Goal: Task Accomplishment & Management: Manage account settings

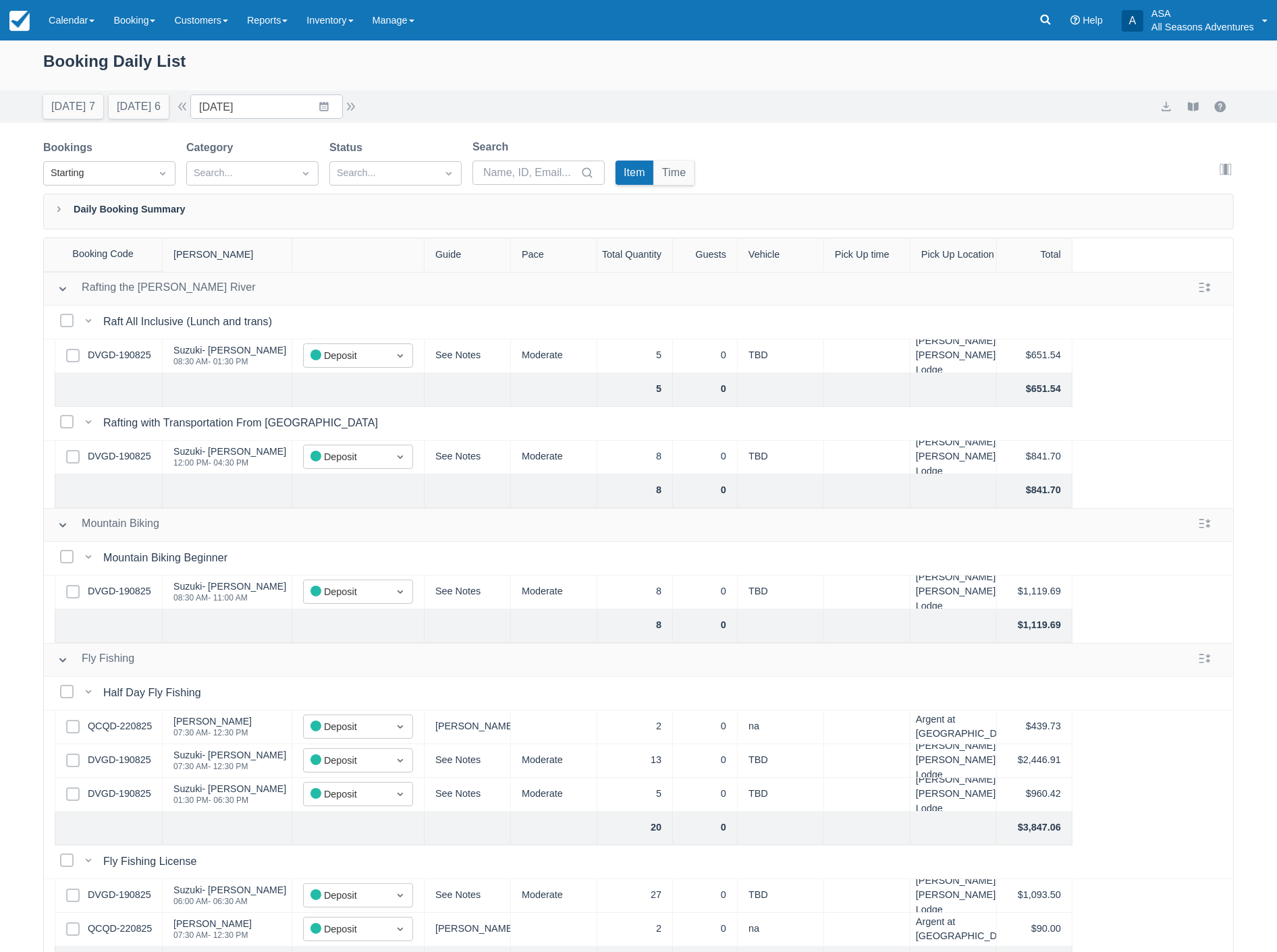
scroll to position [150, 0]
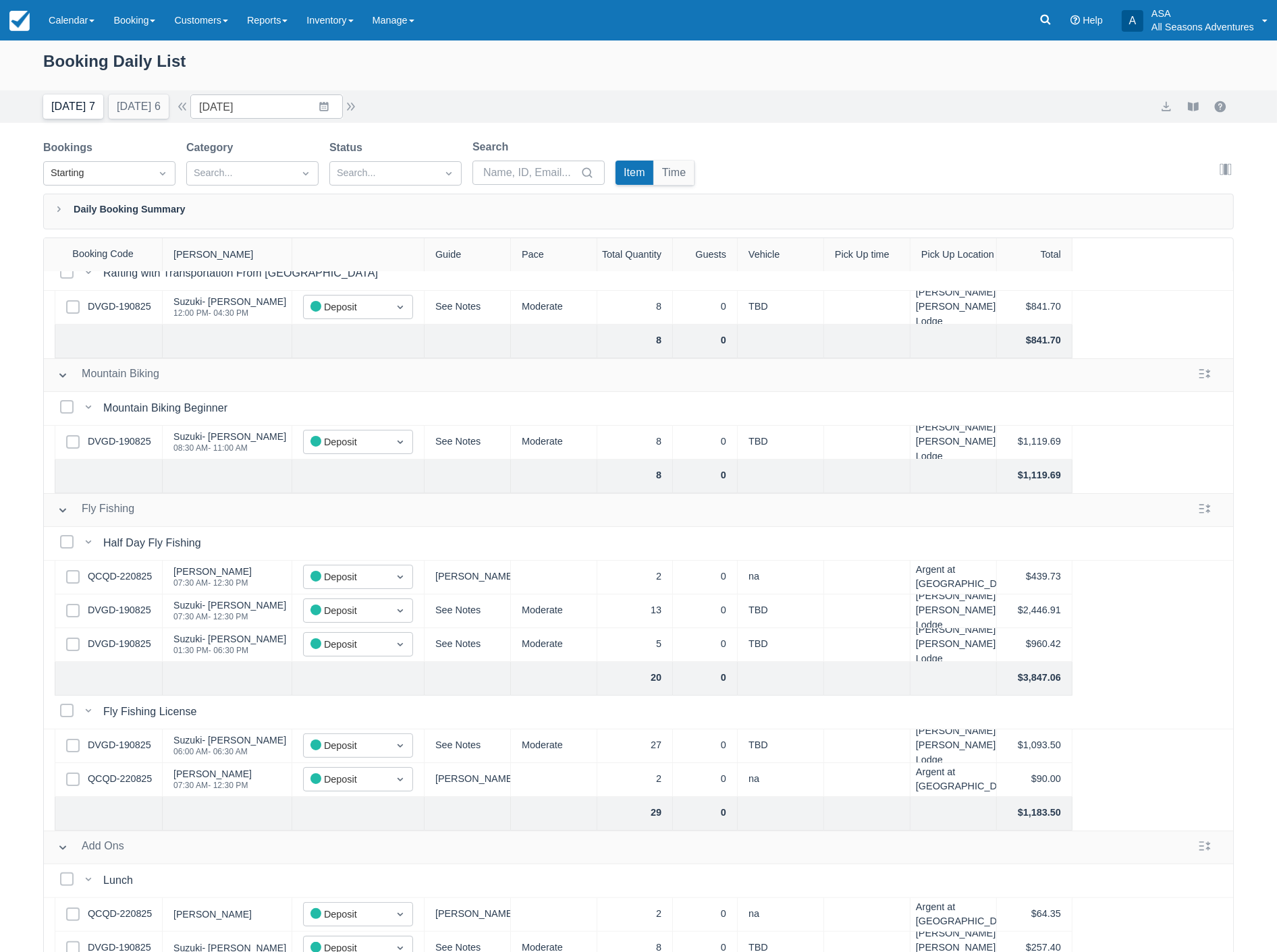
click at [70, 108] on button "Today 7" at bounding box center [73, 106] width 60 height 24
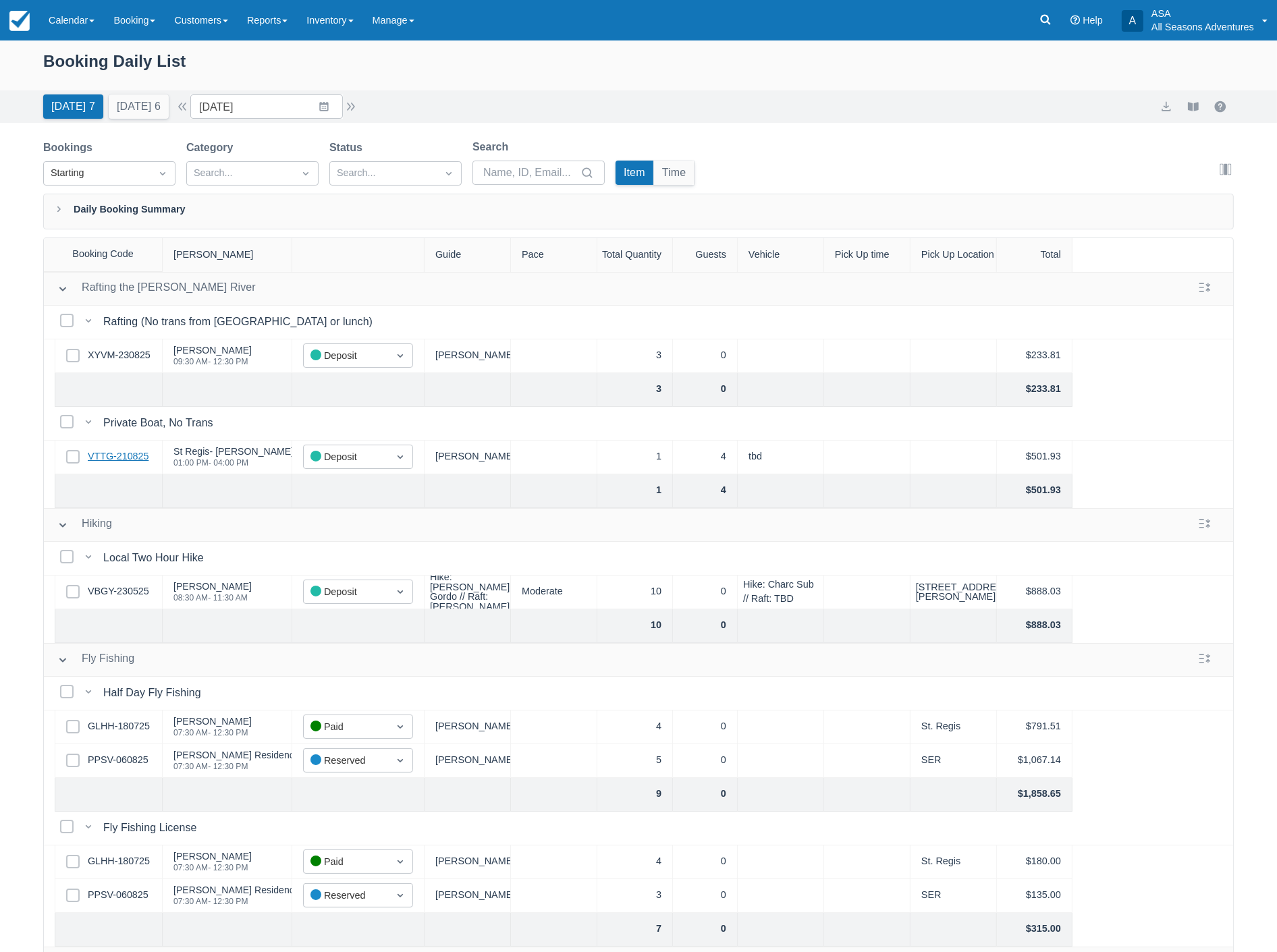
click at [140, 459] on link "VTTG-210825" at bounding box center [118, 456] width 60 height 15
click at [266, 109] on input "08/24/25" at bounding box center [266, 106] width 152 height 24
click at [383, 164] on icon "Move forward to switch to the next month." at bounding box center [377, 162] width 13 height 13
click at [258, 262] on td "15" at bounding box center [246, 262] width 27 height 26
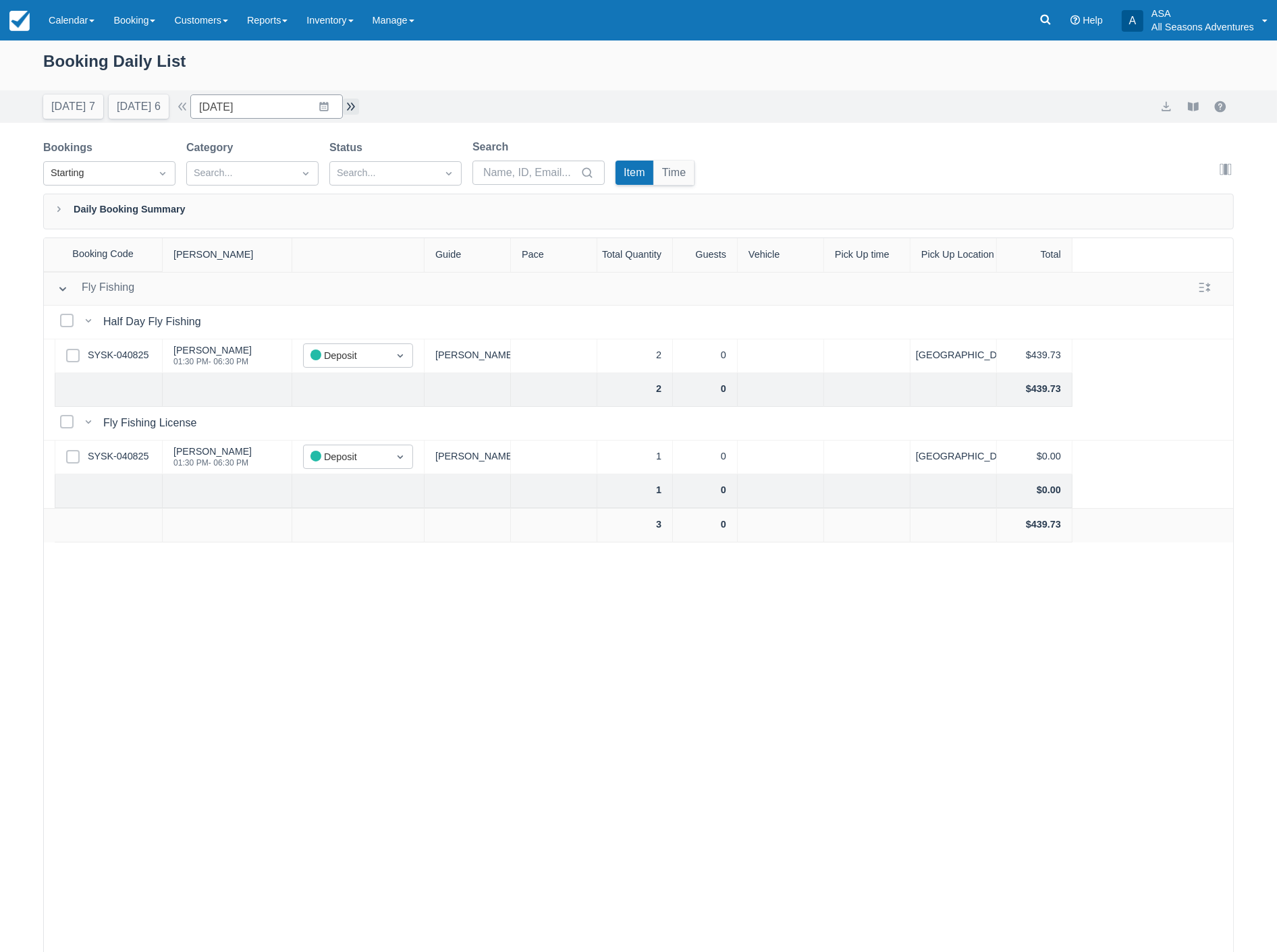
click at [357, 105] on button "button" at bounding box center [350, 106] width 16 height 16
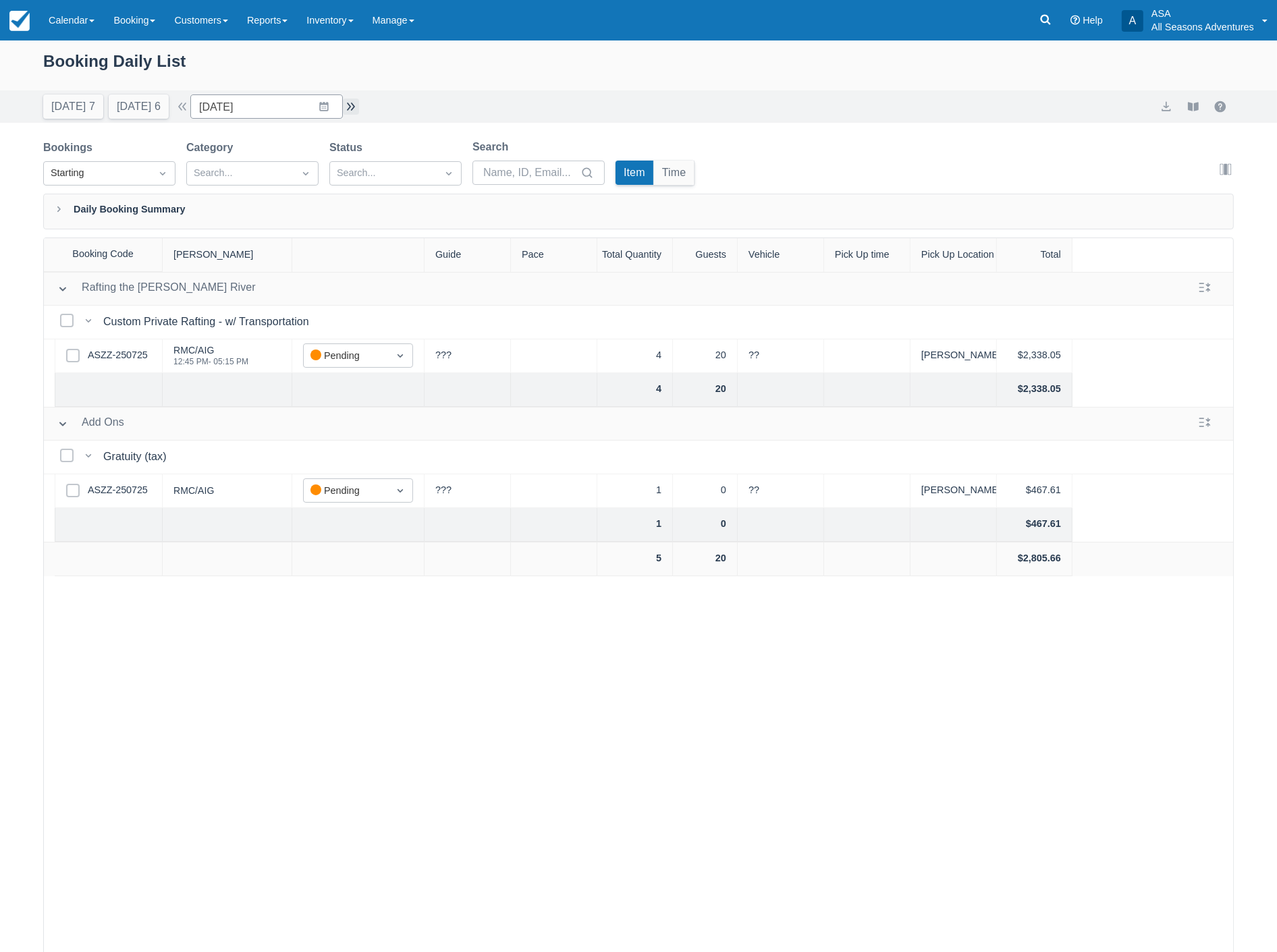
click at [357, 106] on button "button" at bounding box center [350, 106] width 16 height 16
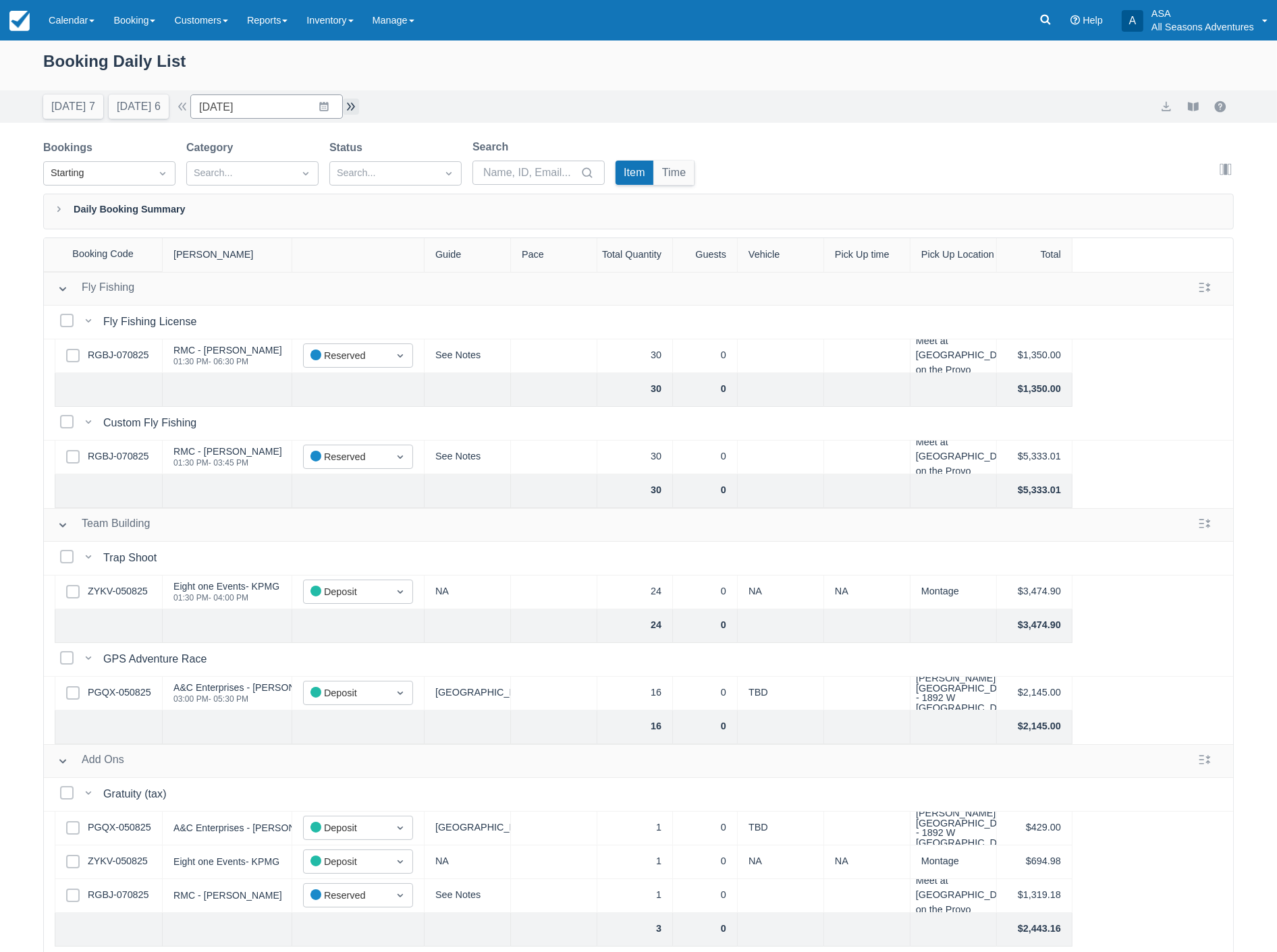
click at [357, 105] on button "button" at bounding box center [350, 106] width 16 height 16
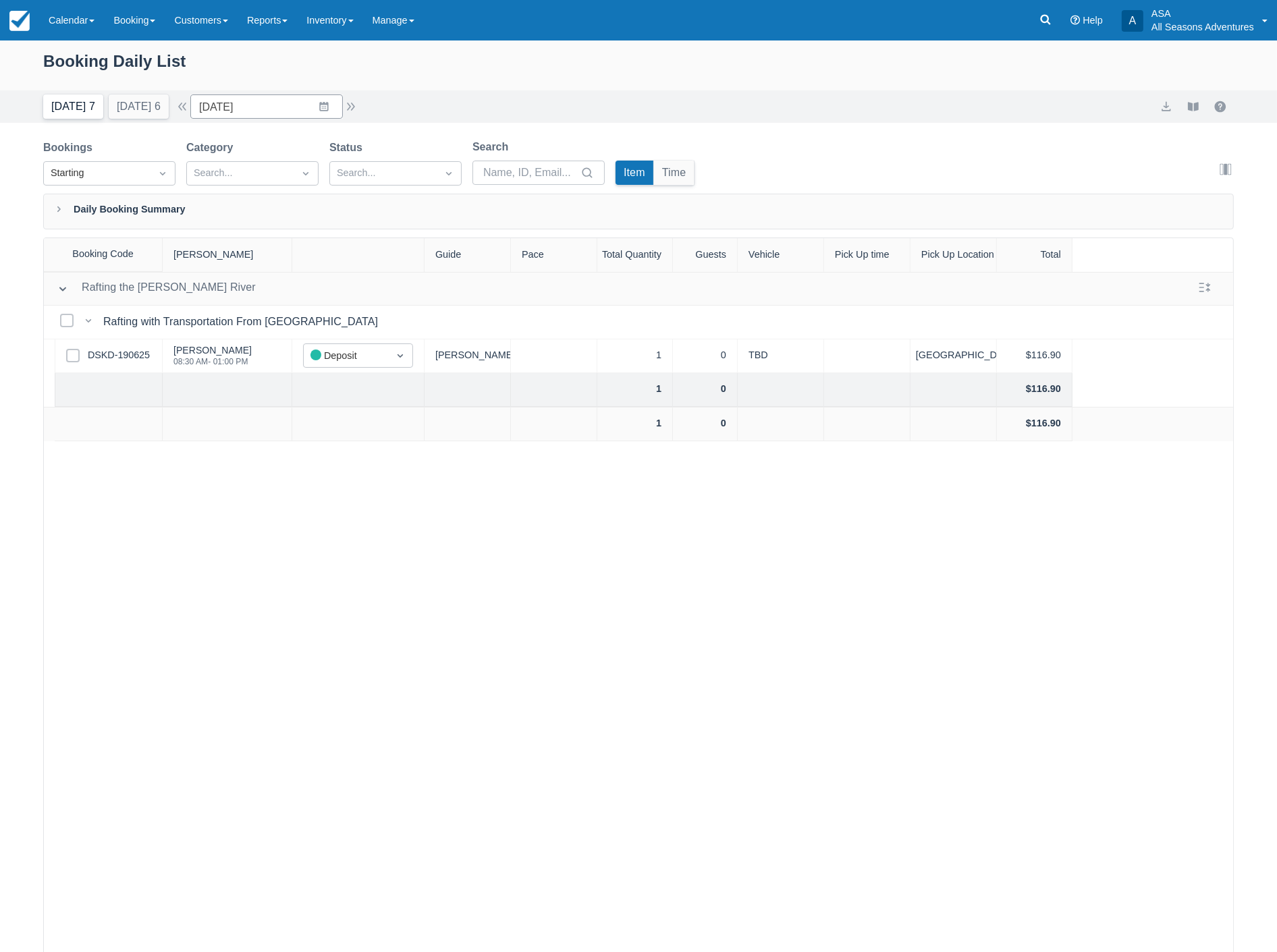
click at [59, 115] on button "Today 7" at bounding box center [73, 106] width 60 height 24
type input "08/24/25"
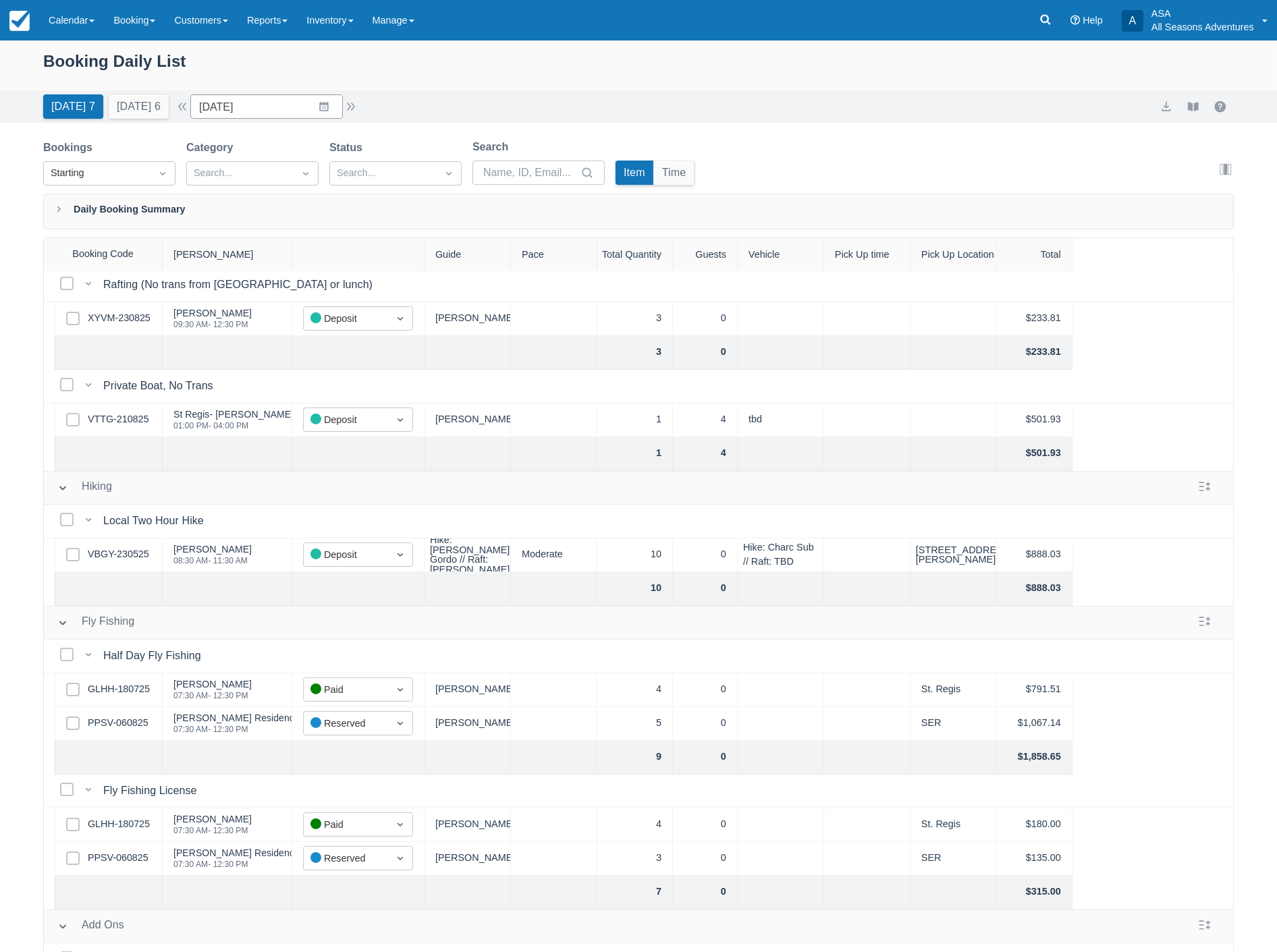
scroll to position [75, 0]
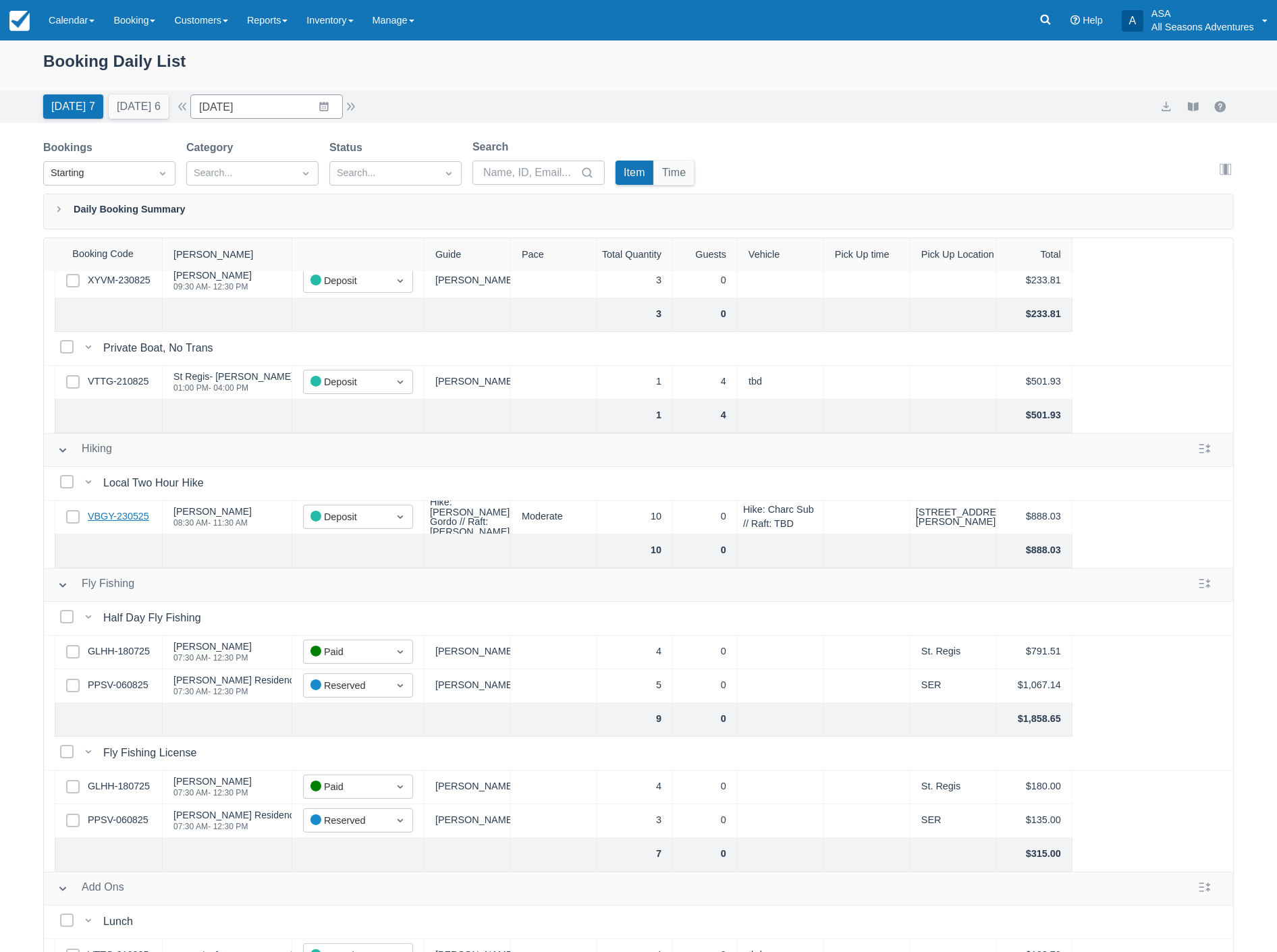
click at [115, 514] on link "VBGY-230525" at bounding box center [119, 517] width 61 height 15
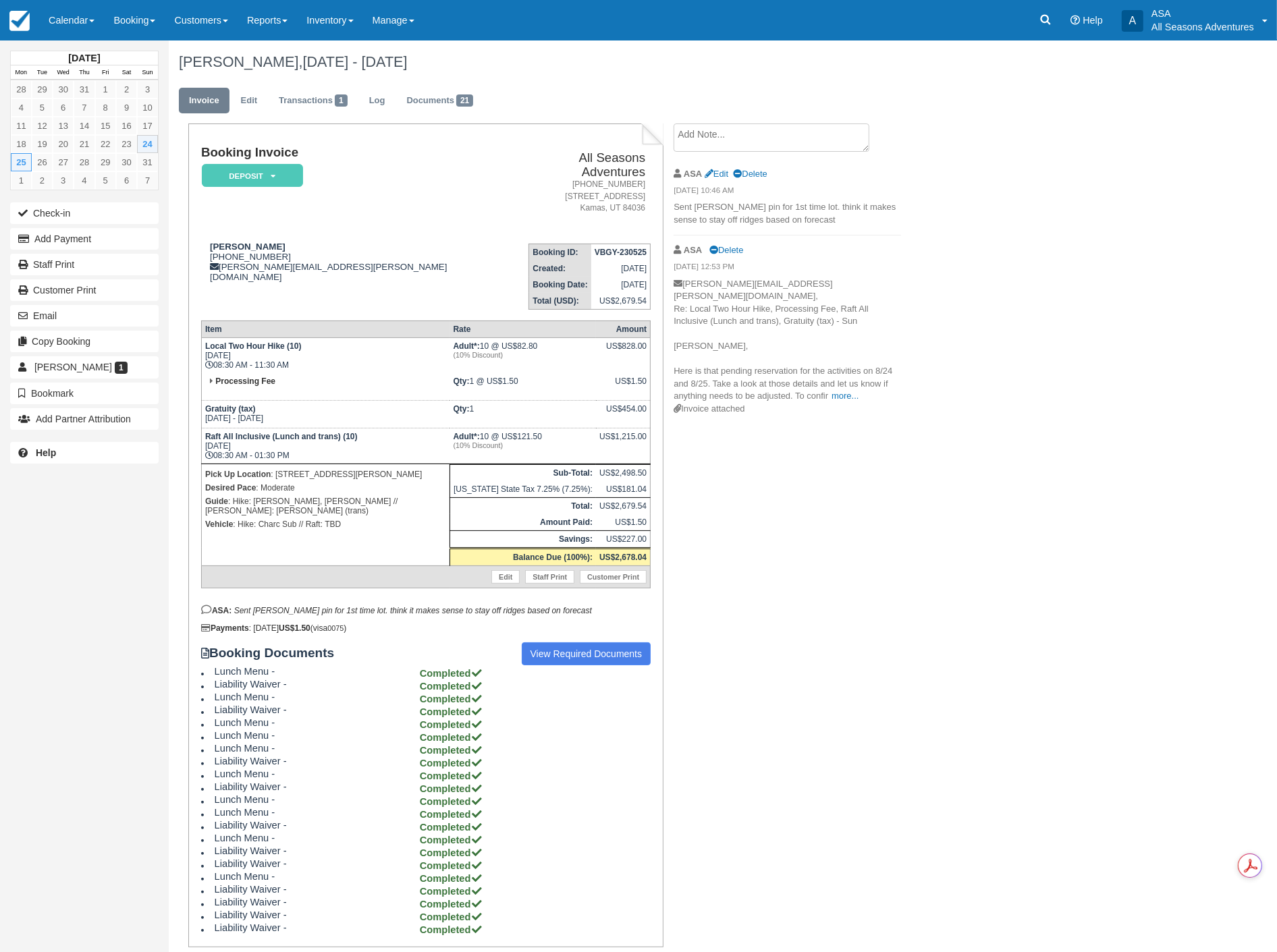
drag, startPoint x: 427, startPoint y: 455, endPoint x: 284, endPoint y: 454, distance: 143.0
click at [279, 467] on p "Pick Up Location : 1270 Rothwell Road Park City, UT, 84060" at bounding box center [325, 474] width 241 height 13
click at [424, 481] on p "Desired Pace : Moderate" at bounding box center [325, 488] width 241 height 13
drag, startPoint x: 426, startPoint y: 457, endPoint x: 273, endPoint y: 455, distance: 153.0
click at [273, 467] on p "Pick Up Location : 1270 Rothwell Road Park City, UT, 84060" at bounding box center [325, 474] width 241 height 13
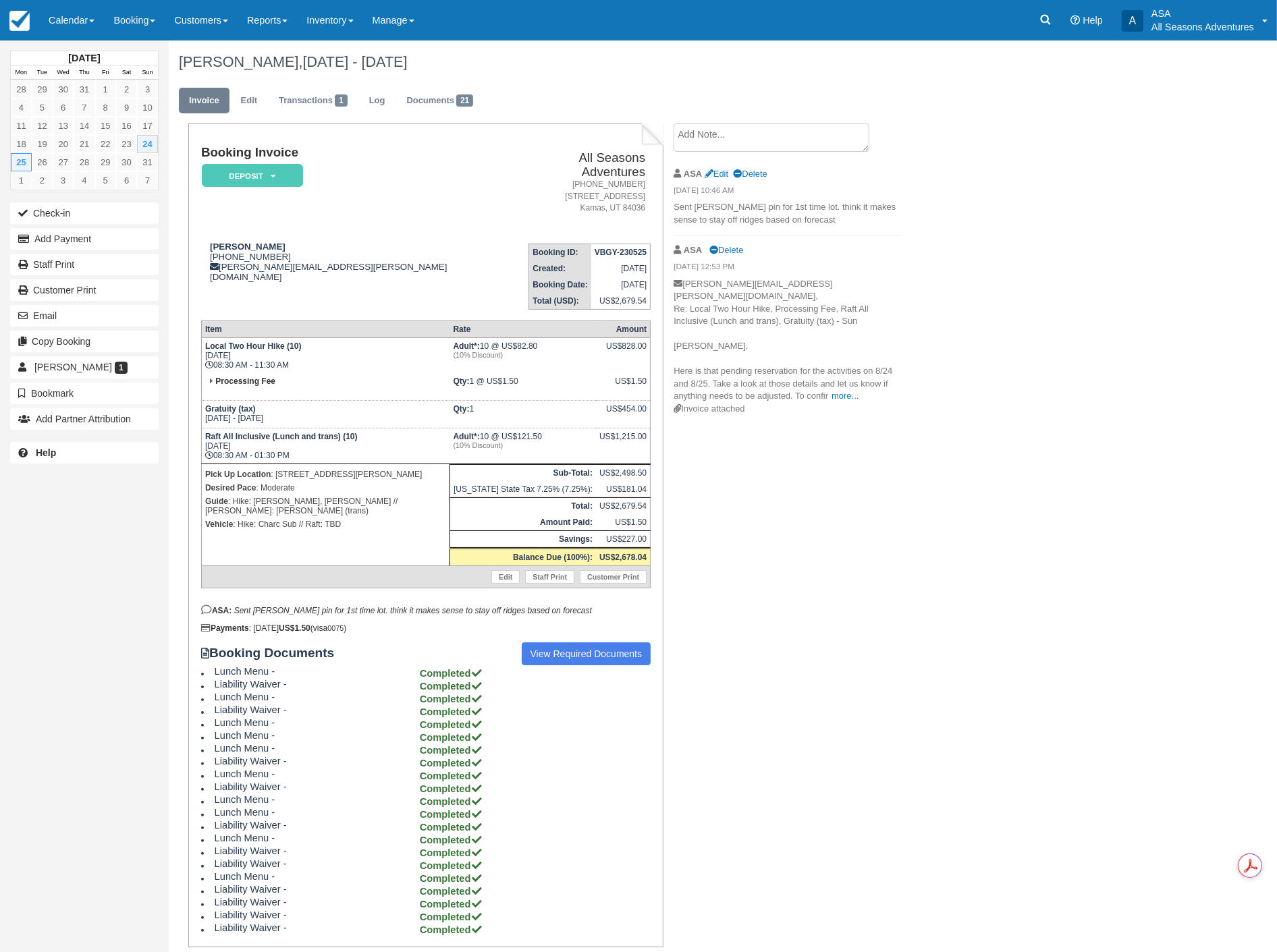
copy p "[STREET_ADDRESS][PERSON_NAME]"
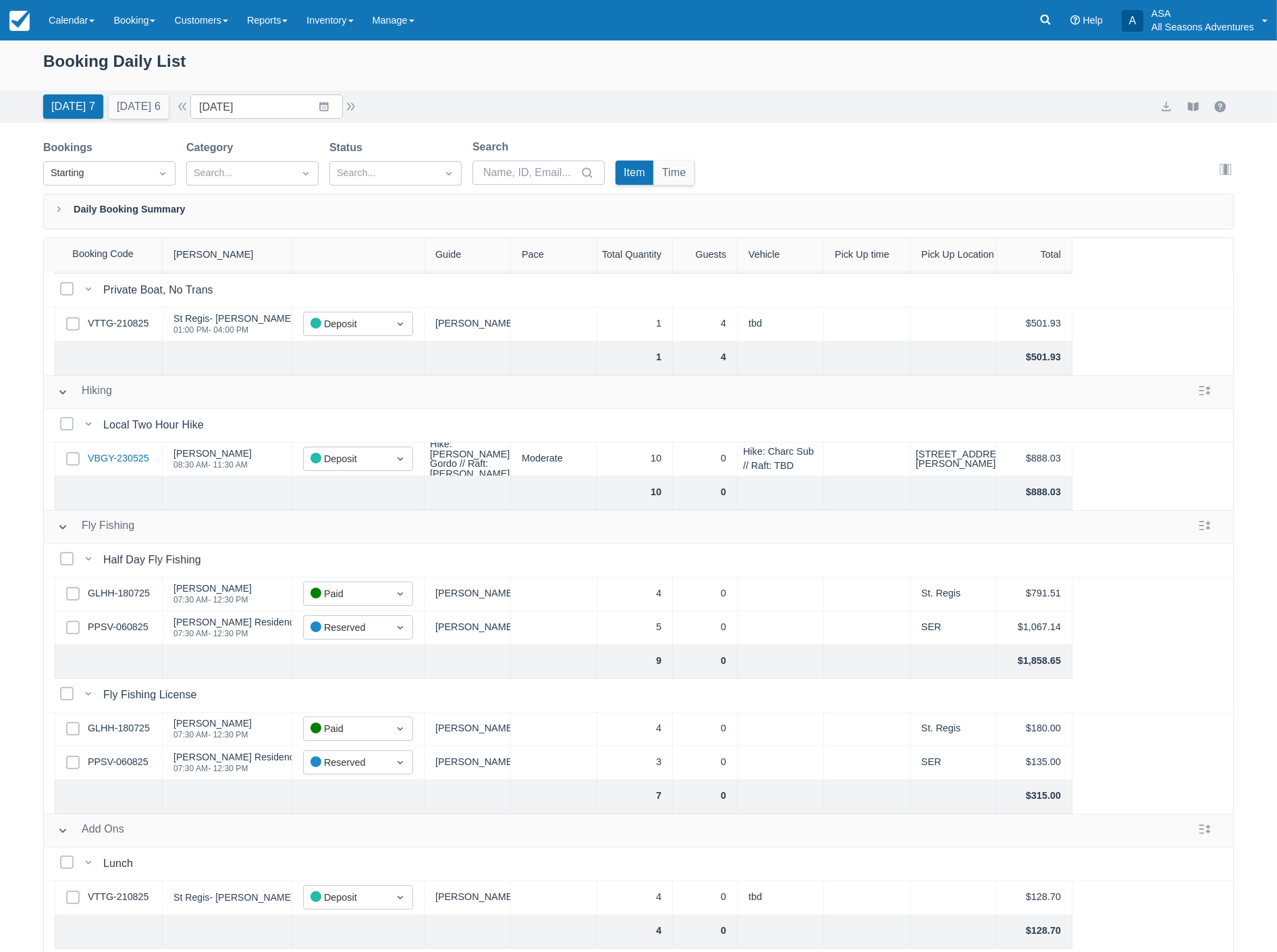
scroll to position [208, 0]
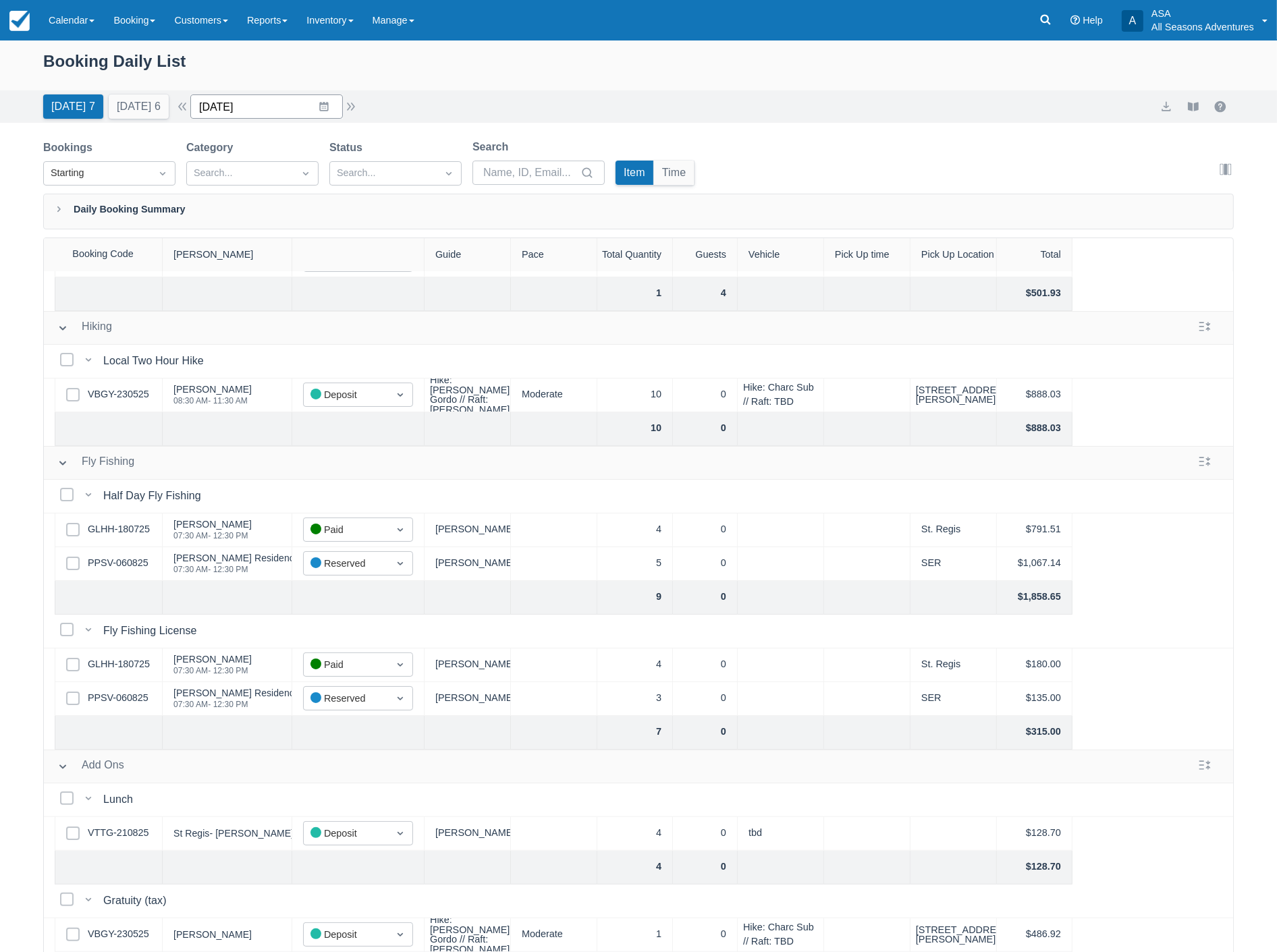
click at [271, 106] on input "08/24/25" at bounding box center [266, 106] width 152 height 24
click at [253, 310] on td "25" at bounding box center [246, 313] width 27 height 26
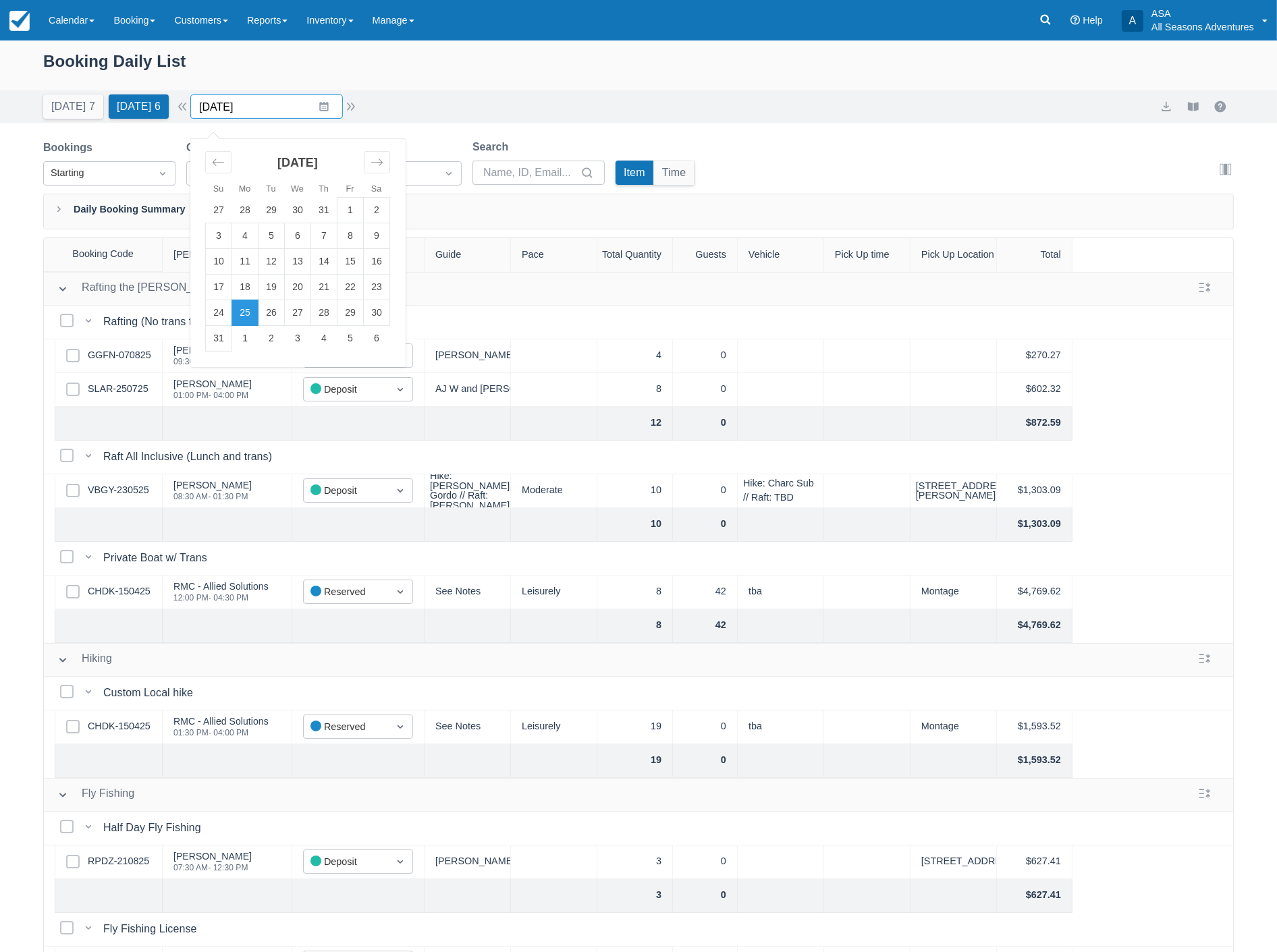
click at [265, 106] on input "08/25/25" at bounding box center [266, 106] width 152 height 24
click at [282, 312] on td "26" at bounding box center [272, 313] width 27 height 26
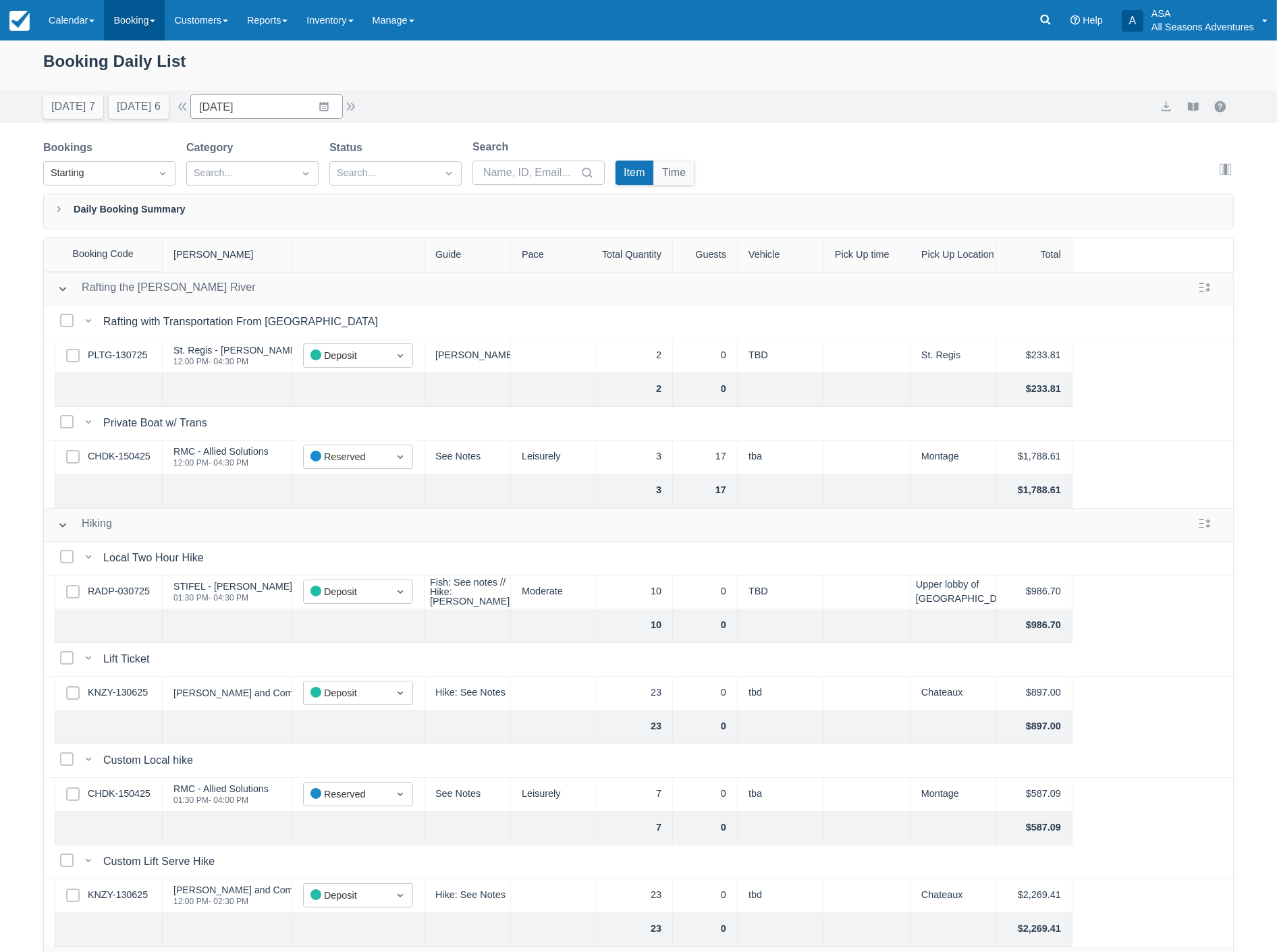
click at [124, 20] on link "Booking" at bounding box center [134, 20] width 60 height 41
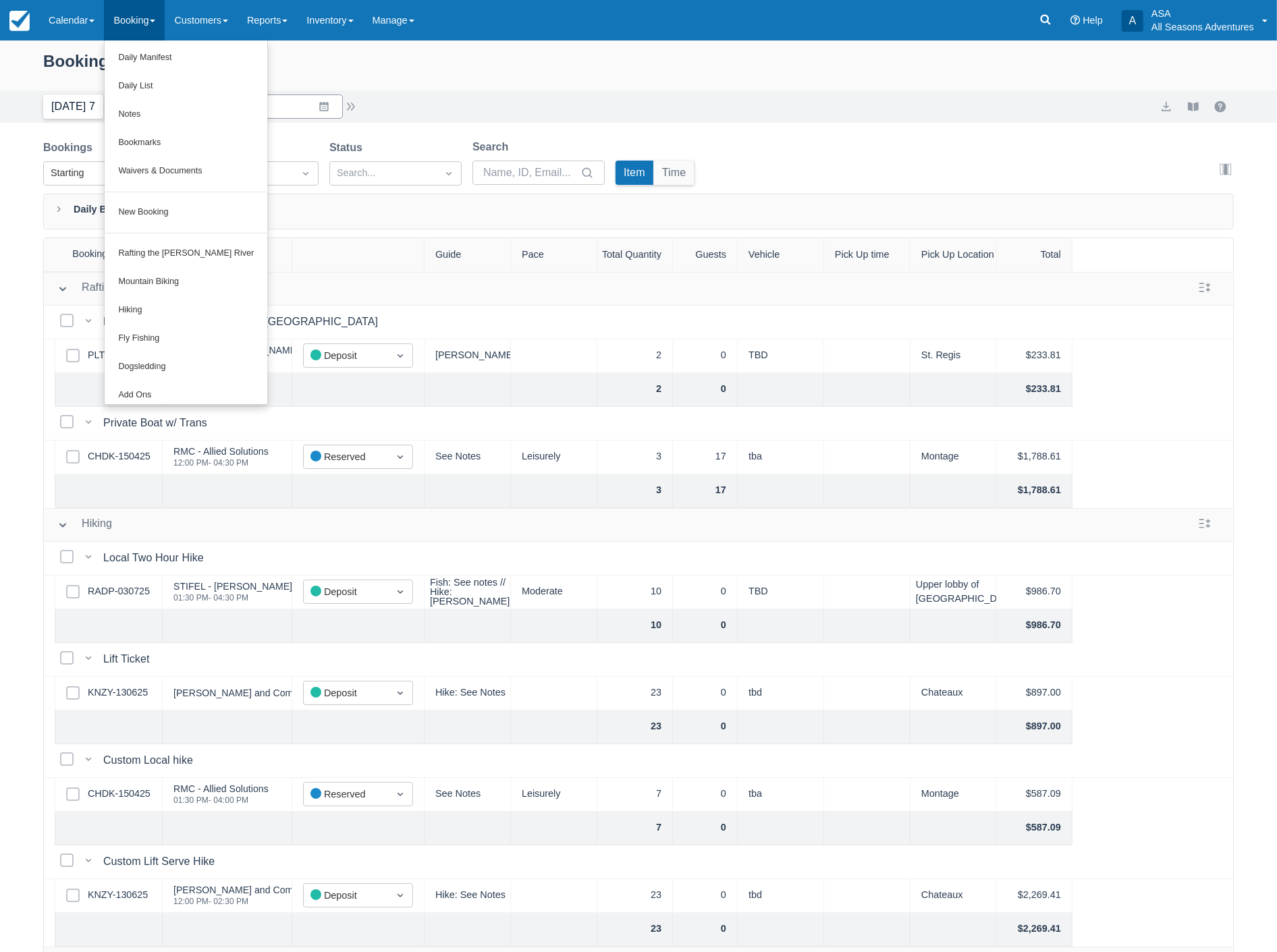
click at [76, 110] on button "Today 7" at bounding box center [73, 106] width 60 height 24
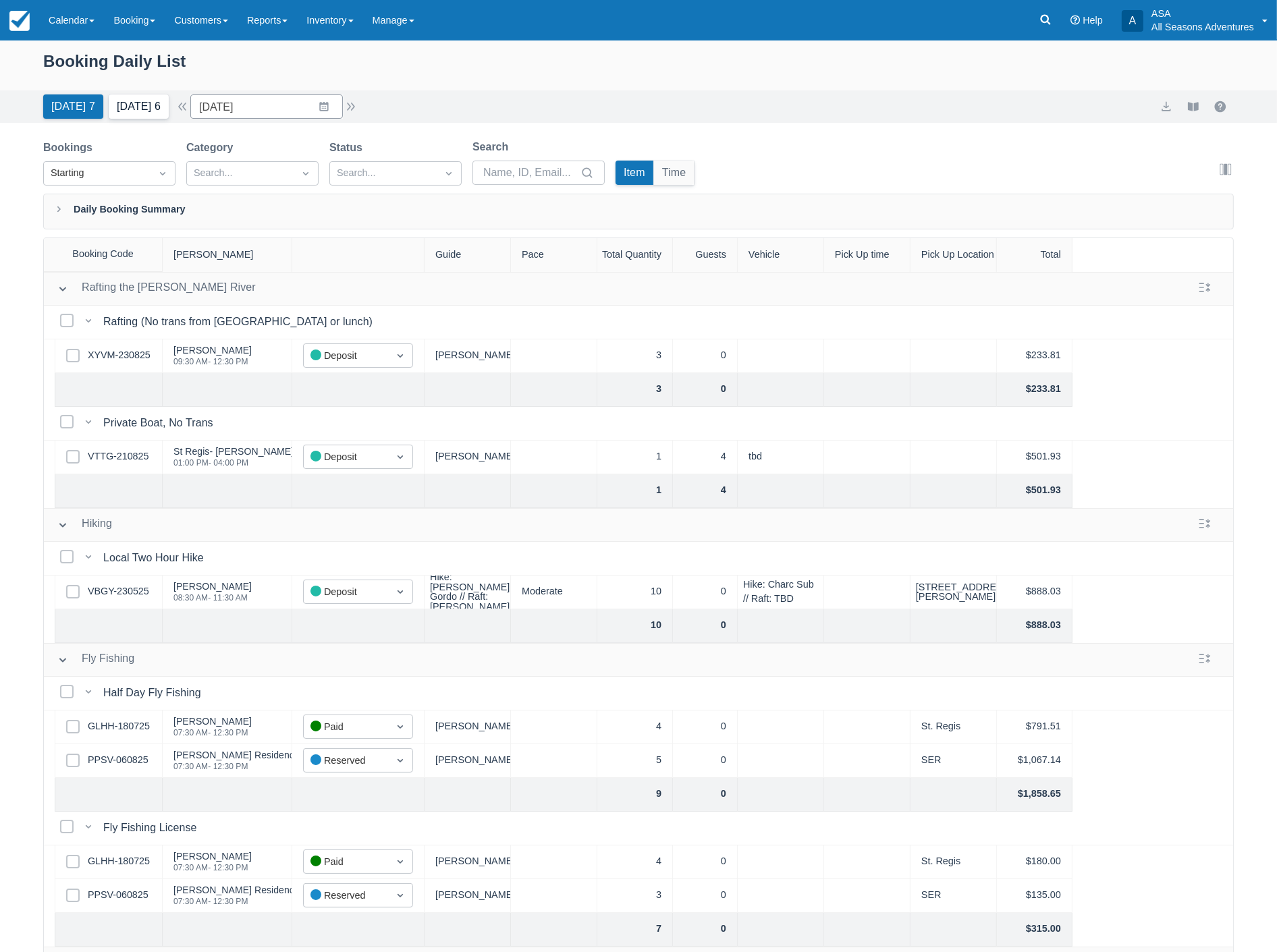
click at [141, 105] on button "Tomorrow 6" at bounding box center [138, 106] width 60 height 24
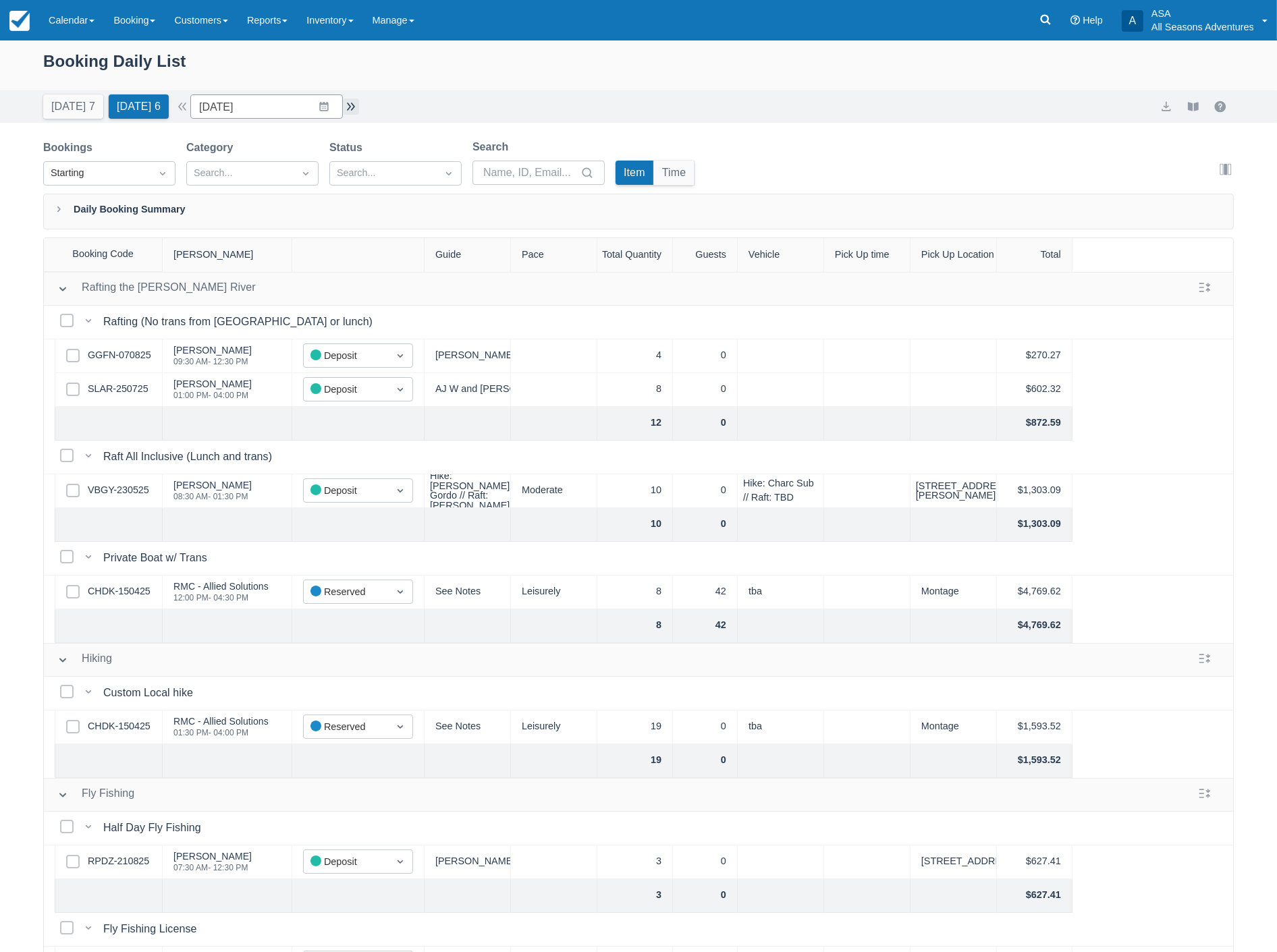
click at [357, 107] on button "button" at bounding box center [350, 106] width 16 height 16
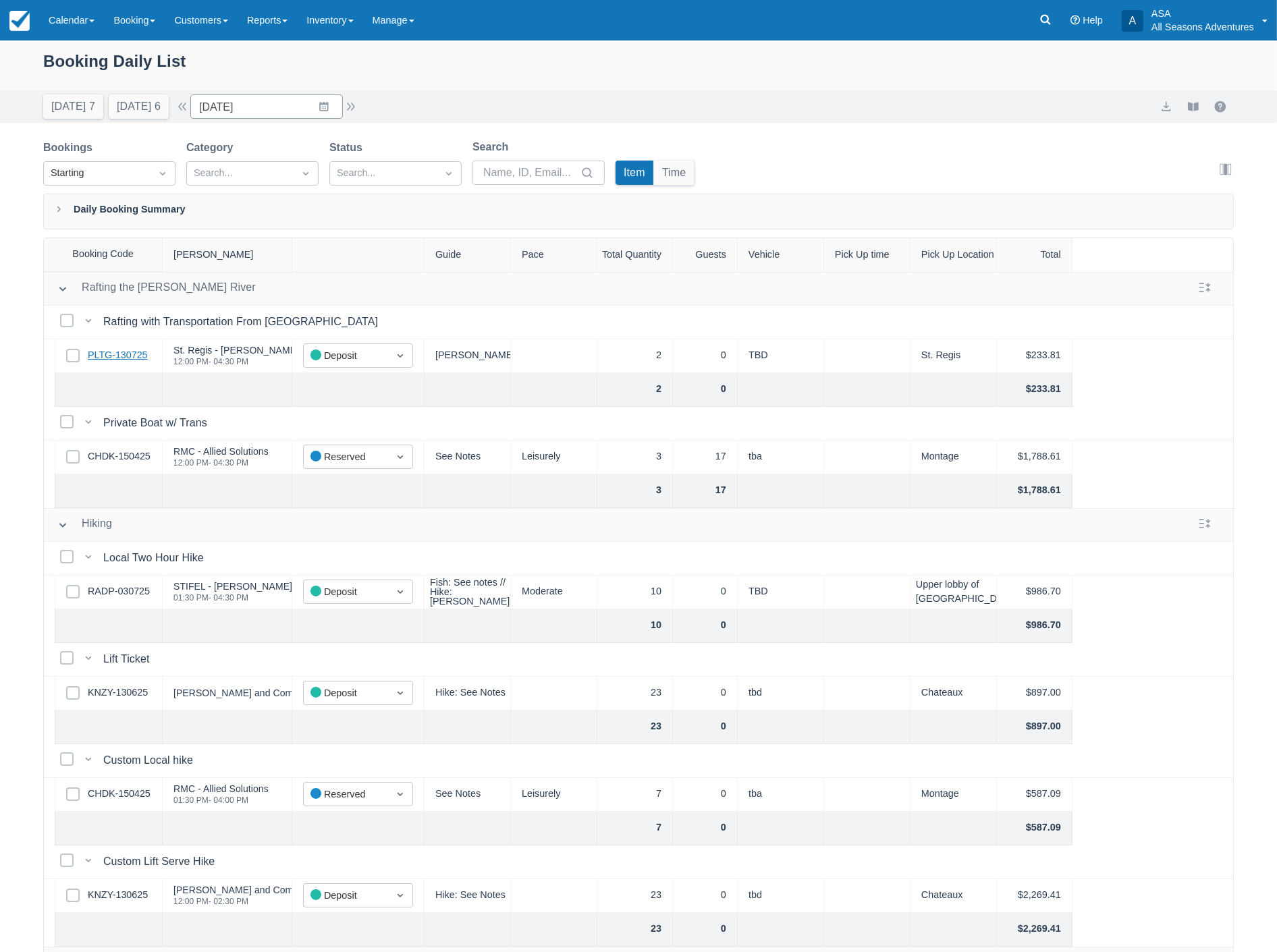
click at [120, 359] on link "PLTG-130725" at bounding box center [118, 355] width 60 height 15
click at [77, 103] on button "Today 7" at bounding box center [73, 106] width 60 height 24
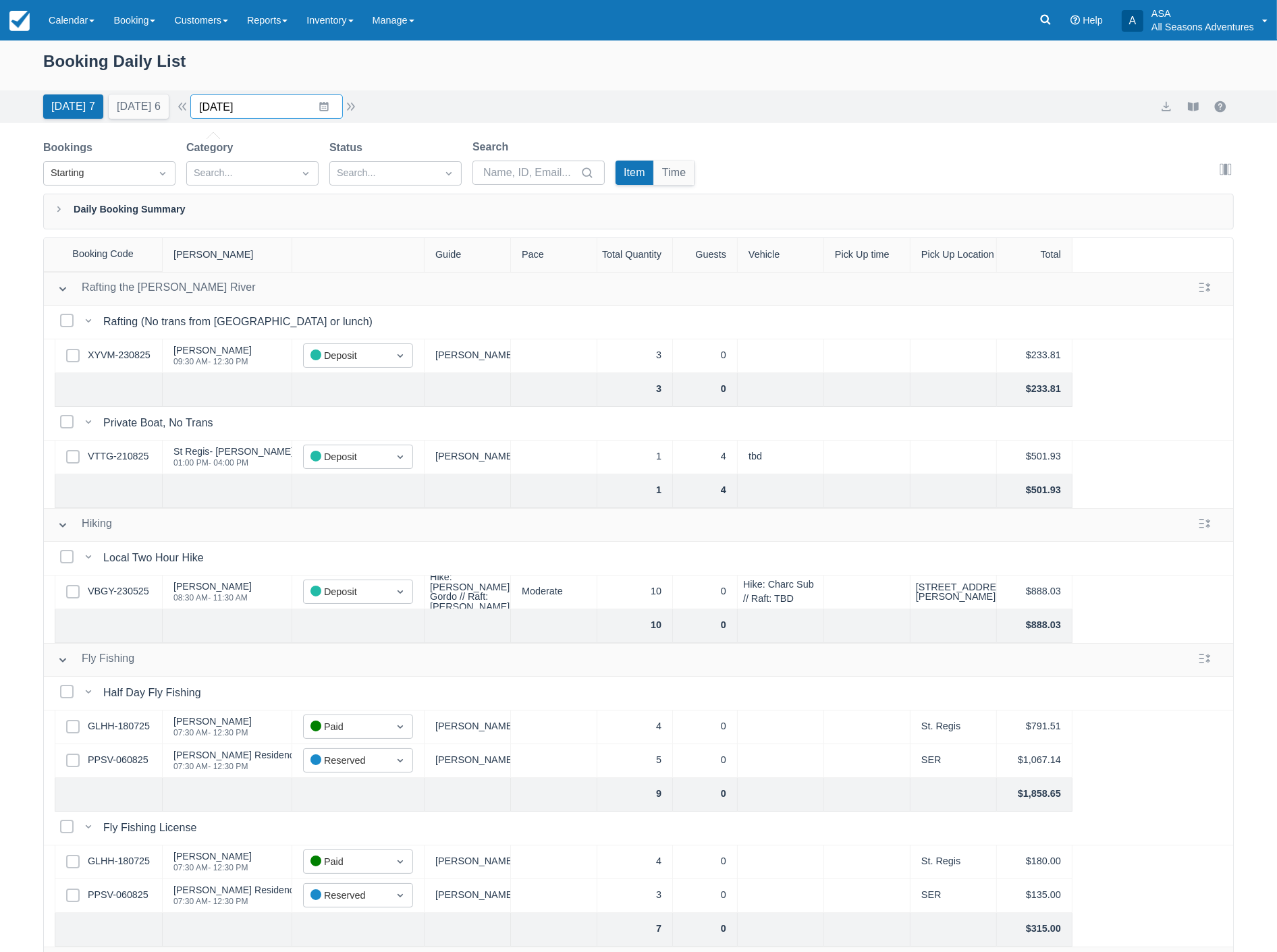
click at [269, 105] on input "08/24/25" at bounding box center [266, 106] width 152 height 24
click at [276, 309] on td "26" at bounding box center [272, 313] width 27 height 26
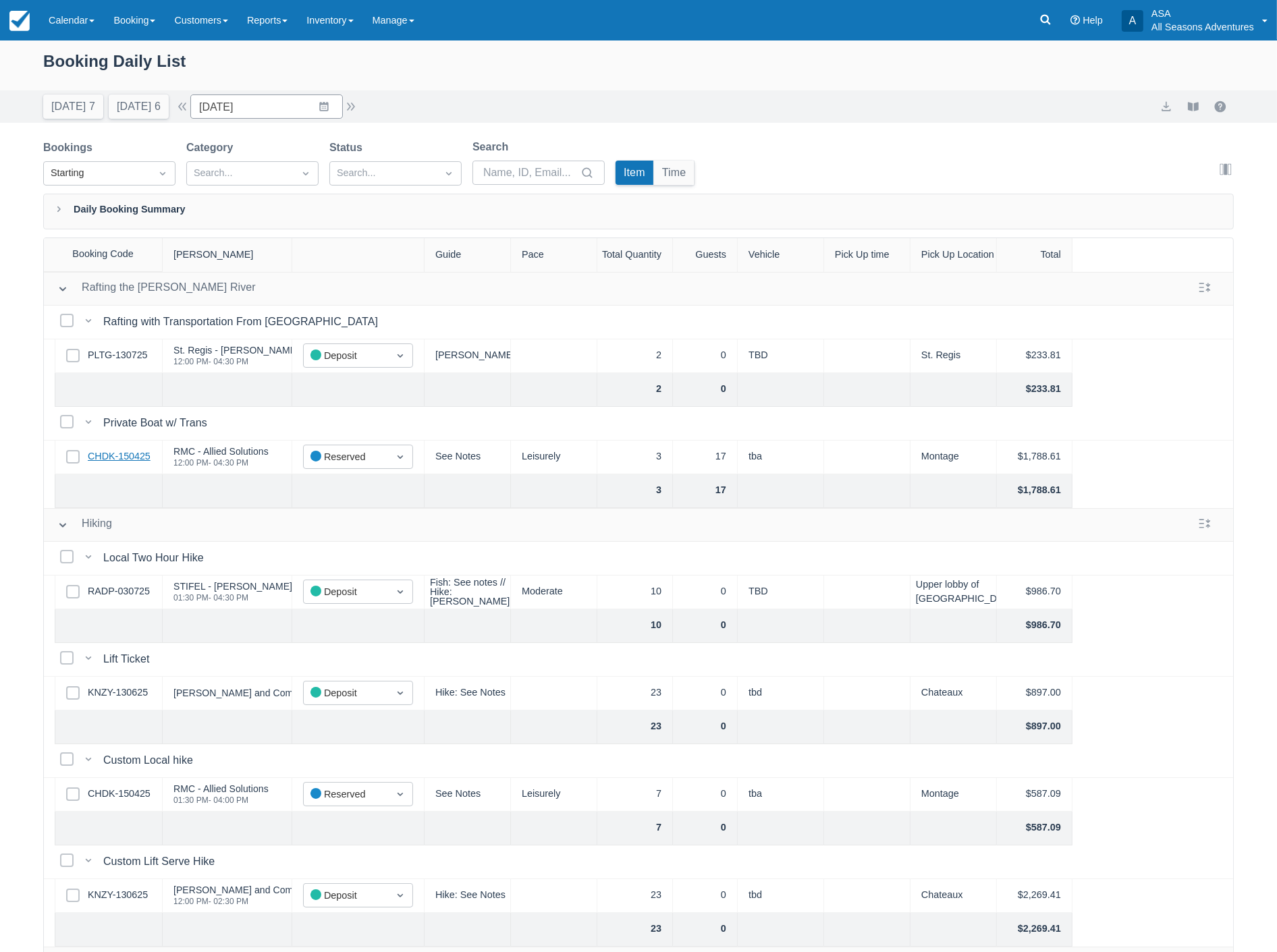
click at [108, 455] on link "CHDK-150425" at bounding box center [119, 456] width 63 height 15
click at [272, 102] on input "08/26/25" at bounding box center [266, 106] width 152 height 24
click at [230, 310] on td "24" at bounding box center [219, 313] width 27 height 26
type input "08/24/25"
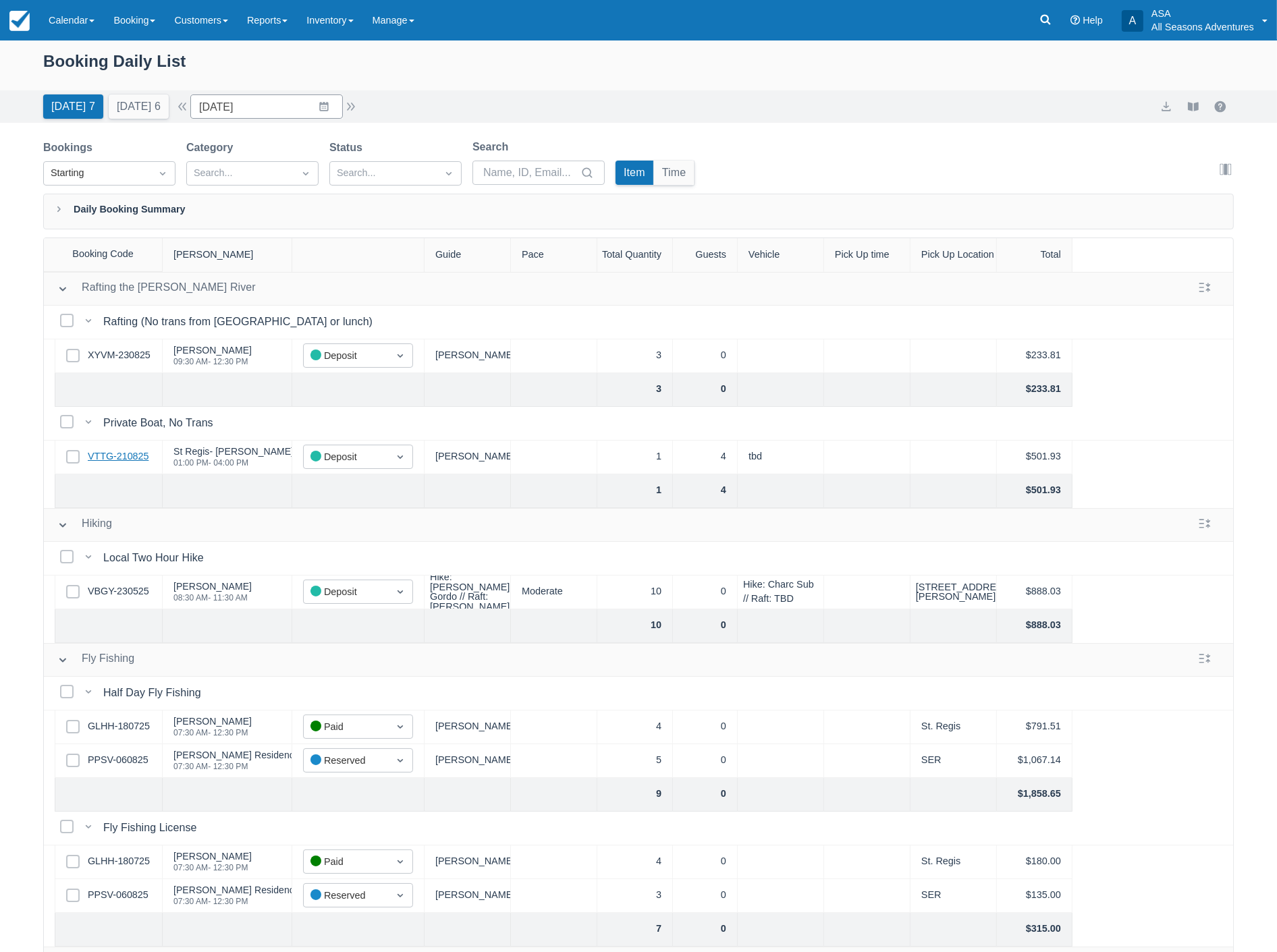
click at [123, 453] on link "VTTG-210825" at bounding box center [118, 456] width 60 height 15
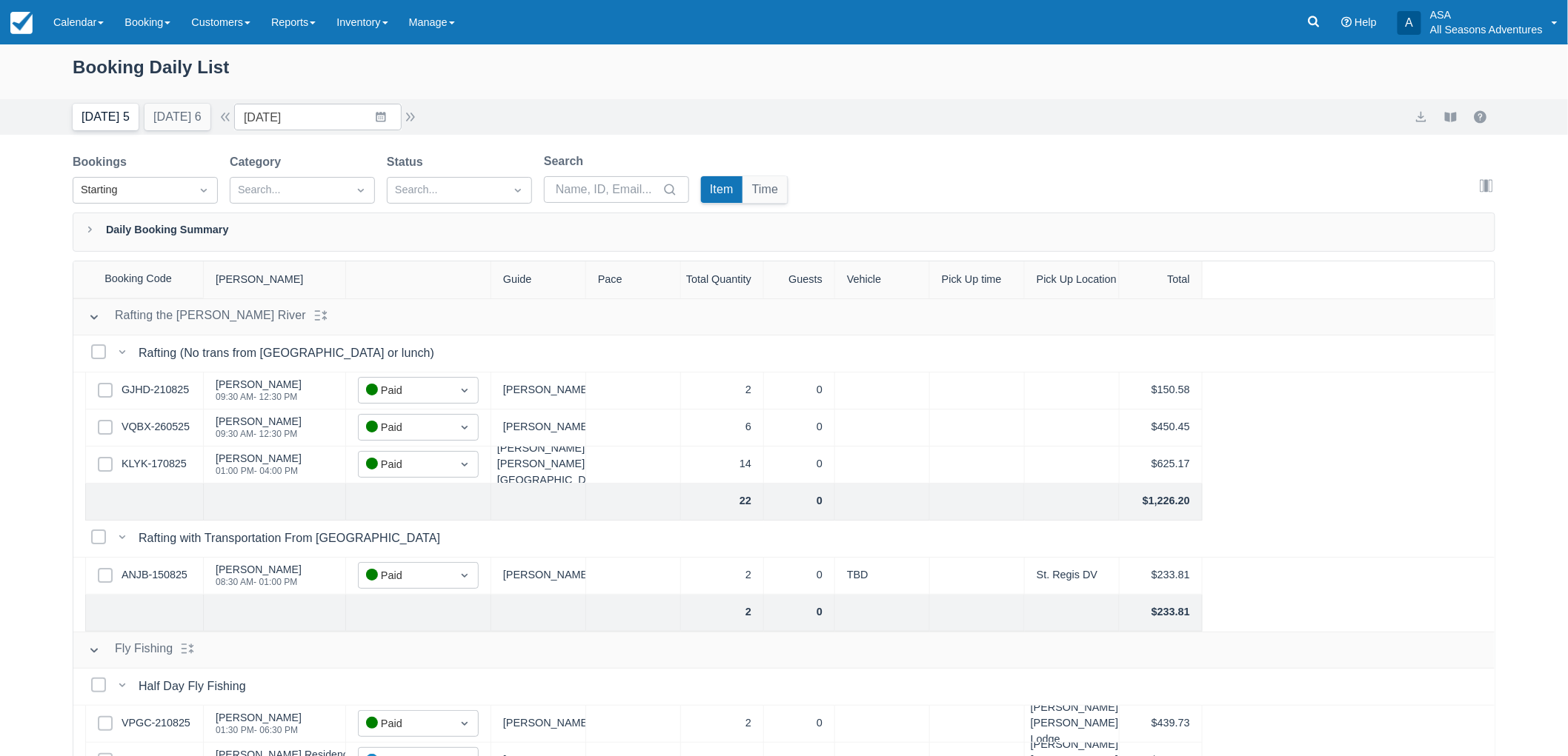
click at [92, 117] on button "Today 5" at bounding box center [105, 116] width 66 height 27
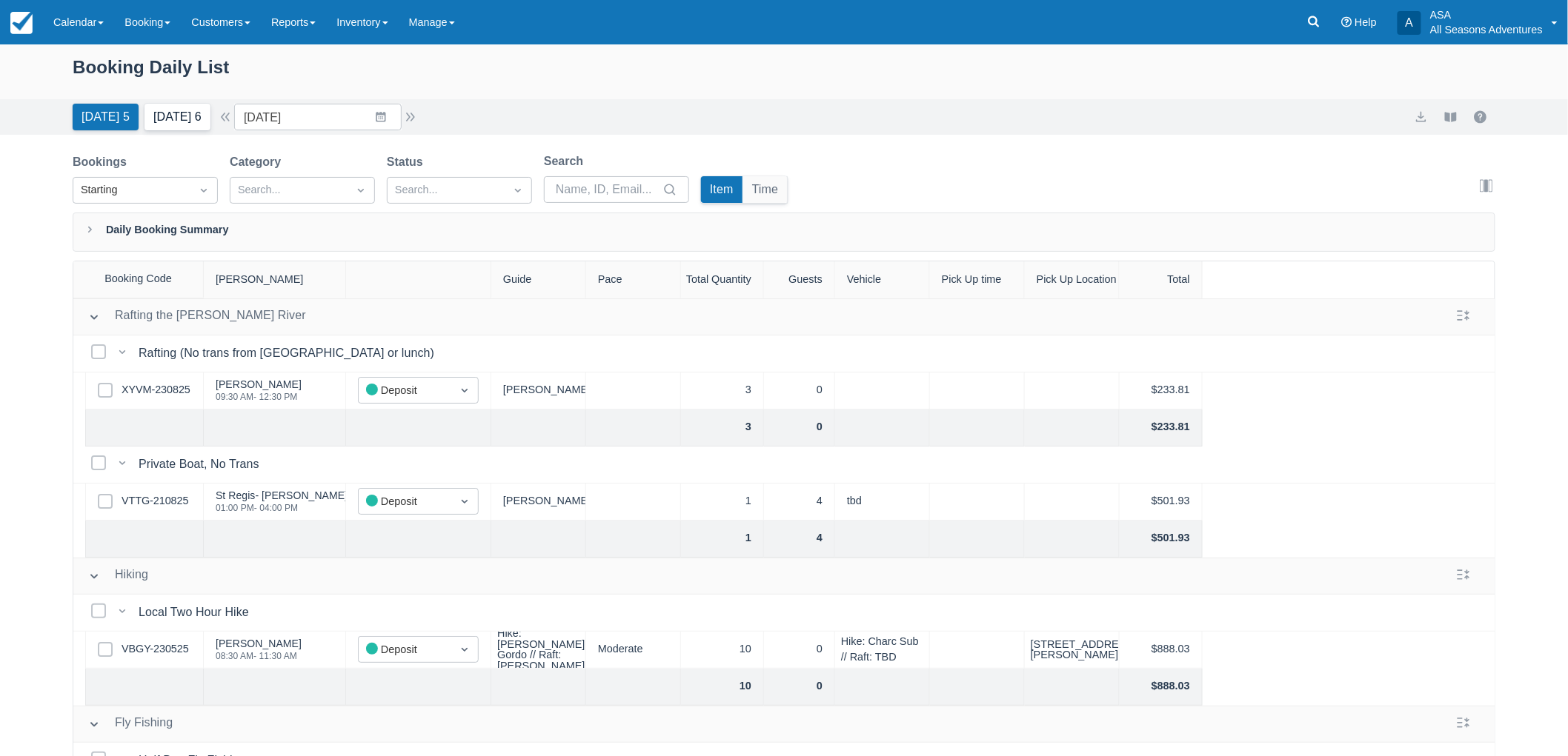
click at [189, 122] on button "Tomorrow 6" at bounding box center [178, 116] width 66 height 27
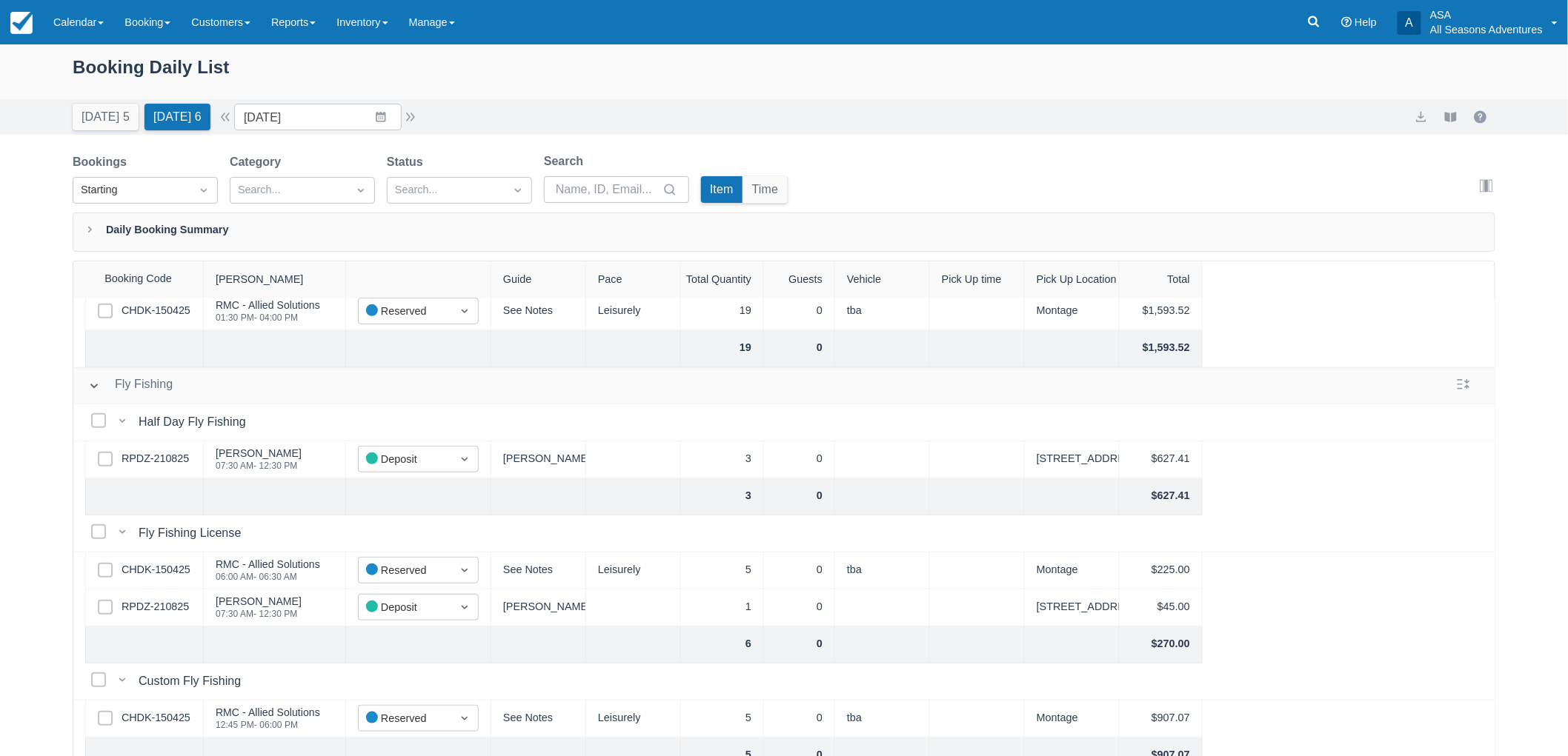
scroll to position [493, 0]
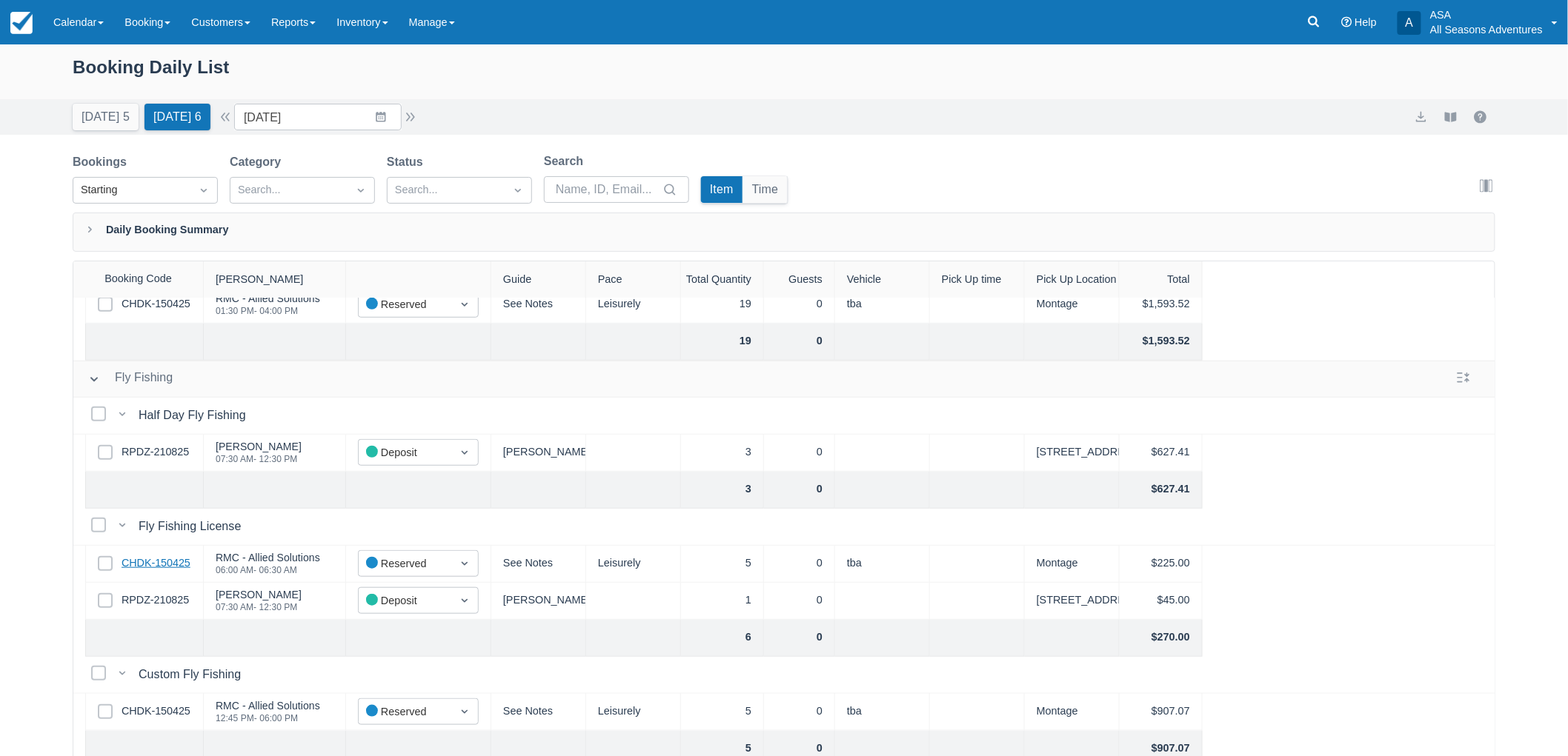
click at [157, 566] on link "CHDK-150425" at bounding box center [156, 563] width 69 height 16
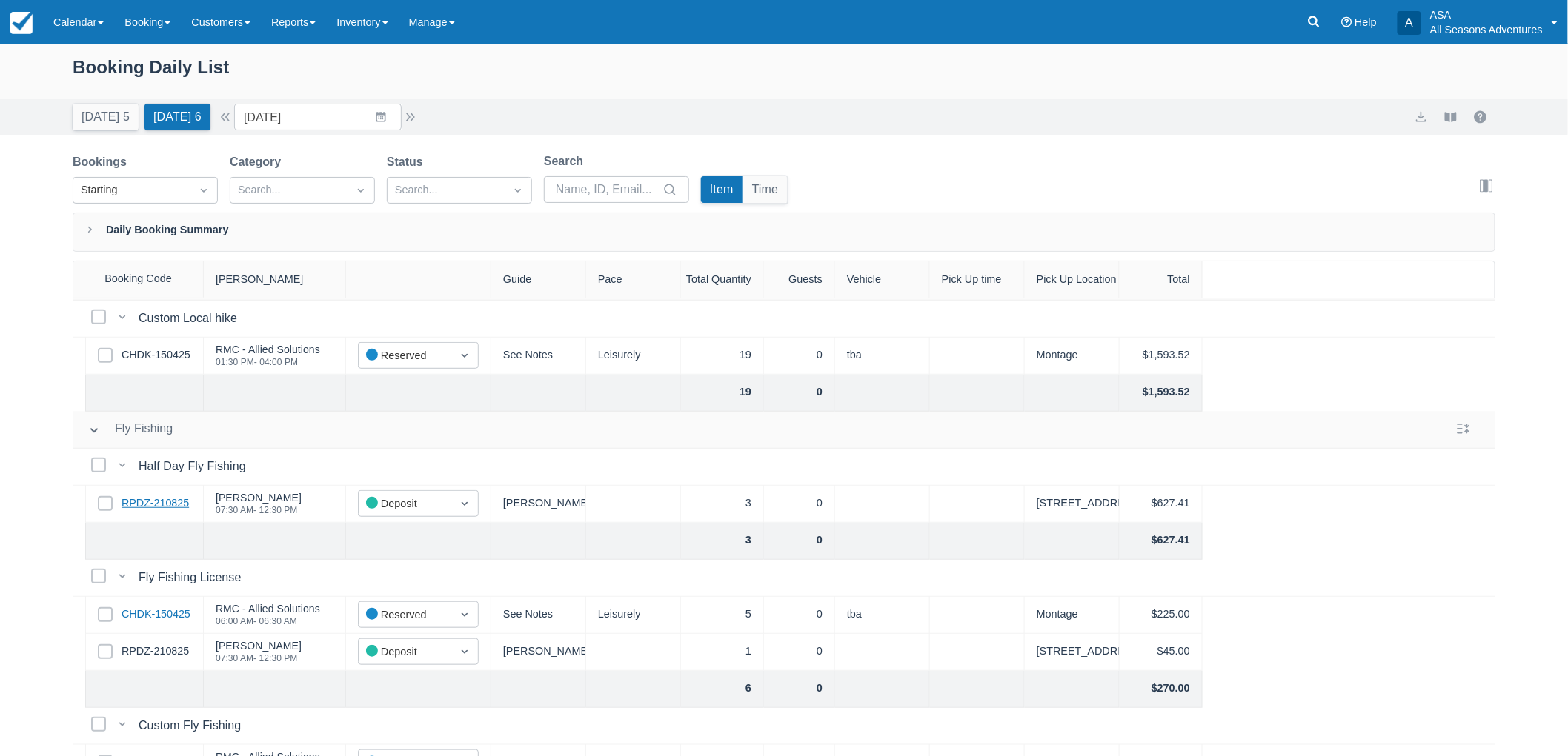
scroll to position [608, 0]
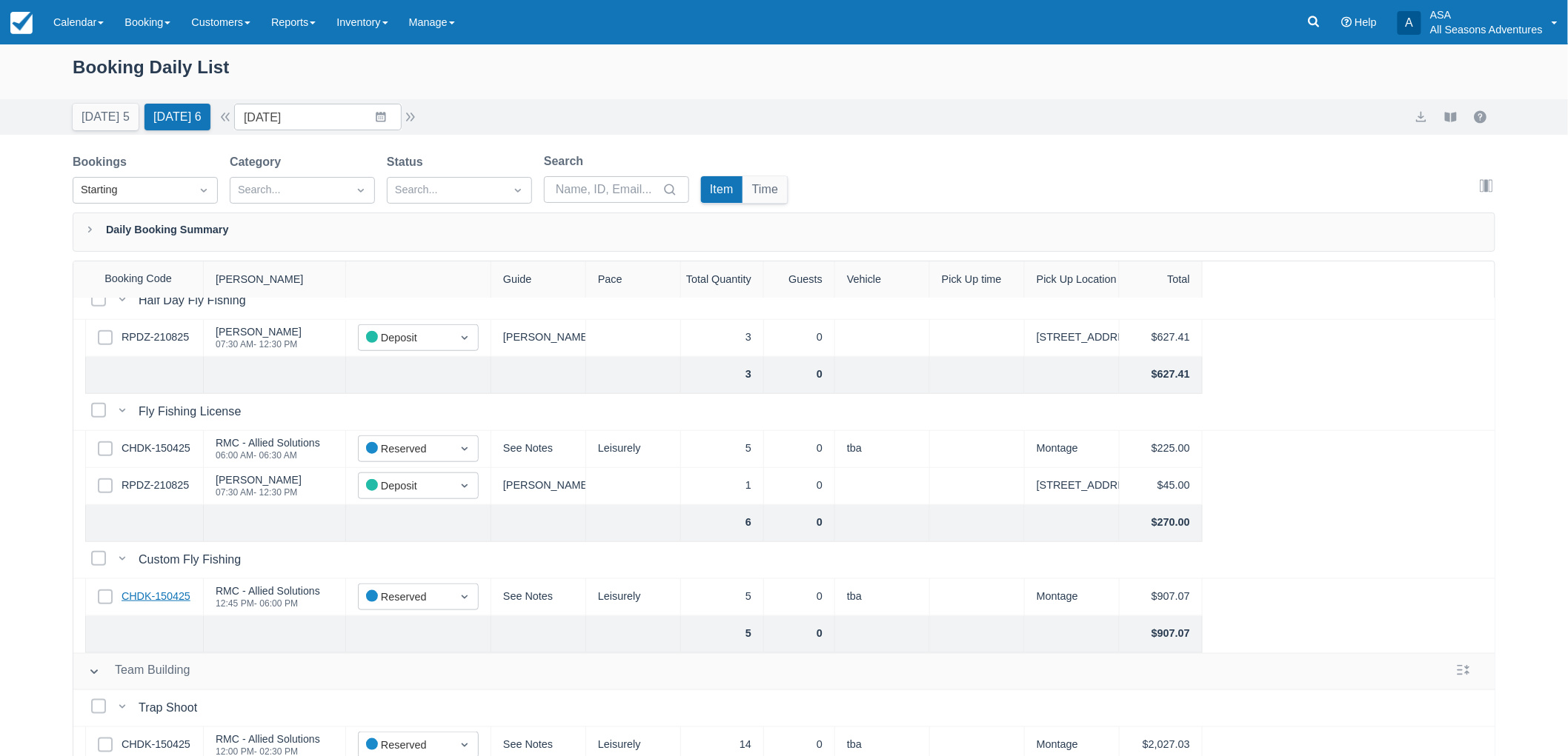
click at [178, 594] on link "CHDK-150425" at bounding box center [156, 597] width 69 height 16
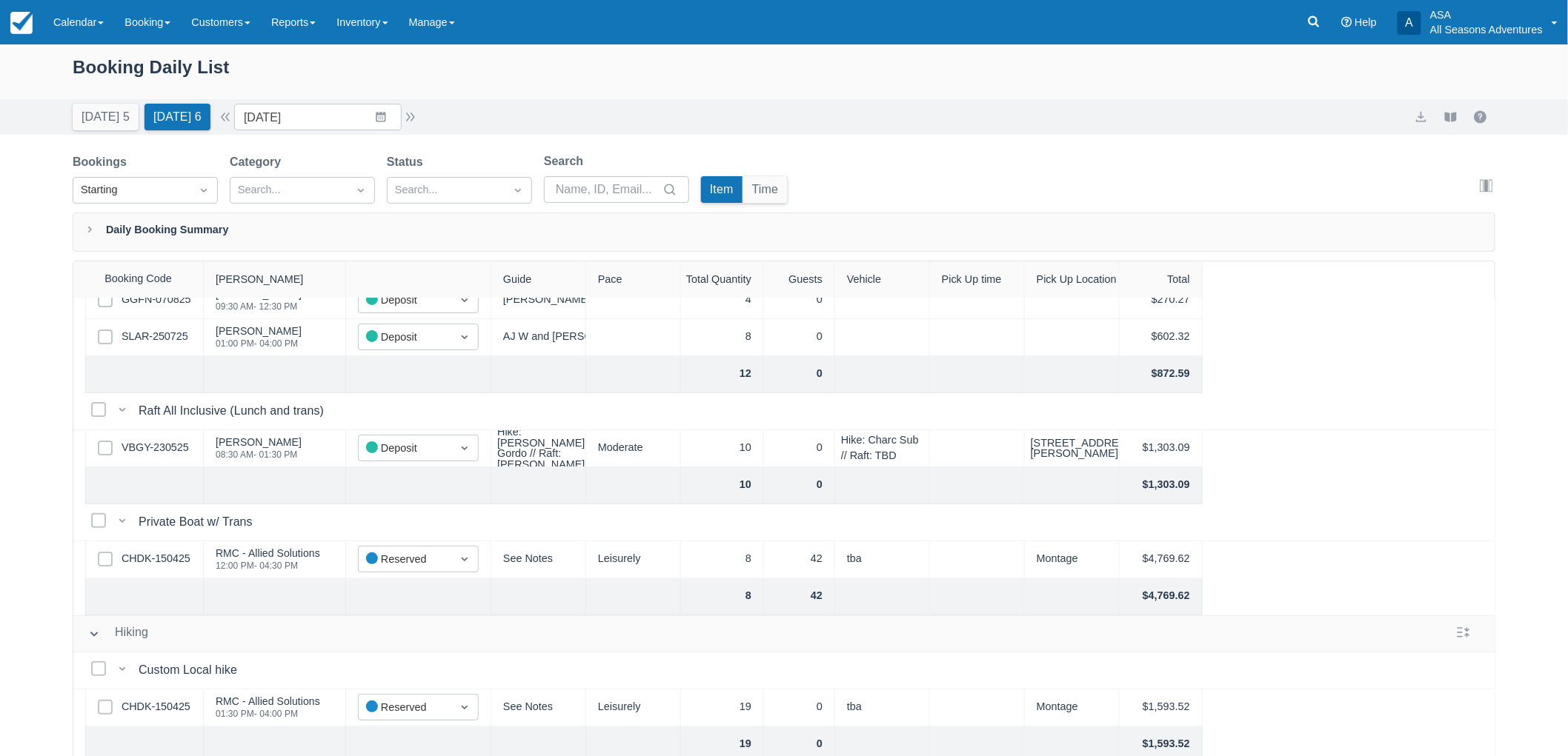
scroll to position [0, 0]
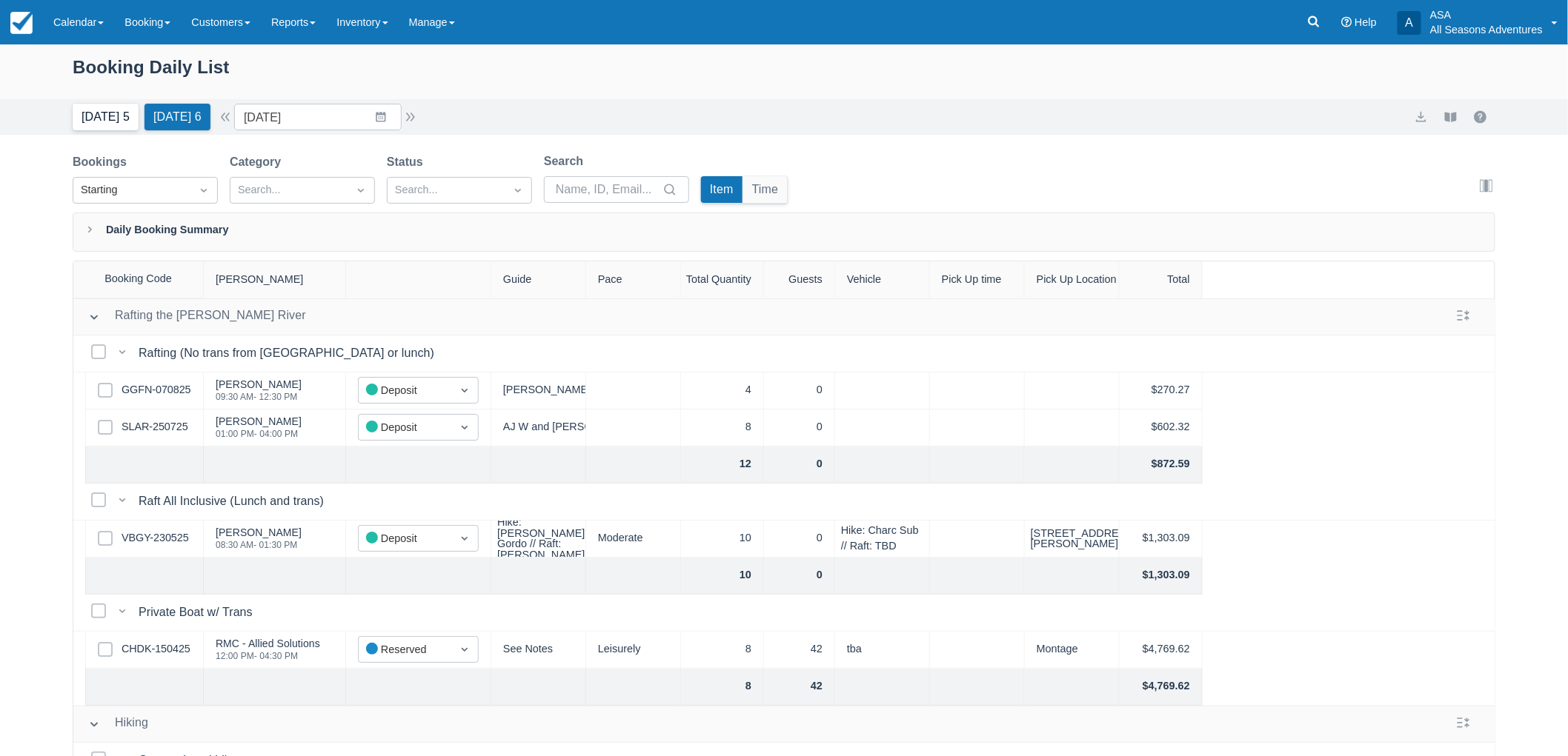
click at [111, 118] on button "Today 5" at bounding box center [105, 116] width 66 height 27
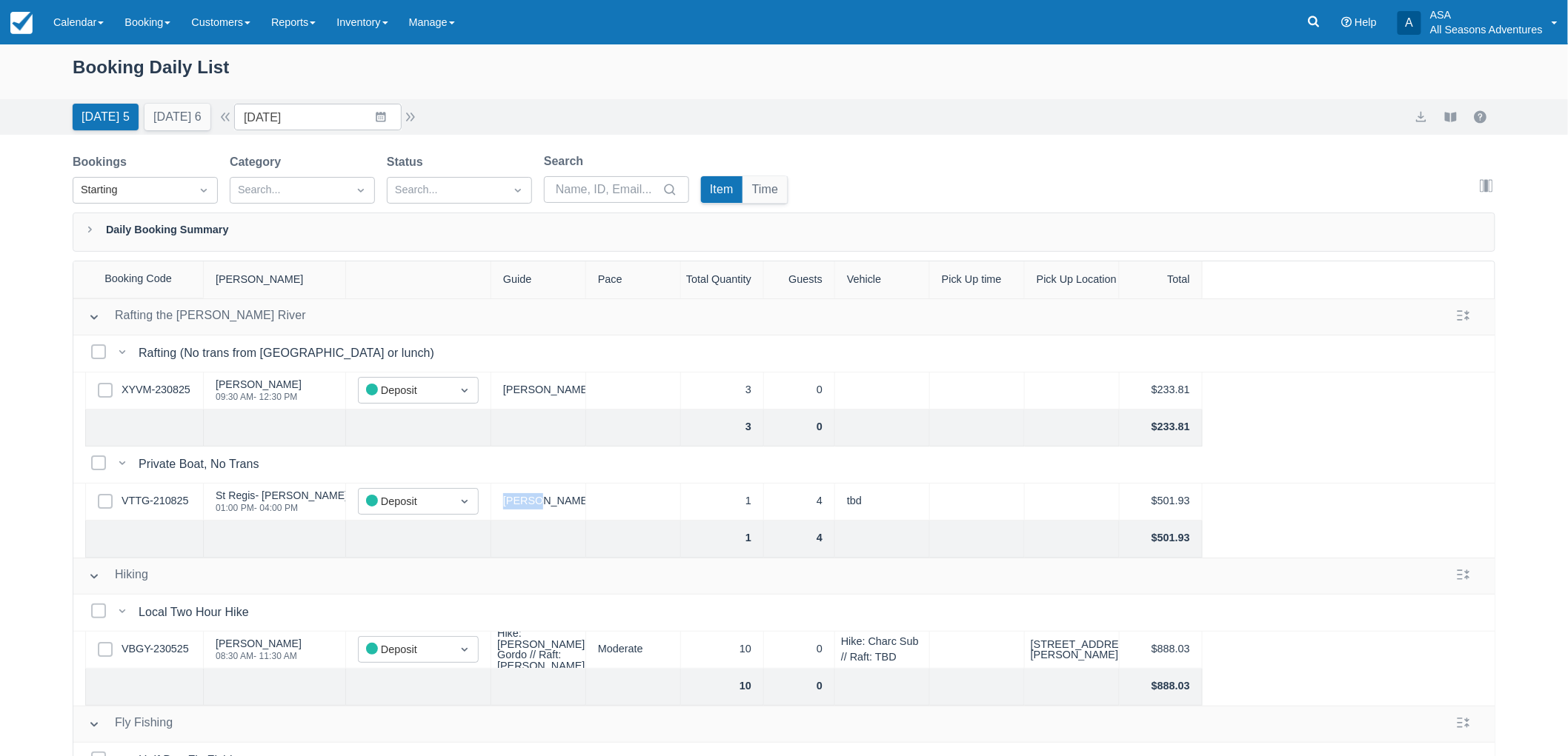
drag, startPoint x: 545, startPoint y: 505, endPoint x: 498, endPoint y: 501, distance: 47.2
click at [498, 501] on div "Hannah" at bounding box center [539, 502] width 95 height 37
click at [53, 442] on div "Booking Daily List Today 5 Tomorrow 6 Date 08/24/25 Navigate forward to interac…" at bounding box center [784, 438] width 1568 height 787
click at [171, 134] on div "Today 5 Tomorrow 6 Date 08/24/25 Navigate forward to interact with the calendar…" at bounding box center [784, 116] width 1568 height 35
click at [160, 108] on button "Tomorrow 6" at bounding box center [178, 116] width 66 height 27
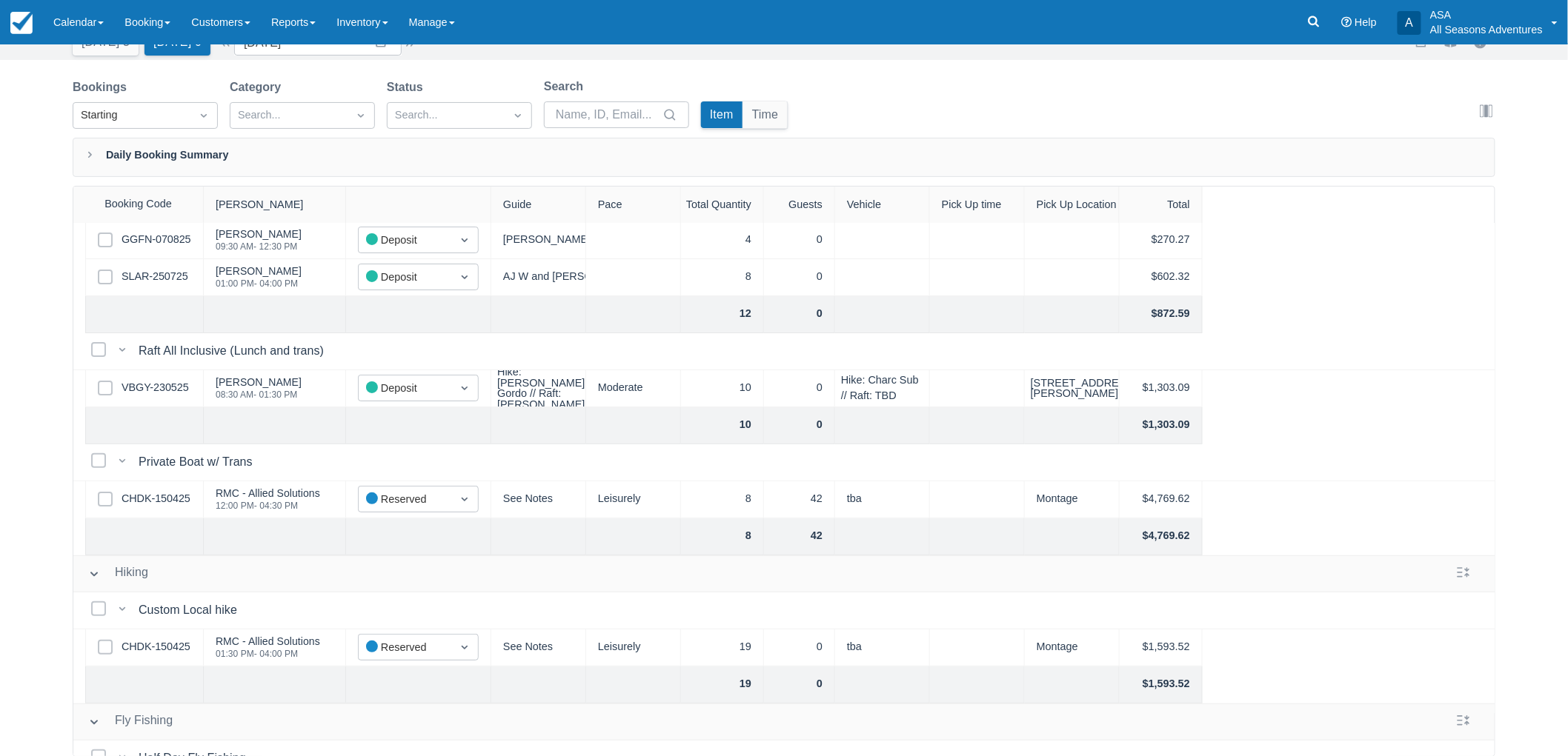
scroll to position [247, 0]
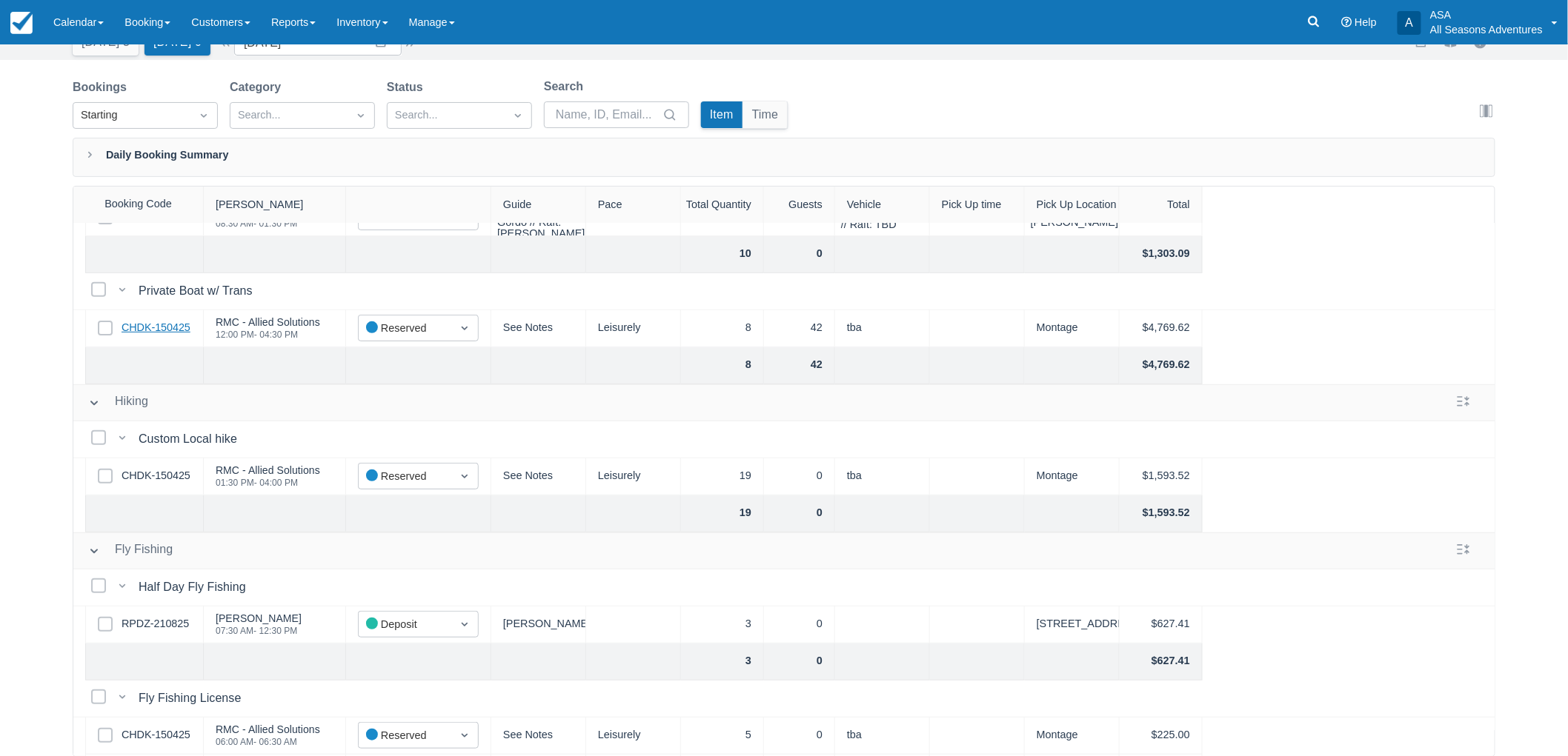
click at [164, 328] on link "CHDK-150425" at bounding box center [156, 328] width 69 height 16
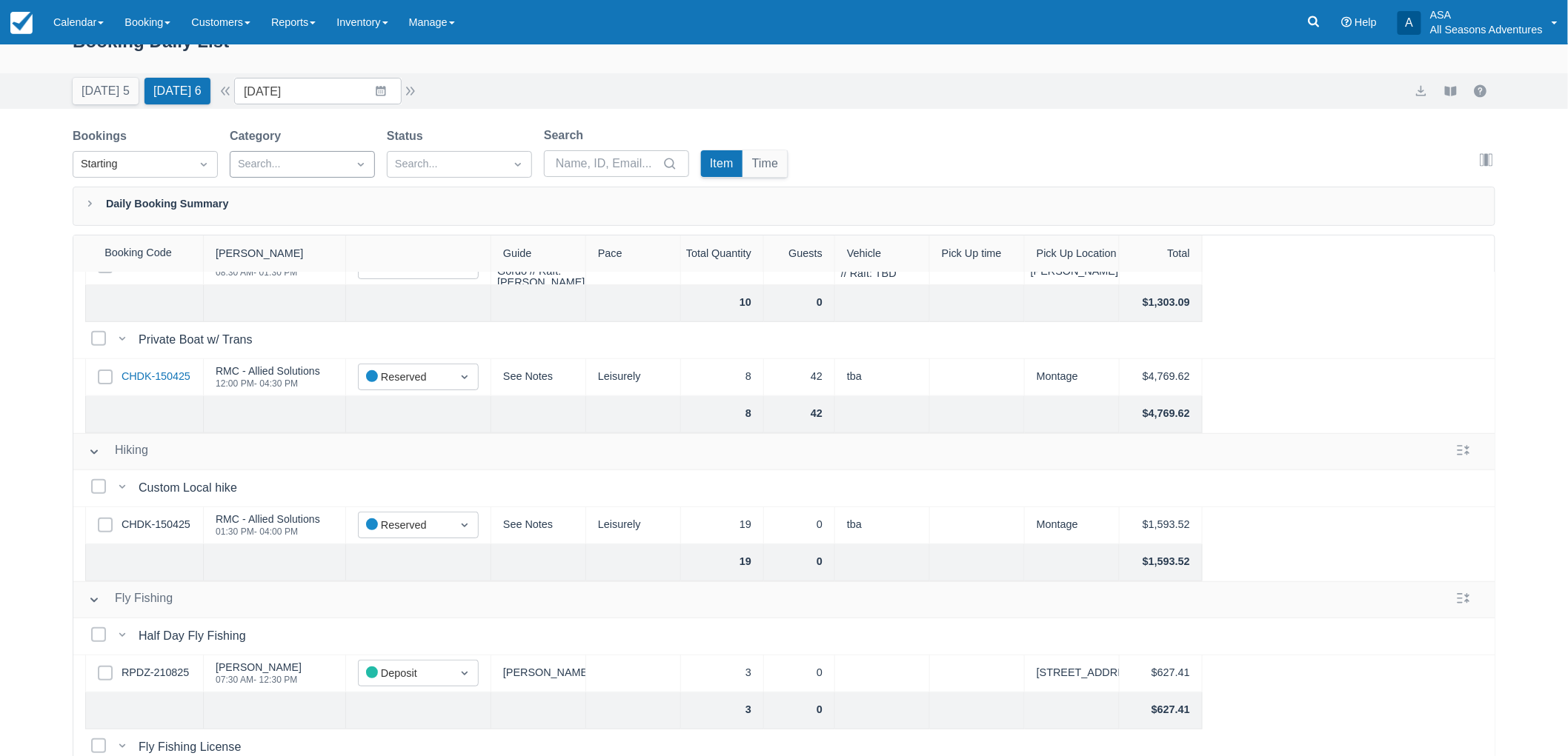
scroll to position [0, 0]
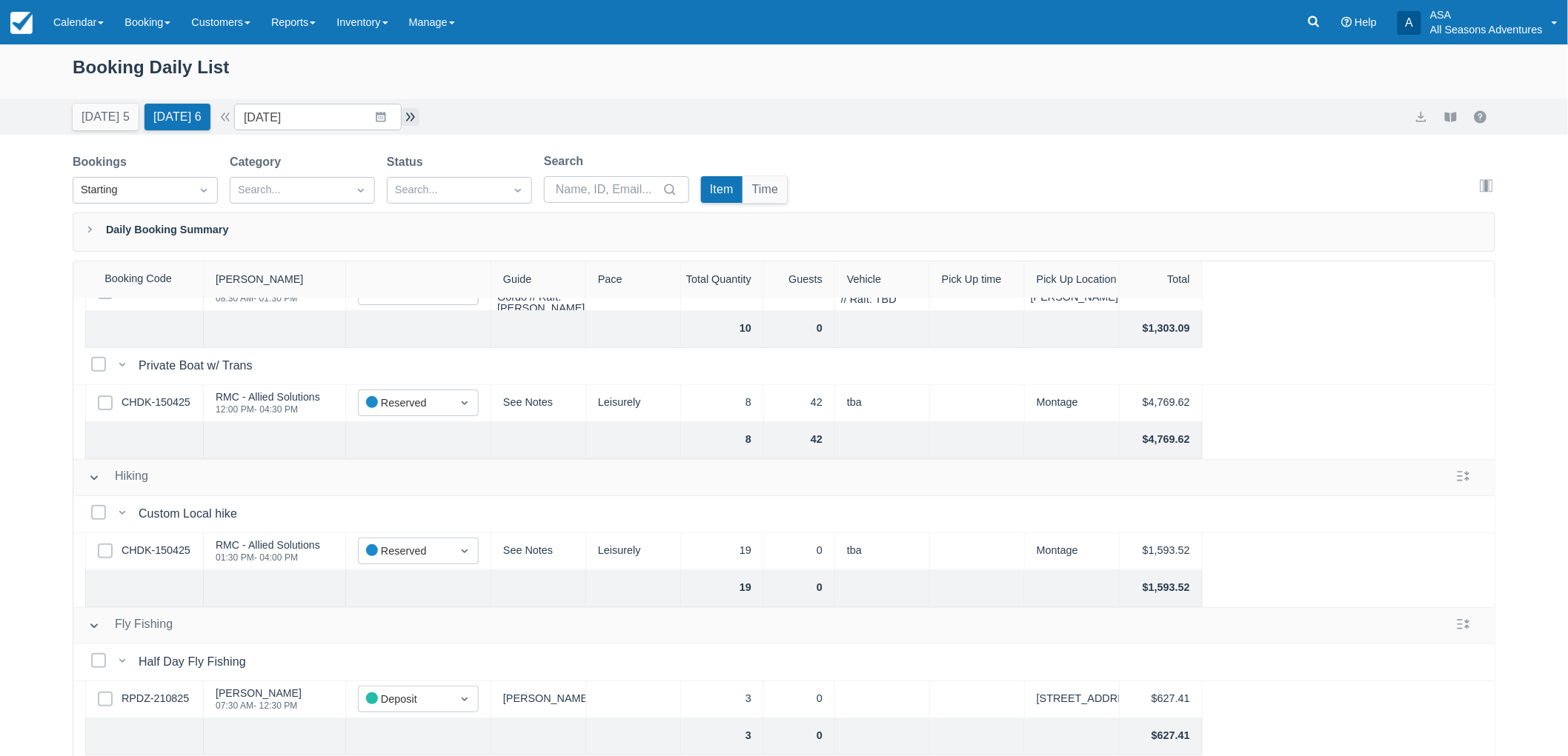
click at [416, 108] on button "button" at bounding box center [411, 116] width 18 height 18
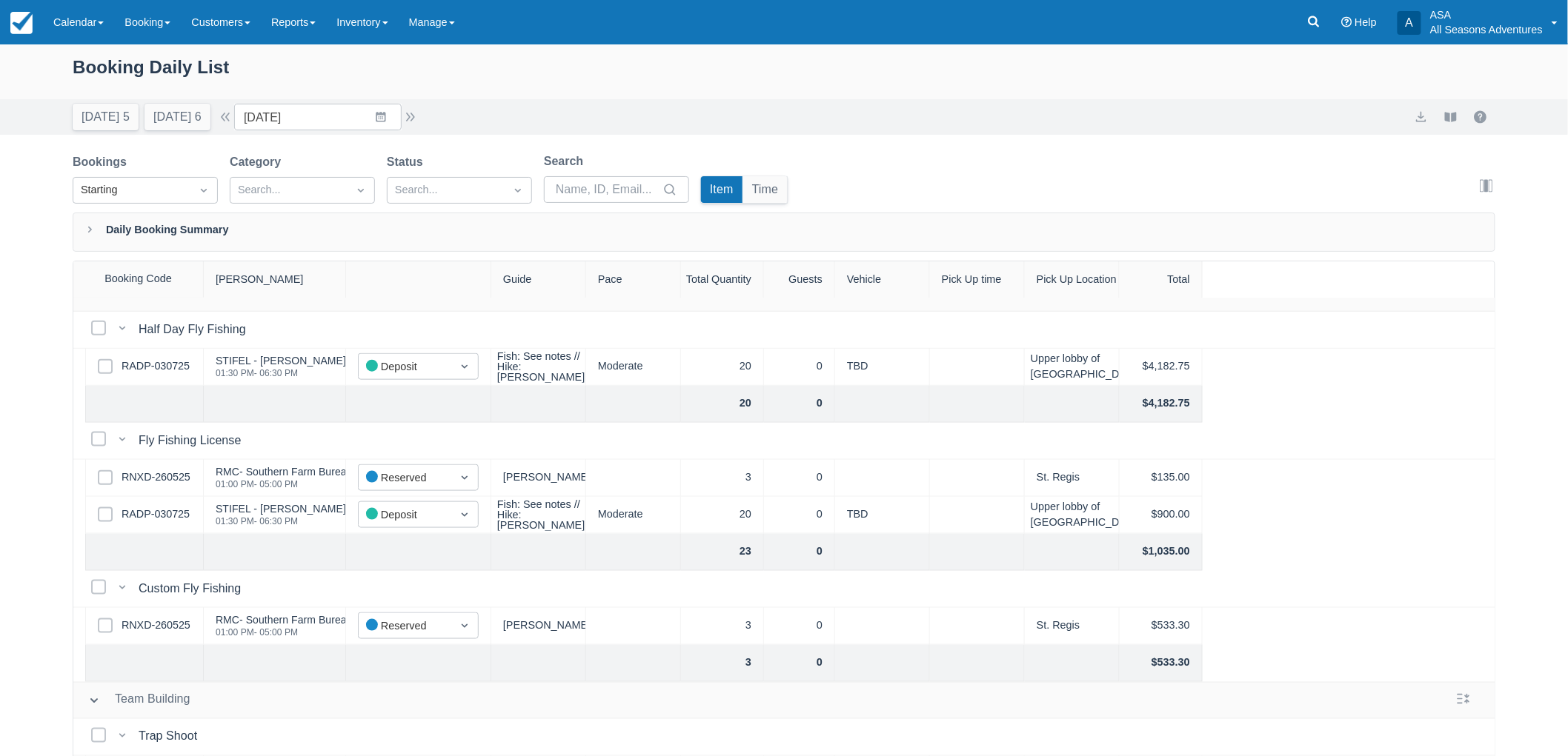
scroll to position [823, 0]
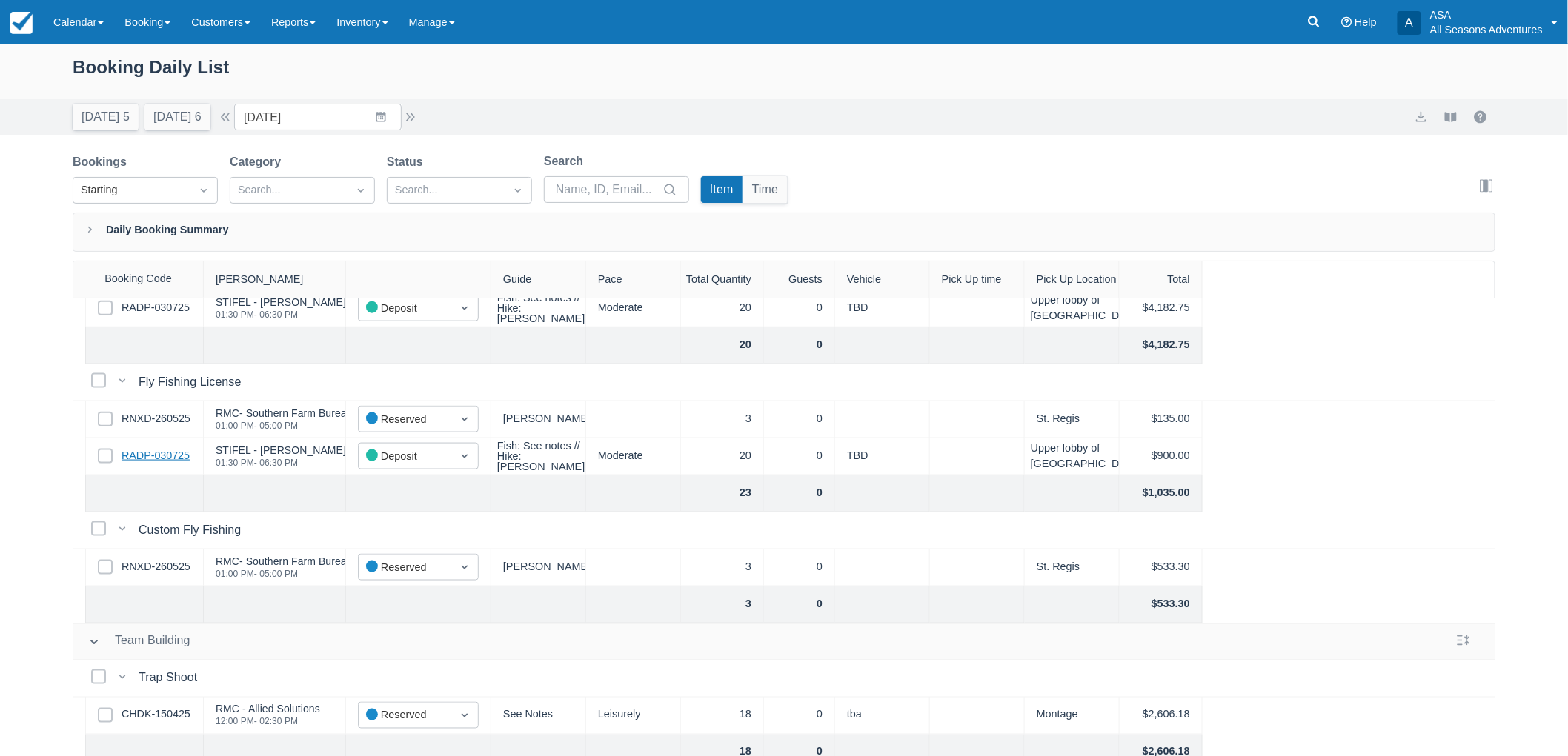
click at [176, 452] on link "RADP-030725" at bounding box center [155, 456] width 68 height 16
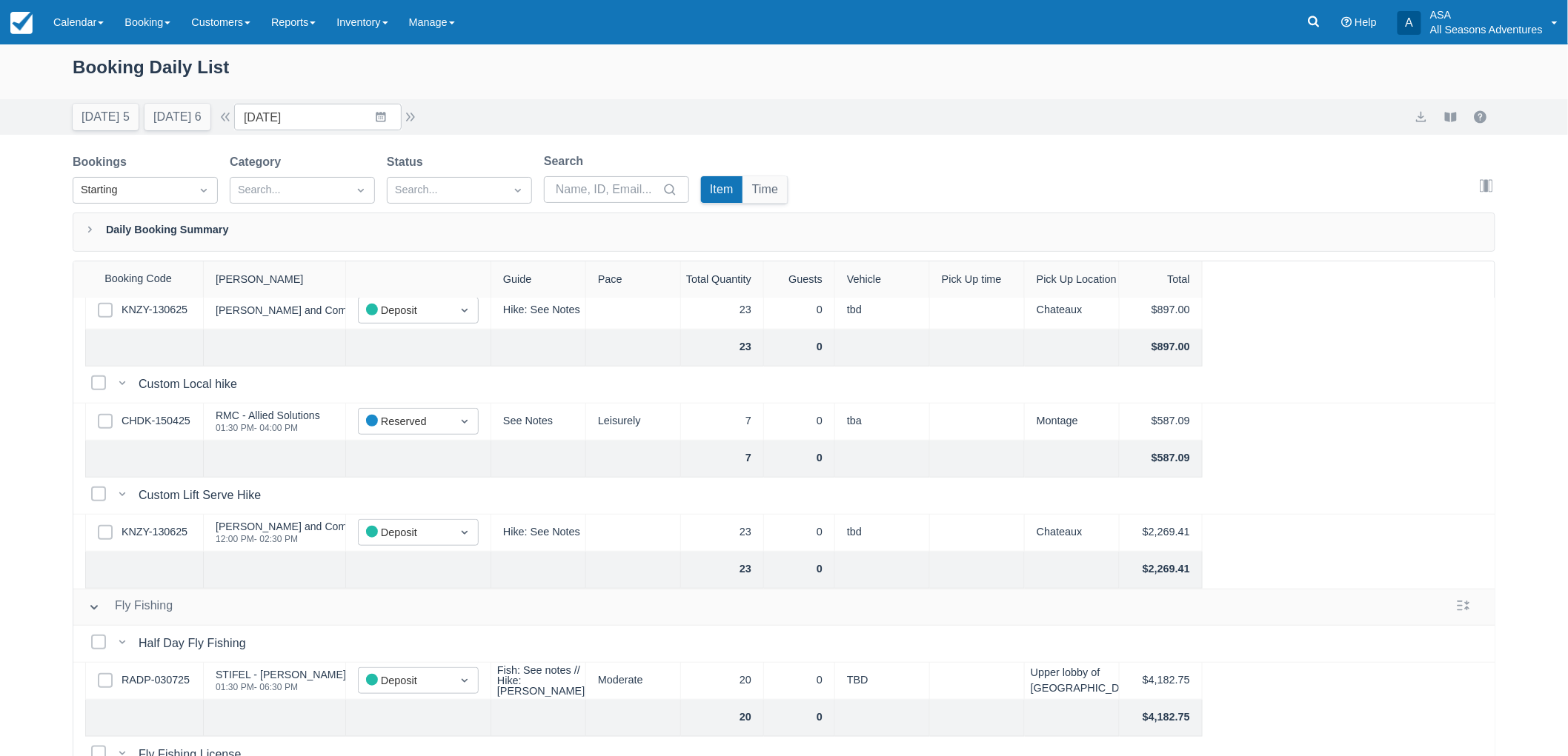
scroll to position [472, 0]
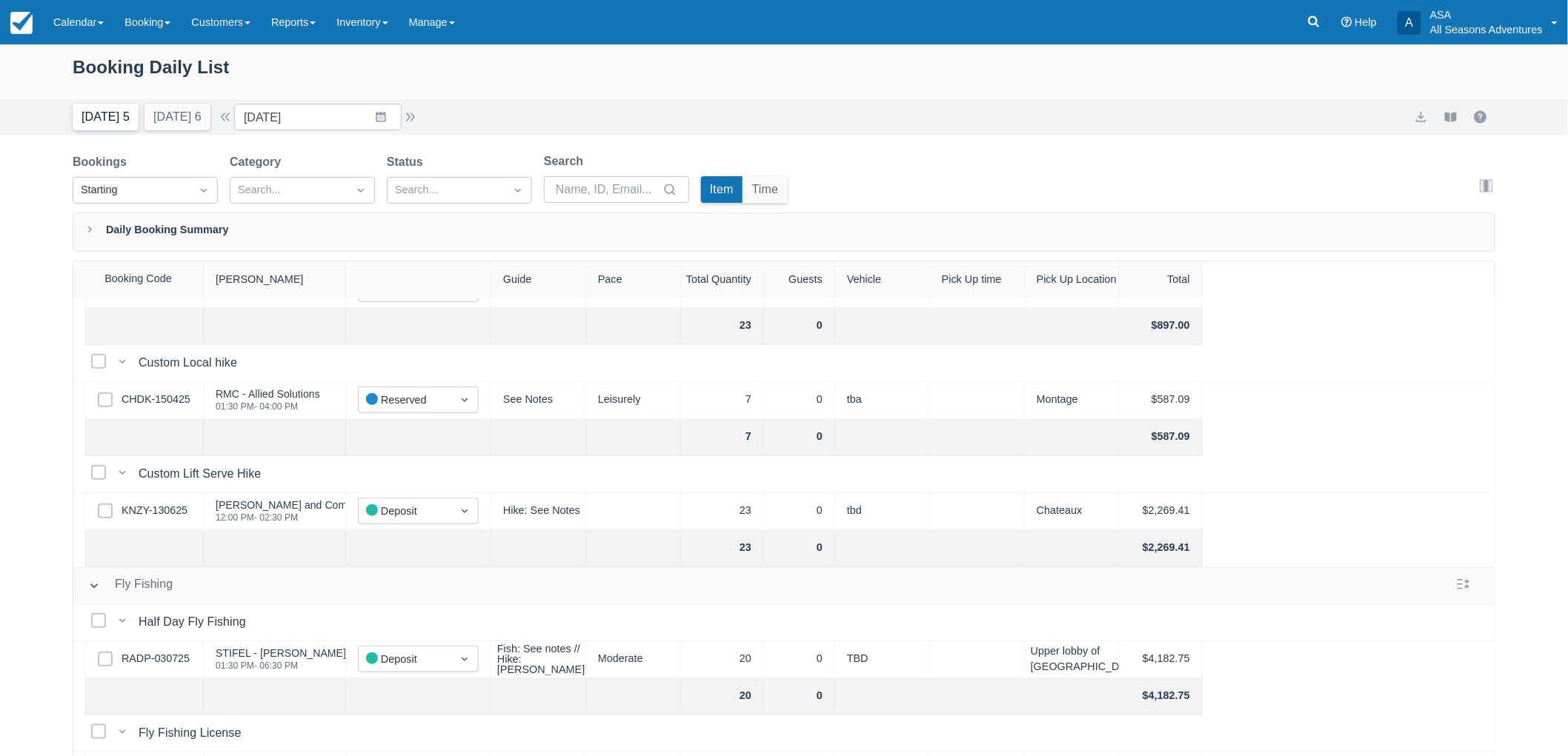
click at [109, 107] on button "Today 5" at bounding box center [105, 116] width 66 height 27
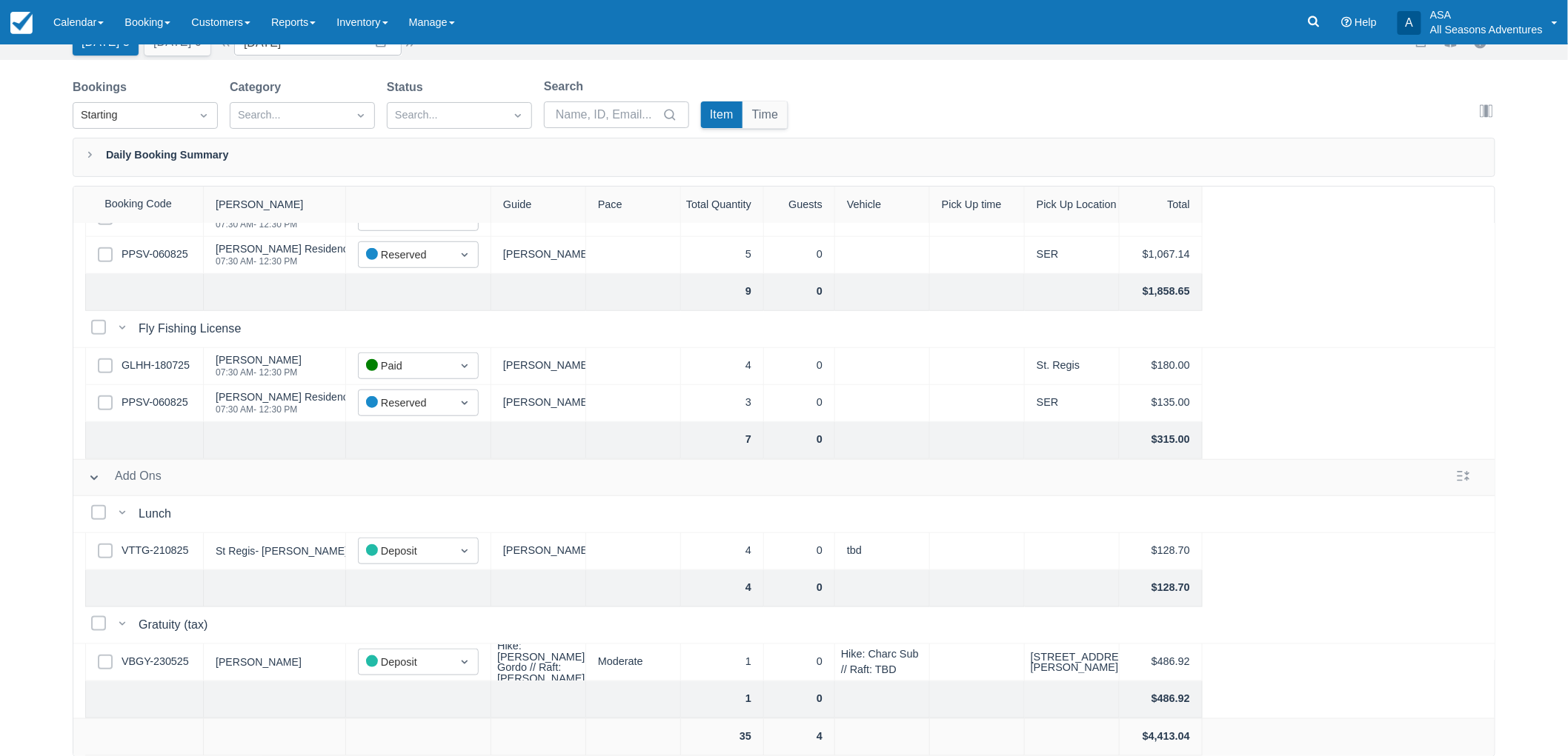
scroll to position [434, 0]
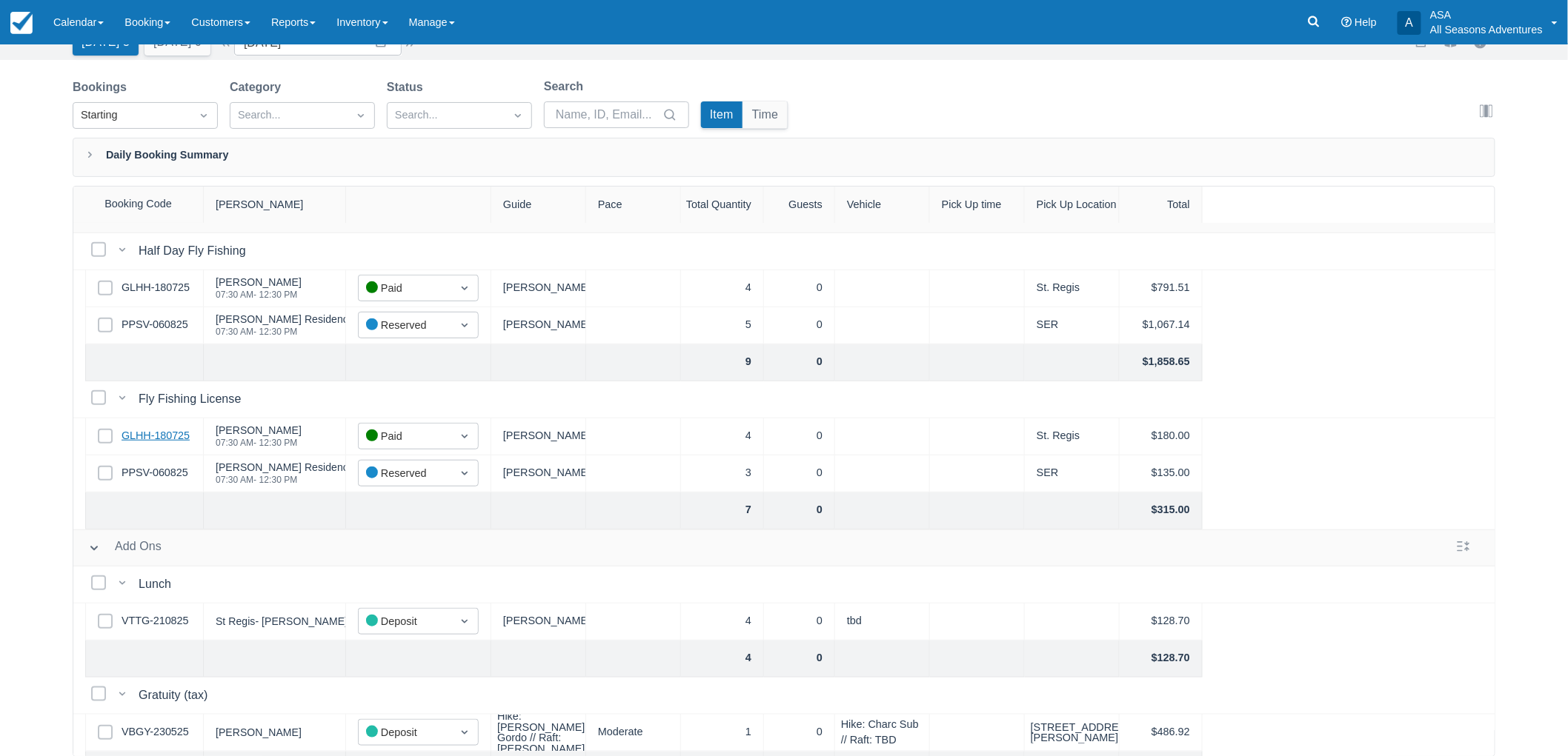
click at [165, 434] on link "GLHH-180725" at bounding box center [155, 436] width 68 height 16
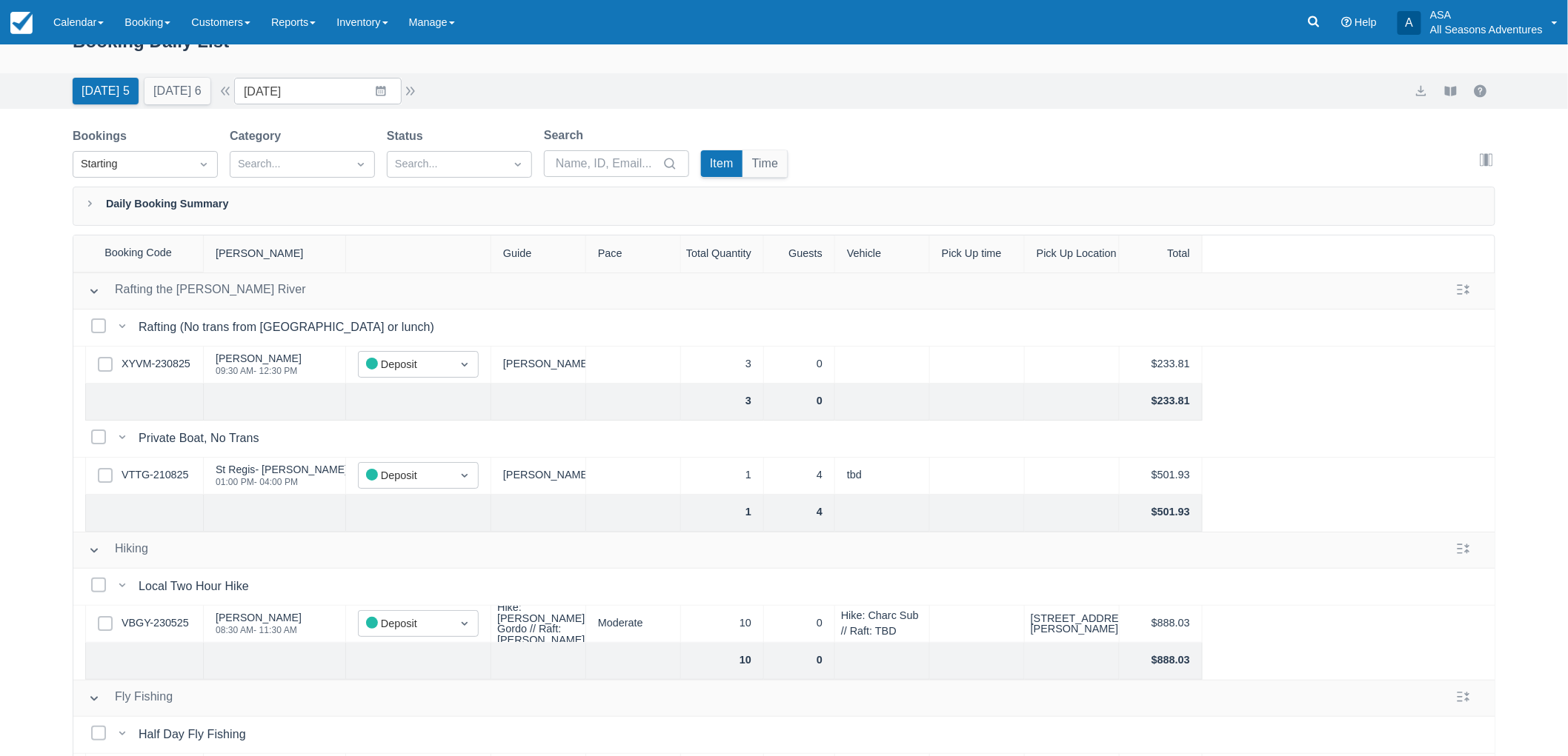
scroll to position [0, 0]
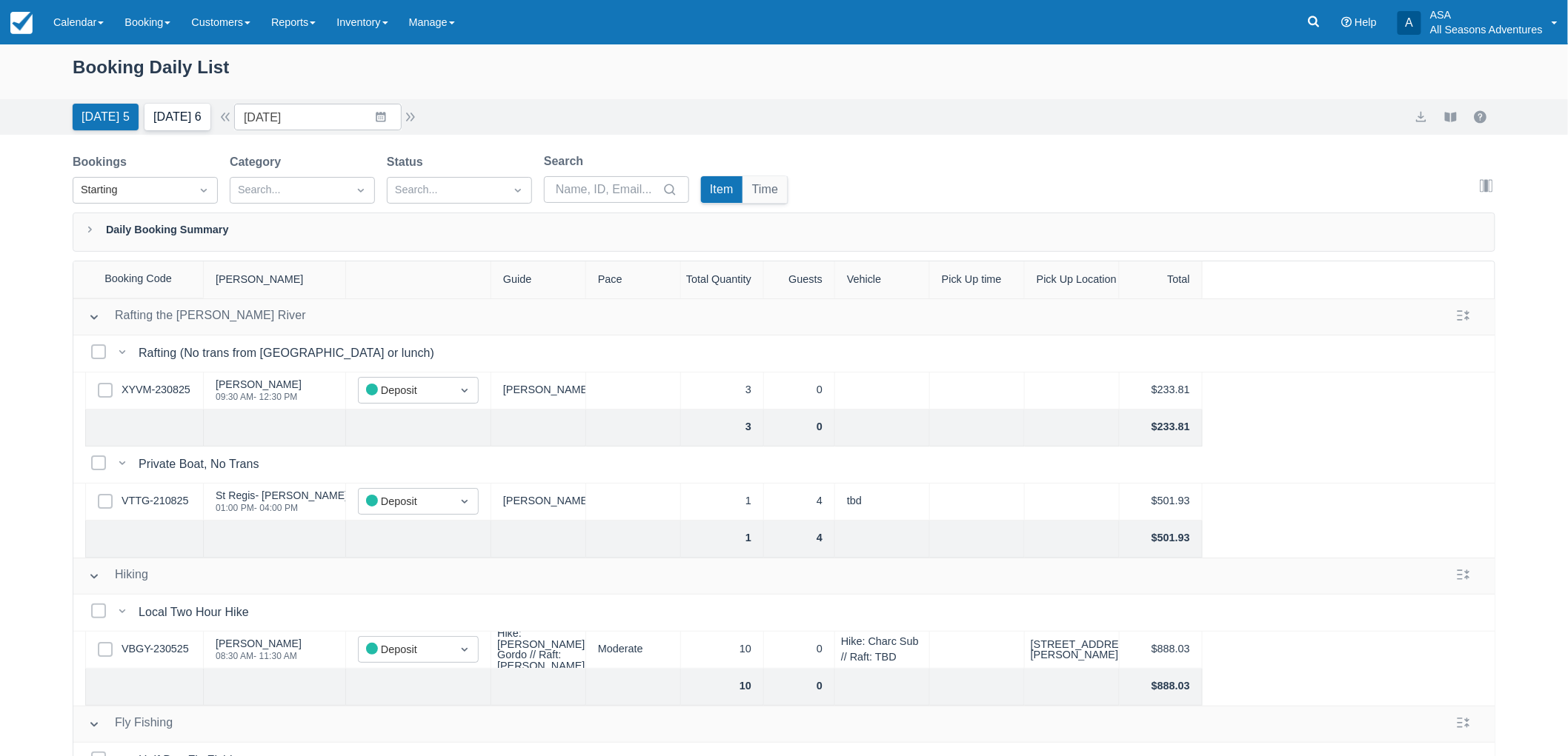
click at [198, 105] on button "Tomorrow 6" at bounding box center [178, 116] width 66 height 27
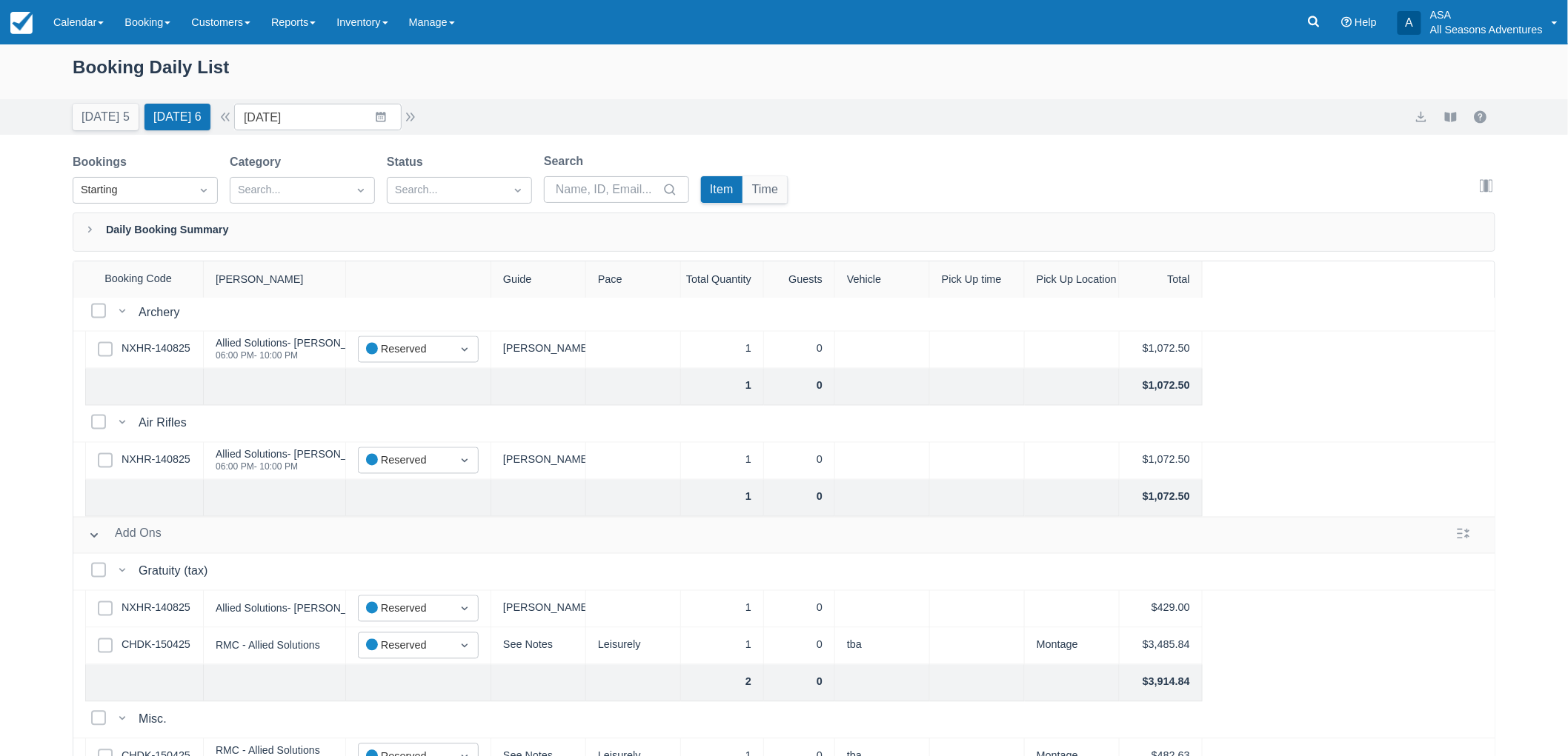
scroll to position [1184, 0]
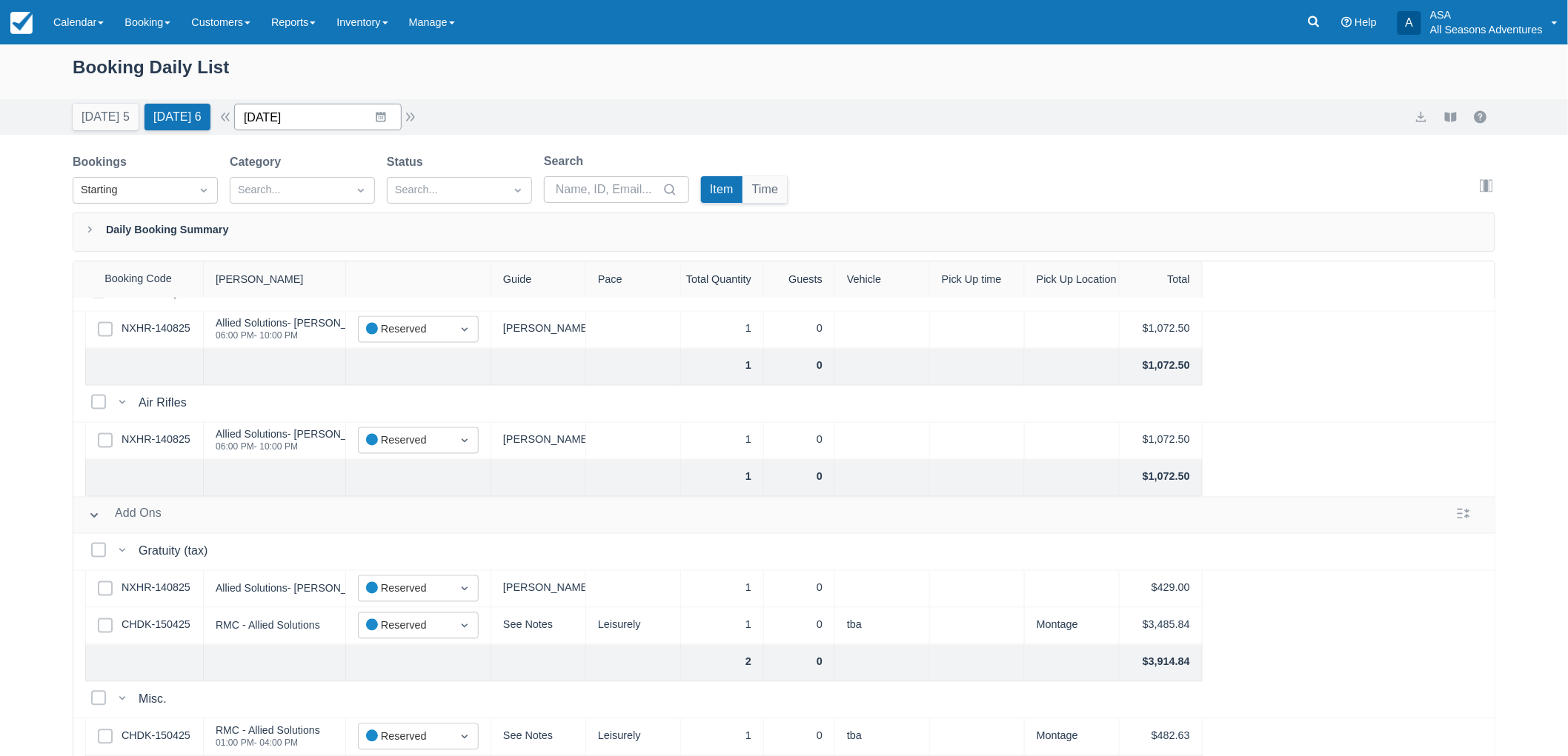
click at [375, 122] on input "08/25/25" at bounding box center [318, 116] width 167 height 27
click at [338, 338] on td "26" at bounding box center [323, 343] width 29 height 28
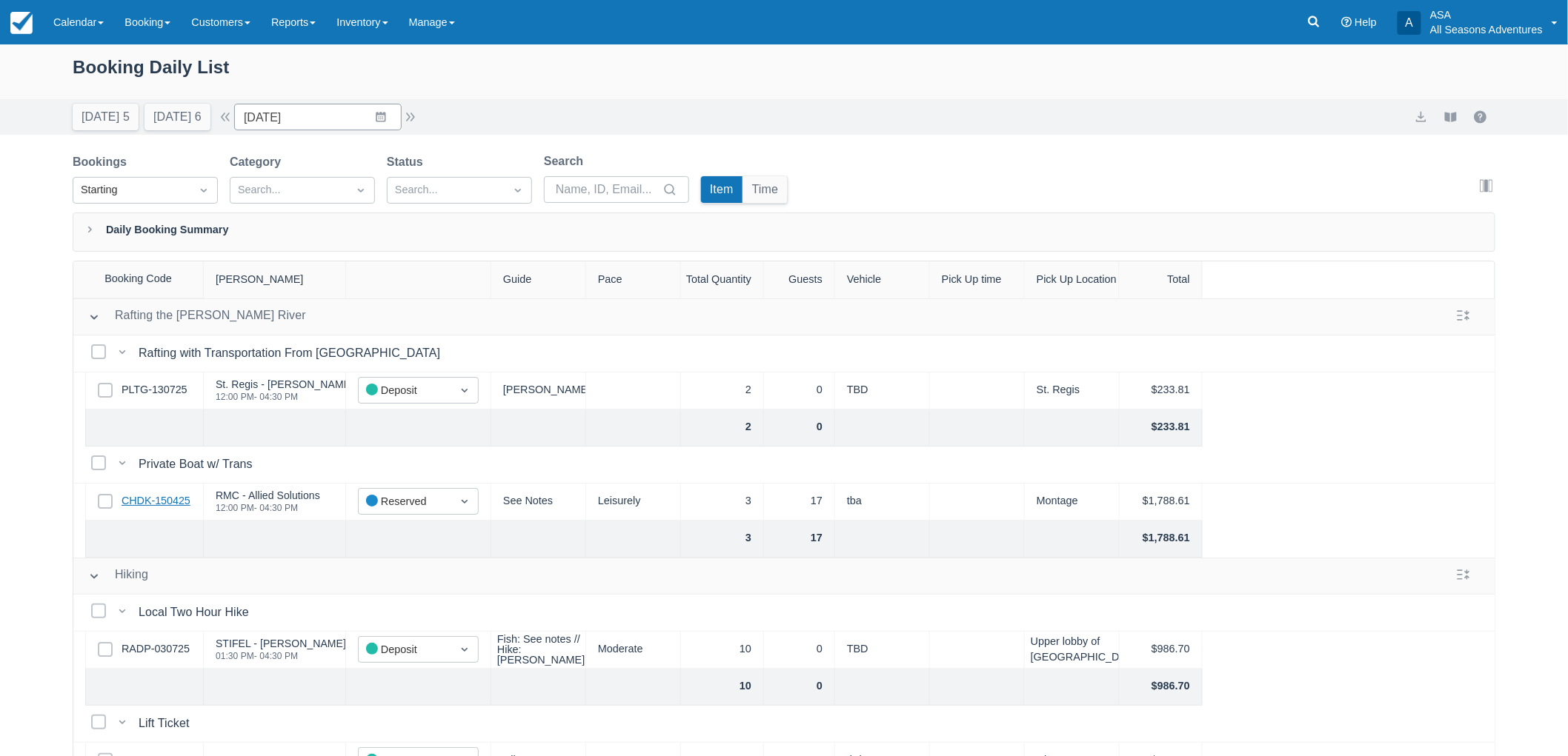
click at [179, 500] on link "CHDK-150425" at bounding box center [156, 501] width 69 height 16
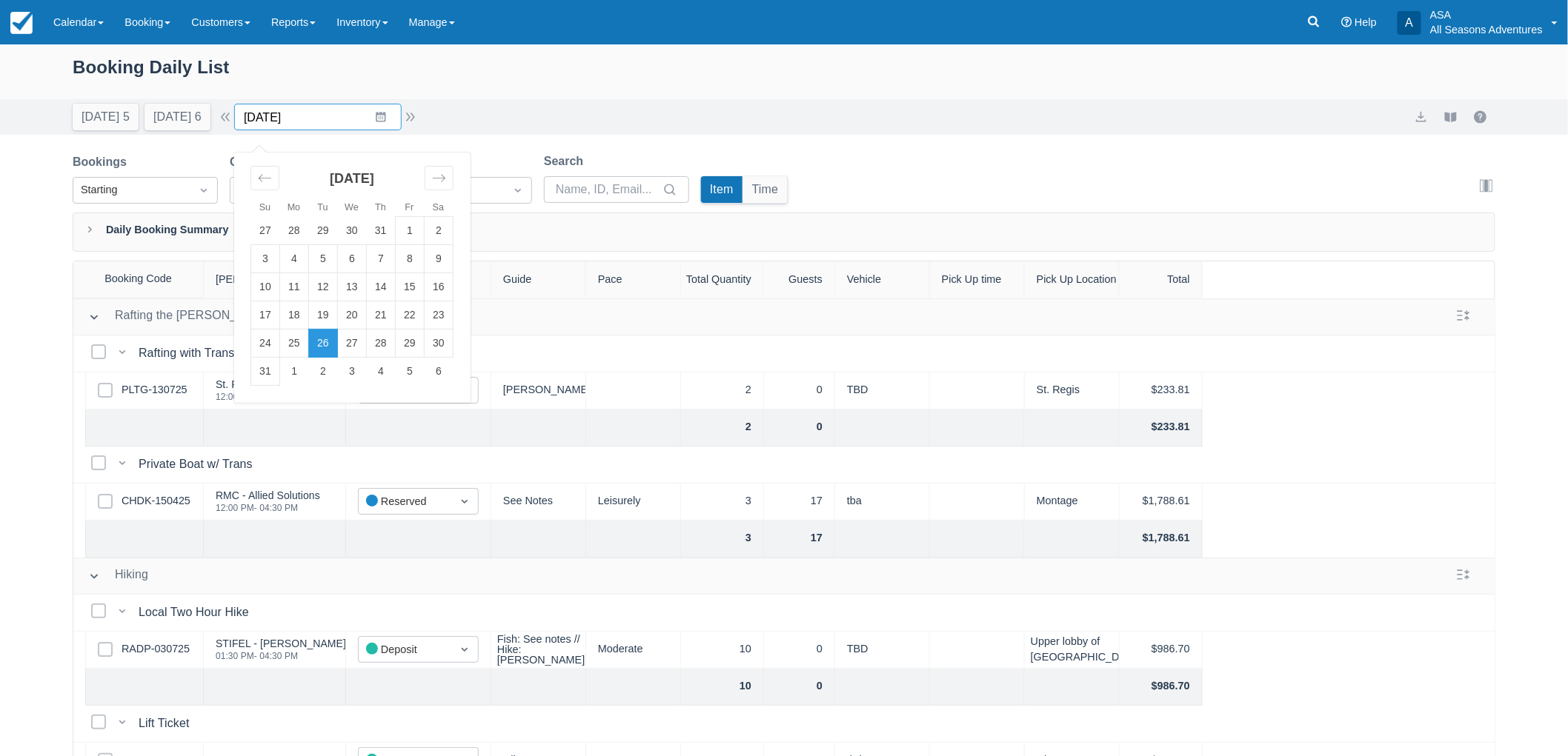
click at [376, 116] on input "08/26/25" at bounding box center [318, 116] width 167 height 27
click at [257, 363] on div "August 2025 27 28 29 30 31 1 2 3 4 5 6 7 8 9 10 11 12 13 14 15 16 17 18 19 20 2…" at bounding box center [352, 269] width 223 height 234
click at [264, 372] on td "31" at bounding box center [266, 372] width 29 height 28
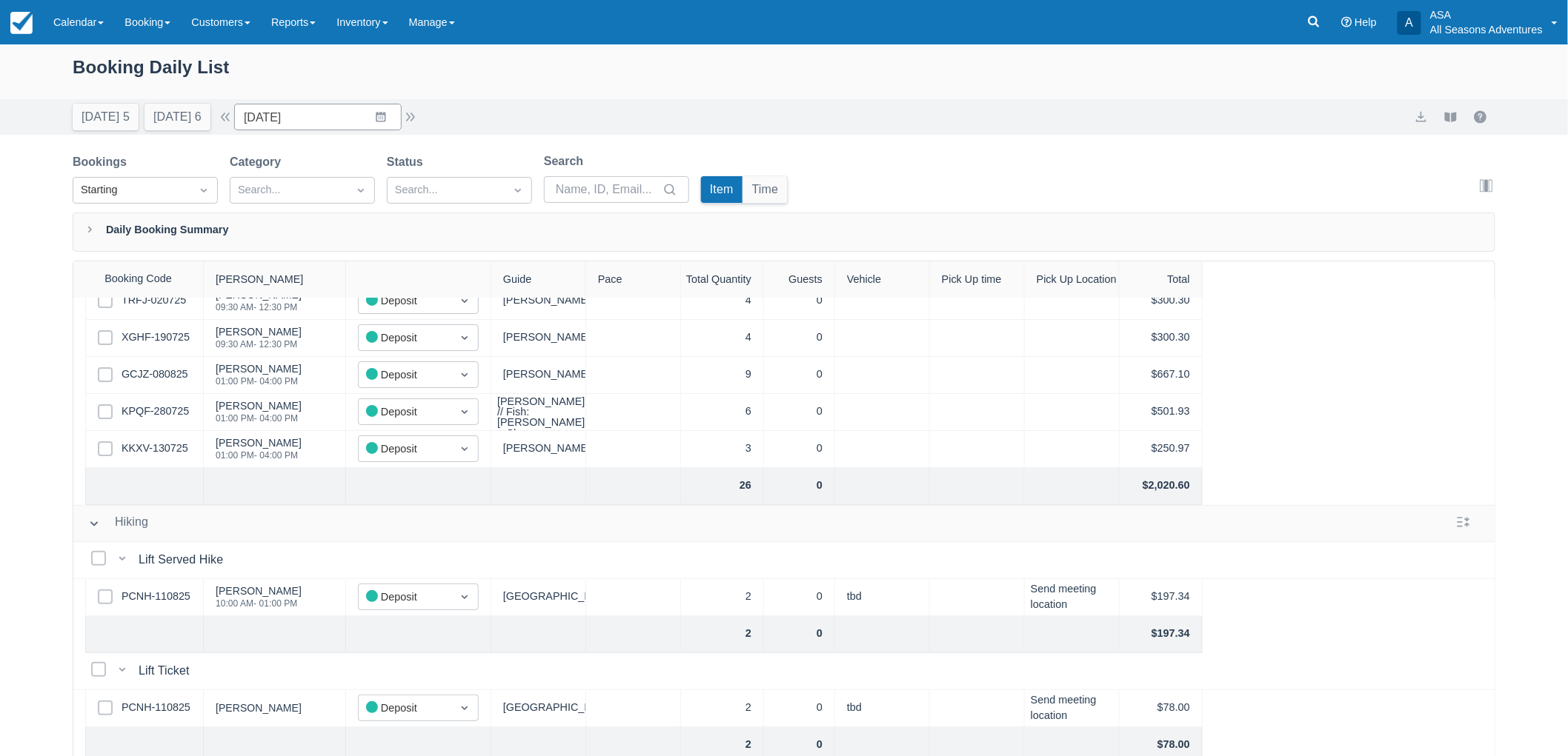
scroll to position [165, 0]
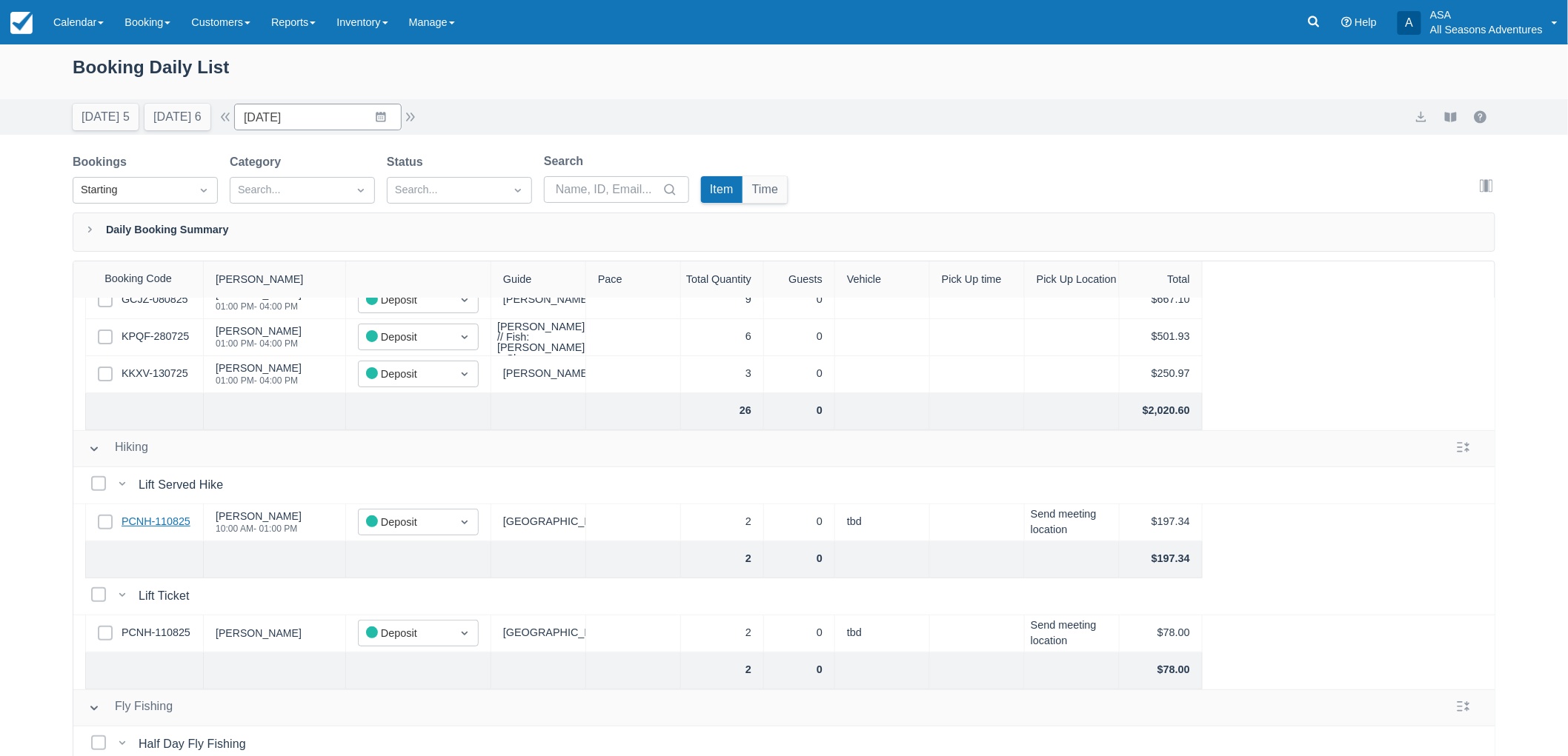
click at [185, 524] on link "PCNH-110825" at bounding box center [156, 522] width 69 height 16
click at [181, 112] on button "Tomorrow 6" at bounding box center [178, 116] width 66 height 27
type input "08/25/25"
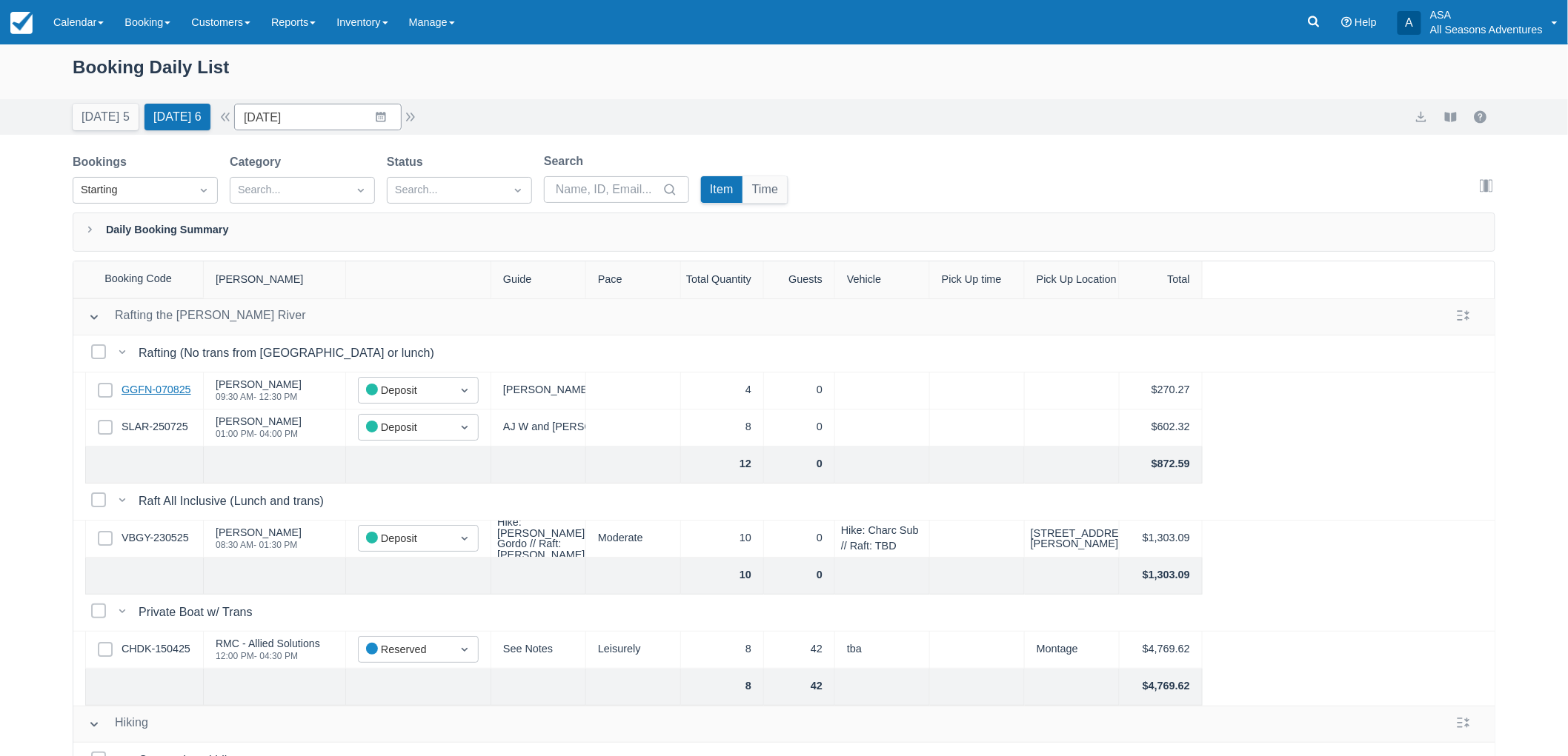
click at [166, 394] on link "GGFN-070825" at bounding box center [156, 390] width 70 height 16
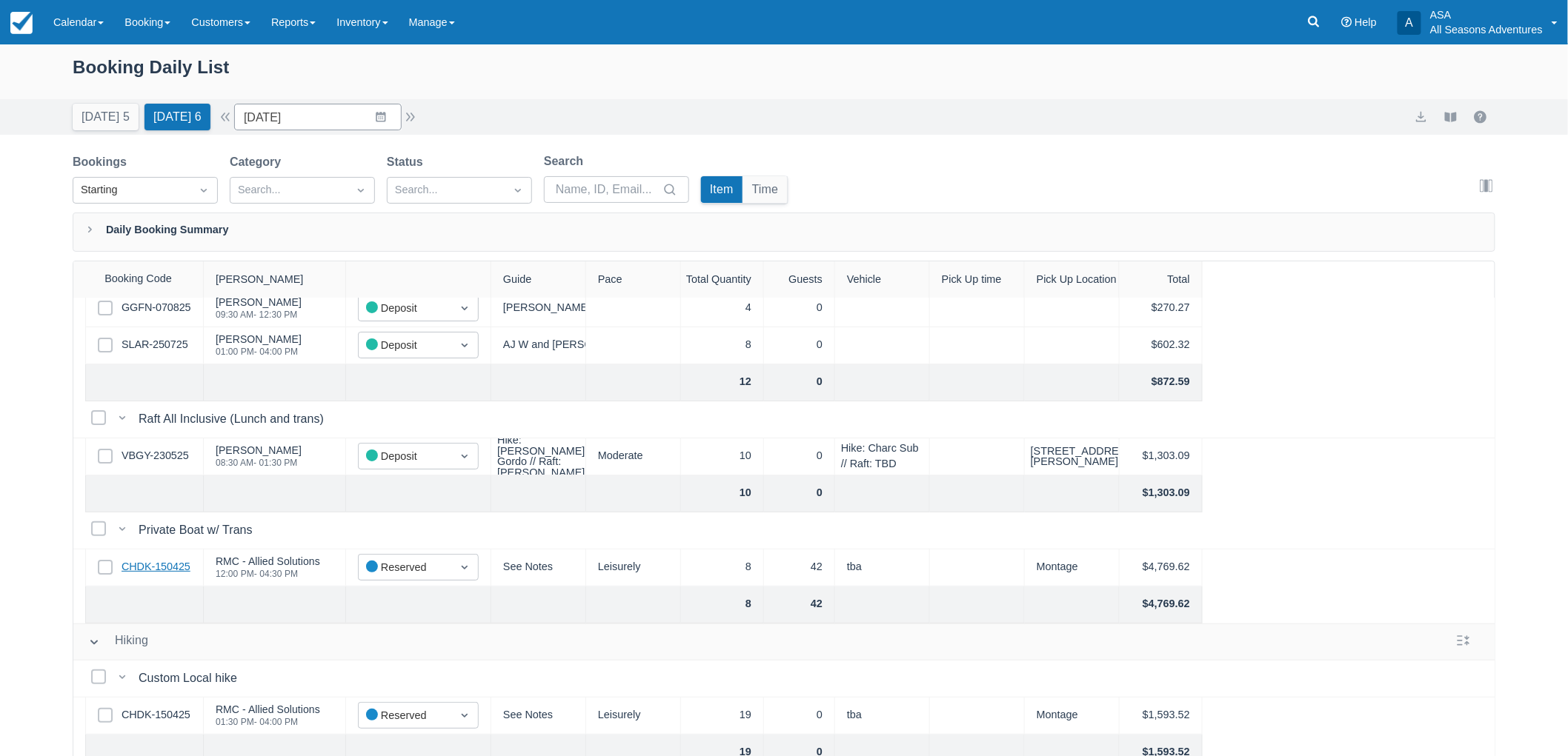
click at [166, 563] on link "CHDK-150425" at bounding box center [156, 567] width 69 height 16
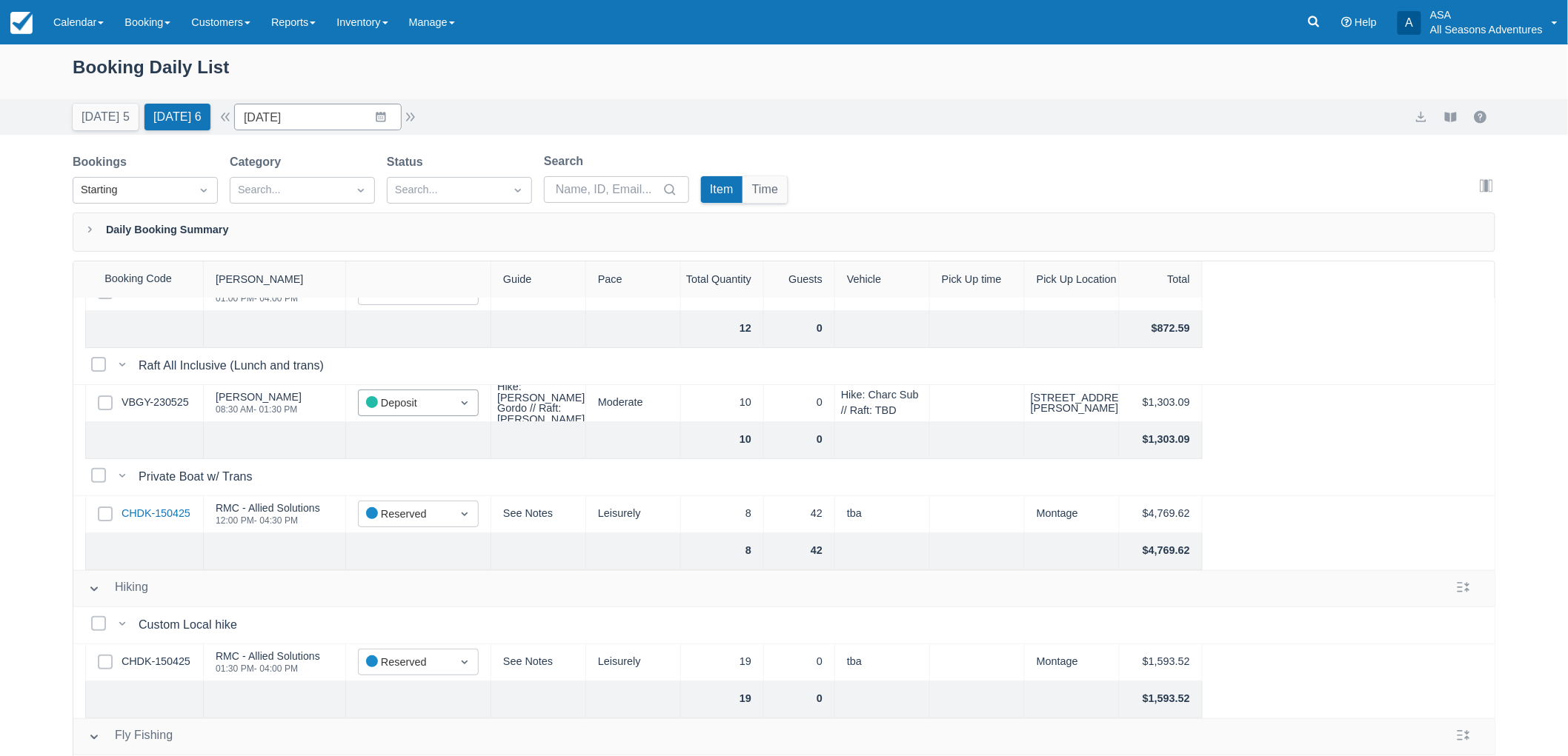
scroll to position [247, 0]
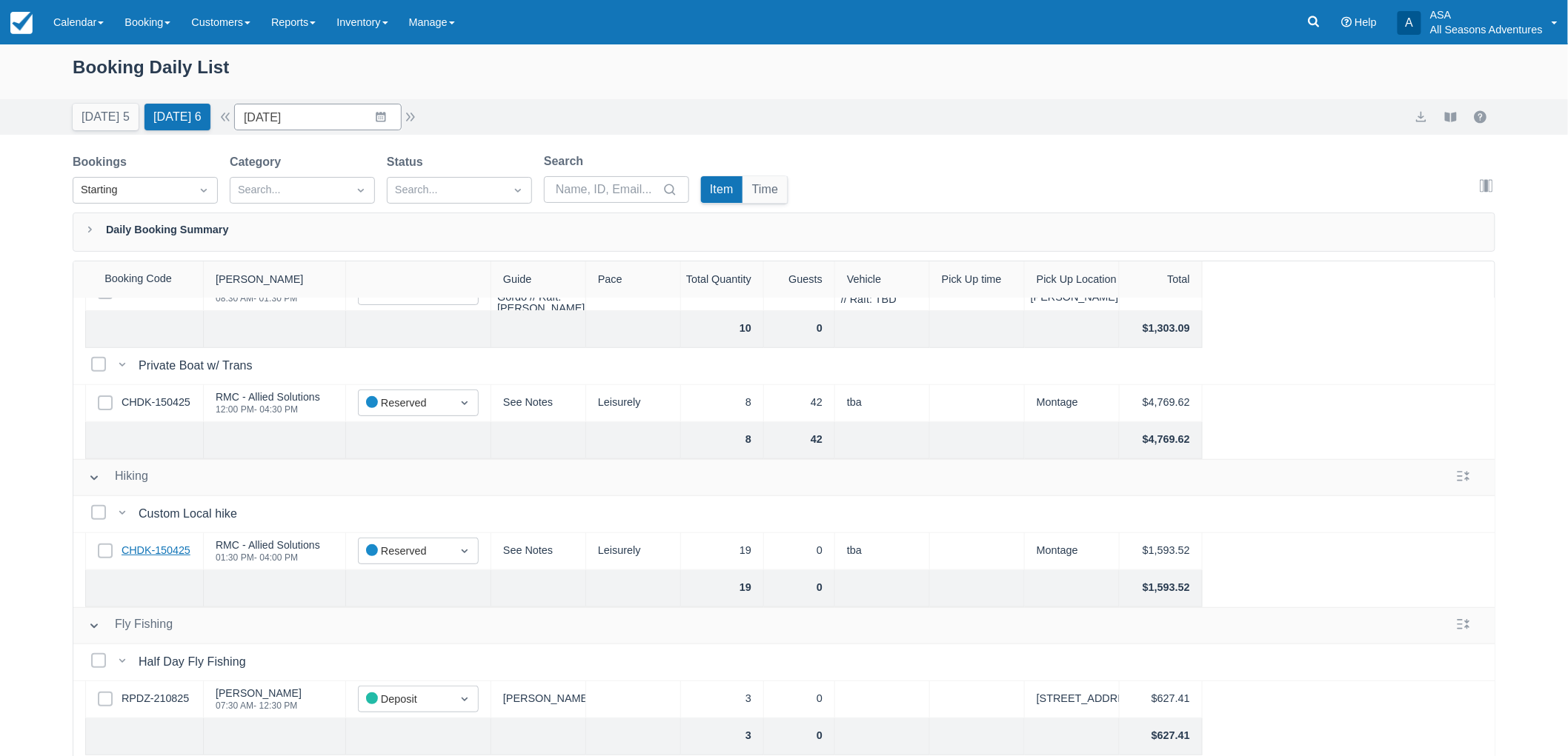
click at [172, 545] on link "CHDK-150425" at bounding box center [156, 551] width 69 height 16
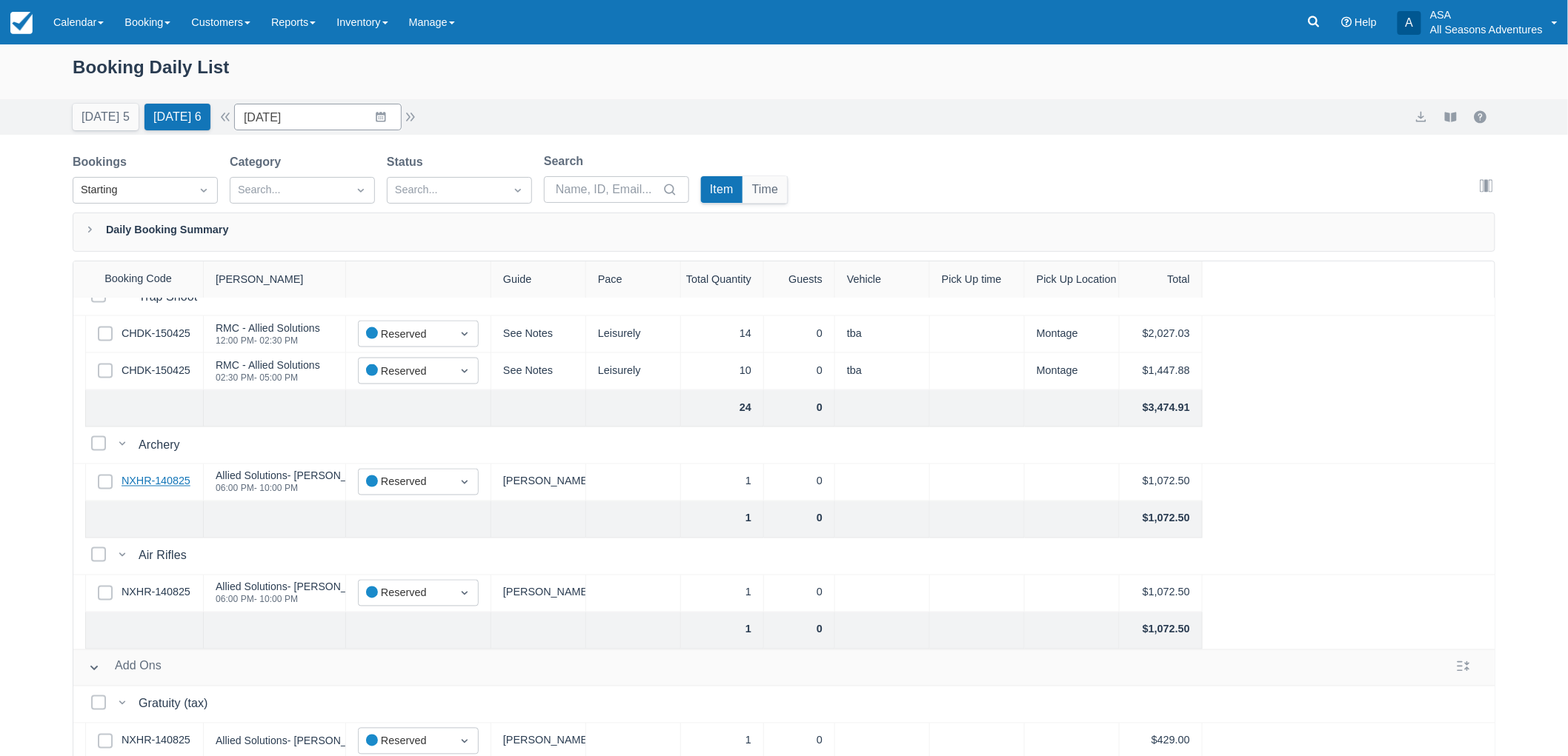
scroll to position [855, 0]
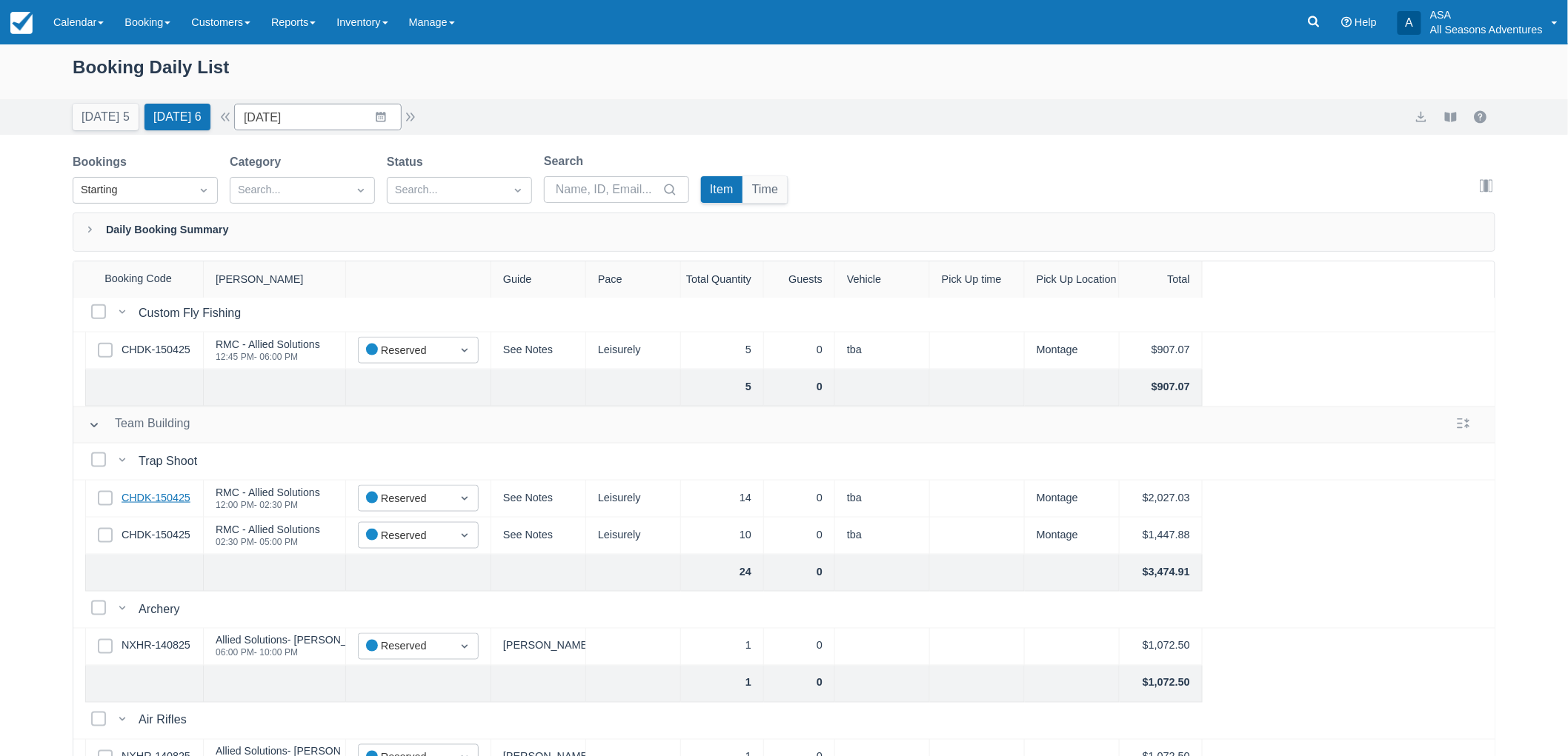
click at [171, 491] on link "CHDK-150425" at bounding box center [156, 498] width 69 height 16
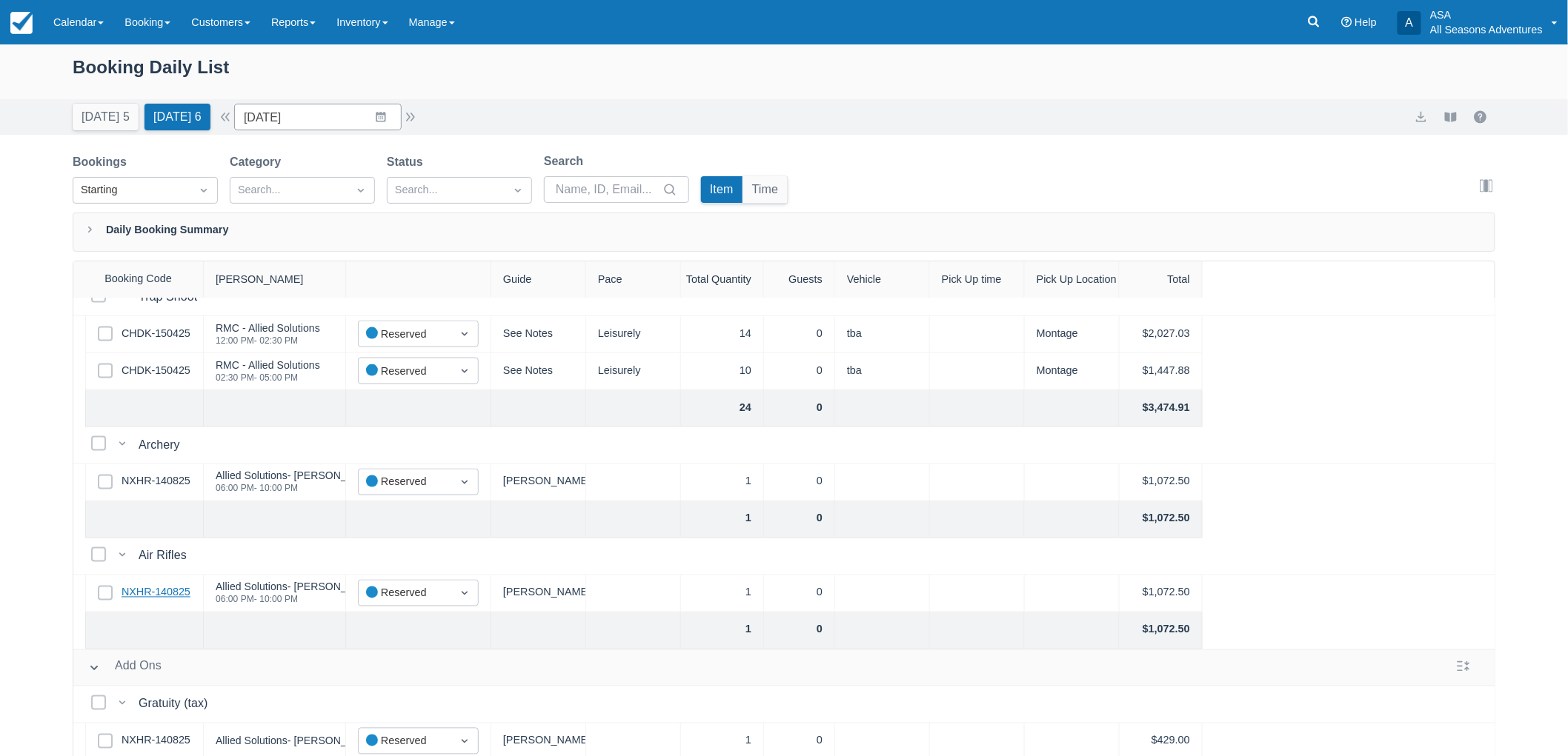
click at [183, 592] on link "NXHR-140825" at bounding box center [156, 593] width 69 height 16
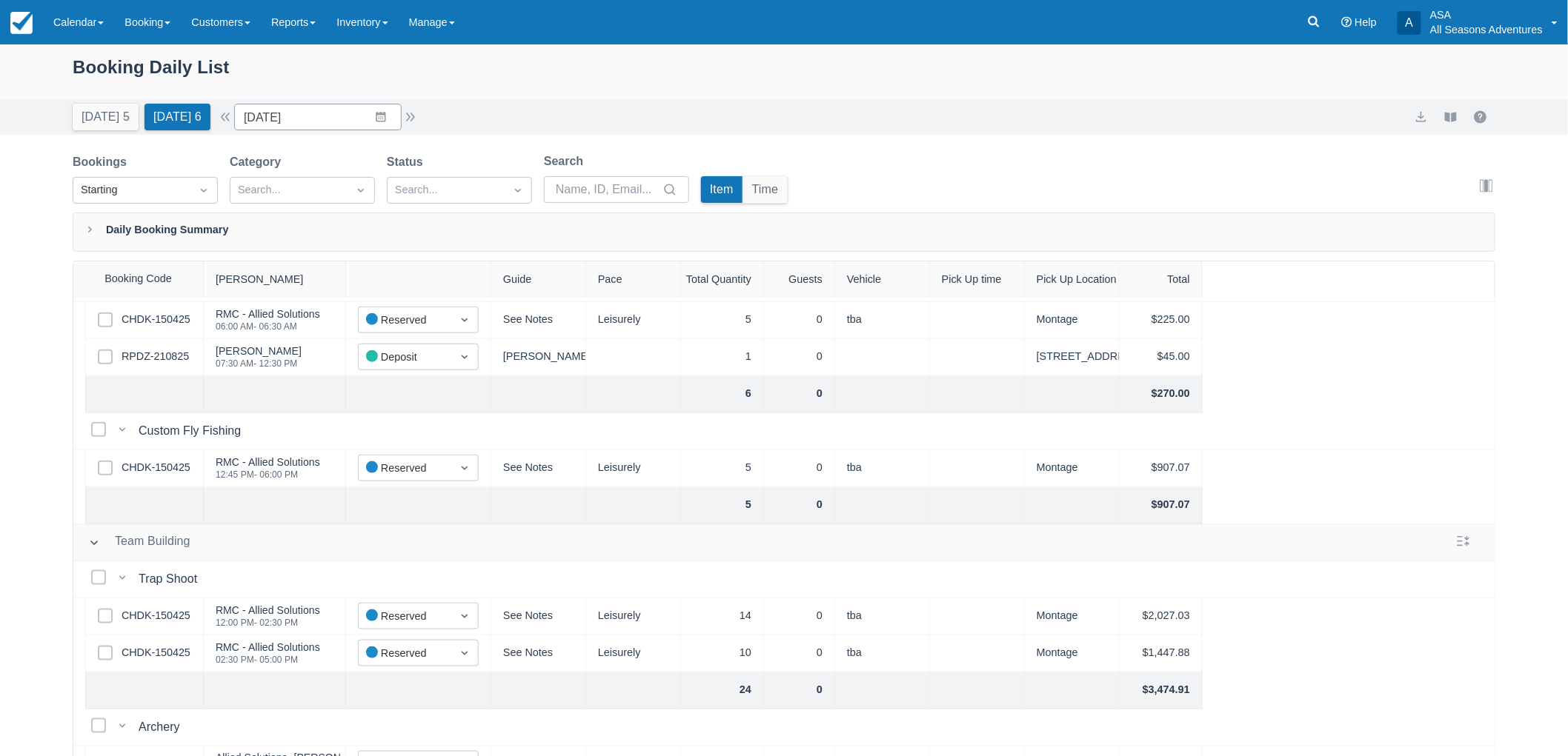
scroll to position [740, 0]
click at [161, 463] on link "CHDK-150425" at bounding box center [156, 464] width 69 height 16
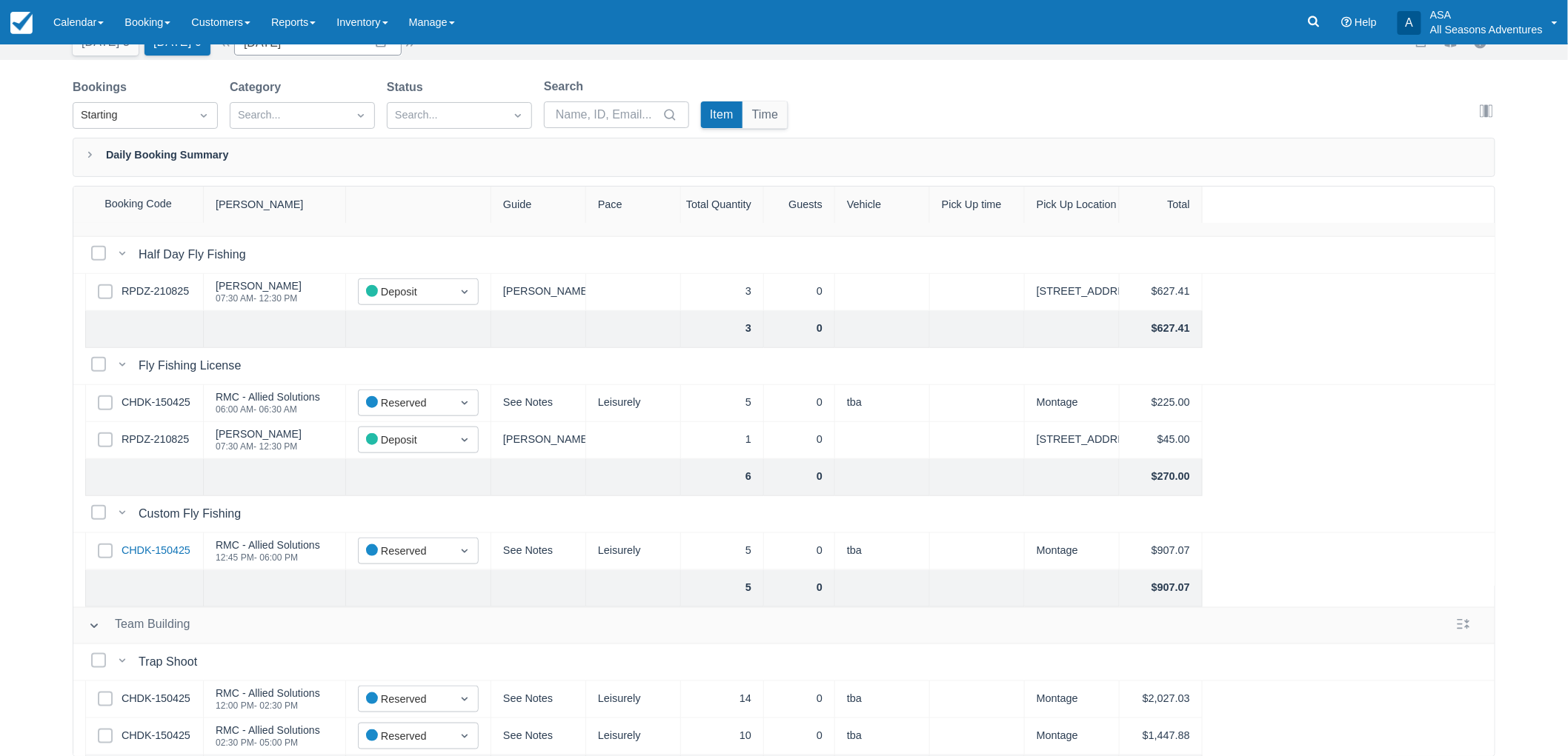
scroll to position [608, 0]
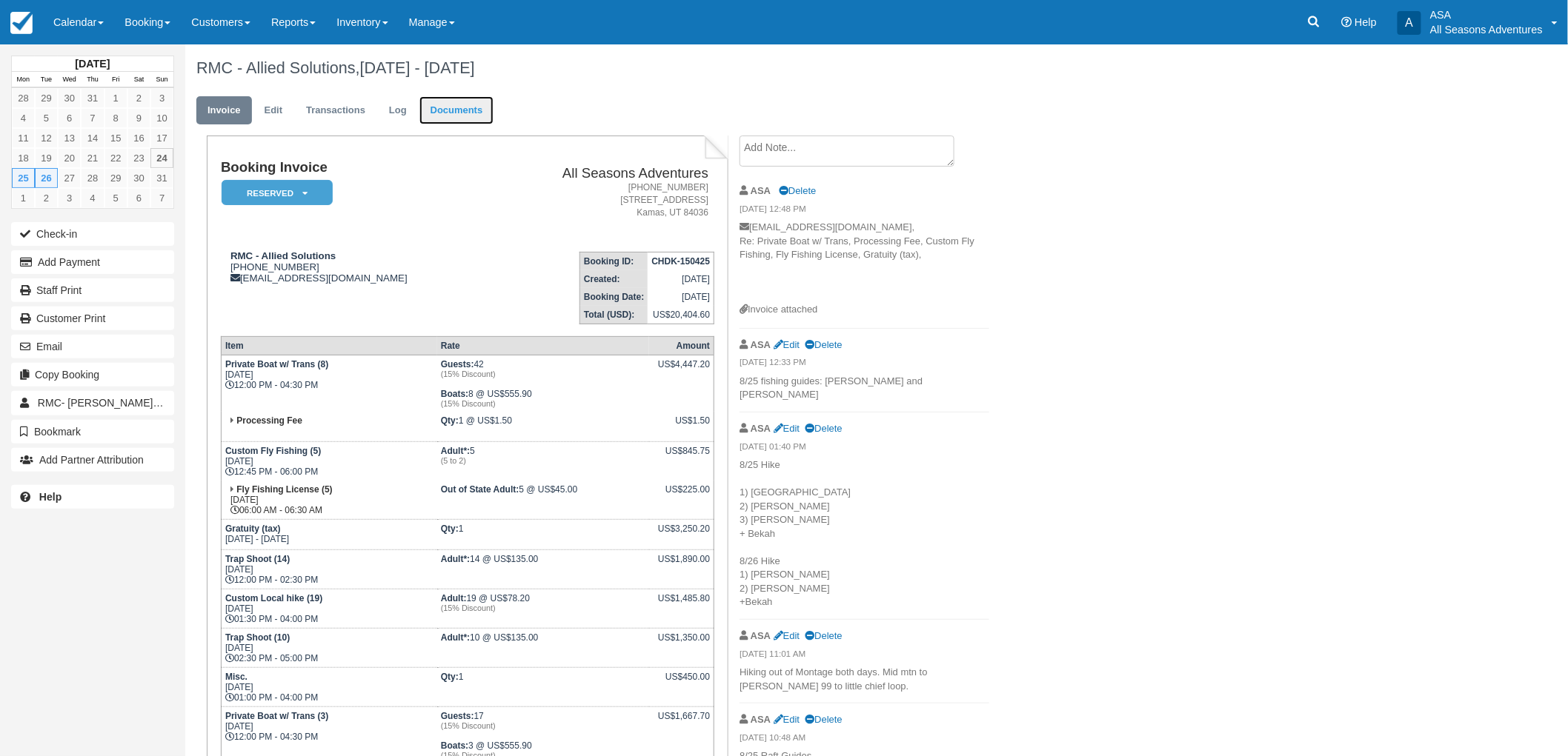
click at [477, 107] on link "Documents" at bounding box center [456, 111] width 75 height 29
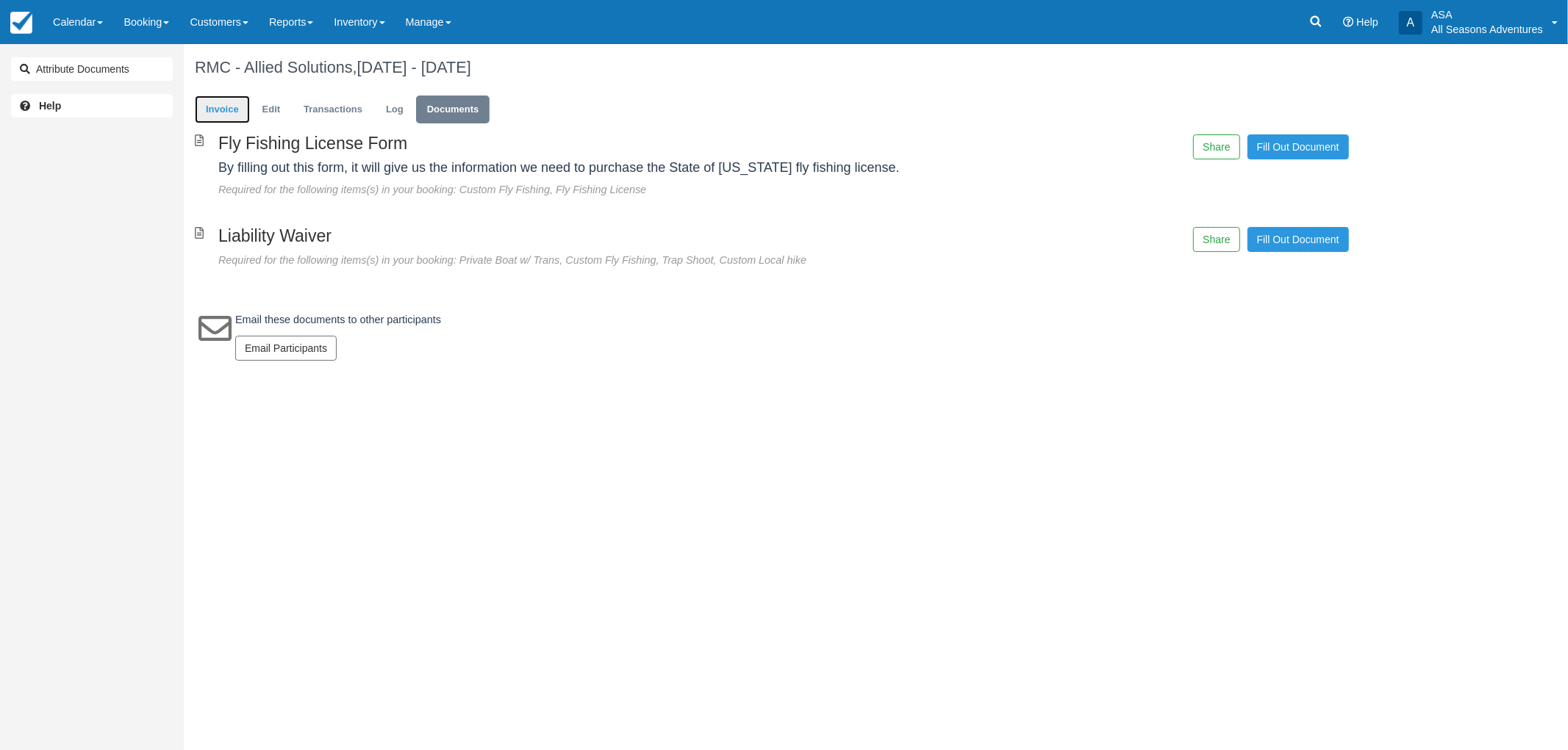
click at [222, 103] on link "Invoice" at bounding box center [222, 110] width 55 height 29
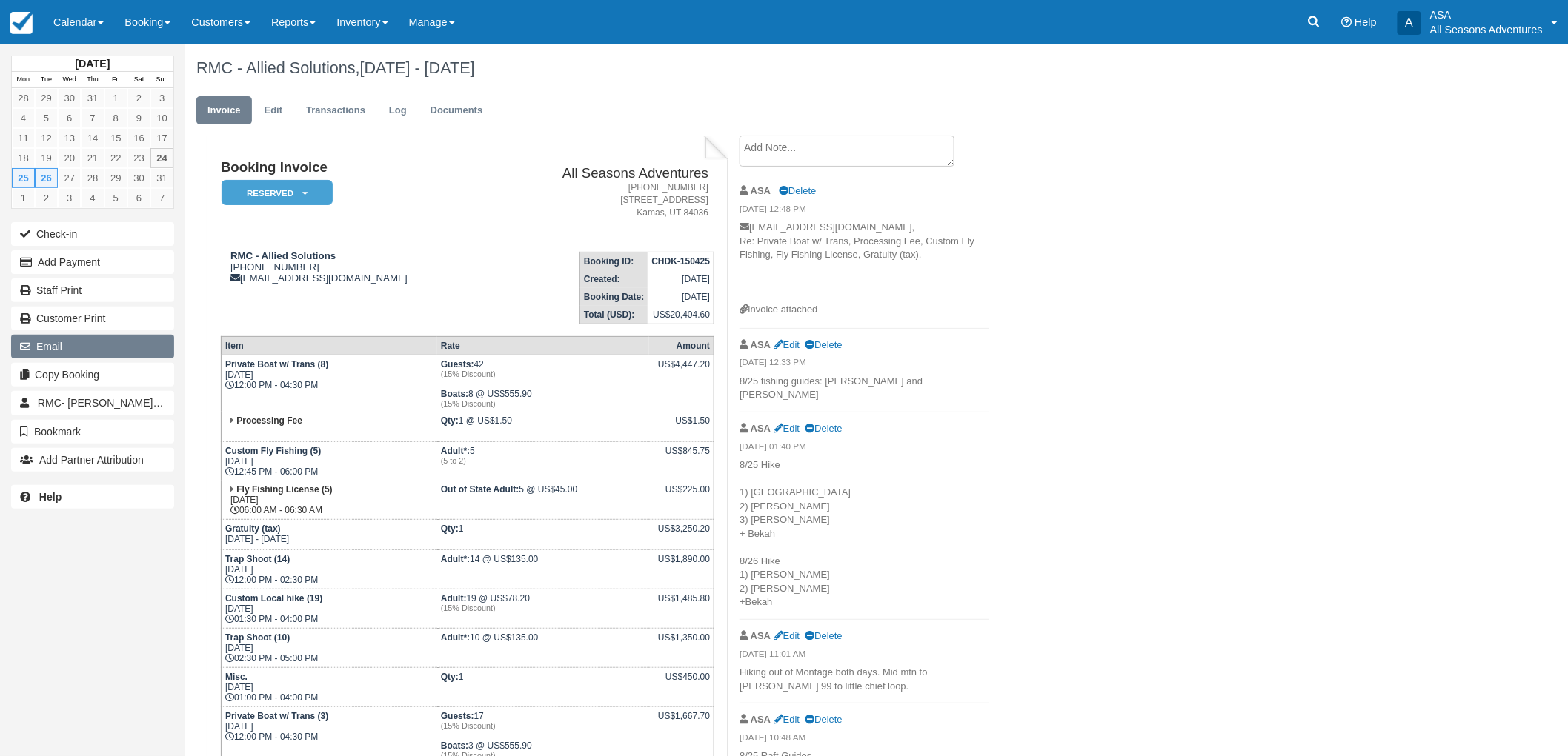
click at [79, 357] on button "Email" at bounding box center [92, 346] width 163 height 23
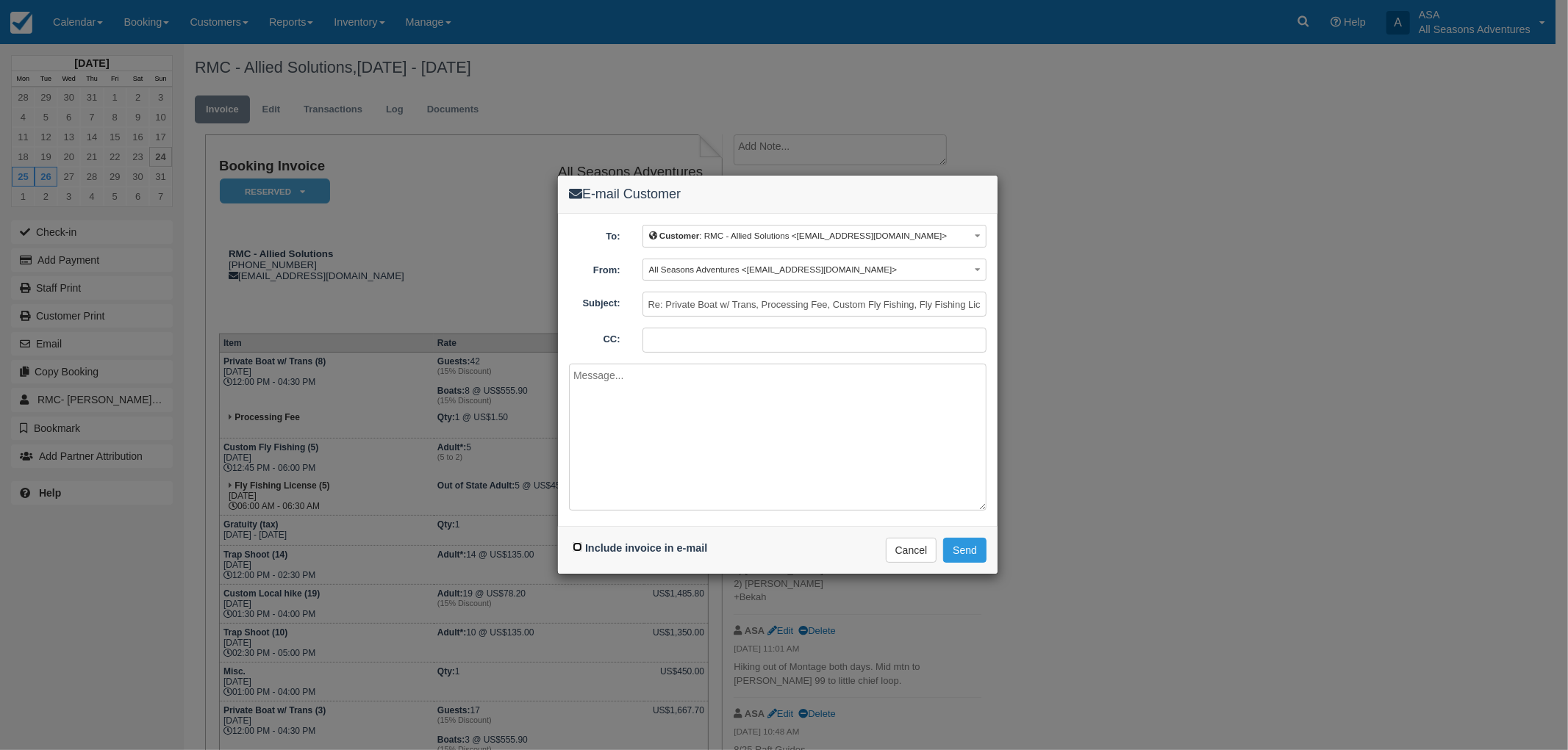
click at [573, 547] on input "Include invoice in e-mail" at bounding box center [577, 546] width 9 height 9
checkbox input "true"
click at [608, 499] on textarea at bounding box center [778, 437] width 417 height 147
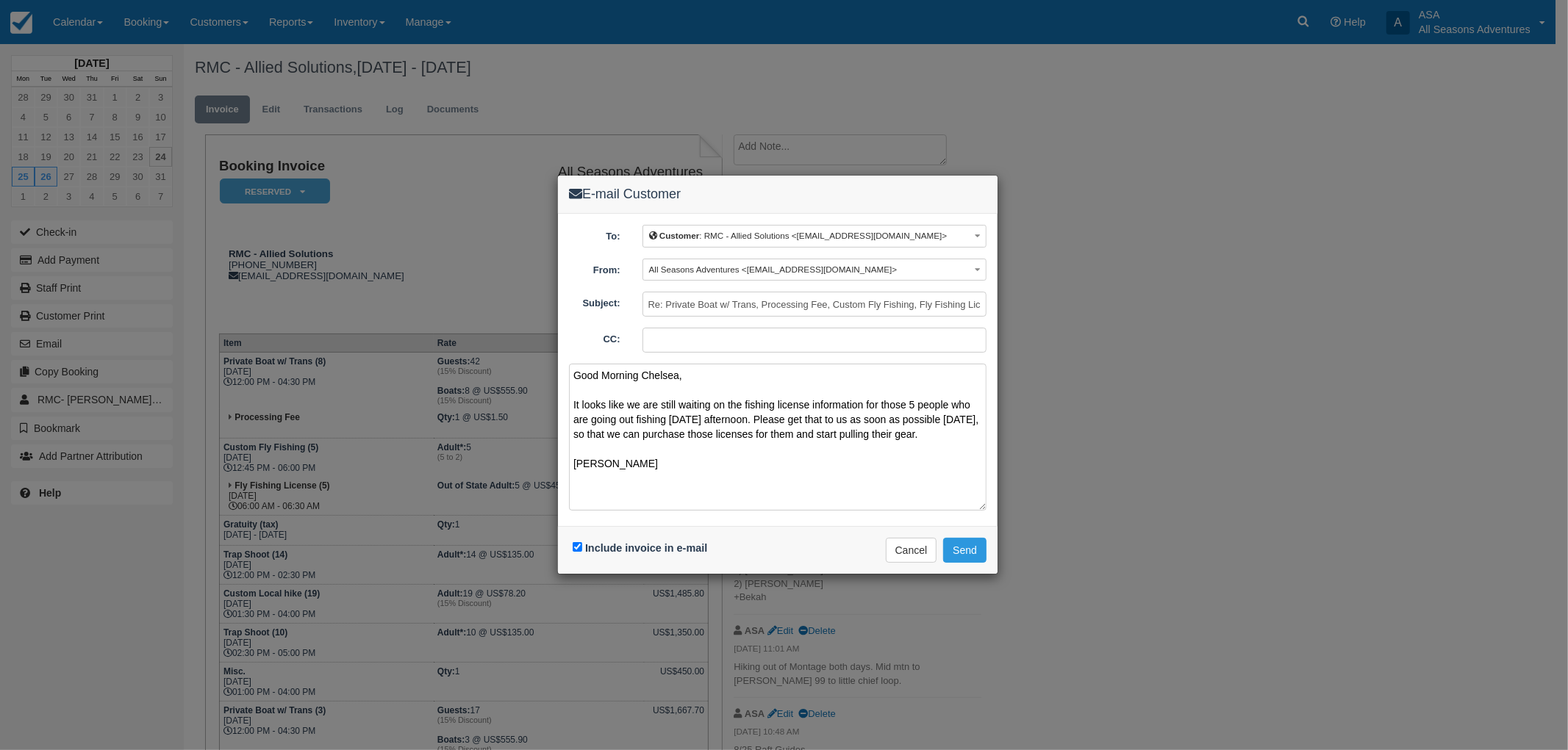
type textarea "Good Morning Chelsea, It looks like we are still waiting on the fishing license…"
click at [807, 495] on textarea "Good Morning Chelsea, It looks like we are still waiting on the fishing license…" at bounding box center [778, 437] width 417 height 147
click at [968, 552] on button "Send" at bounding box center [964, 550] width 44 height 25
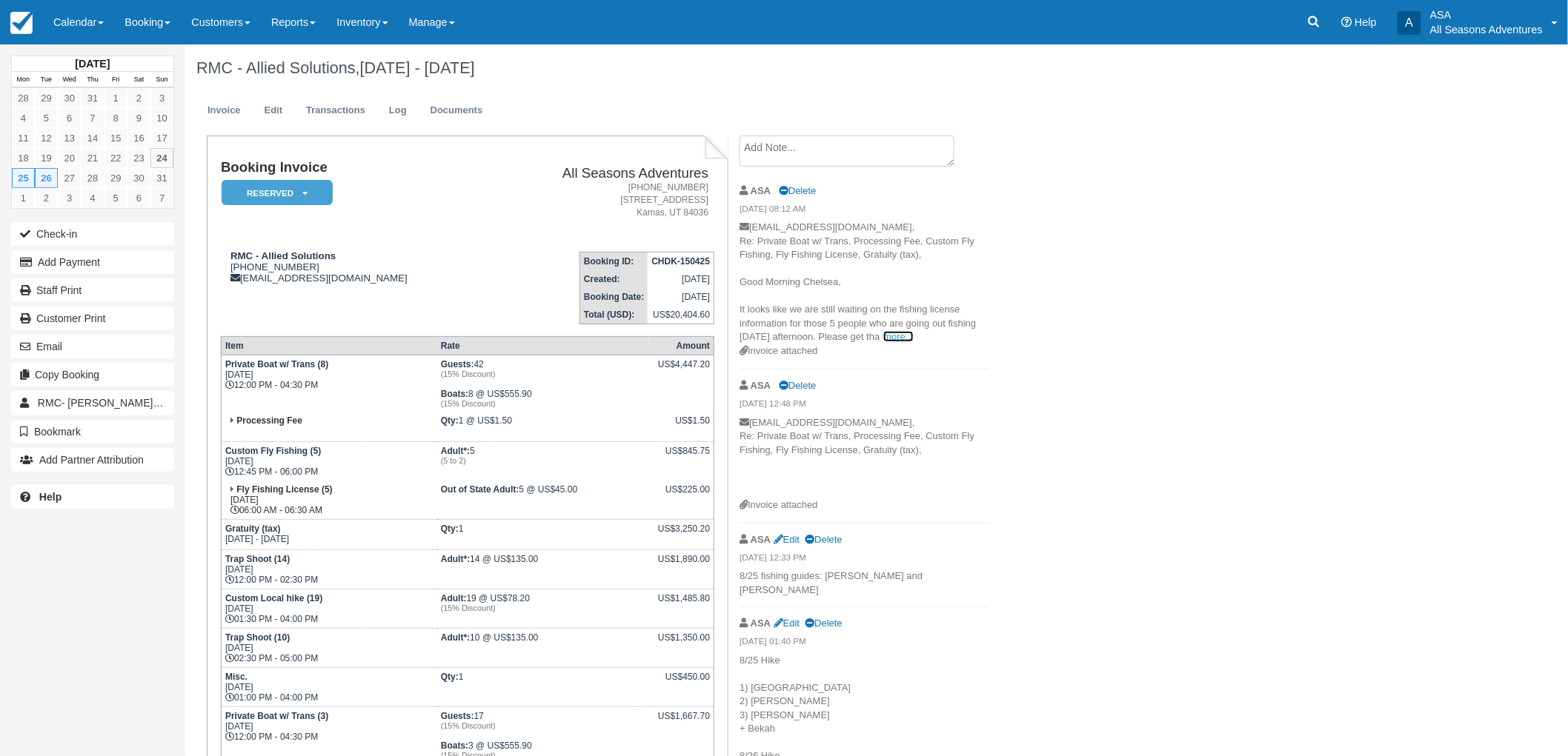
click at [898, 338] on link "more..." at bounding box center [898, 336] width 29 height 11
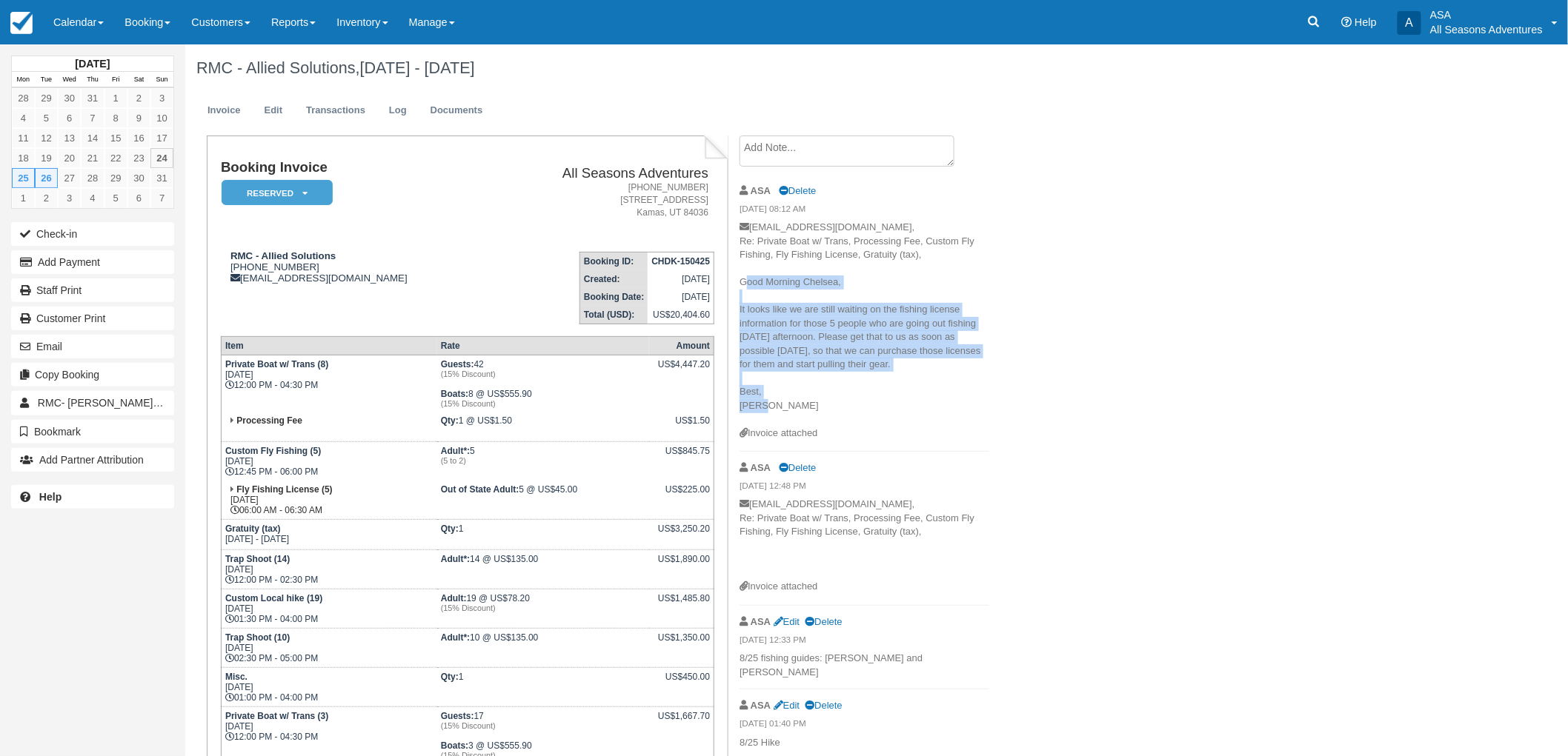
drag, startPoint x: 783, startPoint y: 405, endPoint x: 742, endPoint y: 277, distance: 134.4
click at [742, 277] on p "csteinbach@rmcdmc.com, Re: Private Boat w/ Trans, Processing Fee, Custom Fly Fi…" at bounding box center [865, 323] width 250 height 206
copy p "Good Morning Chelsea, It looks like we are still waiting on the fishing license…"
click at [849, 352] on span "t to us as soon as possible today, so that we can purchase those licenses for t…" at bounding box center [860, 371] width 241 height 80
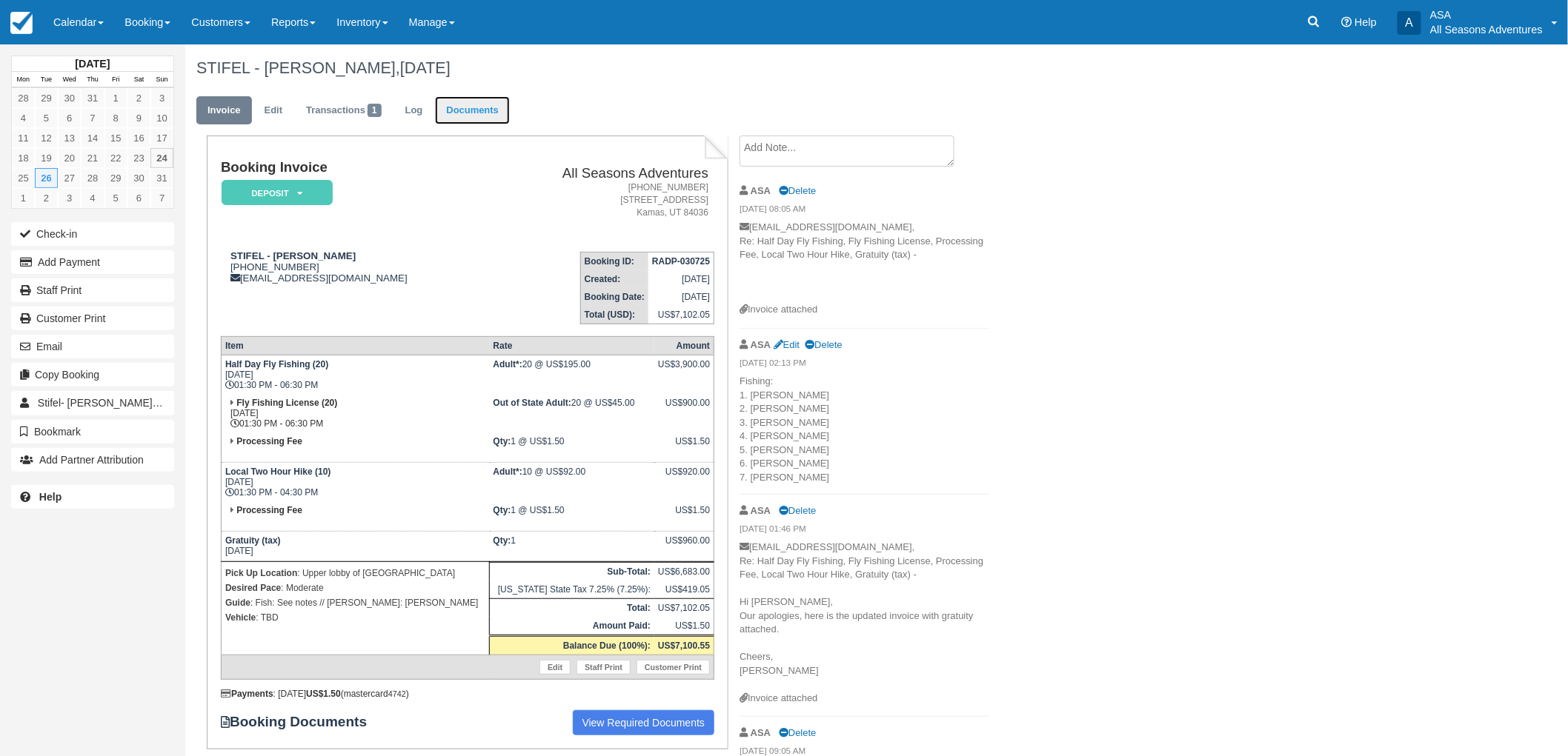
click at [491, 111] on link "Documents" at bounding box center [472, 111] width 75 height 29
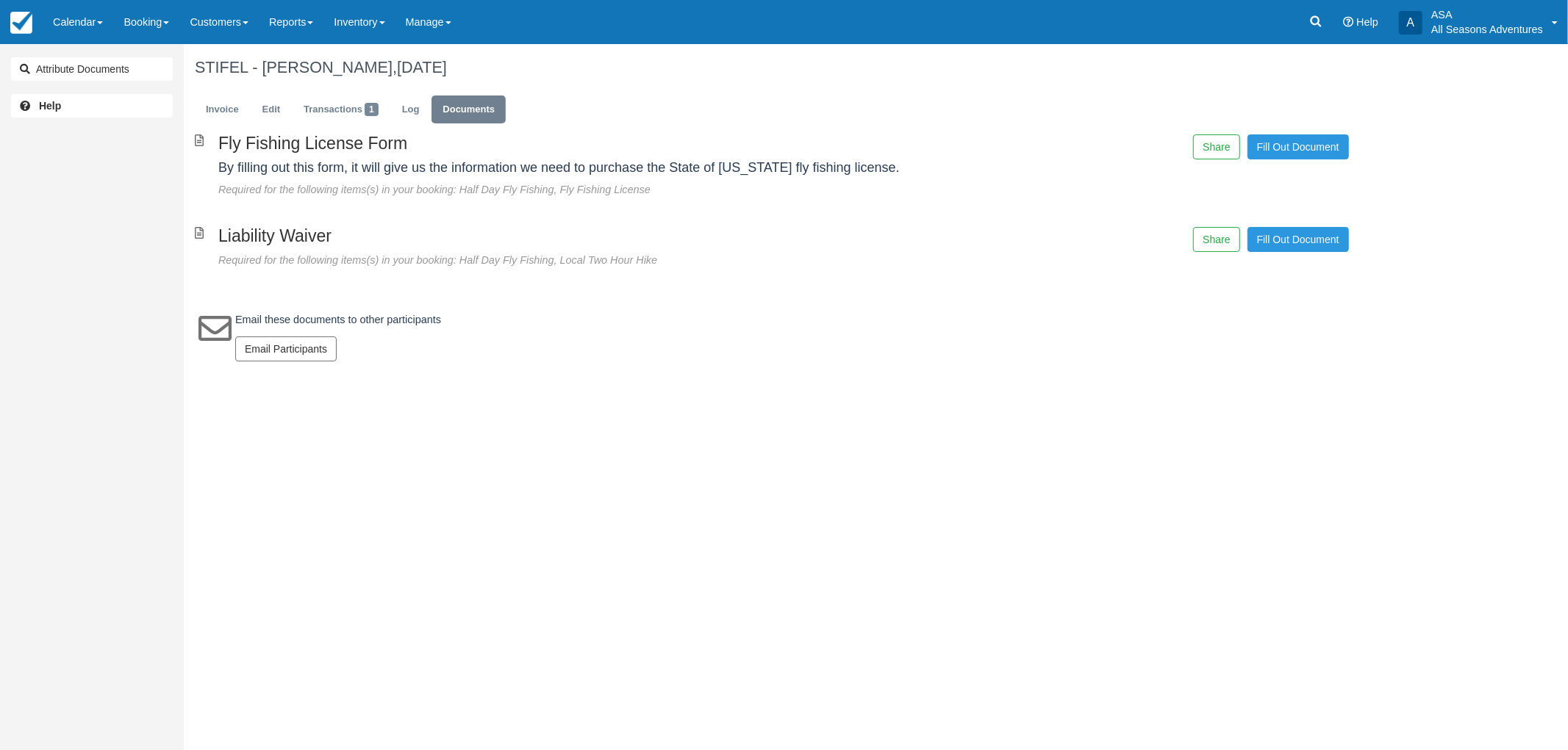
click at [222, 130] on ul "Invoice Edit Transactions 1 Log Documents" at bounding box center [772, 114] width 1154 height 44
click at [218, 107] on link "Invoice" at bounding box center [222, 110] width 55 height 29
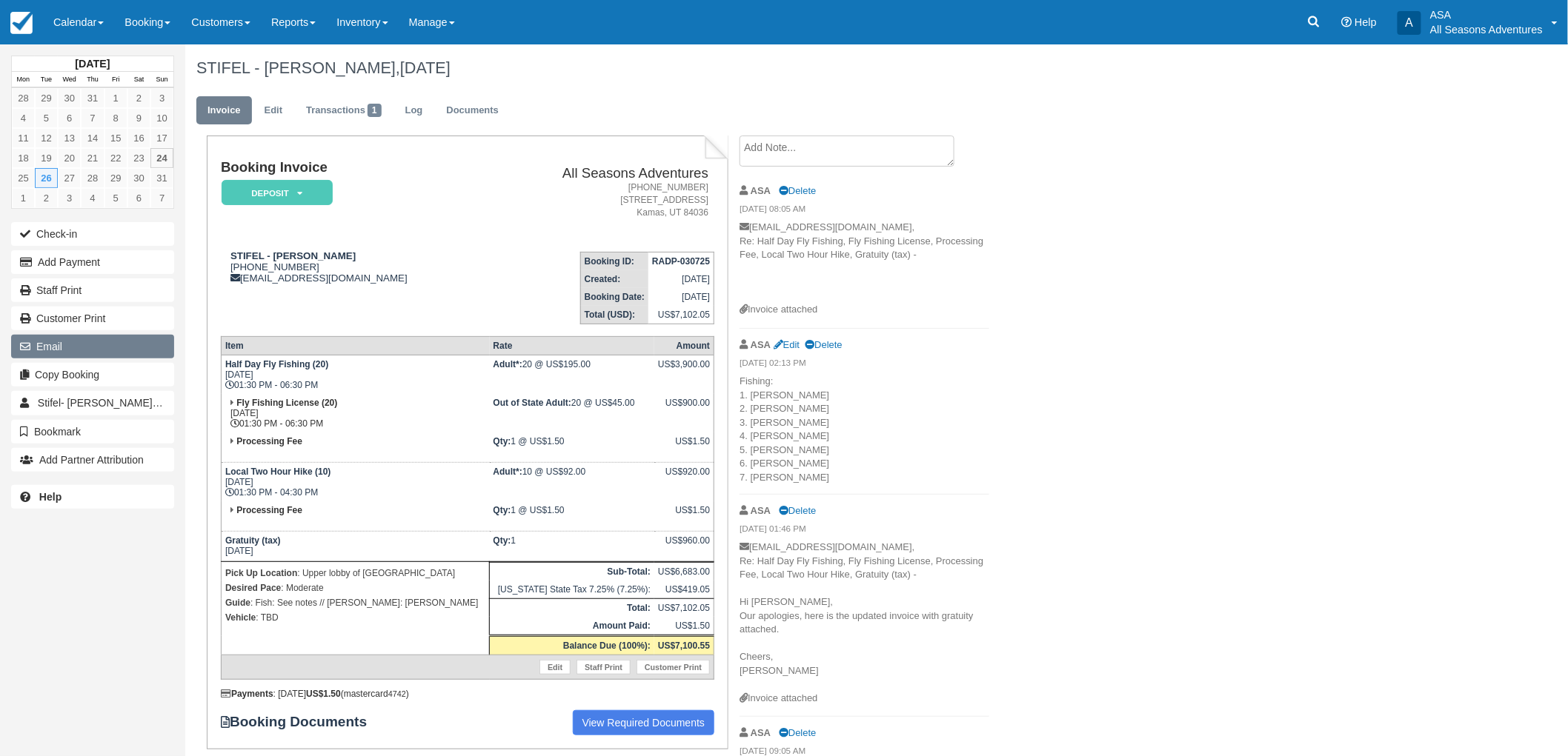
click at [79, 352] on button "Email" at bounding box center [92, 346] width 163 height 23
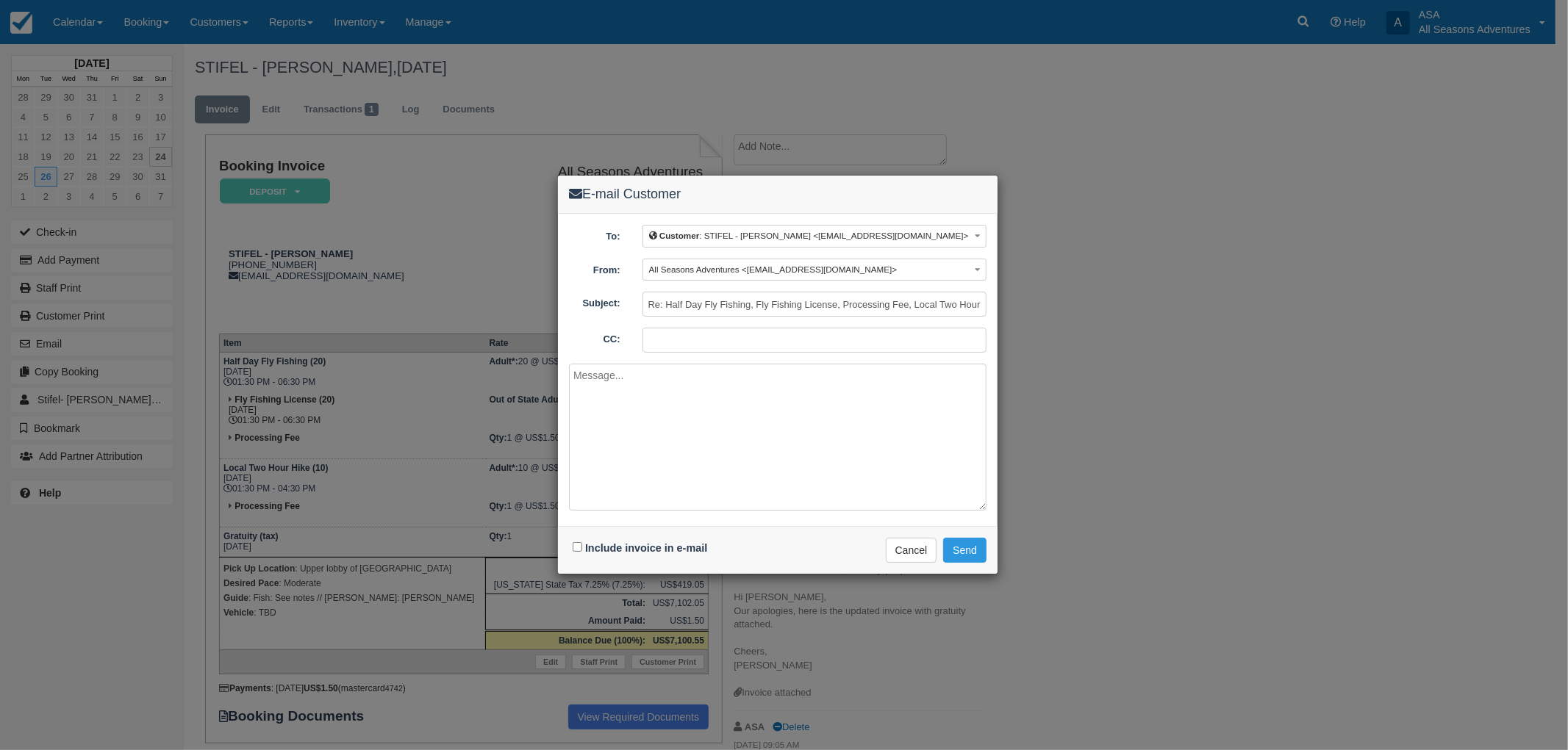
paste textarea "Good Morning Chelsea, It looks like we are still waiting on the fishing license…"
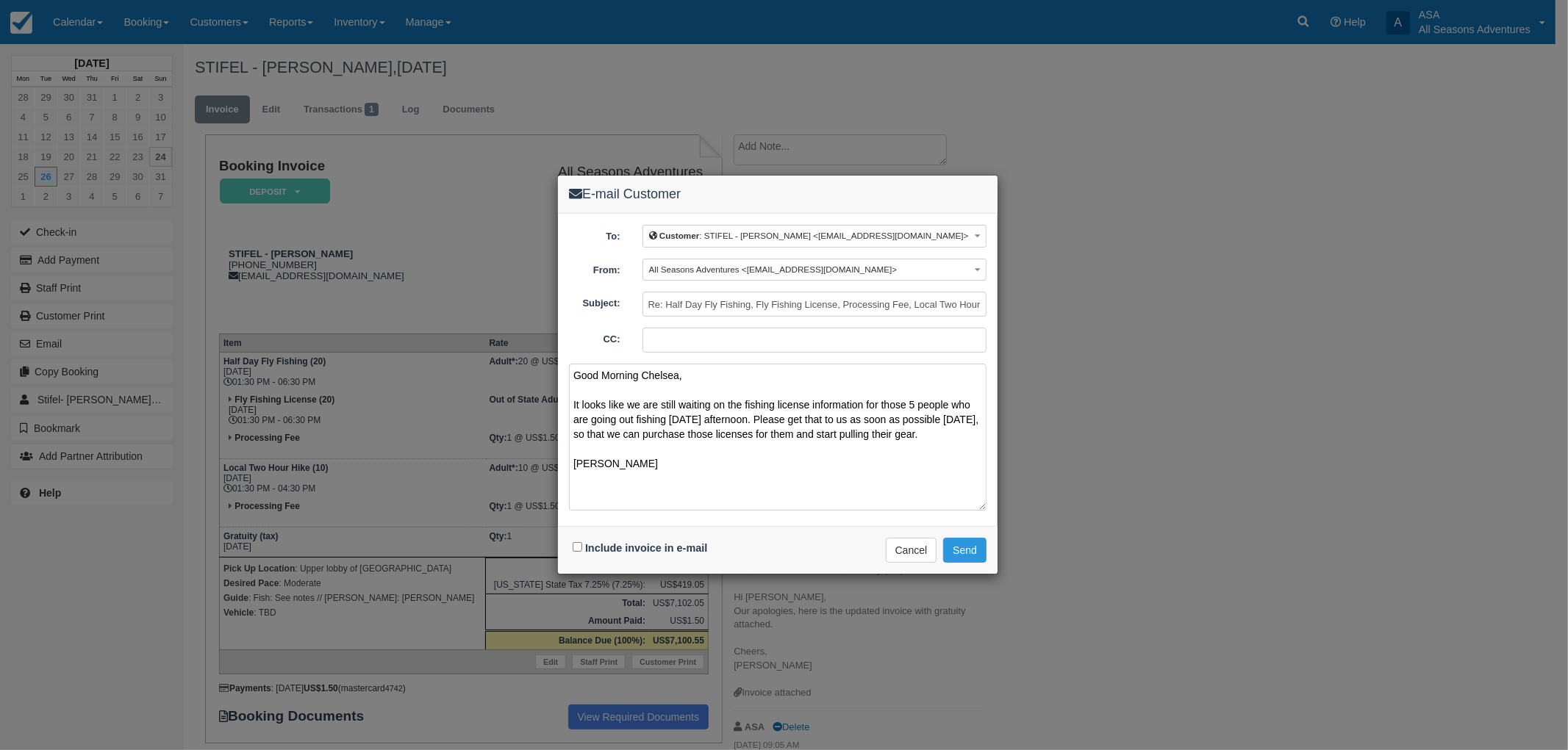
click at [651, 377] on textarea "Good Morning Chelsea, It looks like we are still waiting on the fishing license…" at bounding box center [778, 437] width 417 height 147
click at [910, 405] on textarea "Good Morning Kerry, It looks like we are still waiting on the fishing license i…" at bounding box center [778, 437] width 417 height 147
click at [695, 416] on textarea "Good Morning Kerry, It looks like we are still waiting on the fishing license i…" at bounding box center [778, 437] width 417 height 147
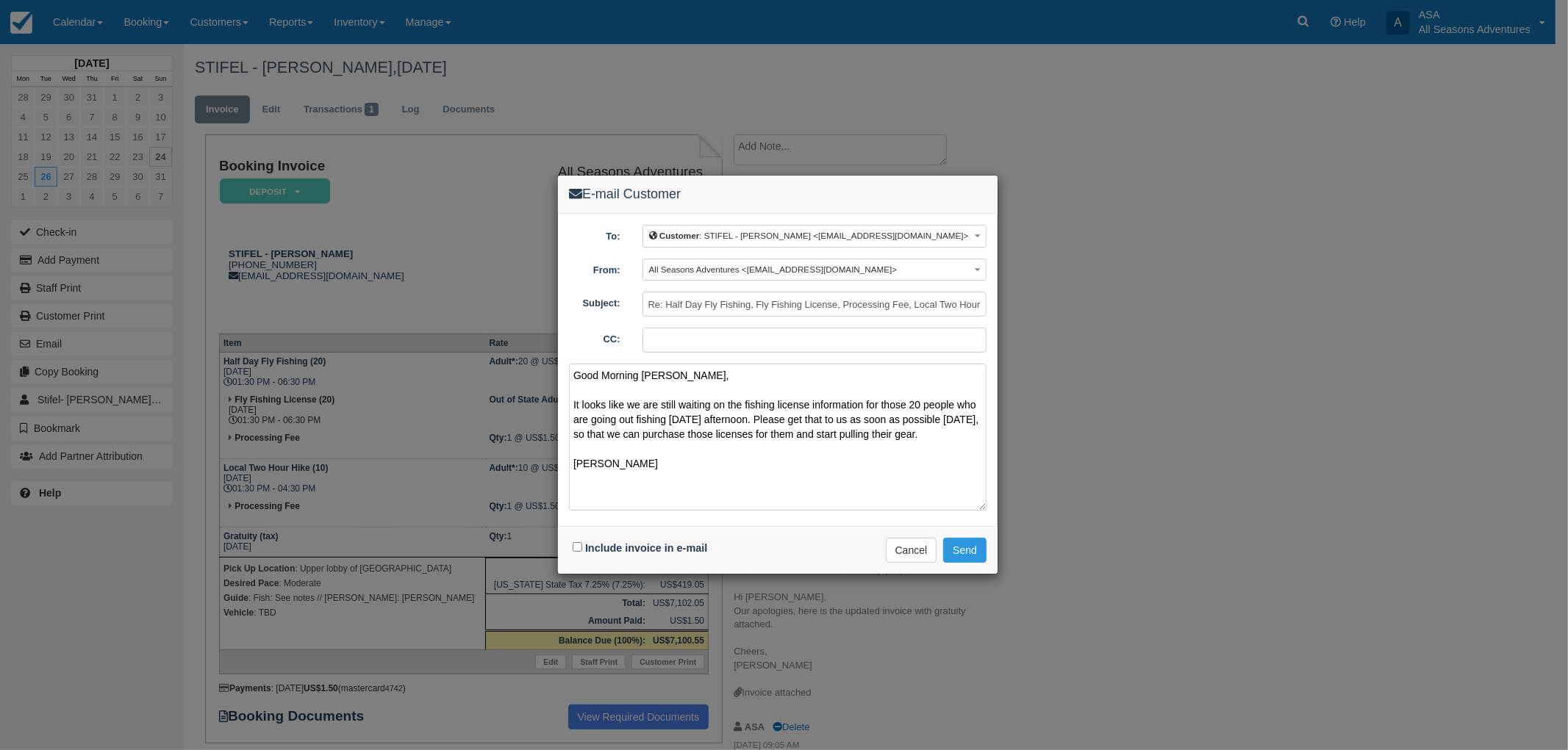
click at [695, 416] on textarea "Good Morning Kerry, It looks like we are still waiting on the fishing license i…" at bounding box center [778, 437] width 417 height 147
click at [716, 457] on textarea "Good Morning Kerry, It looks like we are still waiting on the fishing license i…" at bounding box center [778, 437] width 417 height 147
click at [837, 412] on textarea "Good Morning Kerry, It looks like we are still waiting on the fishing license i…" at bounding box center [778, 437] width 417 height 147
click at [838, 420] on textarea "Good Morning Kerry, It looks like we are still waiting on the fishing license i…" at bounding box center [778, 437] width 417 height 147
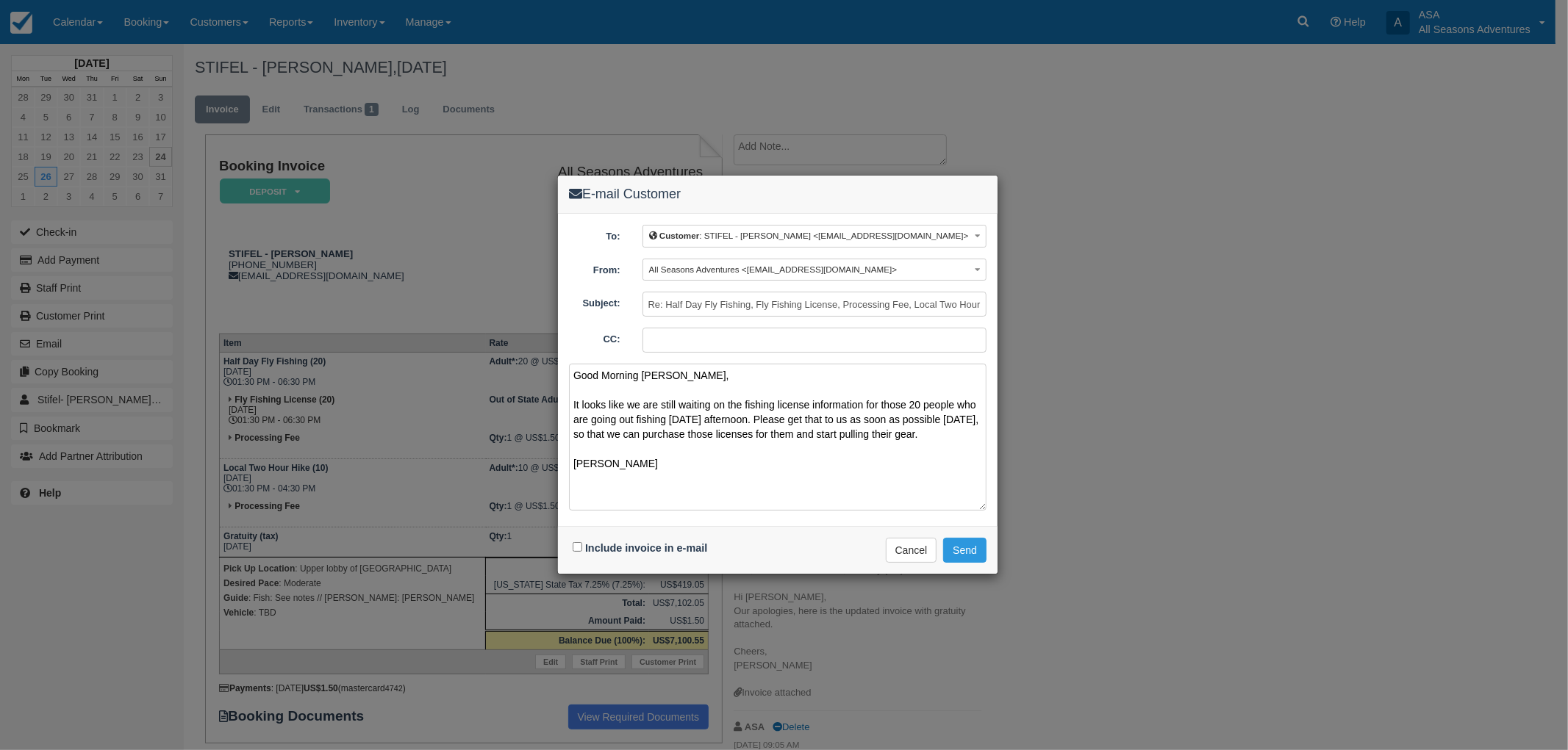
click at [838, 420] on textarea "Good Morning Kerry, It looks like we are still waiting on the fishing license i…" at bounding box center [778, 437] width 417 height 147
click at [854, 505] on textarea "Good Morning Kerry, It looks like we are still waiting on the fishing license i…" at bounding box center [778, 437] width 417 height 147
type textarea "Good Morning Kerry, It looks like we are still waiting on the fishing license i…"
click at [577, 544] on input "Include invoice in e-mail" at bounding box center [577, 546] width 9 height 9
checkbox input "true"
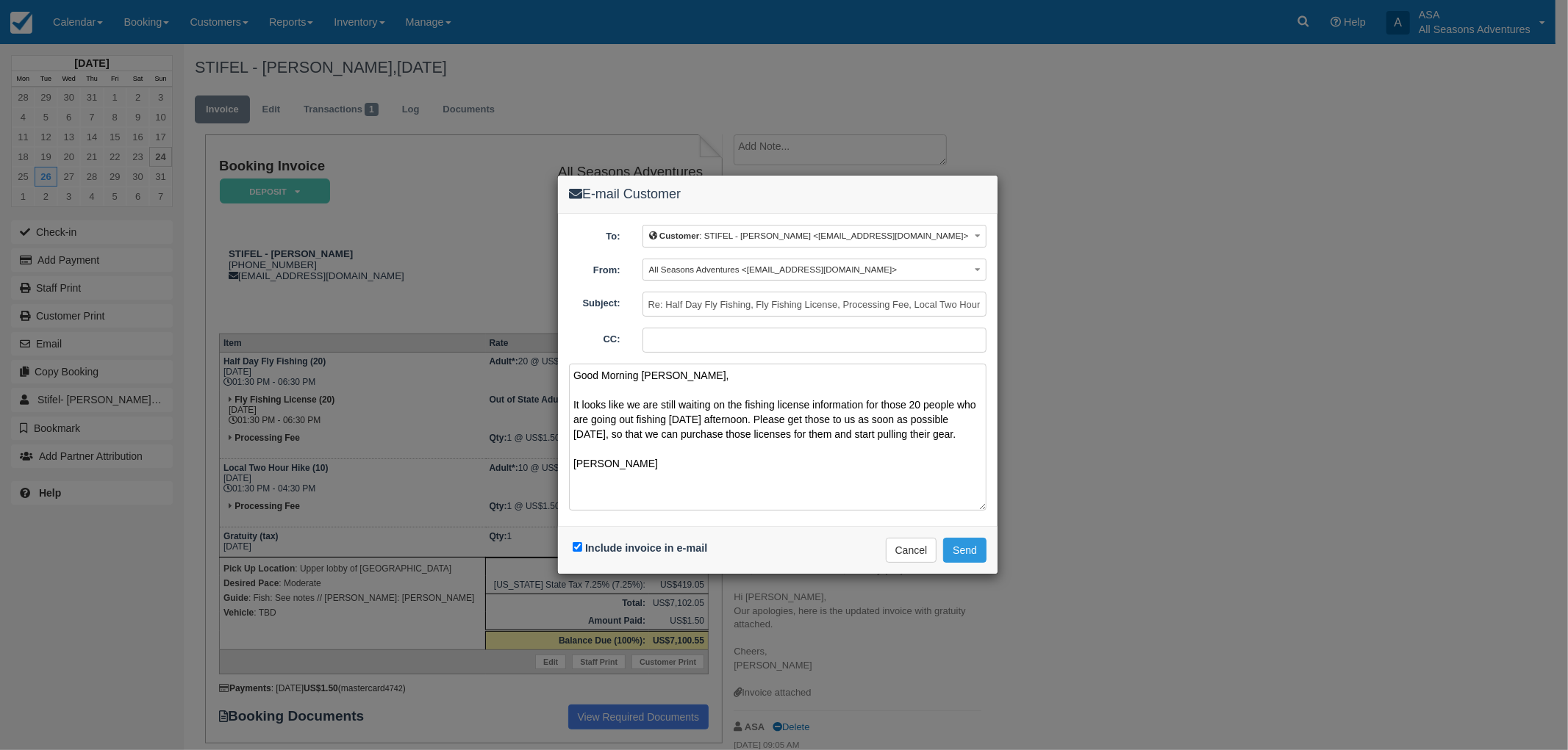
click at [593, 437] on textarea "Good Morning Kerry, It looks like we are still waiting on the fishing license i…" at bounding box center [778, 437] width 417 height 147
click at [695, 485] on textarea "Good Morning Kerry, It looks like we are still waiting on the fishing license i…" at bounding box center [778, 437] width 417 height 147
type textarea "Good Morning Kerry, It looks like we are still waiting on the fishing license i…"
click at [972, 551] on button "Send" at bounding box center [964, 550] width 44 height 25
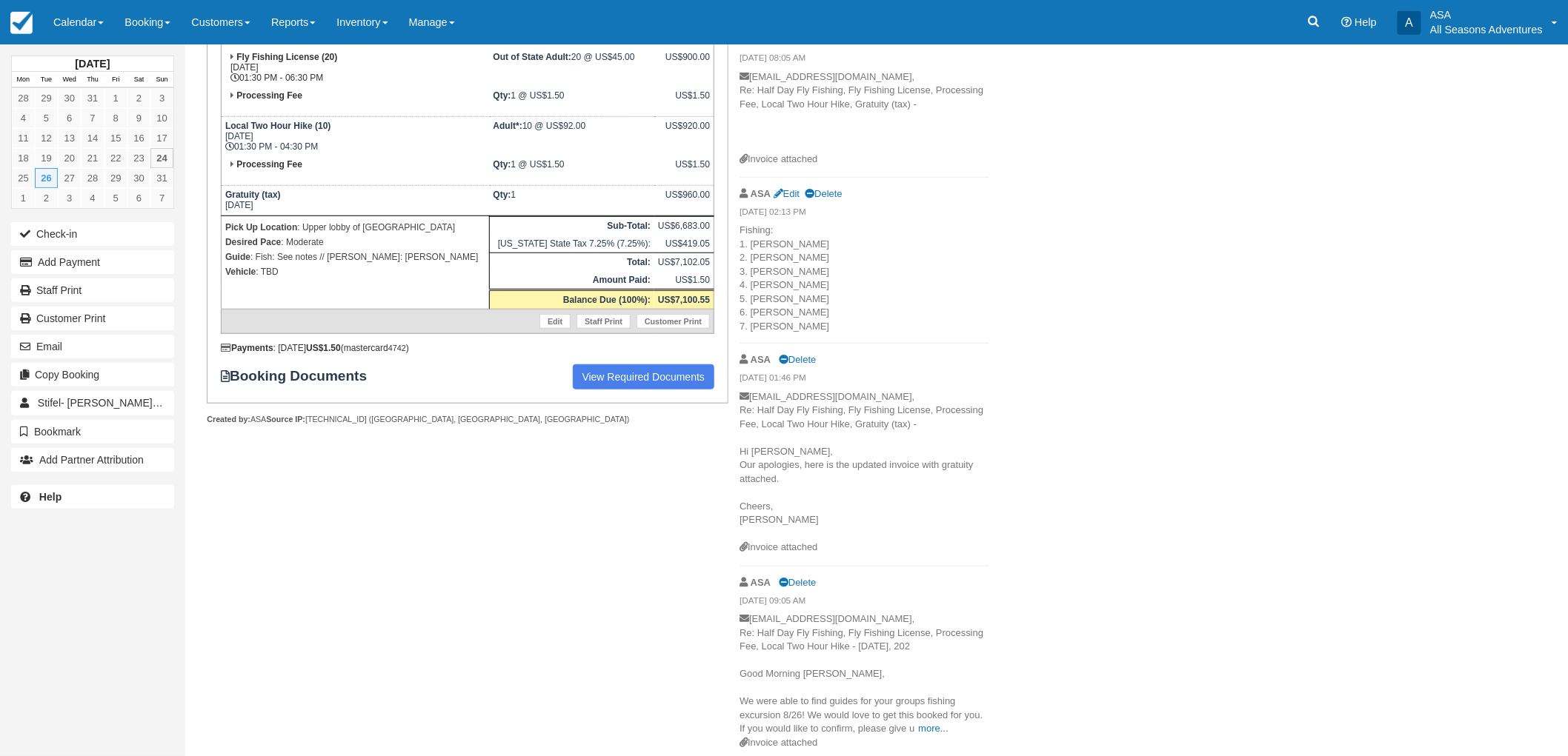
scroll to position [350, 0]
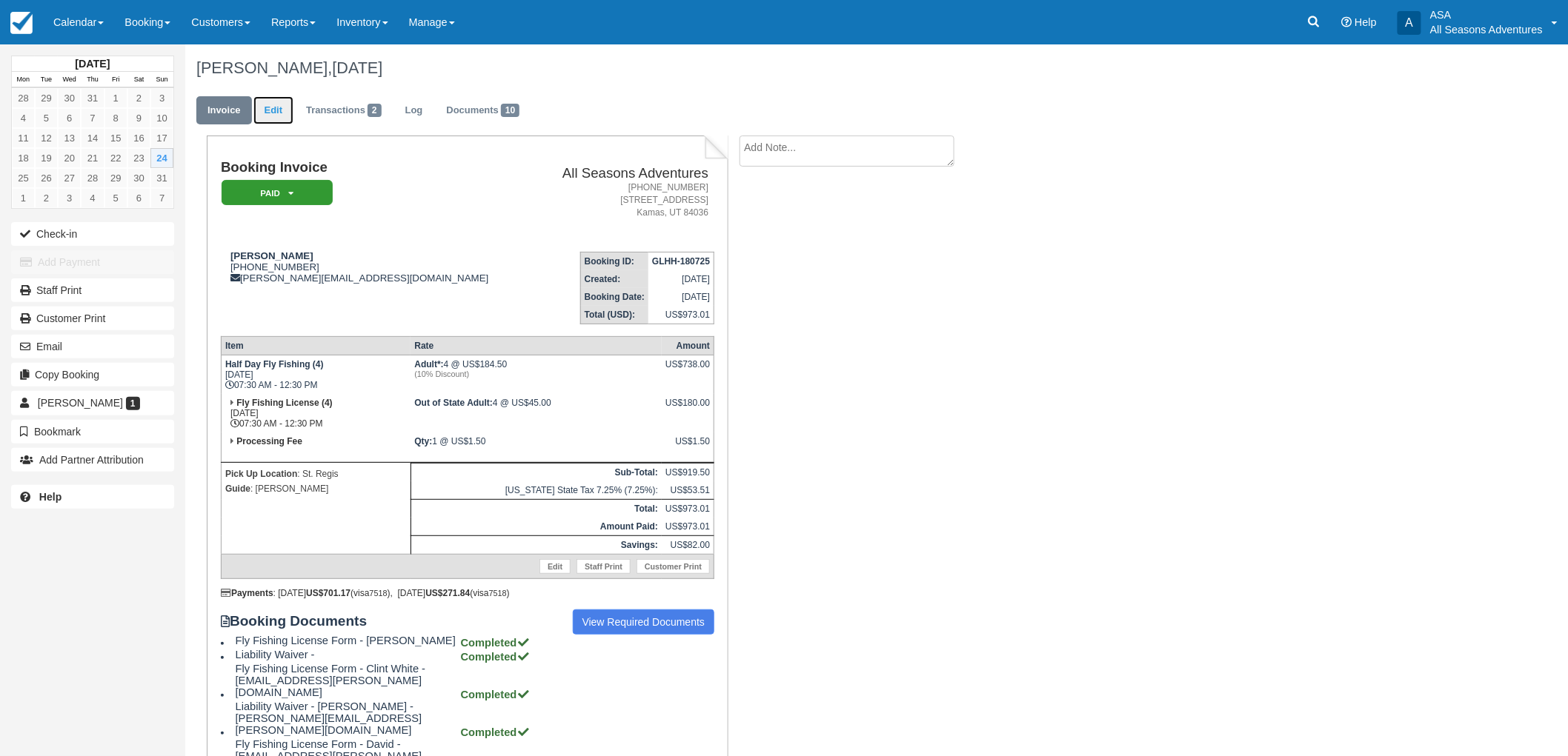
click at [276, 112] on link "Edit" at bounding box center [273, 111] width 40 height 29
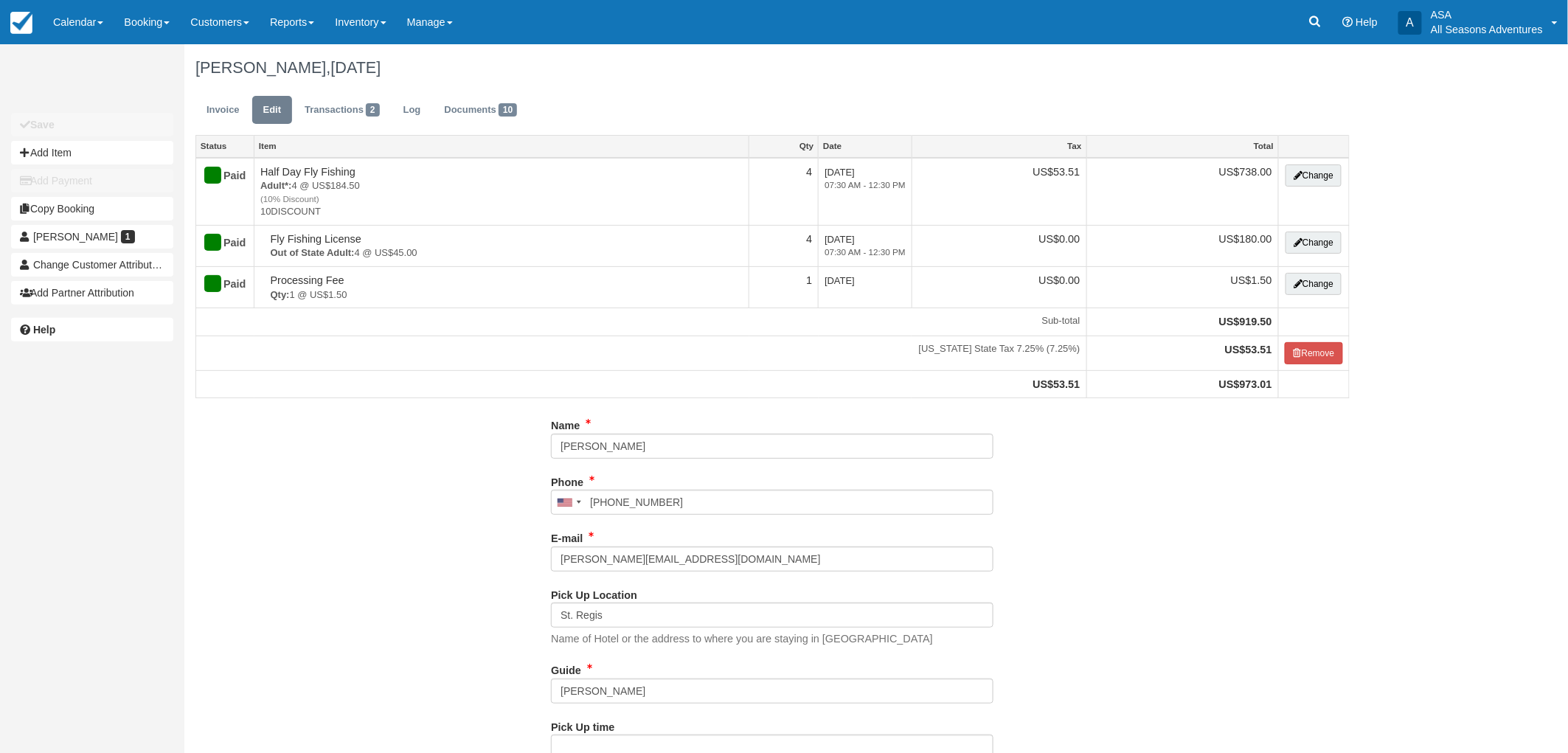
type input "[PHONE_NUMBER]"
click at [658, 700] on input "[PERSON_NAME]" at bounding box center [772, 691] width 443 height 25
type input "[PERSON_NAME]"
click at [343, 587] on div "Name [PERSON_NAME] Phone [GEOGRAPHIC_DATA] +1 [GEOGRAPHIC_DATA] +1 [GEOGRAPHIC_…" at bounding box center [772, 619] width 1176 height 413
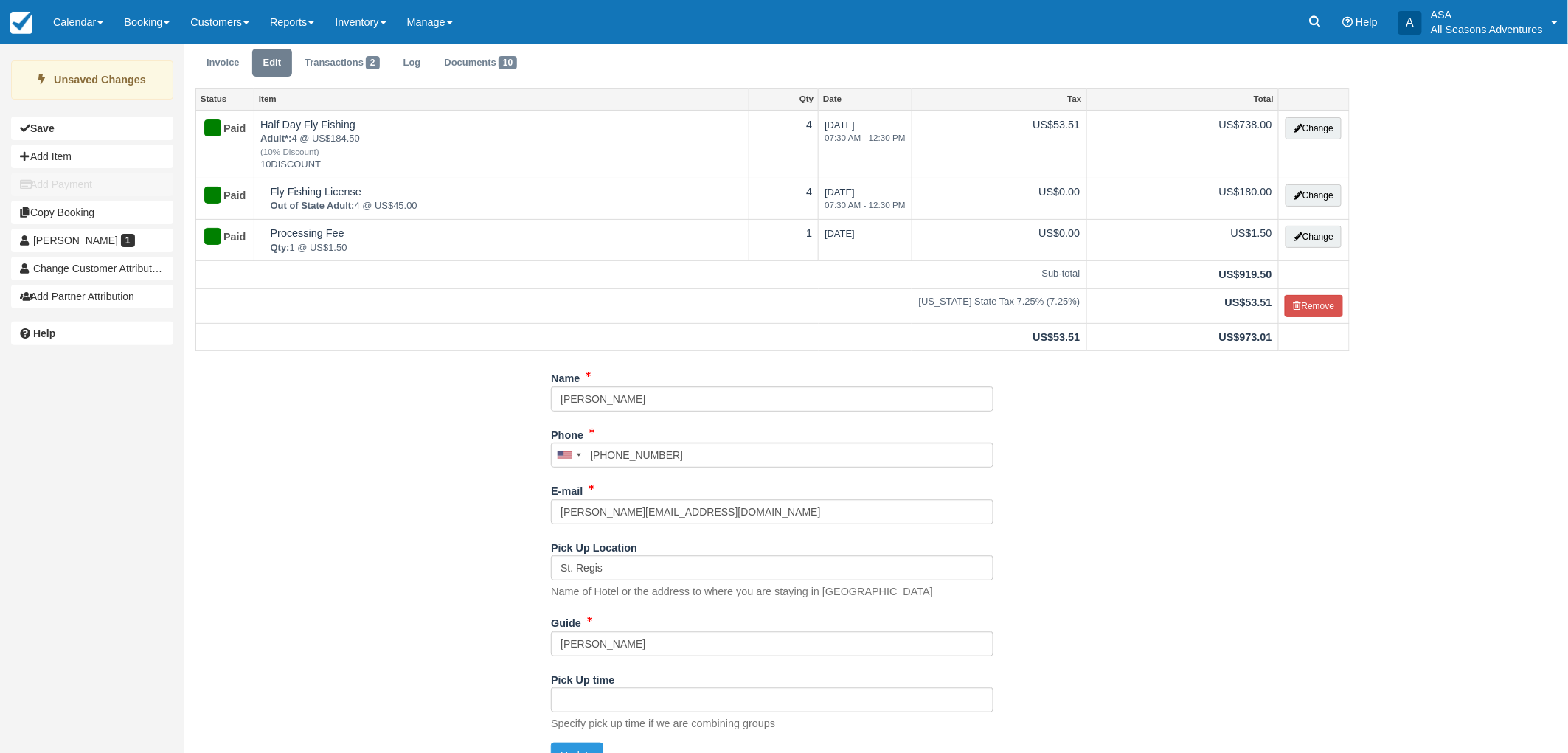
scroll to position [72, 0]
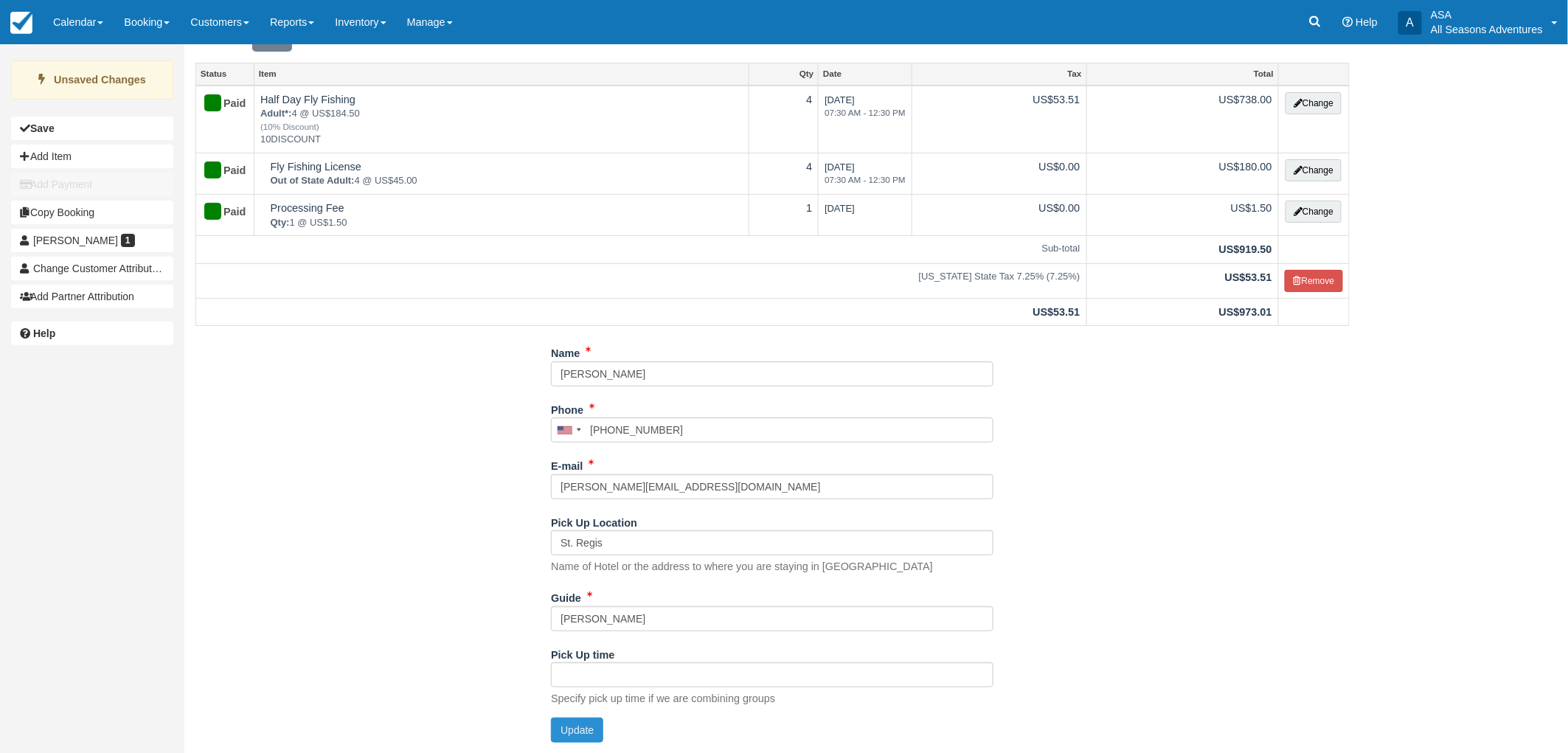
click at [595, 727] on button "Update" at bounding box center [577, 730] width 52 height 25
type input "+14802547847"
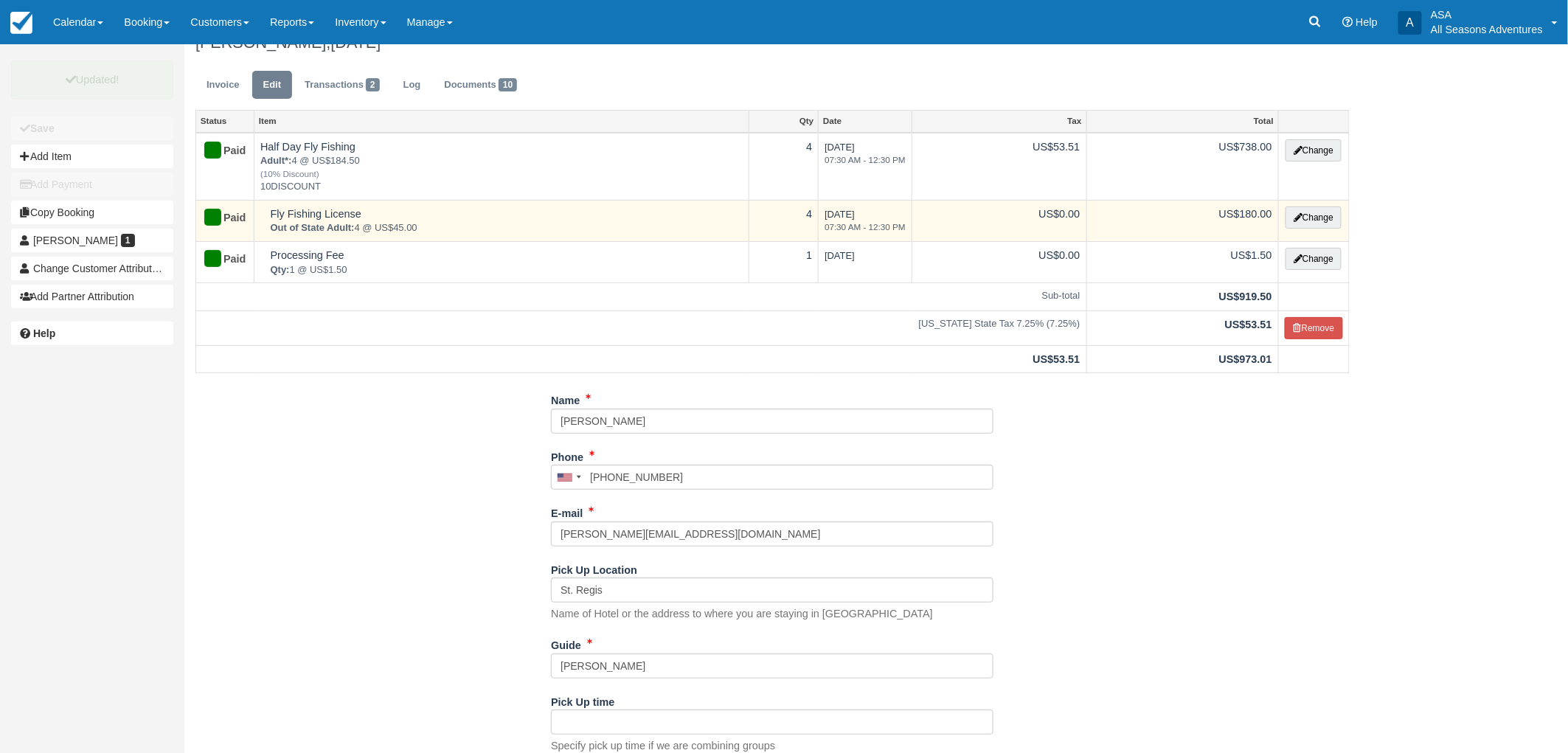
scroll to position [0, 0]
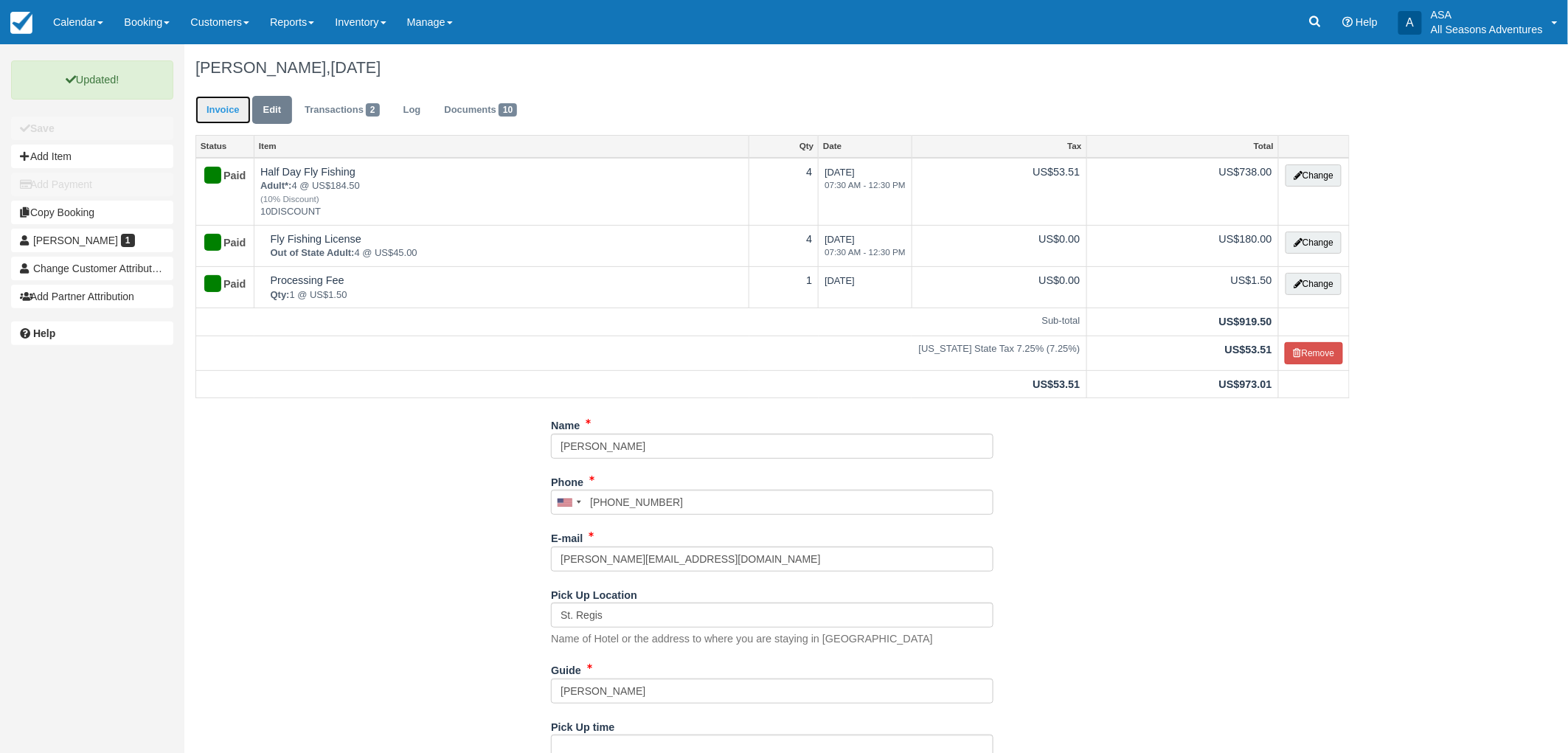
click at [209, 101] on link "Invoice" at bounding box center [223, 111] width 55 height 29
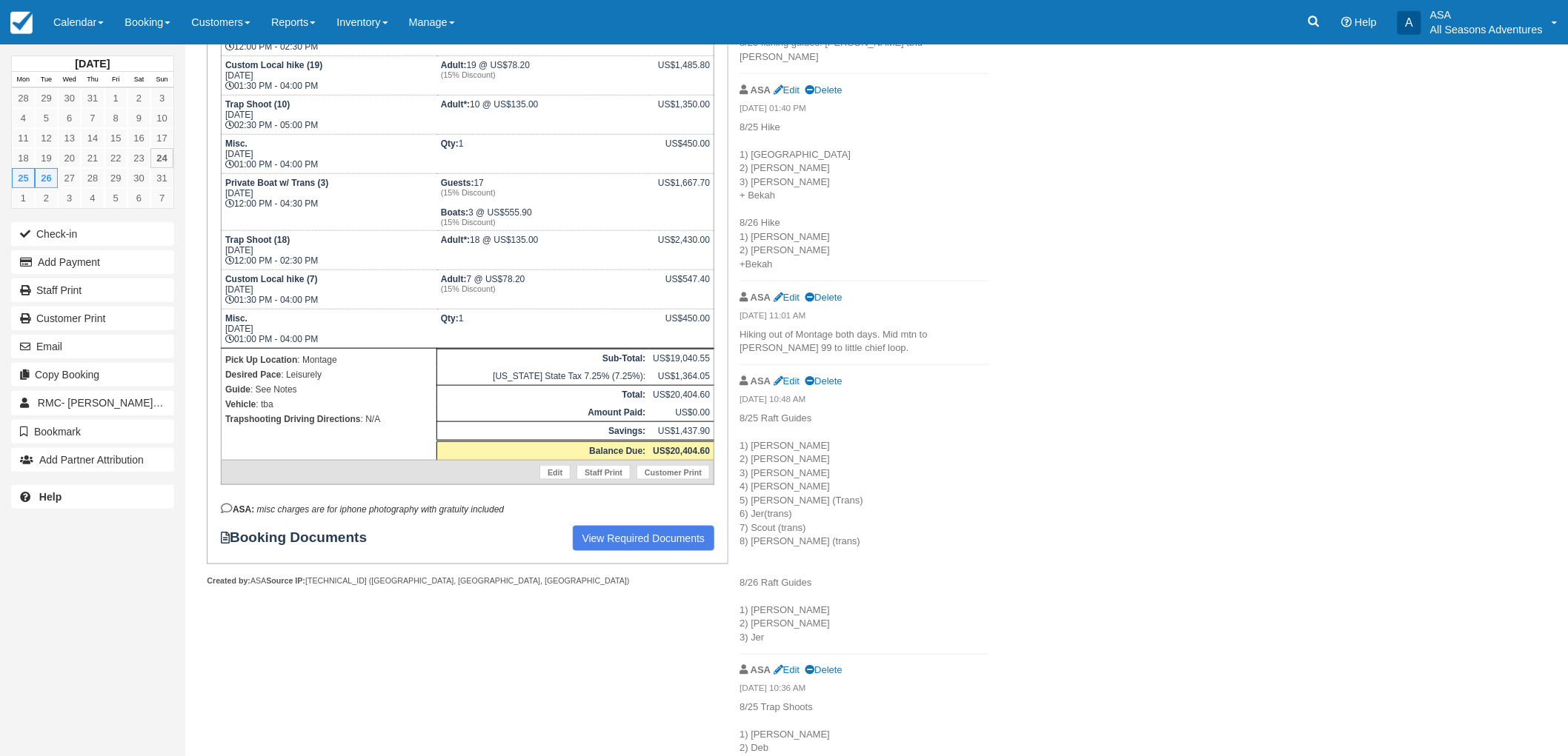
scroll to position [576, 0]
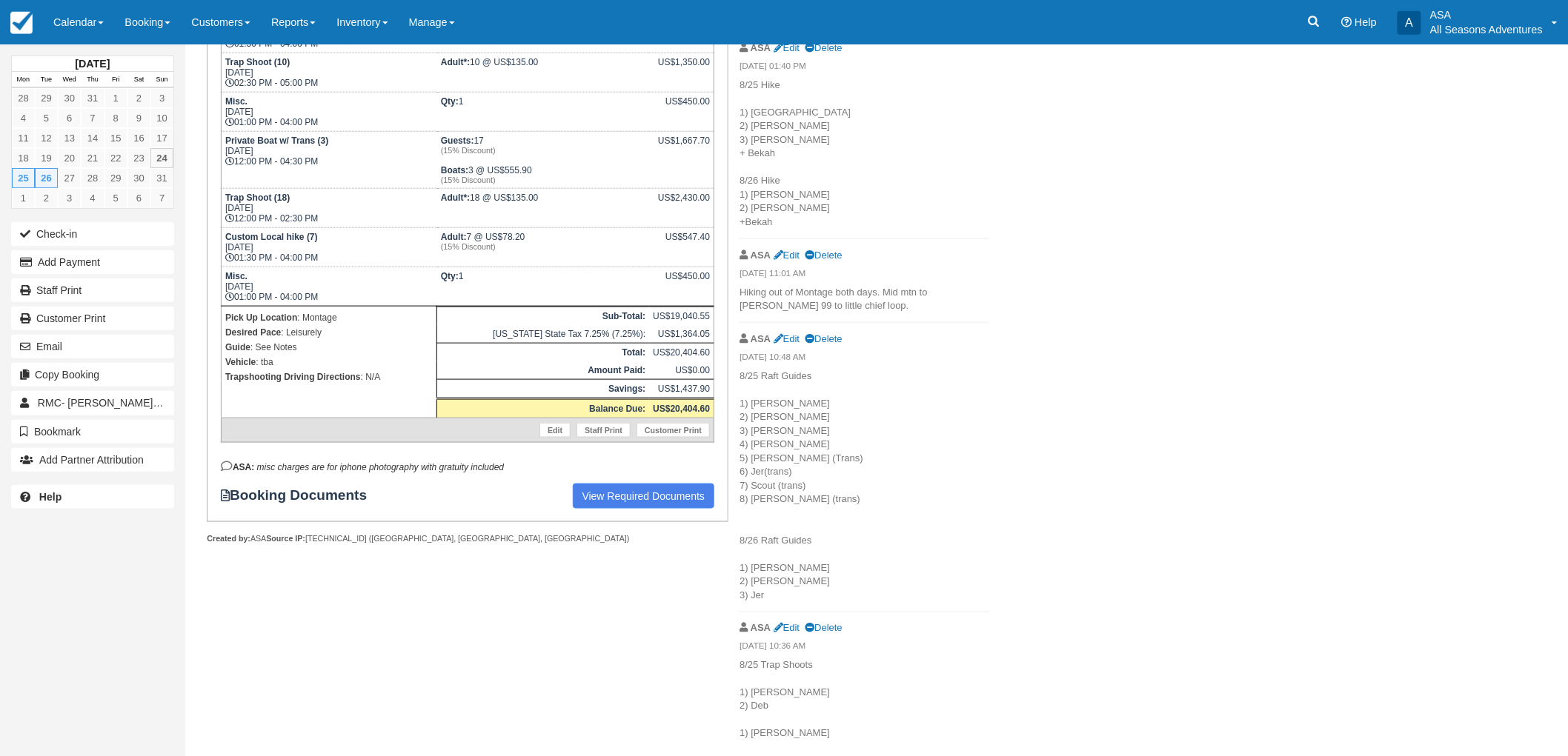
click at [787, 334] on div "ASA Edit Delete" at bounding box center [865, 340] width 250 height 23
click at [789, 334] on link "Edit" at bounding box center [787, 339] width 26 height 11
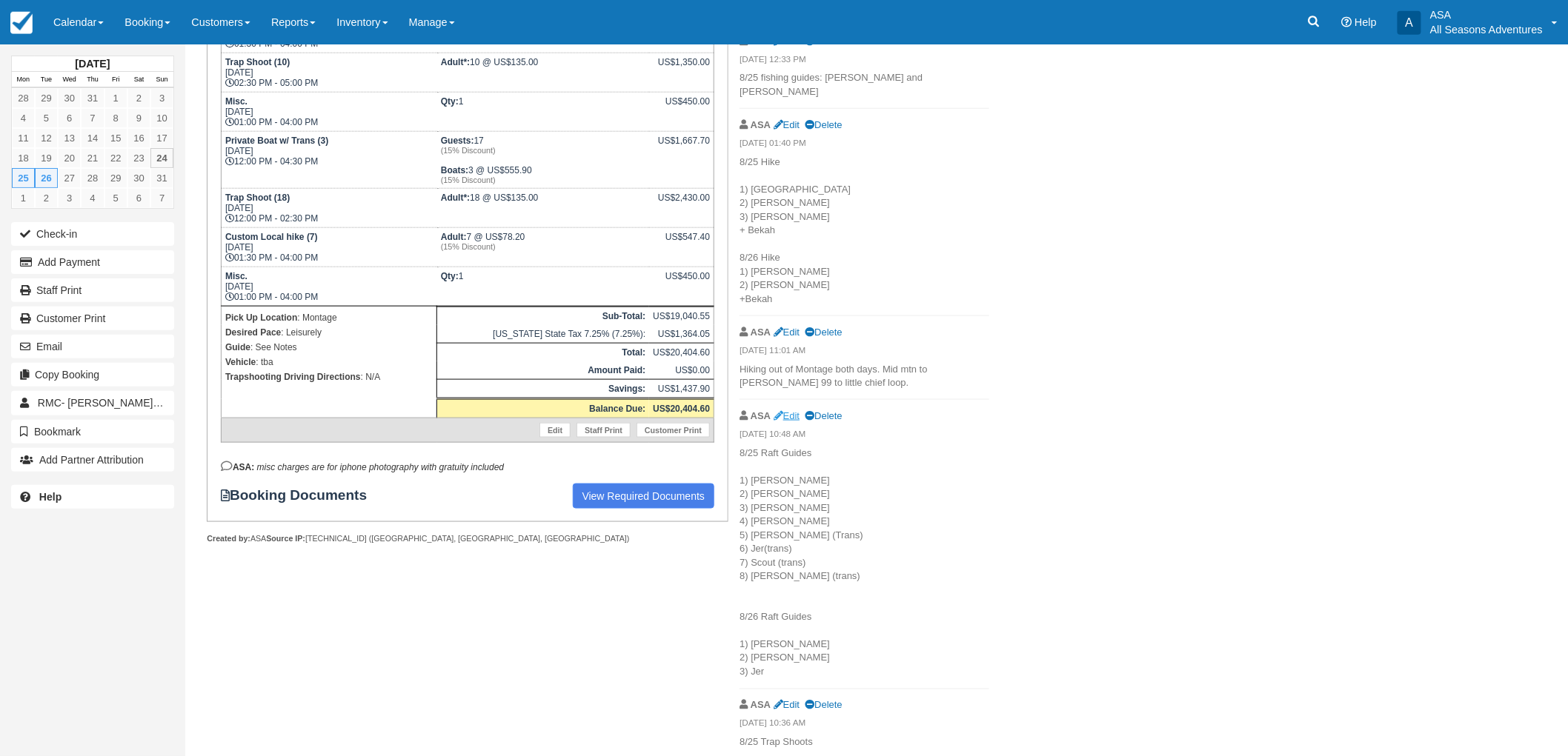
scroll to position [178, 0]
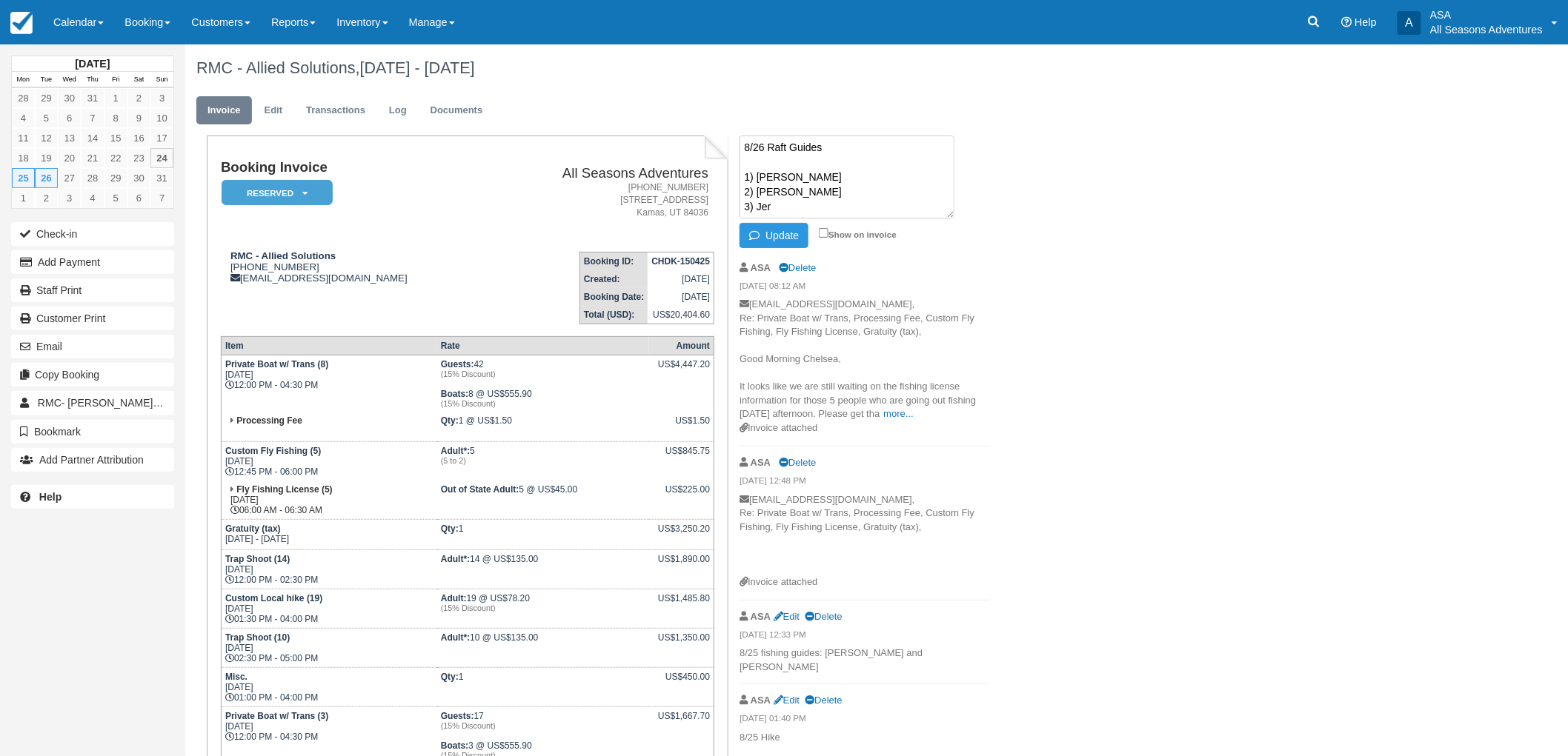
click at [805, 196] on textarea "8/25 Raft Guides 1) Hannah 2) AJ L 3) Dan S 4) Shawn 5) Dan W (Trans) 6) Jer(tr…" at bounding box center [847, 177] width 215 height 83
type textarea "8/25 Raft Guides 1) Hannah 2) AJ L 3) Dan S 4) Shawn 5) Dan W (Trans) 6) Jer(tr…"
click at [786, 247] on button "Update" at bounding box center [775, 235] width 69 height 25
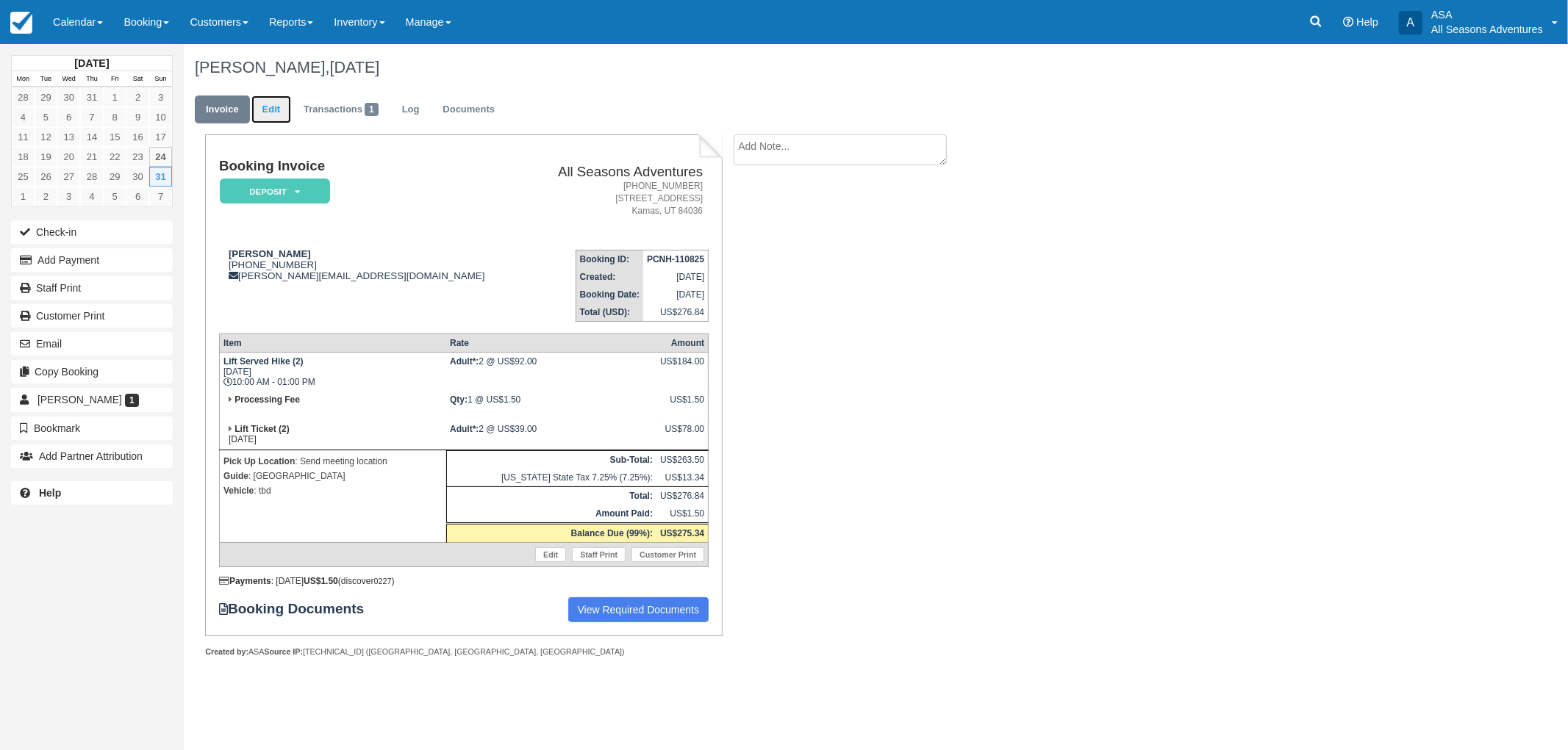
click at [268, 113] on link "Edit" at bounding box center [271, 110] width 39 height 29
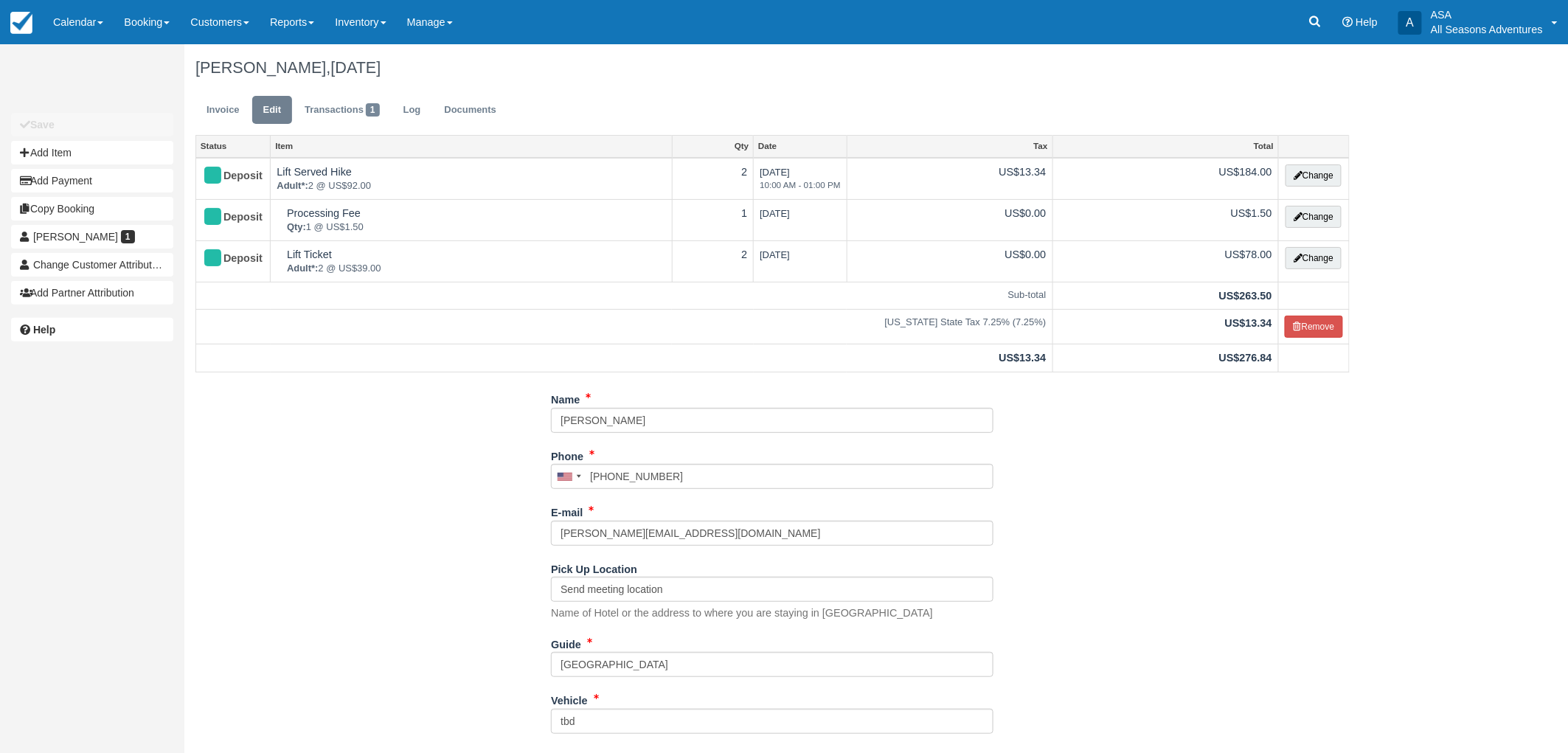
click at [618, 681] on div "Guide [GEOGRAPHIC_DATA]" at bounding box center [772, 660] width 443 height 57
click at [610, 653] on input "[GEOGRAPHIC_DATA]" at bounding box center [772, 665] width 443 height 25
type input "[PERSON_NAME]"
click at [349, 585] on div "Name [PERSON_NAME] Phone [GEOGRAPHIC_DATA] +1 [GEOGRAPHIC_DATA] +1 [GEOGRAPHIC_…" at bounding box center [772, 622] width 1176 height 469
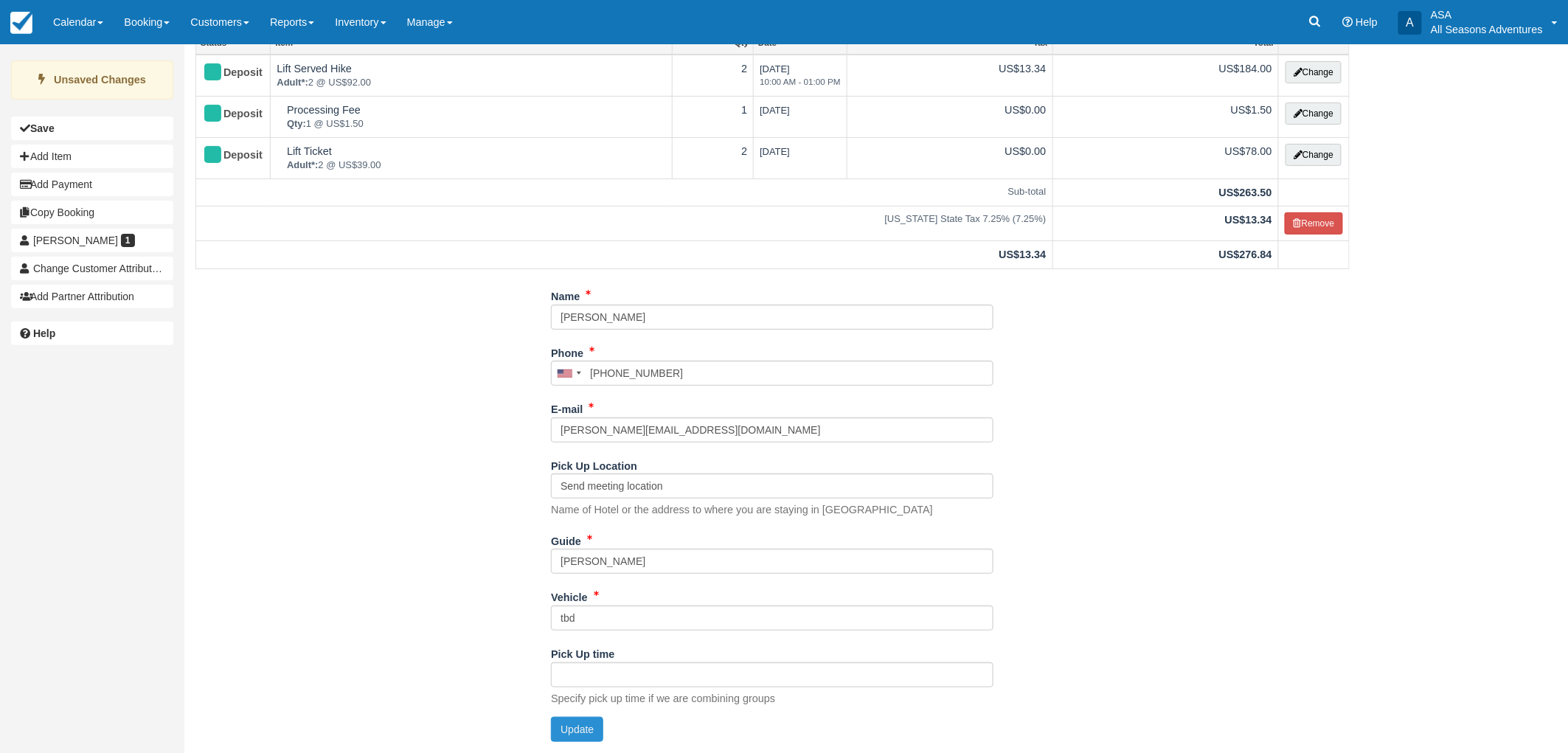
click at [585, 725] on button "Update" at bounding box center [577, 729] width 52 height 25
type input "[PHONE_NUMBER]"
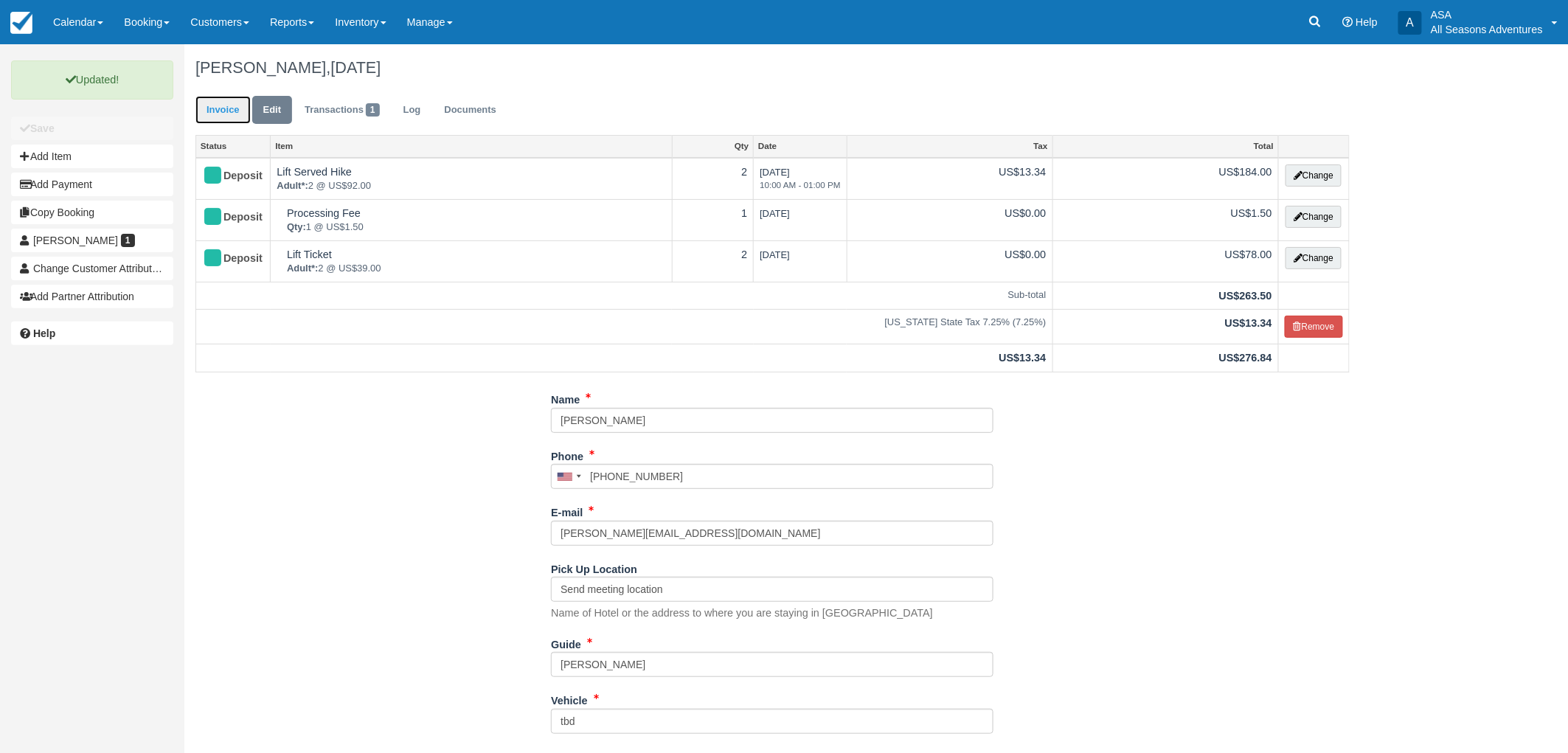
click at [239, 101] on link "Invoice" at bounding box center [223, 111] width 55 height 29
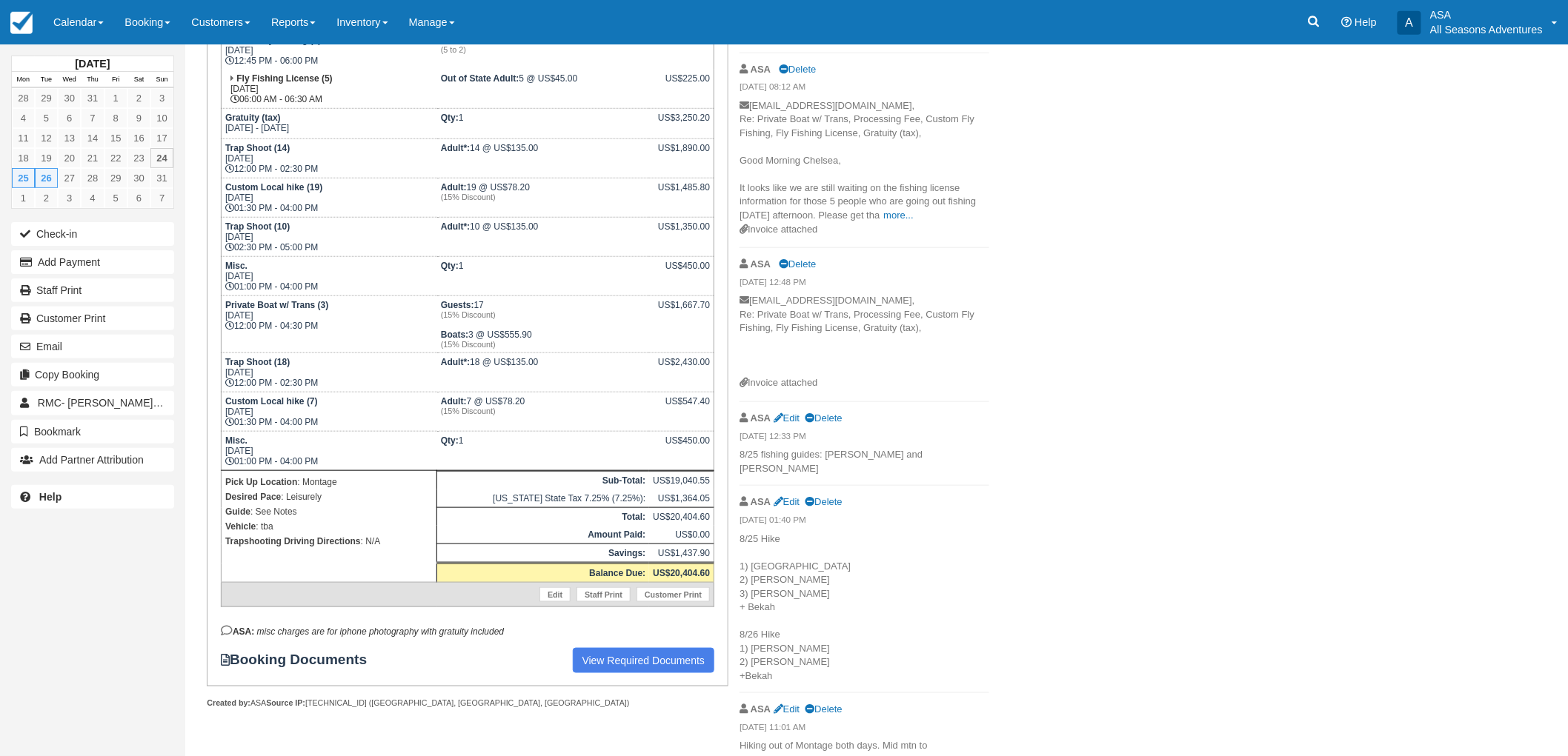
scroll to position [493, 0]
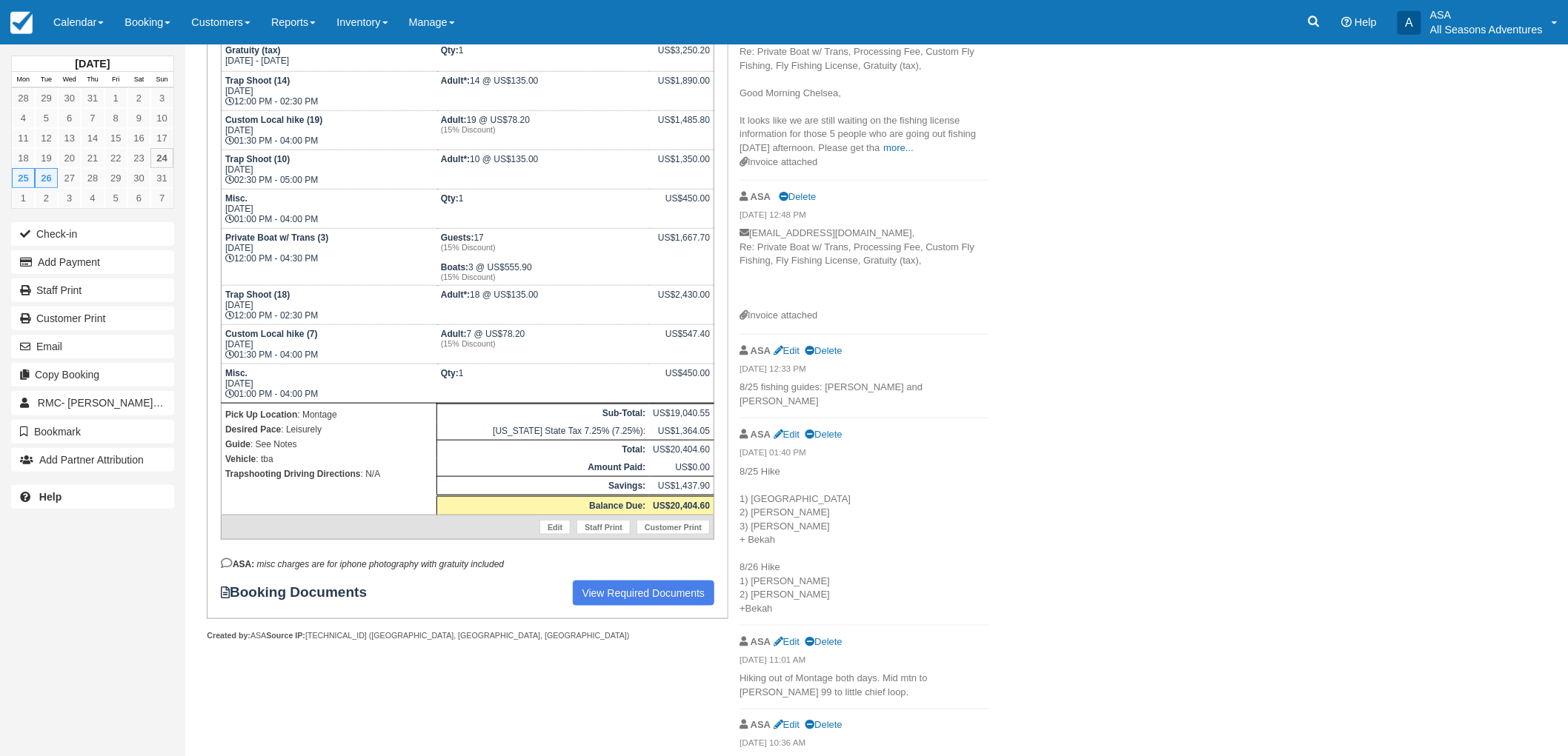
scroll to position [297, 0]
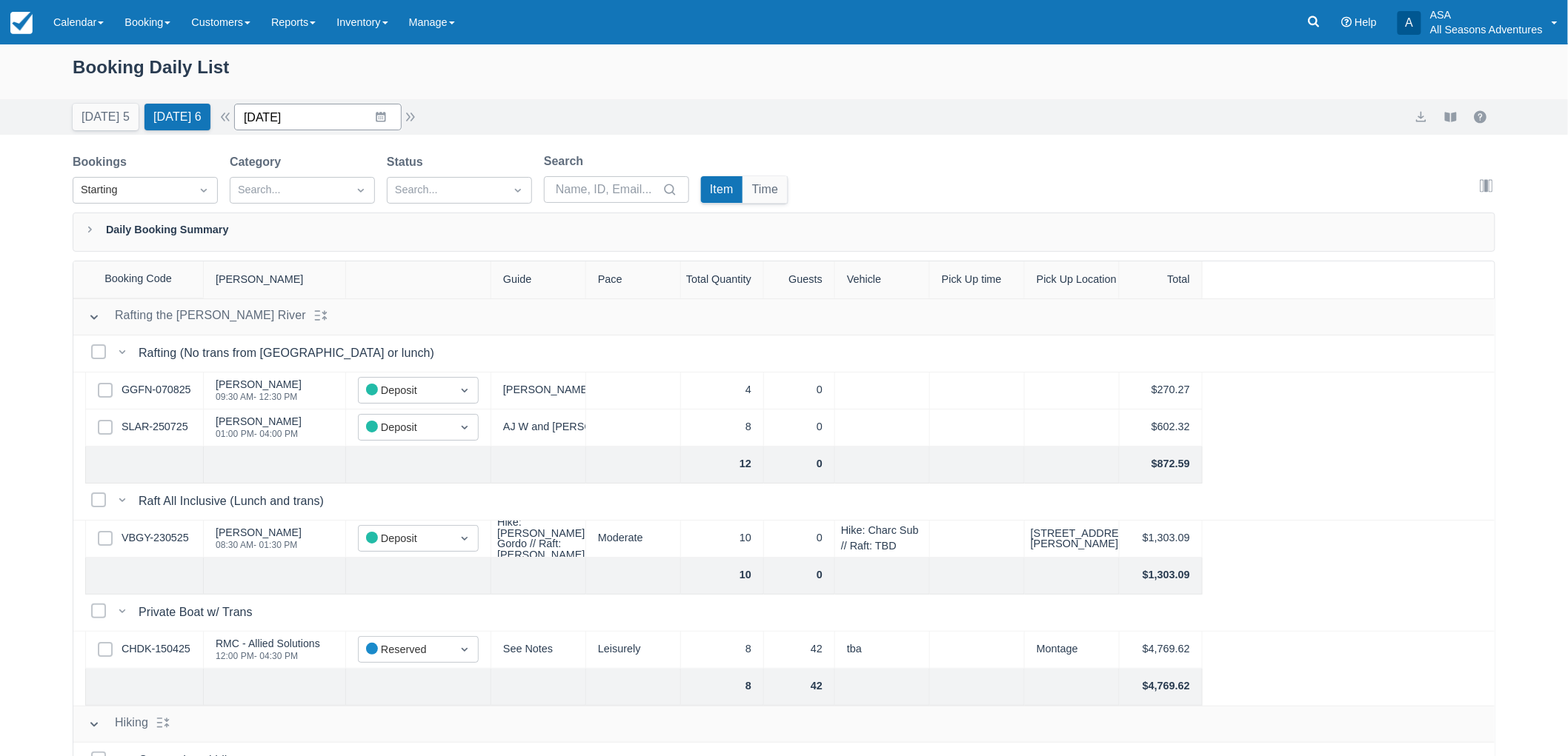
click at [388, 116] on input "08/25/25" at bounding box center [318, 116] width 167 height 27
click at [326, 345] on td "26" at bounding box center [323, 343] width 29 height 28
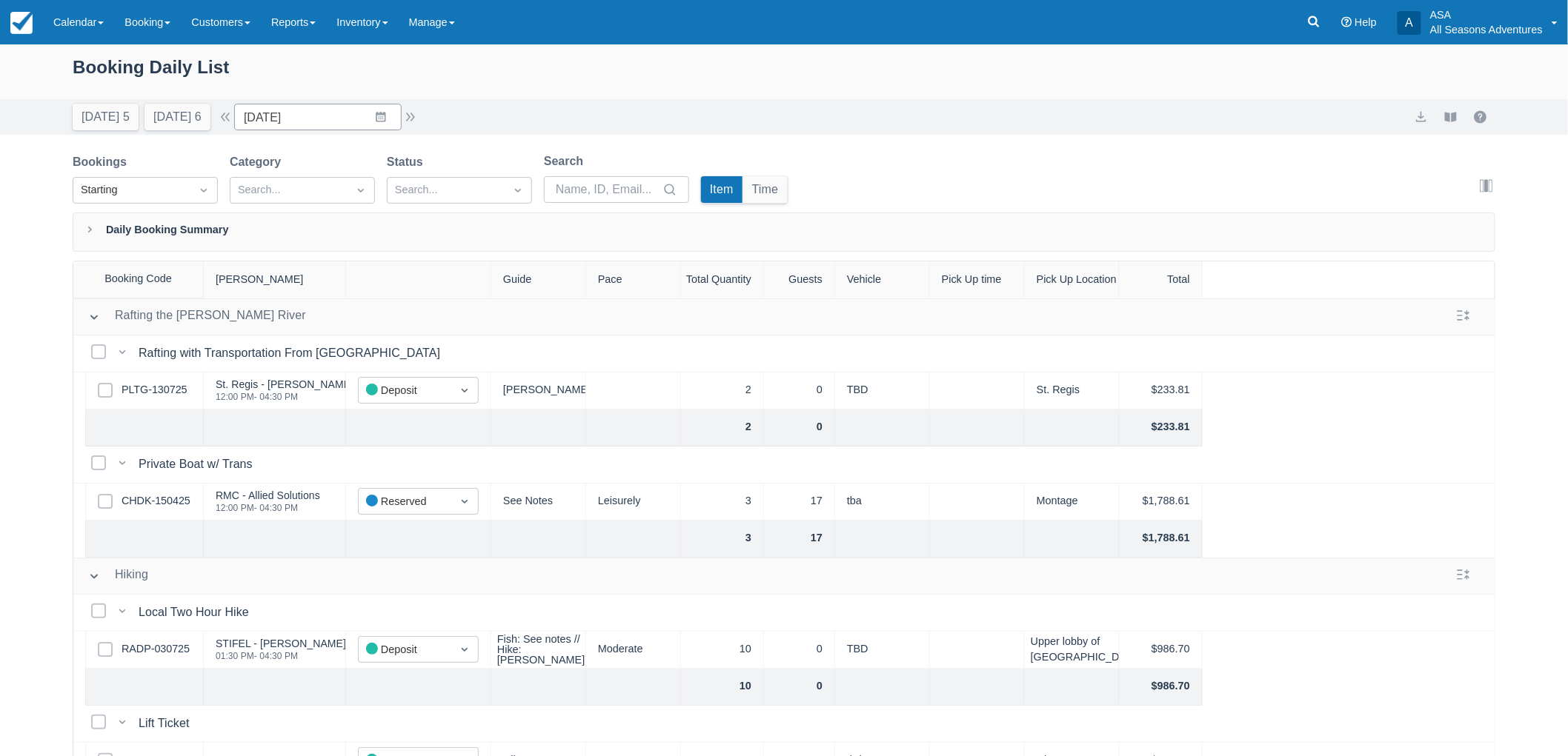
scroll to position [82, 0]
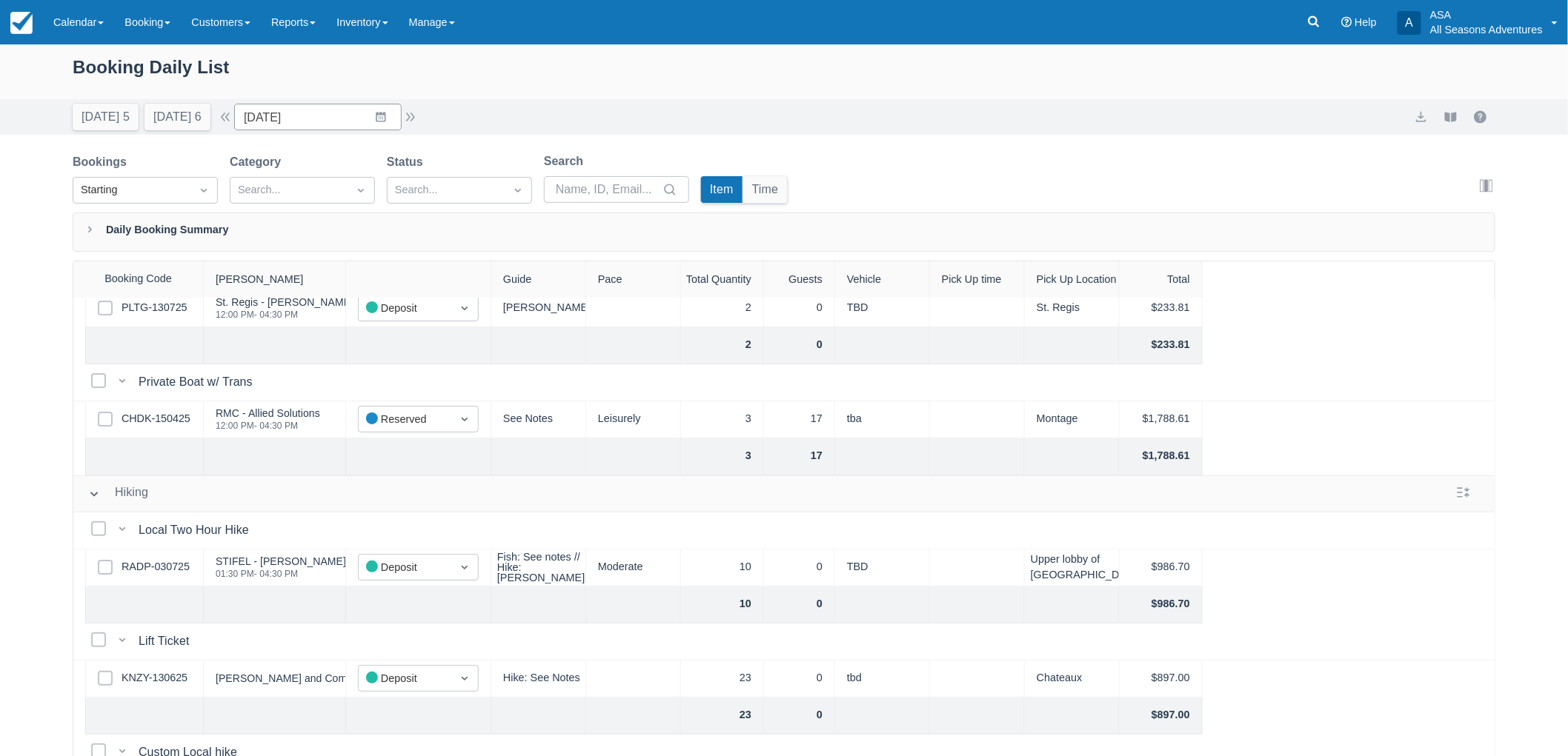
click at [156, 409] on div "Select Row CHDK-150425" at bounding box center [144, 420] width 118 height 37
click at [156, 411] on link "CHDK-150425" at bounding box center [156, 419] width 69 height 16
click at [109, 109] on button "Today 5" at bounding box center [105, 116] width 66 height 27
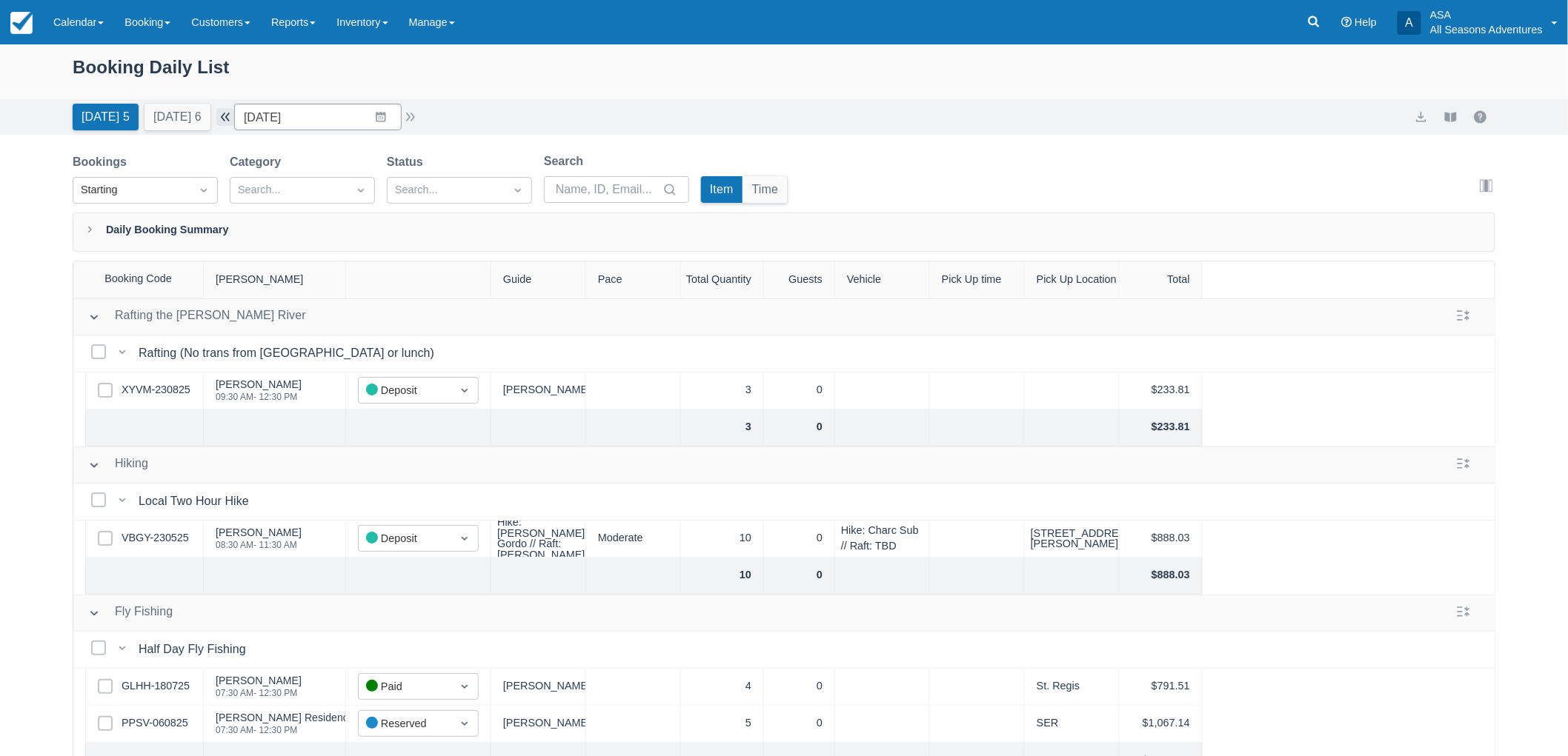
click at [235, 117] on button "button" at bounding box center [225, 116] width 18 height 18
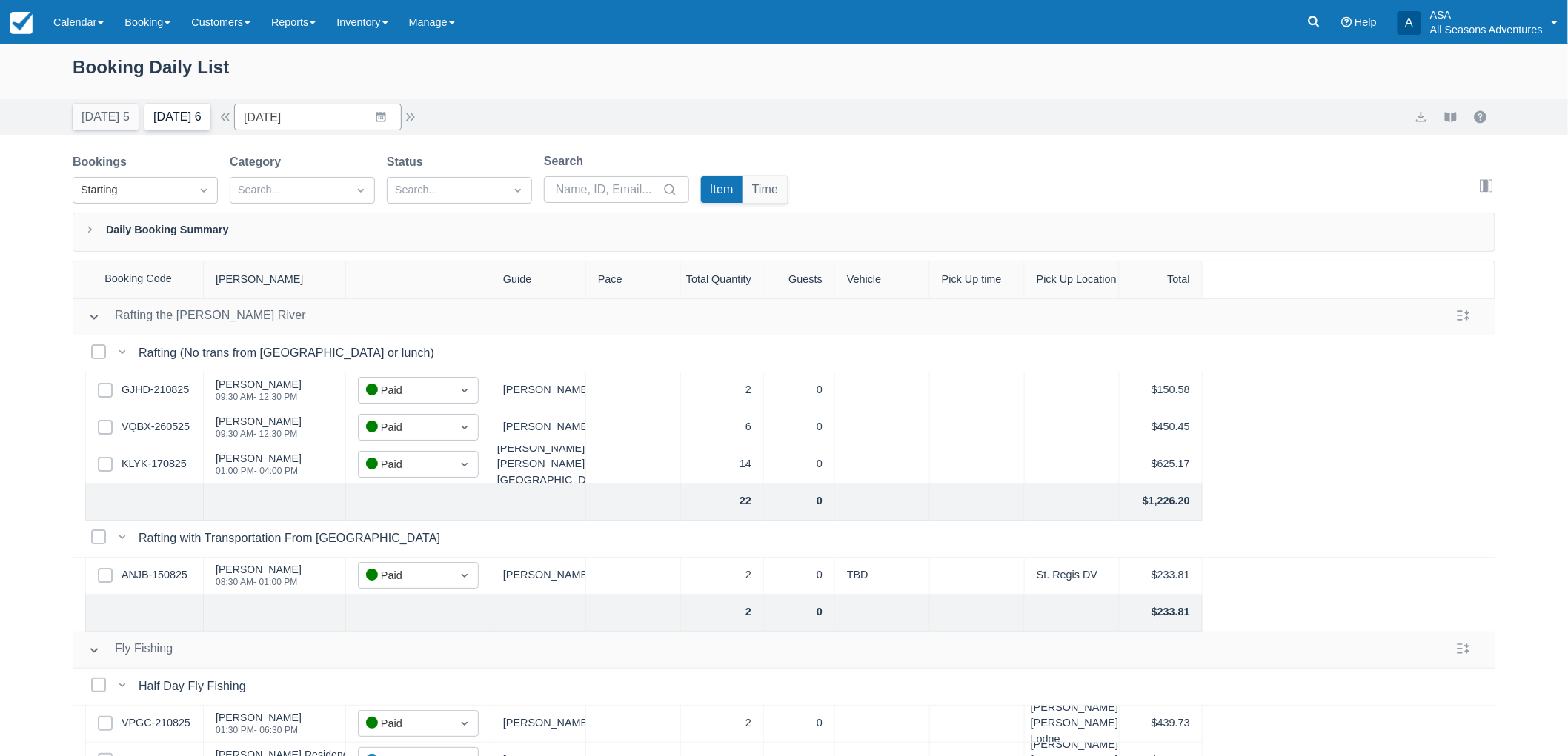
click at [182, 122] on button "Tomorrow 6" at bounding box center [178, 116] width 66 height 27
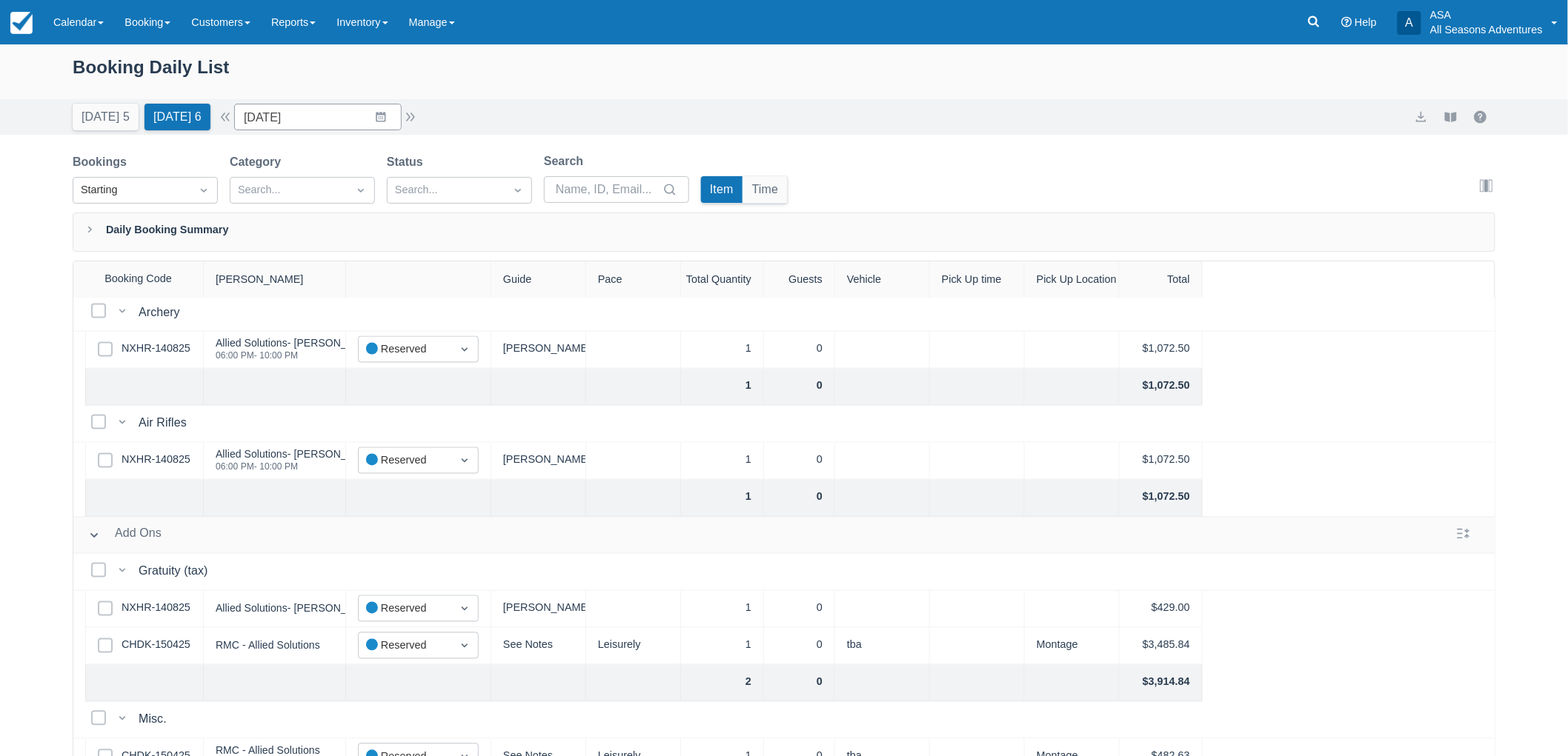
scroll to position [1184, 0]
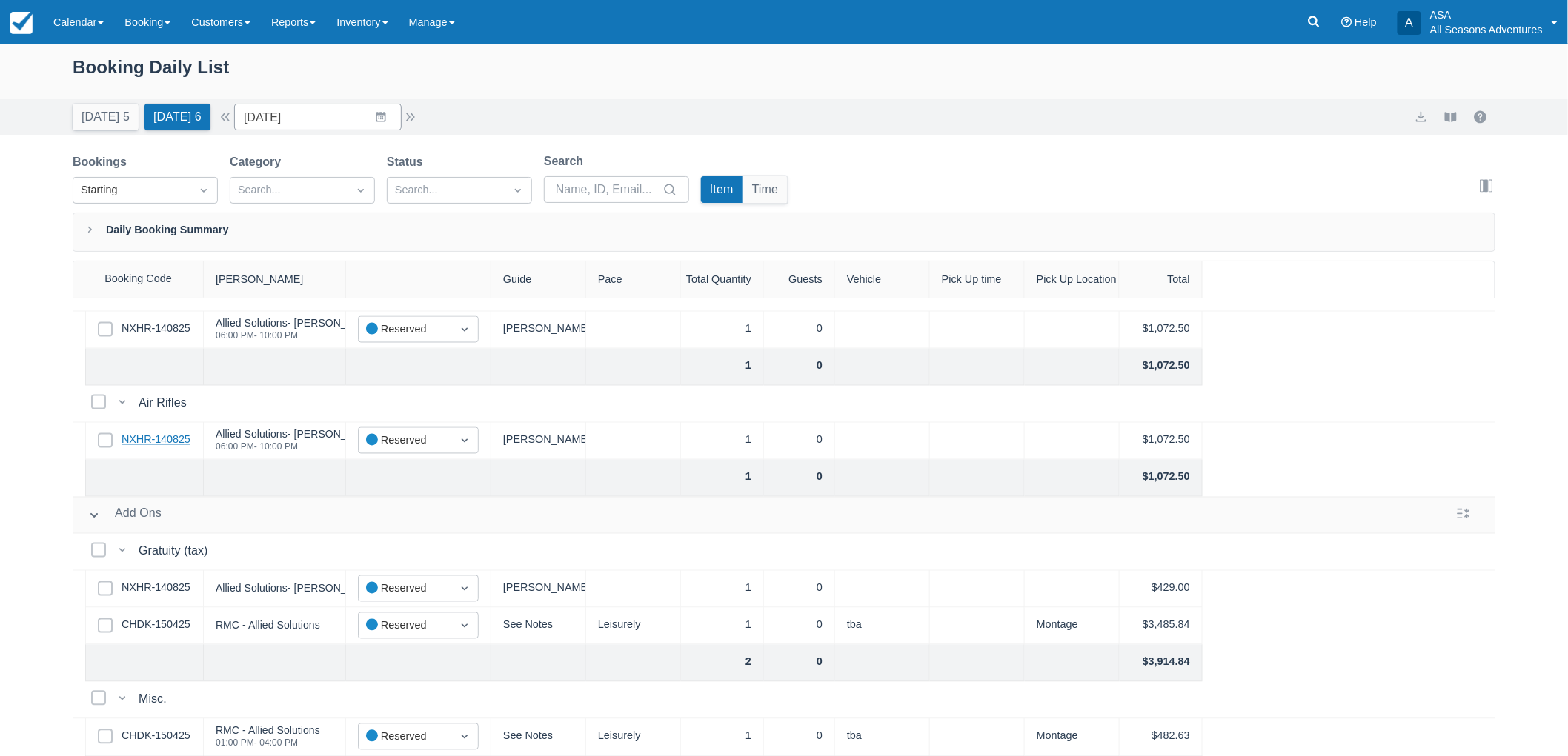
click at [184, 435] on link "NXHR-140825" at bounding box center [156, 440] width 69 height 16
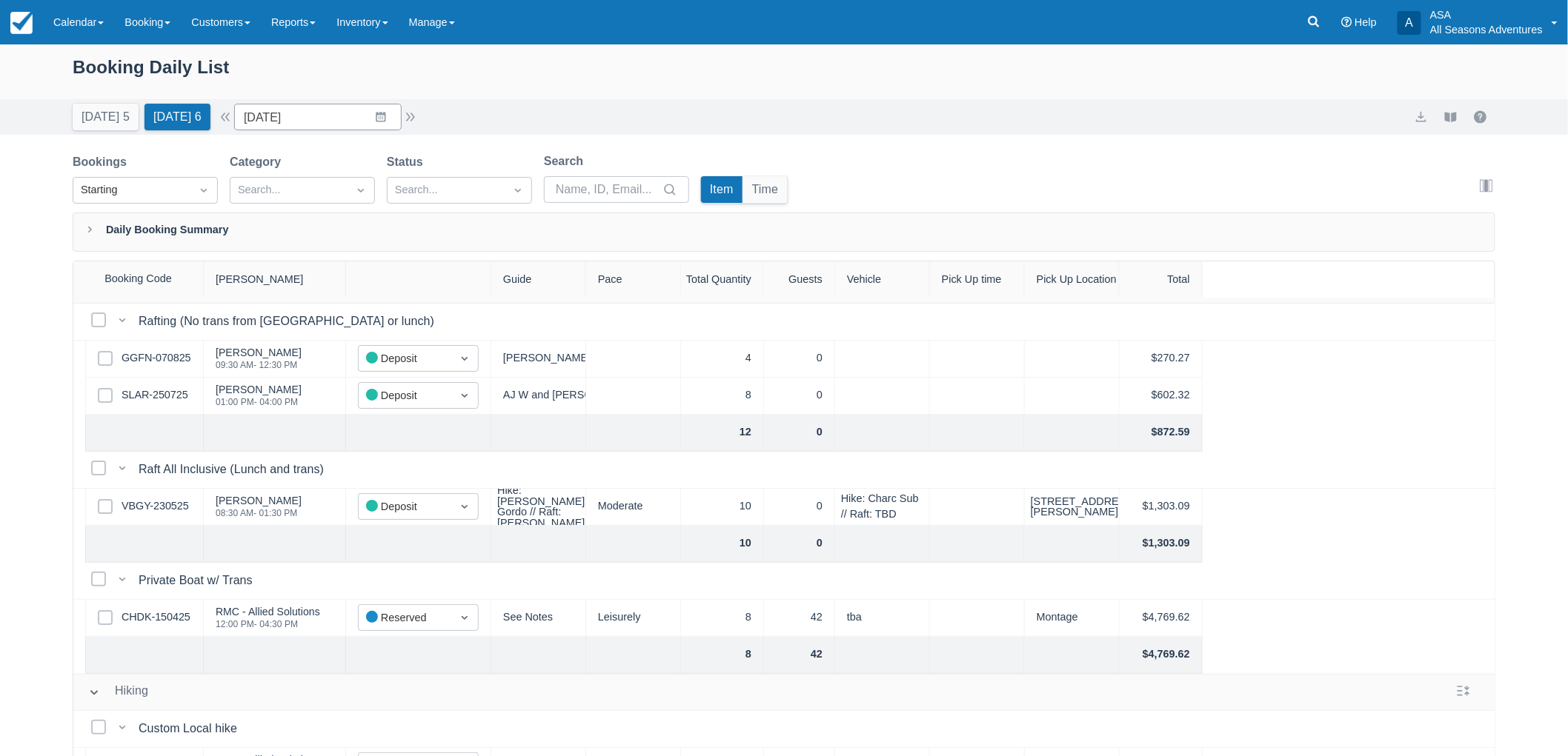
scroll to position [0, 0]
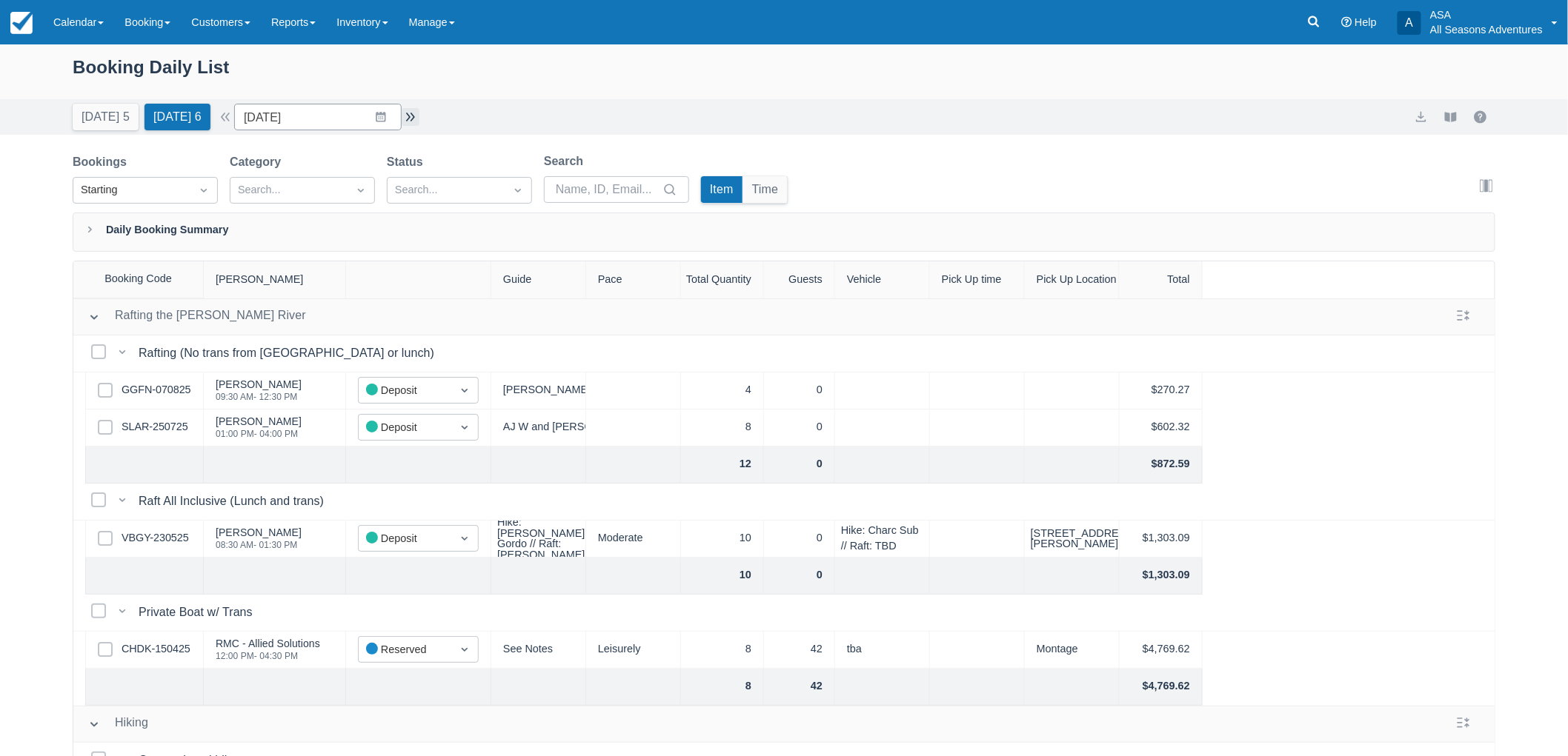
click at [416, 123] on button "button" at bounding box center [411, 116] width 18 height 18
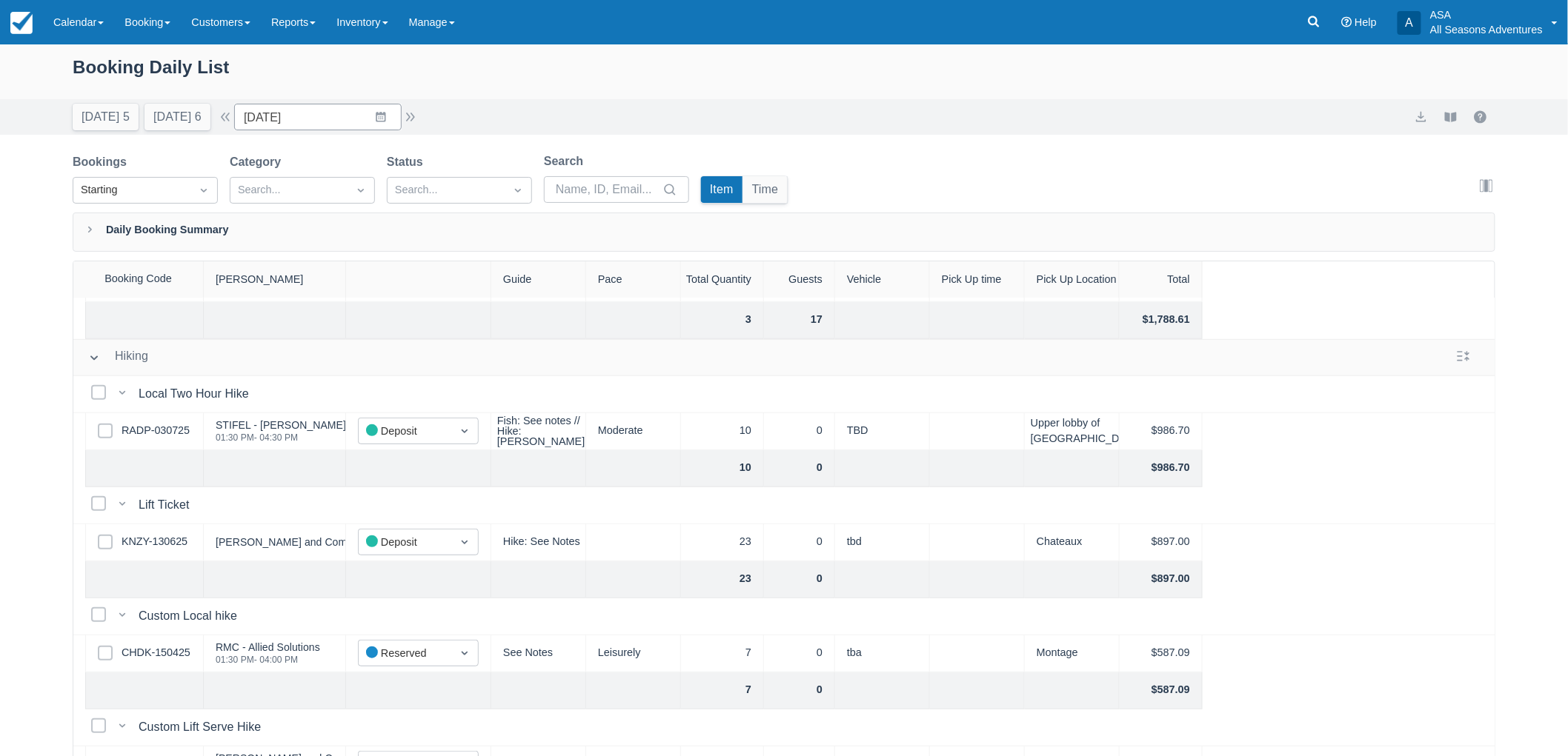
scroll to position [90, 0]
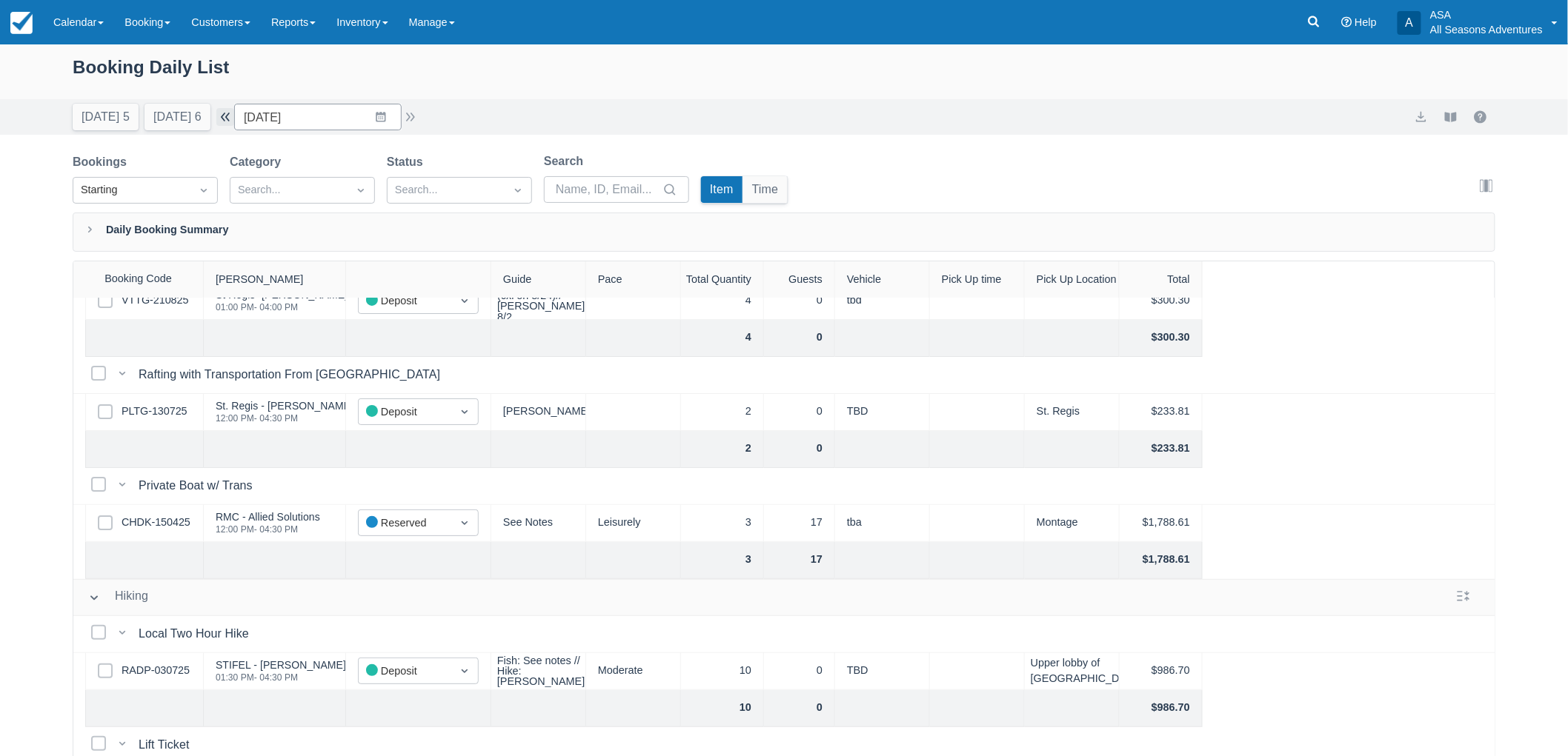
click at [230, 114] on button "button" at bounding box center [225, 116] width 18 height 18
type input "[DATE]"
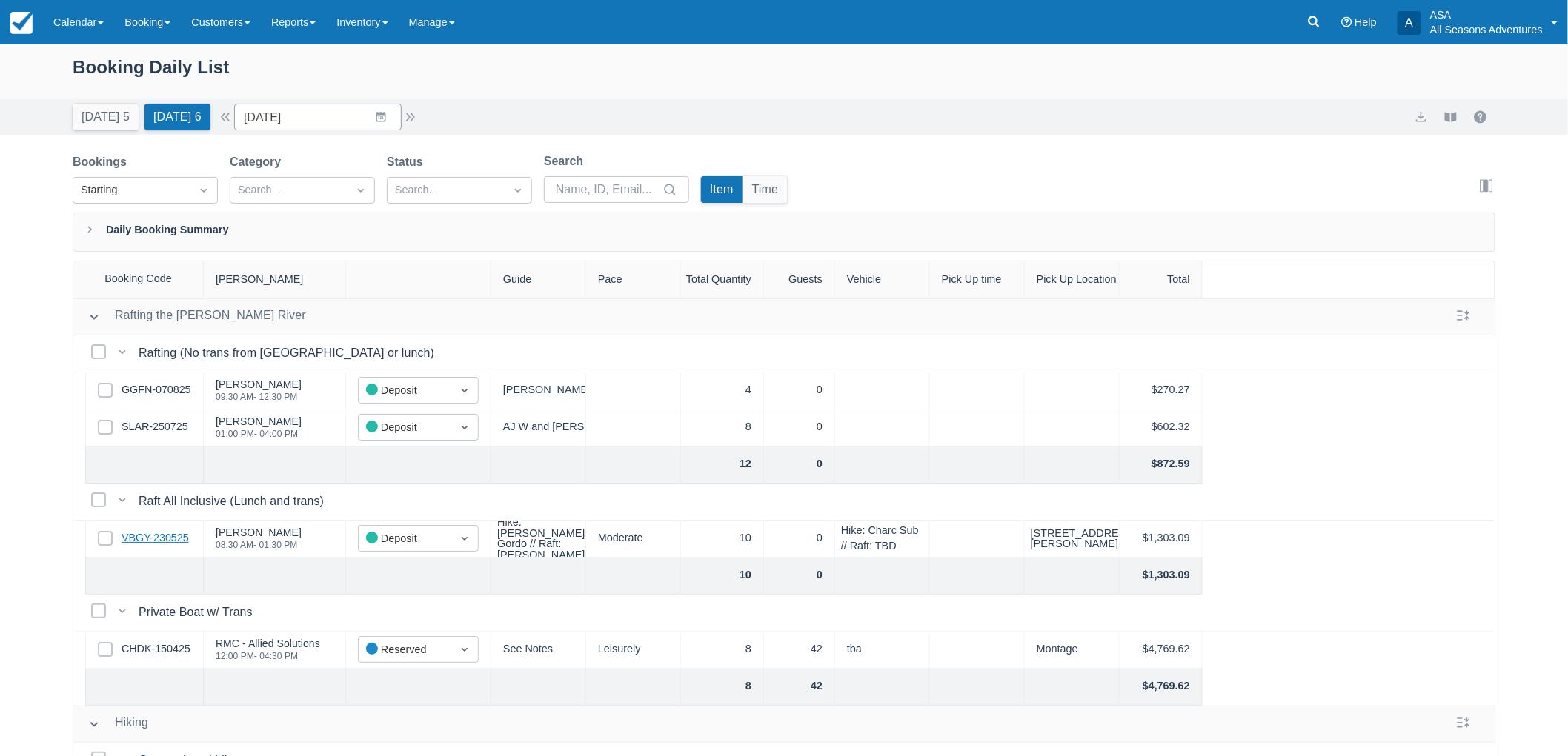
click at [161, 536] on link "VBGY-230525" at bounding box center [155, 538] width 67 height 16
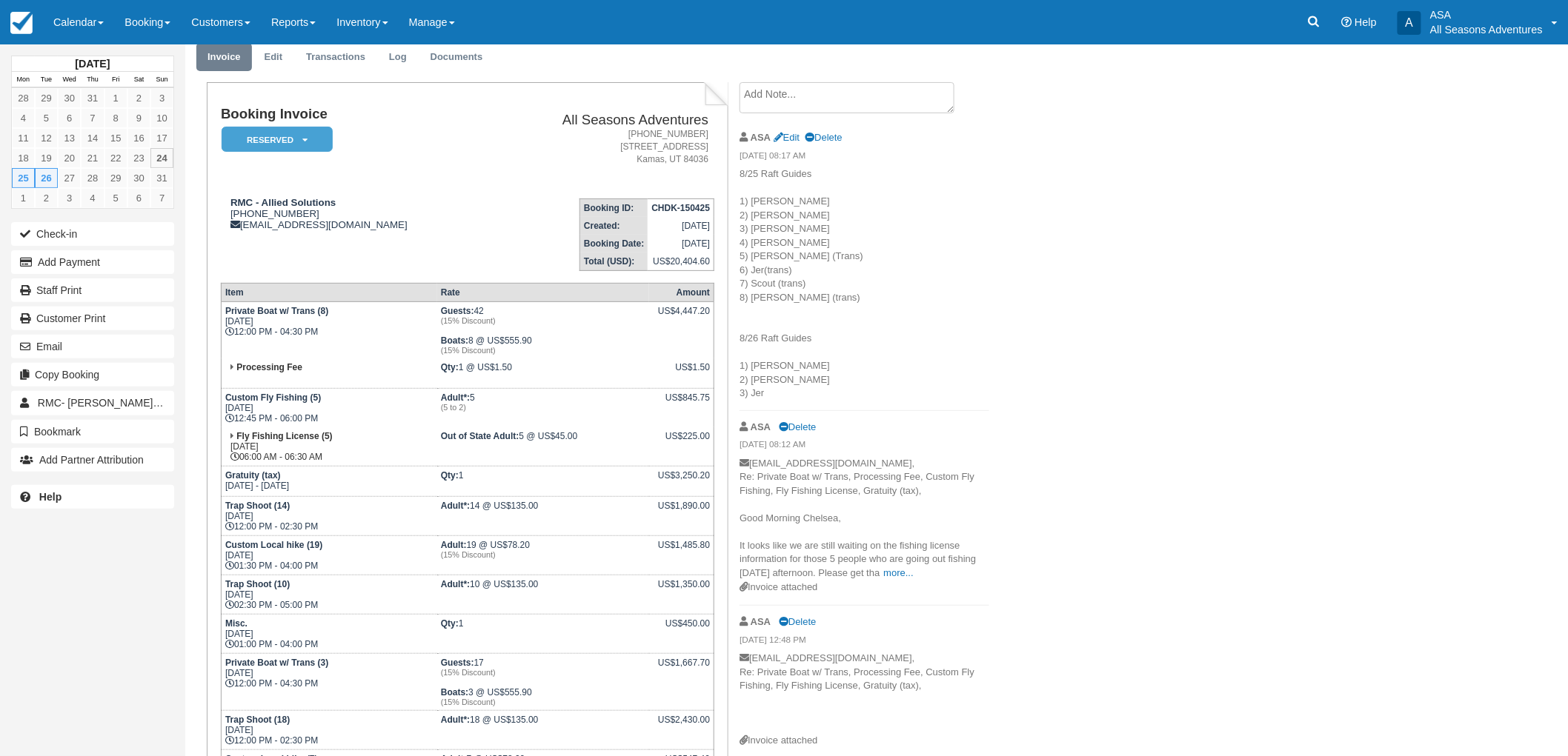
scroll to position [82, 0]
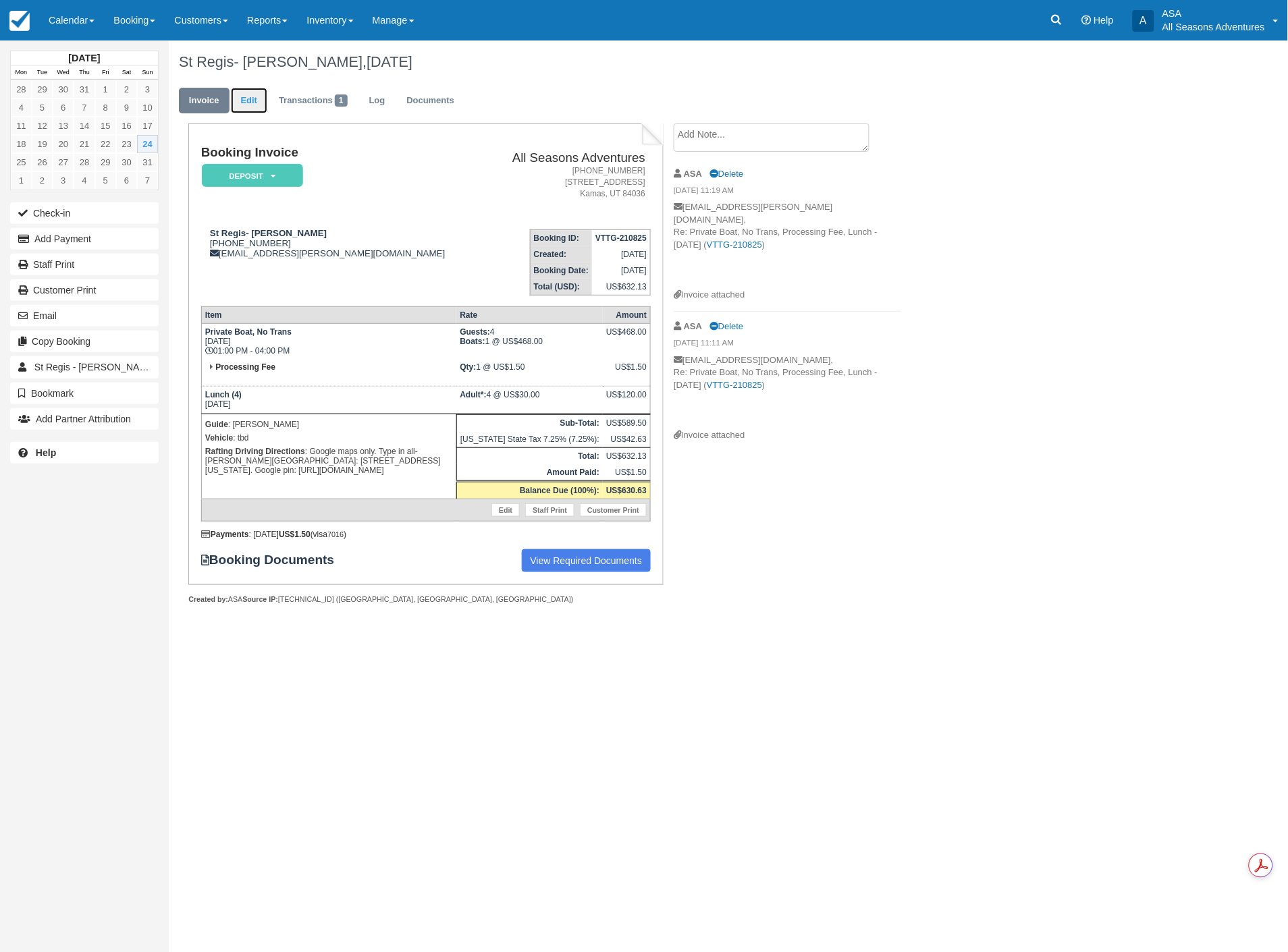
click at [253, 98] on link "Edit" at bounding box center [249, 101] width 36 height 27
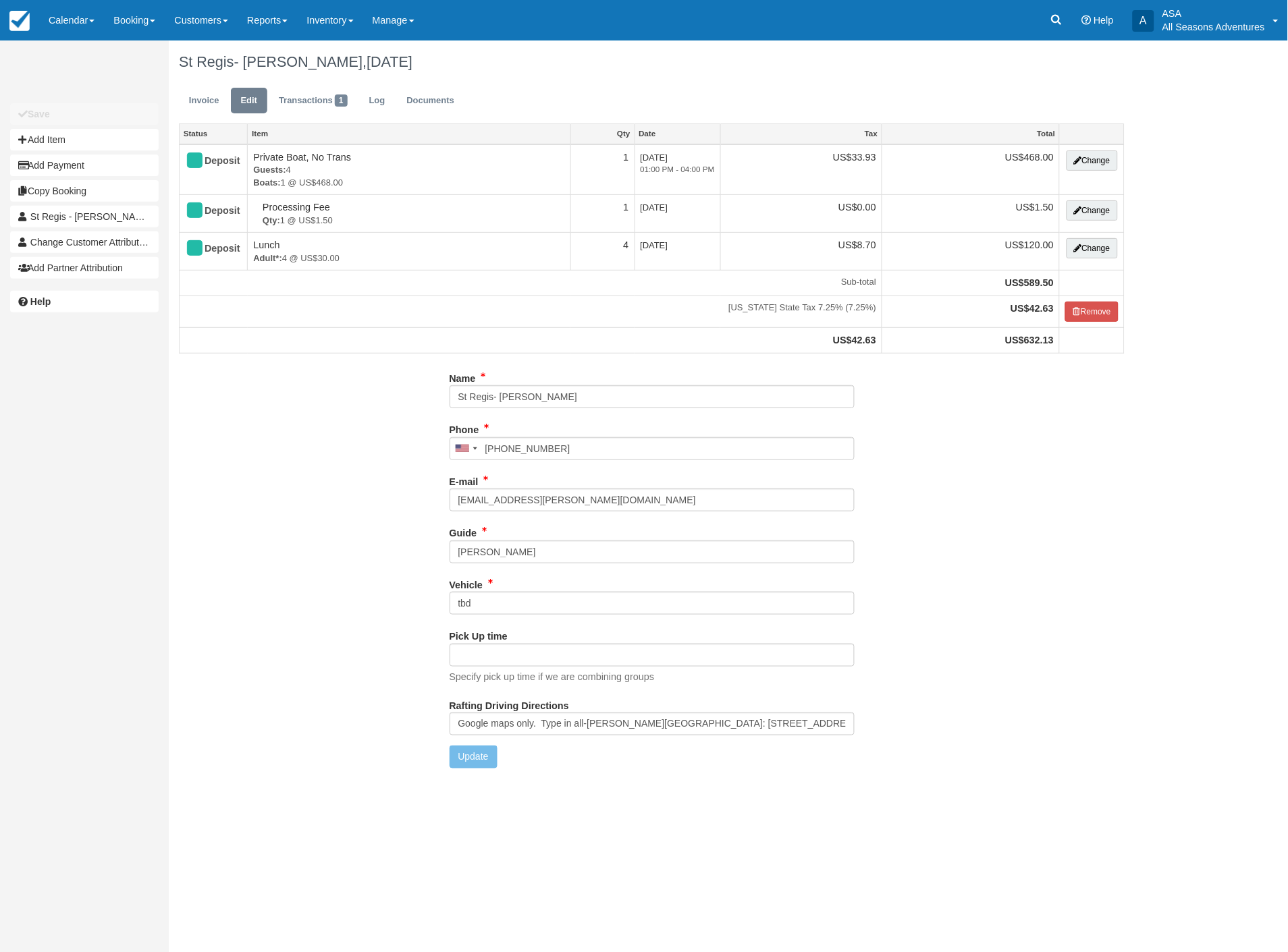
type input "[PHONE_NUMBER]"
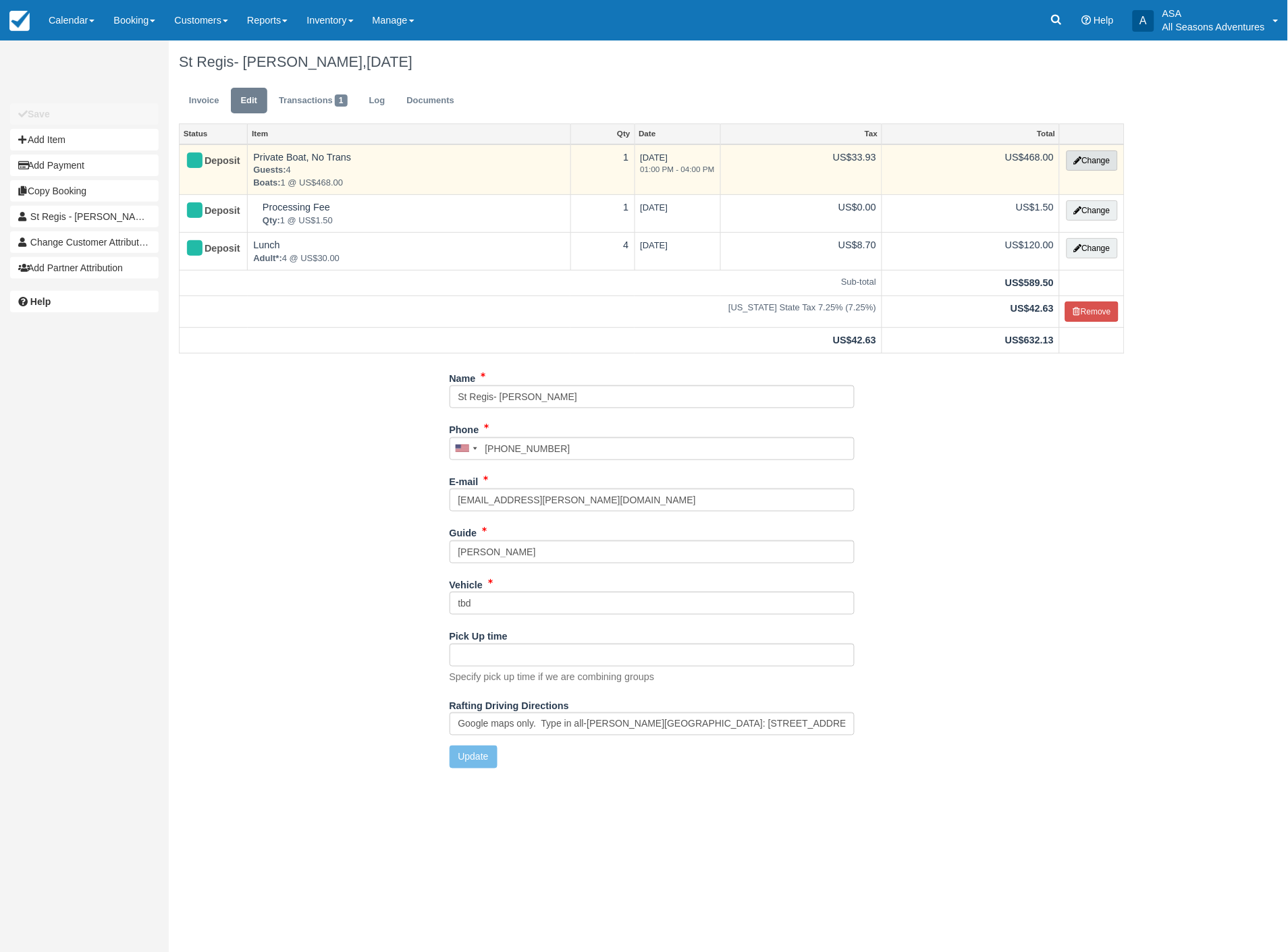
click at [1109, 156] on button "Change" at bounding box center [1092, 161] width 51 height 20
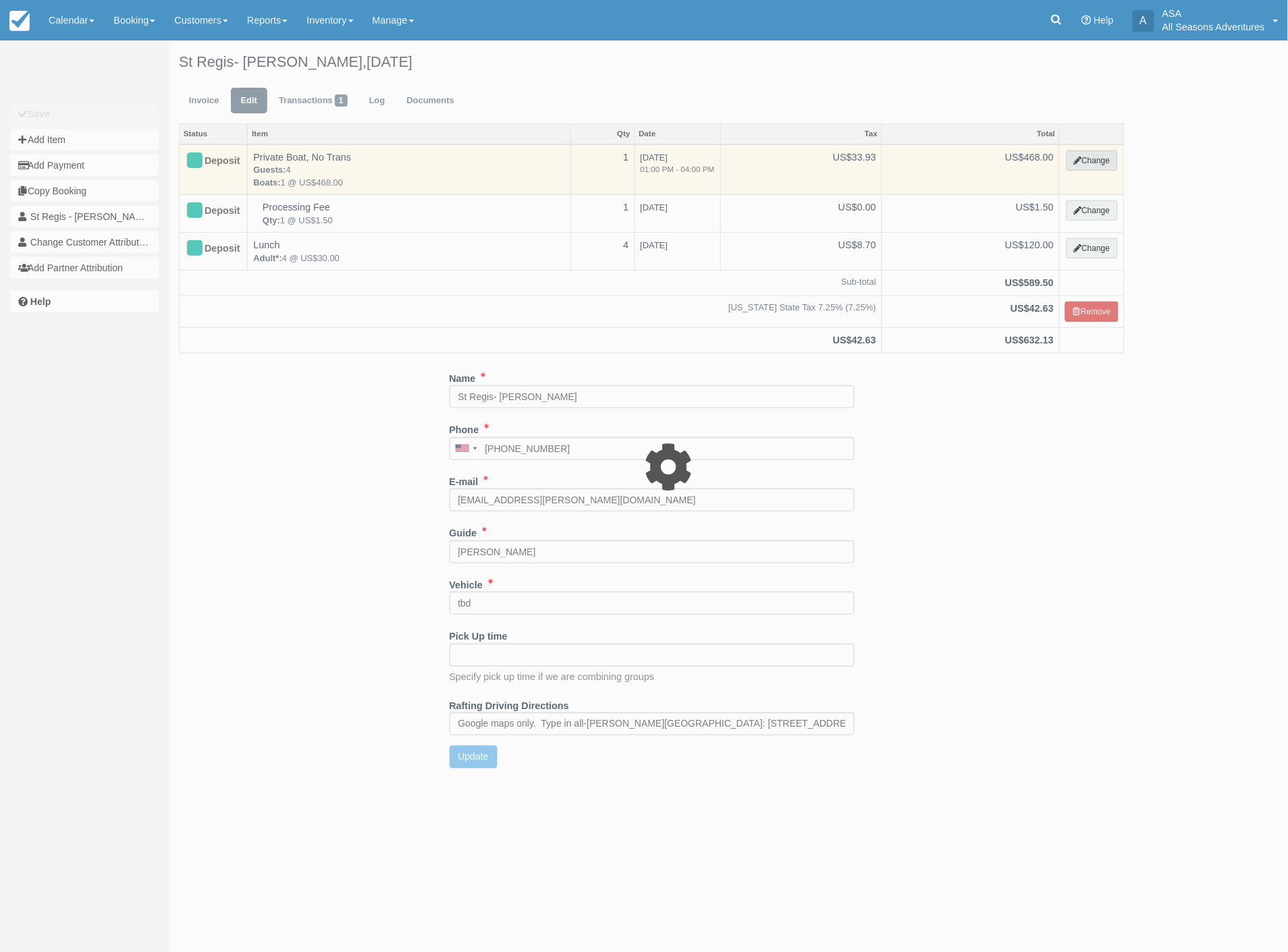
type input "468.00"
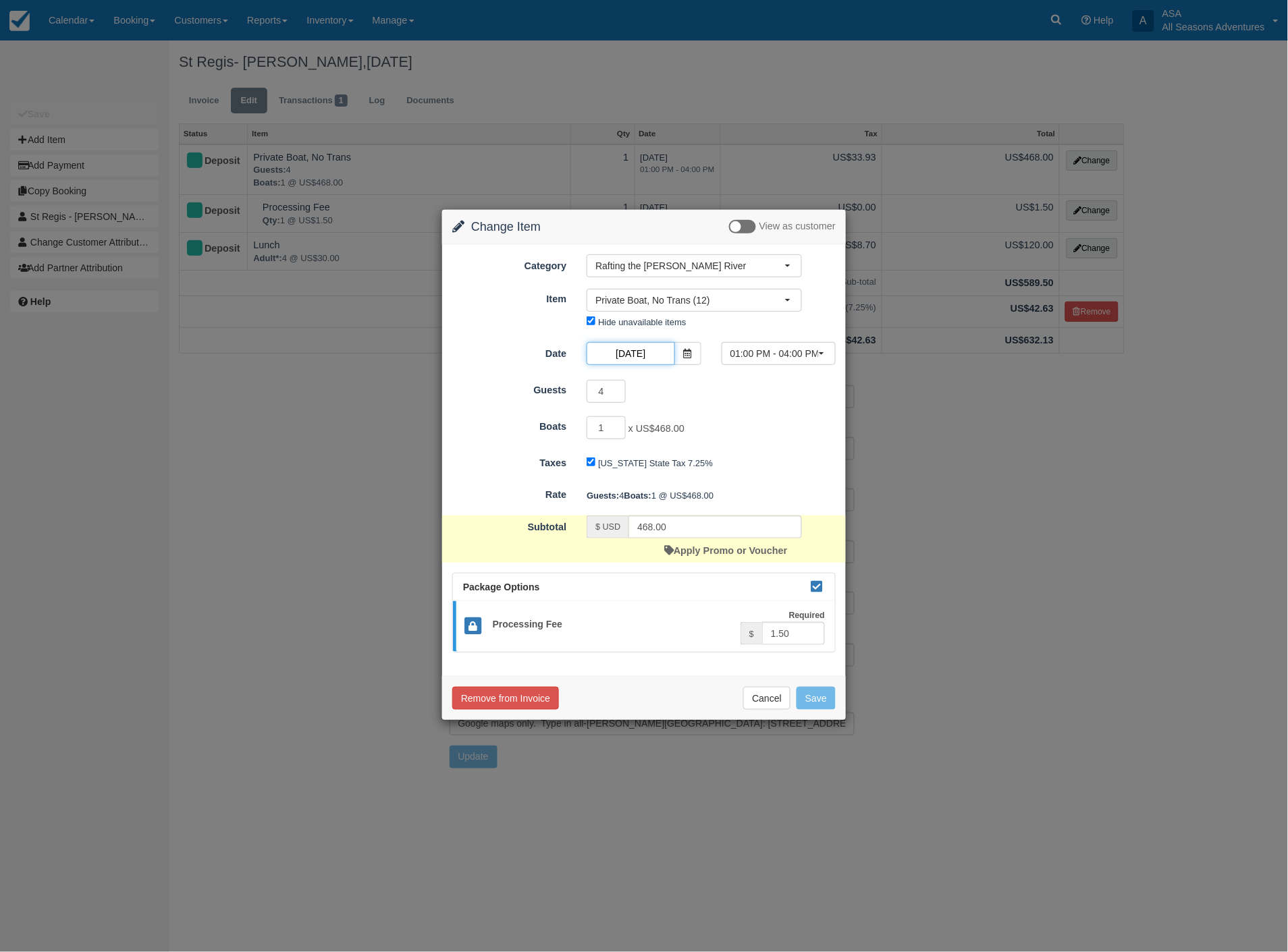
click at [644, 353] on input "[DATE]" at bounding box center [631, 353] width 88 height 23
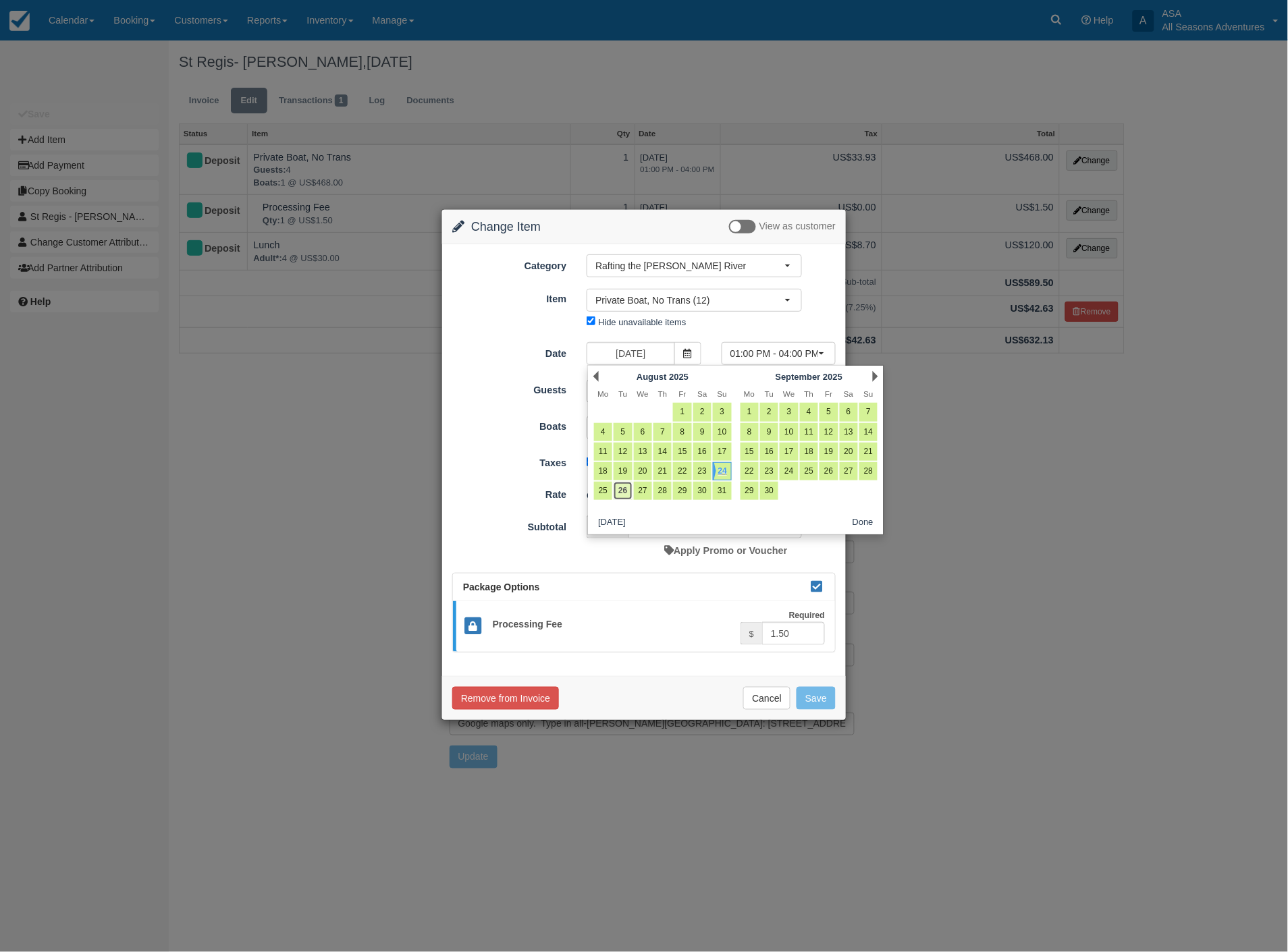
click at [622, 496] on link "26" at bounding box center [622, 490] width 18 height 18
type input "08/26/25"
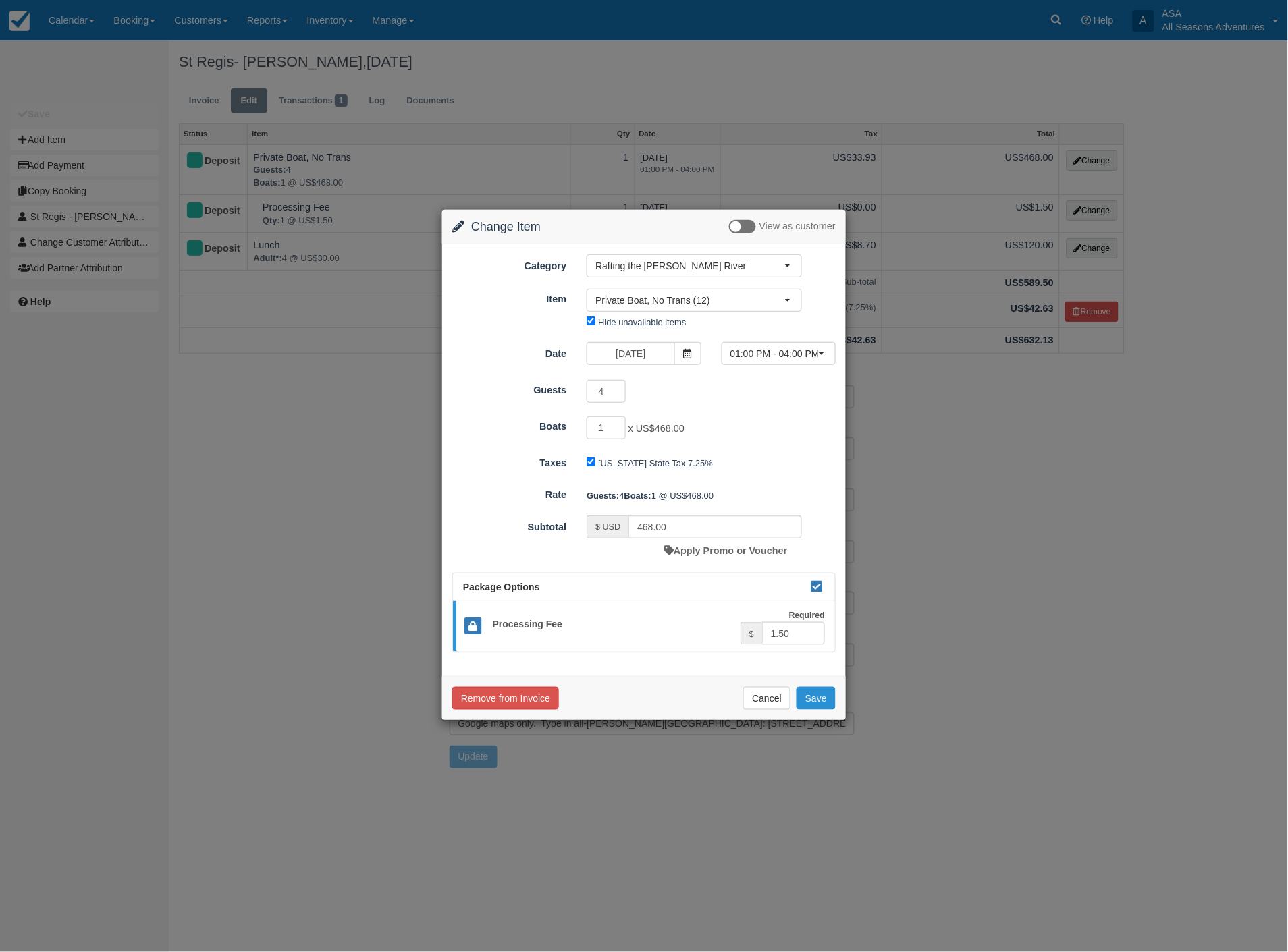
click at [820, 710] on button "Save" at bounding box center [816, 698] width 39 height 23
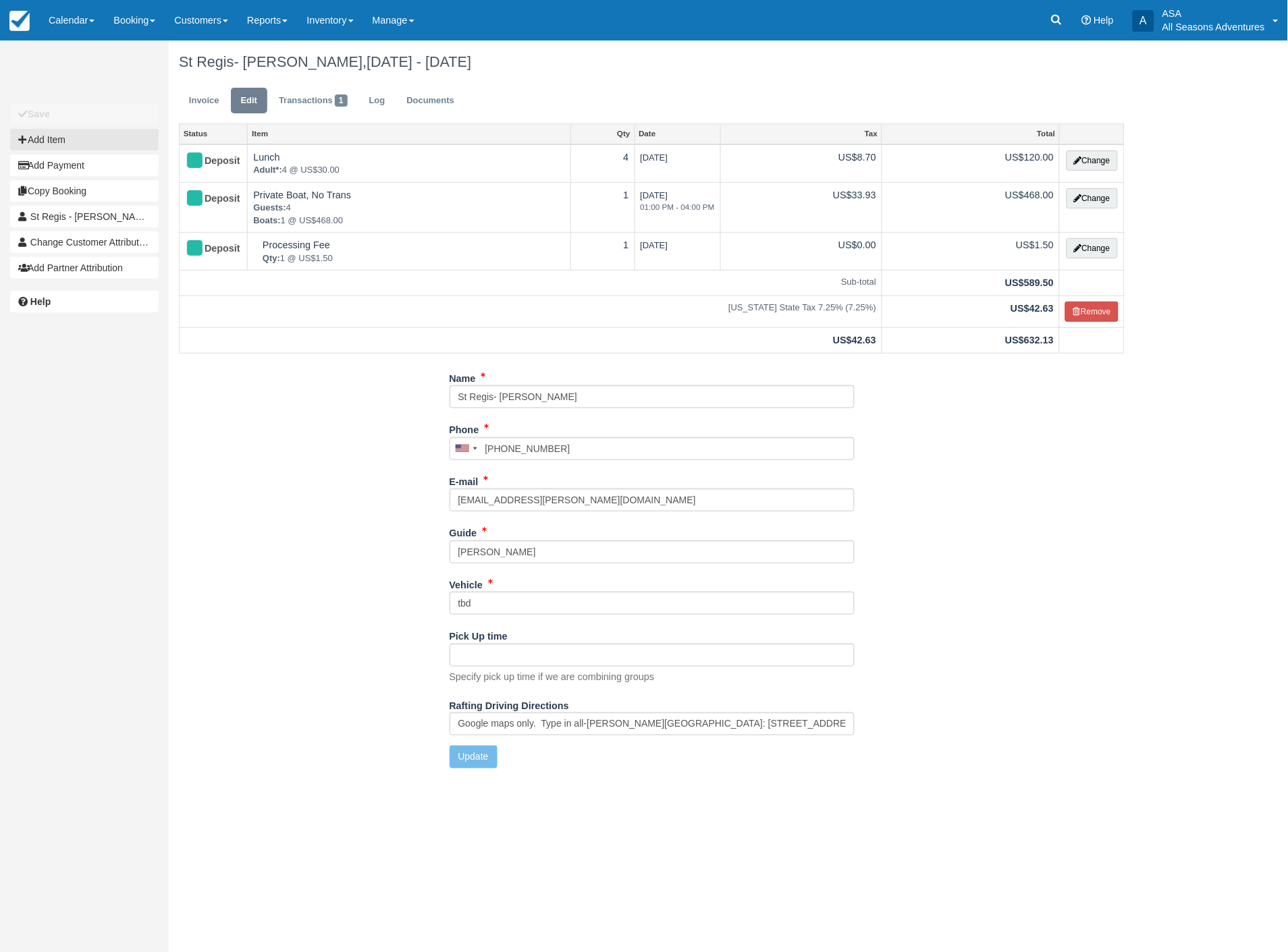
click at [32, 141] on button "Add Item" at bounding box center [84, 139] width 149 height 21
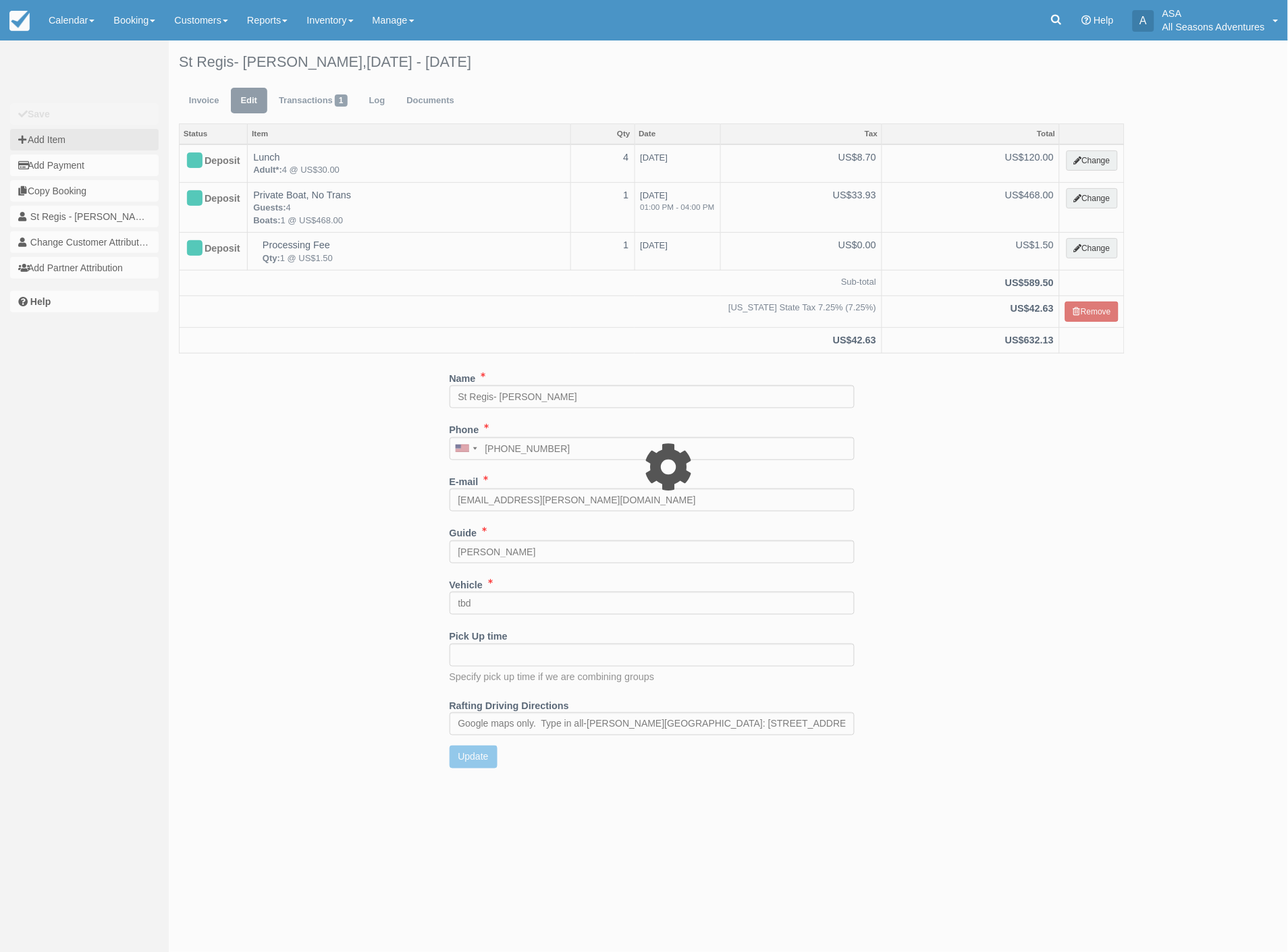
type input "0.00"
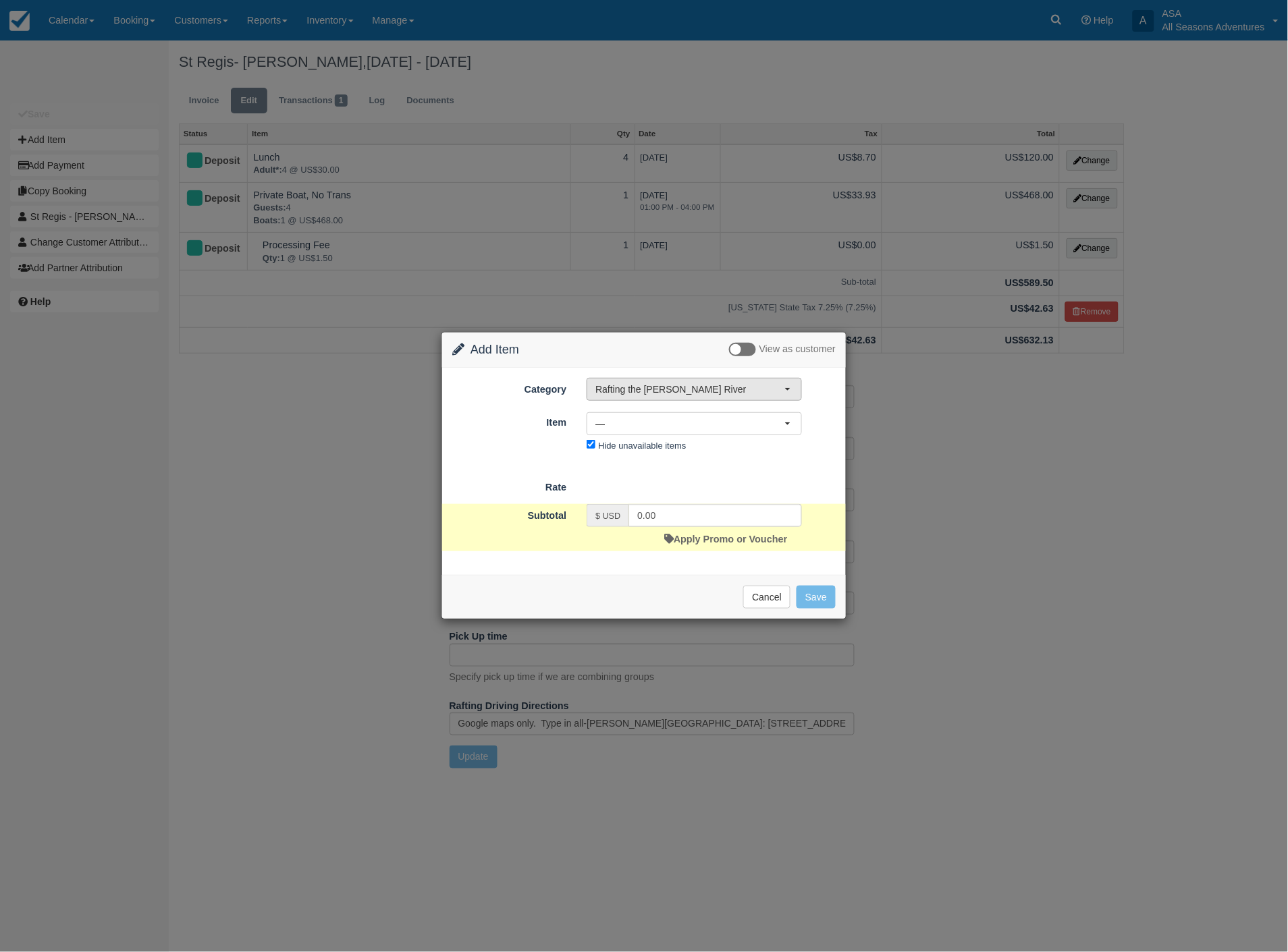
click at [648, 388] on span "Rafting the [PERSON_NAME] River" at bounding box center [690, 389] width 189 height 13
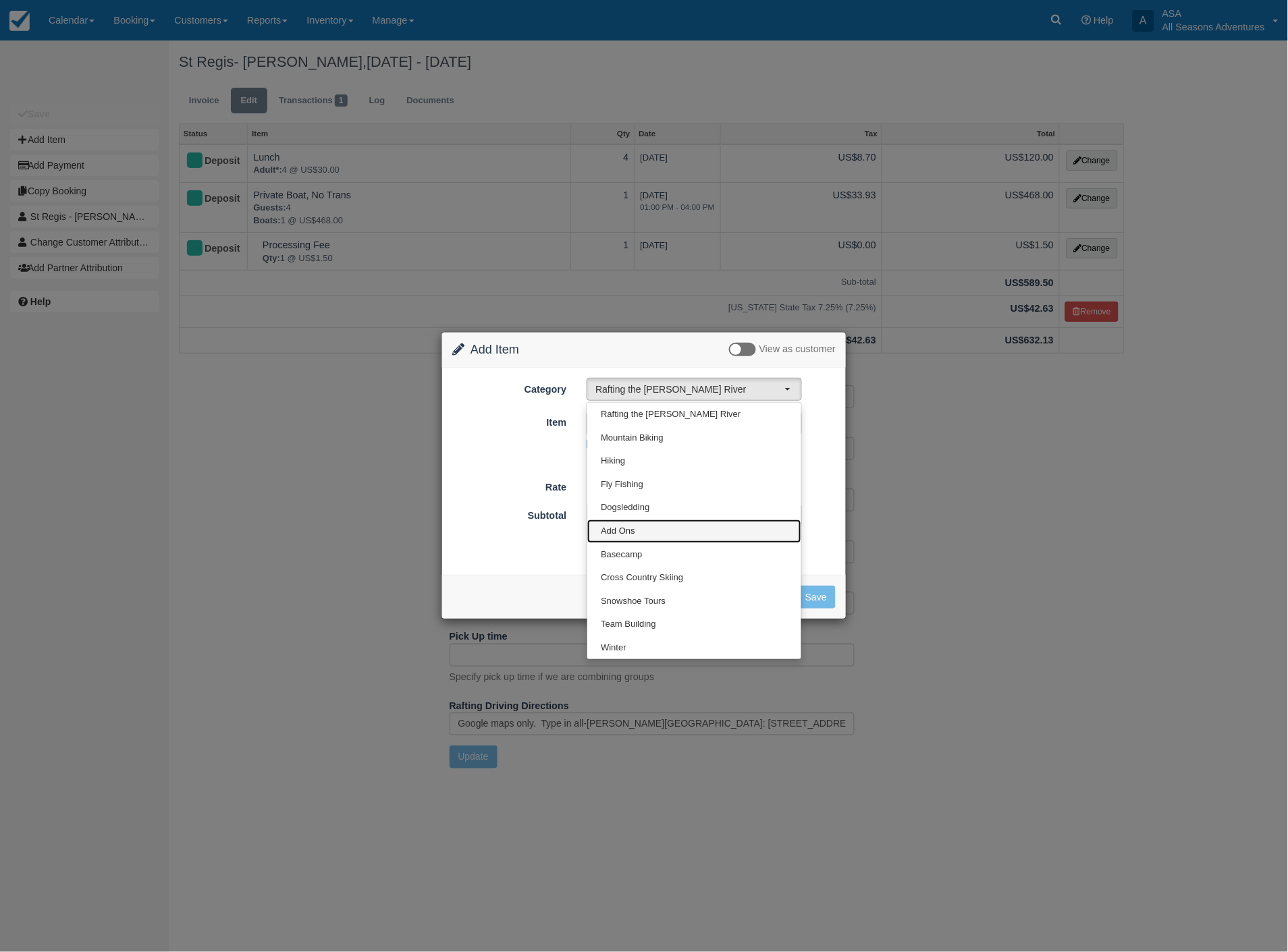
click at [626, 530] on span "Add Ons" at bounding box center [618, 531] width 35 height 13
select select "13"
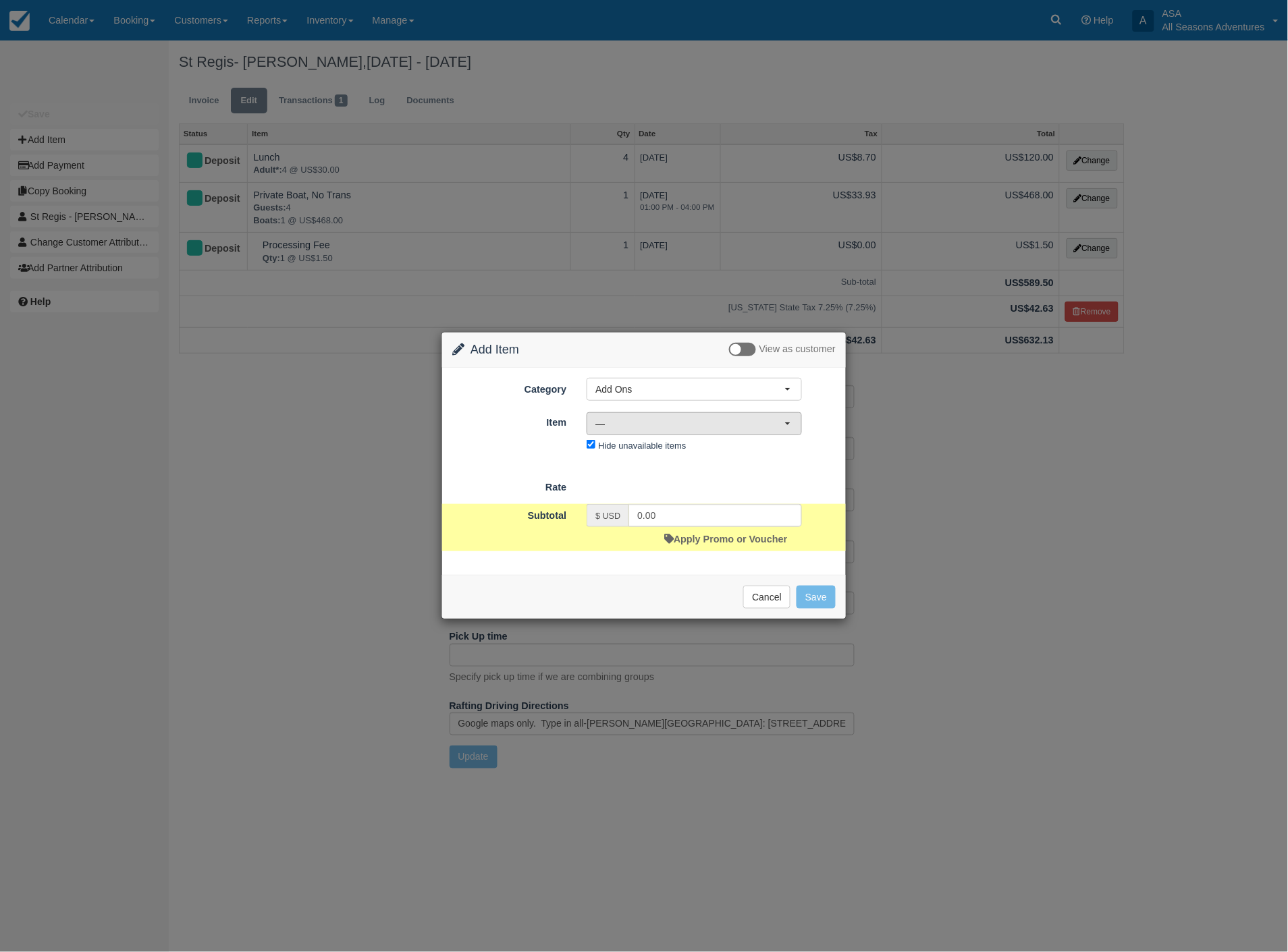
click at [643, 420] on span "—" at bounding box center [690, 423] width 189 height 13
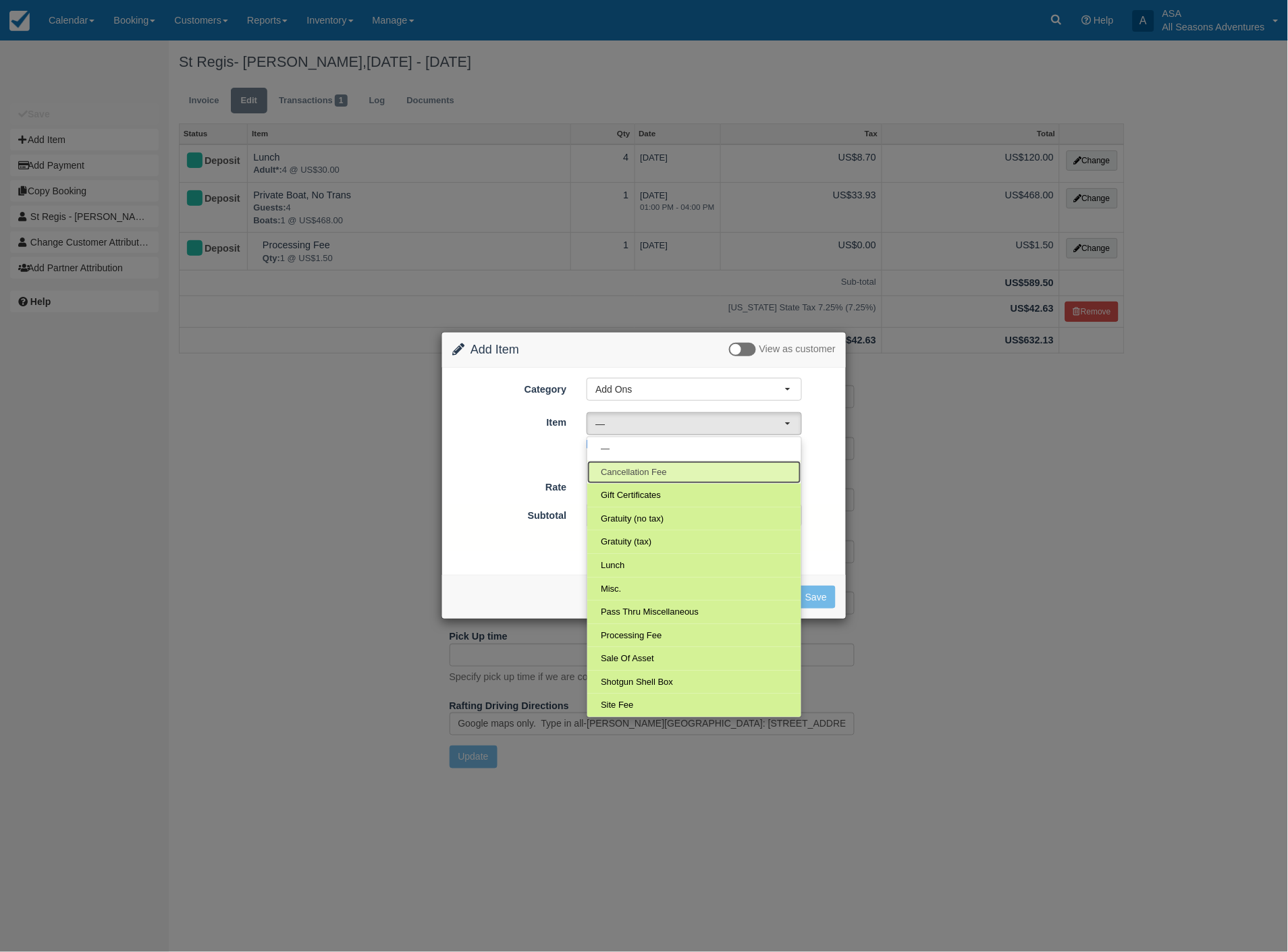
click at [639, 470] on span "Cancellation Fee" at bounding box center [634, 473] width 66 height 13
select select "117"
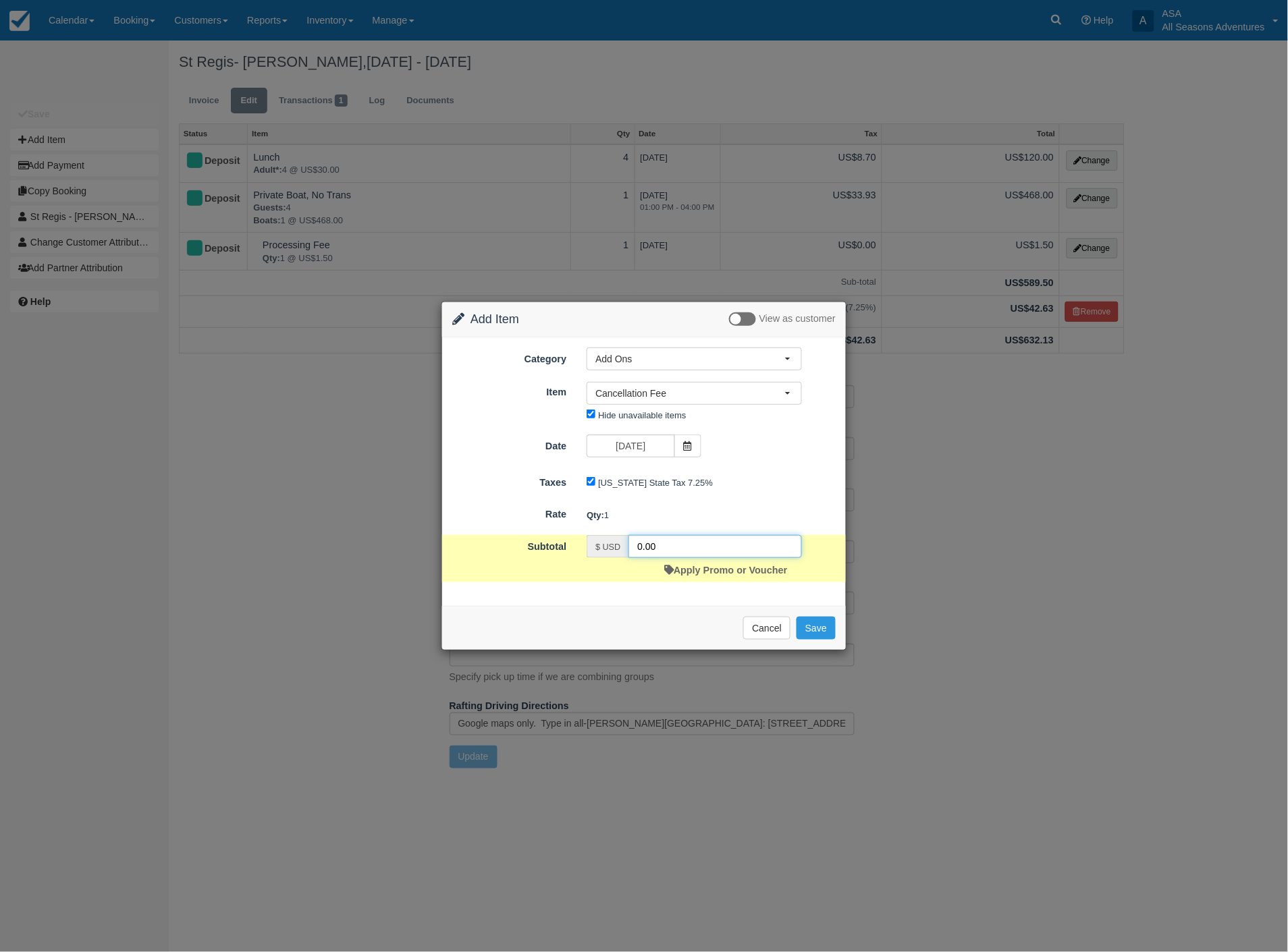
drag, startPoint x: 672, startPoint y: 544, endPoint x: 629, endPoint y: 541, distance: 43.1
click at [629, 541] on input "0.00" at bounding box center [715, 546] width 174 height 23
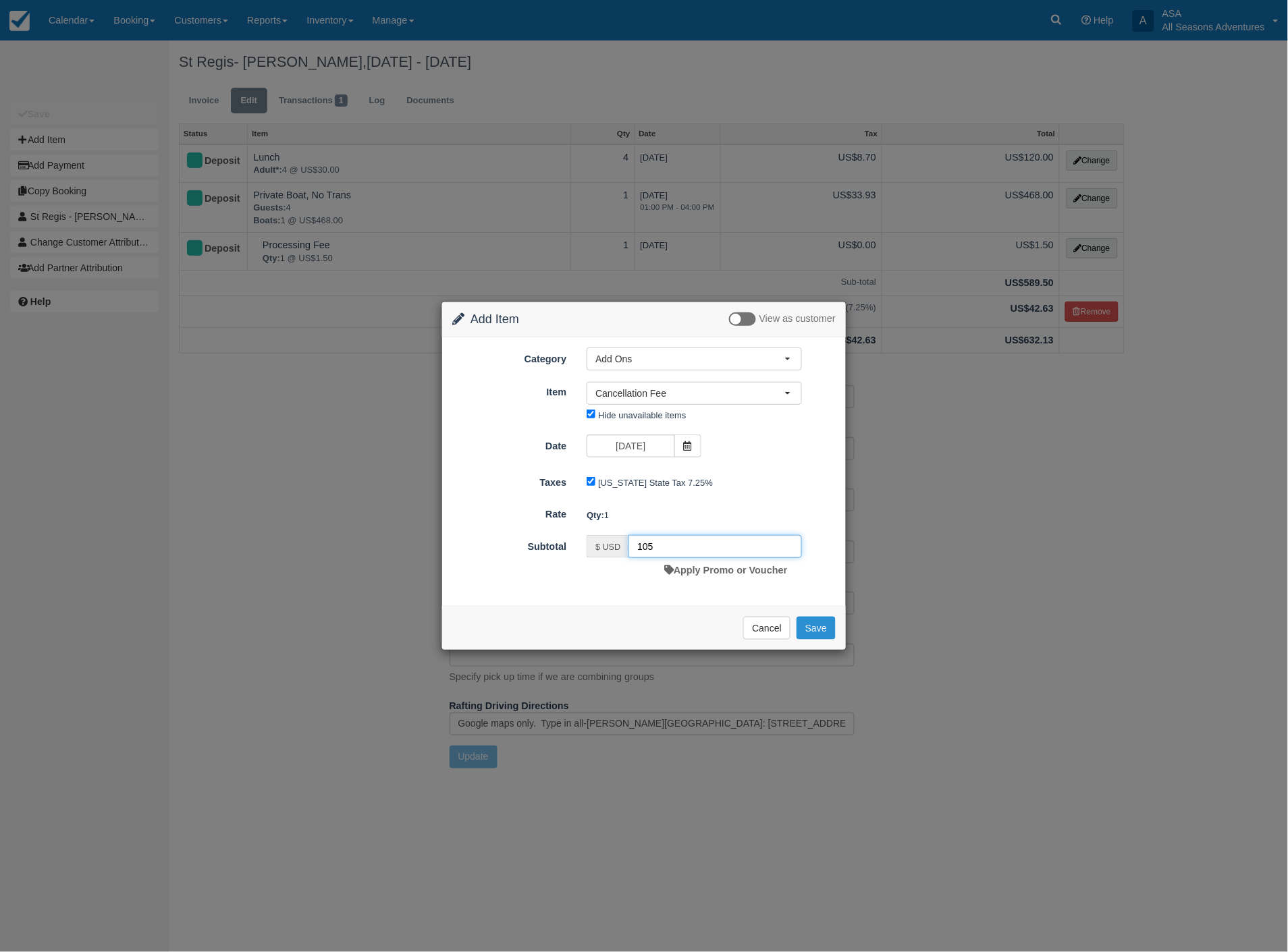
type input "105"
click at [822, 626] on button "Save" at bounding box center [816, 628] width 39 height 23
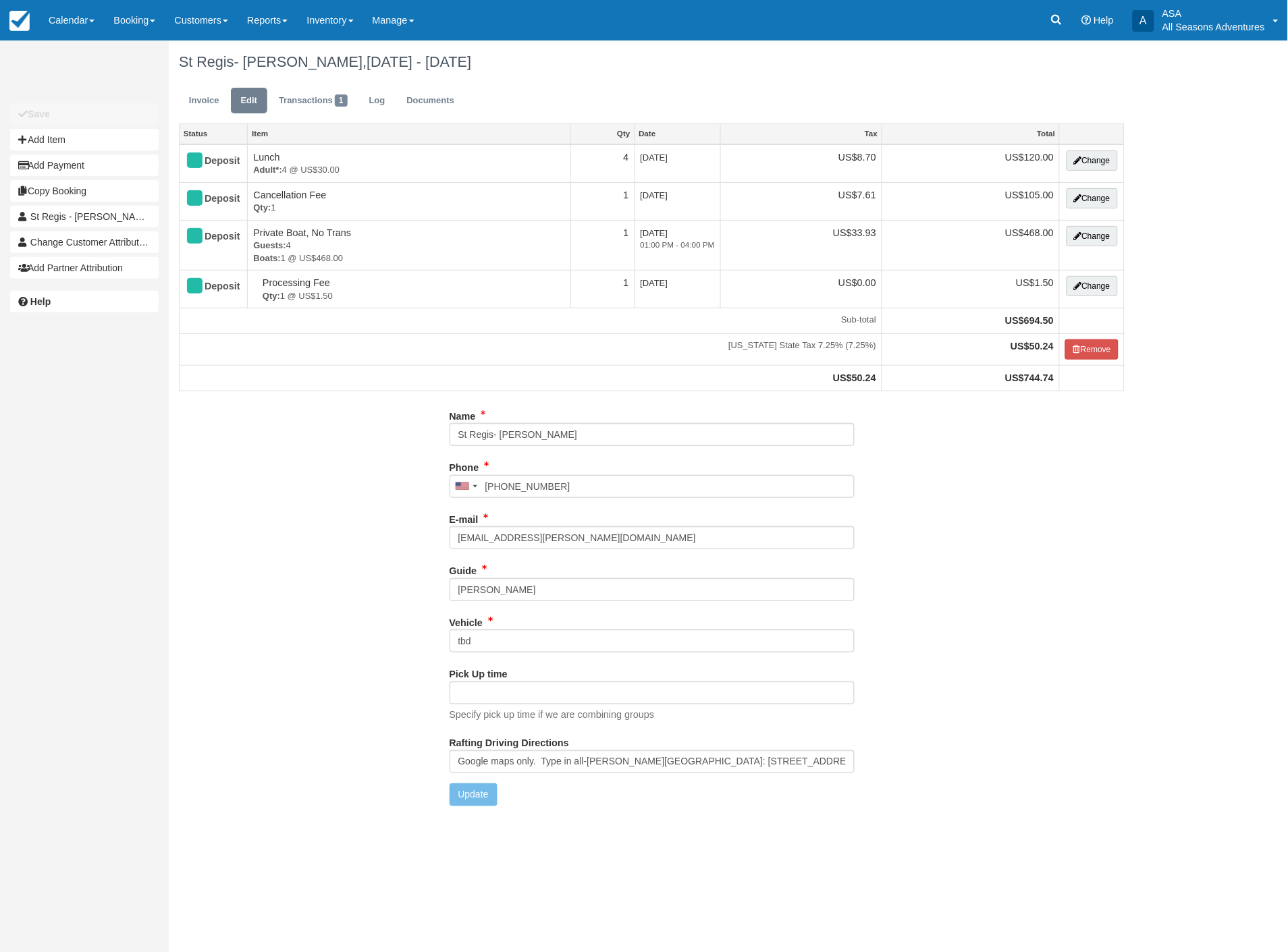
type input "[PHONE_NUMBER]"
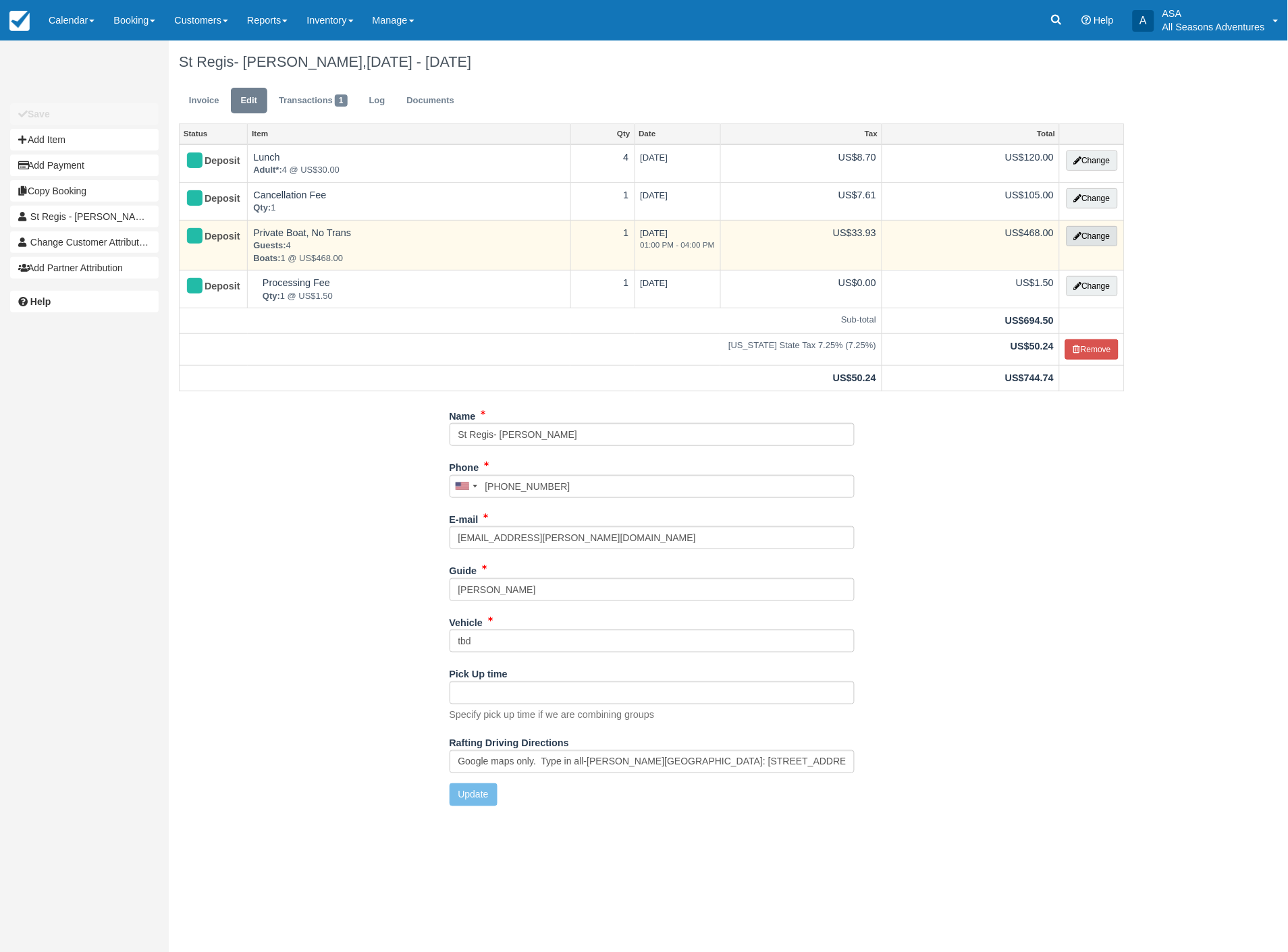
click at [1083, 234] on button "Change" at bounding box center [1092, 236] width 51 height 20
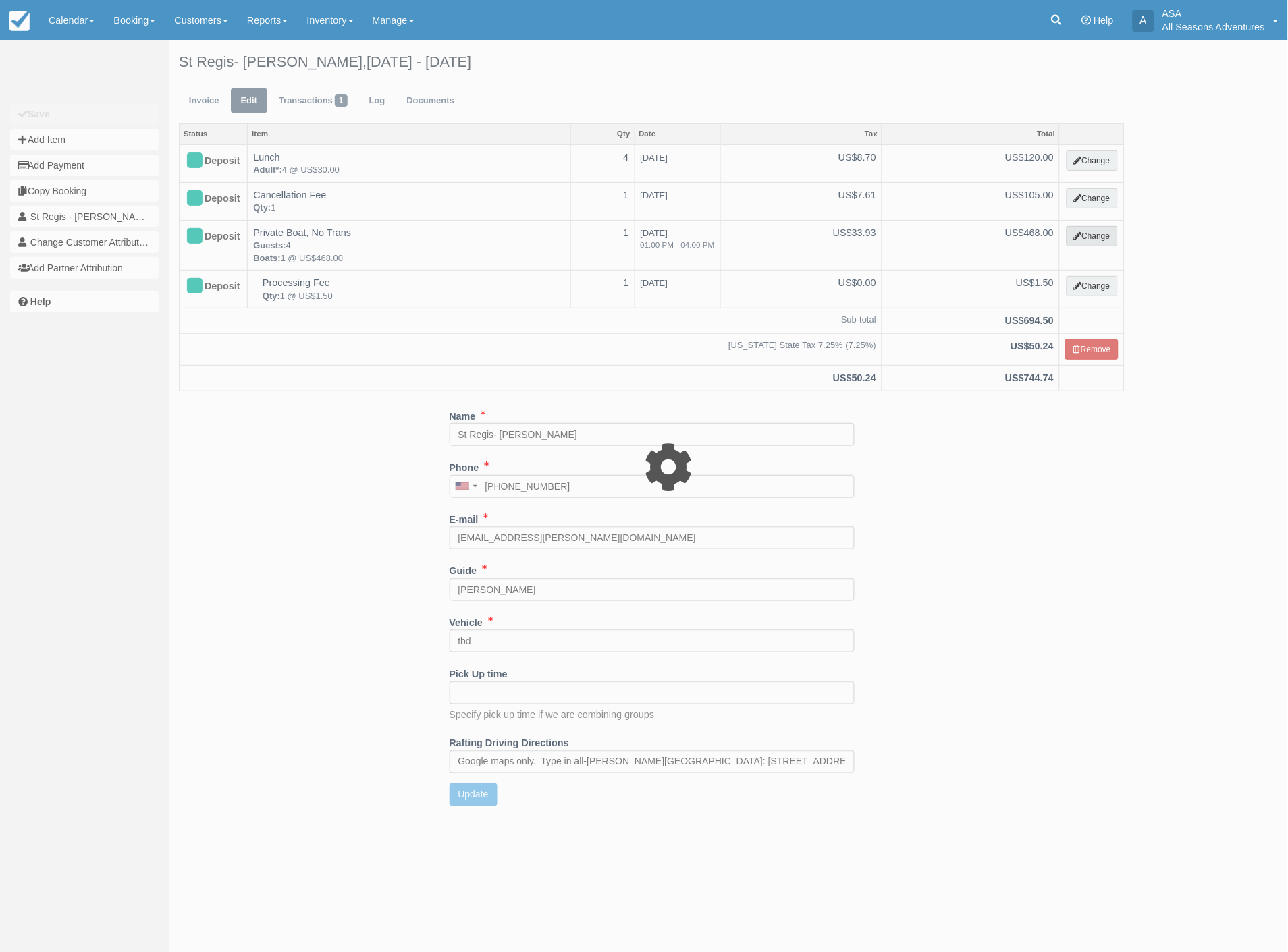
type input "468.00"
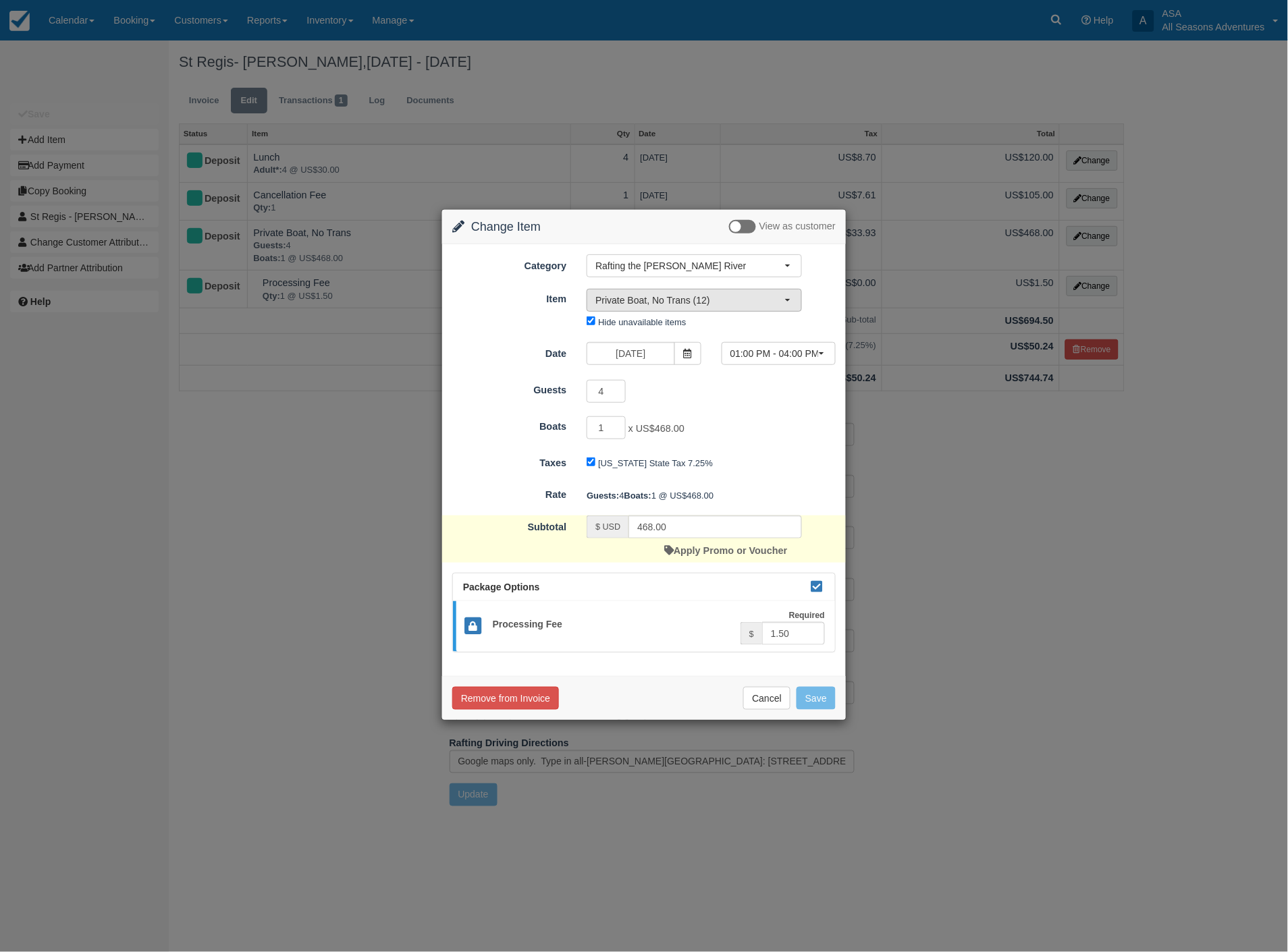
click at [716, 304] on span "Private Boat, No Trans (12)" at bounding box center [690, 300] width 189 height 13
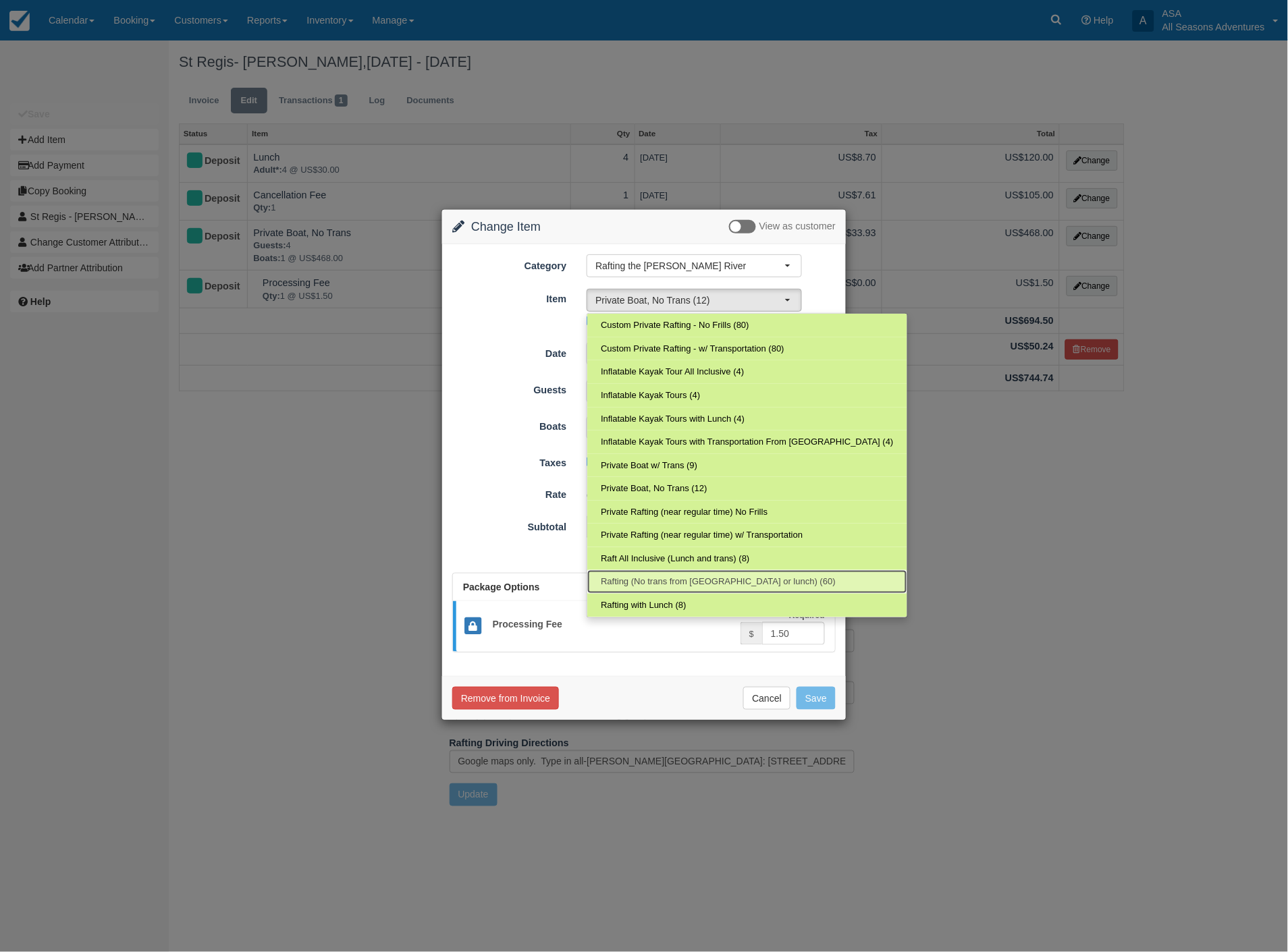
click at [670, 580] on span "Rafting (No trans from [GEOGRAPHIC_DATA] or lunch) (60)" at bounding box center [718, 582] width 235 height 13
select select "25"
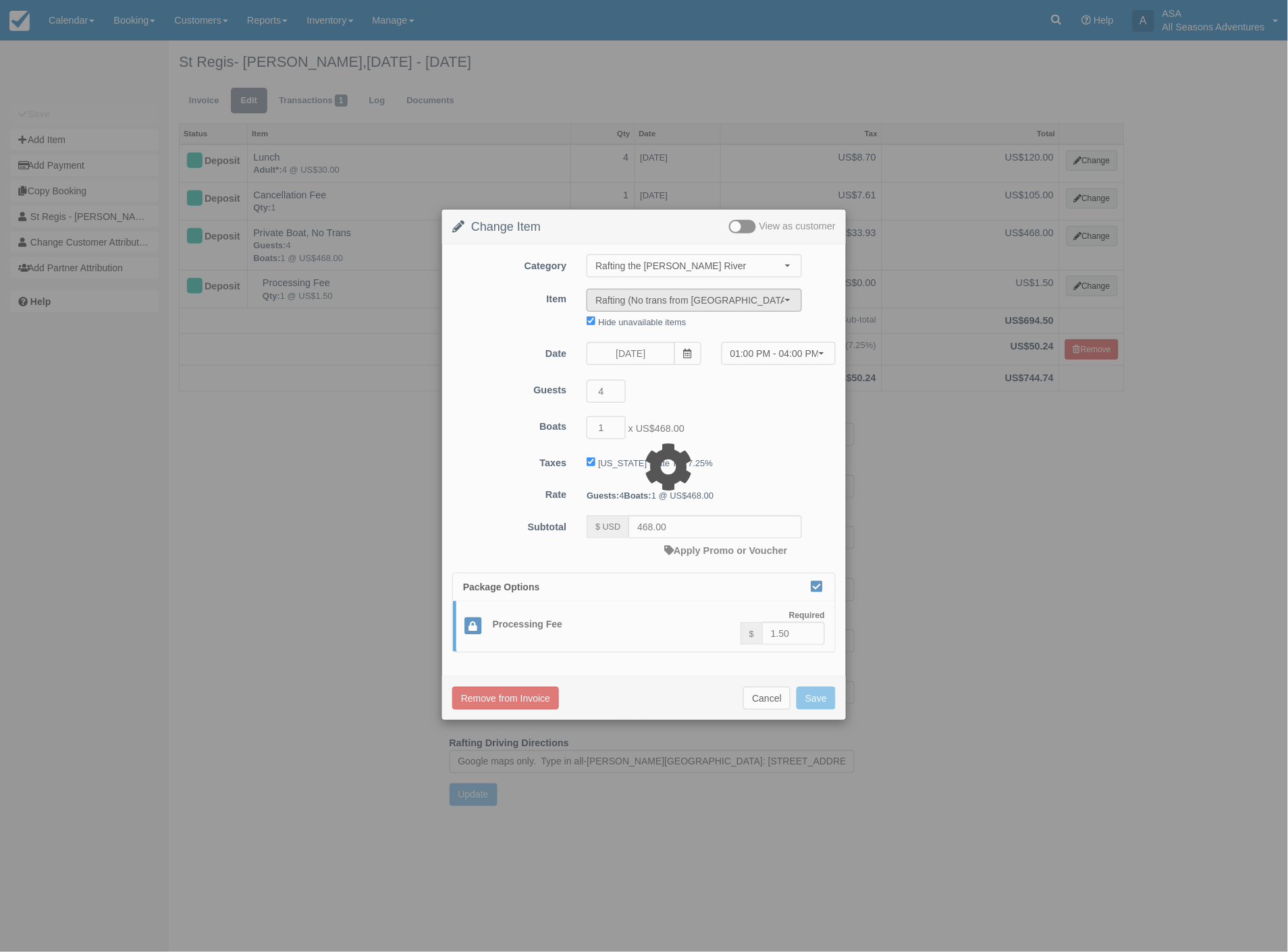
type input "78.00"
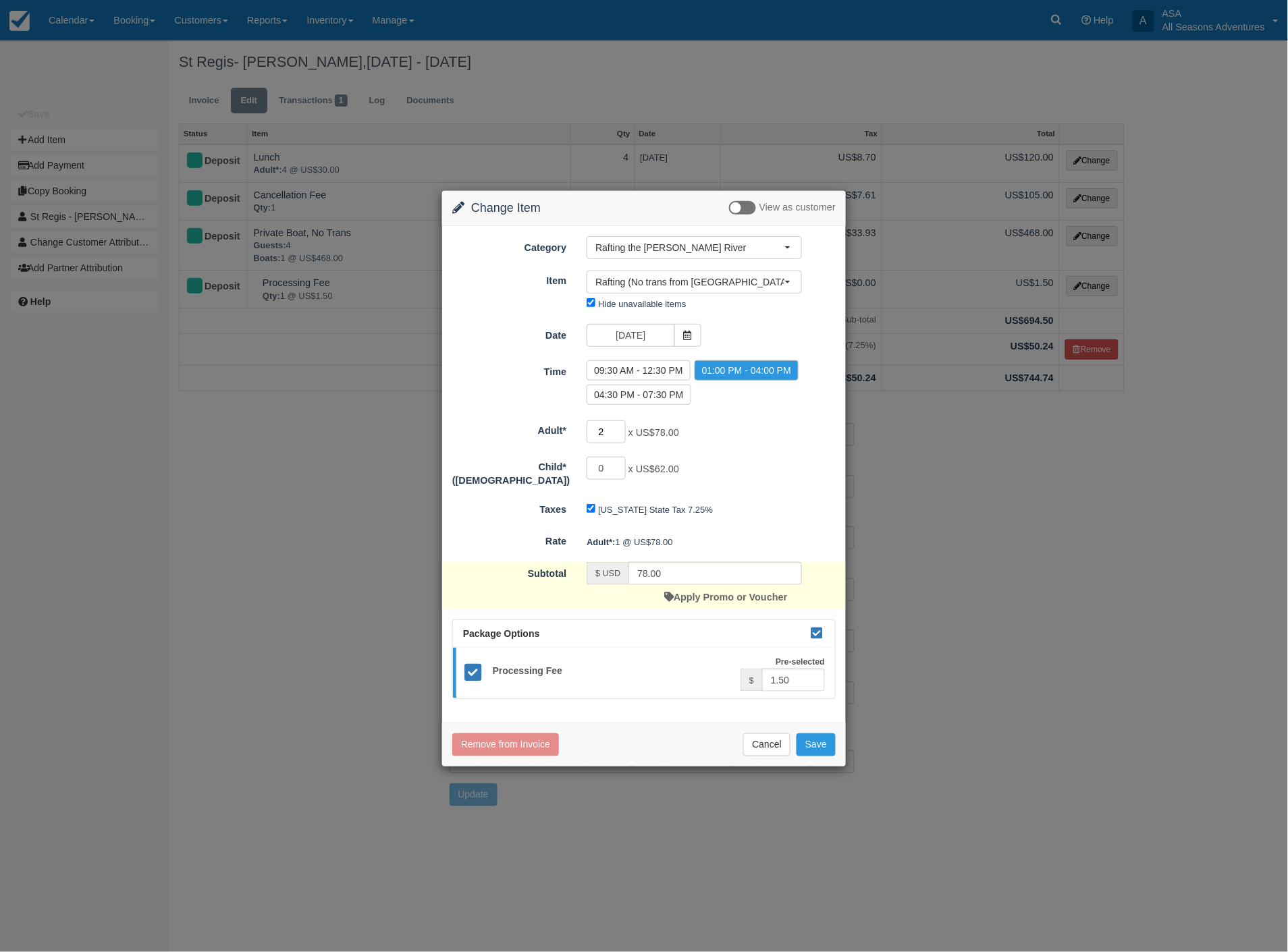
type input "2"
click at [619, 427] on input "2" at bounding box center [607, 431] width 39 height 23
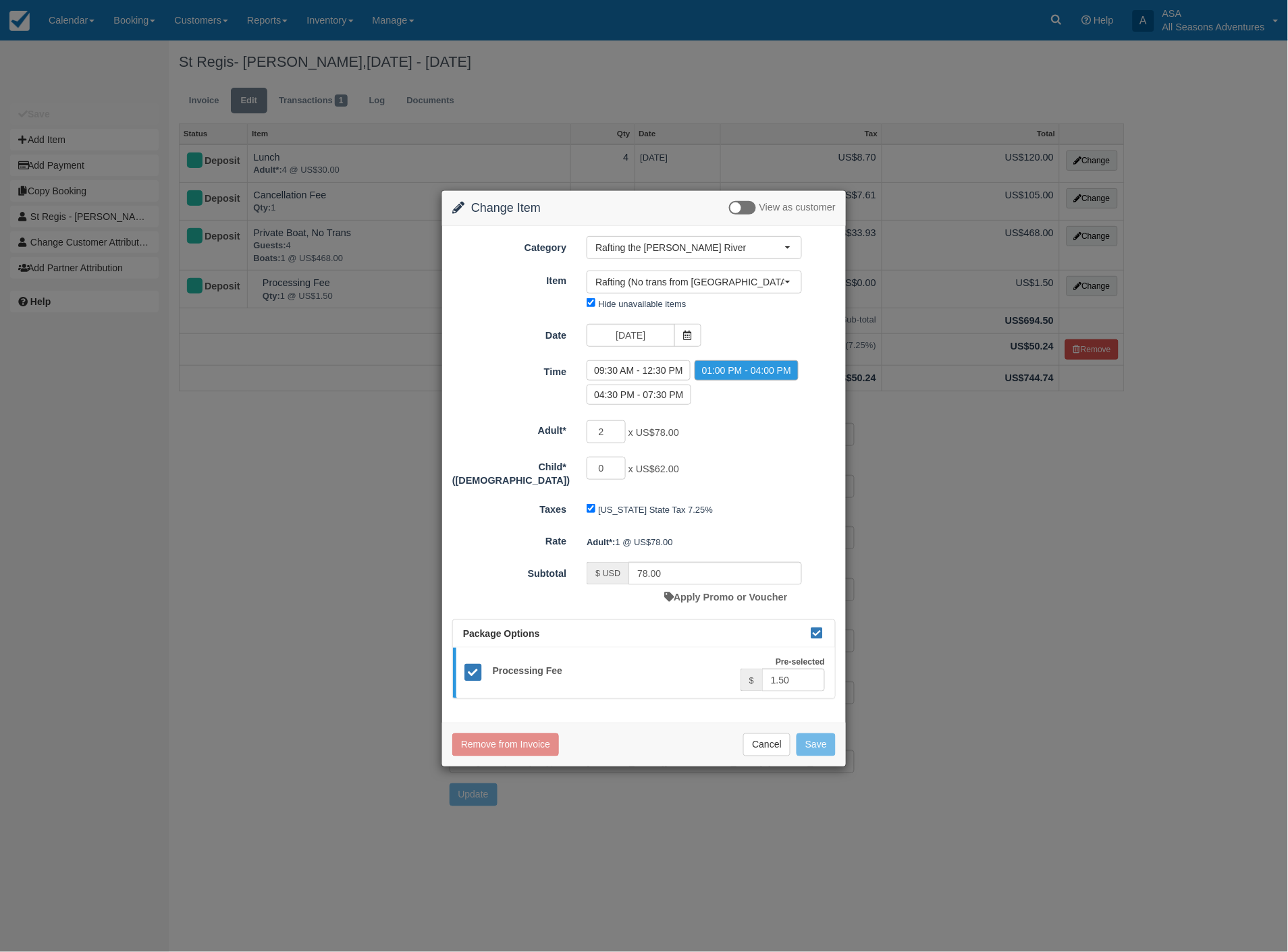
type input "156.00"
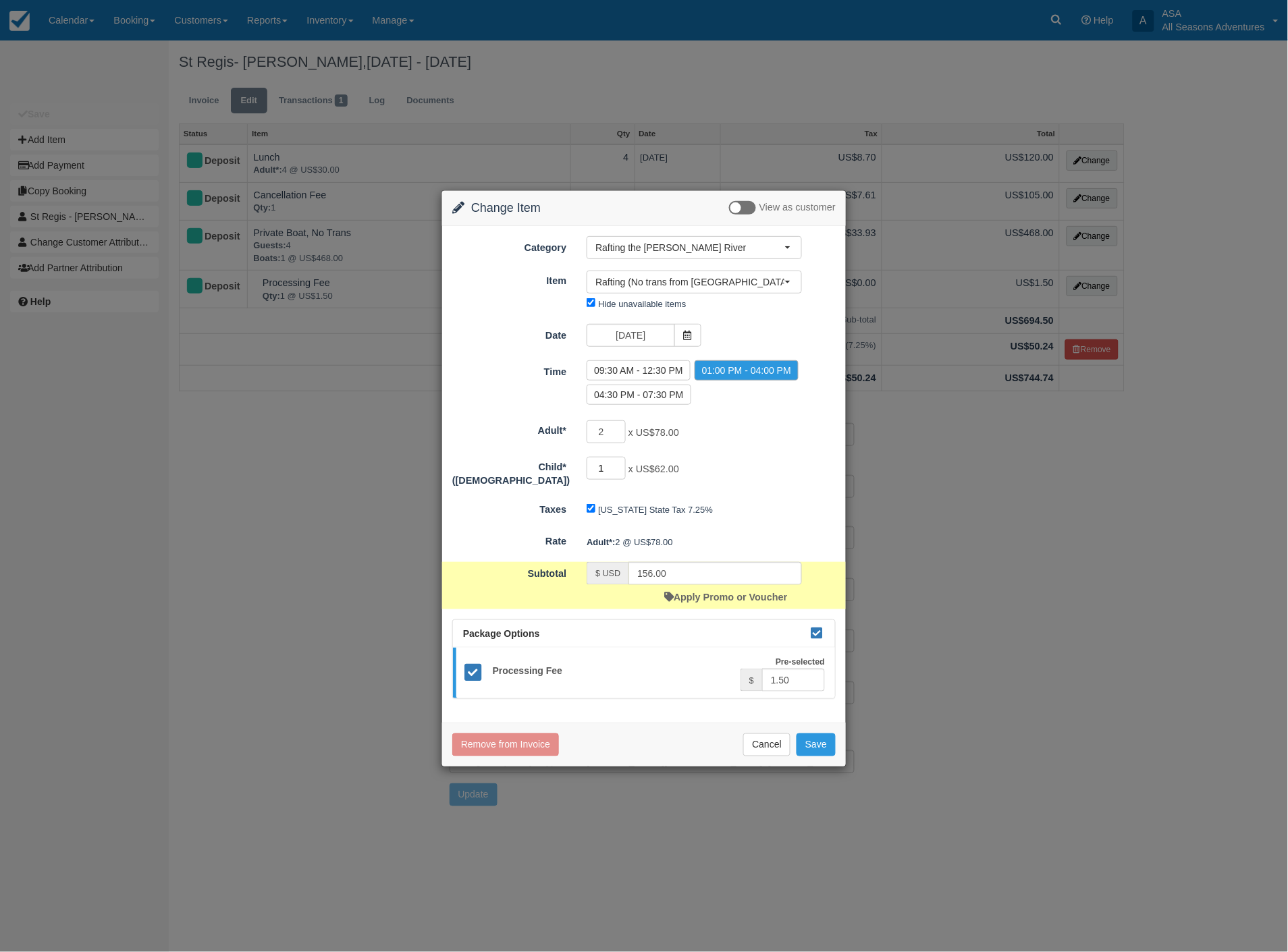
type input "1"
click at [618, 462] on input "1" at bounding box center [607, 468] width 39 height 23
click at [619, 462] on input "1" at bounding box center [607, 468] width 39 height 23
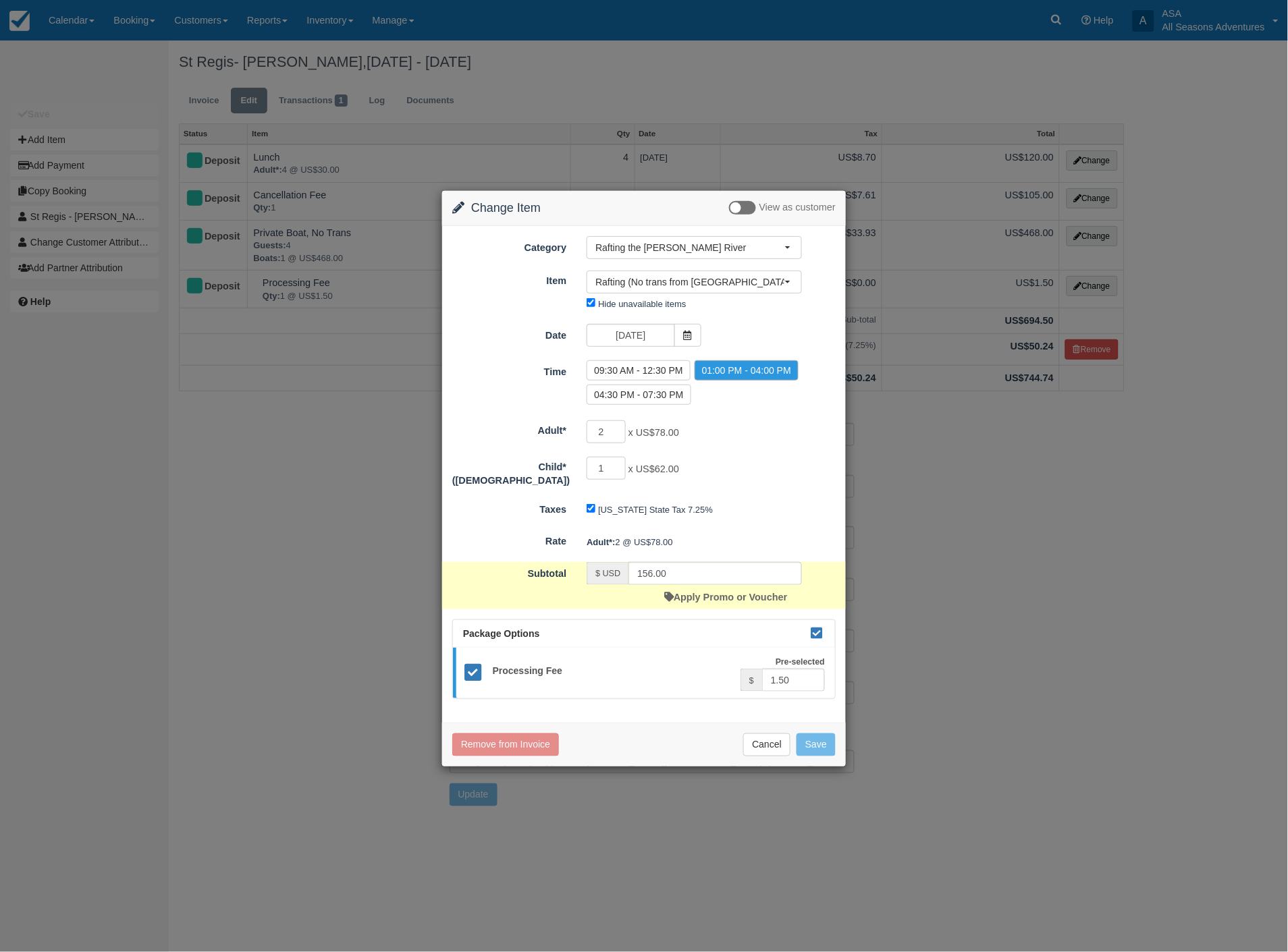
type input "218.00"
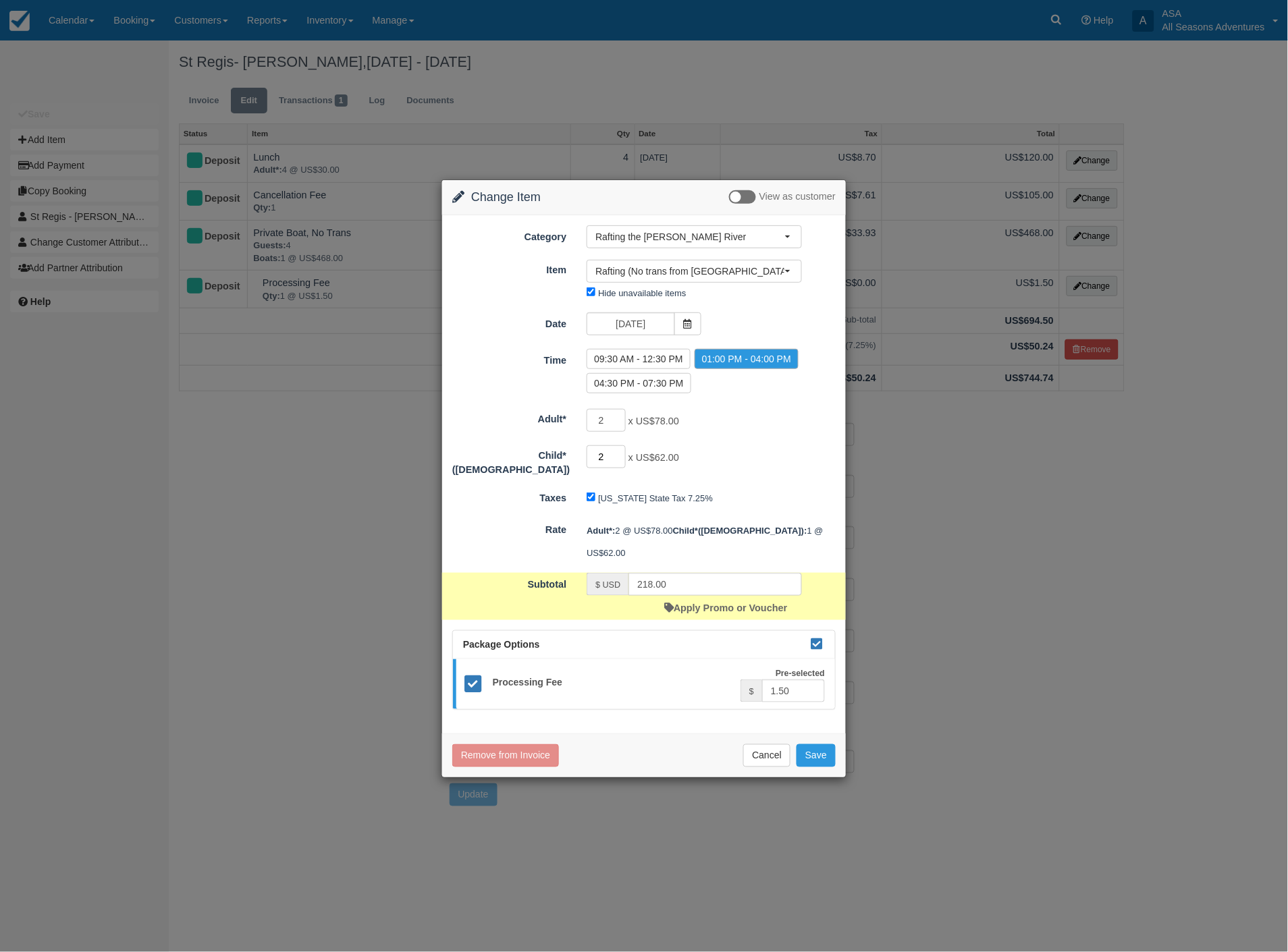
type input "2"
click at [618, 453] on input "2" at bounding box center [607, 456] width 39 height 23
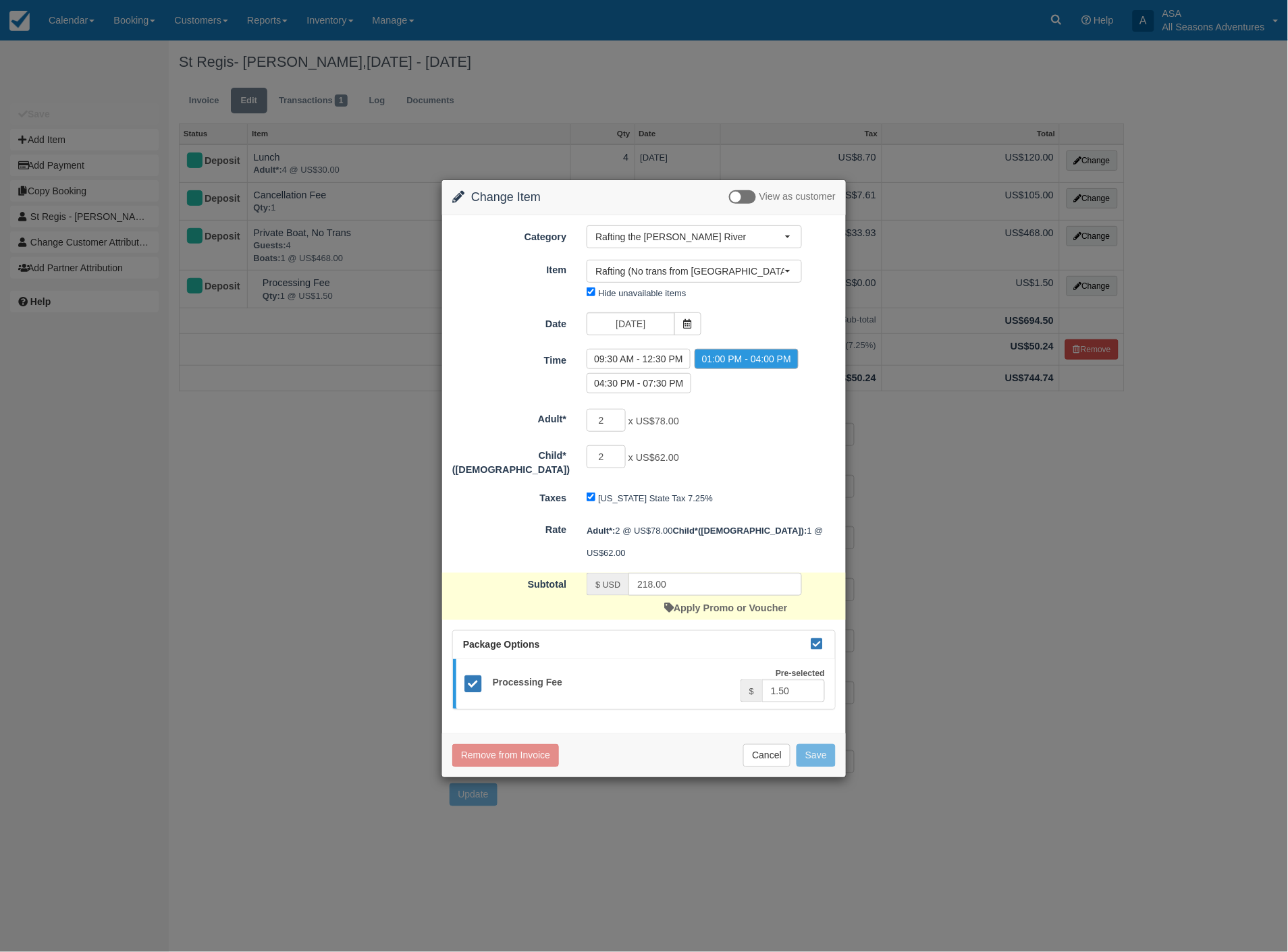
type input "280.00"
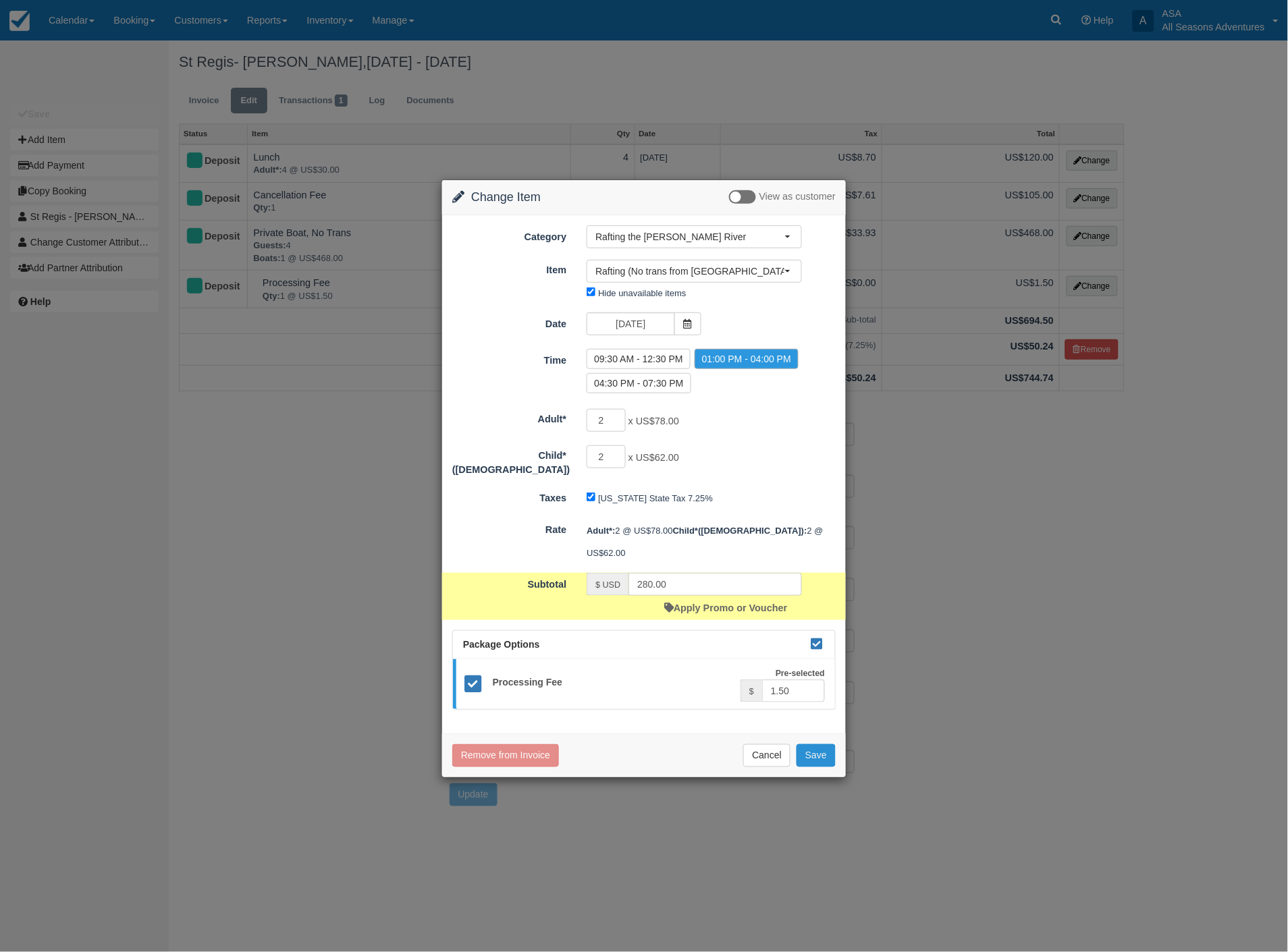
click at [820, 745] on button "Save" at bounding box center [816, 756] width 39 height 23
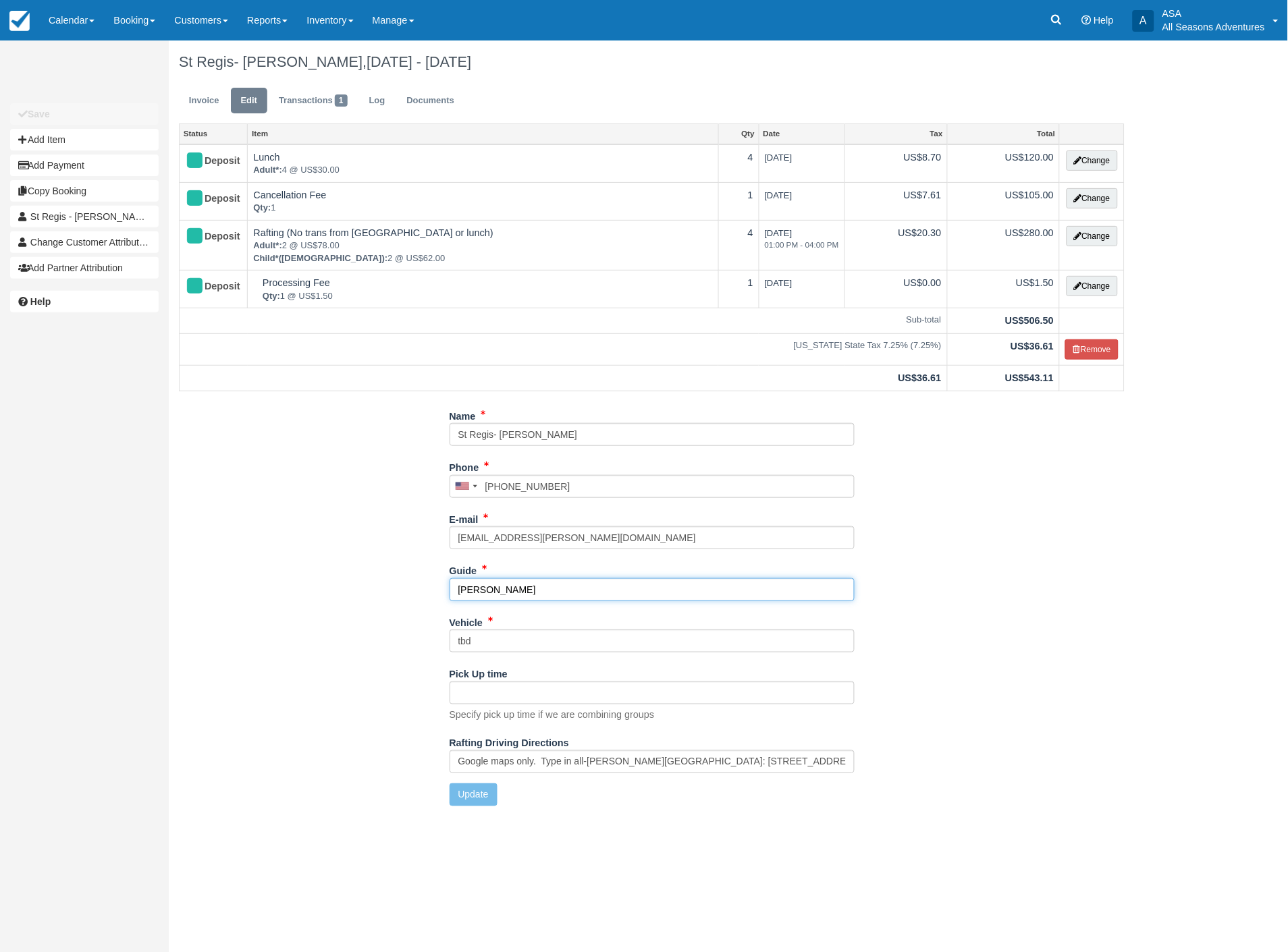
drag, startPoint x: 525, startPoint y: 591, endPoint x: 376, endPoint y: 589, distance: 149.0
click at [376, 589] on div "Name St Regis- Johnathan Davis Phone United States +1 Canada +1 United Kingdom …" at bounding box center [652, 611] width 967 height 412
click at [505, 590] on input "Hannah" at bounding box center [652, 589] width 405 height 23
click at [545, 585] on input "Hannah (cxl on 8/24) Dan W 8/26" at bounding box center [652, 589] width 405 height 23
type input "Hannah (cxl on 8/24)// Dan W 8/26"
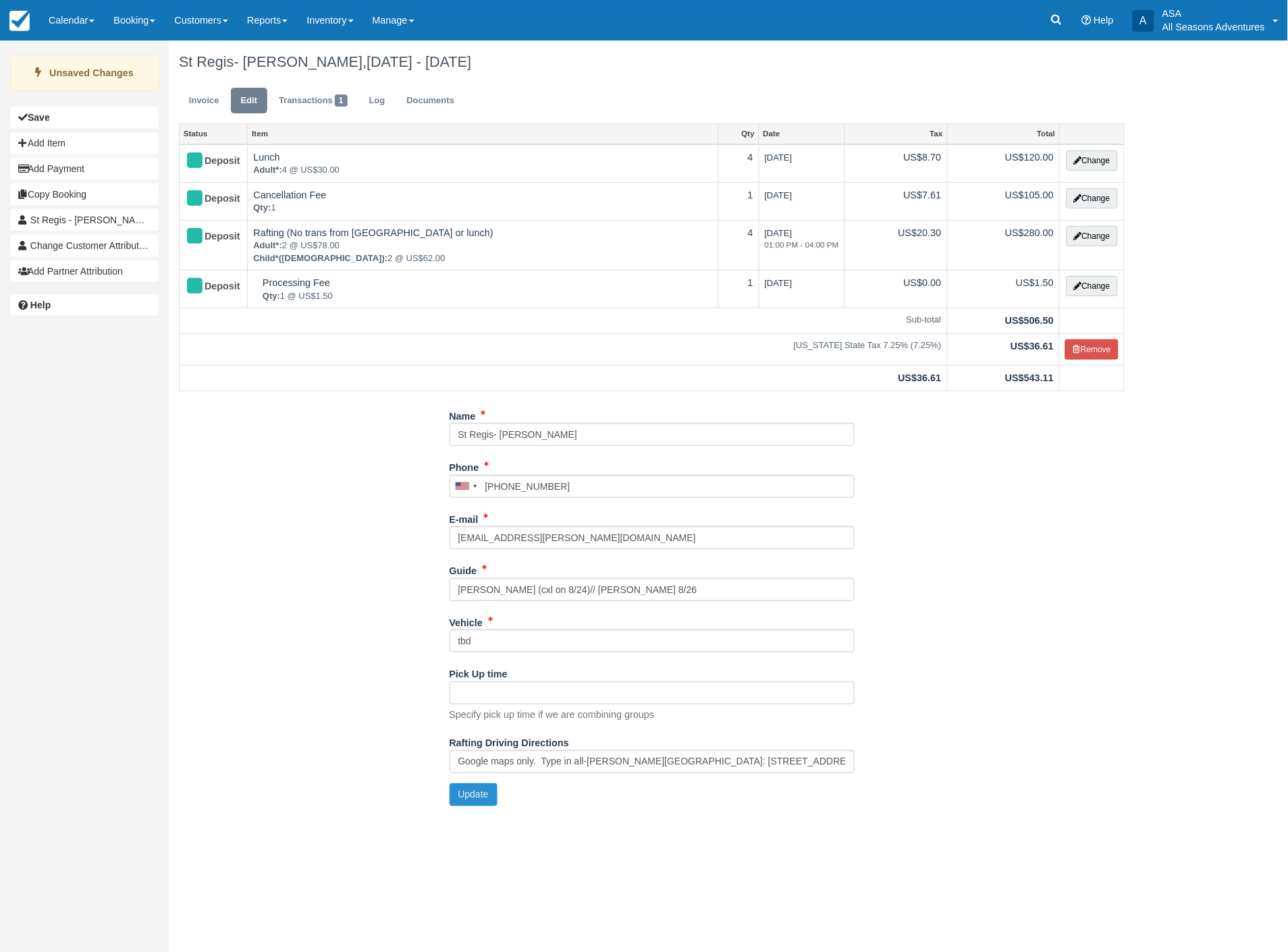
click at [475, 794] on button "Update" at bounding box center [473, 795] width 48 height 23
type input "+13105002355"
click at [204, 104] on link "Invoice" at bounding box center [204, 101] width 50 height 27
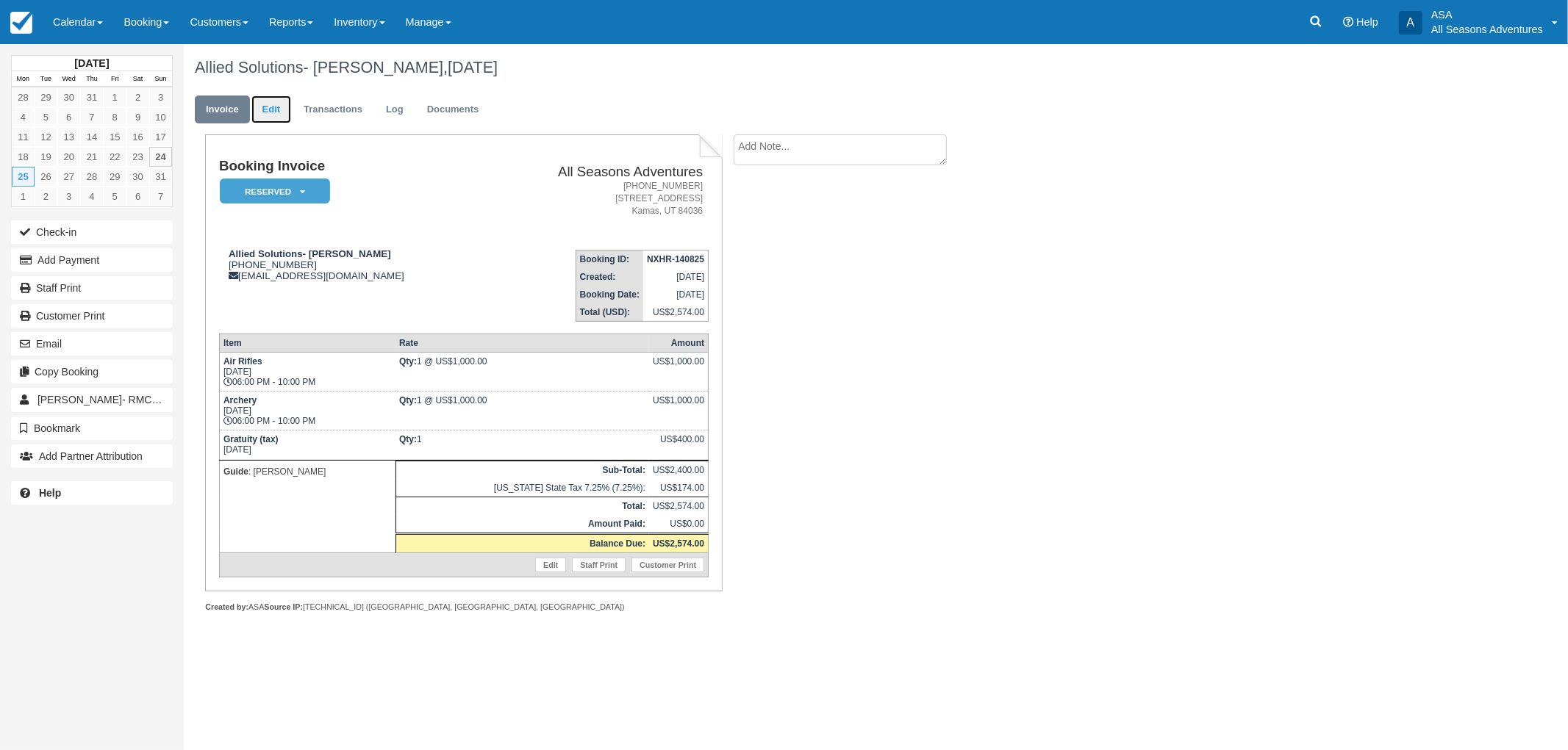
click at [282, 108] on link "Edit" at bounding box center [271, 110] width 39 height 29
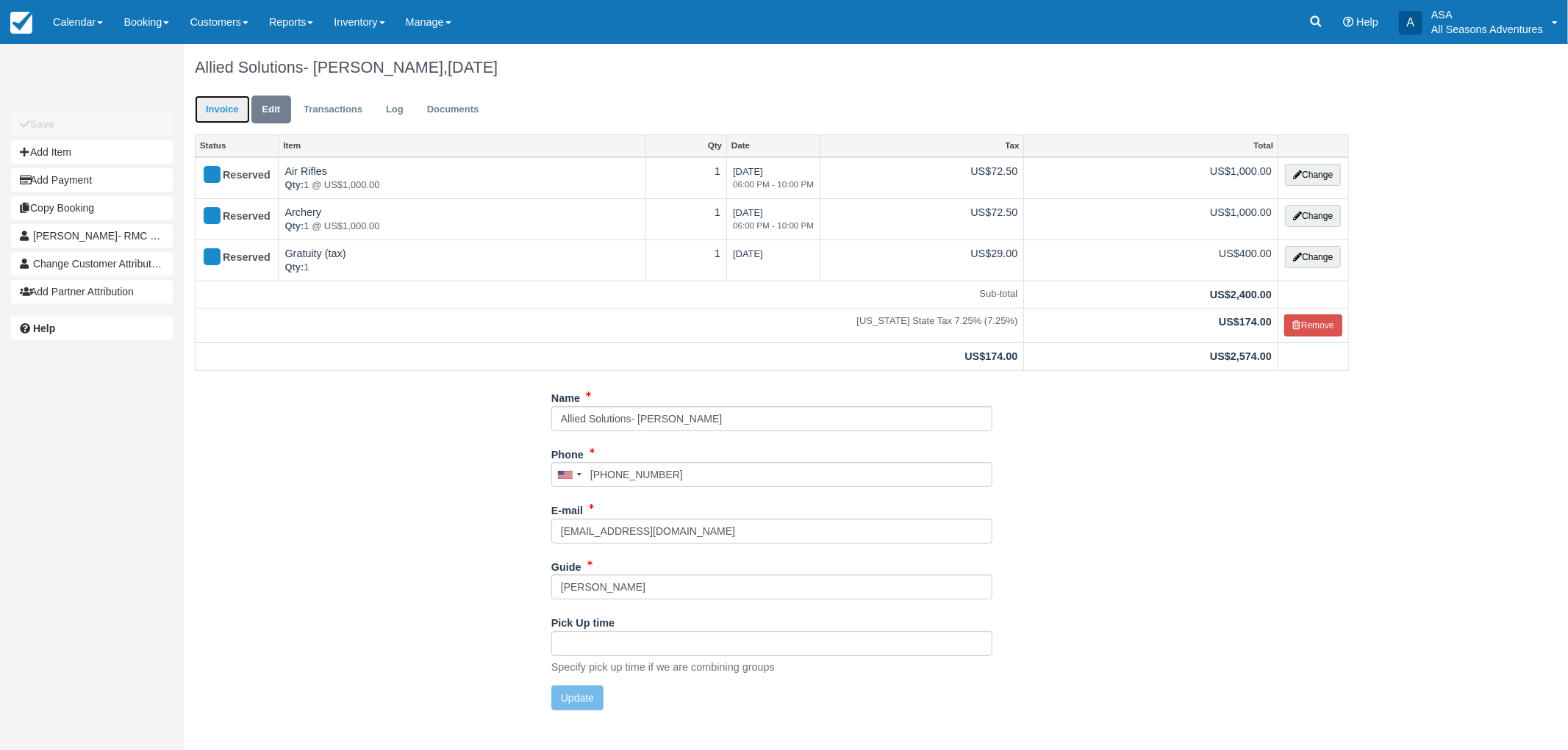
click at [211, 103] on link "Invoice" at bounding box center [222, 110] width 55 height 29
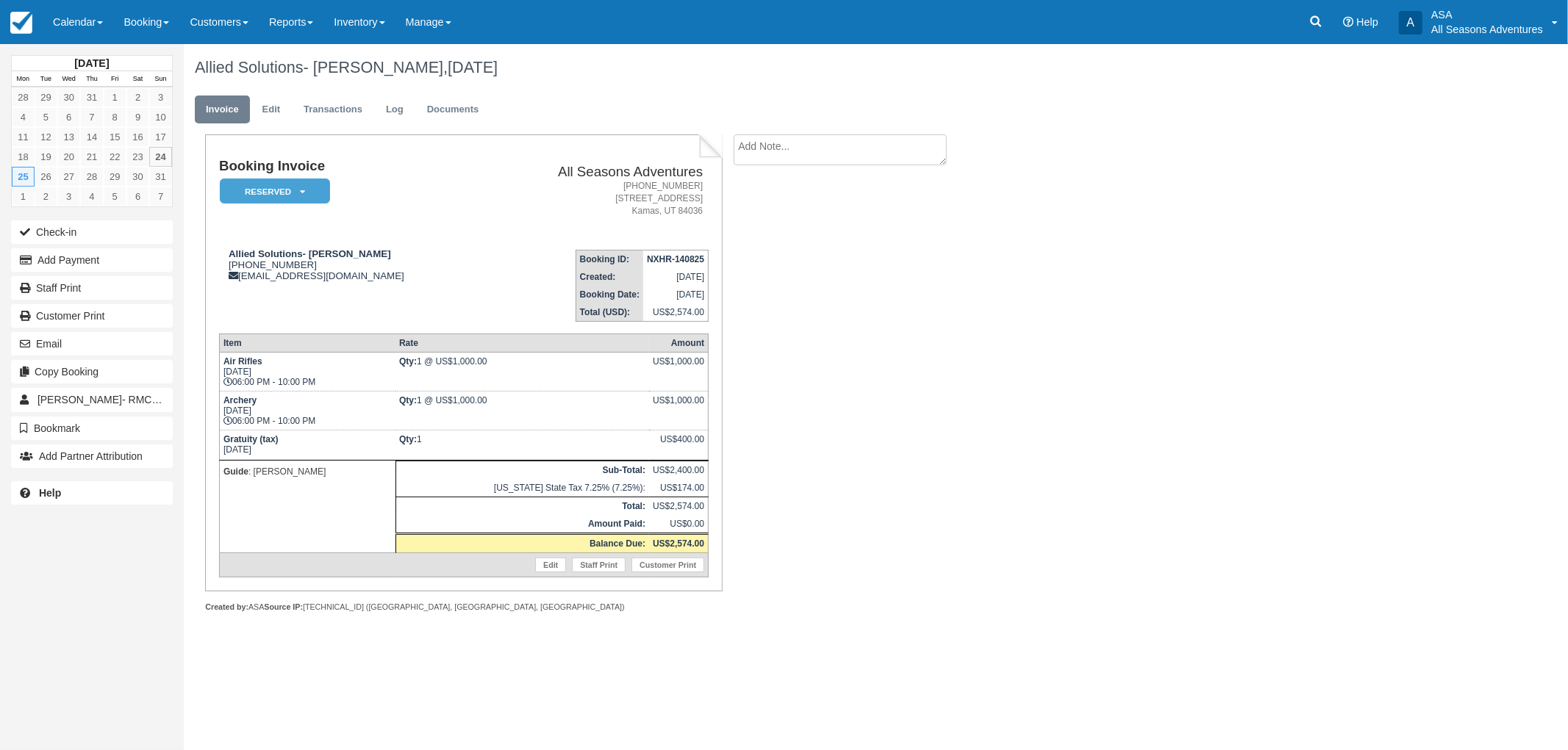
click at [753, 150] on textarea at bounding box center [840, 150] width 213 height 31
click at [867, 162] on textarea at bounding box center [840, 175] width 213 height 82
type textarea "Nordic Flats at [US_STATE][GEOGRAPHIC_DATA] 6:30 PM - 9:30 PM"
click at [814, 233] on input "Show on invoice" at bounding box center [814, 231] width 9 height 9
checkbox input "true"
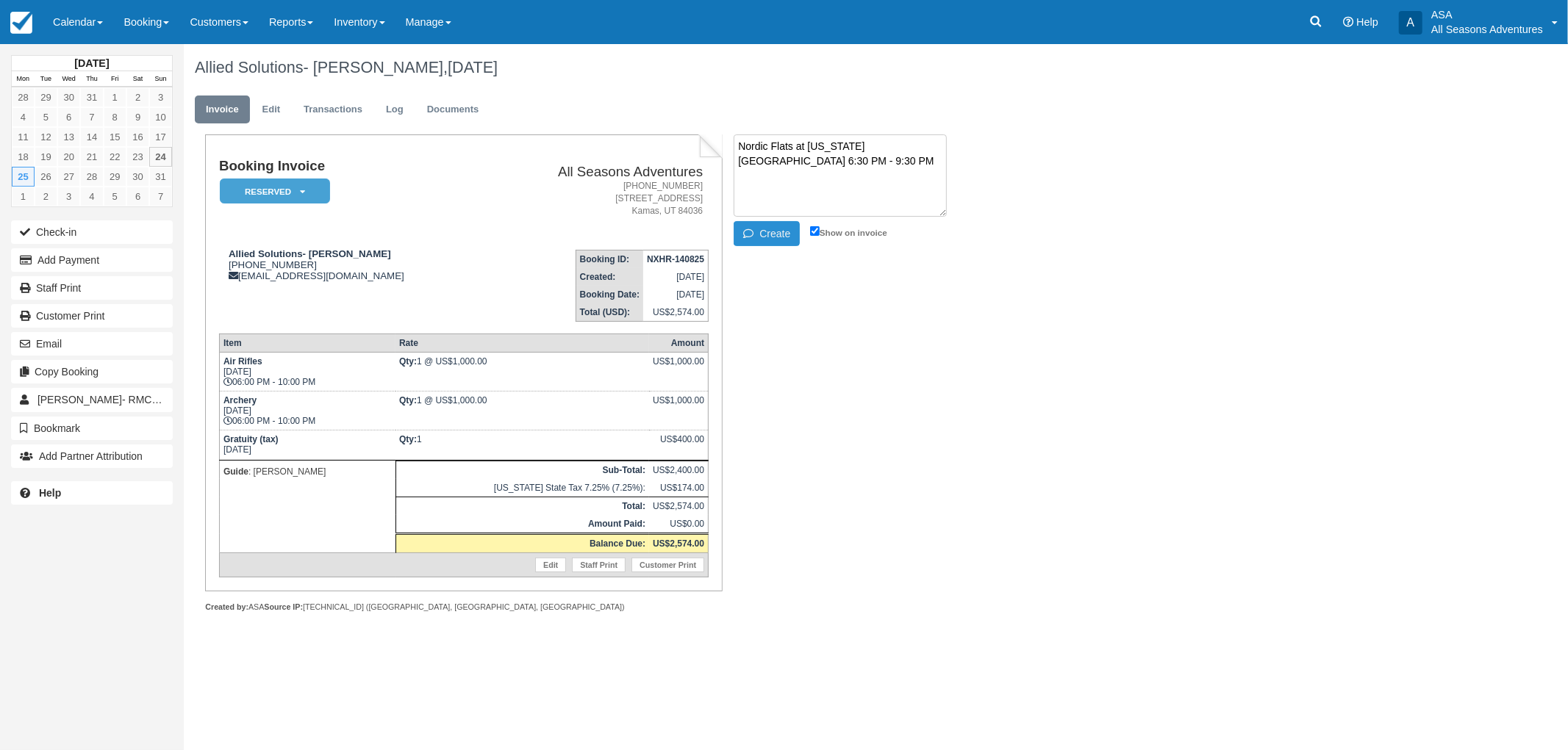
click at [777, 226] on button "Create" at bounding box center [766, 233] width 66 height 25
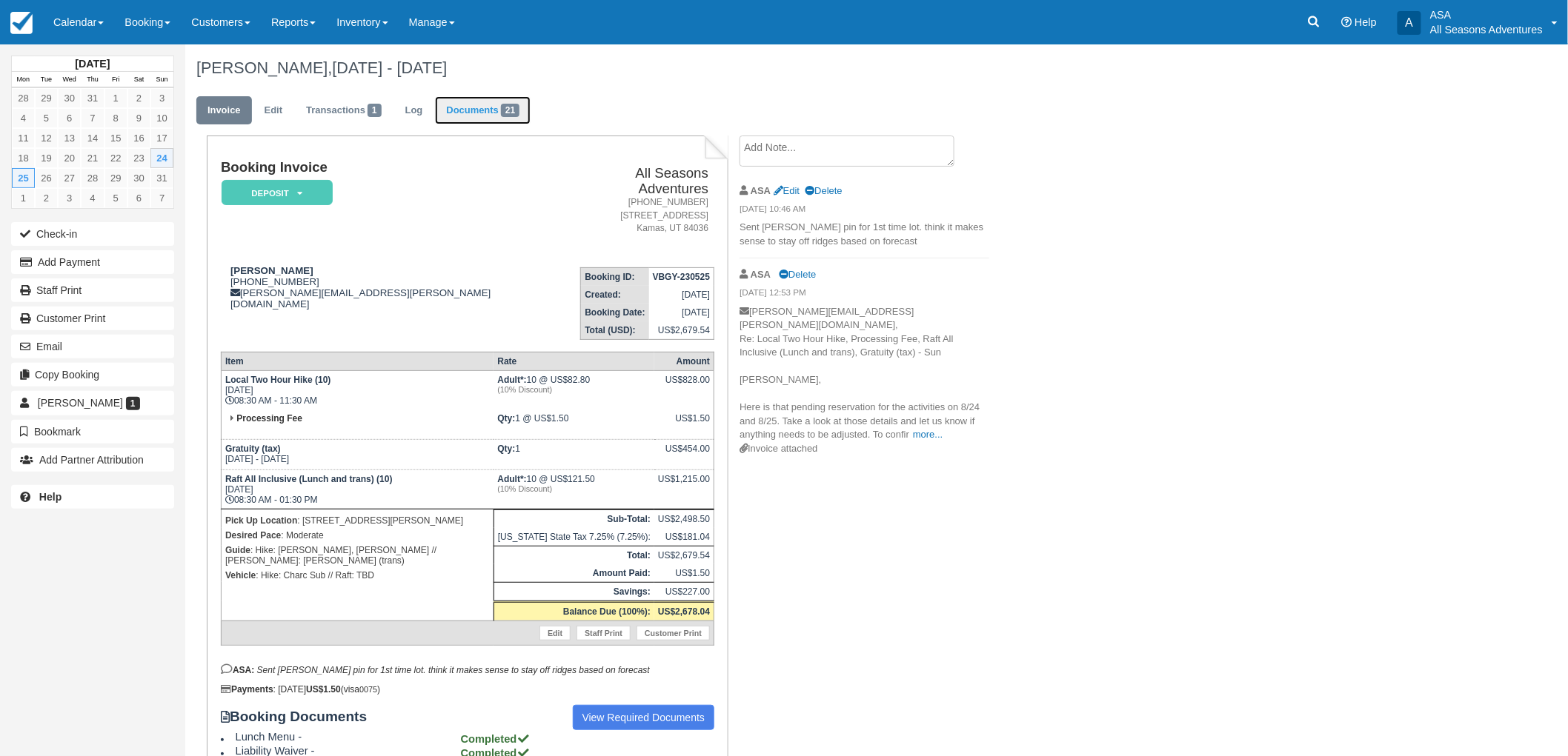
click at [483, 122] on link "Documents 21" at bounding box center [482, 111] width 96 height 29
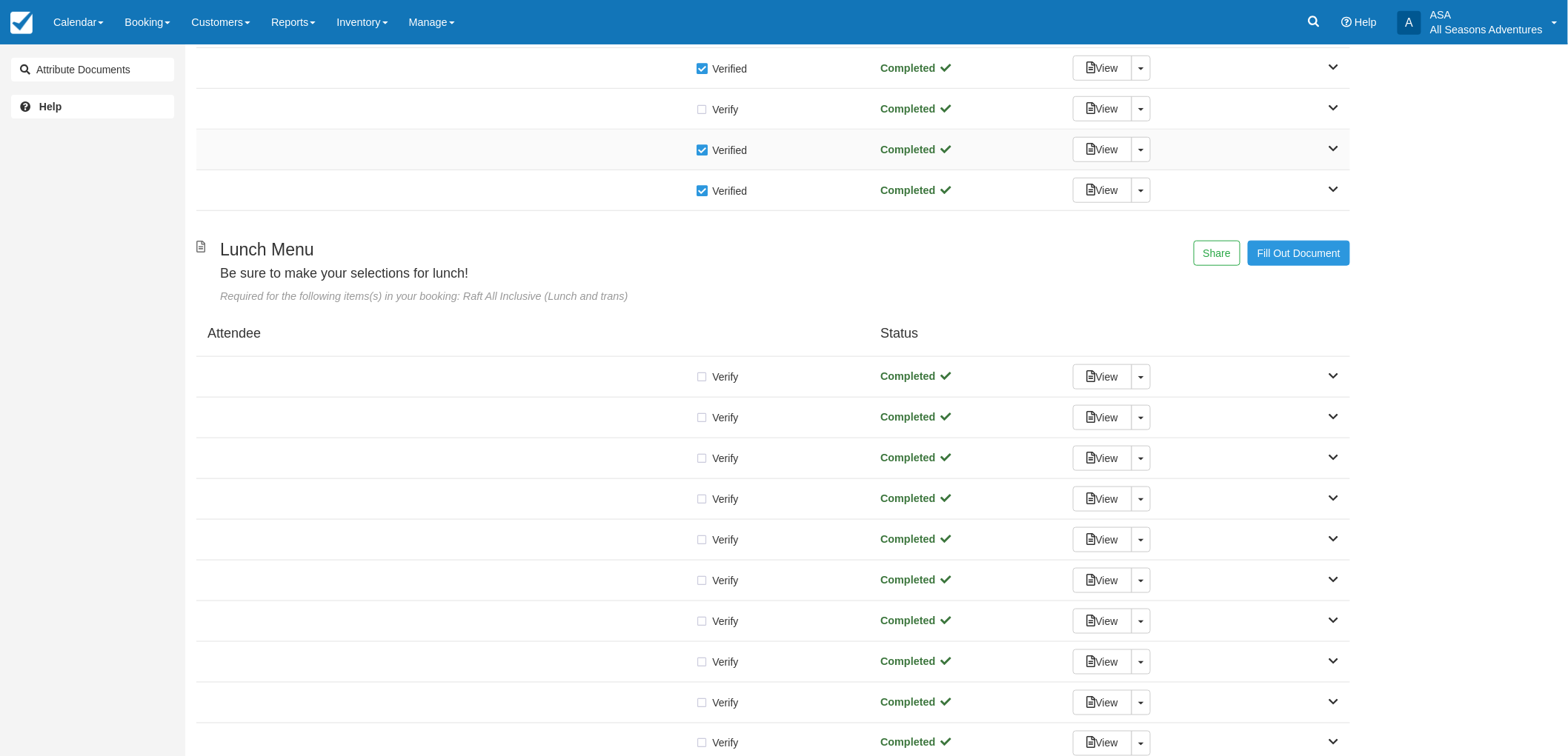
scroll to position [576, 0]
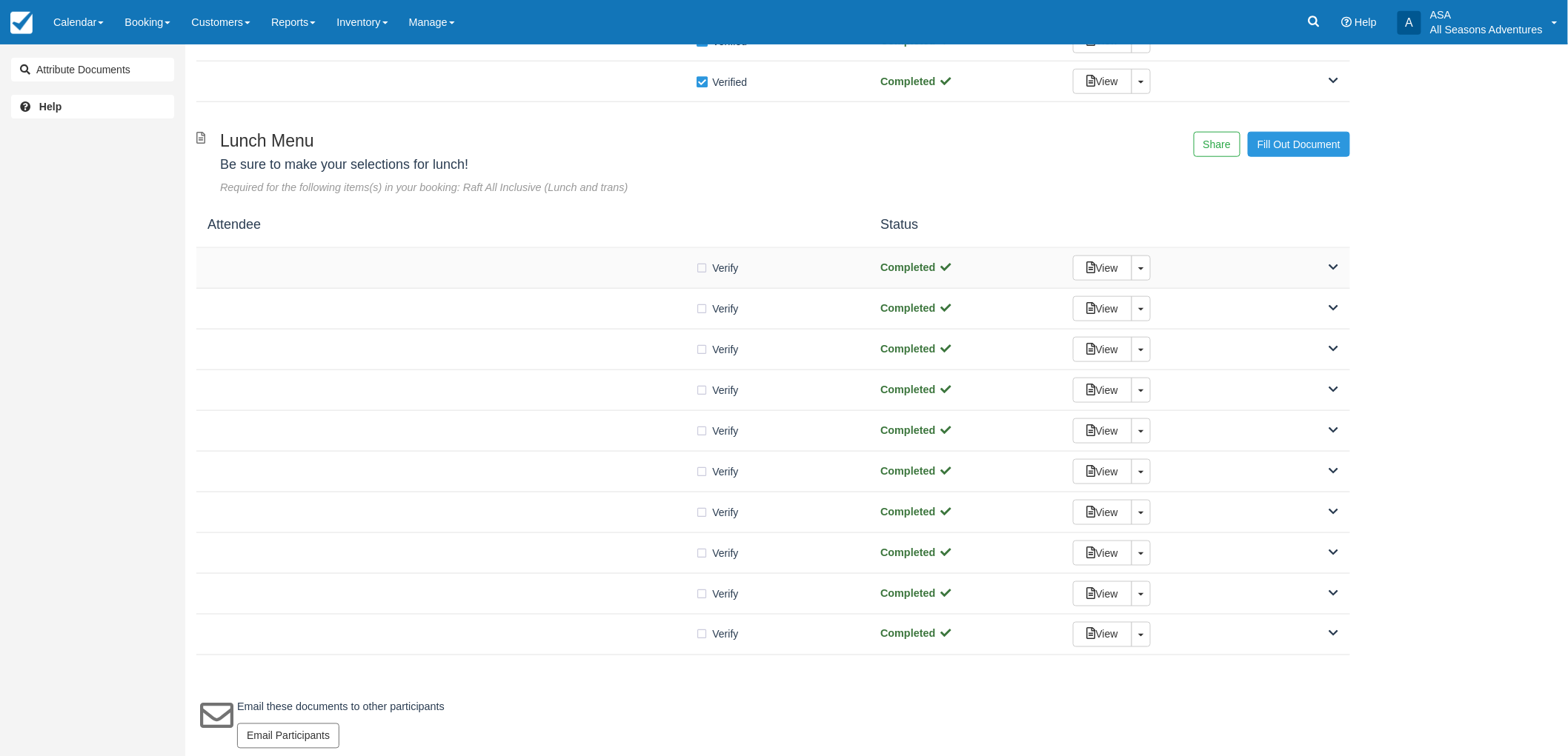
click at [536, 276] on div "Verify Verified" at bounding box center [533, 268] width 650 height 16
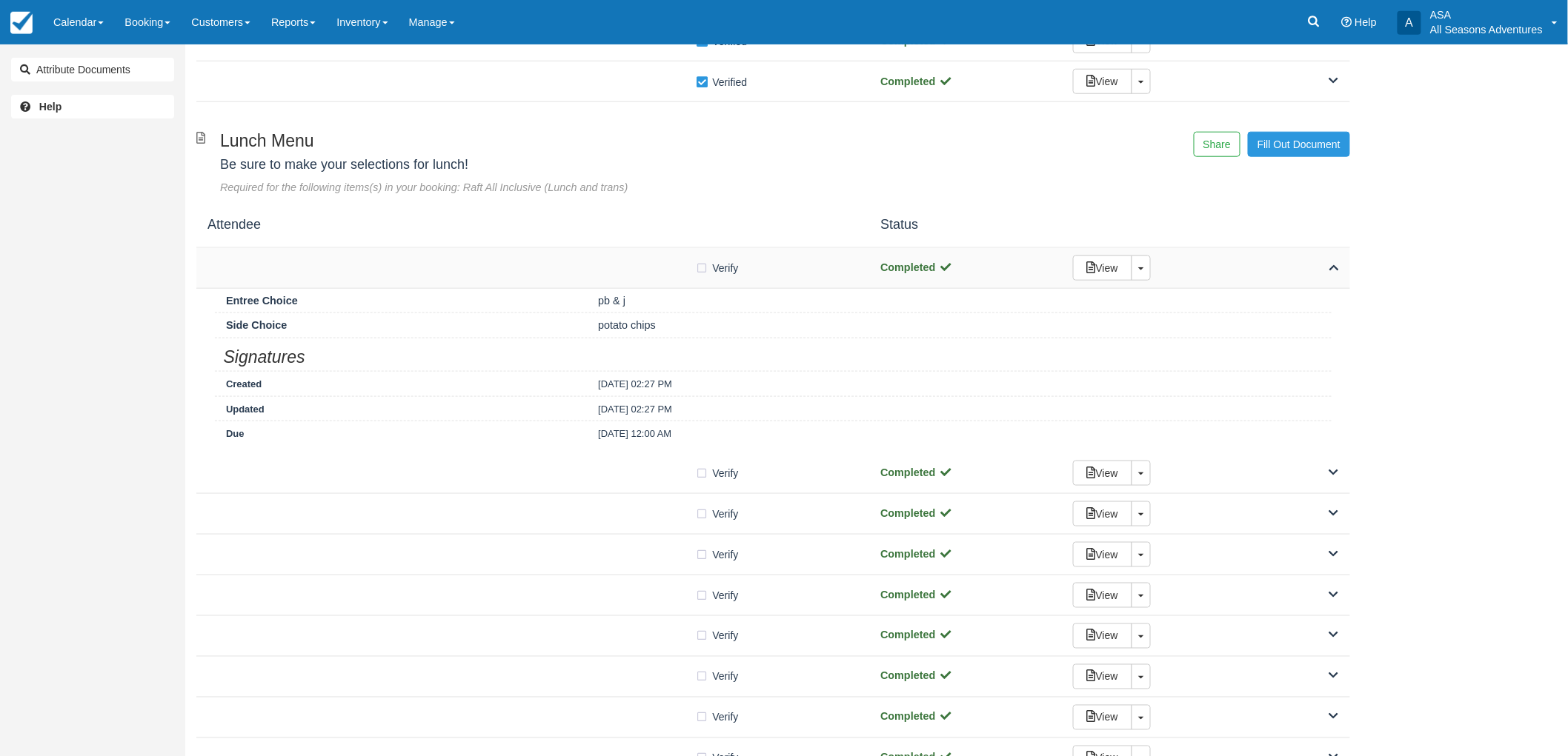
click at [536, 276] on div "Verify Verified" at bounding box center [533, 268] width 650 height 16
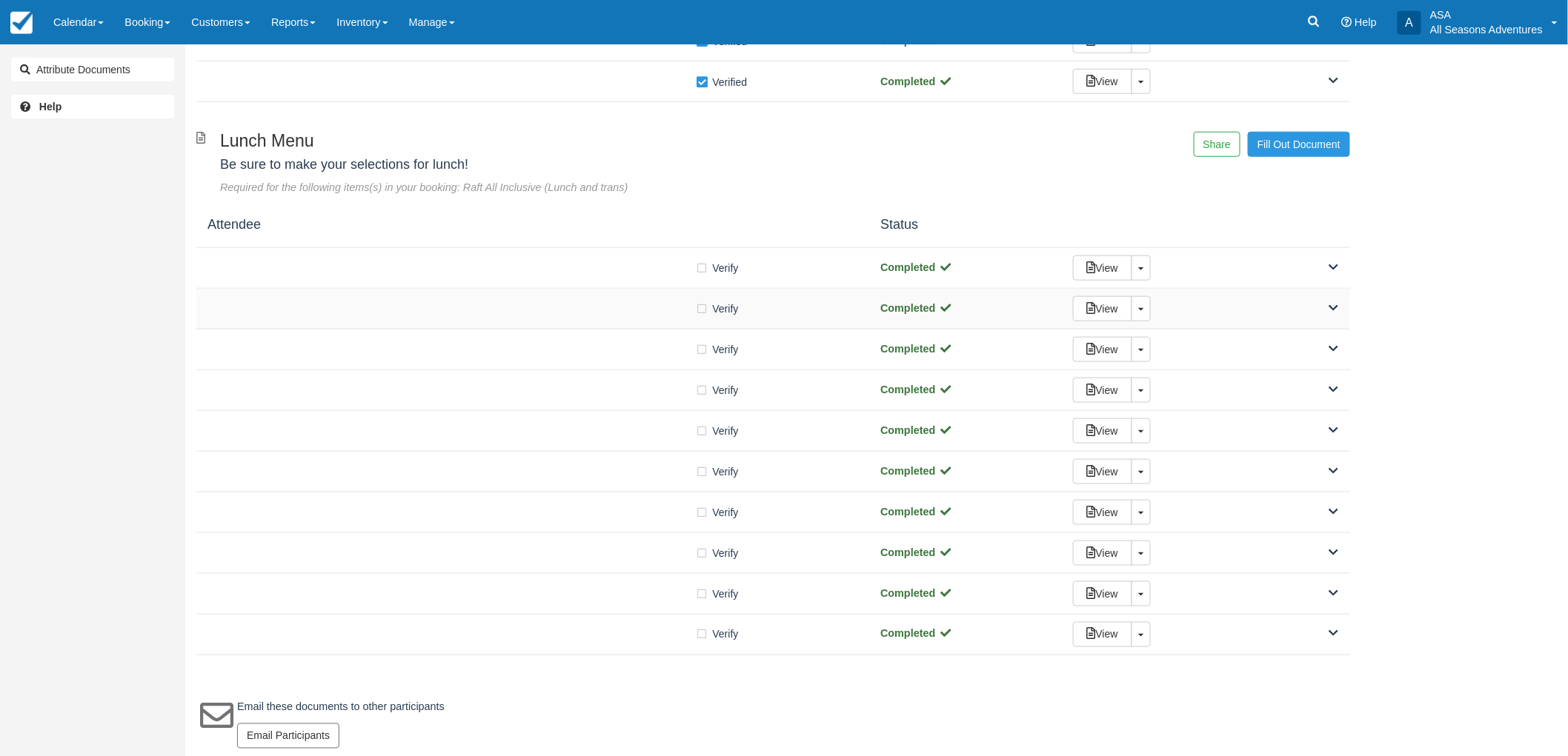
click at [576, 312] on div at bounding box center [452, 309] width 488 height 8
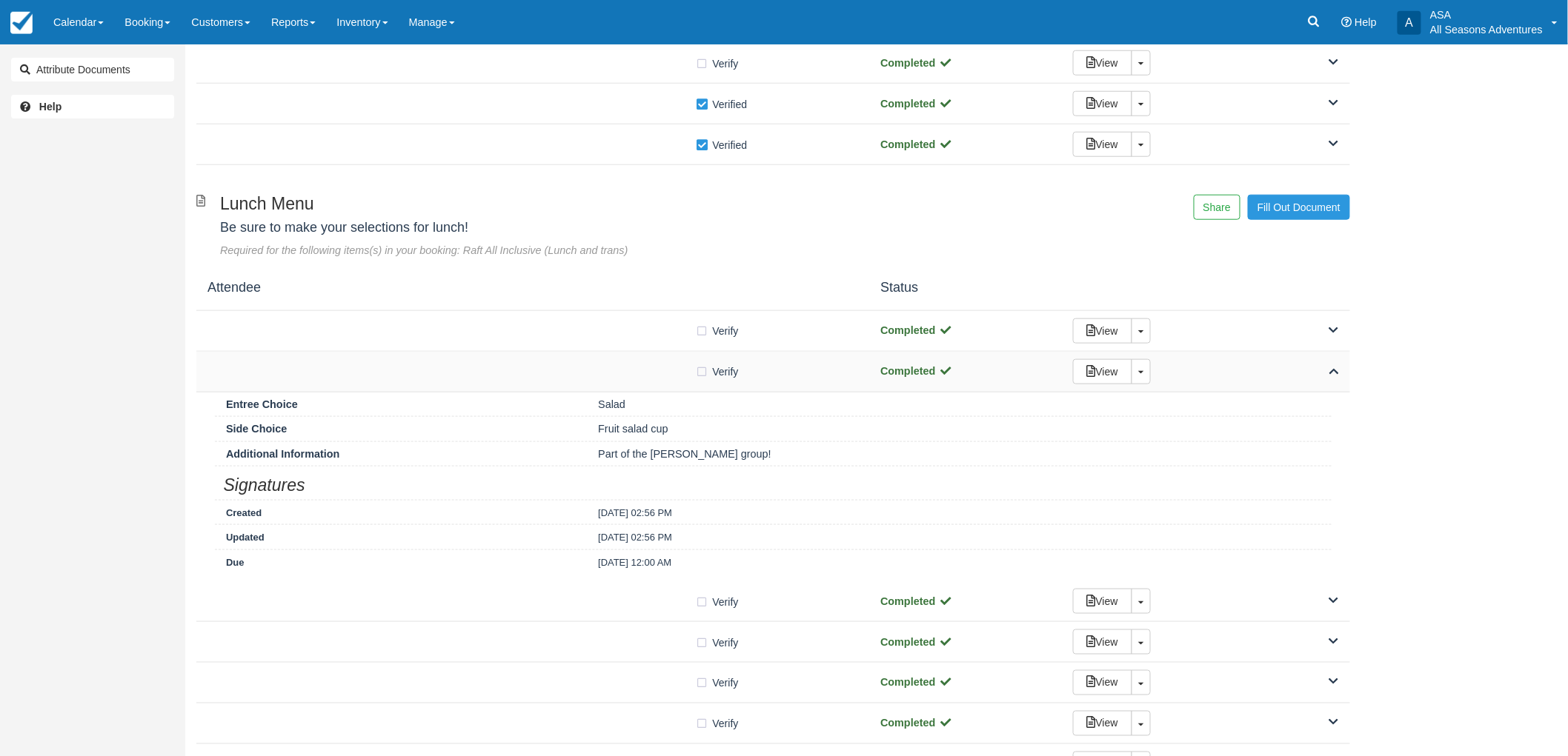
scroll to position [411, 0]
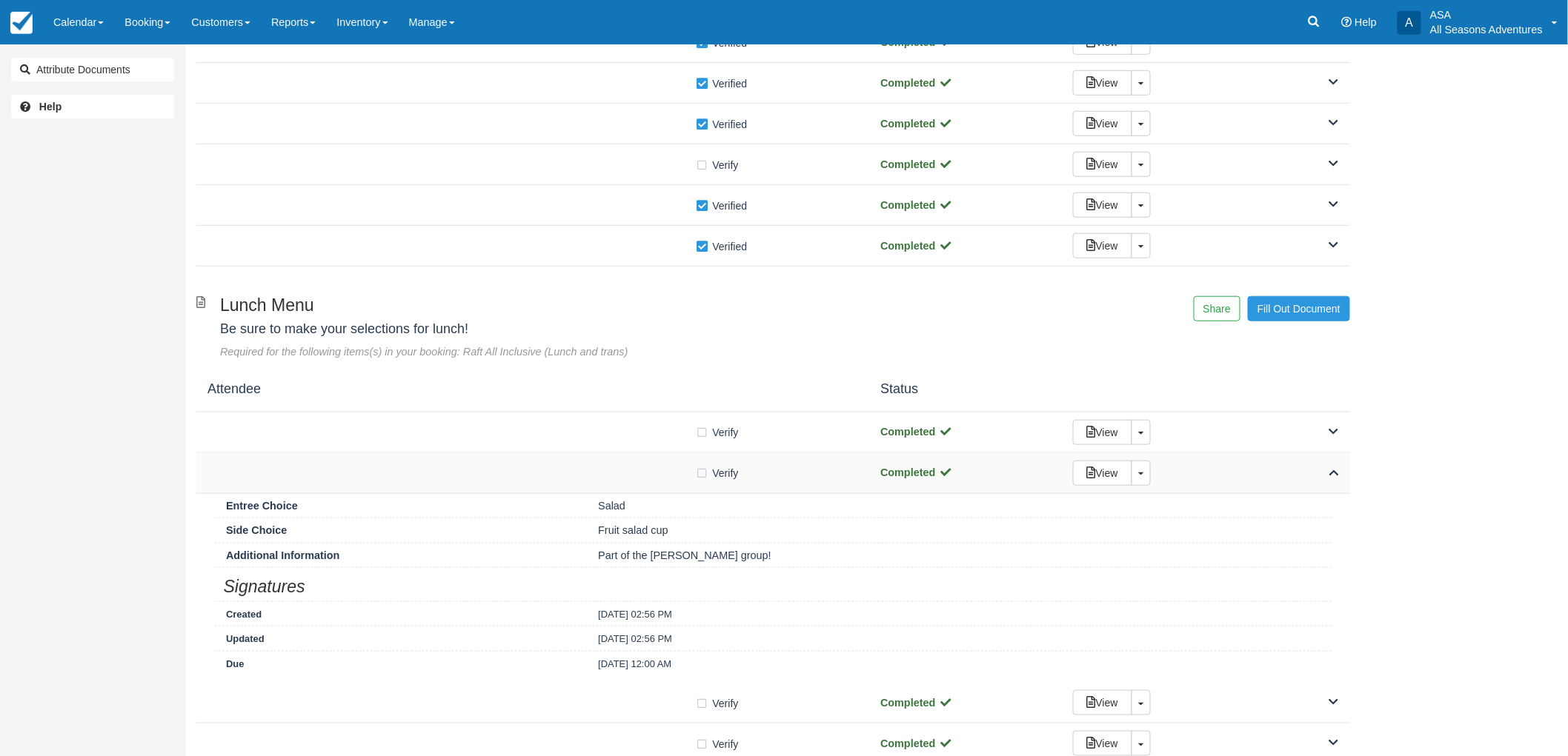
click at [554, 469] on div "Verify Verified" at bounding box center [533, 473] width 650 height 16
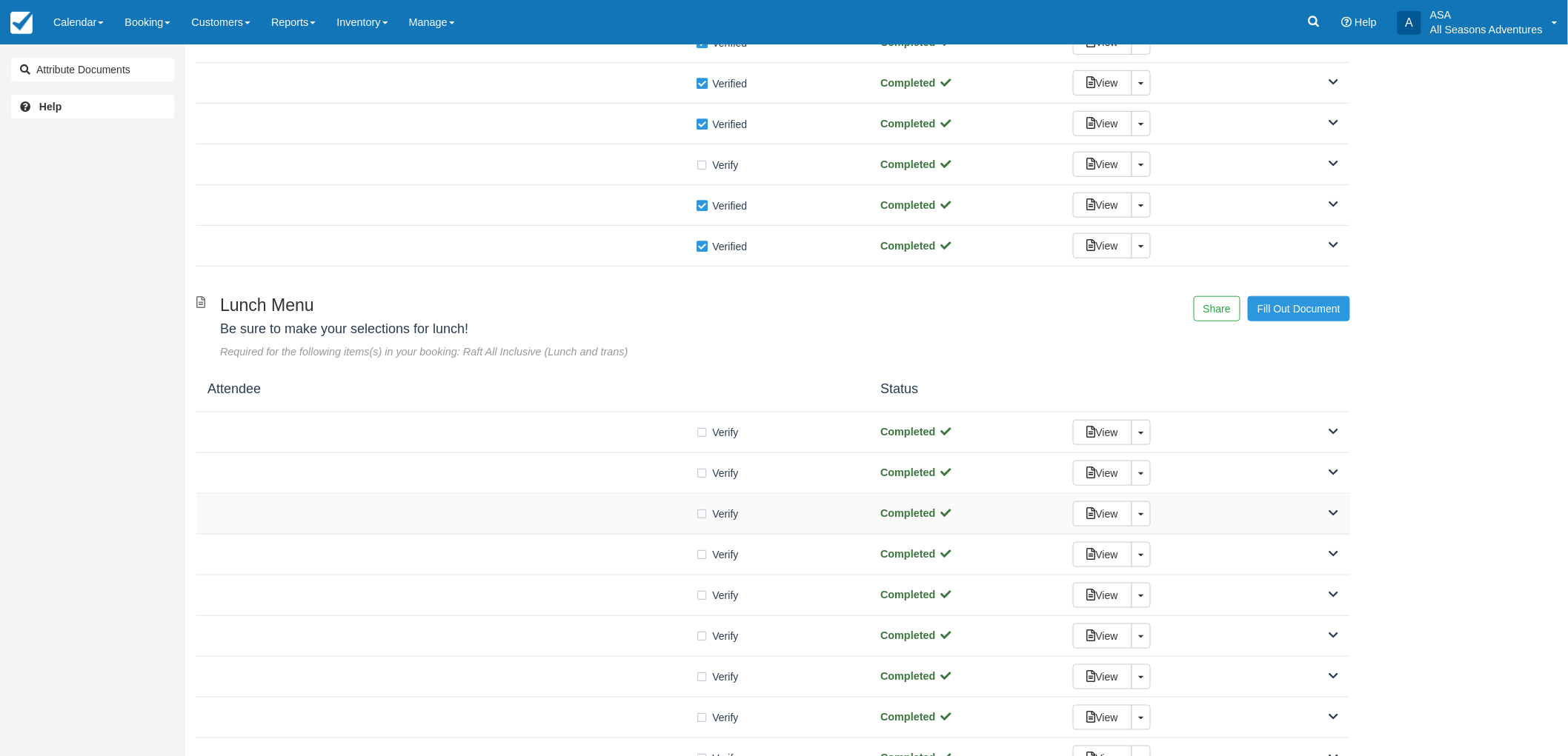
click at [567, 509] on div "Verify Verified" at bounding box center [533, 514] width 650 height 16
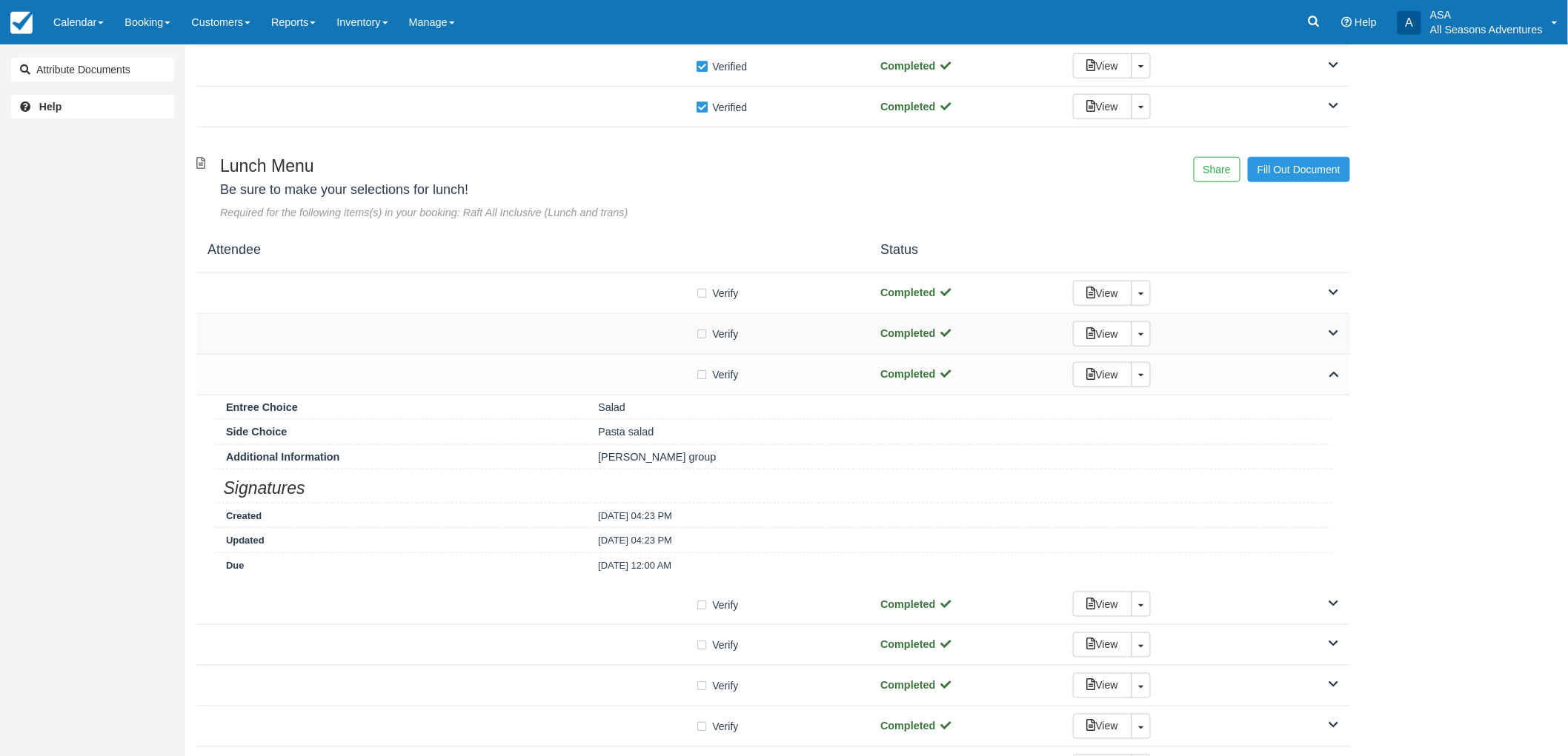
scroll to position [576, 0]
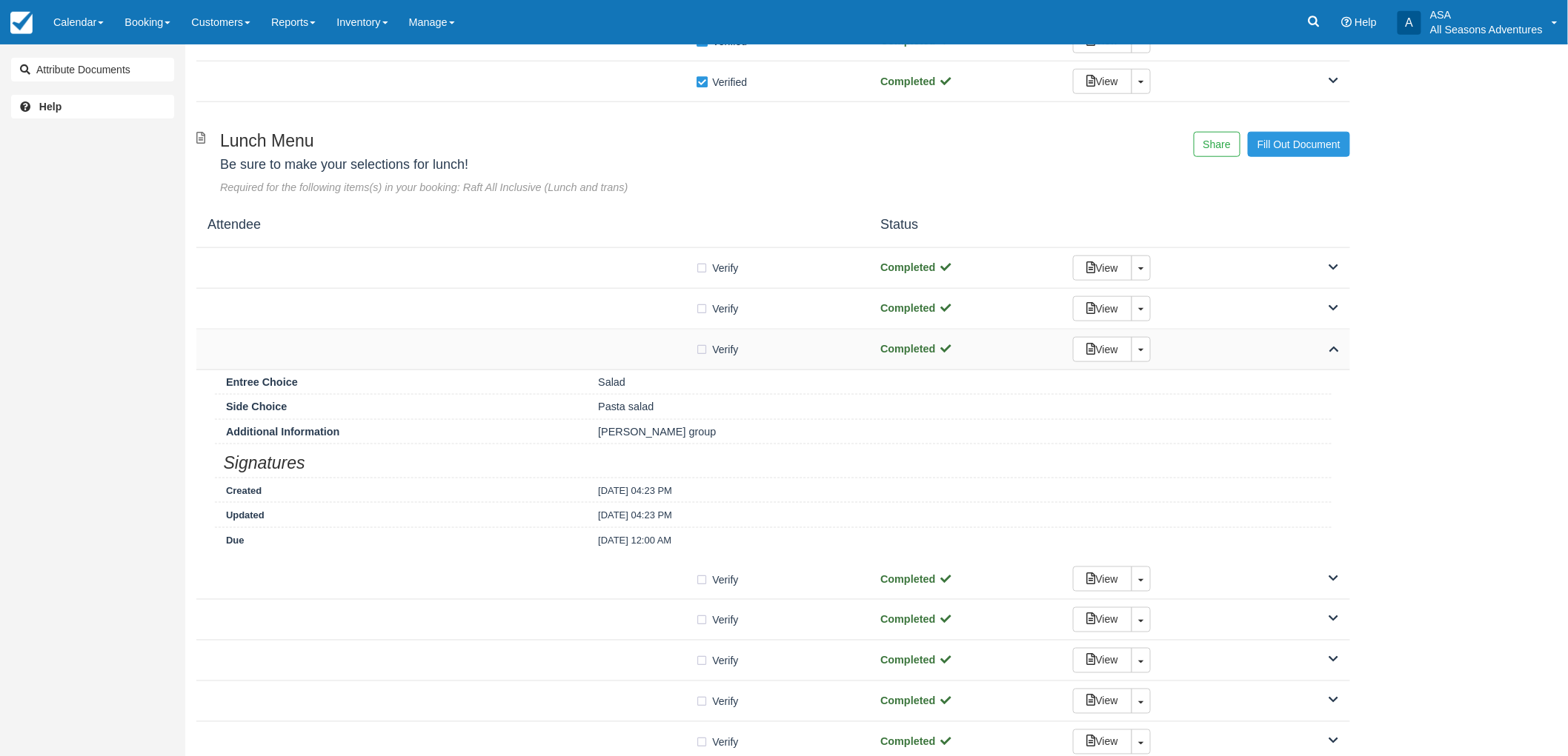
click at [574, 353] on div at bounding box center [452, 349] width 488 height 8
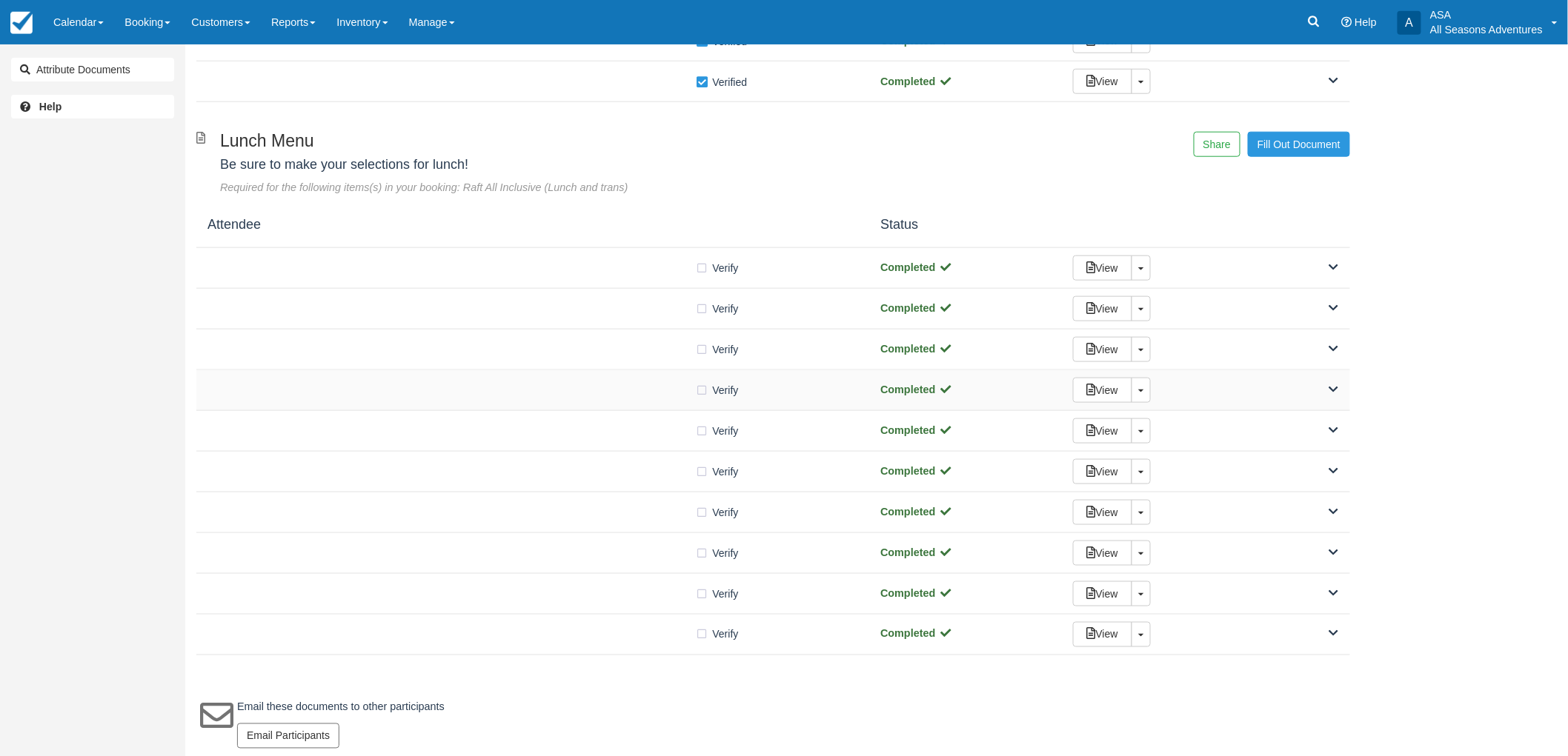
click at [567, 390] on div at bounding box center [452, 390] width 488 height 8
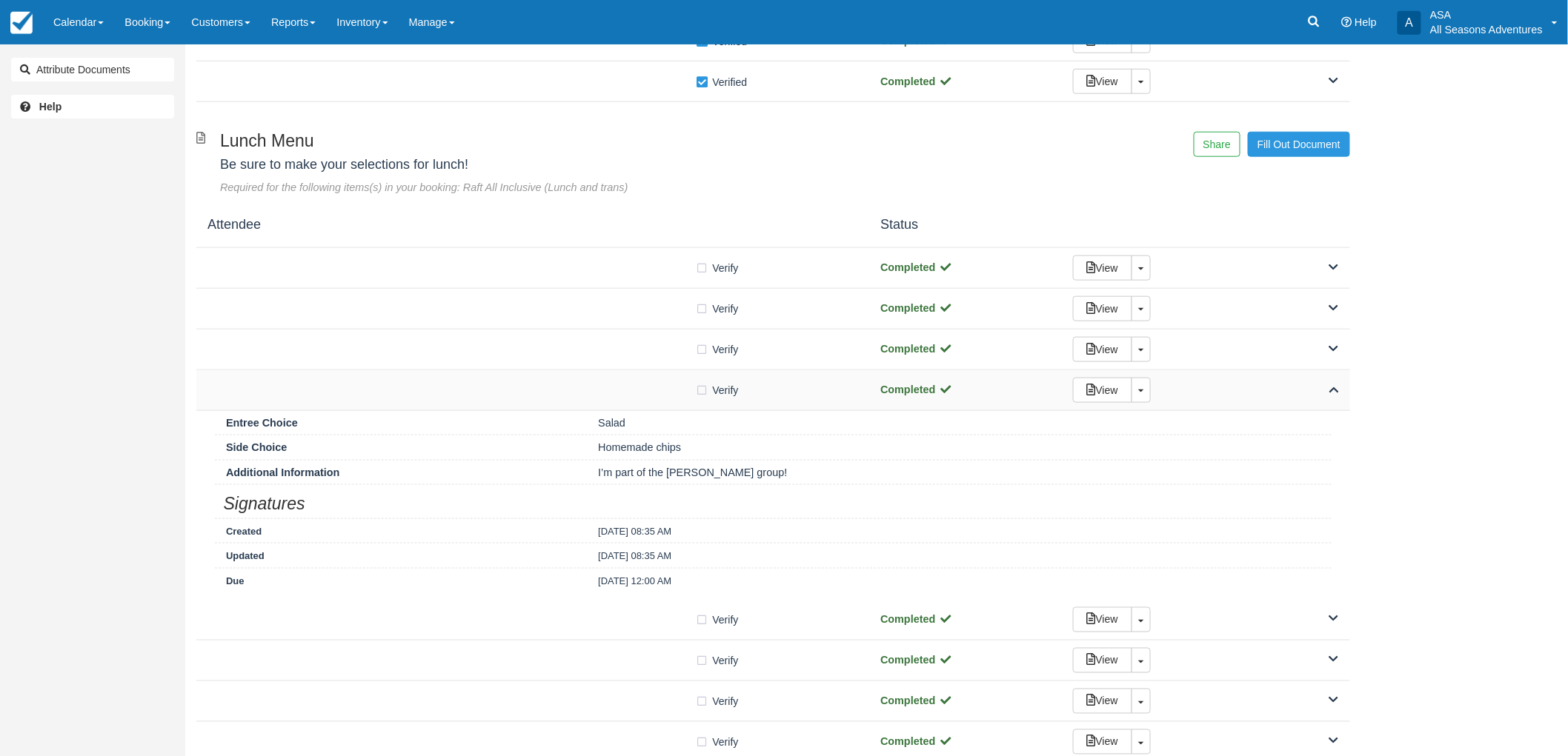
scroll to position [658, 0]
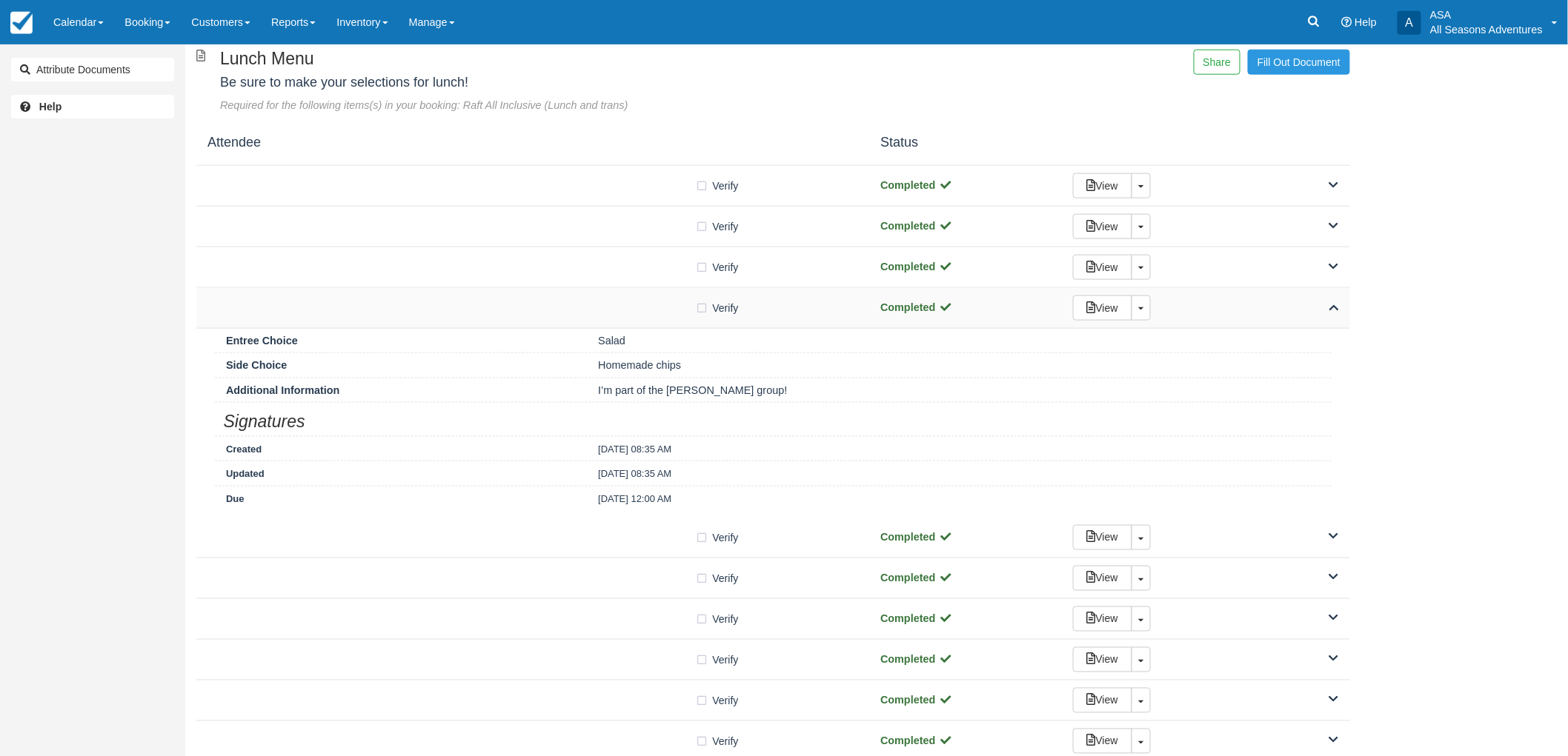
click at [621, 326] on div "Verify Verified Completed View Toggle Dropdown Detach" at bounding box center [774, 308] width 1154 height 41
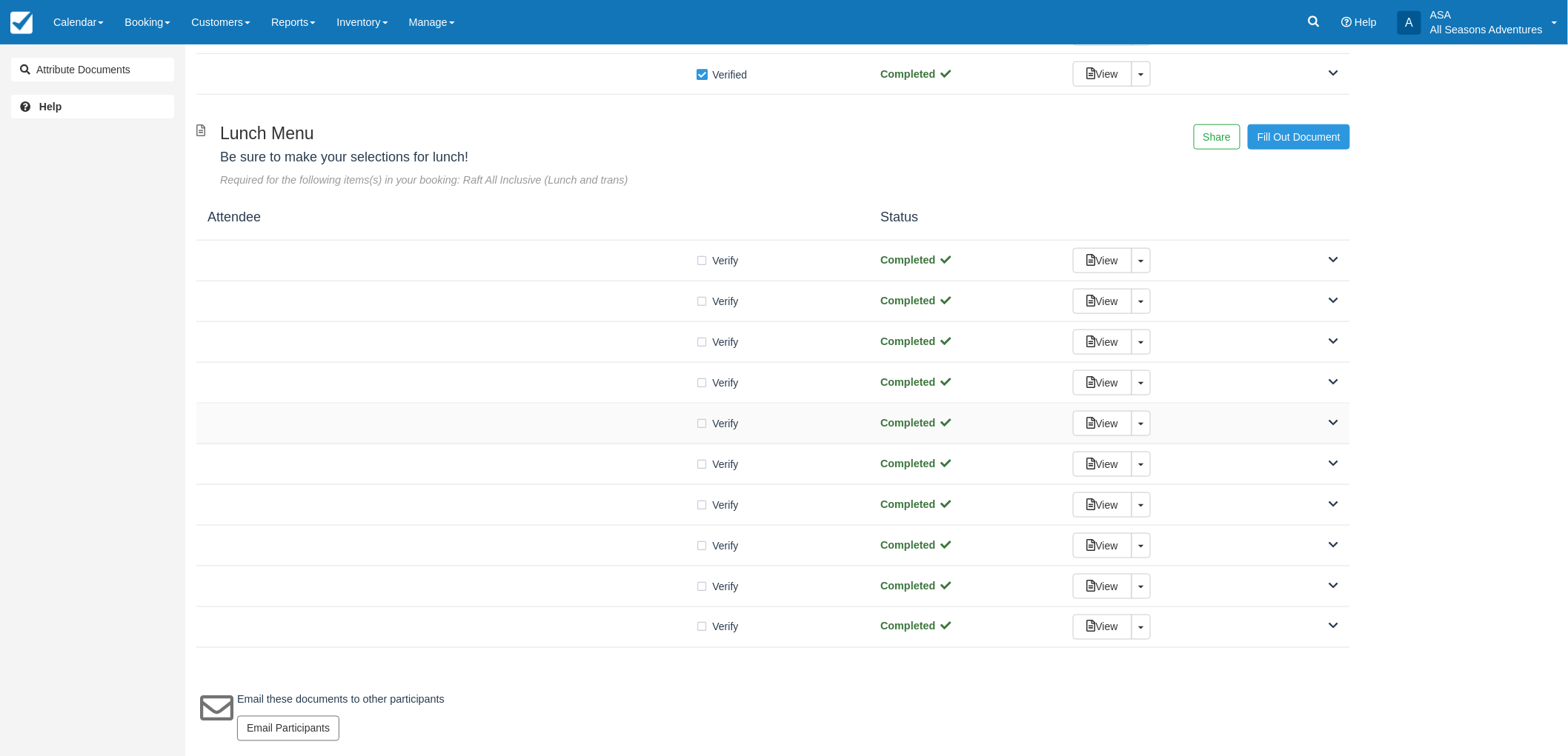
click at [635, 410] on div "Verify Verified Completed View Toggle Dropdown Detach" at bounding box center [774, 423] width 1154 height 41
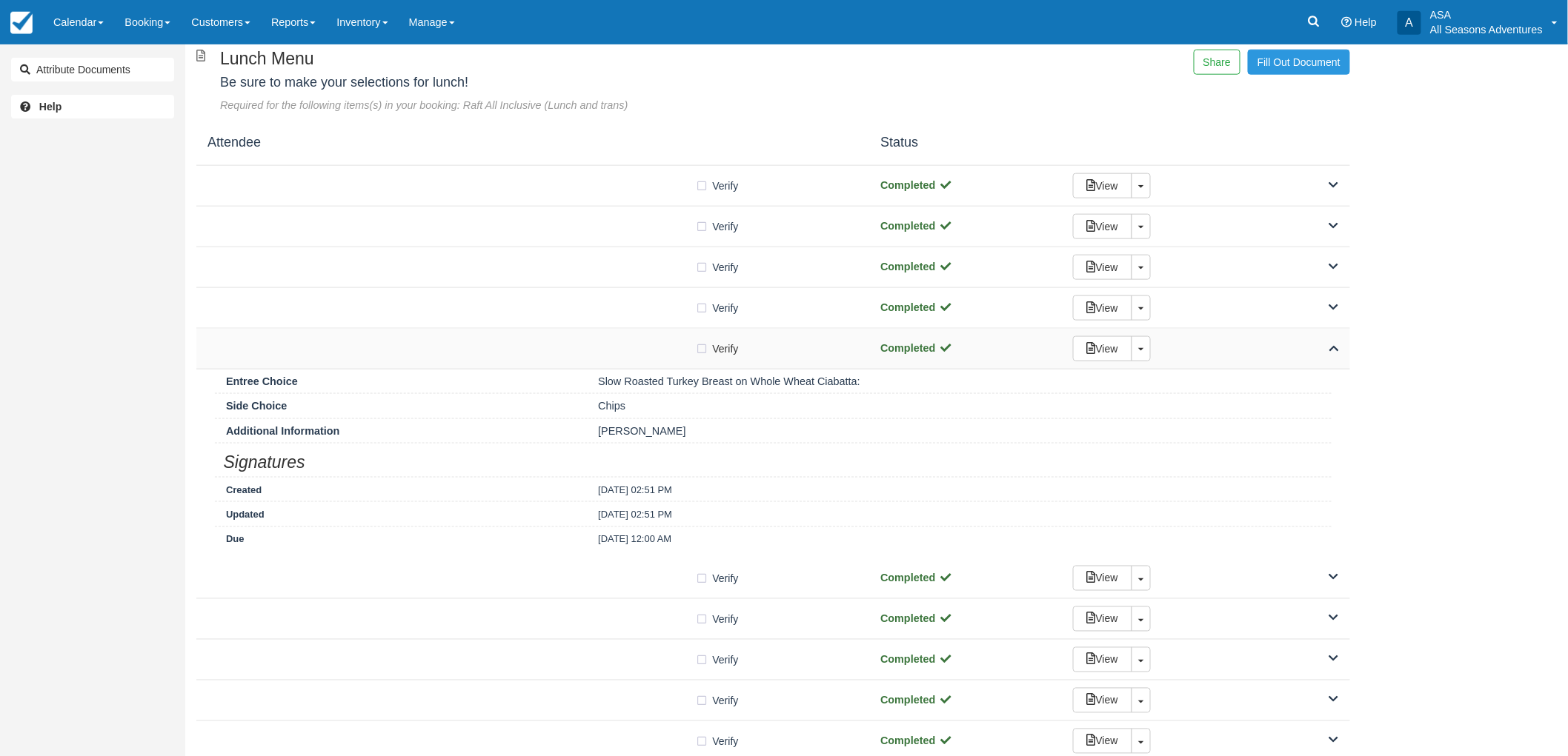
click at [702, 352] on label "Verify Verified" at bounding box center [722, 349] width 53 height 22
checkbox input "true"
click at [697, 308] on label "Verify Verified" at bounding box center [722, 309] width 53 height 22
checkbox input "true"
click at [699, 267] on label "Verify Verified" at bounding box center [722, 267] width 53 height 22
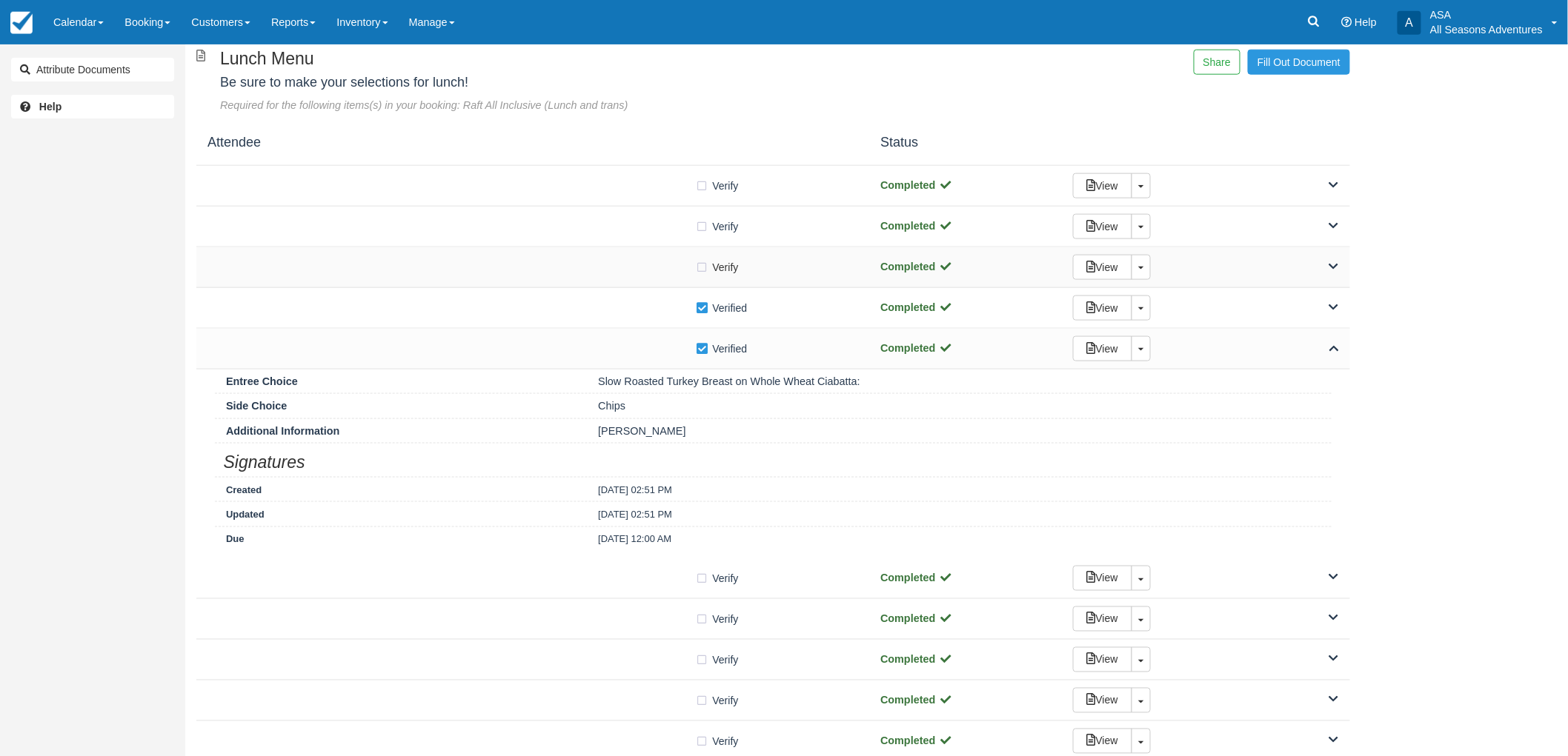
checkbox input "true"
click at [699, 224] on label "Verify Verified" at bounding box center [722, 227] width 53 height 22
checkbox input "true"
click at [707, 186] on label "Verify Verified" at bounding box center [722, 186] width 53 height 22
checkbox input "true"
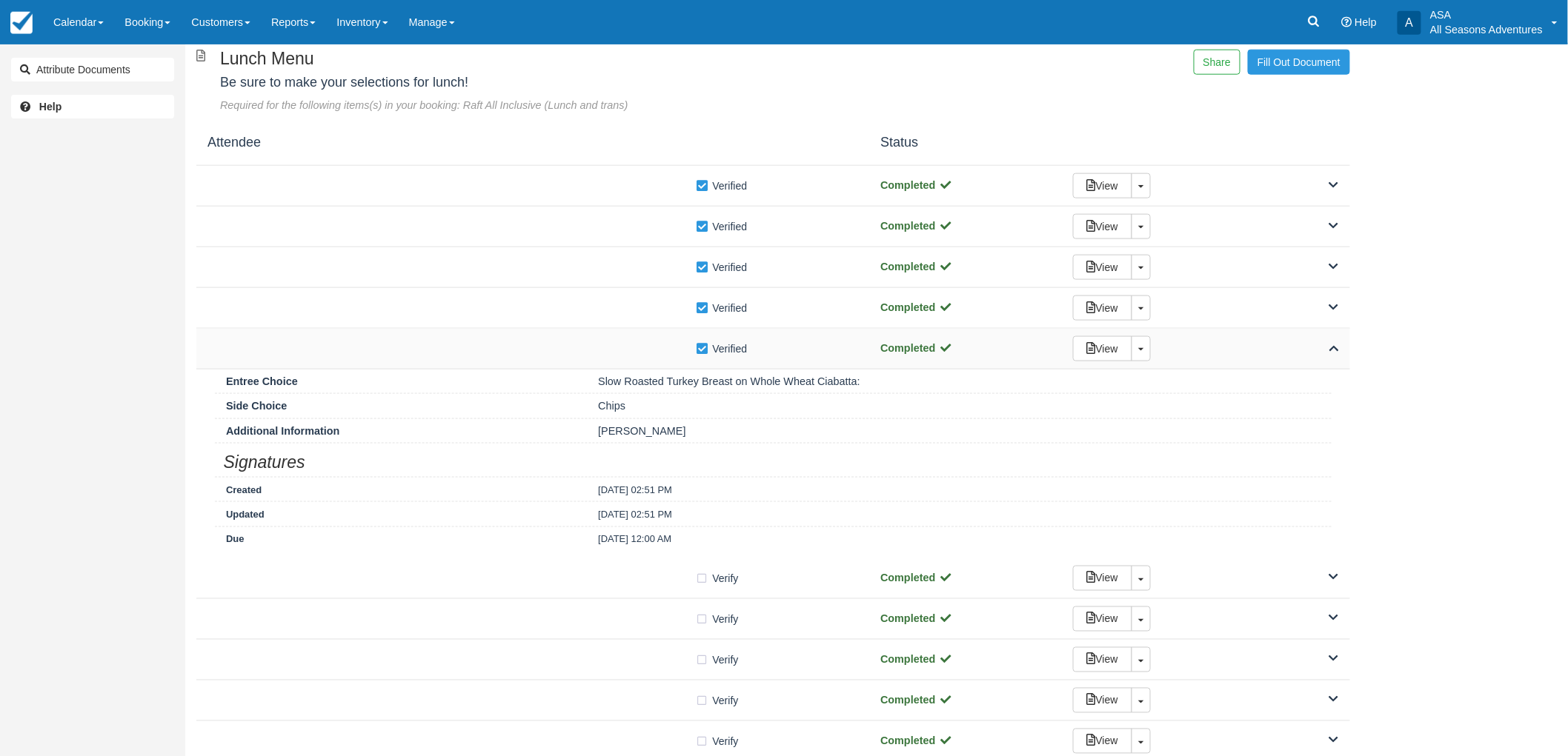
click at [657, 360] on div "Verify Verified Completed View Toggle Dropdown Detach" at bounding box center [774, 349] width 1154 height 41
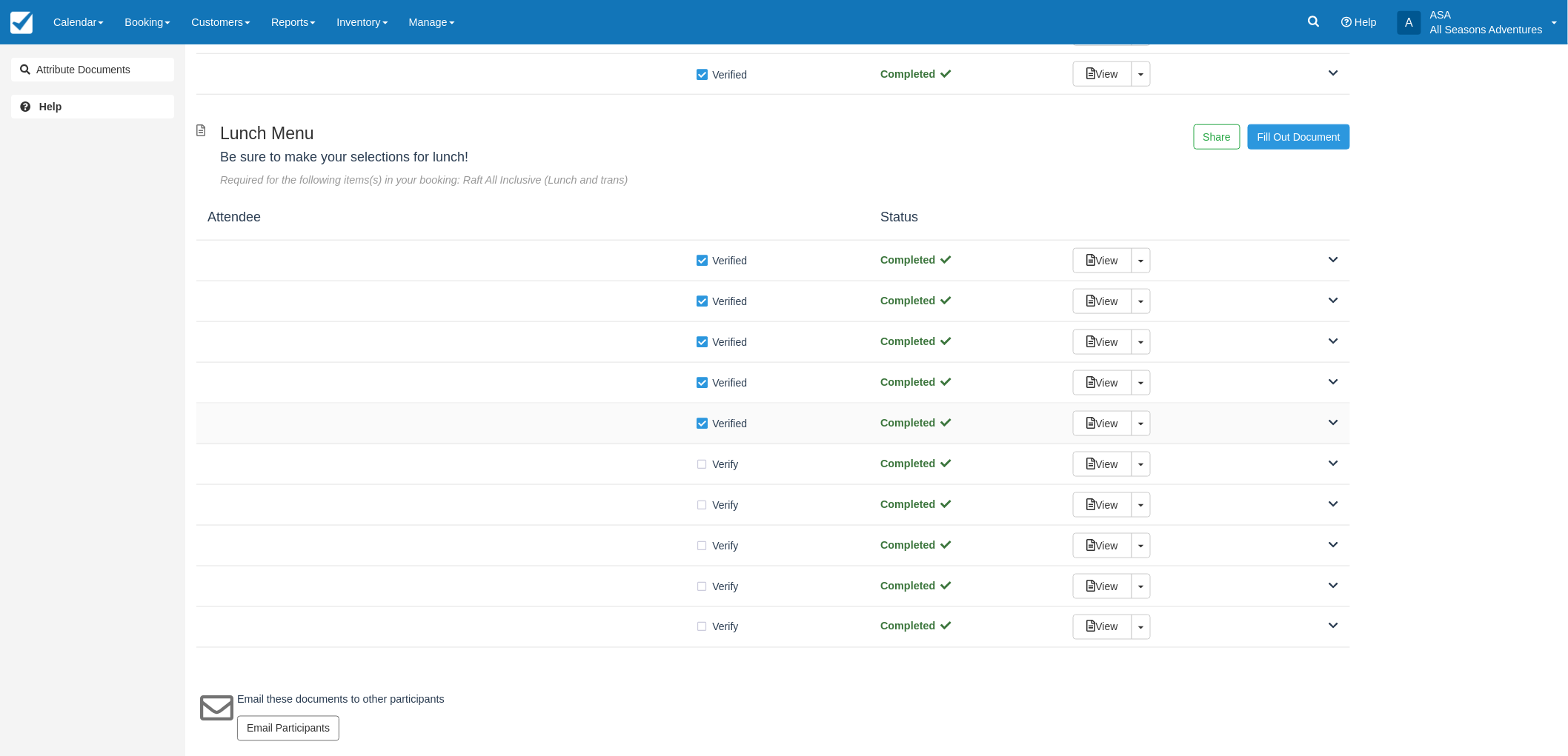
scroll to position [588, 0]
click at [655, 456] on div "Verify Verified" at bounding box center [533, 464] width 650 height 16
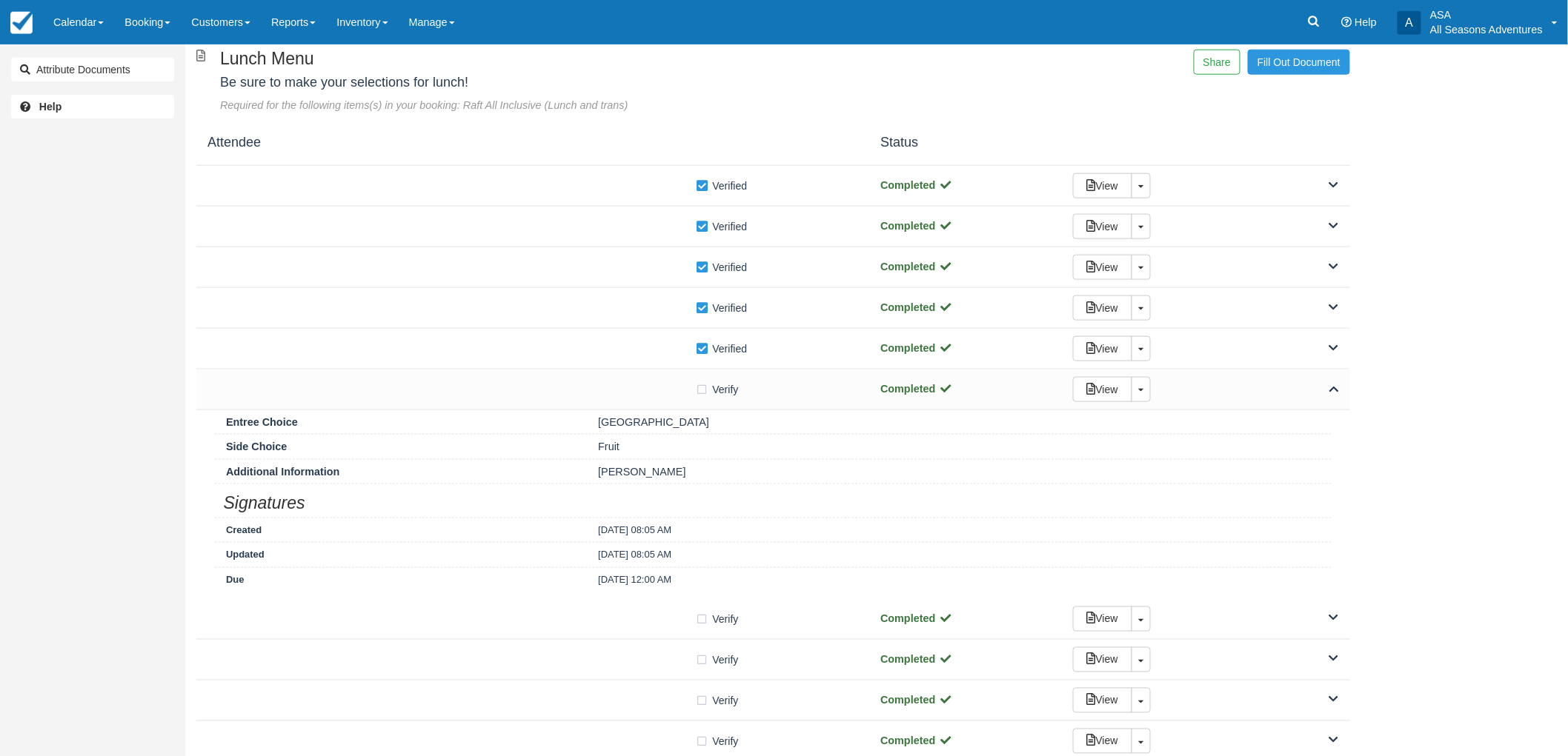
scroll to position [740, 0]
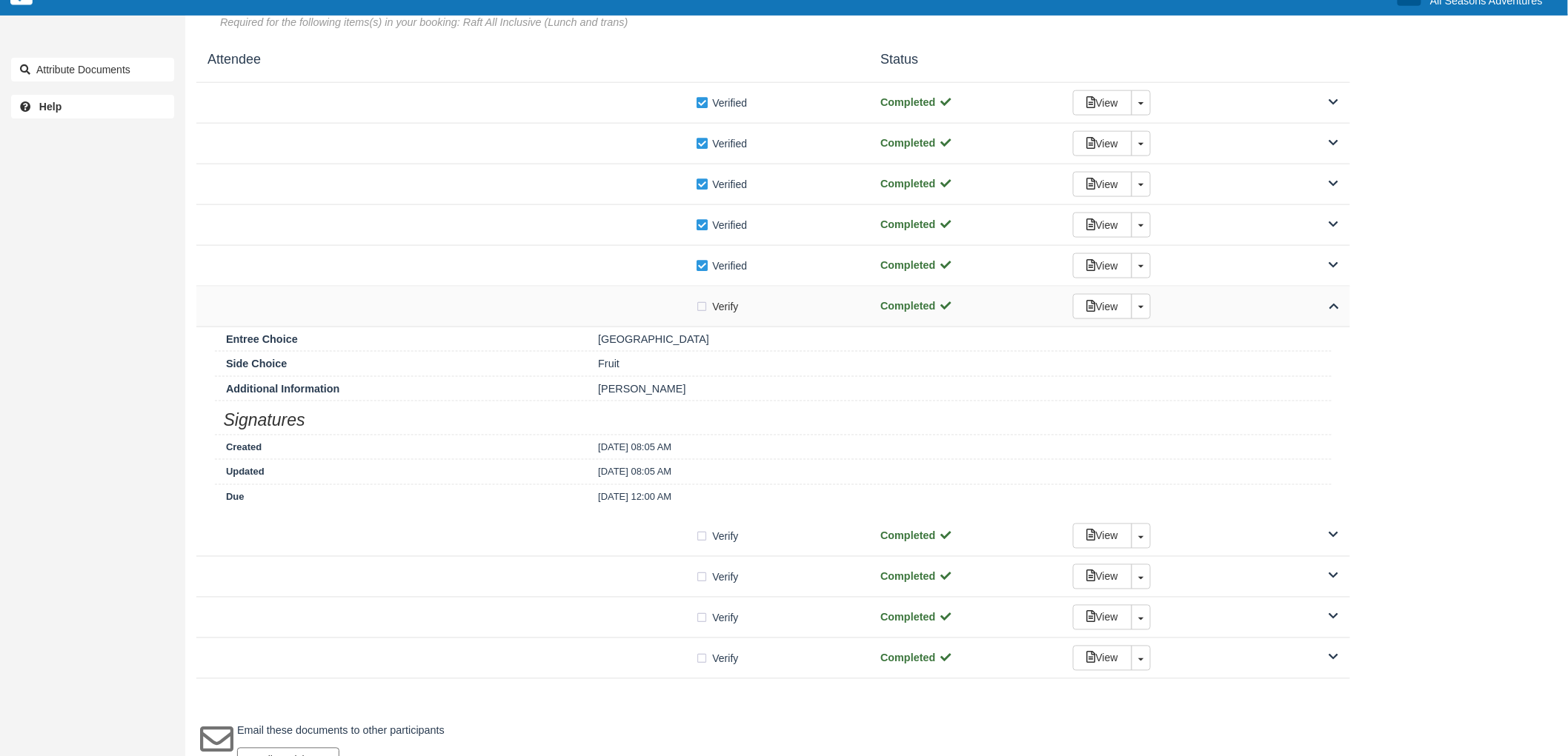
click at [700, 308] on label "Verify Verified" at bounding box center [722, 307] width 53 height 22
checkbox input "true"
click at [672, 314] on div "Verify Verified" at bounding box center [533, 306] width 650 height 16
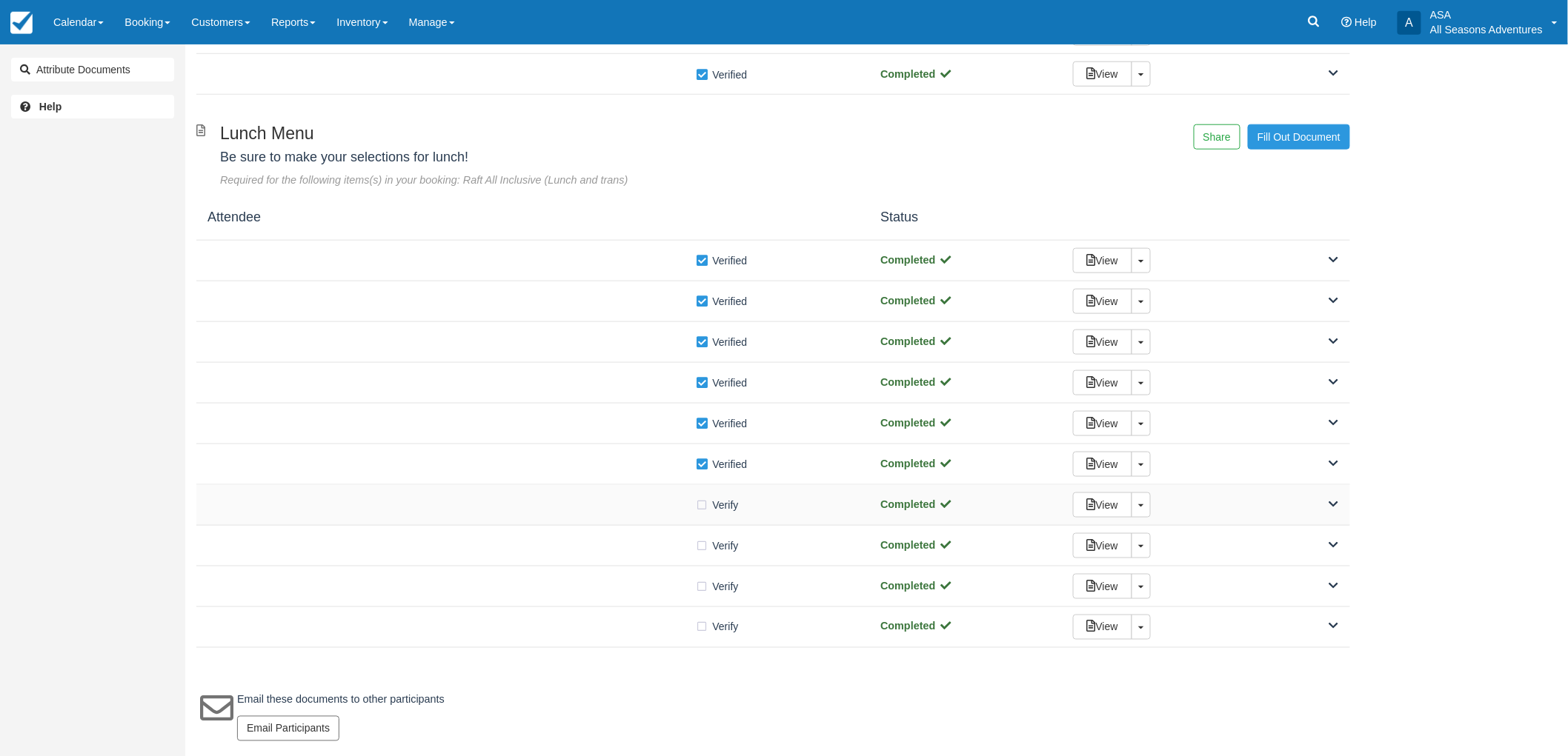
click at [643, 509] on div "Verify Verified" at bounding box center [533, 505] width 650 height 16
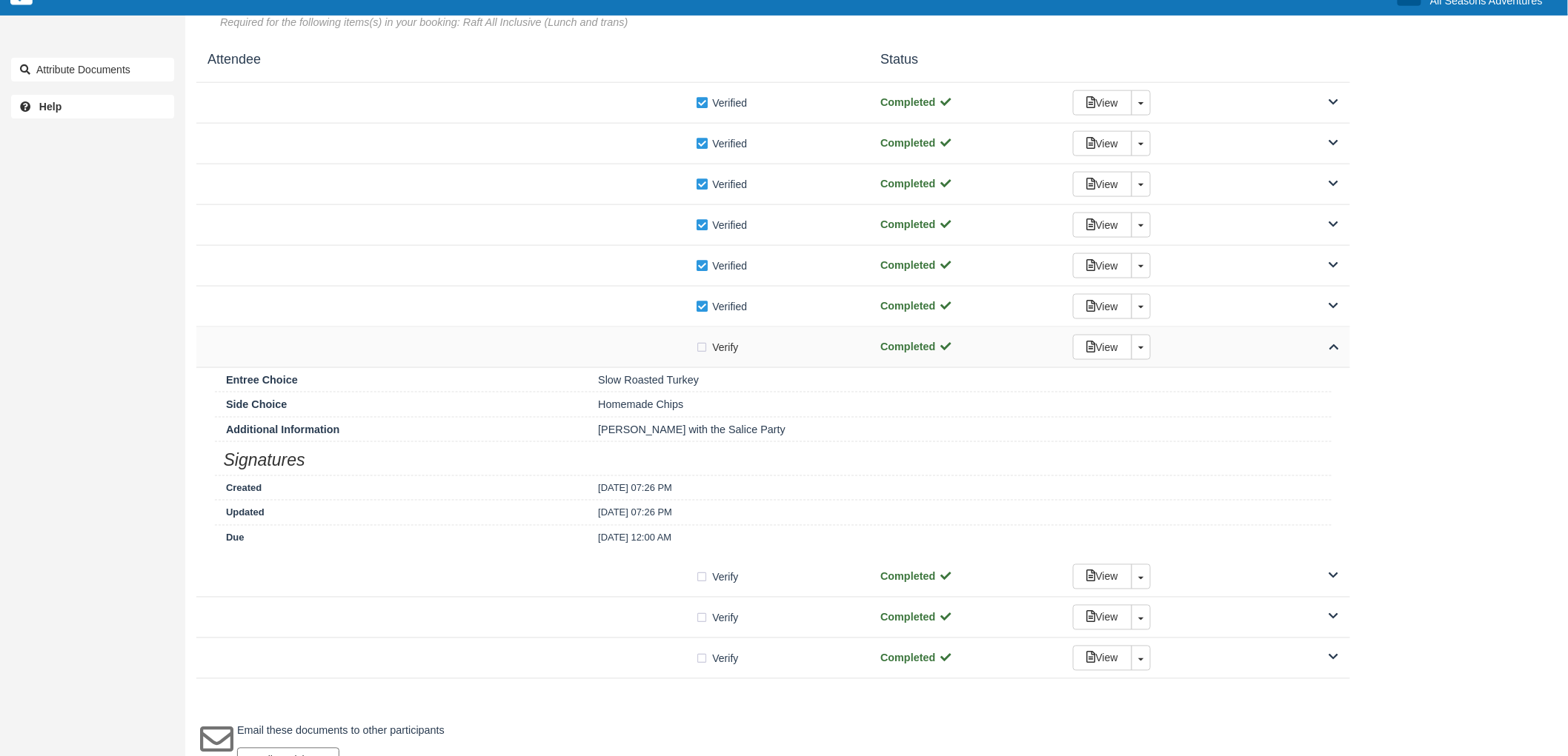
click at [700, 353] on label "Verify Verified" at bounding box center [722, 347] width 53 height 22
checkbox input "true"
click at [655, 345] on div "Verify Verified" at bounding box center [533, 347] width 650 height 16
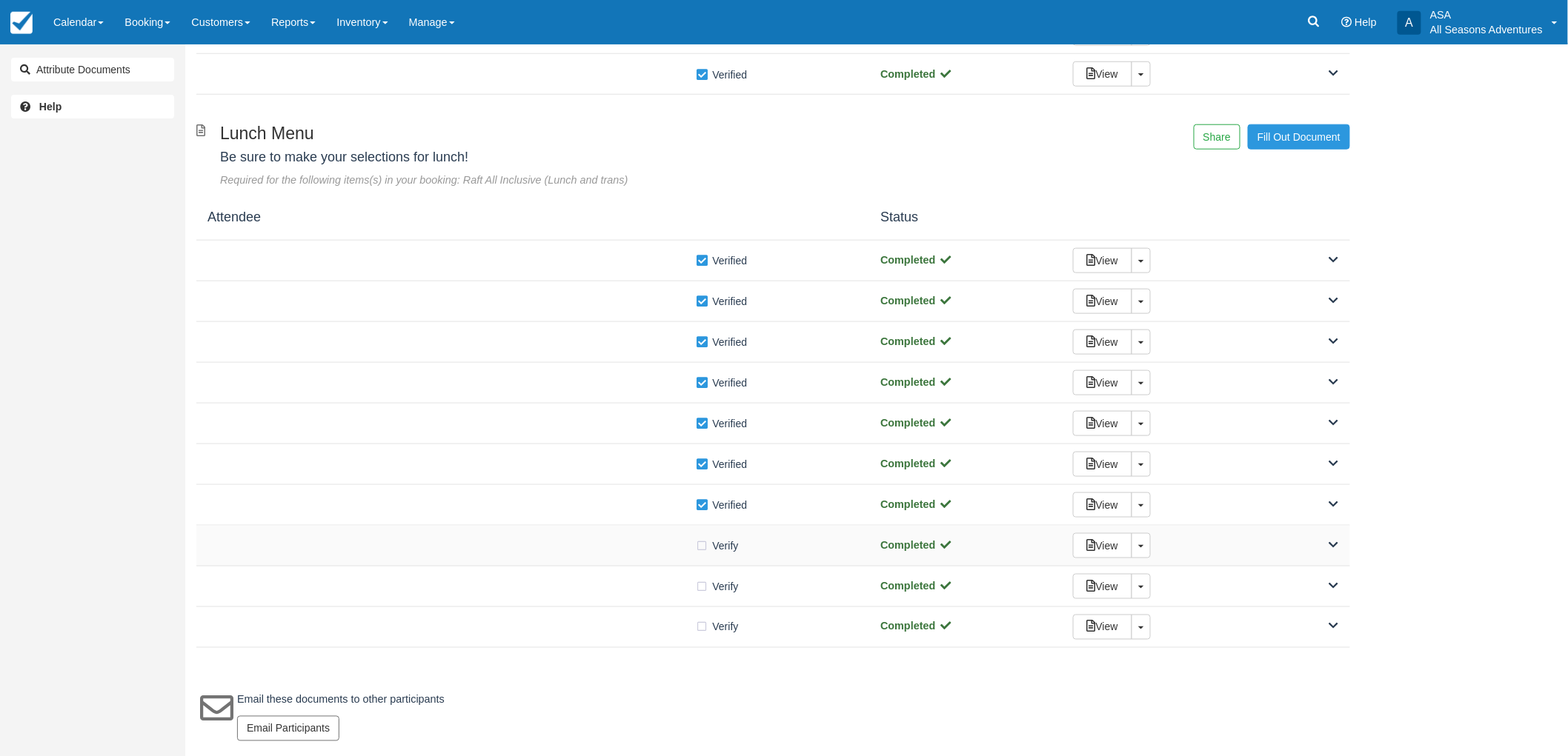
click at [640, 539] on div "Verify Verified" at bounding box center [533, 546] width 650 height 16
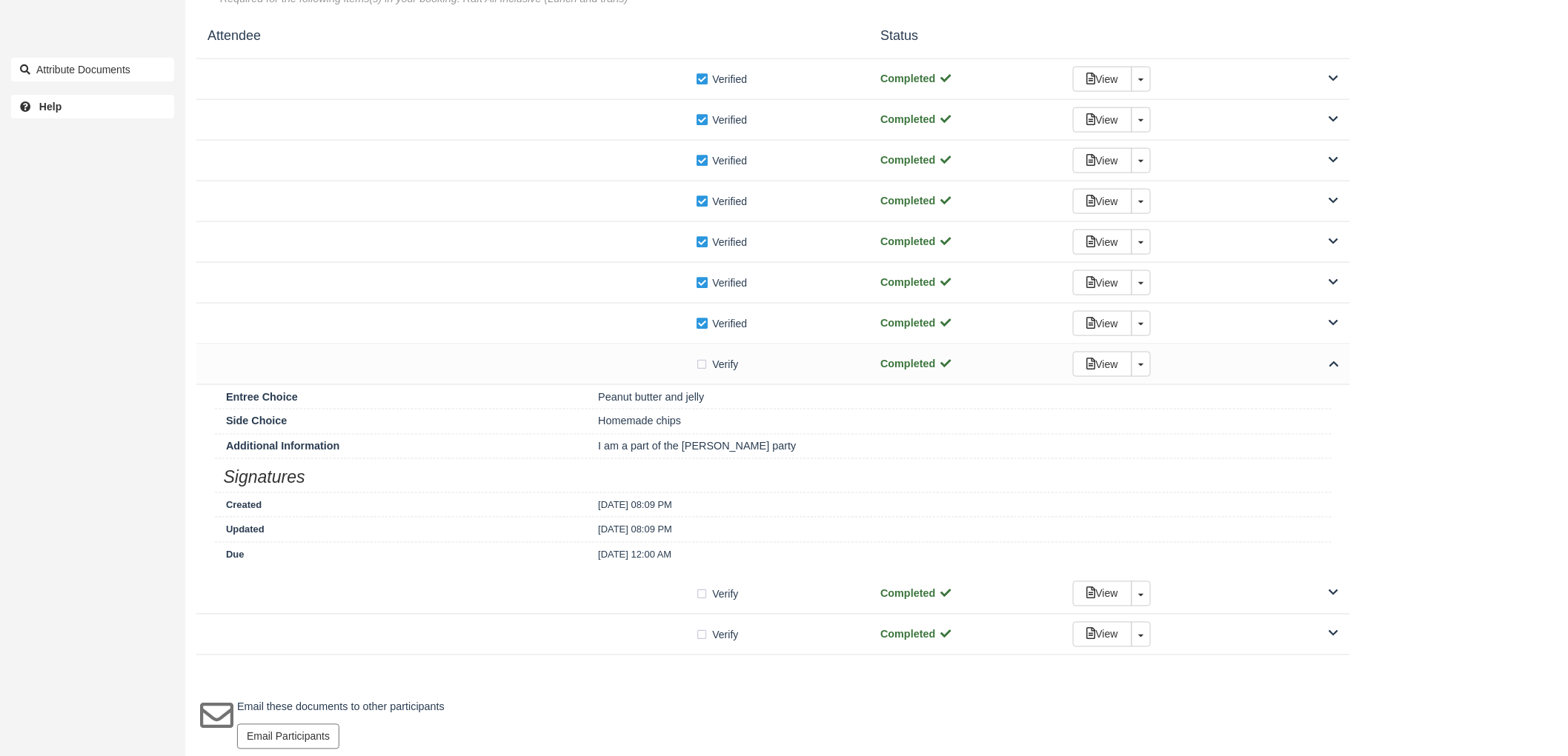
scroll to position [778, 0]
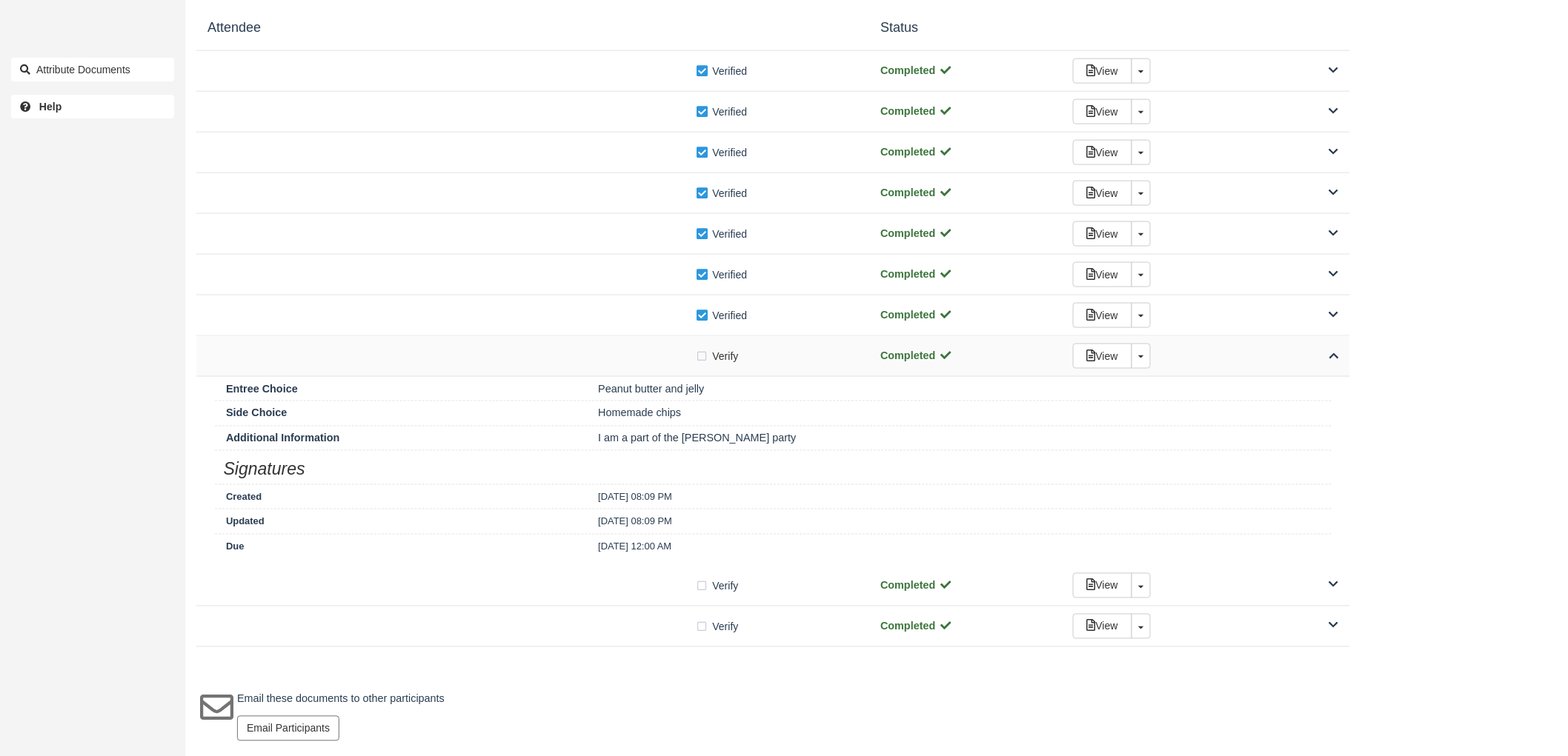
click at [703, 356] on label "Verify Verified" at bounding box center [722, 356] width 53 height 22
checkbox input "true"
click at [1219, 361] on div "View Toggle Dropdown Detach" at bounding box center [1206, 356] width 288 height 25
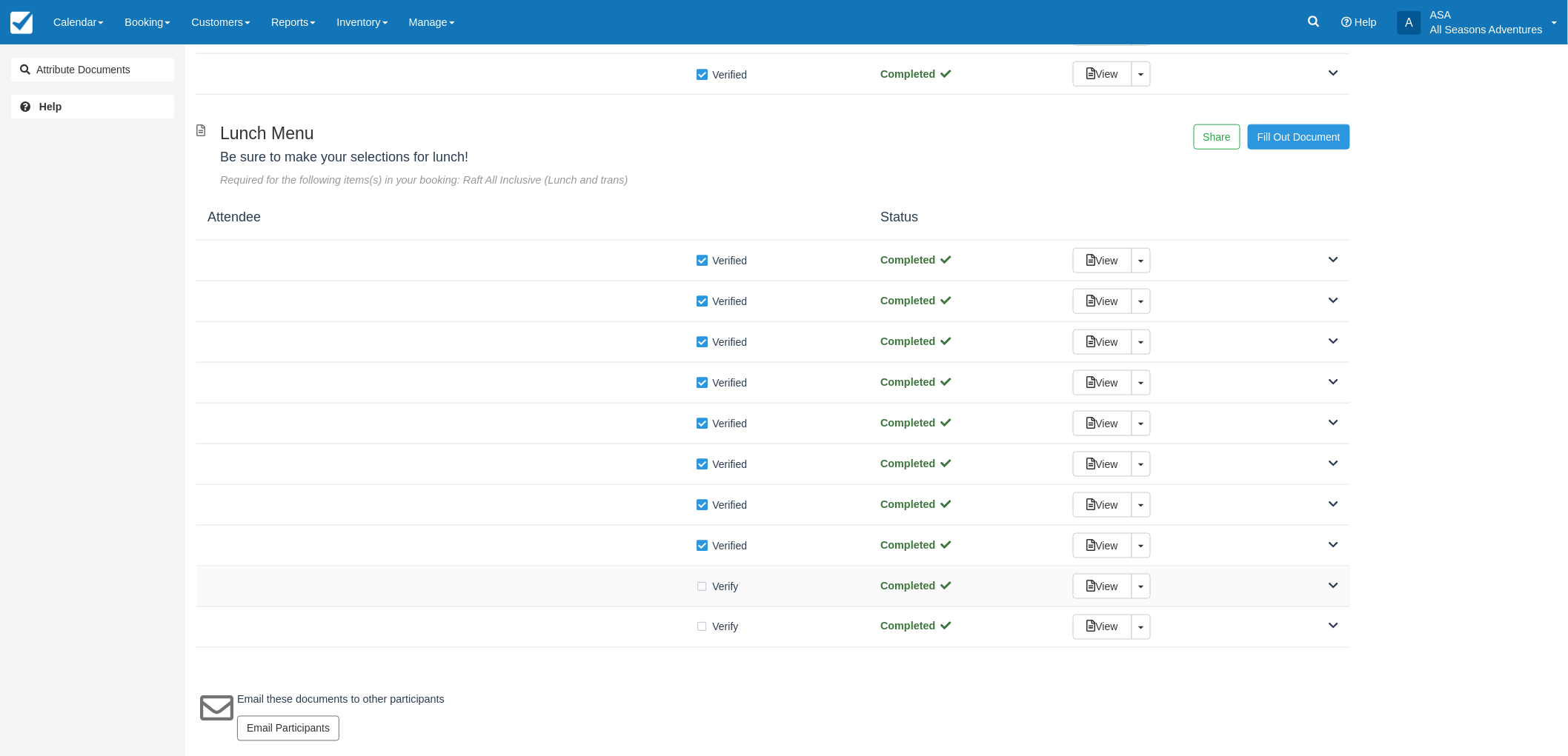
click at [630, 583] on div at bounding box center [452, 586] width 488 height 8
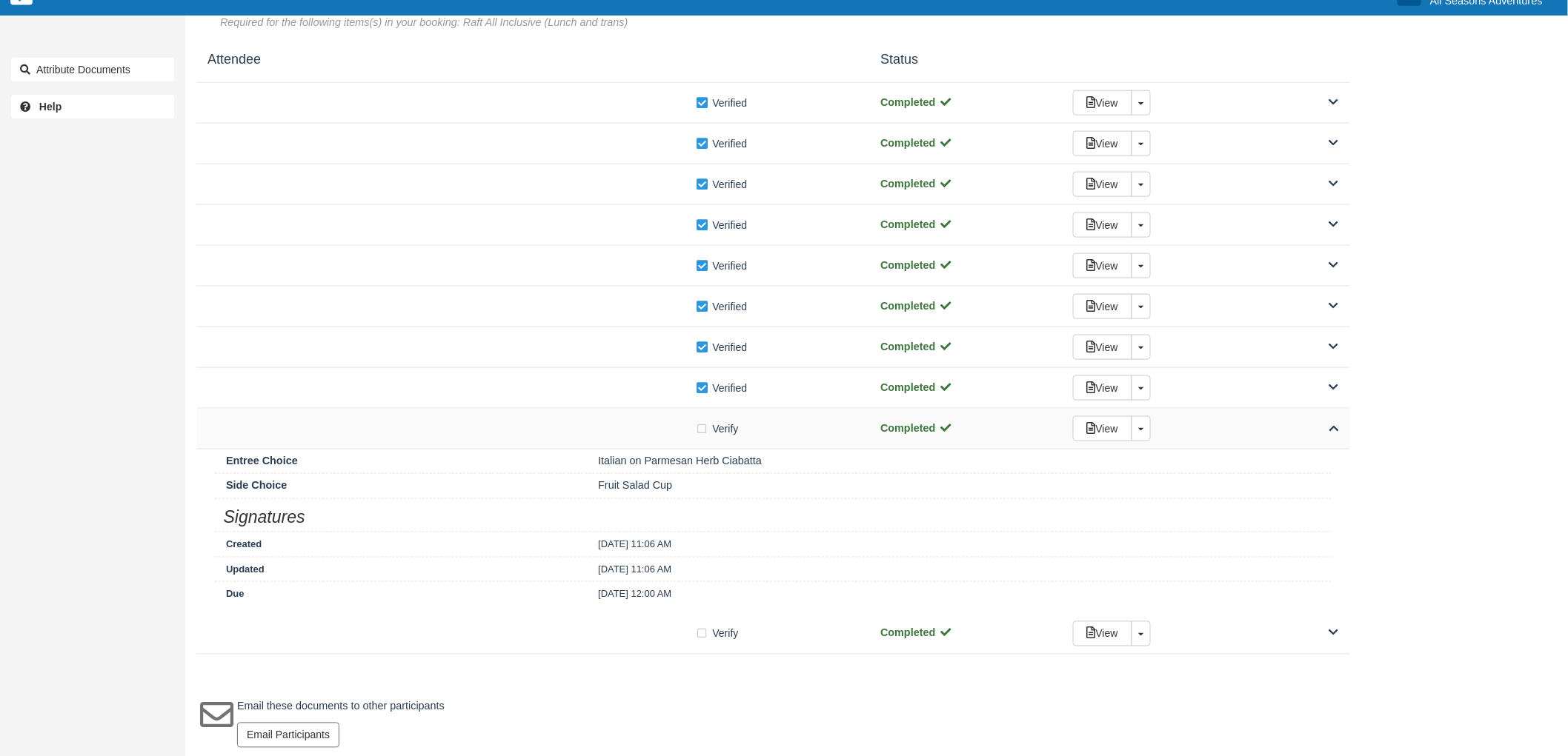
scroll to position [753, 0]
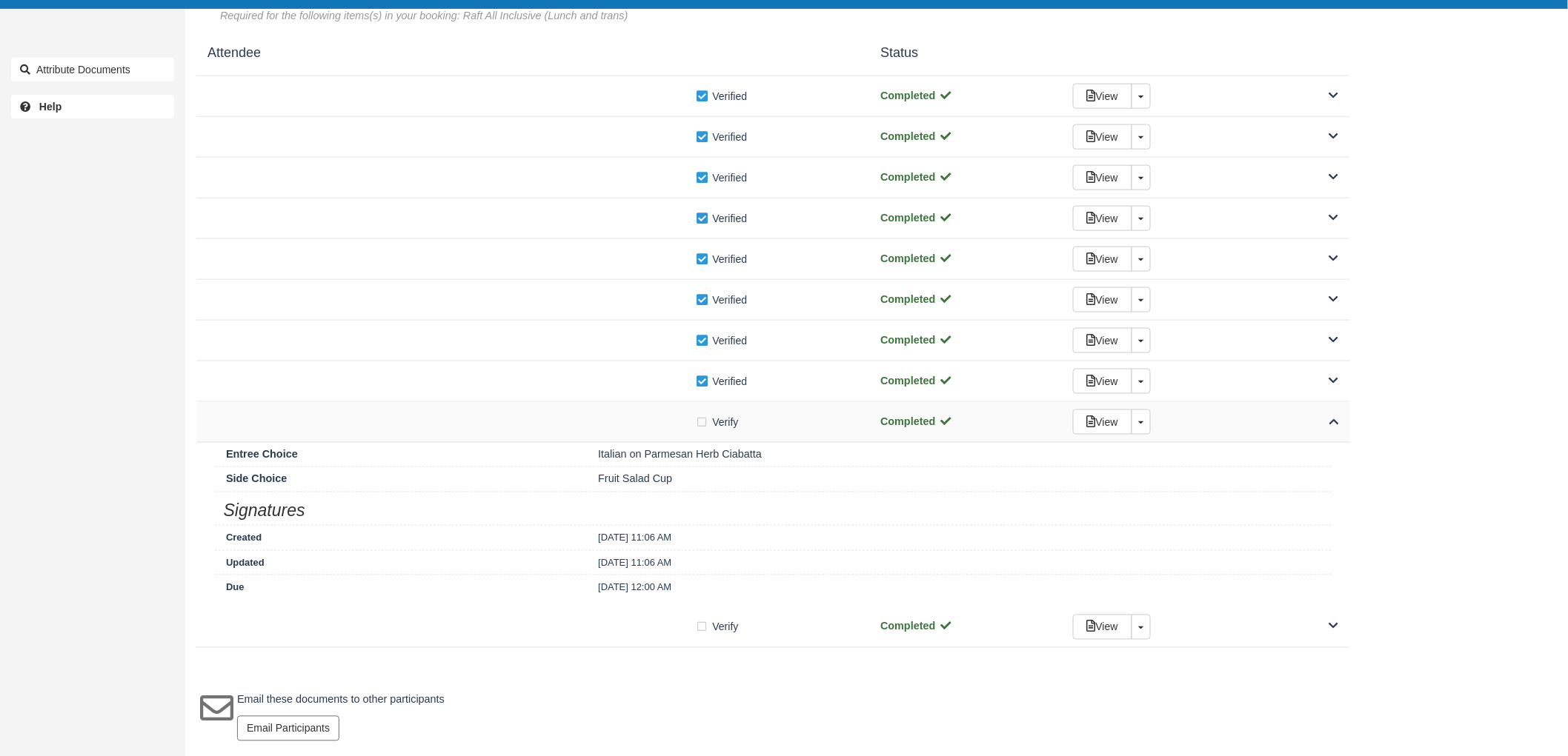
click at [672, 421] on div at bounding box center [452, 422] width 488 height 8
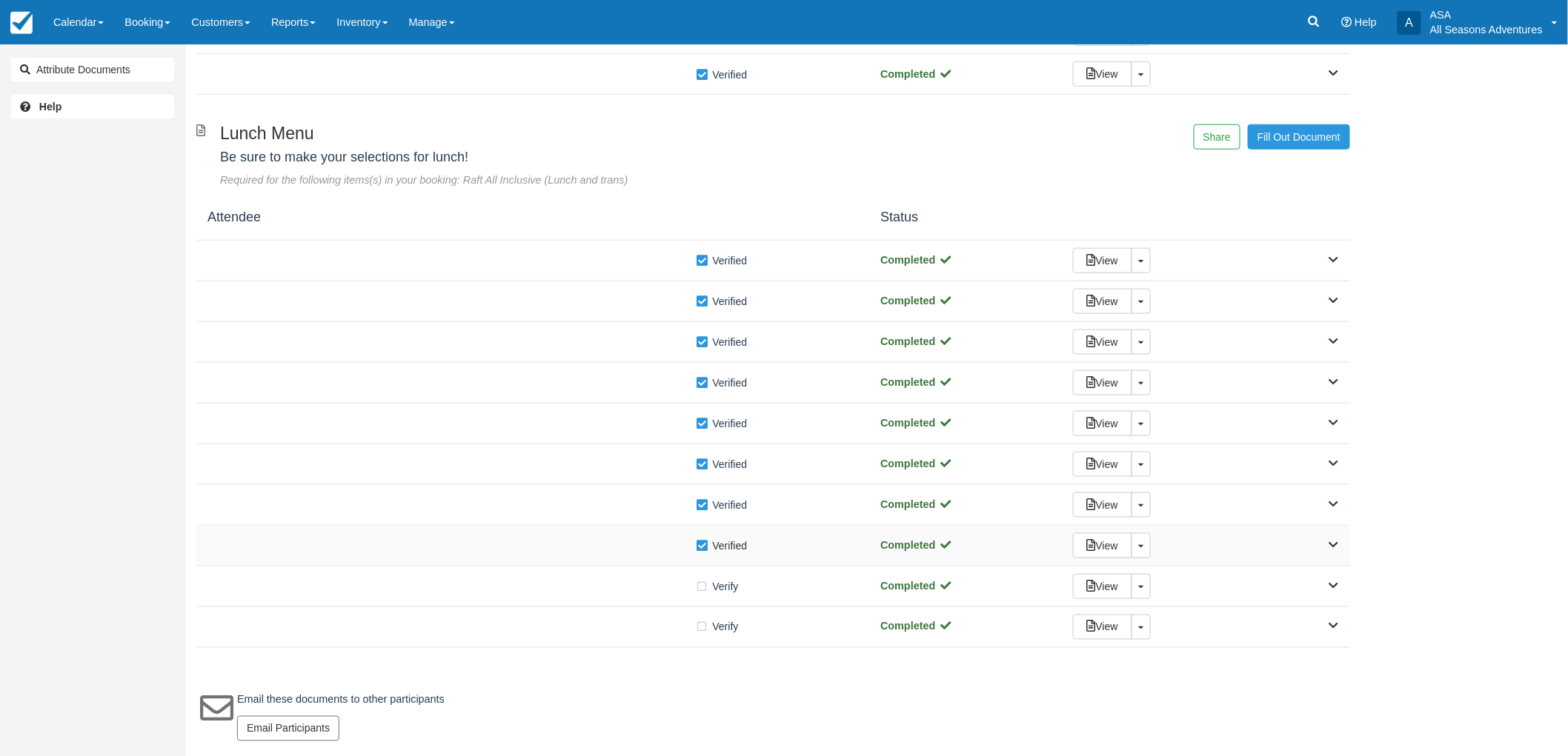
scroll to position [588, 0]
click at [705, 587] on label "Verify Verified" at bounding box center [722, 587] width 53 height 22
checkbox input "true"
click at [654, 619] on div "Verify Verified" at bounding box center [533, 627] width 650 height 16
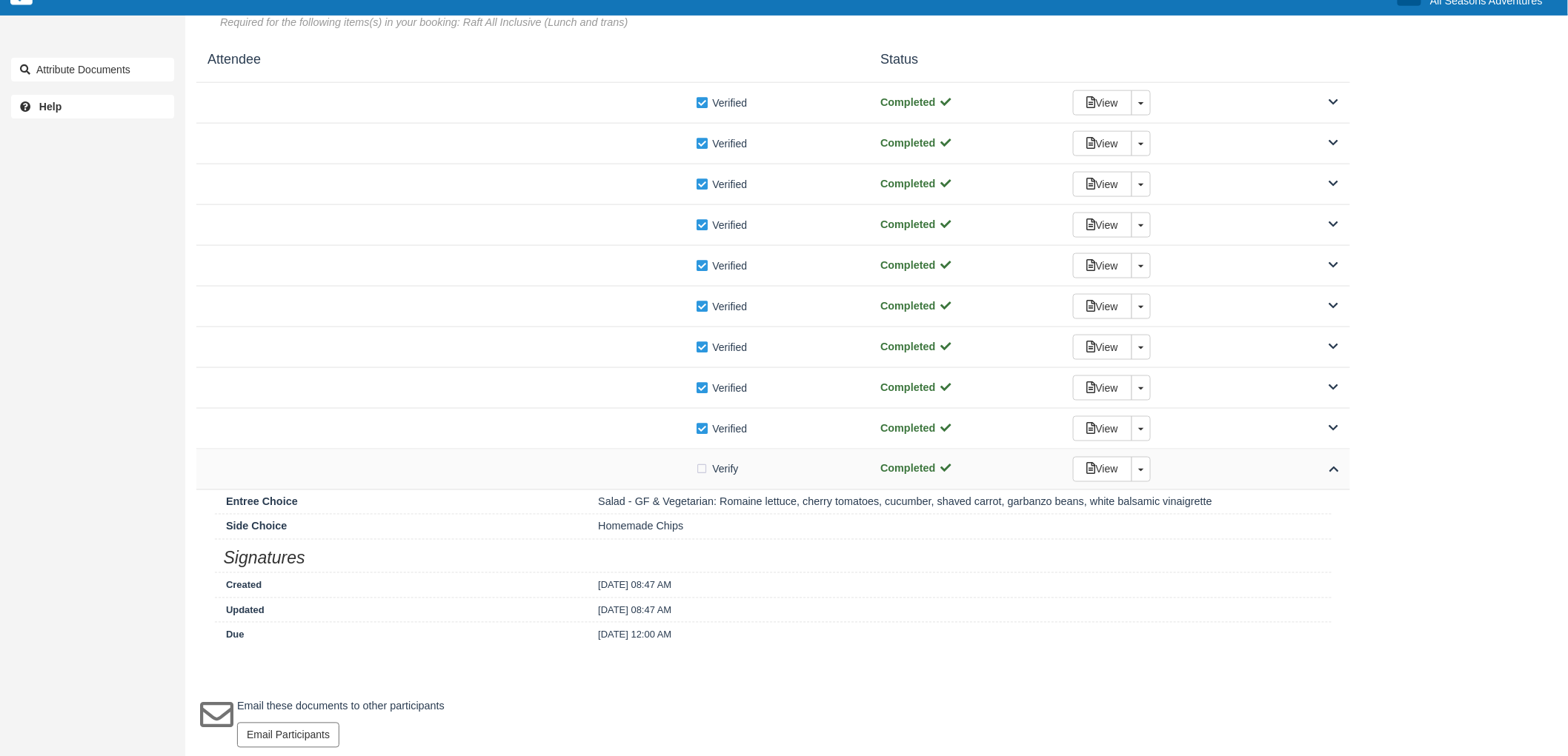
scroll to position [753, 0]
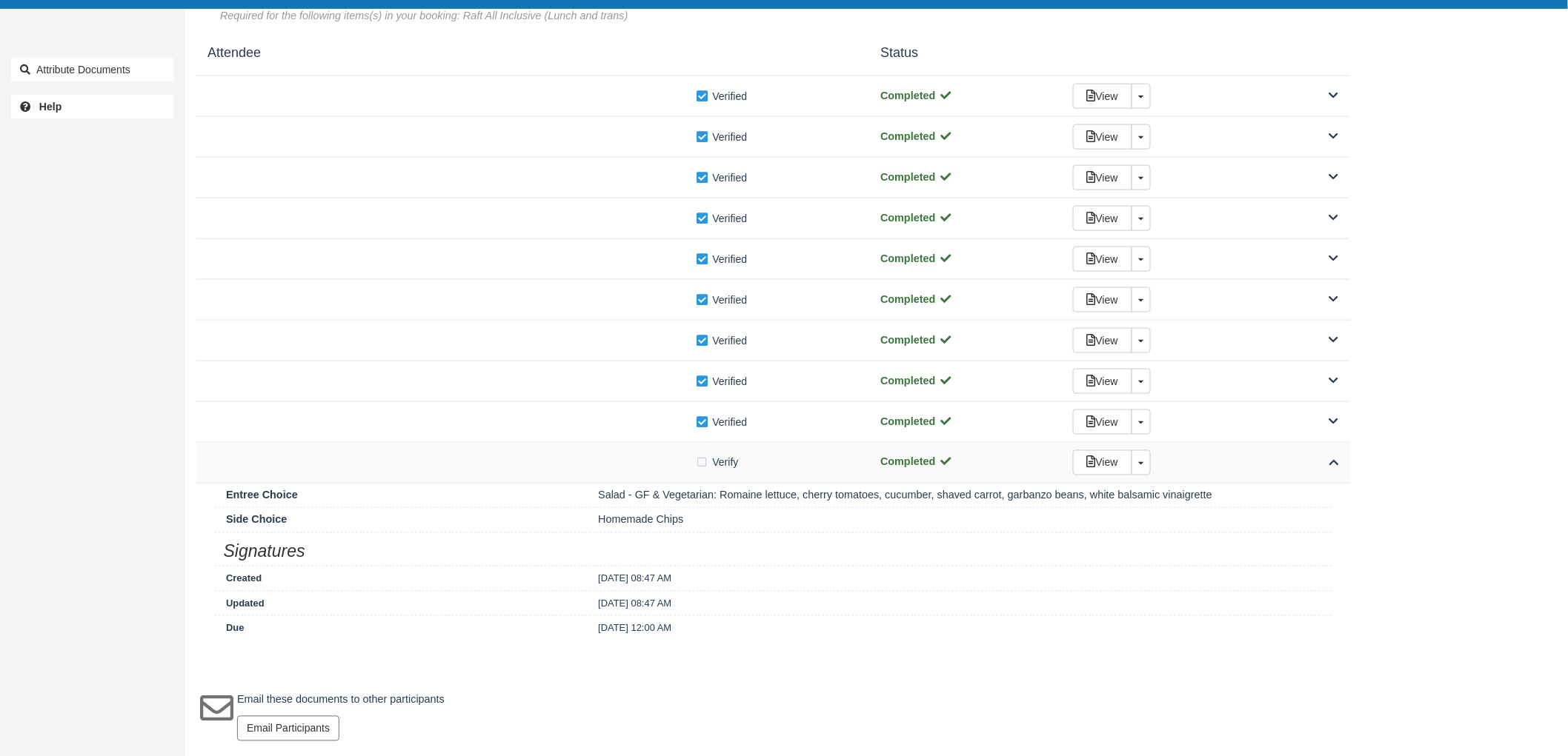
click at [598, 459] on div at bounding box center [452, 463] width 488 height 8
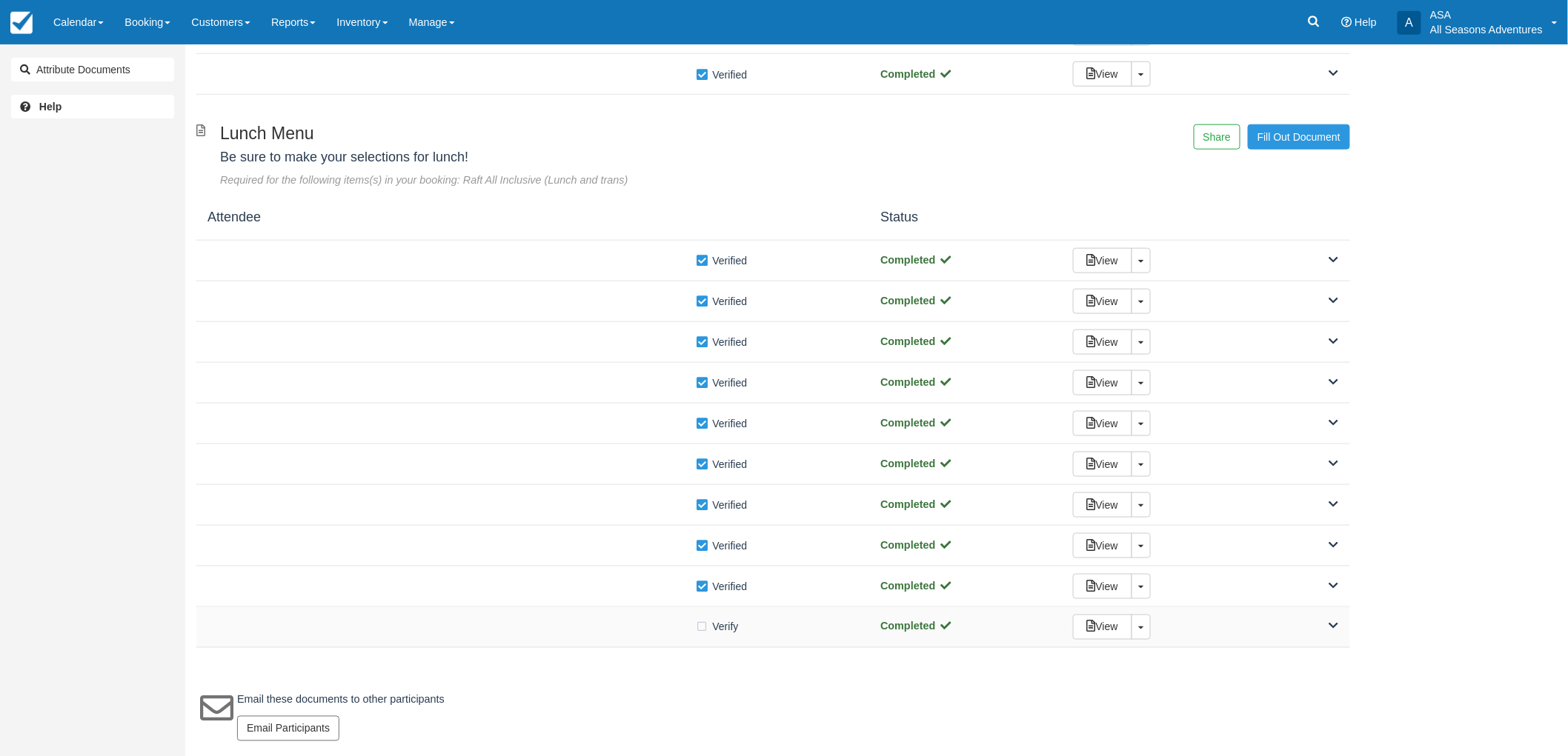
scroll to position [588, 0]
click at [605, 647] on div "Verify Verified Completed View Toggle Dropdown Detach" at bounding box center [774, 628] width 1154 height 41
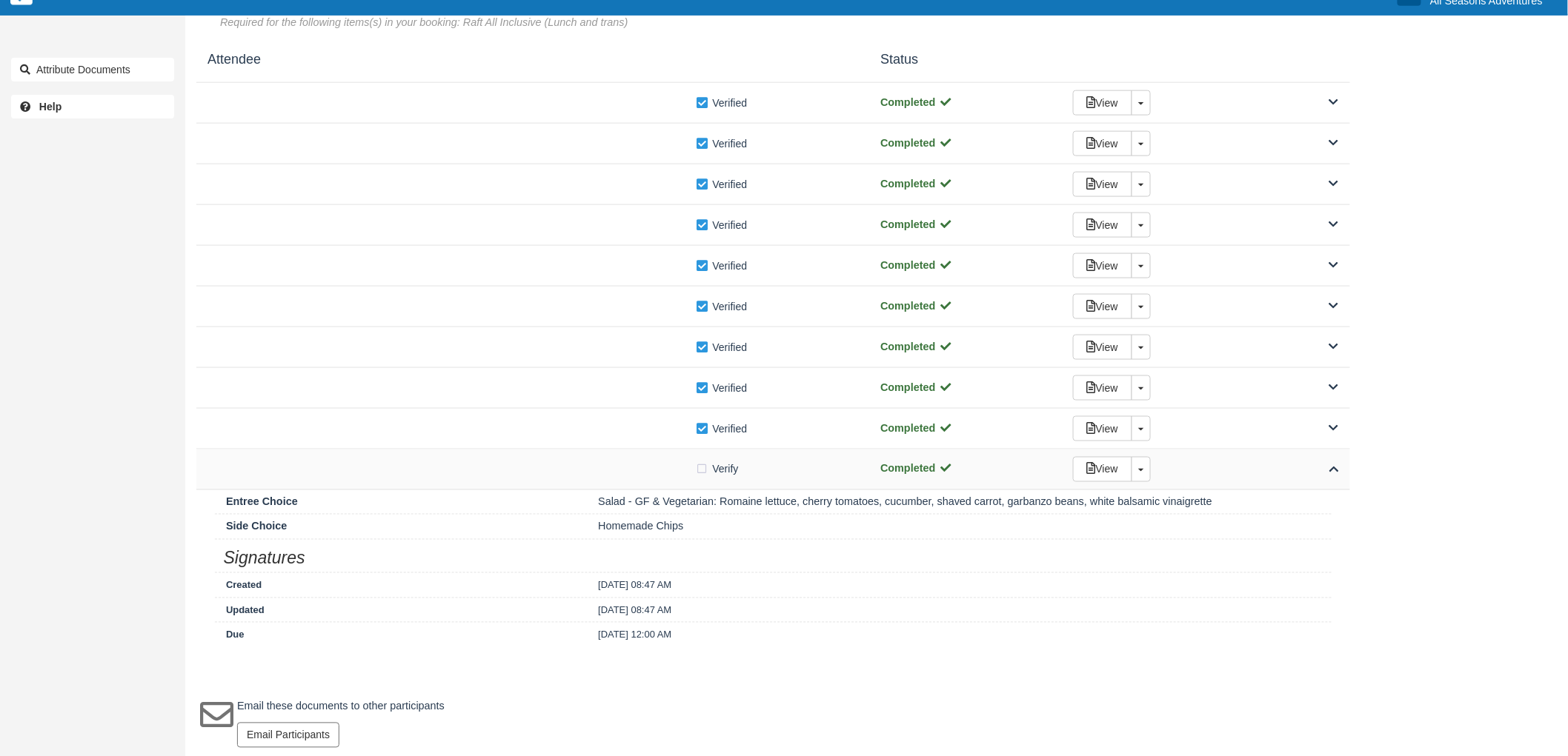
scroll to position [753, 0]
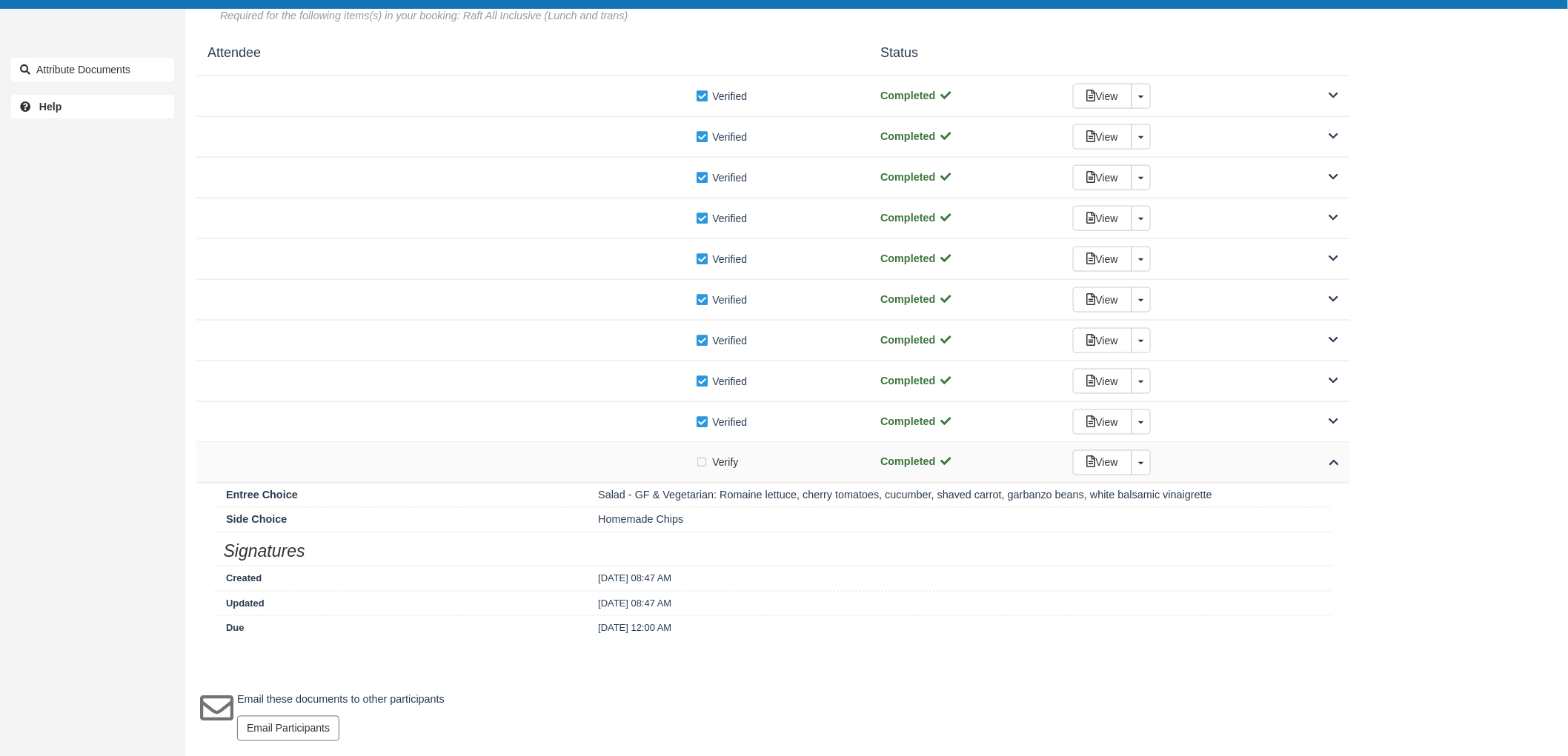
click at [701, 463] on label "Verify Verified" at bounding box center [722, 463] width 53 height 22
checkbox input "true"
click at [1088, 453] on link "View" at bounding box center [1102, 462] width 60 height 25
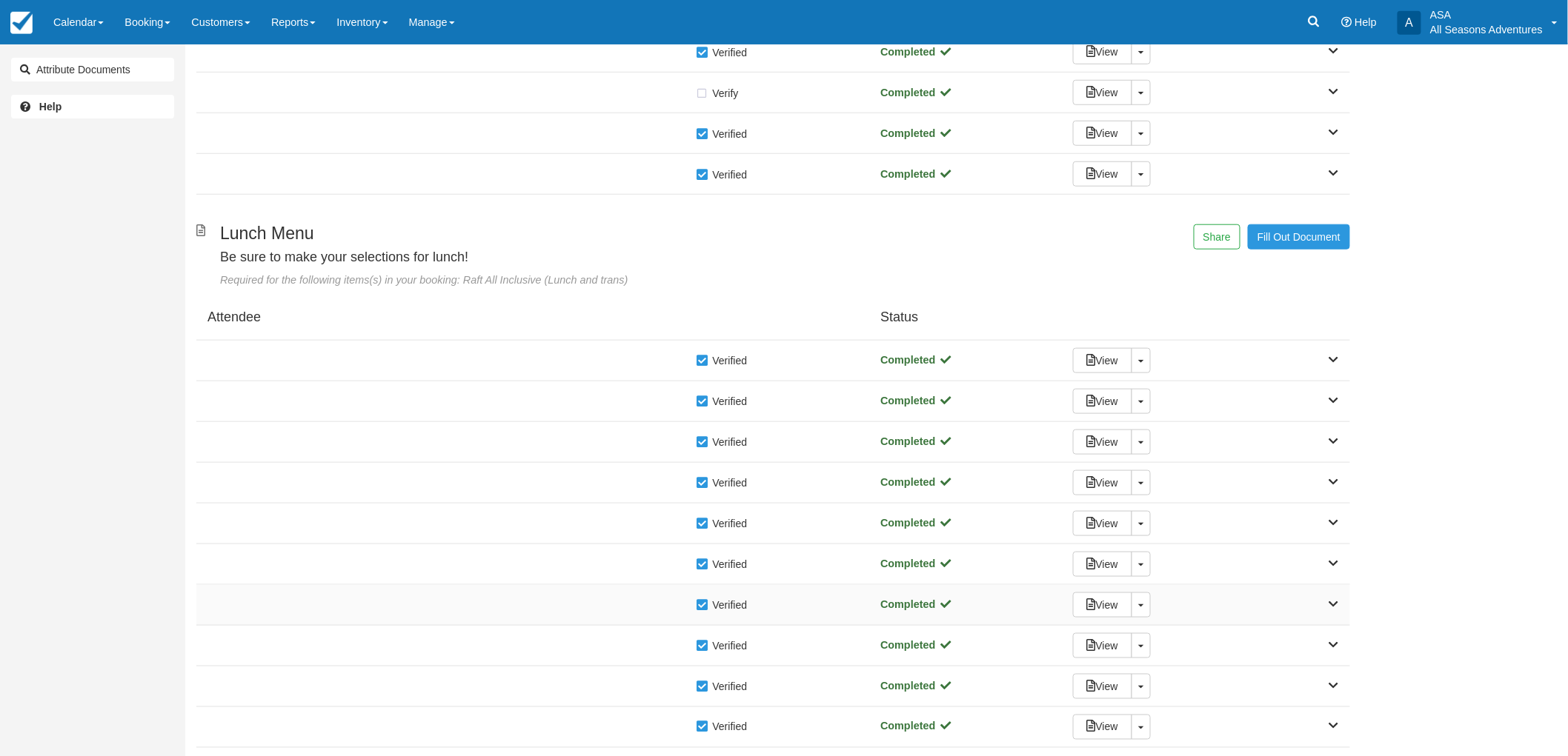
scroll to position [588, 0]
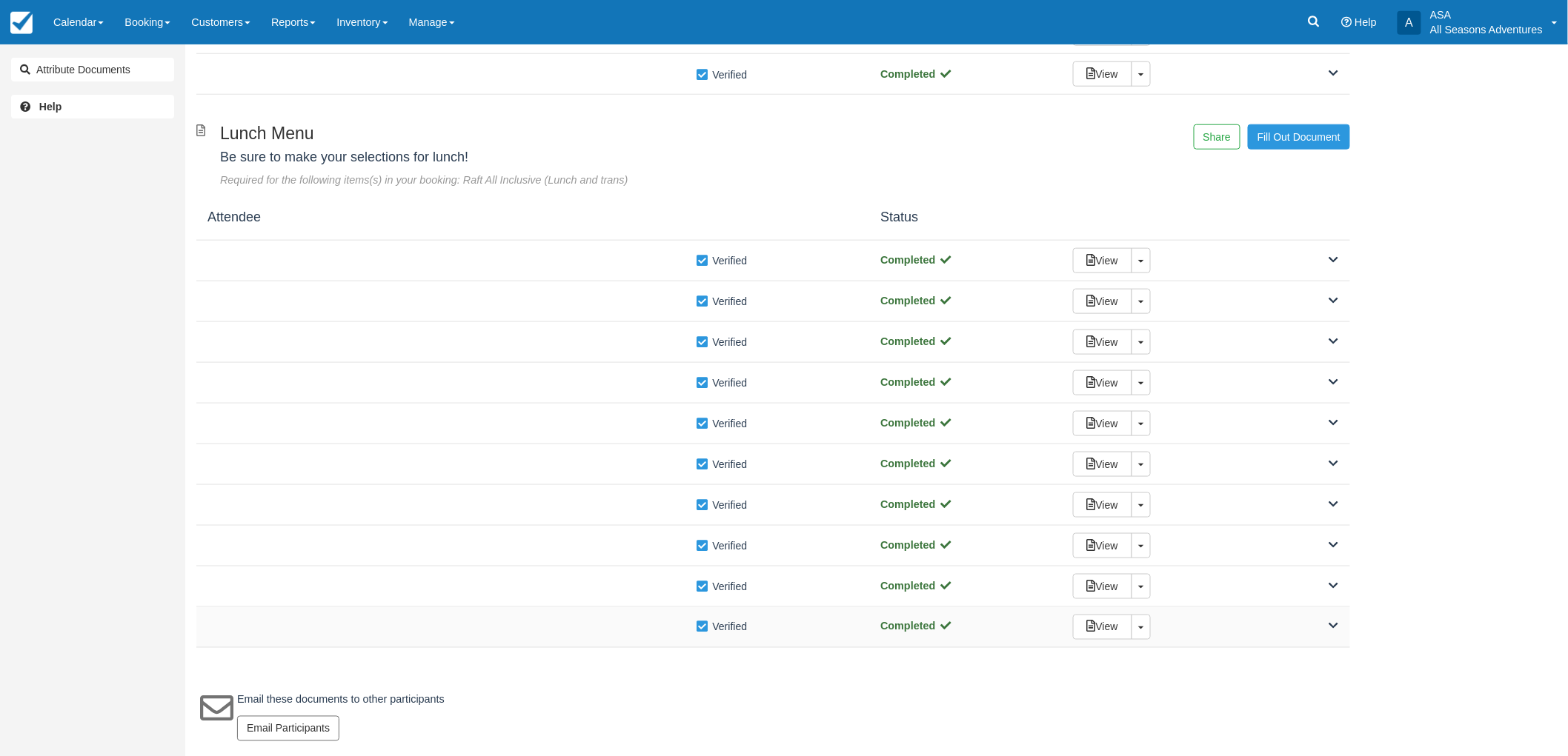
click at [572, 638] on div "Verify Verified Completed View Toggle Dropdown Detach" at bounding box center [774, 628] width 1154 height 41
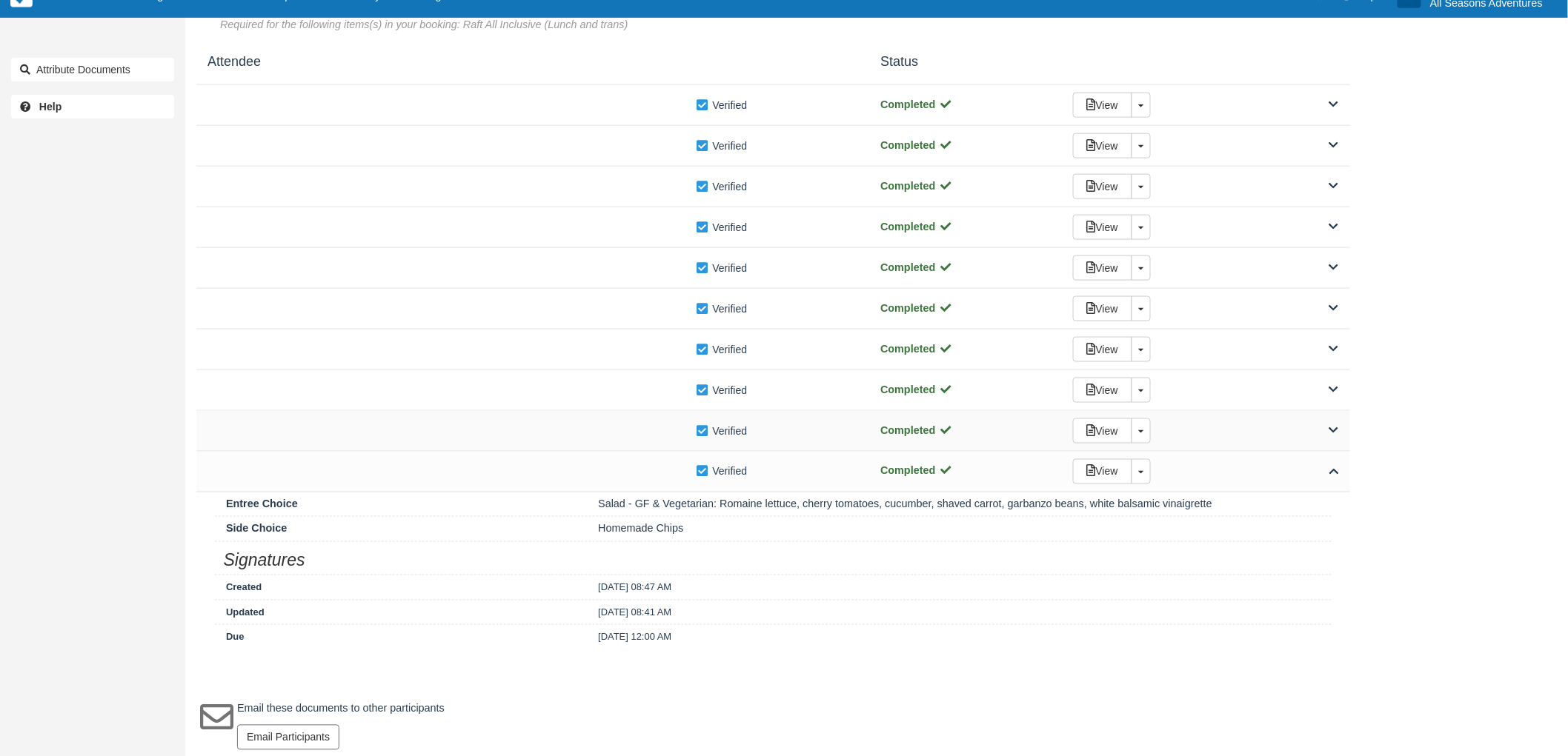
scroll to position [753, 0]
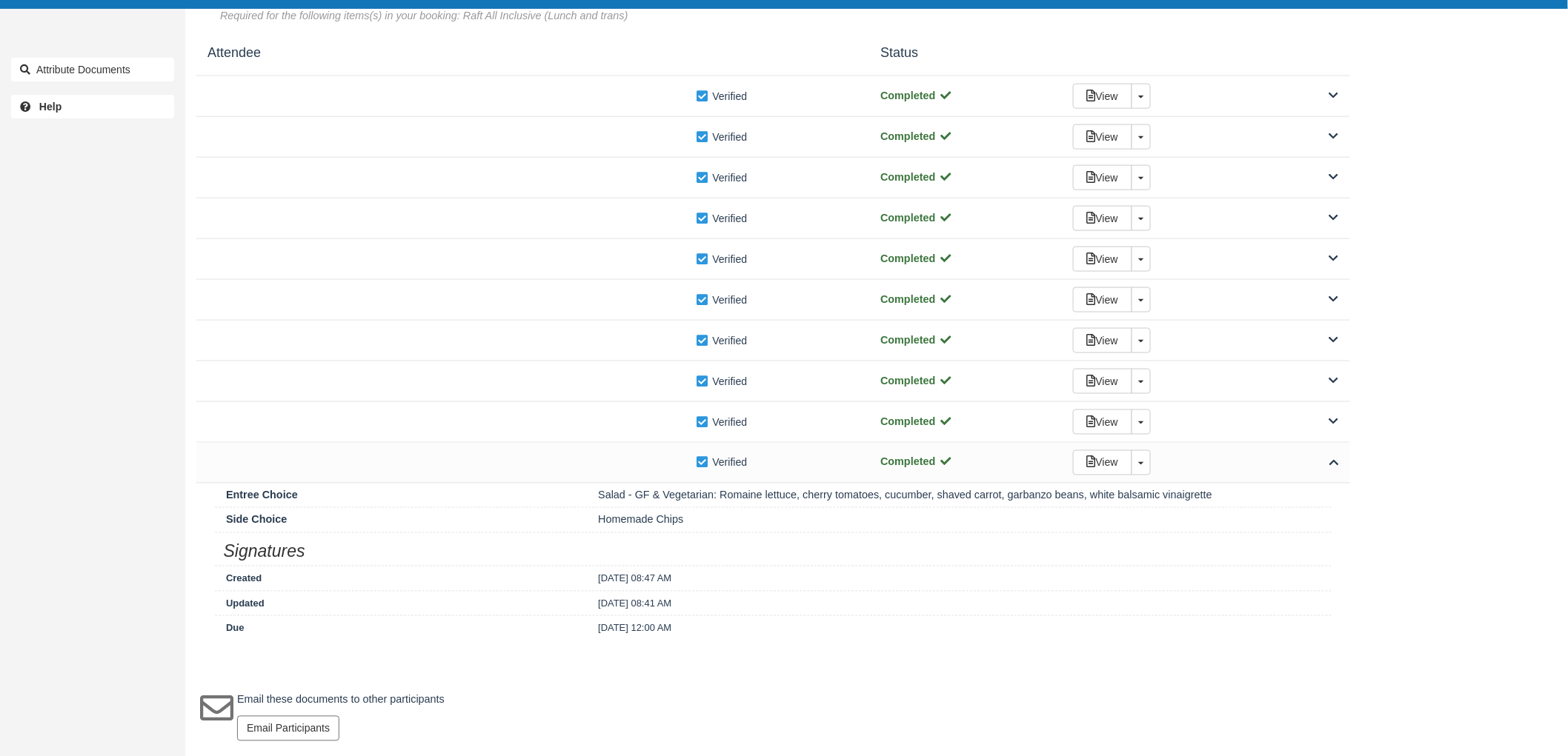
click at [154, 729] on div "Attribute Documents Help" at bounding box center [92, 378] width 185 height 756
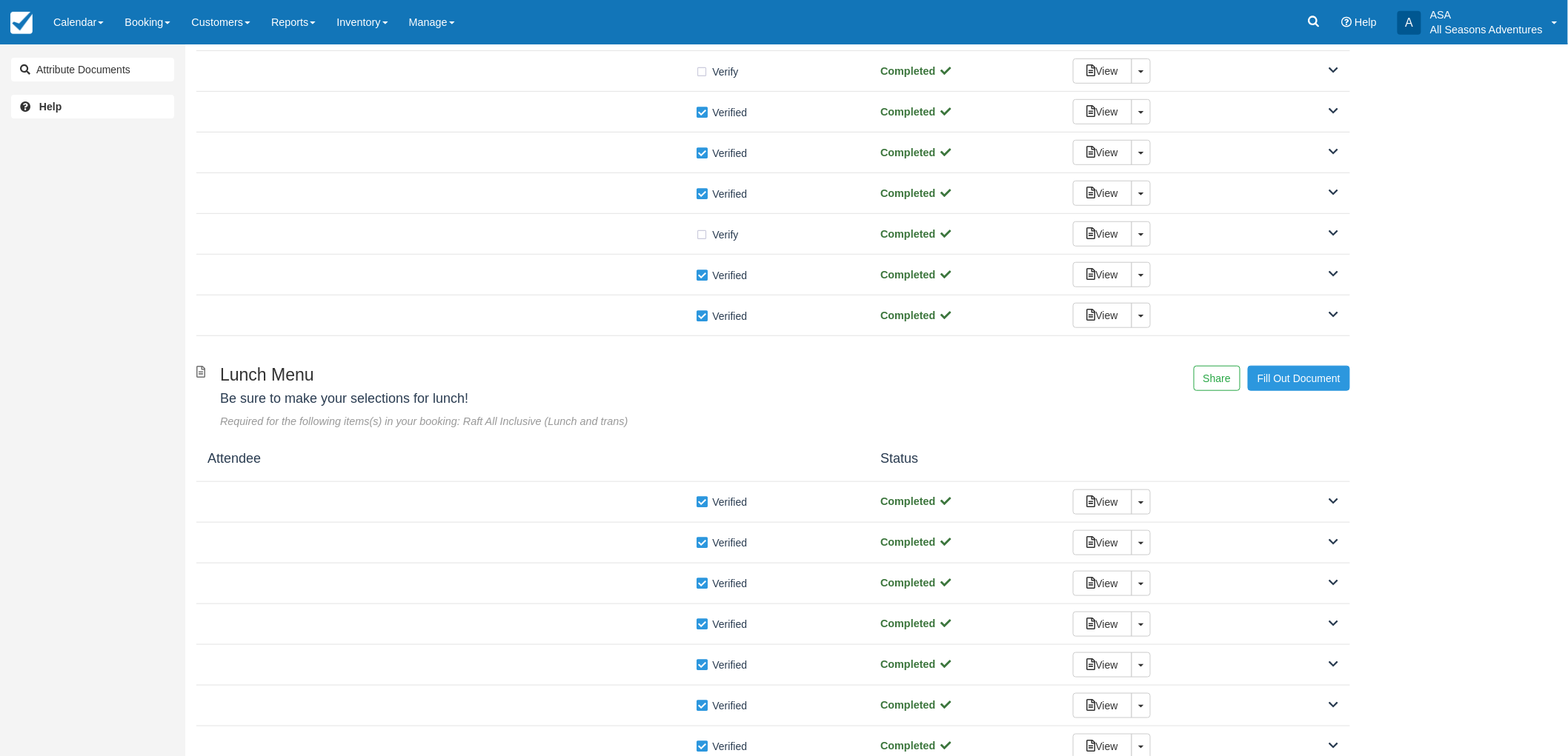
scroll to position [0, 0]
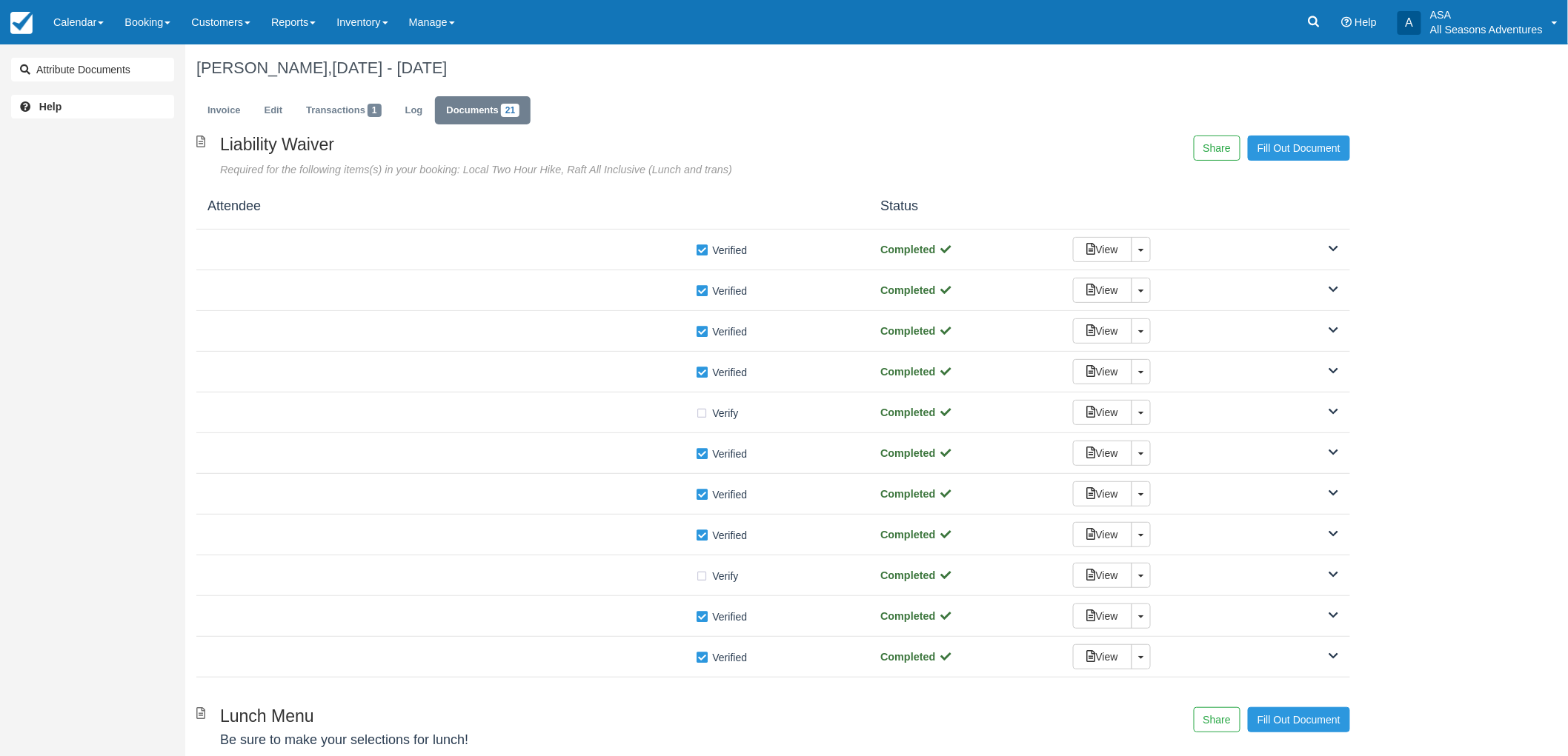
click at [191, 103] on div "Invoice Edit Transactions 1 Log Documents 21" at bounding box center [774, 115] width 1176 height 45
click at [233, 115] on link "Invoice" at bounding box center [224, 111] width 55 height 29
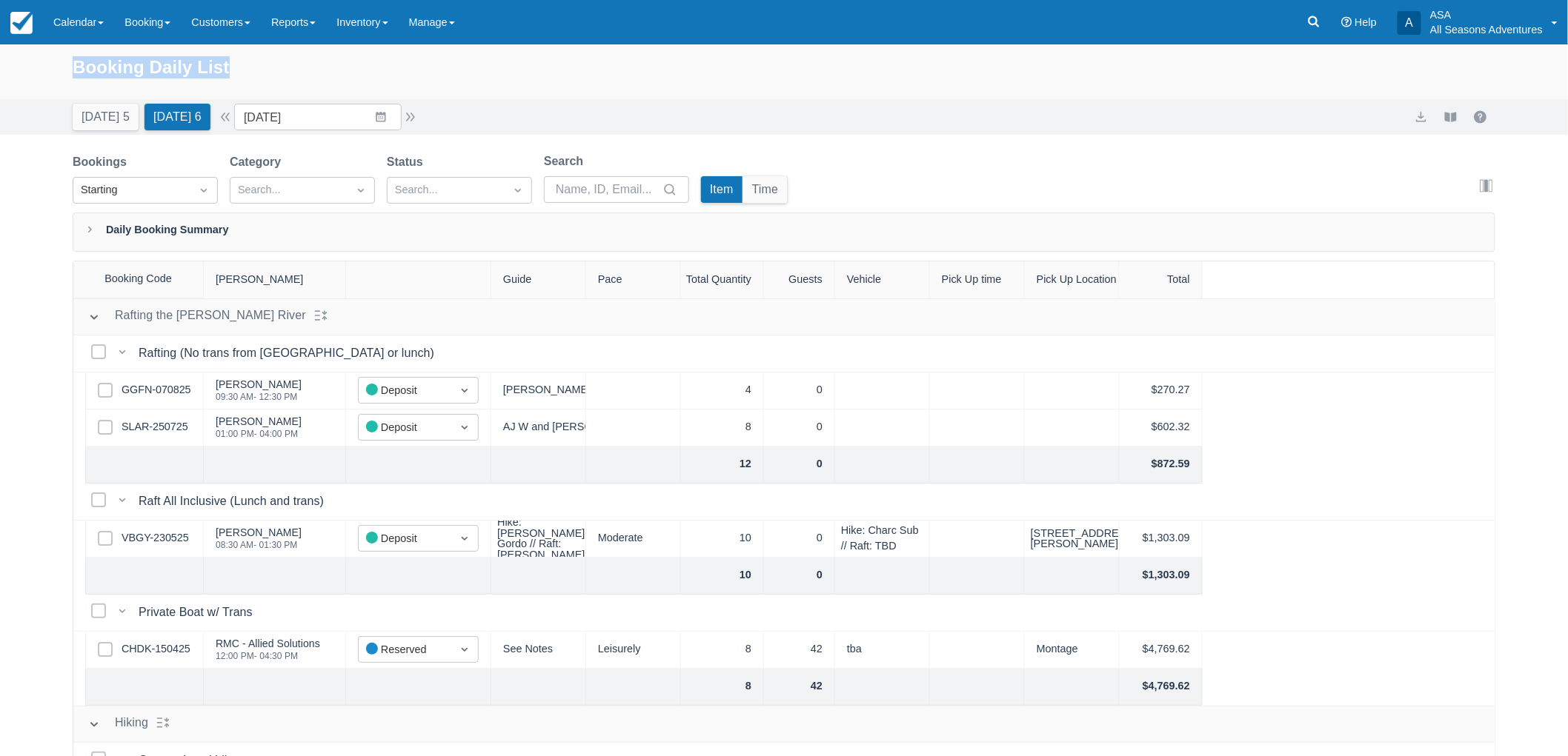
drag, startPoint x: 64, startPoint y: 67, endPoint x: 249, endPoint y: 60, distance: 185.1
click at [249, 60] on div "Booking Daily List" at bounding box center [784, 72] width 1568 height 55
click at [260, 56] on div "Booking Daily List" at bounding box center [784, 75] width 1423 height 43
drag, startPoint x: 72, startPoint y: 56, endPoint x: 278, endPoint y: 62, distance: 206.1
click at [278, 62] on div "Booking Daily List" at bounding box center [784, 75] width 1423 height 43
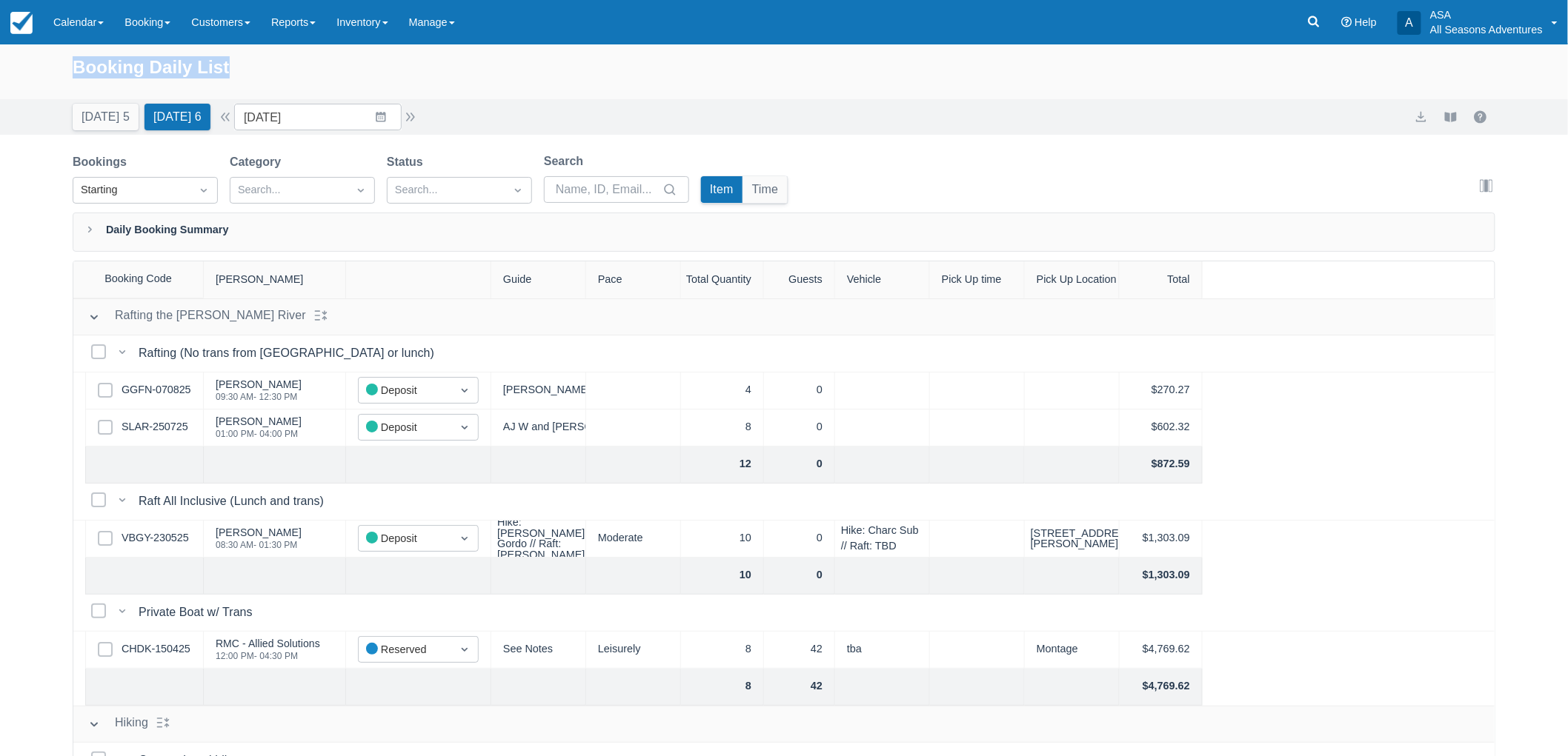
click at [269, 71] on div "Booking Daily List" at bounding box center [784, 75] width 1423 height 43
drag, startPoint x: 76, startPoint y: 60, endPoint x: 250, endPoint y: 77, distance: 174.8
click at [250, 77] on div "Booking Daily List" at bounding box center [784, 75] width 1423 height 43
click at [253, 77] on div "Booking Daily List" at bounding box center [784, 75] width 1423 height 43
drag, startPoint x: 72, startPoint y: 65, endPoint x: 270, endPoint y: 86, distance: 199.1
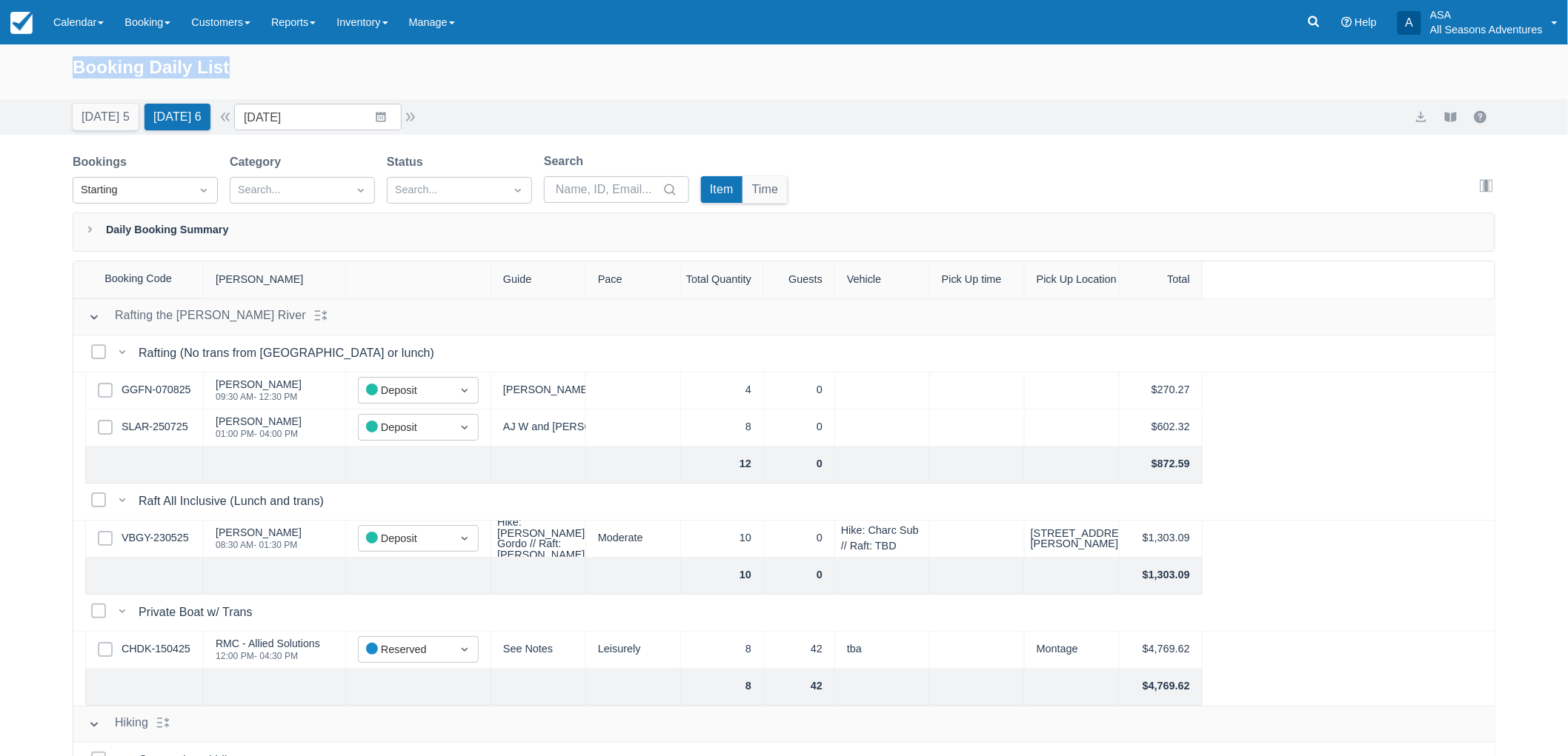
click at [270, 86] on div "Booking Daily List" at bounding box center [784, 75] width 1423 height 43
click at [260, 69] on div "Booking Daily List" at bounding box center [784, 75] width 1423 height 43
drag, startPoint x: 74, startPoint y: 65, endPoint x: 248, endPoint y: 67, distance: 174.0
click at [248, 67] on div "Booking Daily List" at bounding box center [784, 75] width 1423 height 43
click at [250, 74] on div "Booking Daily List" at bounding box center [784, 75] width 1423 height 43
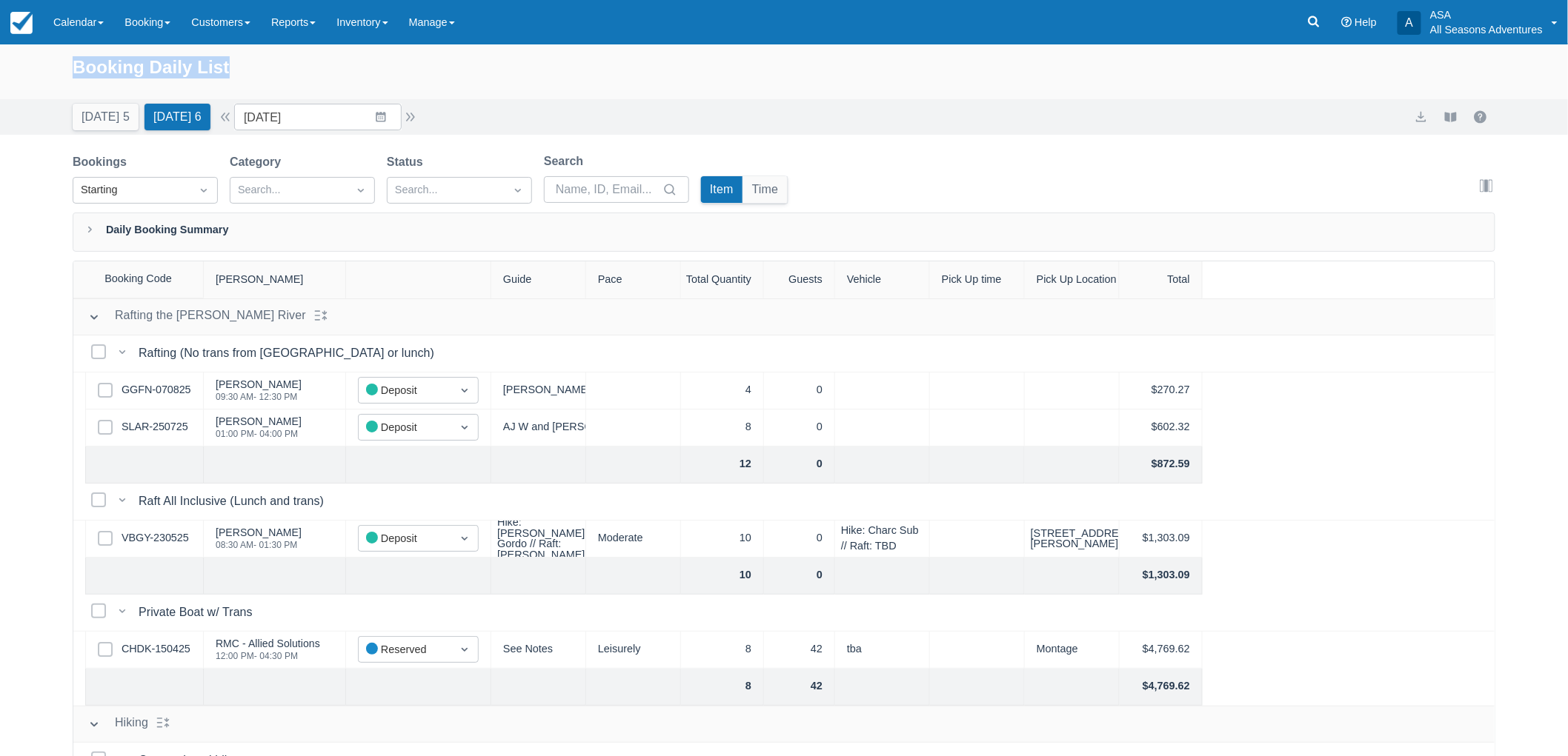
drag, startPoint x: 66, startPoint y: 66, endPoint x: 256, endPoint y: 77, distance: 190.3
click at [256, 77] on div "Booking Daily List" at bounding box center [784, 72] width 1568 height 55
click at [442, 74] on div "Booking Daily List" at bounding box center [784, 75] width 1423 height 43
click at [83, 114] on button "Today 5" at bounding box center [105, 116] width 66 height 27
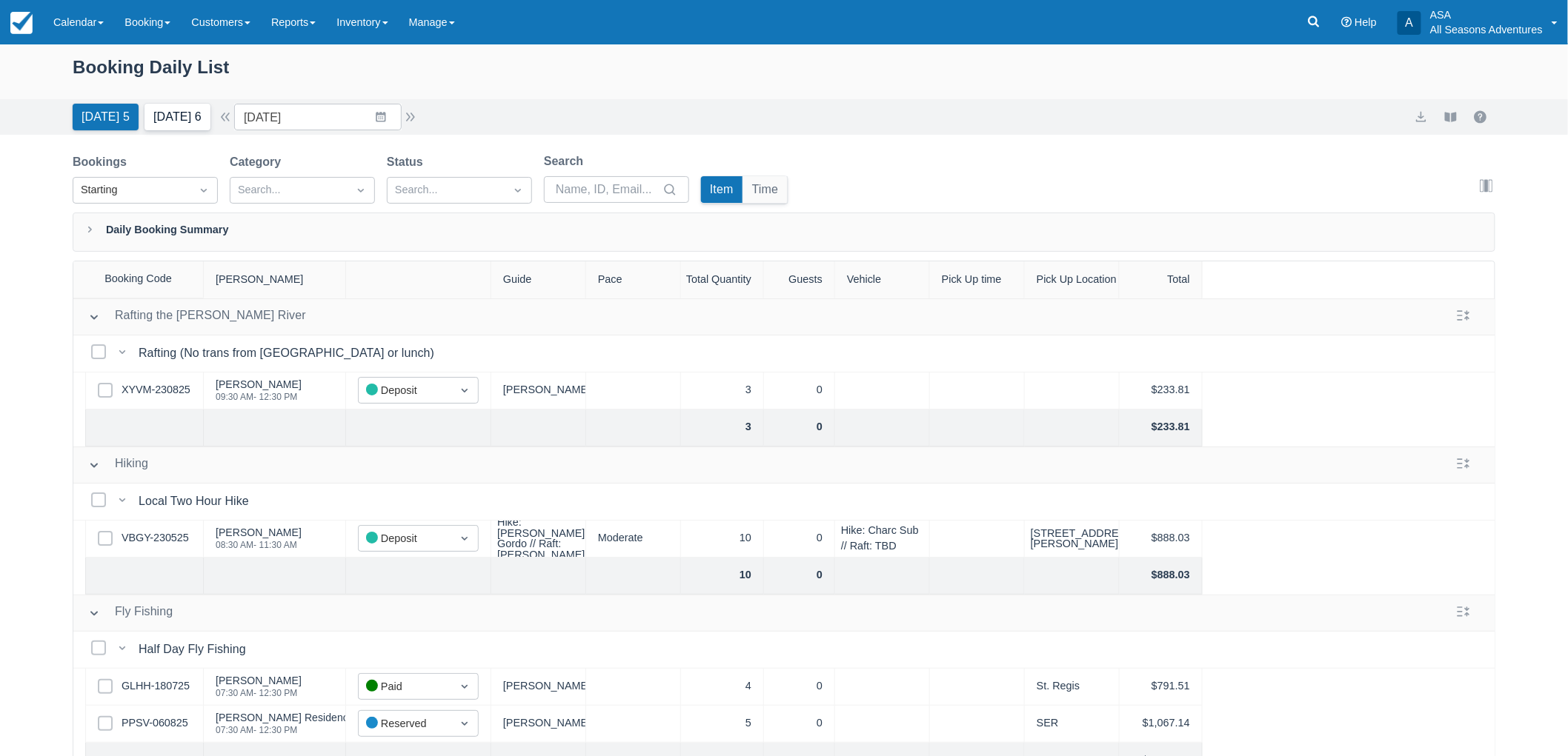
click at [181, 114] on button "Tomorrow 6" at bounding box center [178, 116] width 66 height 27
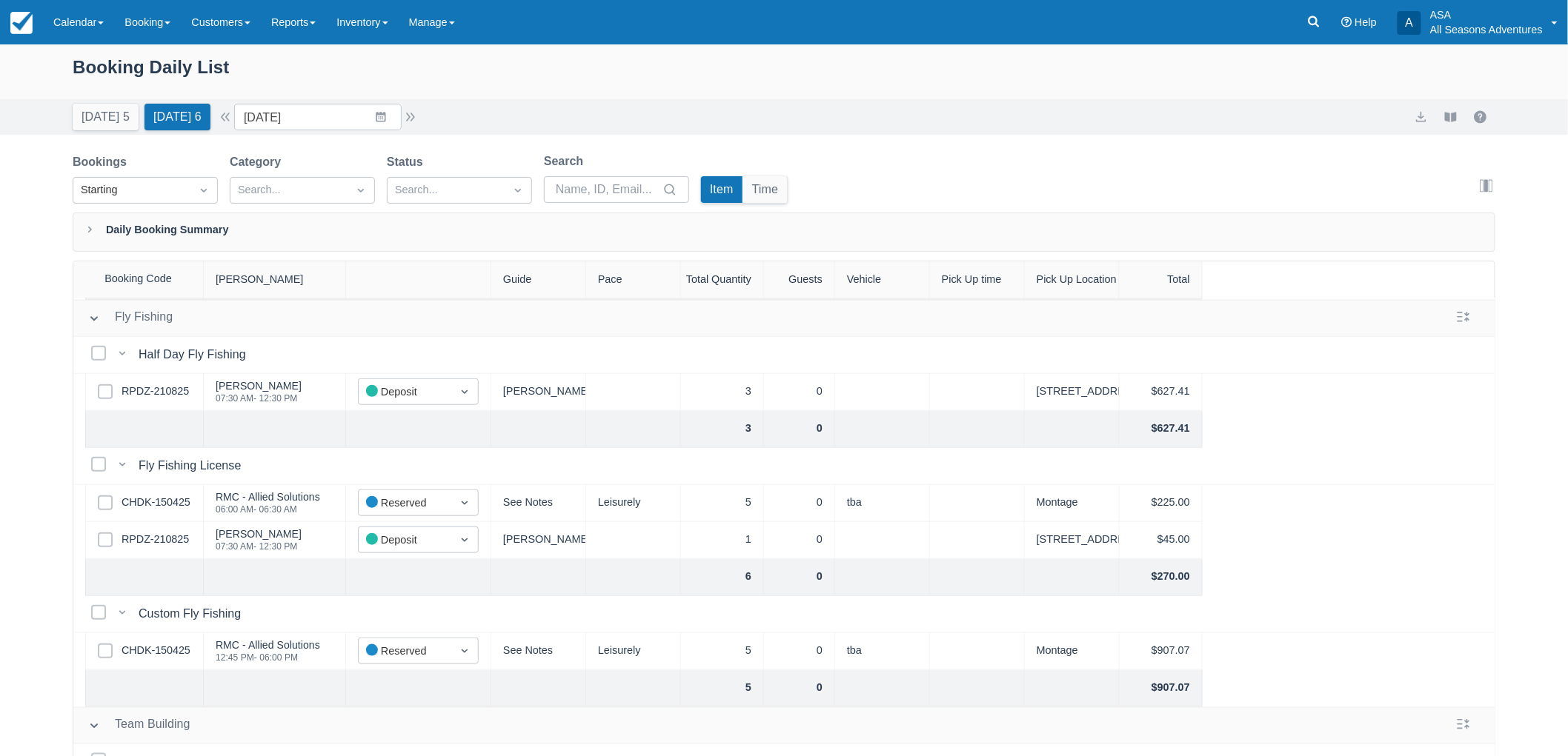
scroll to position [526, 0]
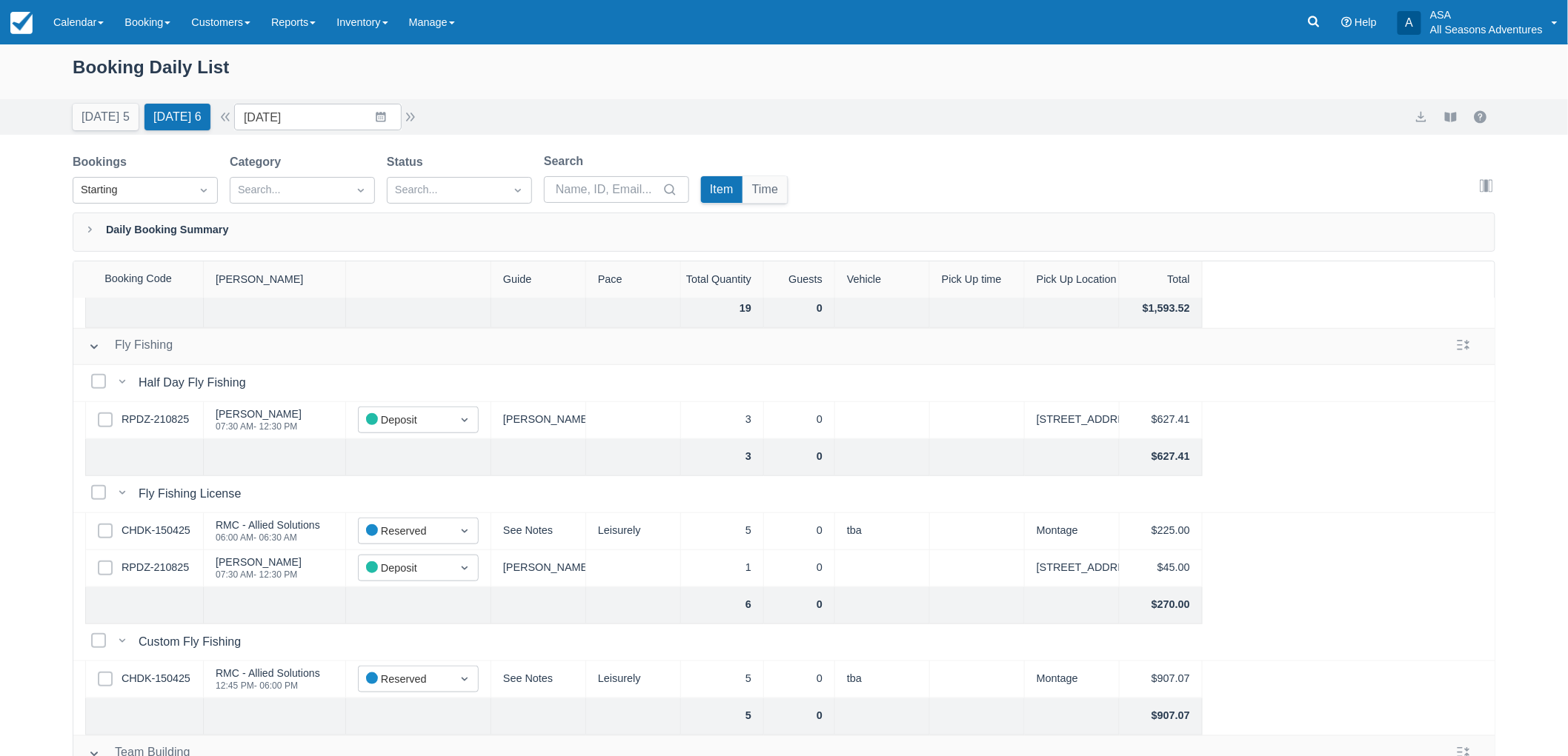
click at [156, 513] on div "Select Row CHDK-150425" at bounding box center [144, 531] width 118 height 37
click at [156, 527] on link "CHDK-150425" at bounding box center [156, 531] width 69 height 16
click at [166, 566] on link "RPDZ-210825" at bounding box center [155, 568] width 67 height 16
click at [94, 127] on button "Today 5" at bounding box center [105, 116] width 66 height 27
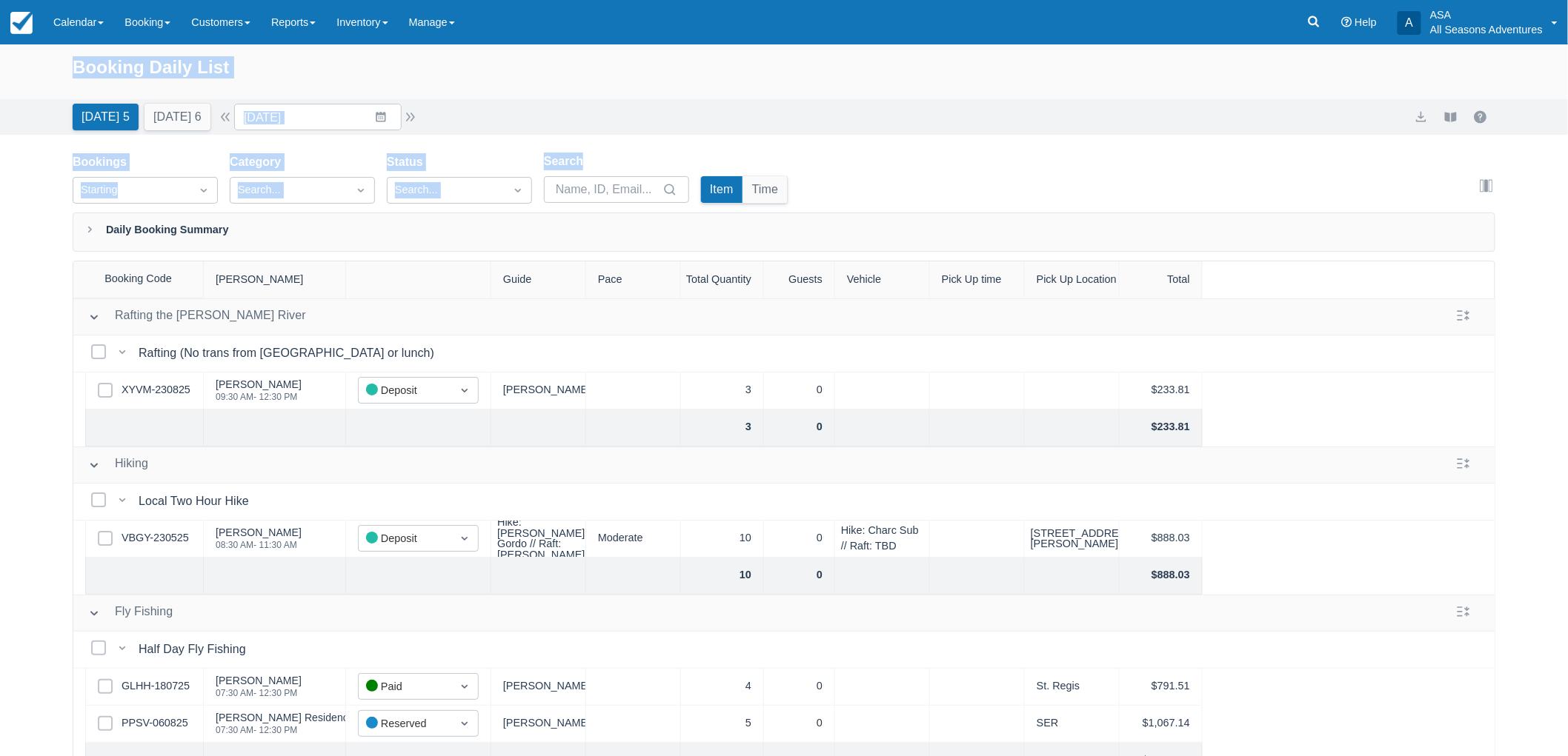
drag, startPoint x: 72, startPoint y: 63, endPoint x: 613, endPoint y: 159, distance: 549.5
click at [613, 159] on div "Booking Daily List Today 5 Tomorrow 6 Date 08/24/25 Navigate forward to interac…" at bounding box center [784, 438] width 1568 height 787
click at [595, 112] on div "Today 5 Tomorrow 6 Date 08/24/25 Navigate forward to interact with the calendar…" at bounding box center [784, 116] width 1423 height 27
drag, startPoint x: 68, startPoint y: 64, endPoint x: 364, endPoint y: 90, distance: 297.1
click at [364, 90] on div "Booking Daily List" at bounding box center [784, 72] width 1568 height 55
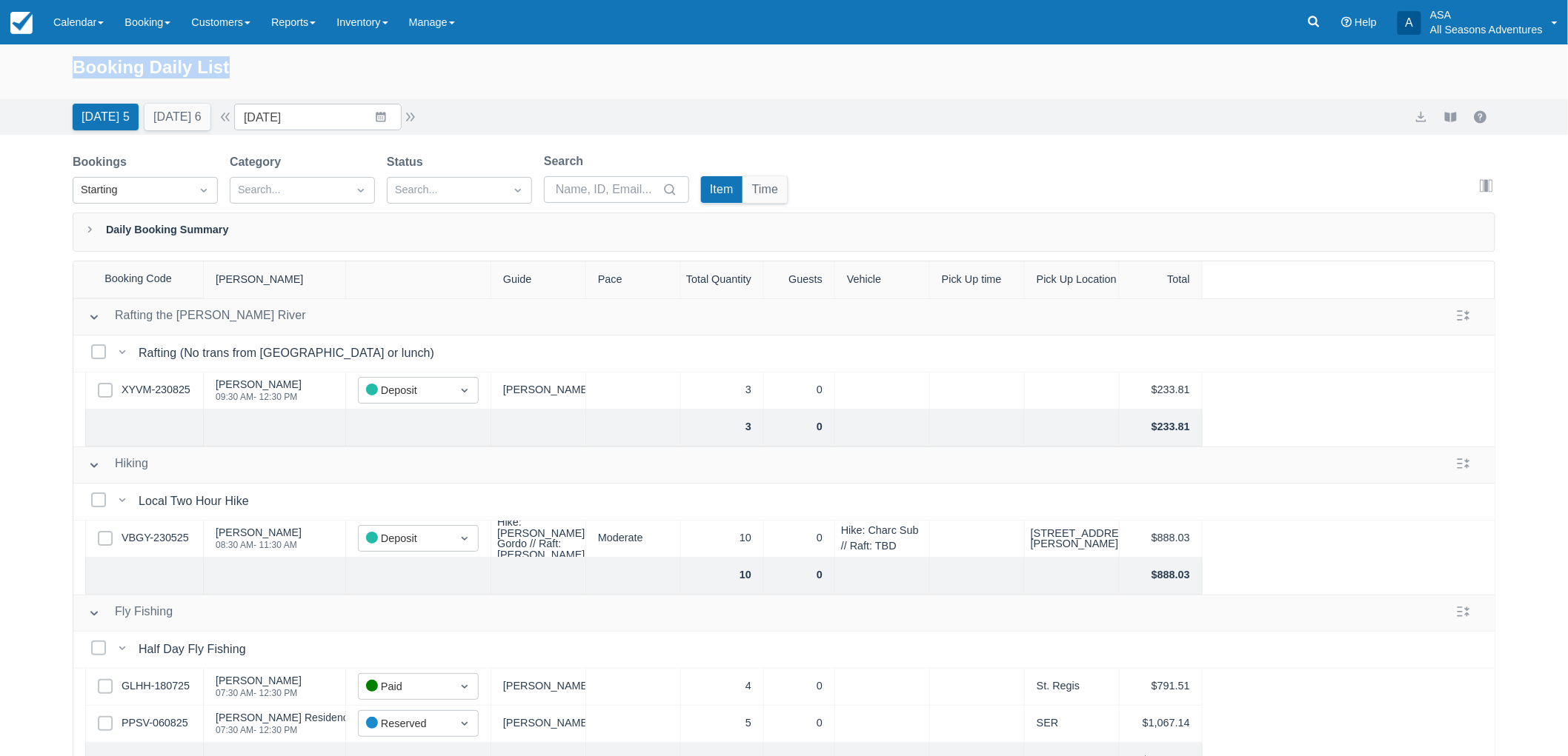
click at [364, 83] on div "Booking Daily List" at bounding box center [784, 75] width 1423 height 43
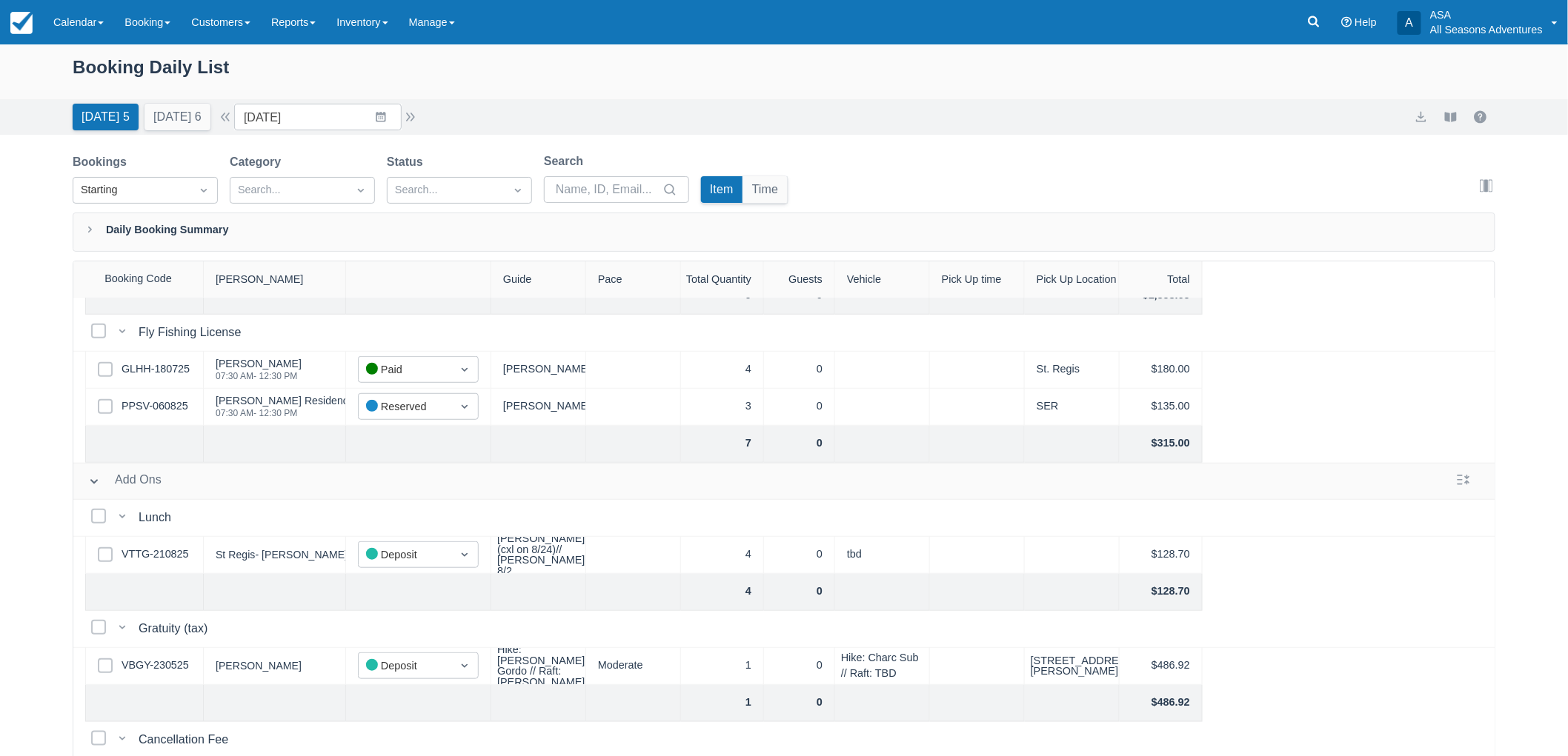
scroll to position [517, 0]
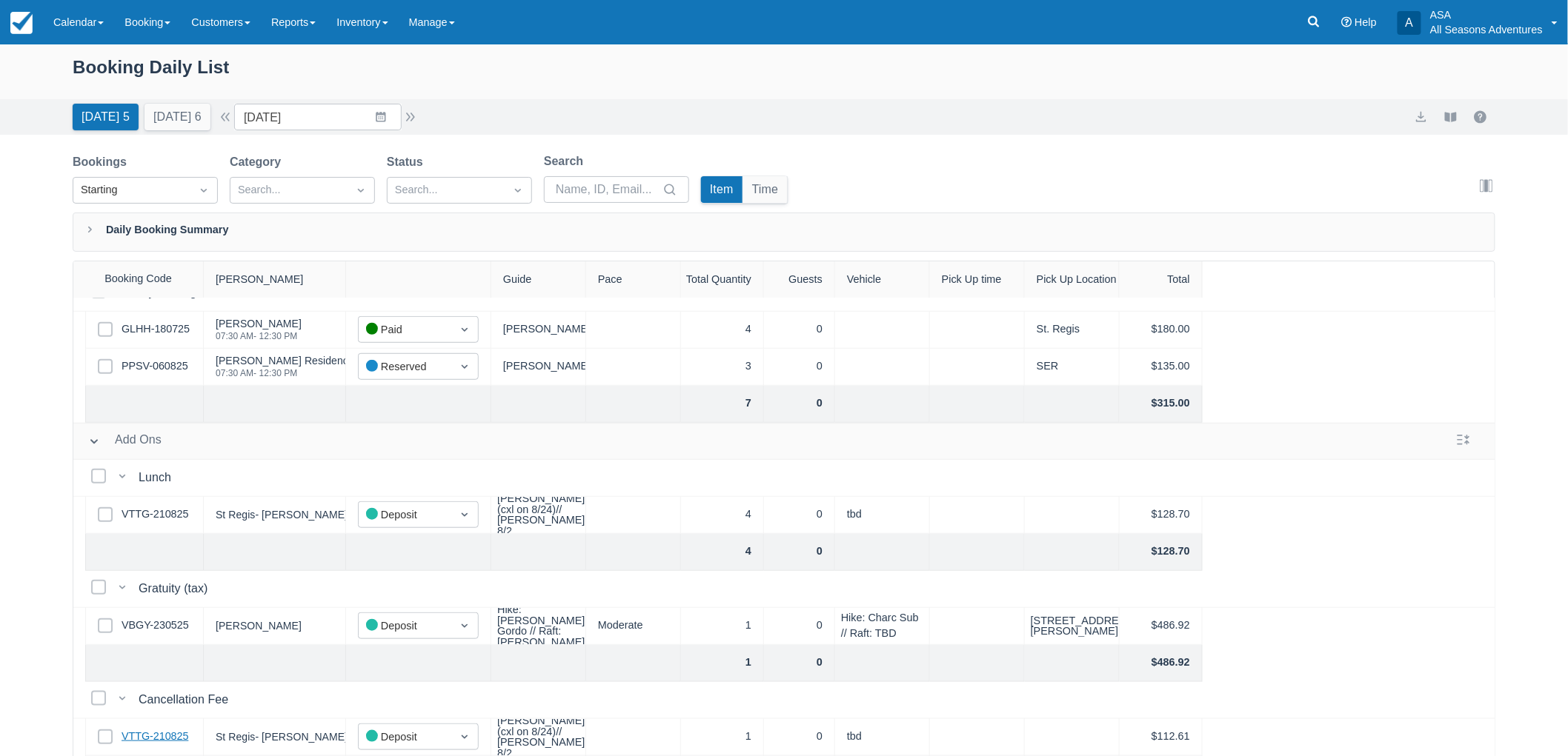
click at [178, 728] on link "VTTG-210825" at bounding box center [154, 736] width 66 height 16
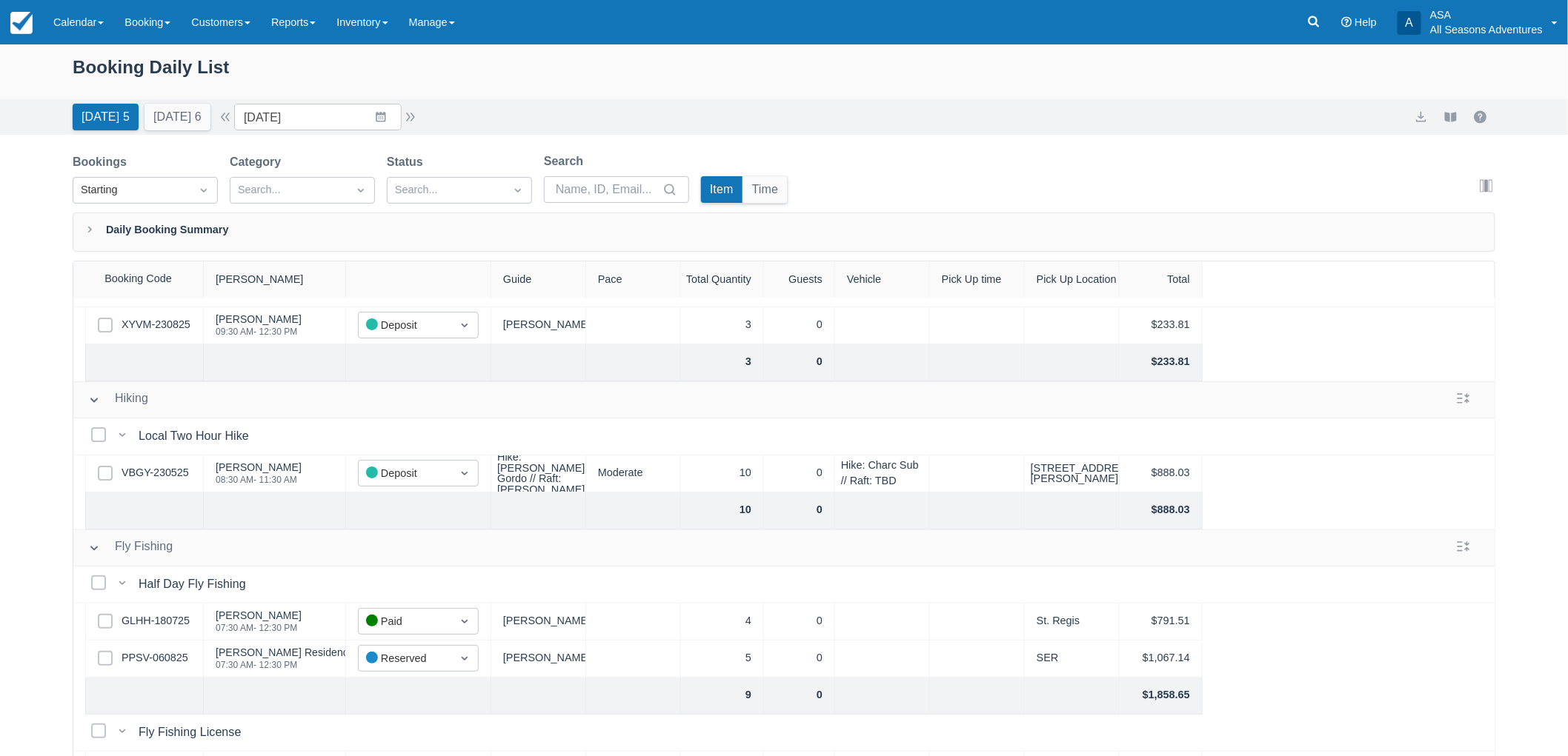
scroll to position [0, 0]
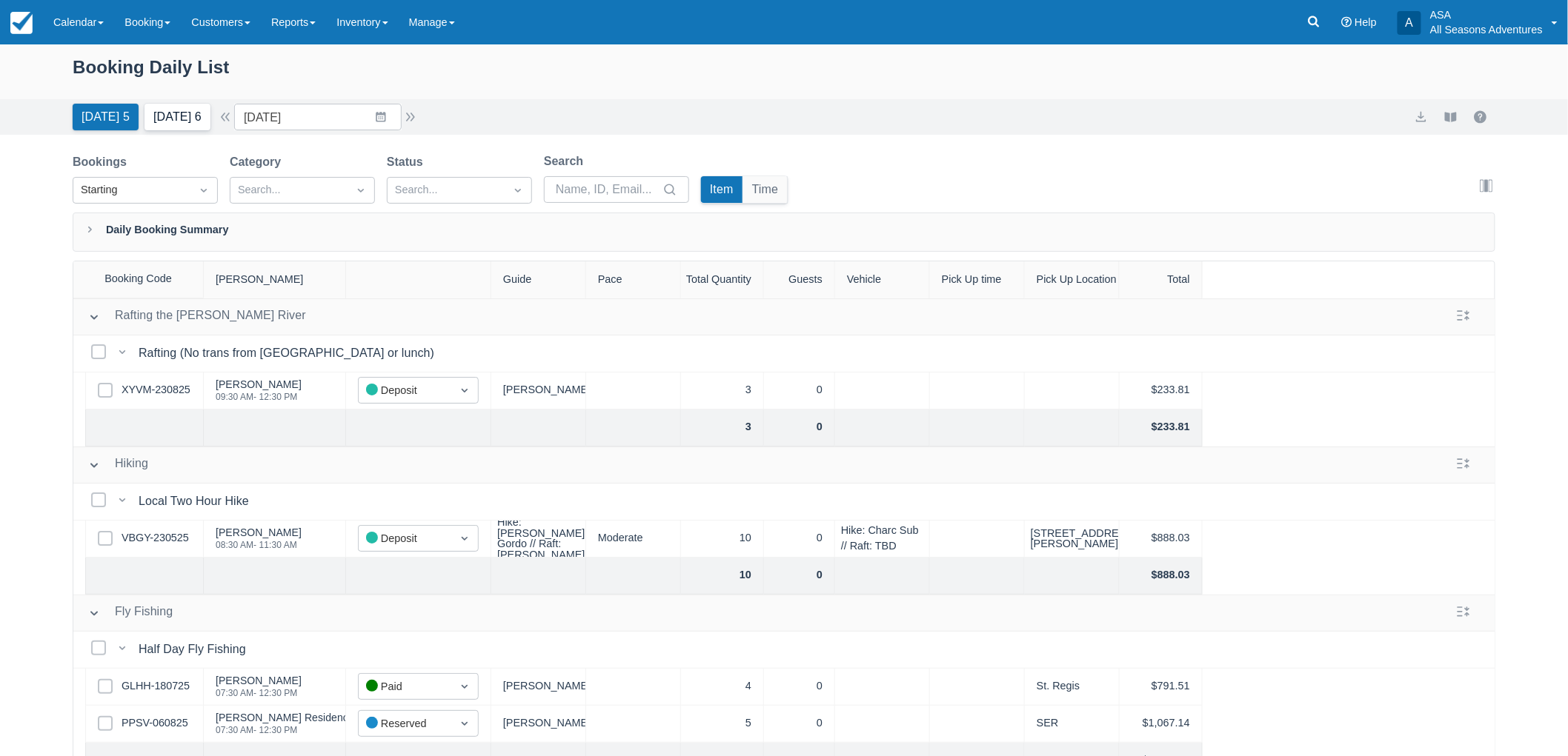
click at [192, 126] on button "Tomorrow 6" at bounding box center [178, 116] width 66 height 27
type input "08/25/25"
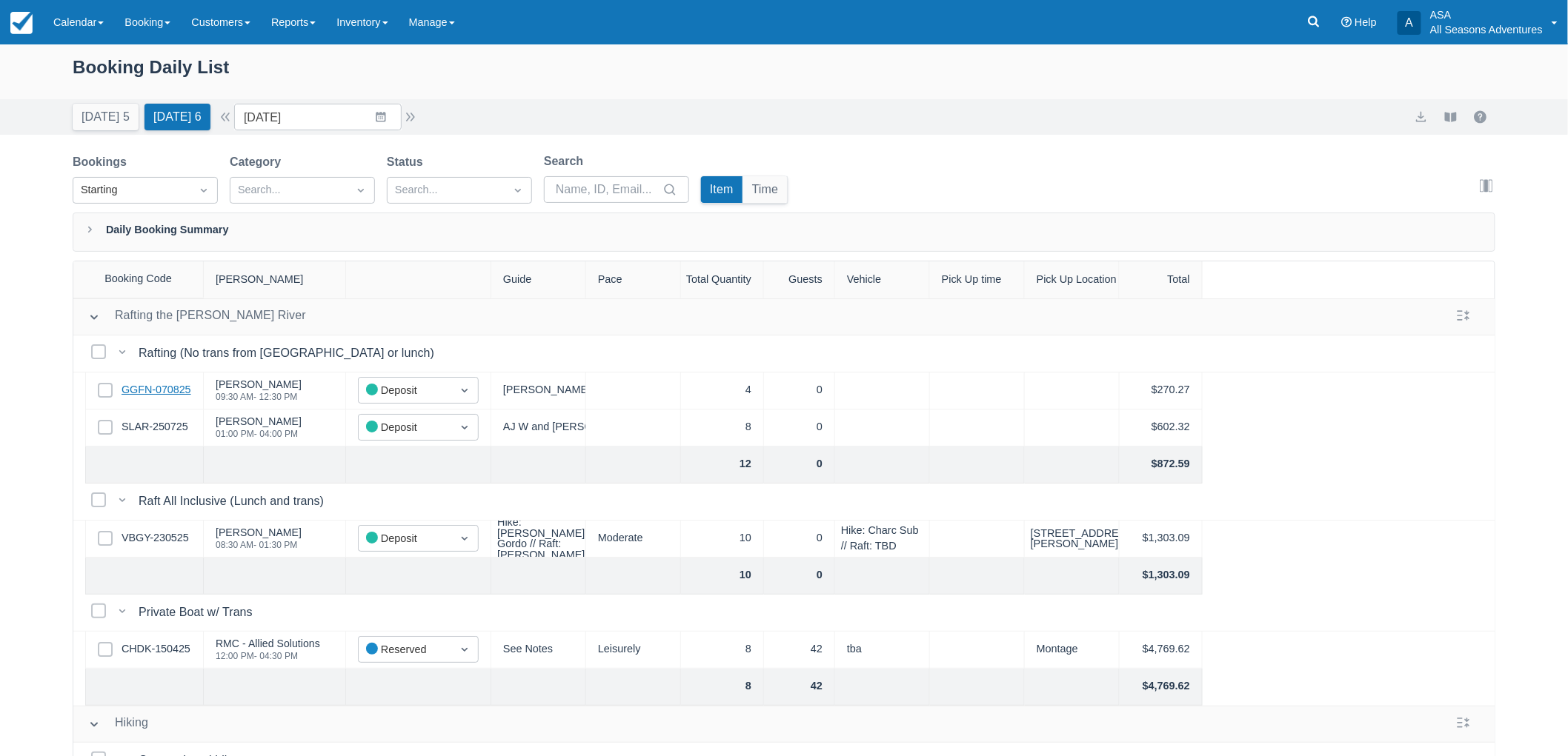
click at [166, 395] on link "GGFN-070825" at bounding box center [156, 390] width 70 height 16
click at [156, 429] on link "SLAR-250725" at bounding box center [154, 427] width 66 height 16
click at [168, 656] on link "CHDK-150425" at bounding box center [156, 649] width 69 height 16
click at [173, 645] on link "CHDK-150425" at bounding box center [156, 649] width 69 height 16
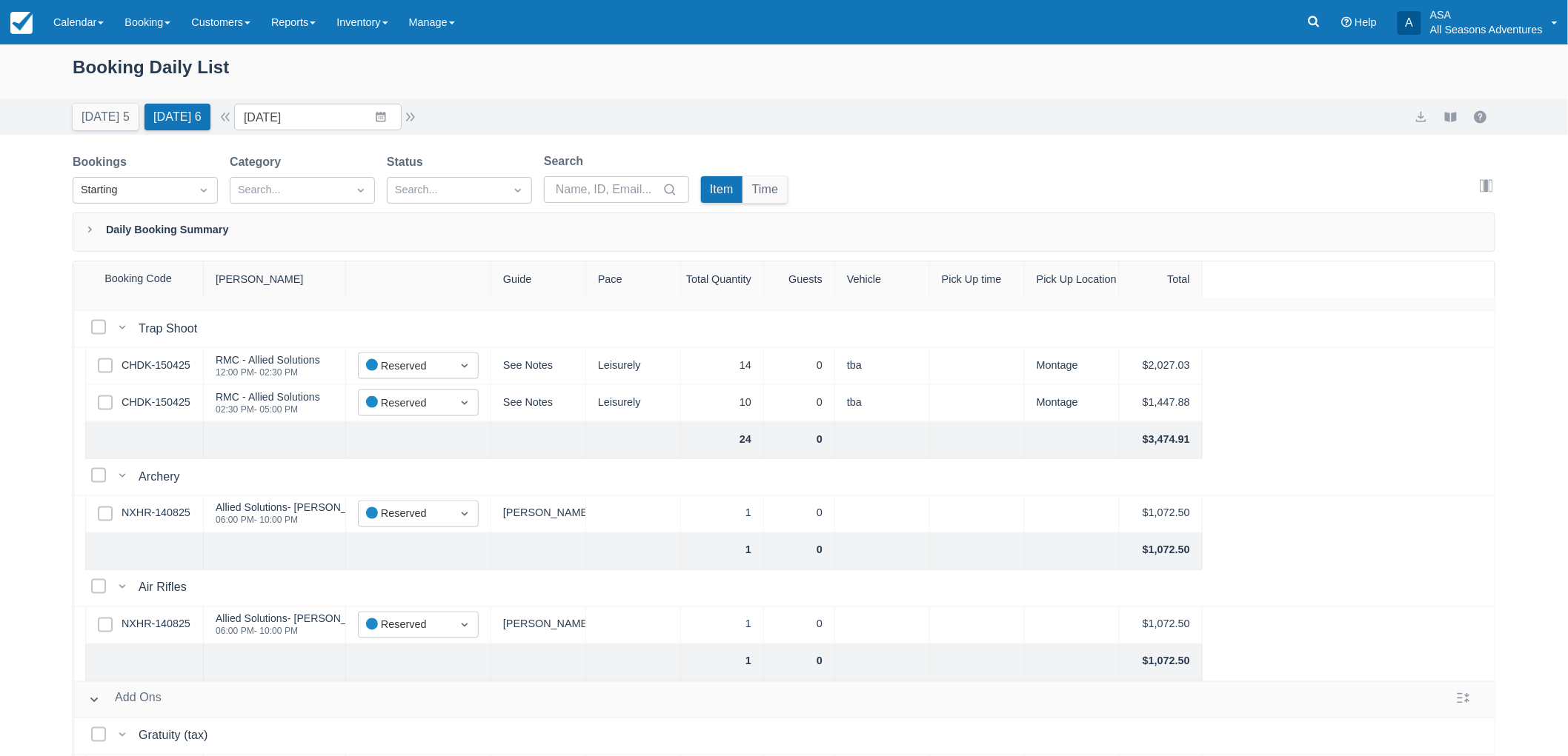
scroll to position [1184, 0]
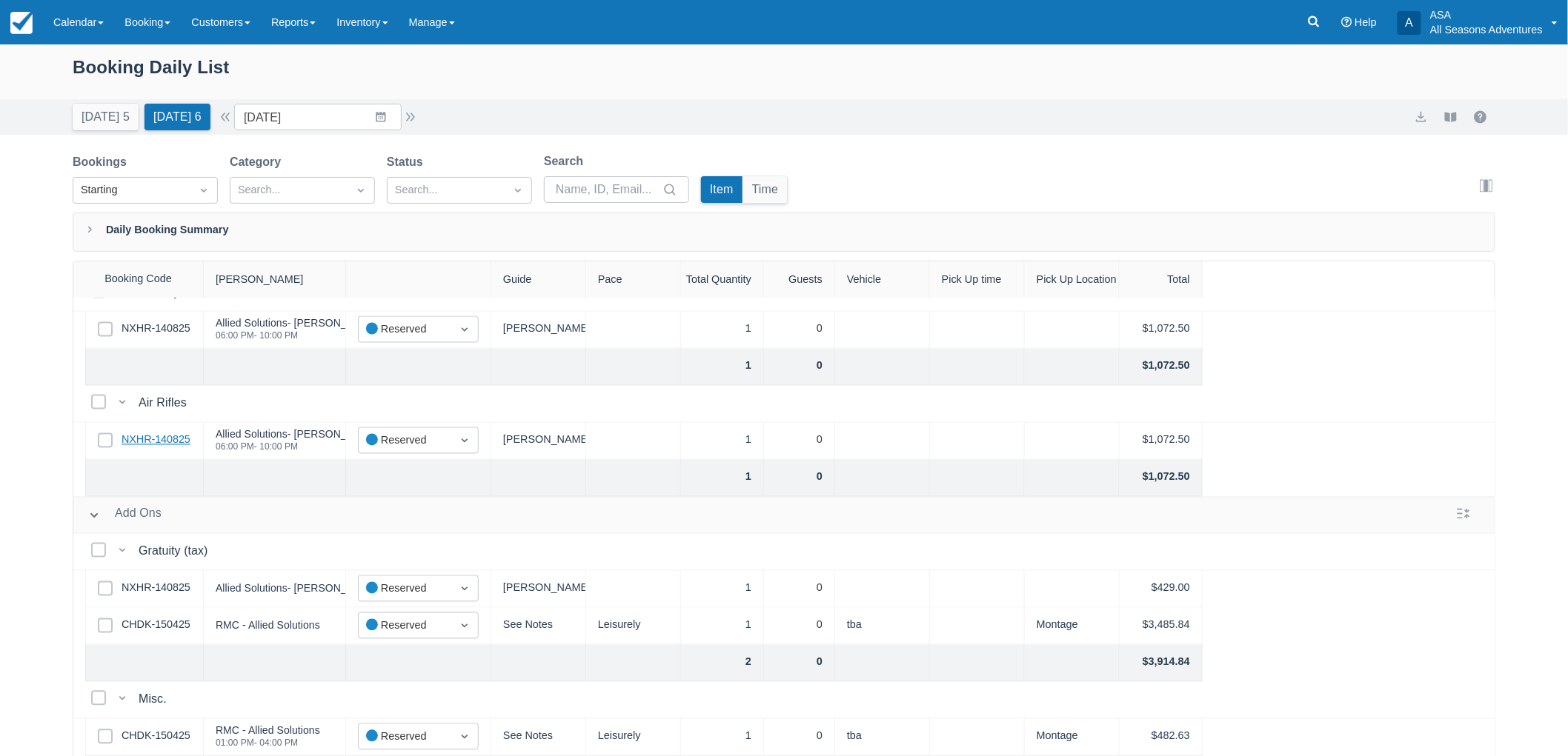
click at [143, 433] on link "NXHR-140825" at bounding box center [156, 440] width 69 height 16
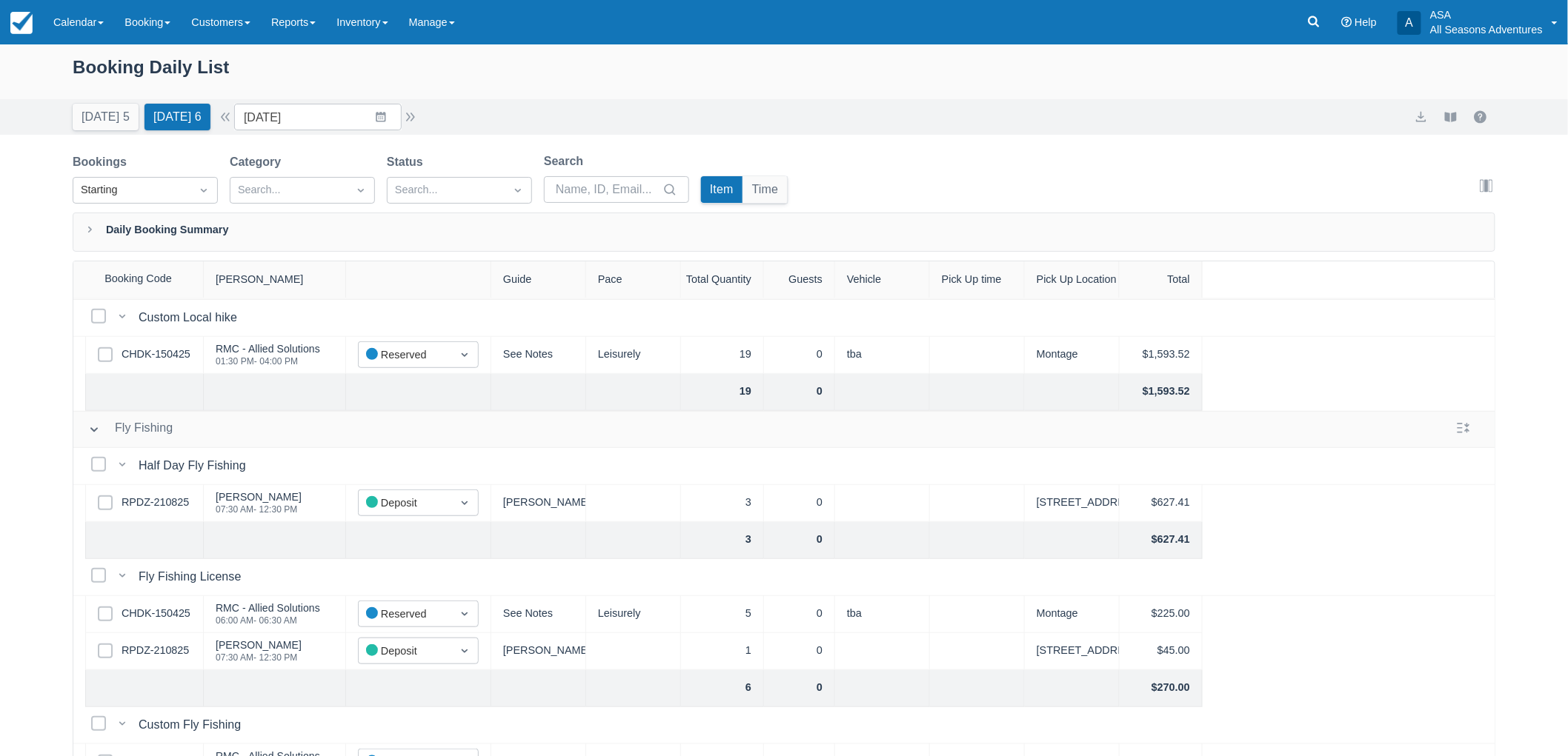
scroll to position [0, 0]
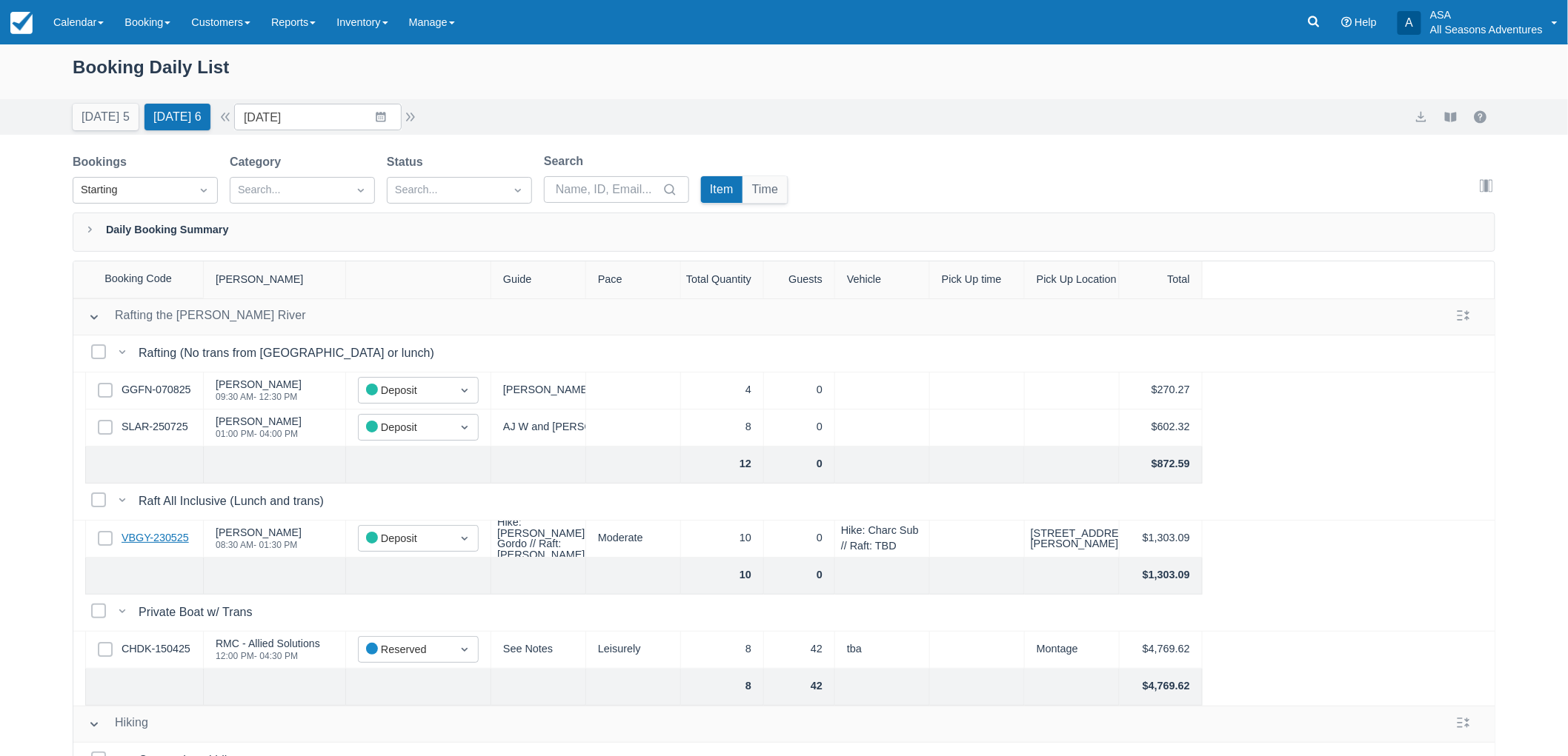
click at [176, 541] on link "VBGY-230525" at bounding box center [155, 538] width 67 height 16
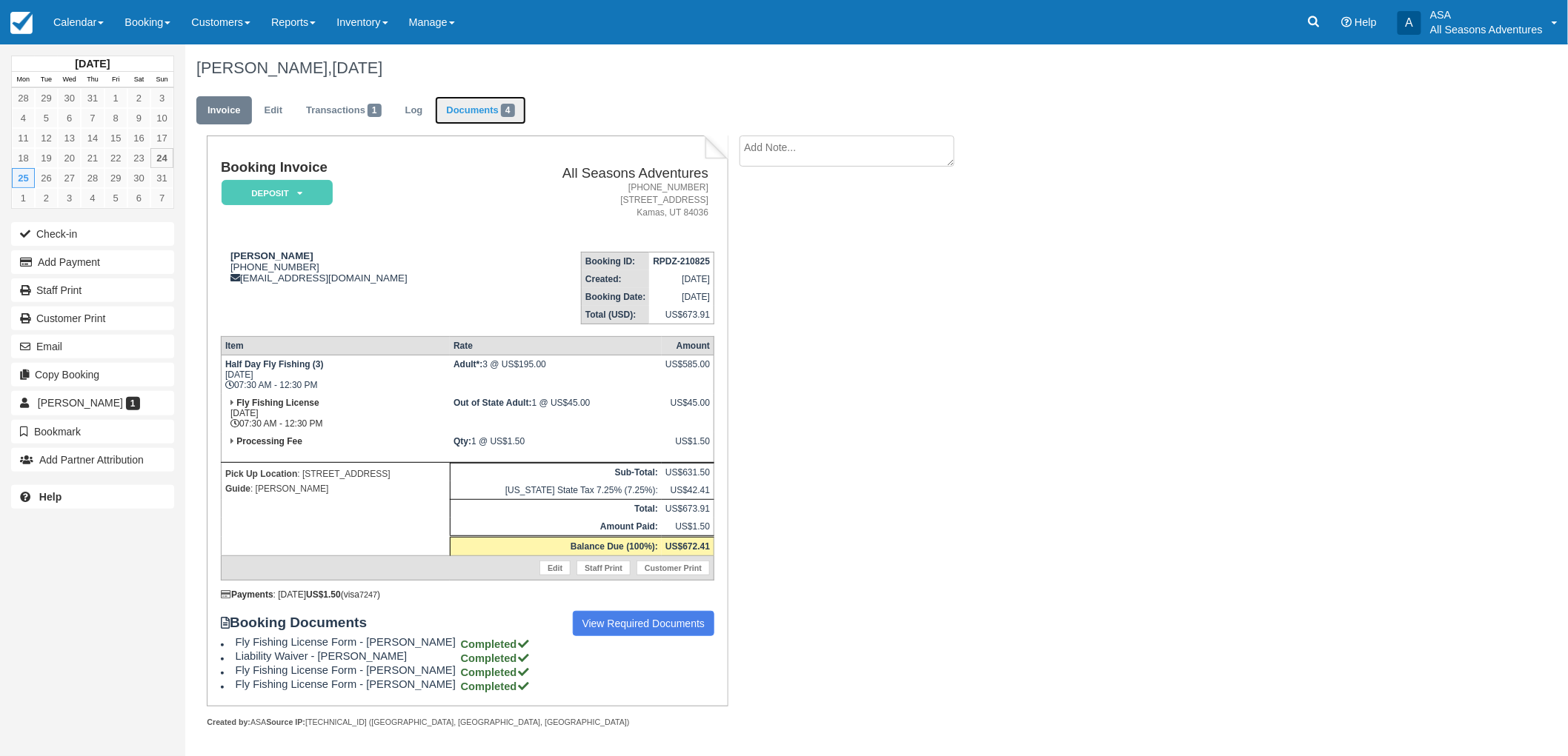
click at [504, 105] on link "Documents 4" at bounding box center [480, 111] width 91 height 29
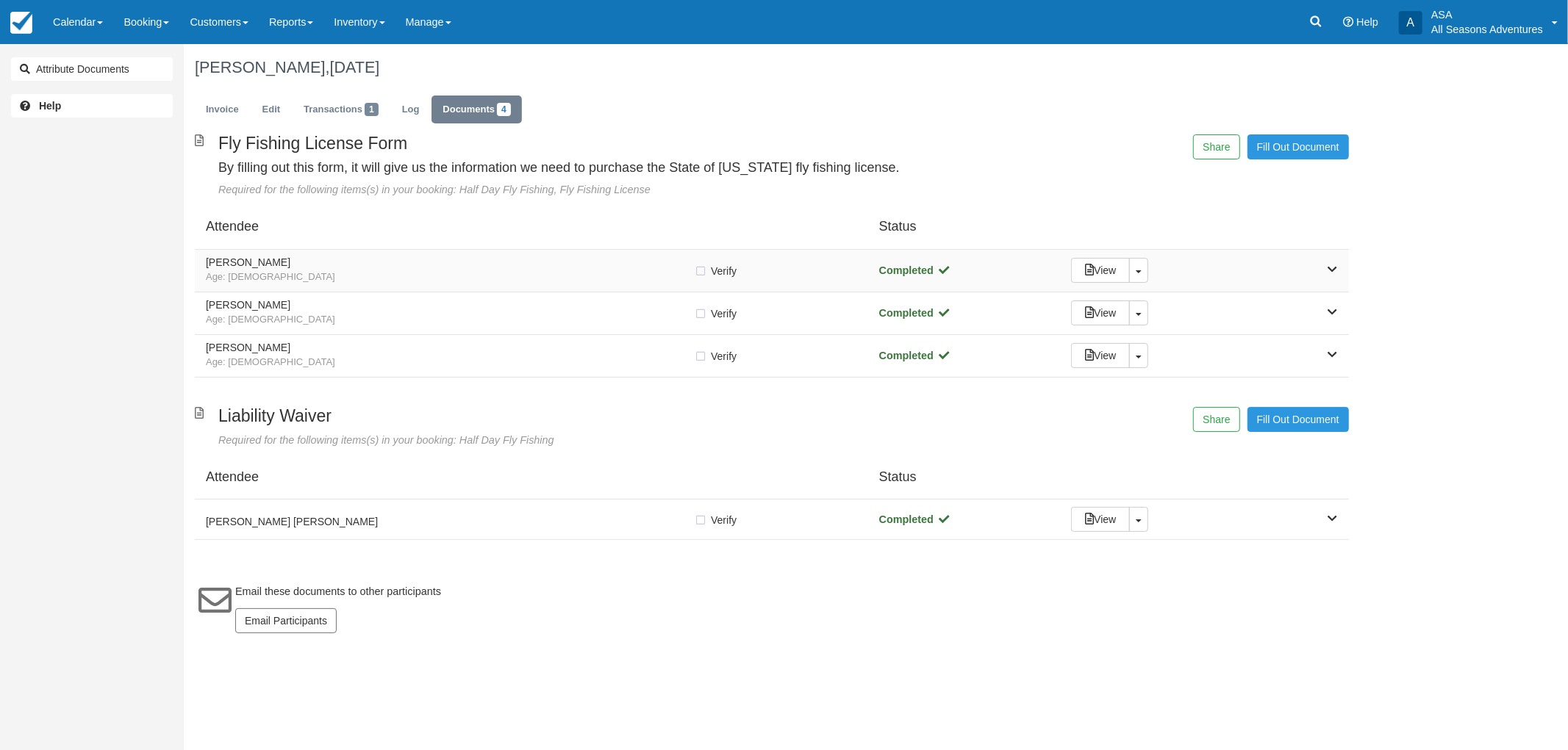
click at [498, 280] on span "Age: [DEMOGRAPHIC_DATA]" at bounding box center [450, 277] width 488 height 14
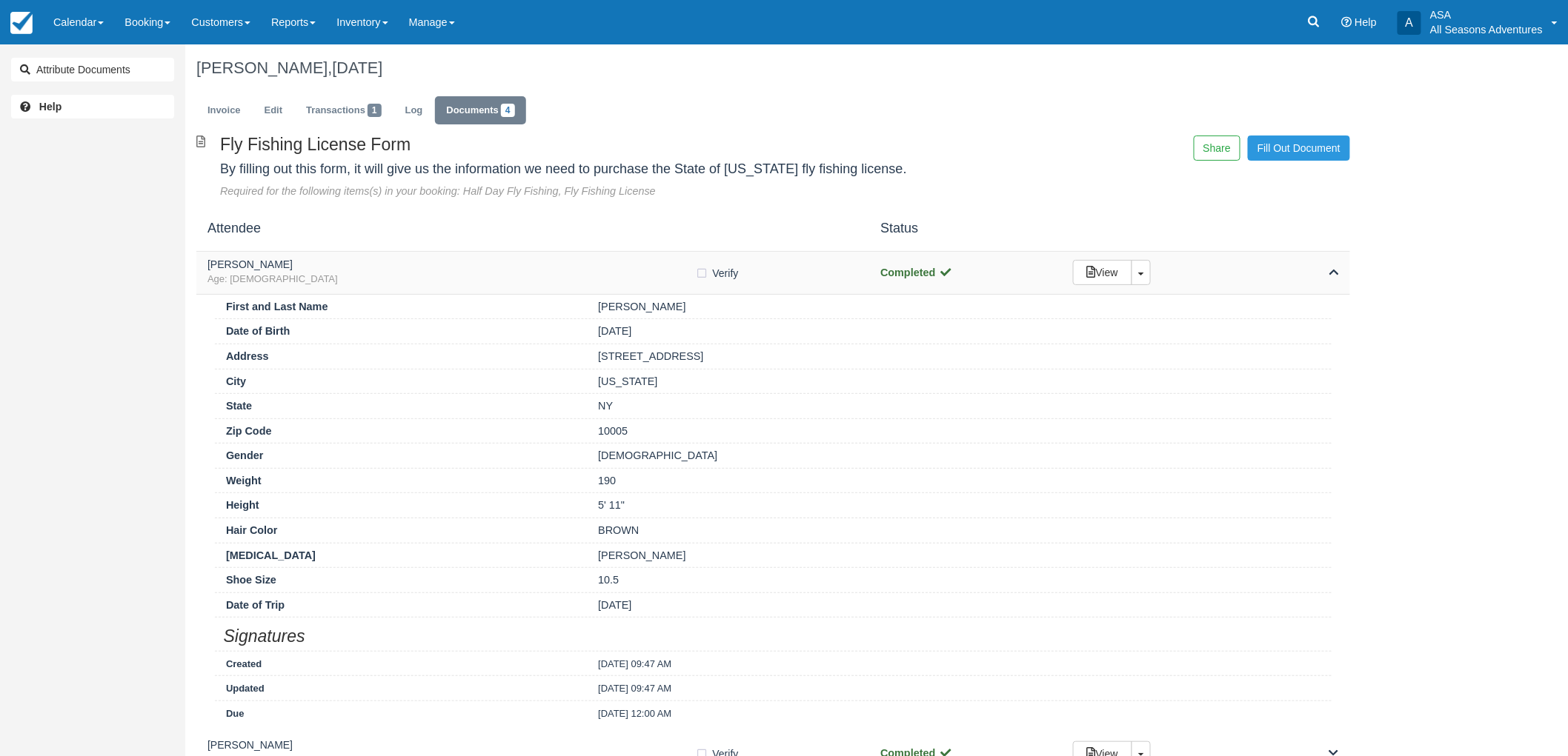
click at [501, 268] on h5 "[PERSON_NAME]" at bounding box center [452, 265] width 488 height 11
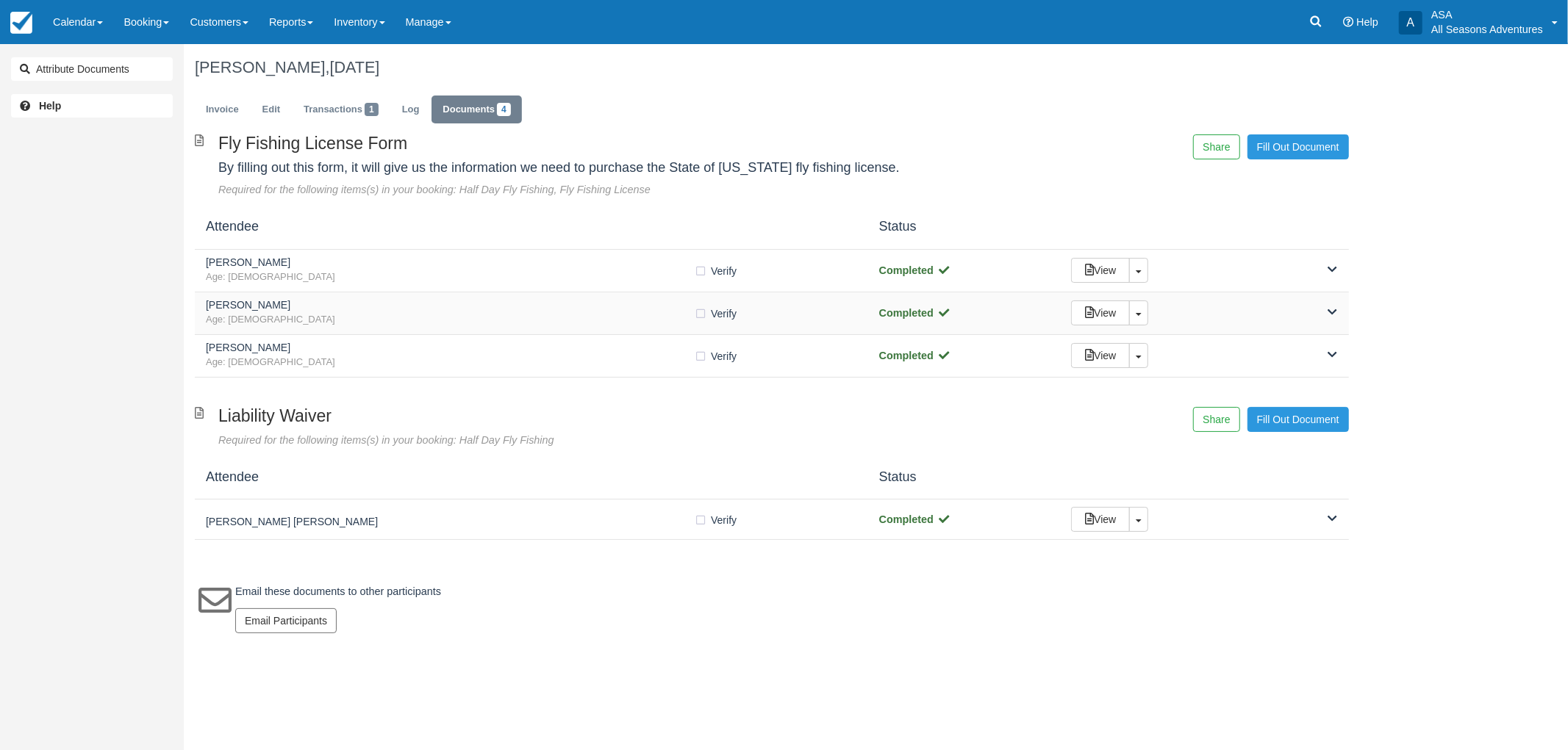
click at [512, 310] on h5 "[PERSON_NAME]" at bounding box center [450, 305] width 488 height 11
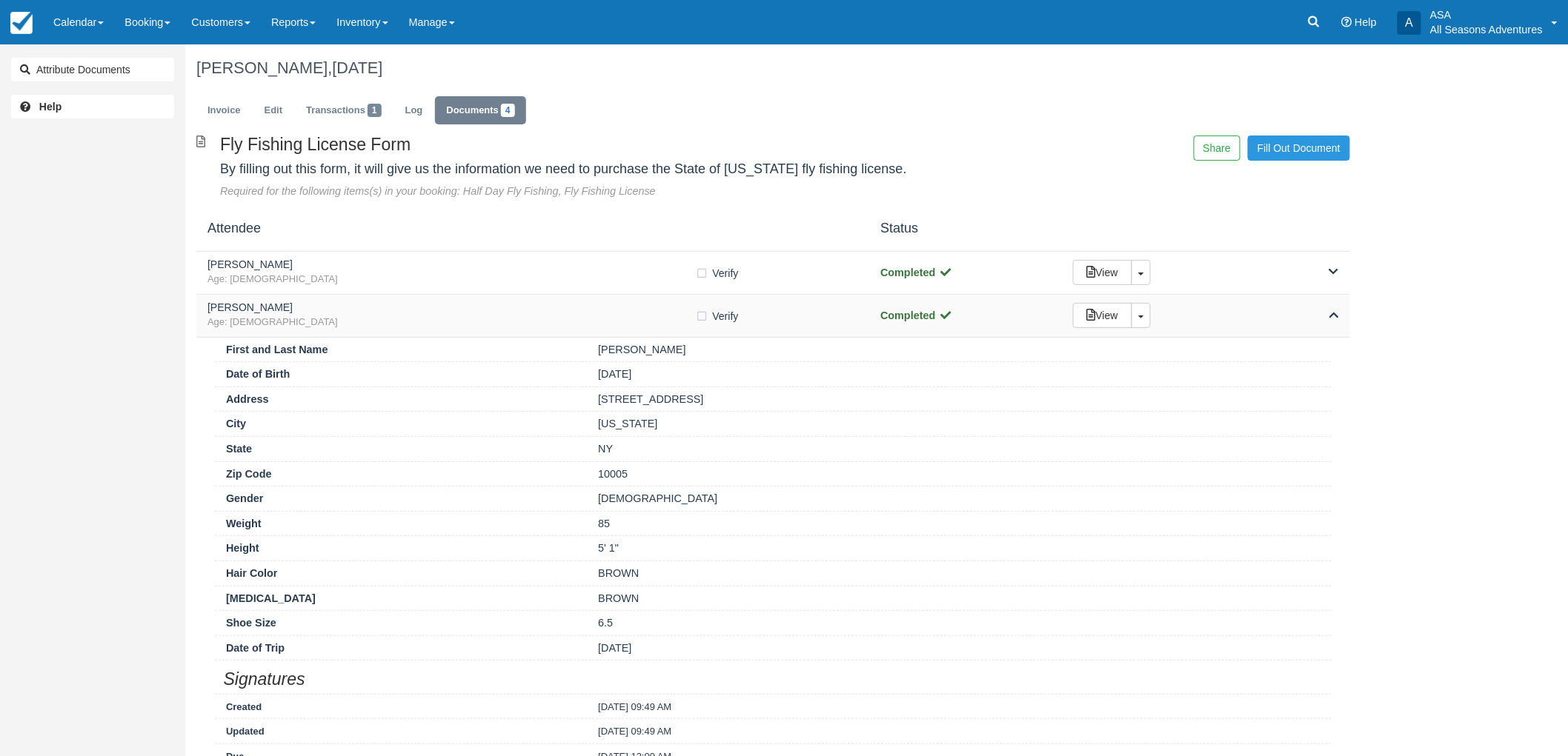
click at [516, 312] on h5 "[PERSON_NAME]" at bounding box center [452, 308] width 488 height 11
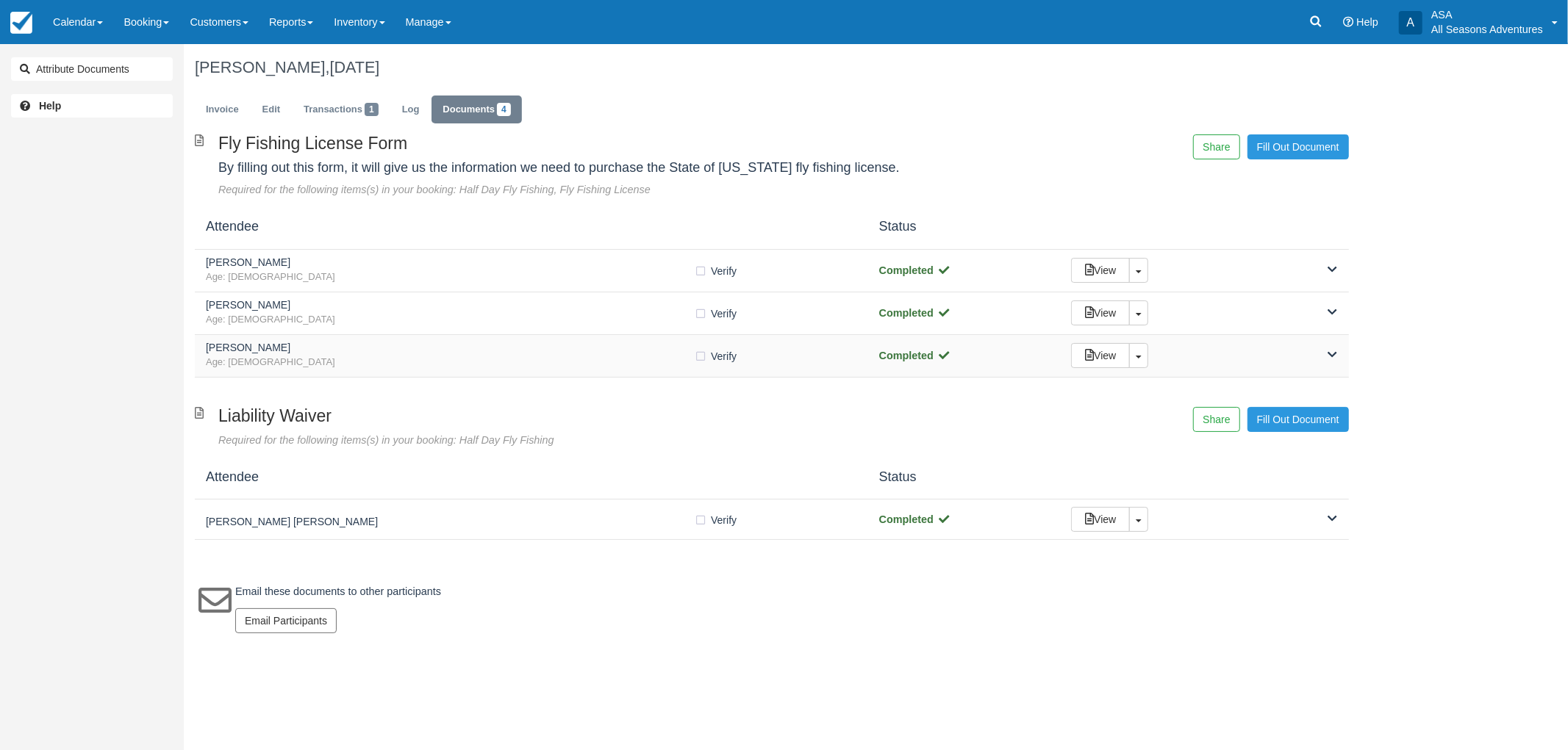
click at [524, 370] on div "[PERSON_NAME] Age: [DEMOGRAPHIC_DATA] Verify Verified Completed View Toggle Dro…" at bounding box center [772, 357] width 1154 height 43
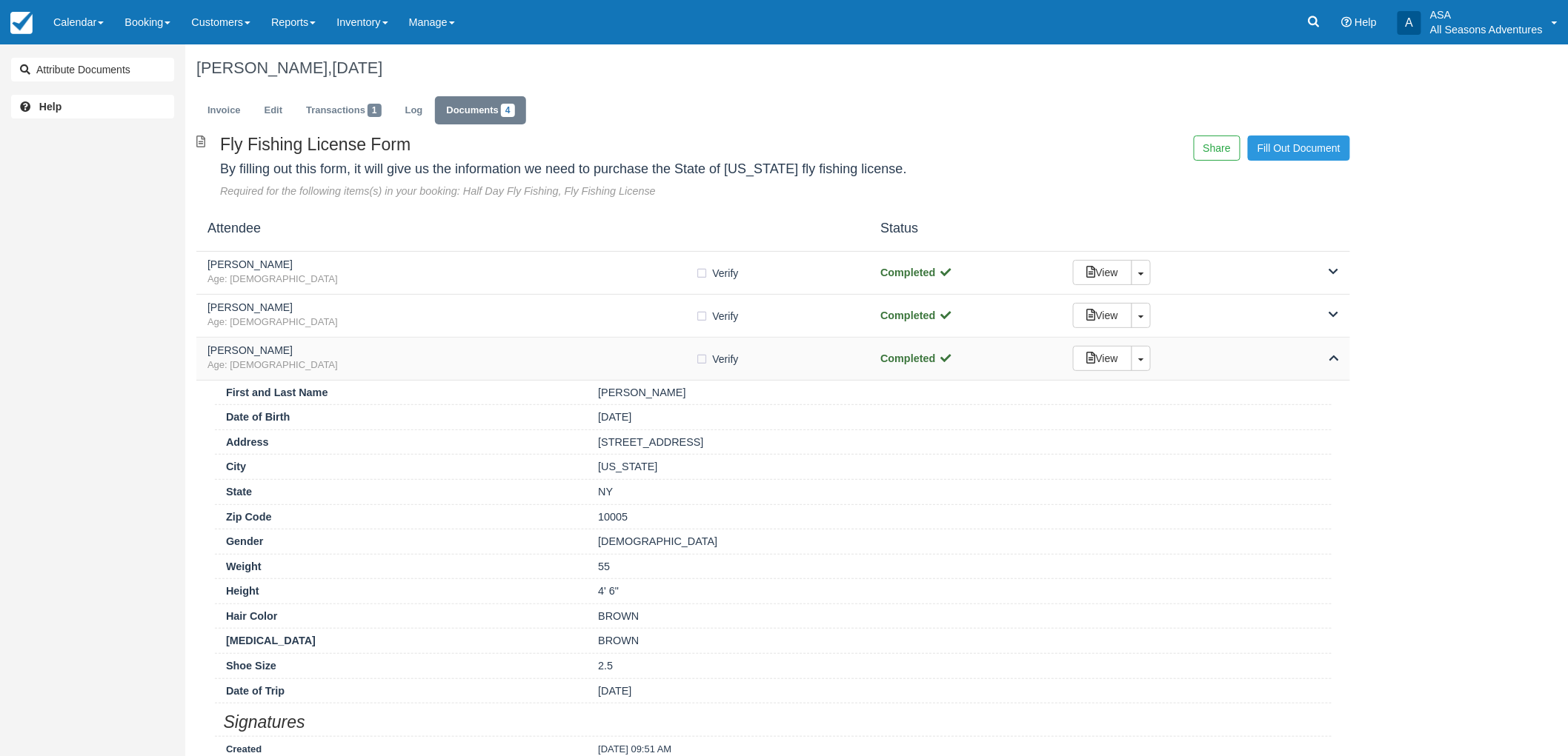
click at [524, 349] on h5 "[PERSON_NAME]" at bounding box center [452, 350] width 488 height 11
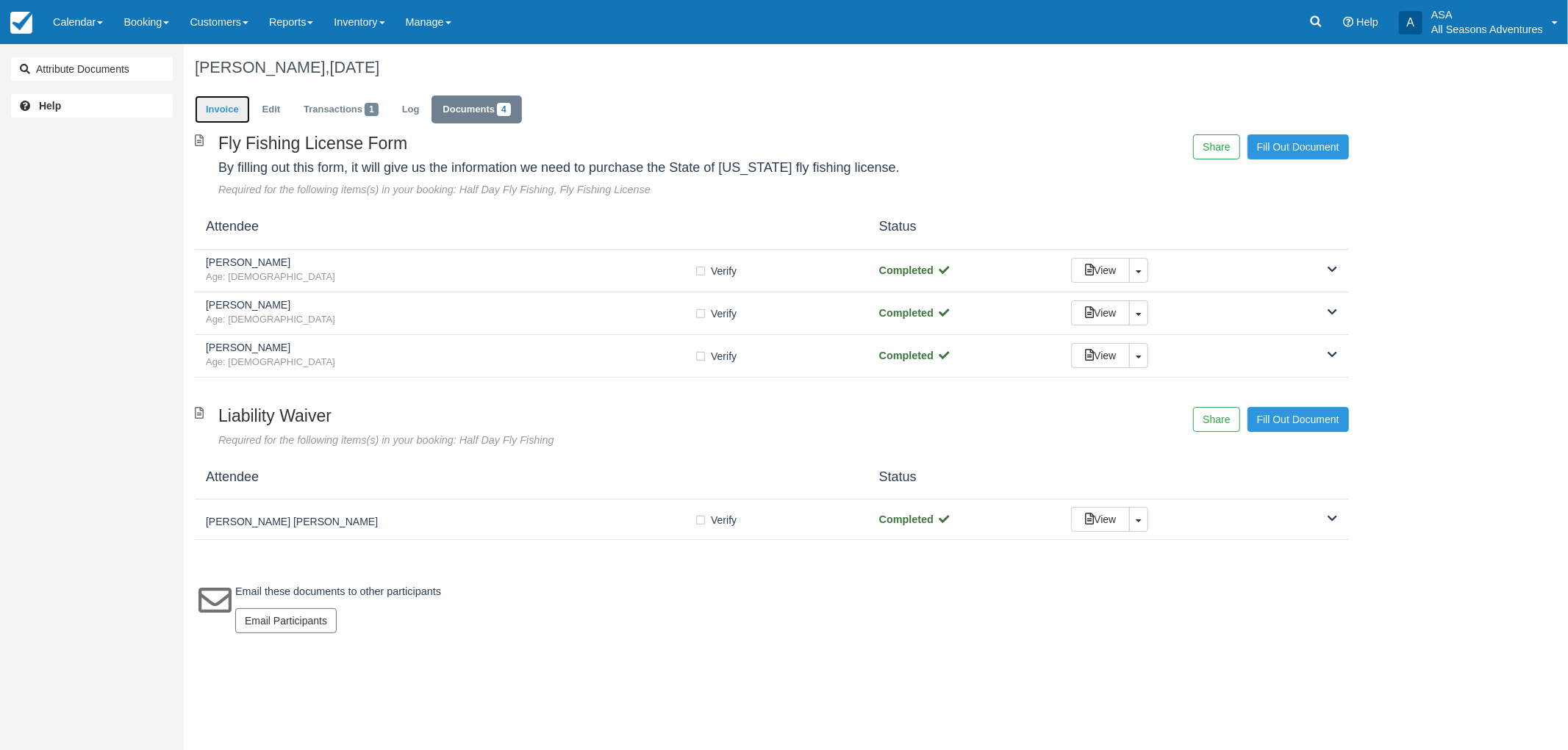
click at [245, 103] on link "Invoice" at bounding box center [222, 110] width 55 height 29
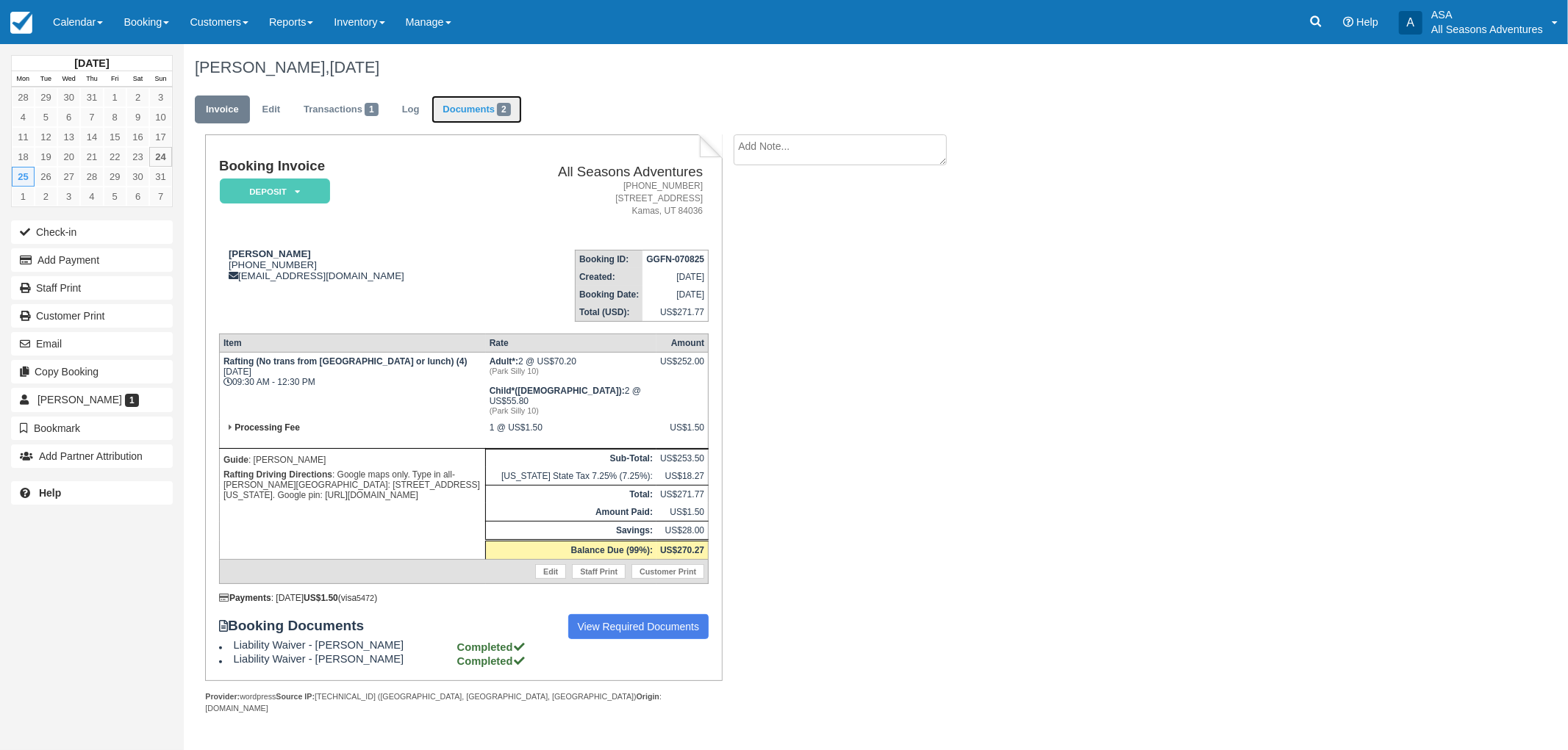
click at [475, 110] on link "Documents 2" at bounding box center [476, 110] width 90 height 29
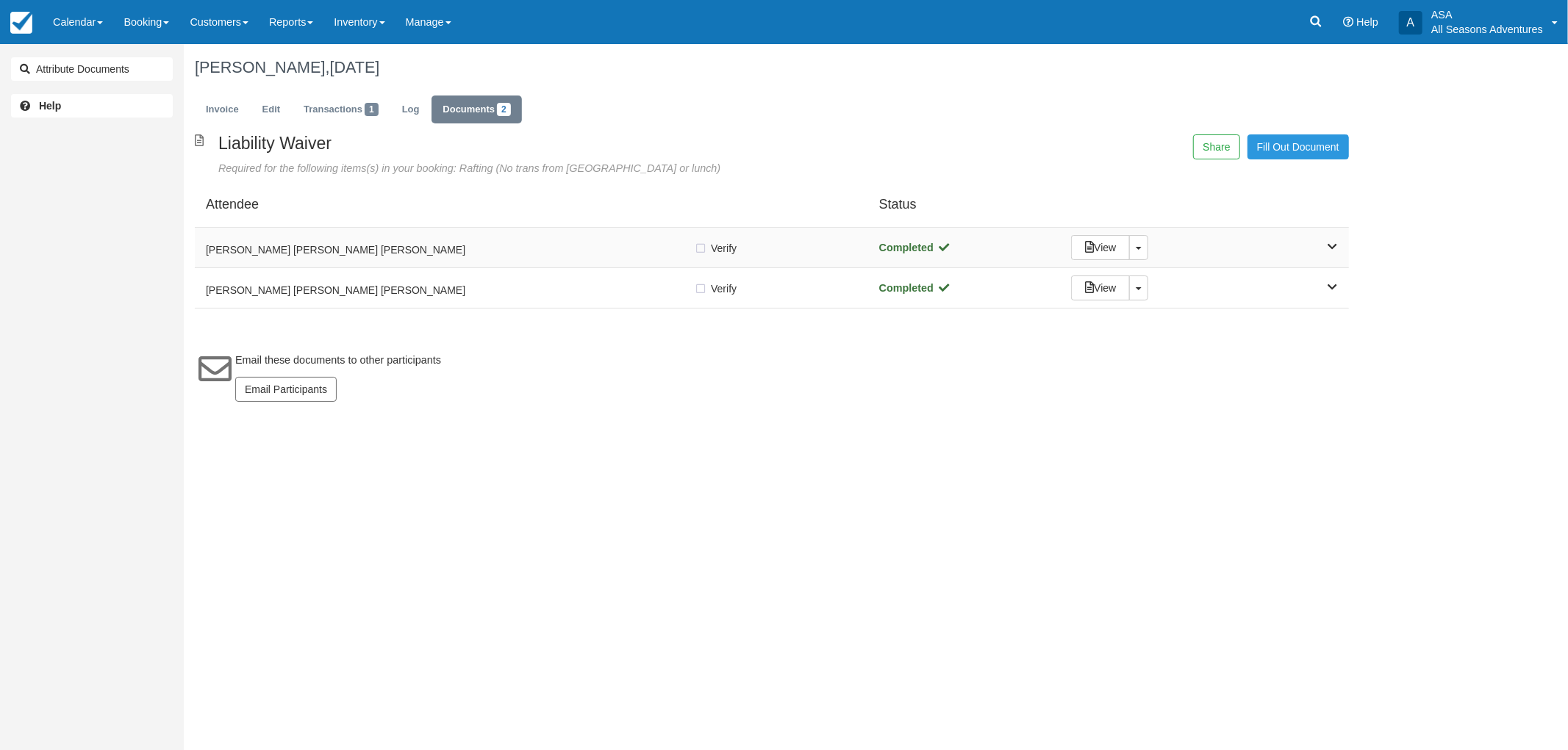
click at [481, 238] on div "[PERSON_NAME] [PERSON_NAME] [PERSON_NAME]" at bounding box center [450, 248] width 488 height 21
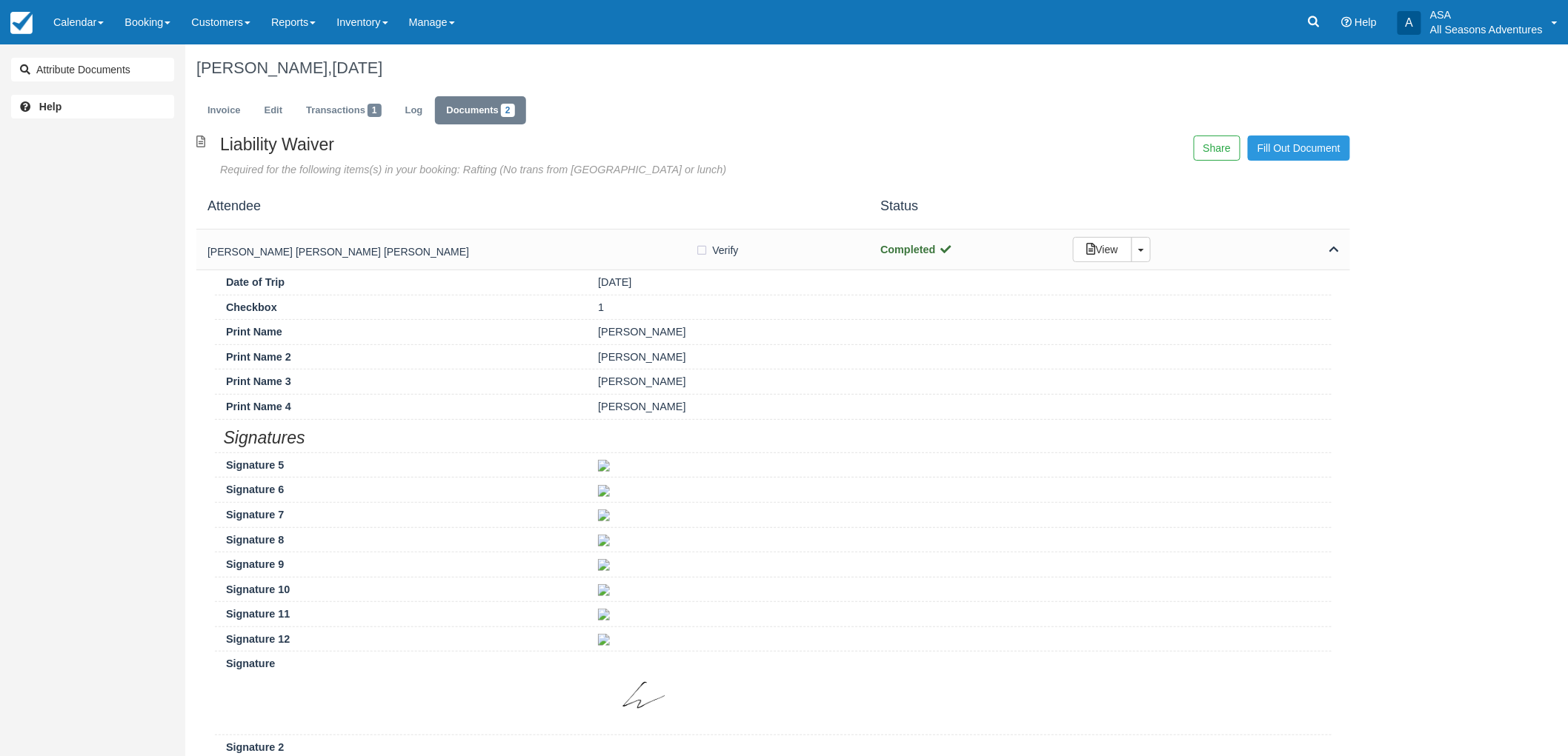
click at [487, 241] on div "Dana Huber Mia Huber Andi Huber" at bounding box center [452, 250] width 488 height 21
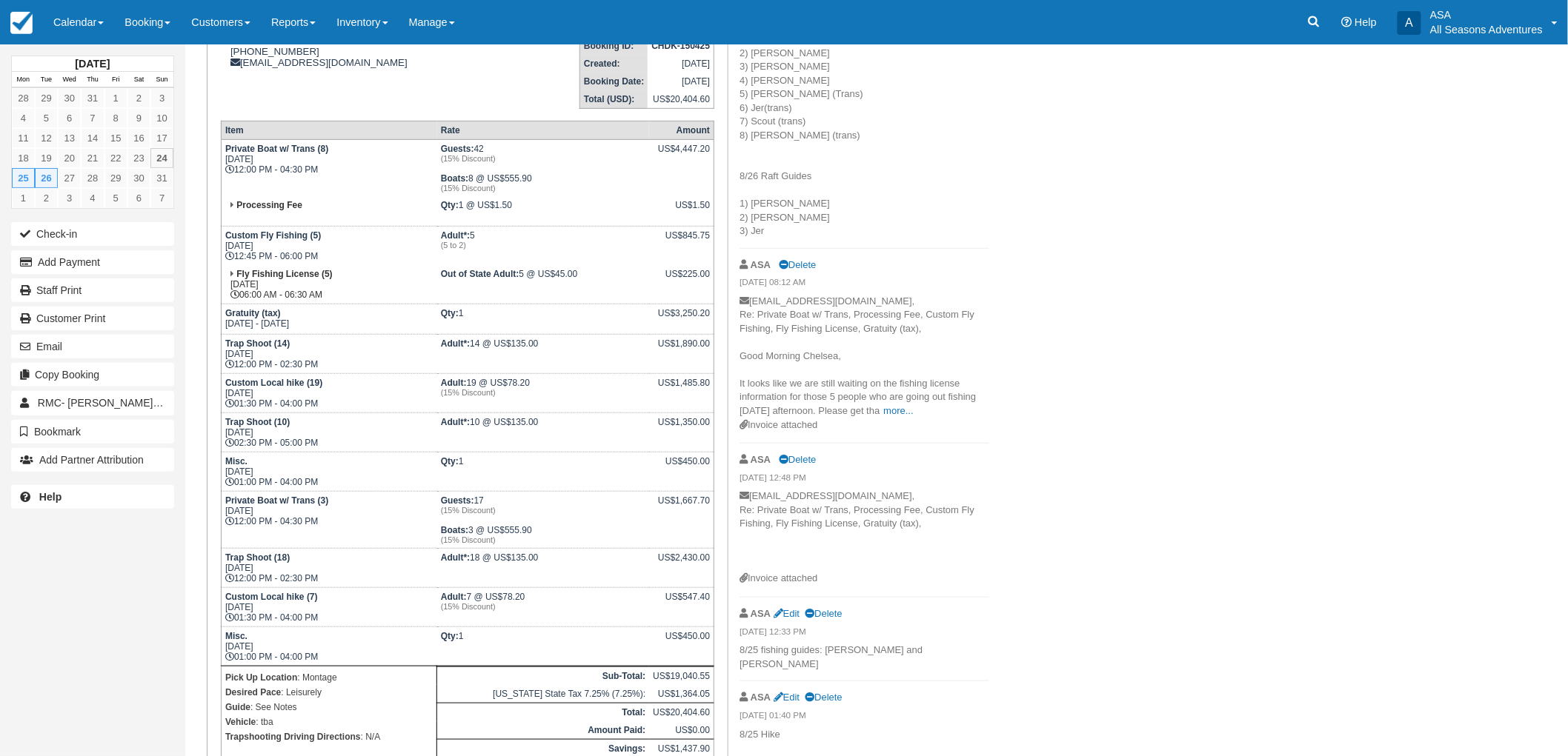
scroll to position [493, 0]
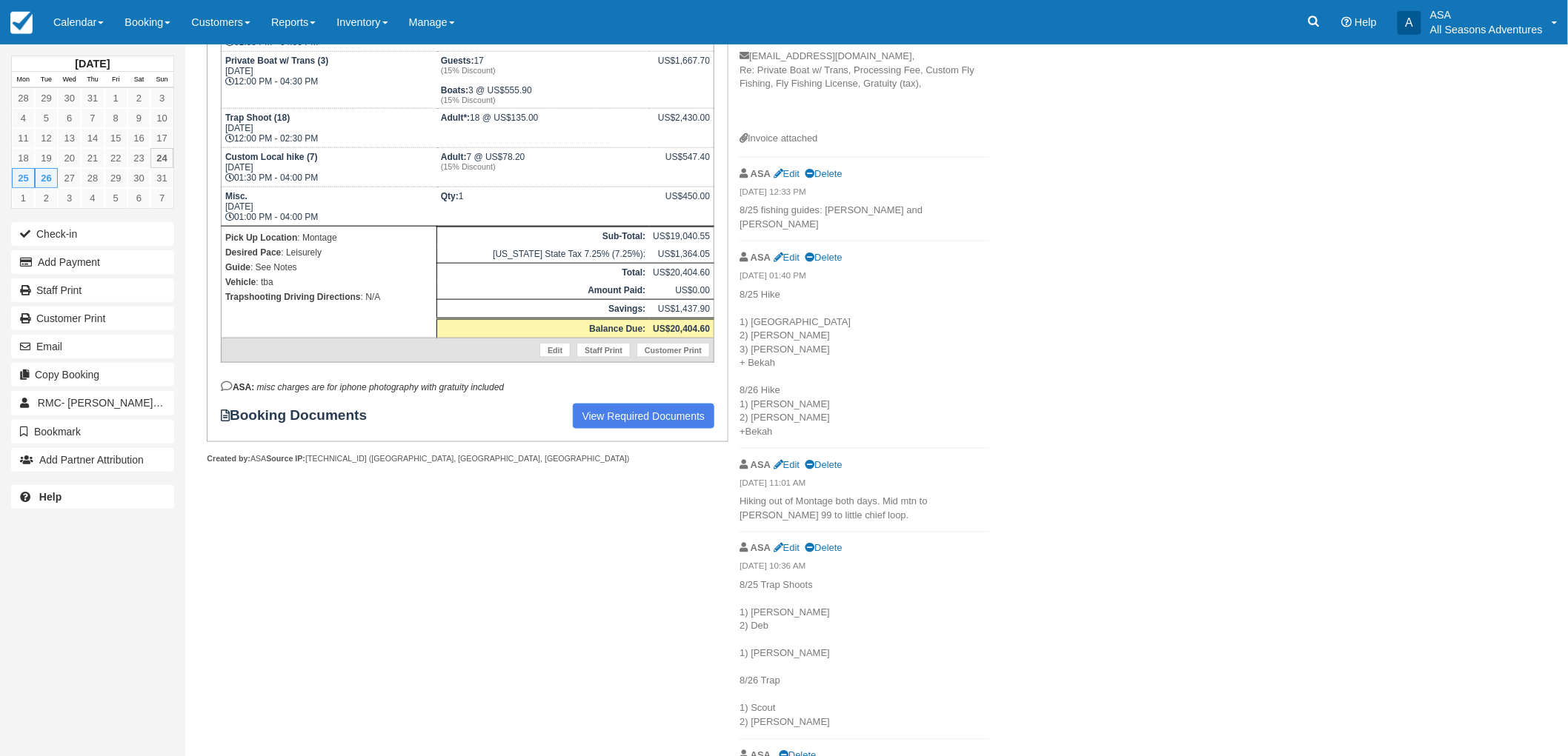
scroll to position [658, 0]
click at [285, 462] on div at bounding box center [467, 472] width 521 height 22
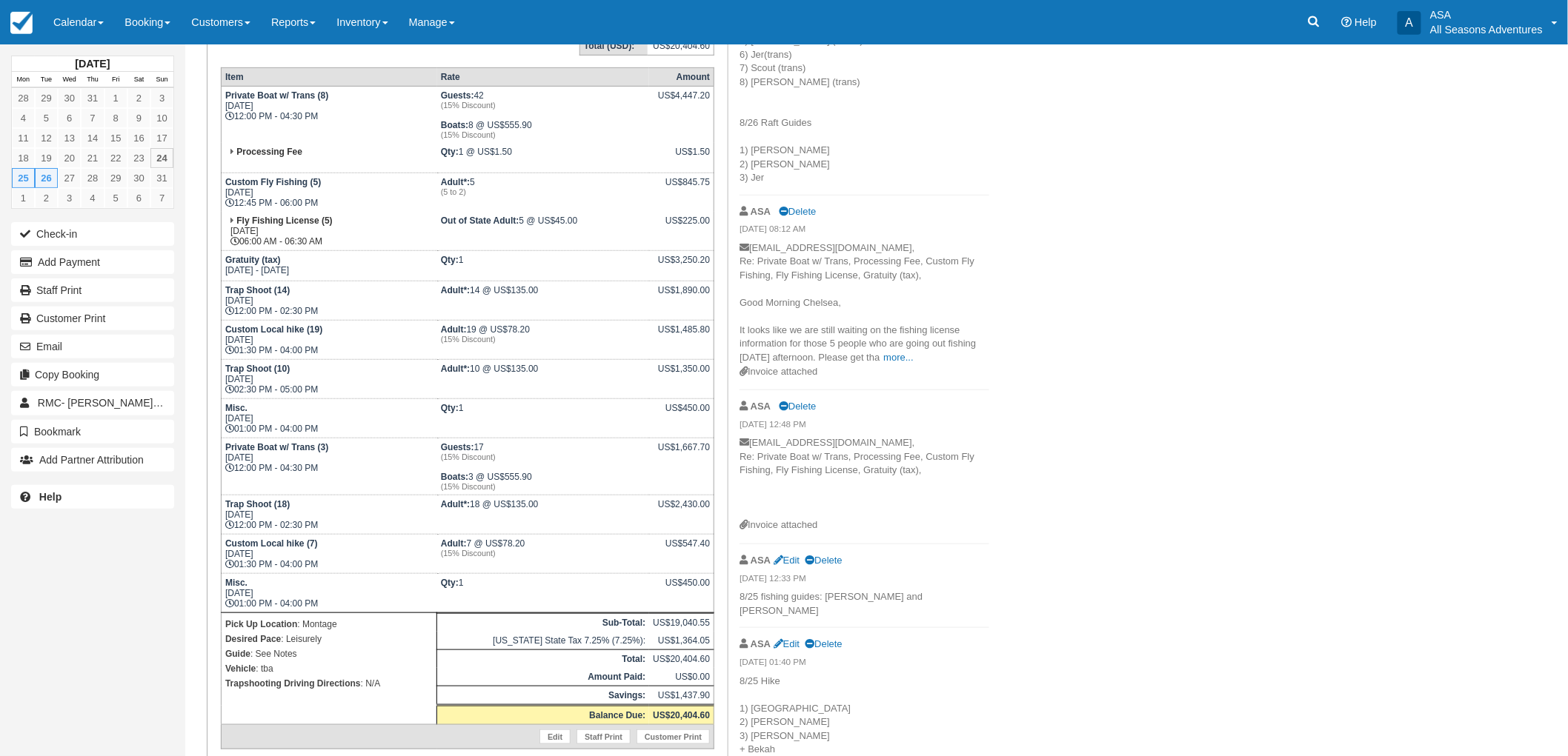
scroll to position [247, 0]
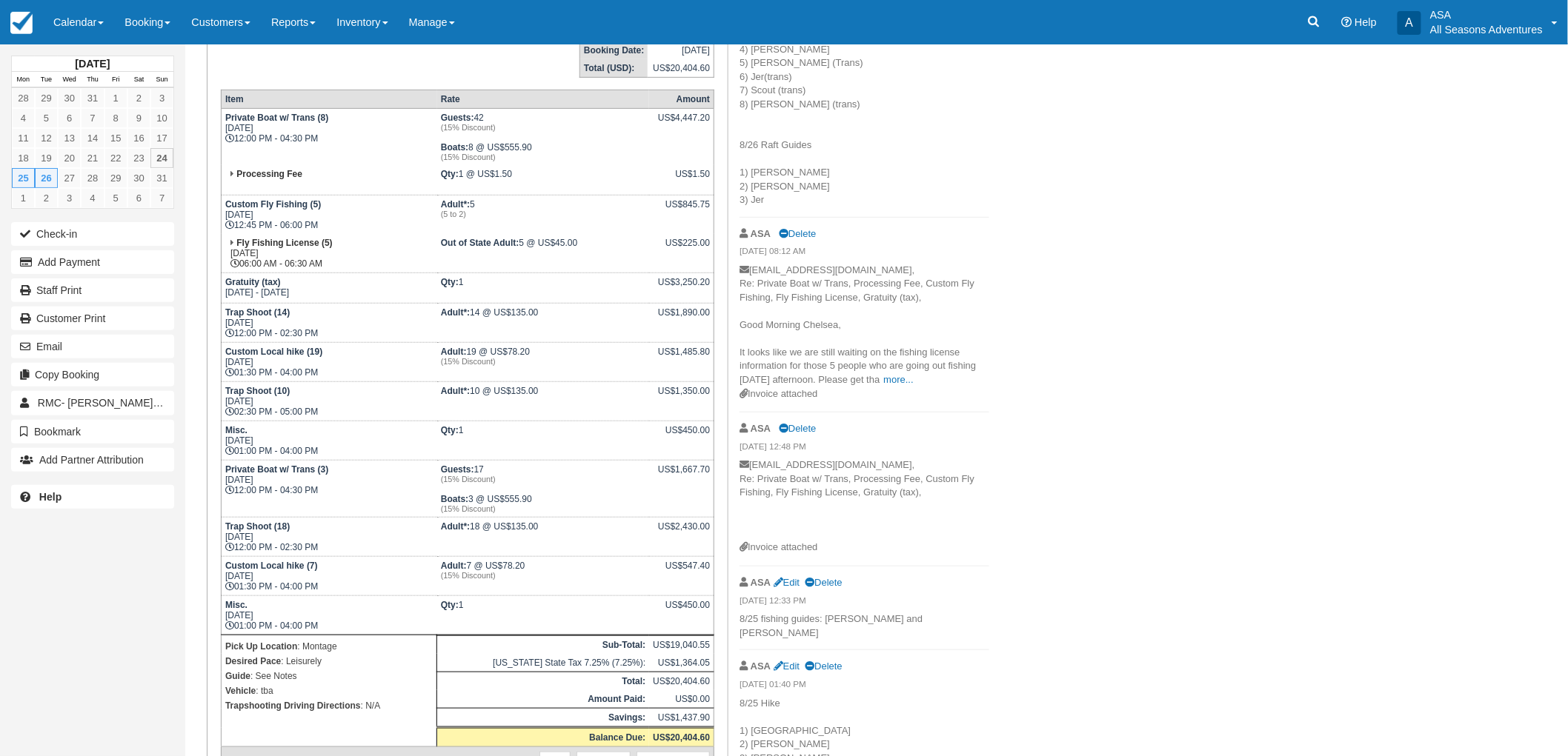
click at [156, 628] on div "August 2025 Mon Tue Wed Thu Fri Sat Sun 28 29 30 31 1 2 3 4 5 6 7 8 9 10 11 12 …" at bounding box center [92, 378] width 185 height 756
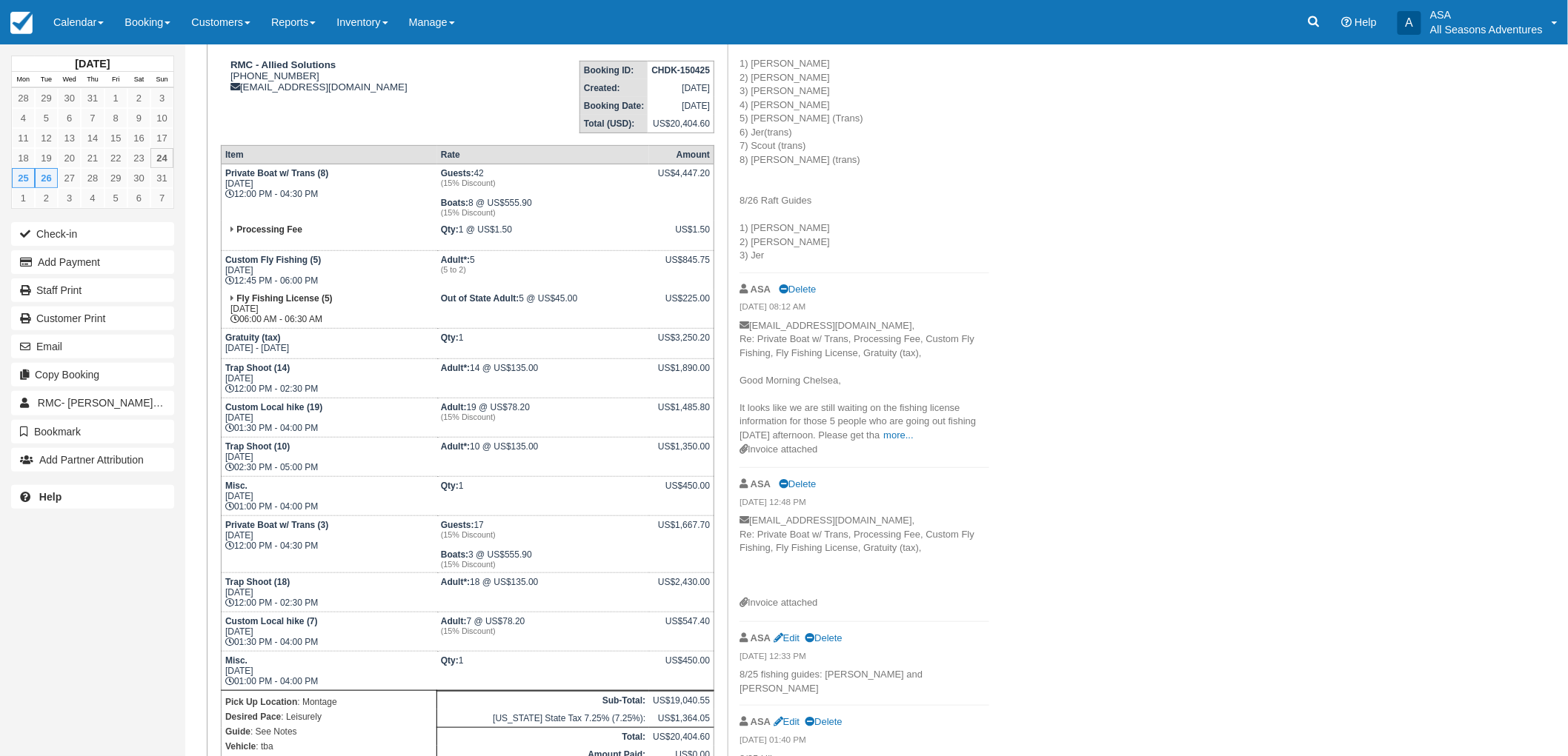
scroll to position [82, 0]
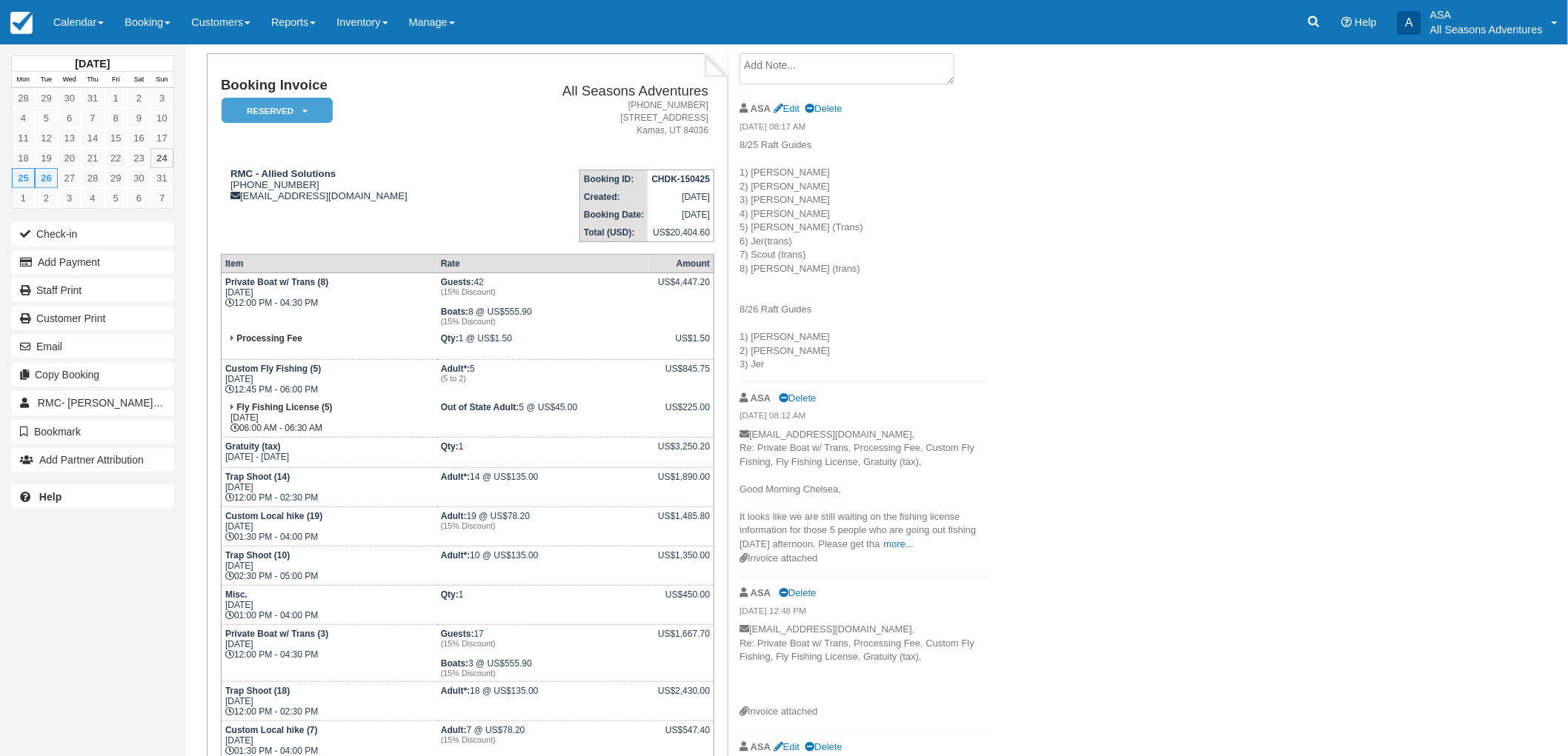
click at [1477, 311] on div "August 2025 Mon Tue Wed Thu Fri Sat Sun 28 29 30 31 1 2 3 4 5 6 7 8 9 10 11 12 …" at bounding box center [784, 318] width 1568 height 712
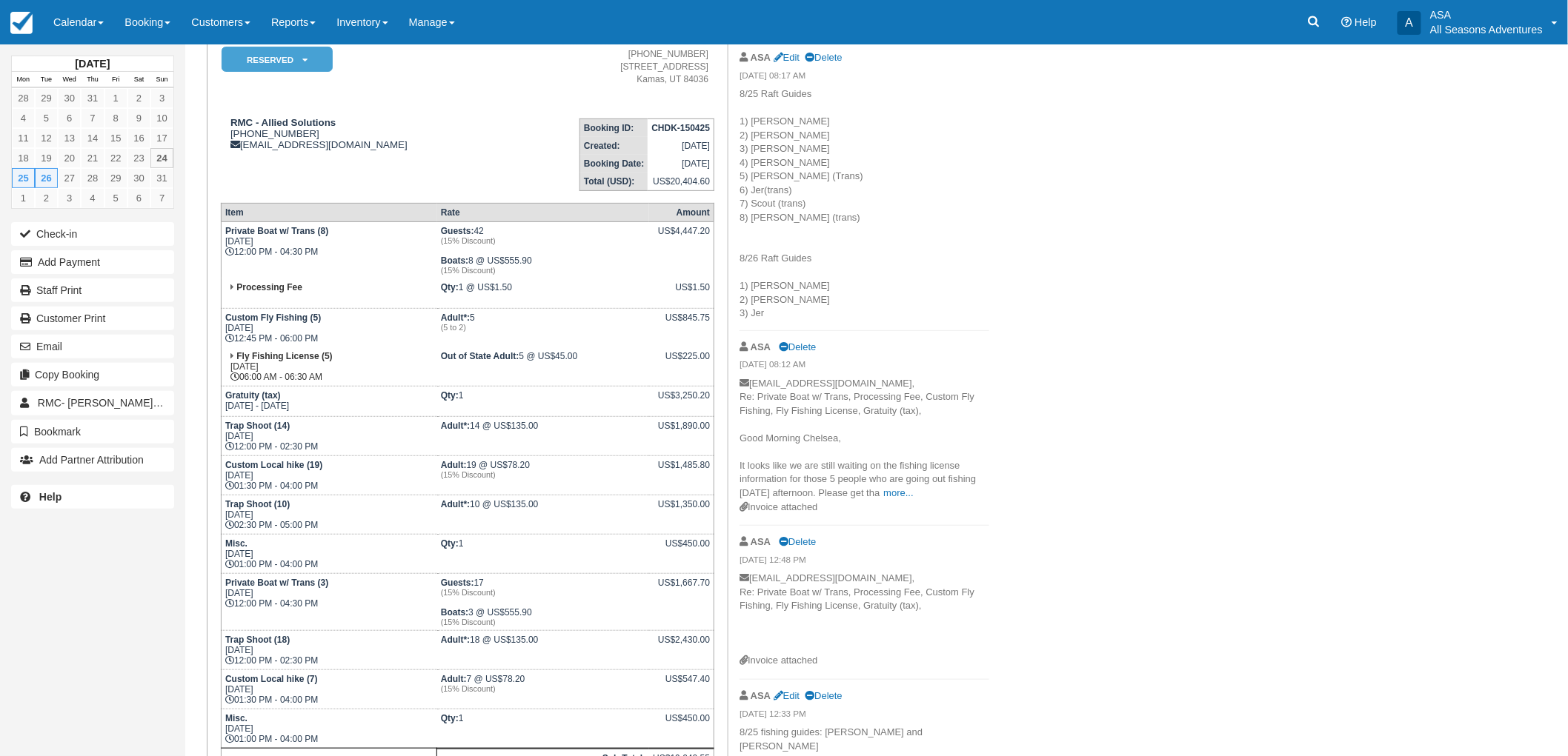
scroll to position [0, 0]
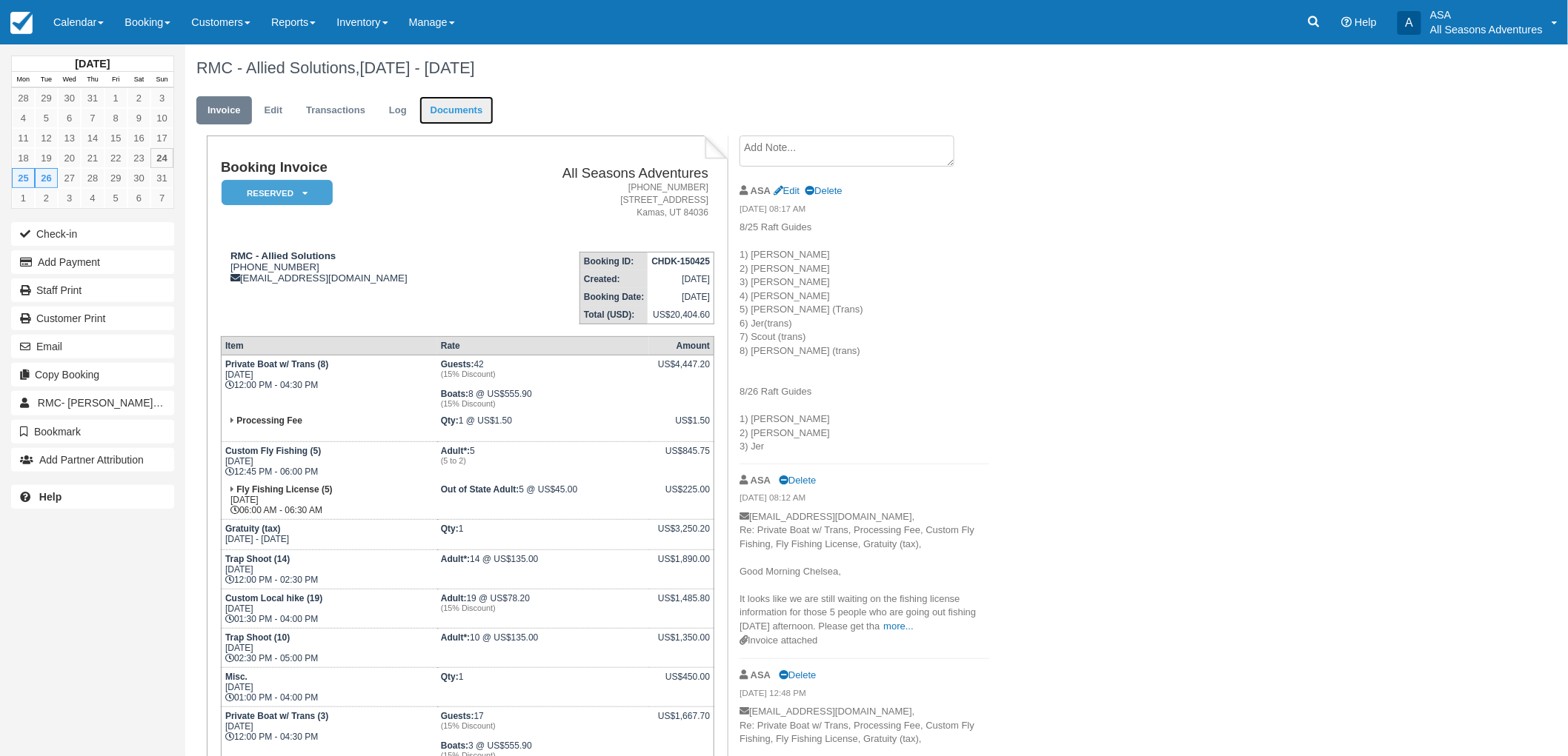
click at [445, 114] on link "Documents" at bounding box center [456, 111] width 75 height 29
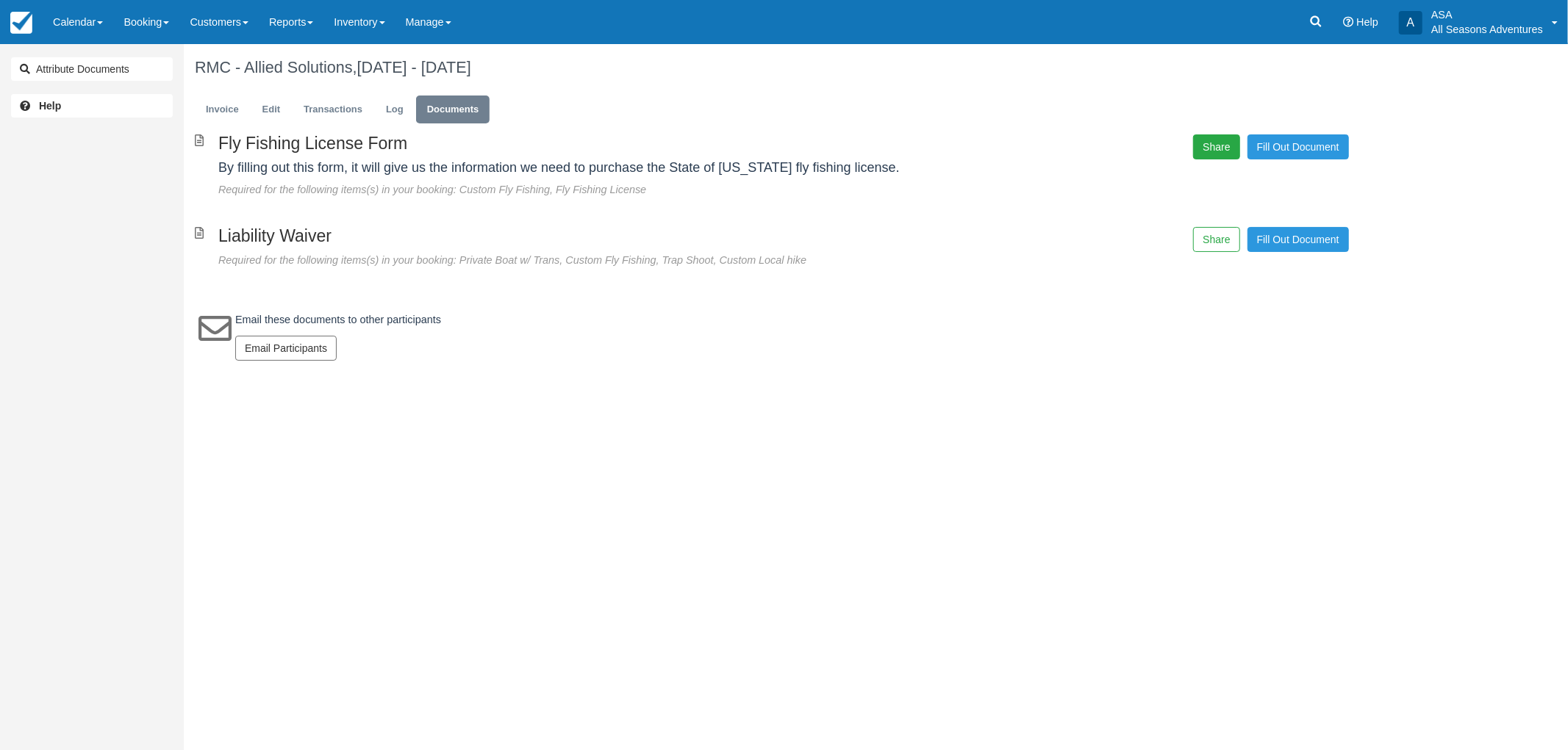
click at [1209, 156] on button "Share" at bounding box center [1216, 146] width 46 height 25
click at [1266, 109] on span "Copy" at bounding box center [1285, 106] width 43 height 25
click at [221, 93] on ul "Invoice Edit Transactions Log Documents" at bounding box center [772, 114] width 1154 height 44
click at [216, 101] on link "Invoice" at bounding box center [222, 110] width 55 height 29
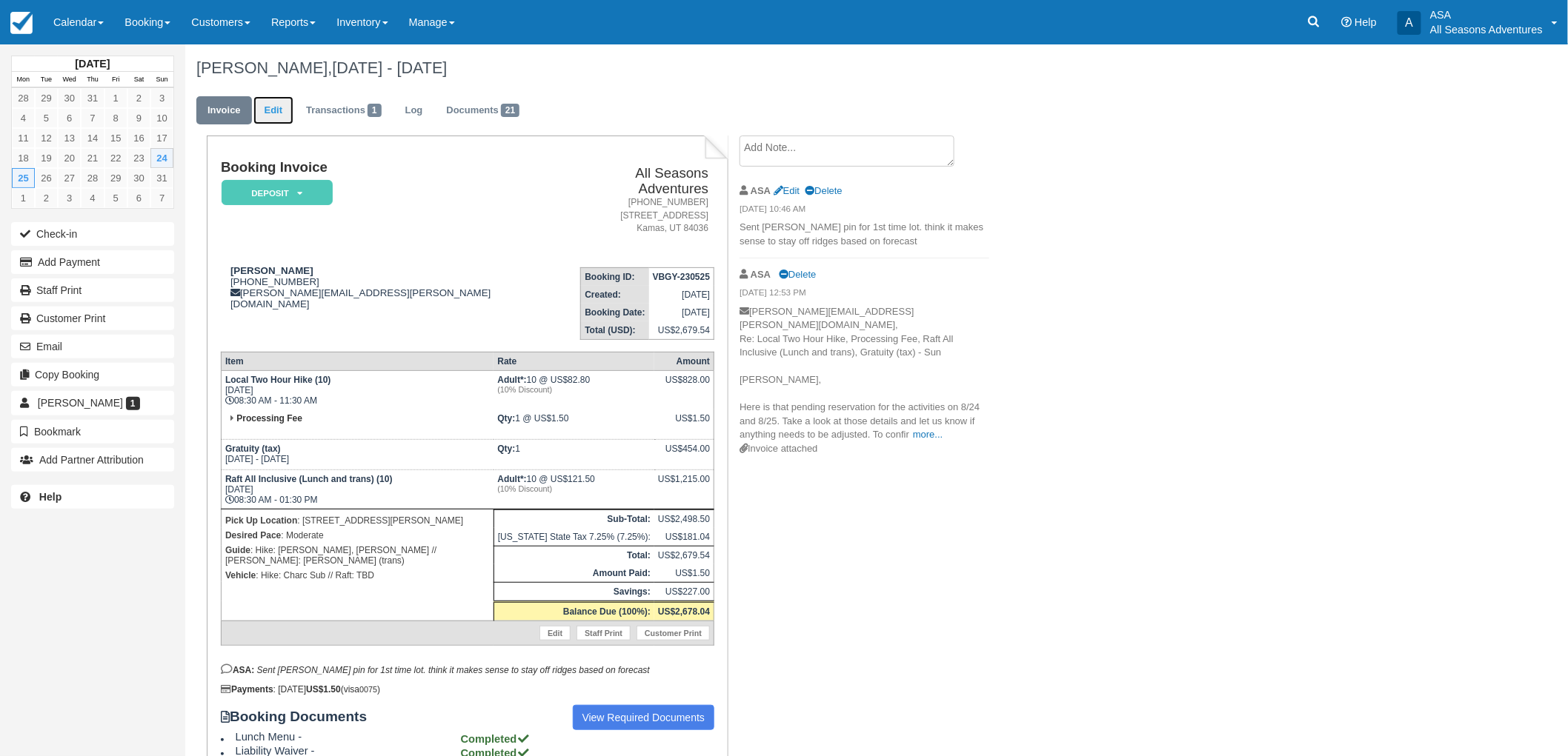
click at [286, 97] on link "Edit" at bounding box center [273, 111] width 40 height 29
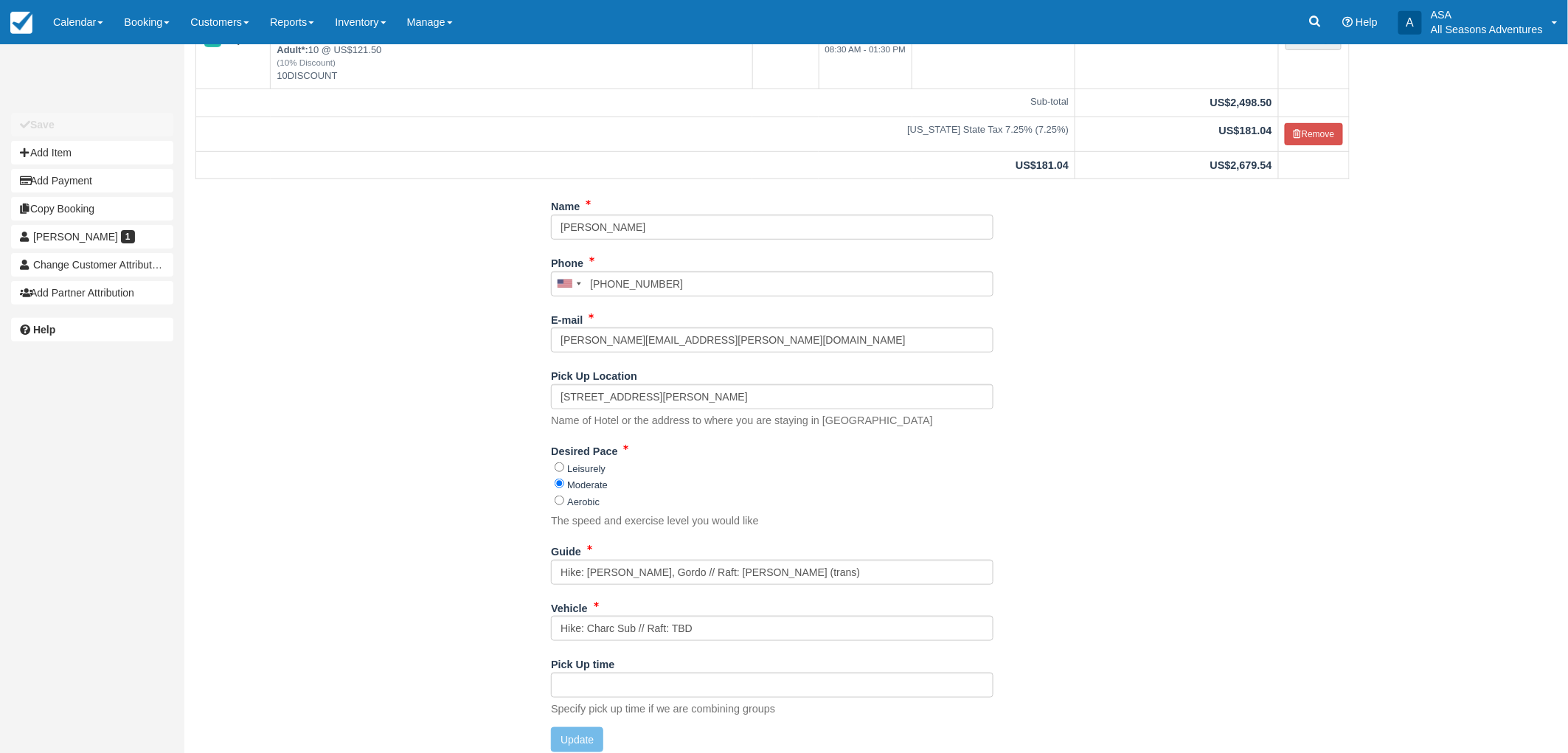
scroll to position [298, 0]
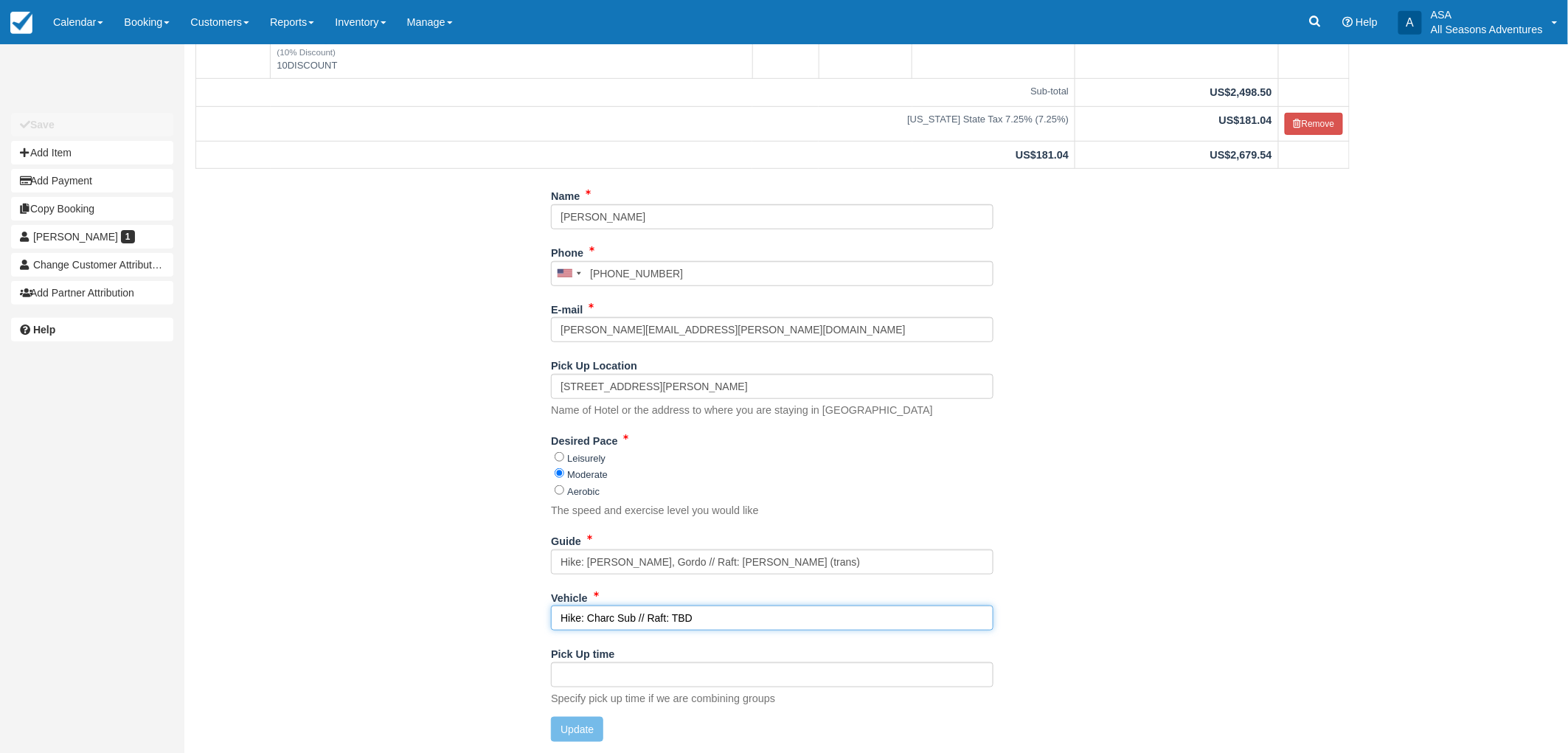
click at [790, 627] on input "Hike: Charc Sub // Raft: TBD" at bounding box center [772, 617] width 443 height 25
type input "Hike: Charc Sub // Raft: Transit 1"
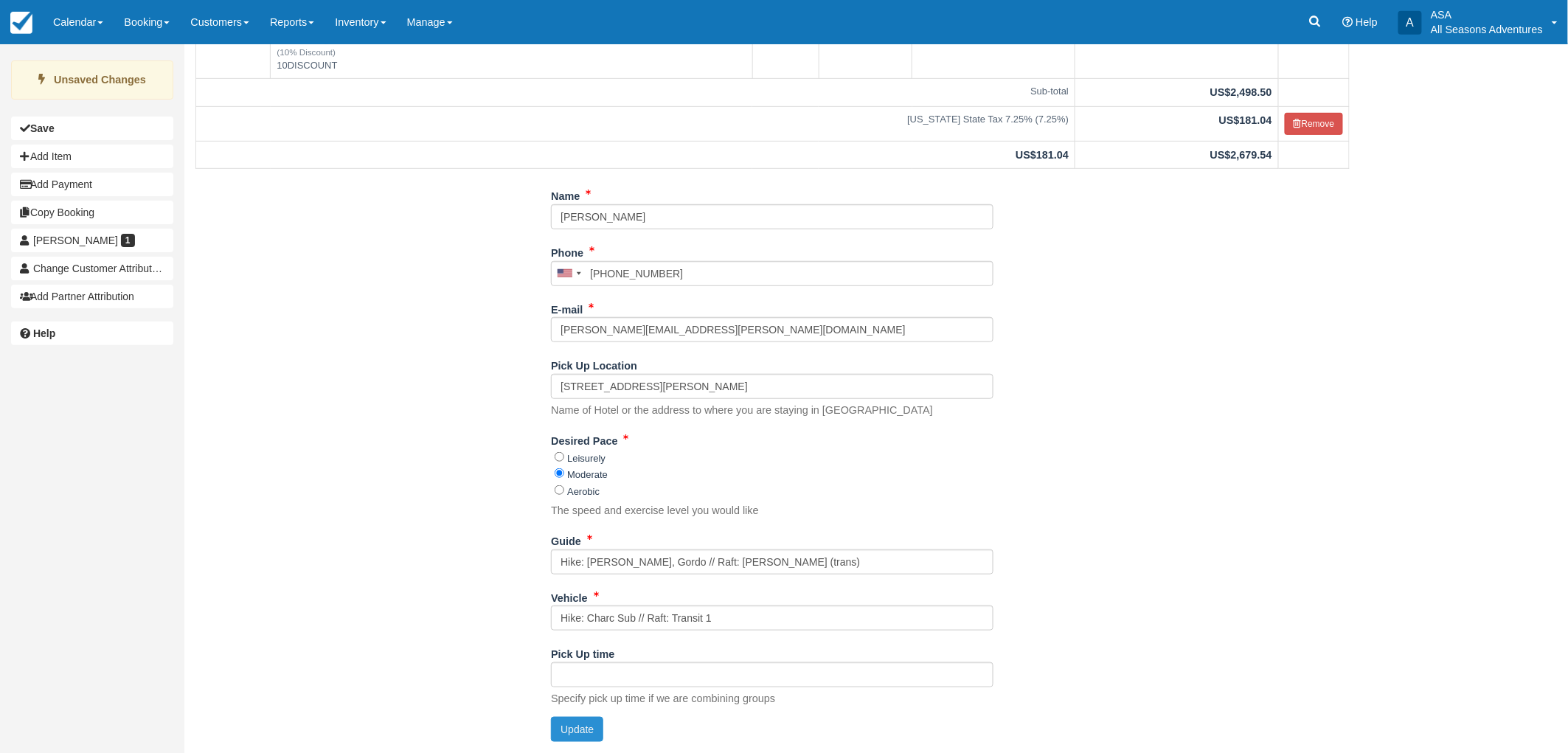
click at [564, 732] on button "Update" at bounding box center [577, 729] width 52 height 25
type input "+19145848614"
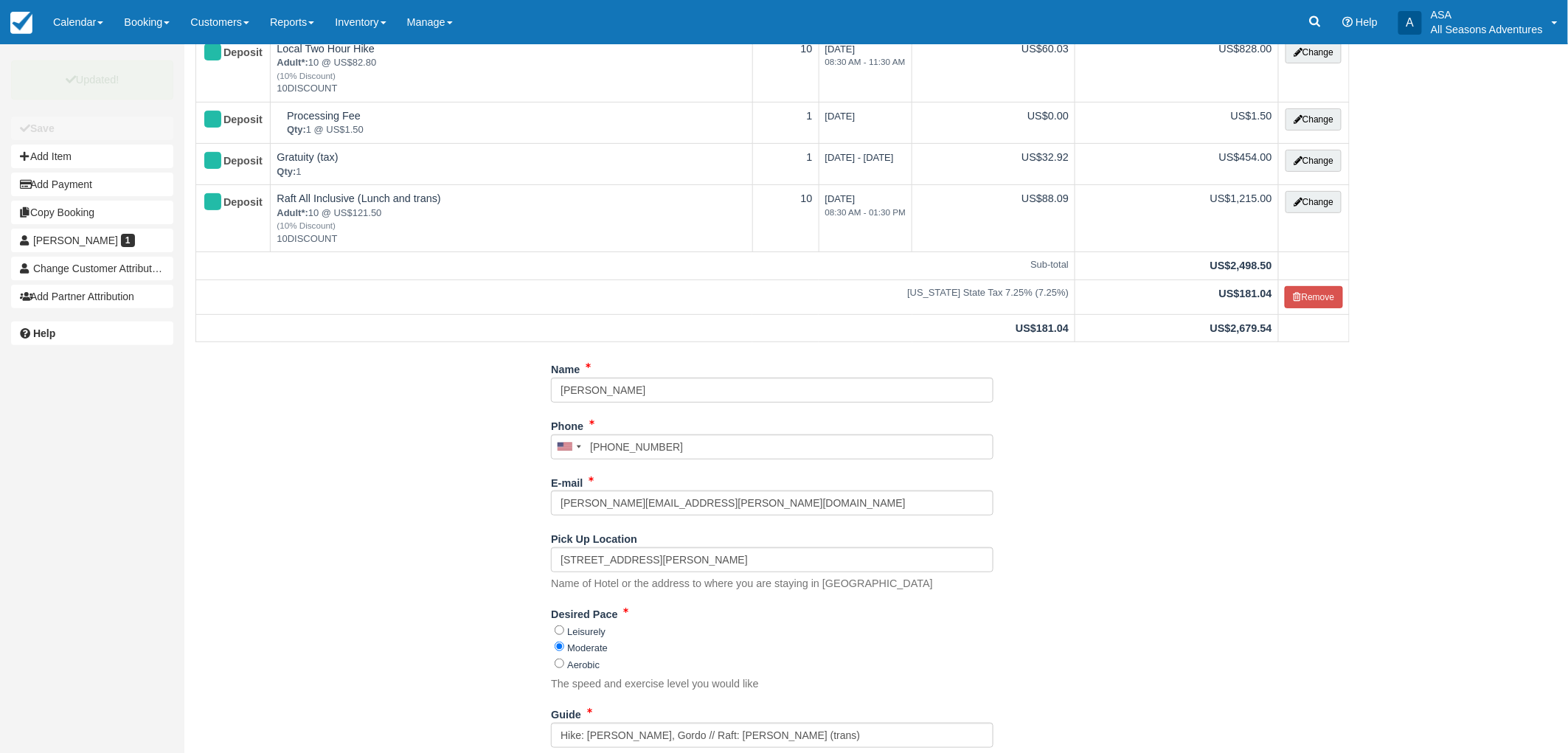
scroll to position [0, 0]
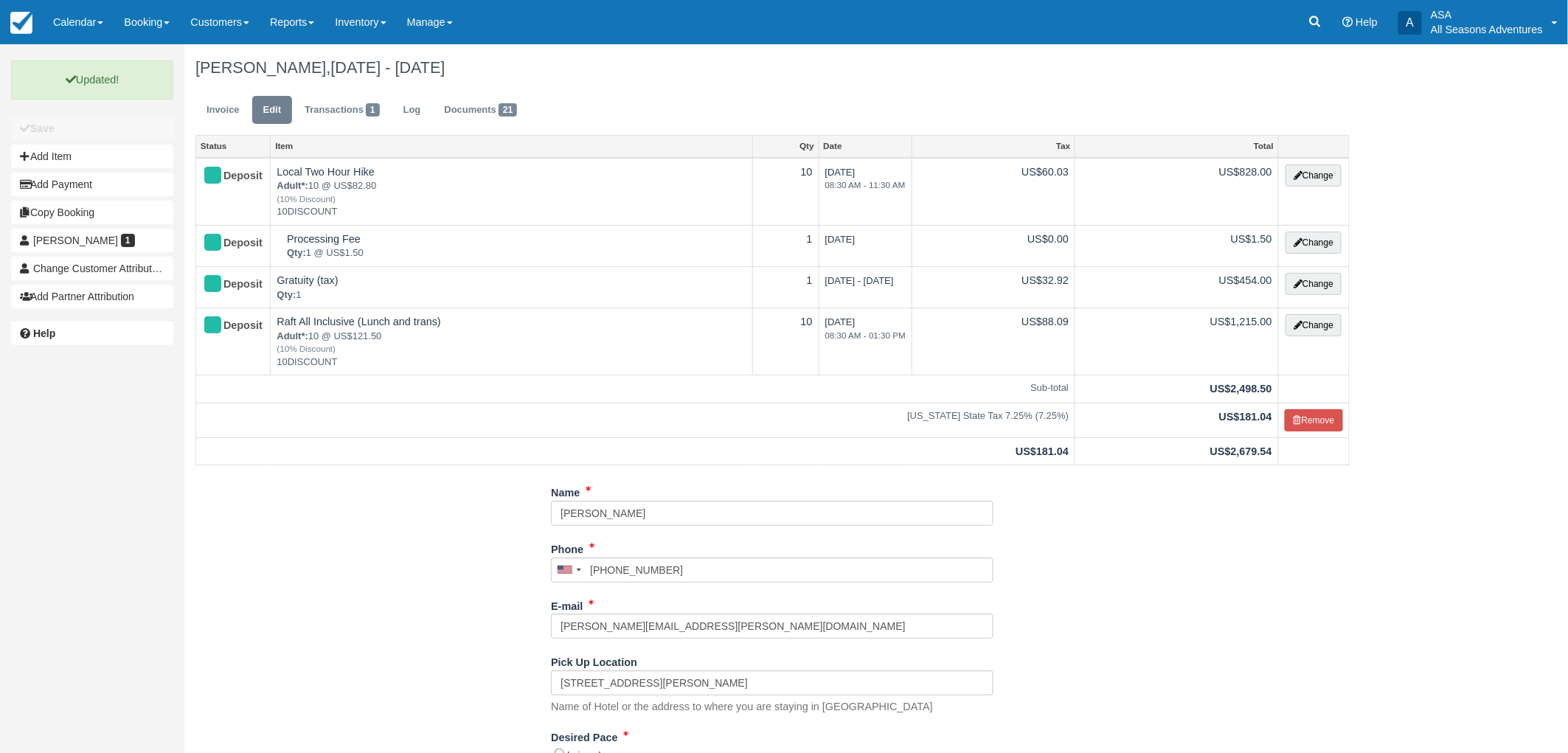
click at [215, 131] on ul "Invoice Edit Transactions 1 Log Documents 21" at bounding box center [772, 114] width 1154 height 45
click at [228, 87] on div "Regina McCrossan, Aug 24 - Aug 25 2025" at bounding box center [772, 68] width 1176 height 47
click at [223, 112] on link "Invoice" at bounding box center [223, 111] width 55 height 29
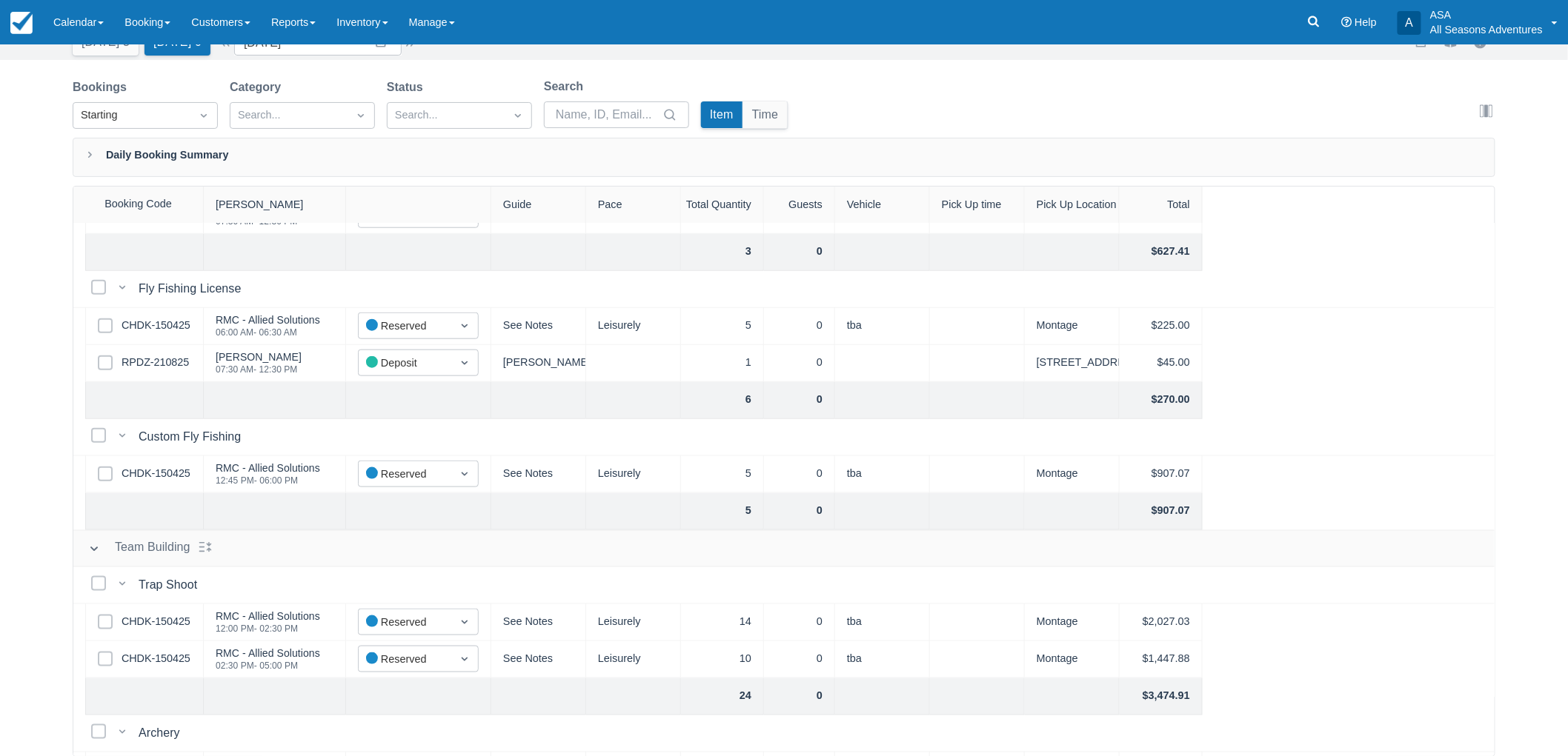
scroll to position [513, 0]
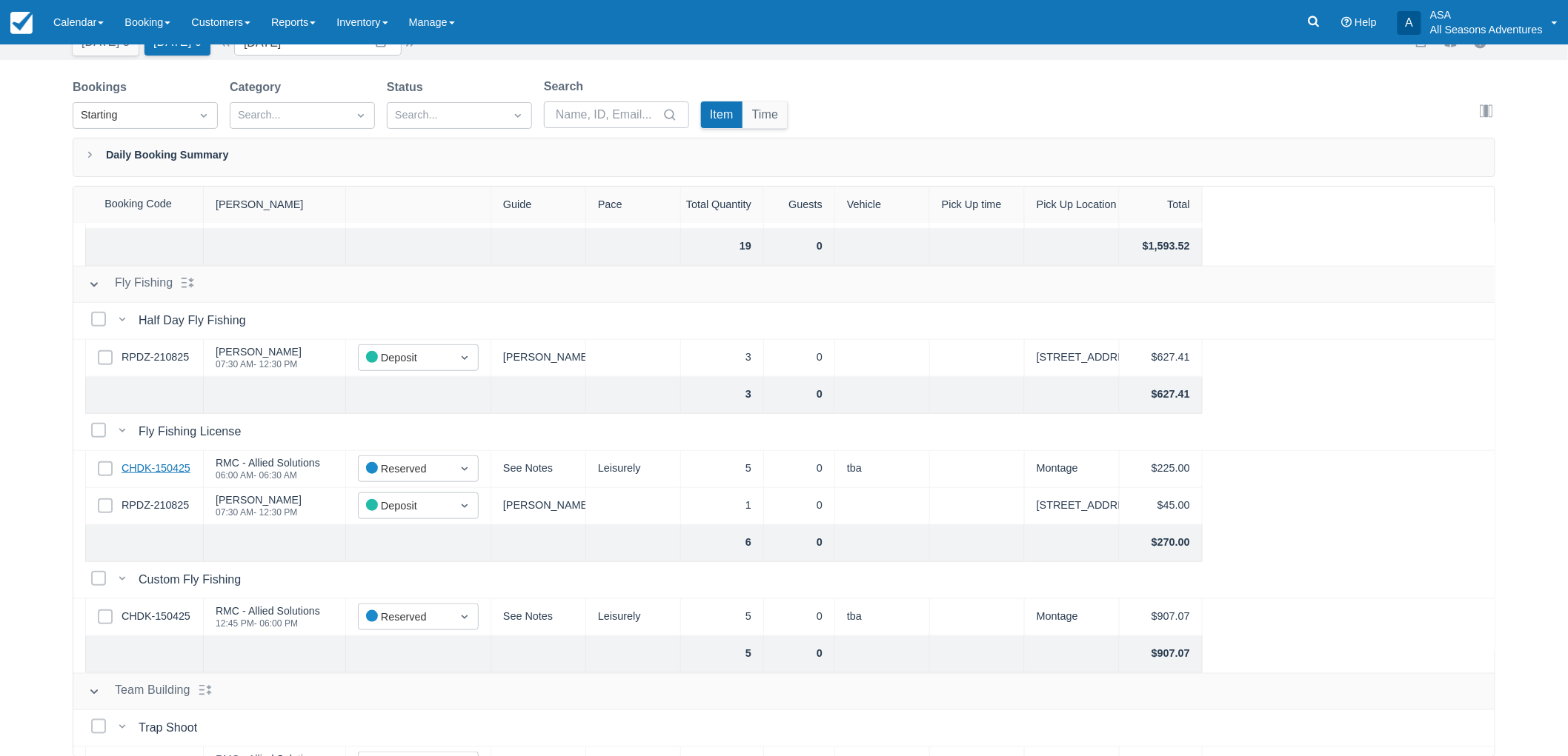
click at [176, 458] on div "Select Row CHDK-150425" at bounding box center [144, 469] width 118 height 37
click at [168, 474] on link "CHDK-150425" at bounding box center [156, 468] width 69 height 16
click at [166, 350] on link "RPDZ-210825" at bounding box center [155, 358] width 67 height 16
click at [166, 611] on link "CHDK-150425" at bounding box center [156, 616] width 69 height 16
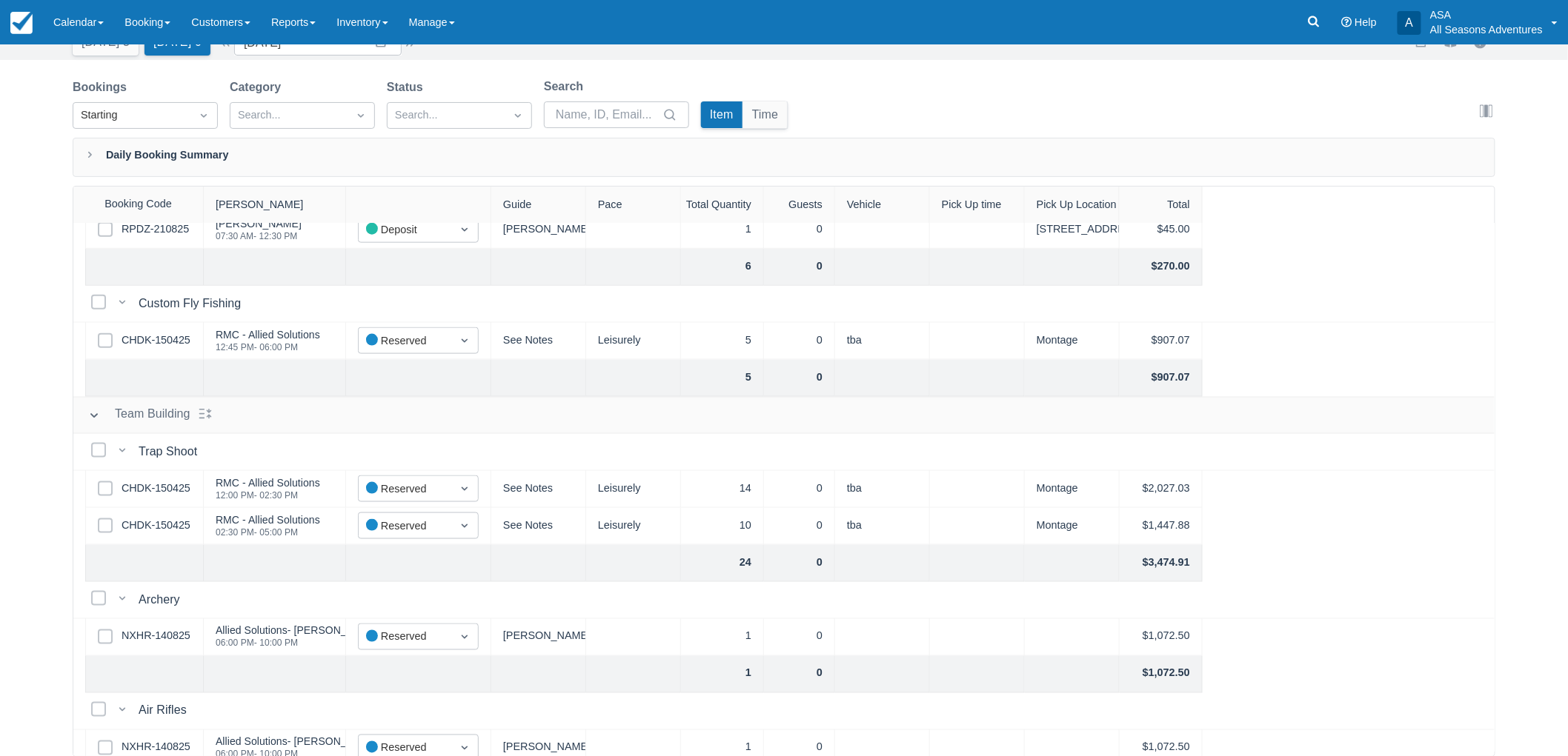
scroll to position [760, 0]
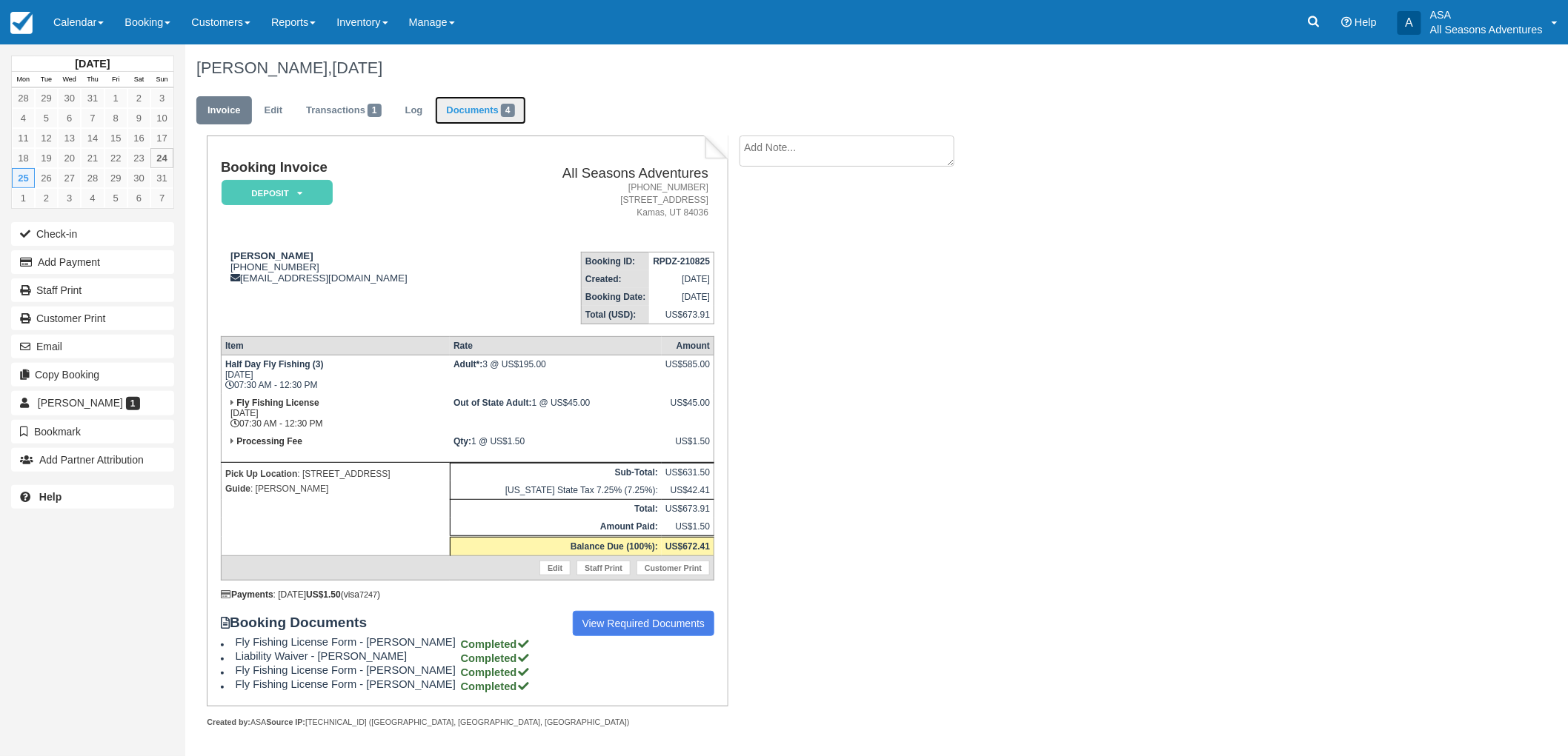
click at [486, 108] on link "Documents 4" at bounding box center [480, 111] width 91 height 29
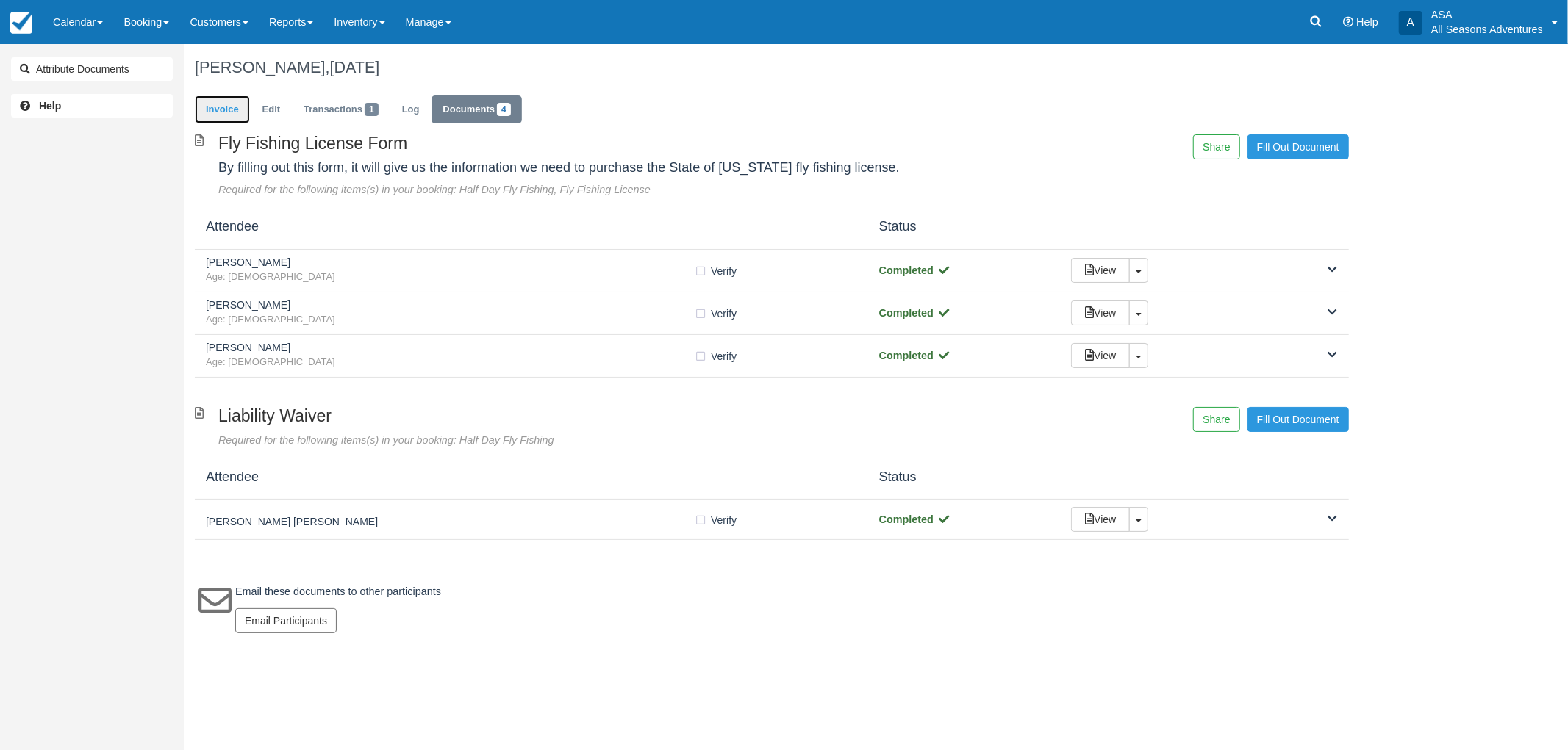
click at [238, 98] on link "Invoice" at bounding box center [222, 110] width 55 height 29
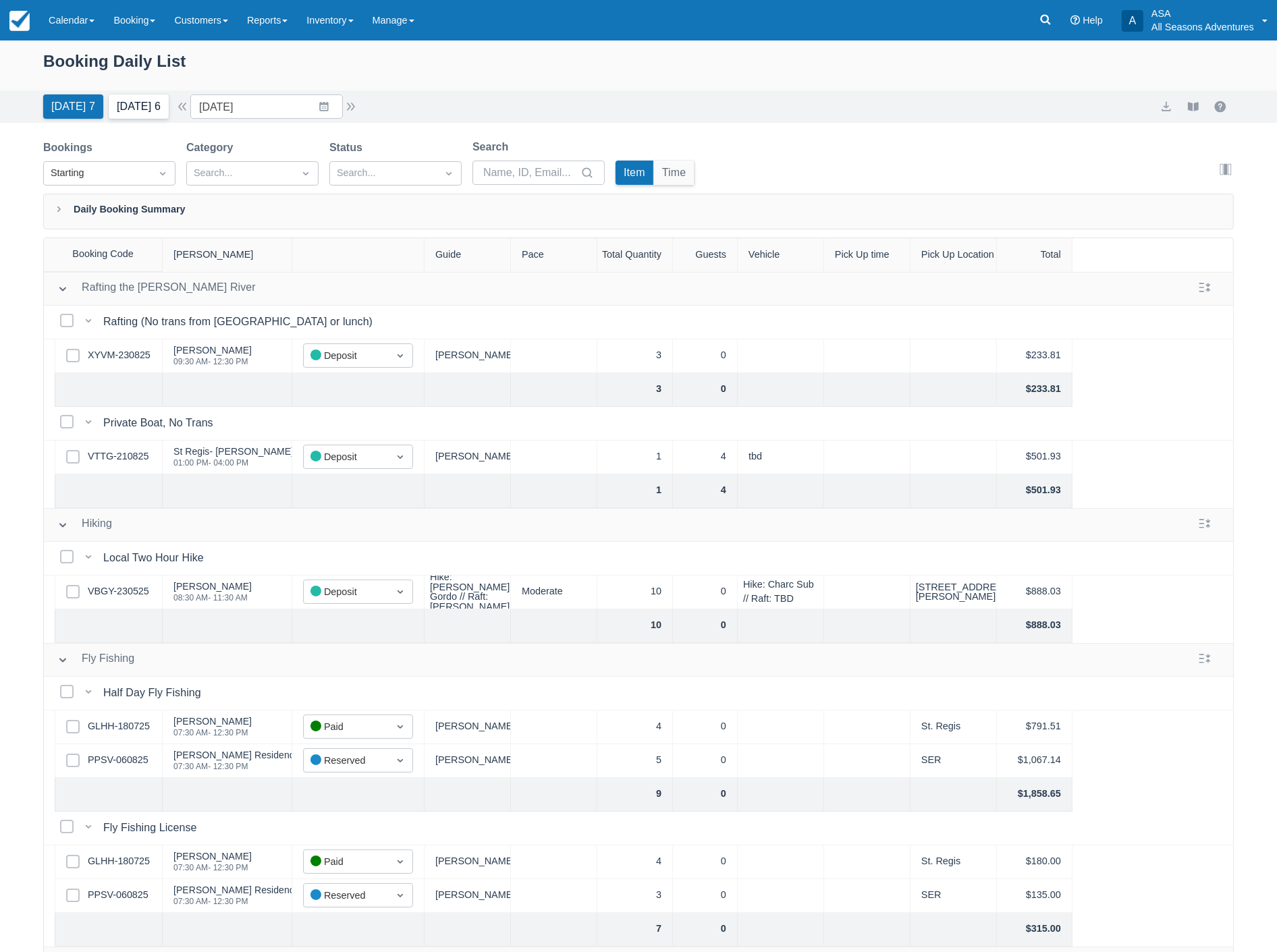
click at [140, 95] on button "[DATE] 6" at bounding box center [138, 106] width 60 height 24
type input "[DATE]"
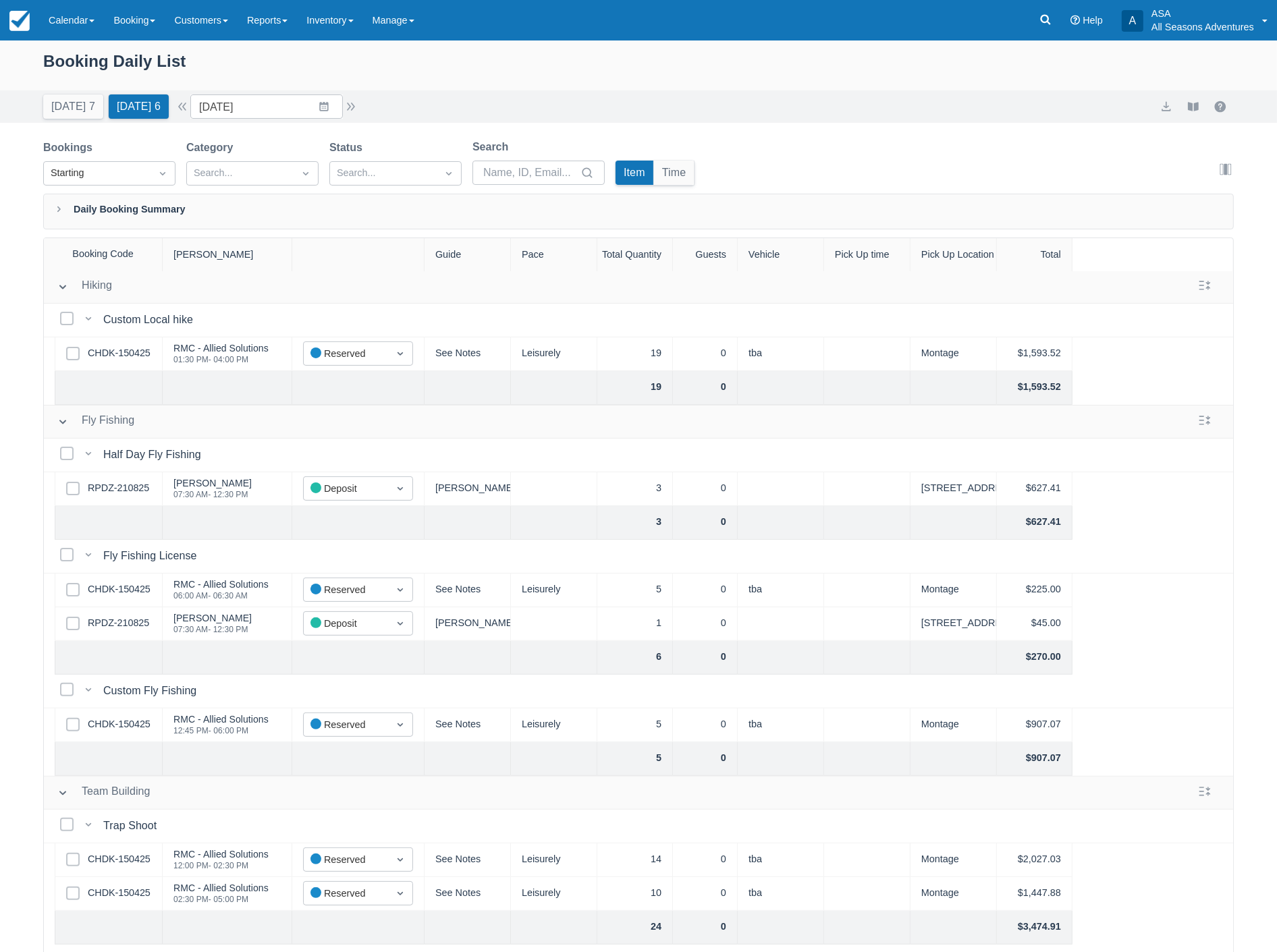
scroll to position [375, 0]
click at [127, 727] on link "CHDK-150425" at bounding box center [119, 723] width 63 height 15
click at [123, 727] on link "CHDK-150425" at bounding box center [119, 723] width 63 height 15
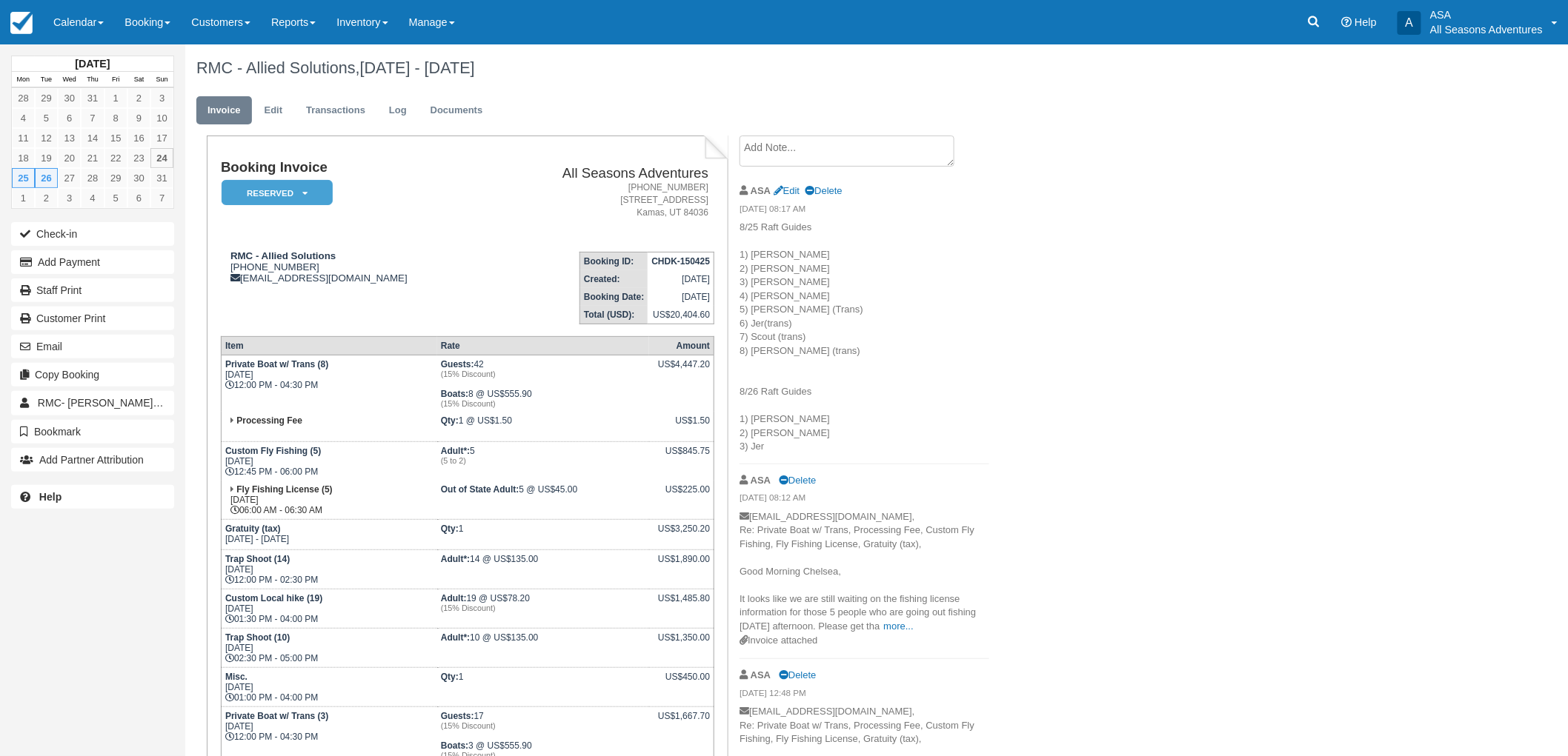
drag, startPoint x: 323, startPoint y: 505, endPoint x: 226, endPoint y: 449, distance: 112.0
click at [226, 449] on tbody "Private Boat w/ Trans (8) Mon Aug 25, 2025 12:00 PM - 04:30 PM Guests: 42 (15% …" at bounding box center [467, 686] width 492 height 663
click at [254, 469] on td "Custom Fly Fishing (5) Mon Aug 25, 2025 12:45 PM - 06:00 PM" at bounding box center [329, 462] width 216 height 40
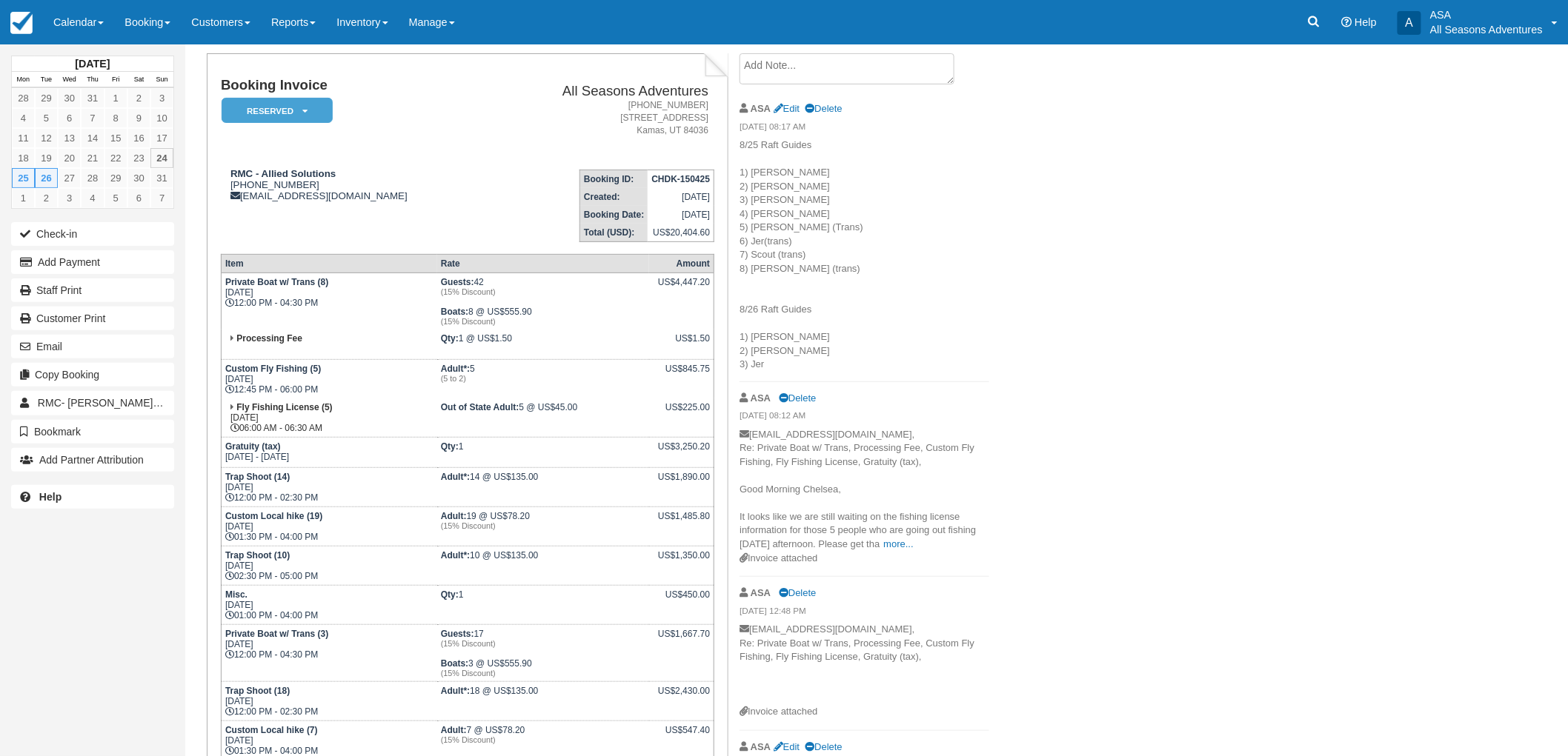
drag, startPoint x: 342, startPoint y: 425, endPoint x: 230, endPoint y: 361, distance: 129.0
click at [230, 361] on tbody "Private Boat w/ Trans (8) Mon Aug 25, 2025 12:00 PM - 04:30 PM Guests: 42 (15% …" at bounding box center [467, 604] width 492 height 663
click at [218, 364] on div "Booking Invoice Reserved   Pending Deposit Paid Waiting Cancelled Void All Seas…" at bounding box center [467, 534] width 521 height 962
drag, startPoint x: 225, startPoint y: 364, endPoint x: 366, endPoint y: 421, distance: 152.1
click at [366, 421] on tbody "Private Boat w/ Trans (8) Mon Aug 25, 2025 12:00 PM - 04:30 PM Guests: 42 (15% …" at bounding box center [467, 604] width 492 height 663
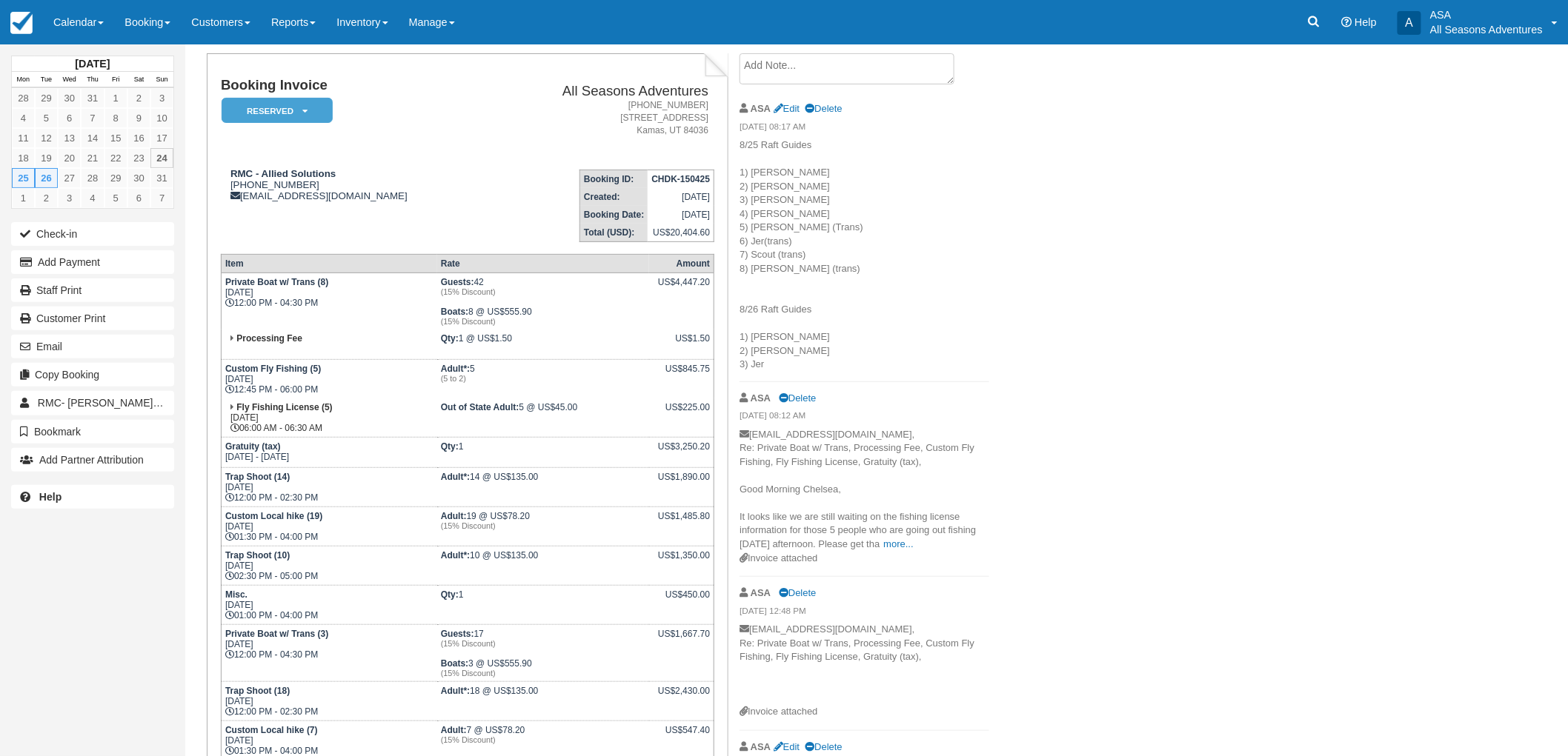
click at [382, 409] on td "Fly Fishing License (5) Mon Aug 25, 2025 06:00 AM - 06:30 AM" at bounding box center [329, 418] width 216 height 40
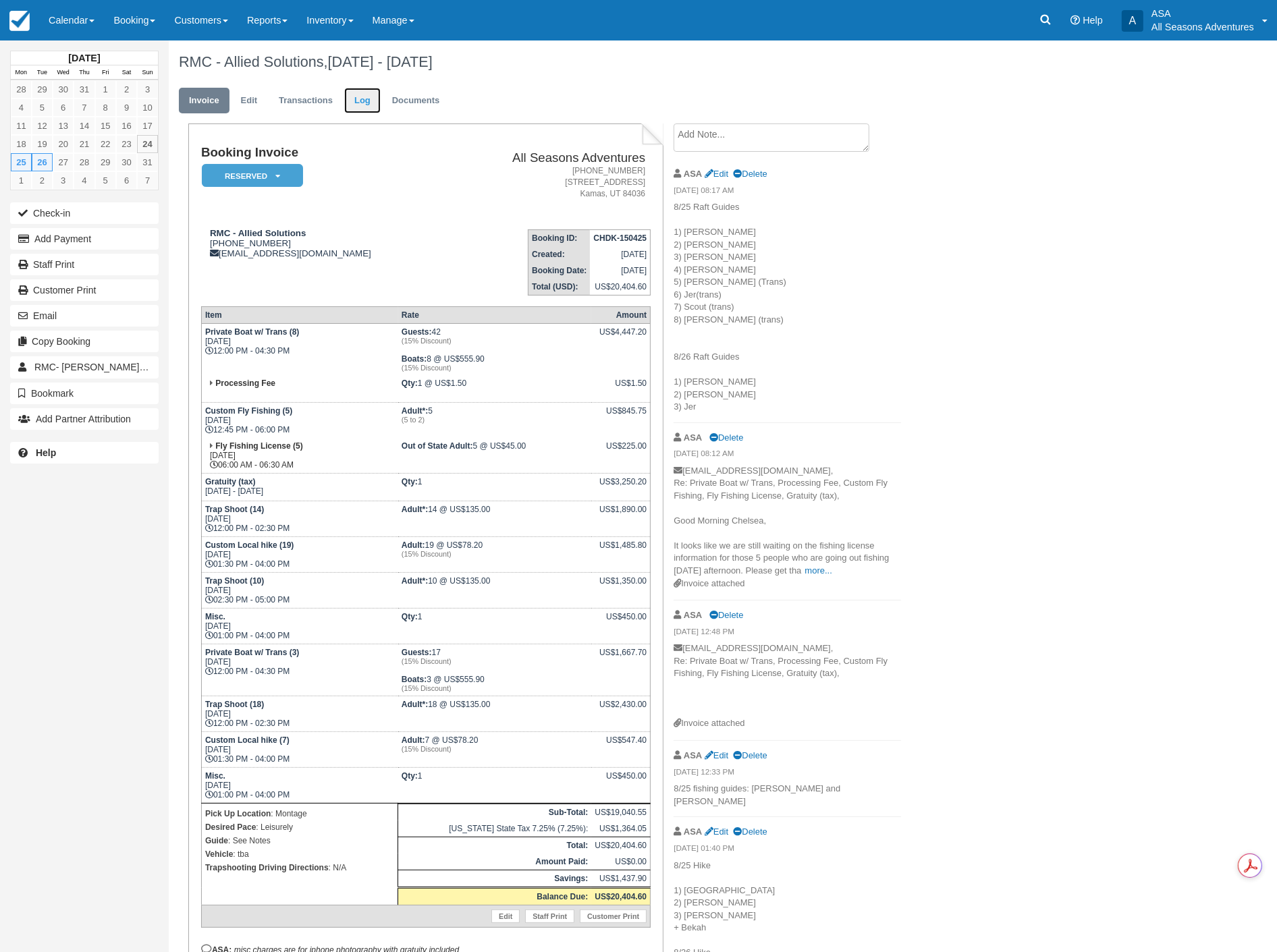
click at [367, 98] on link "Log" at bounding box center [362, 101] width 36 height 27
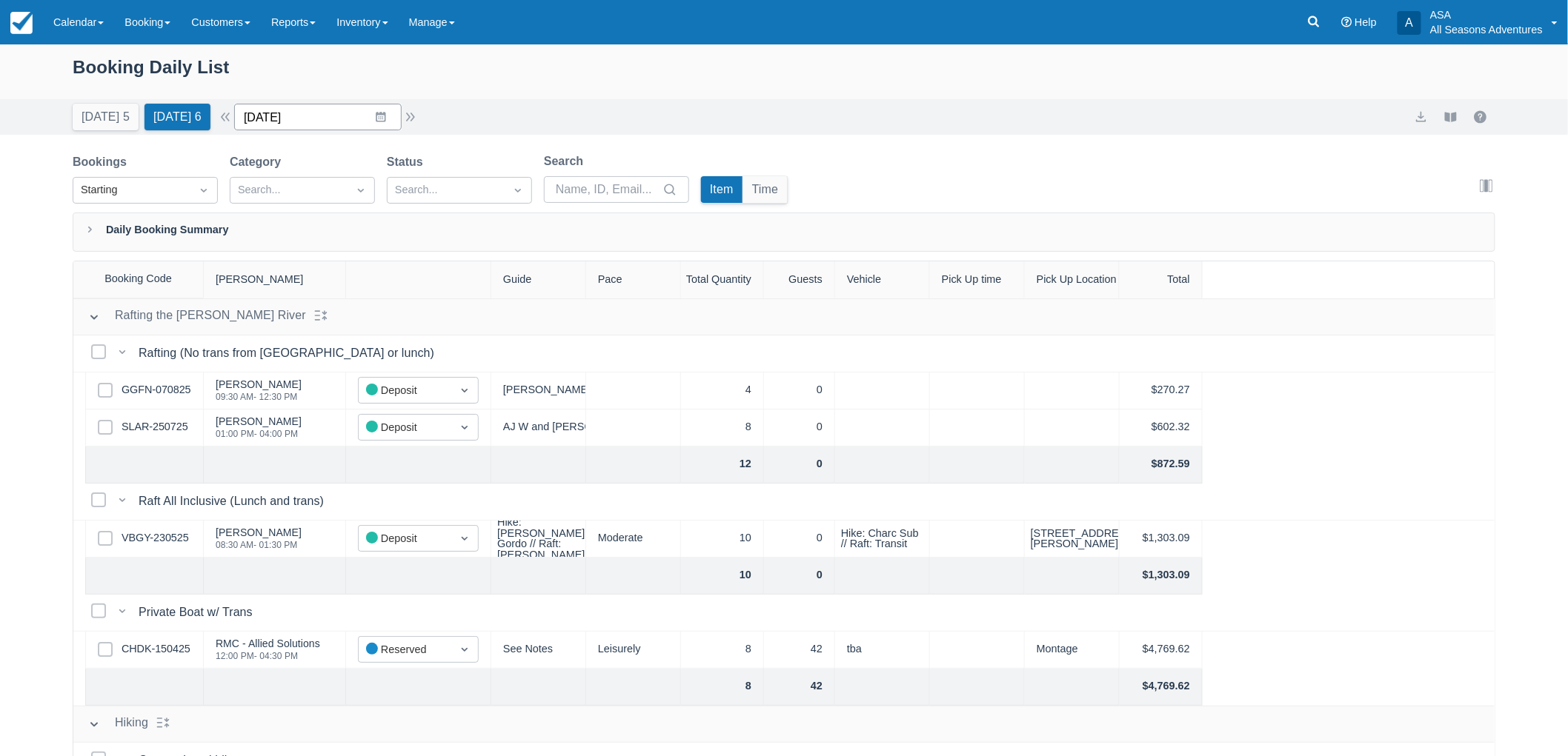
click at [381, 116] on input "[DATE]" at bounding box center [318, 116] width 167 height 27
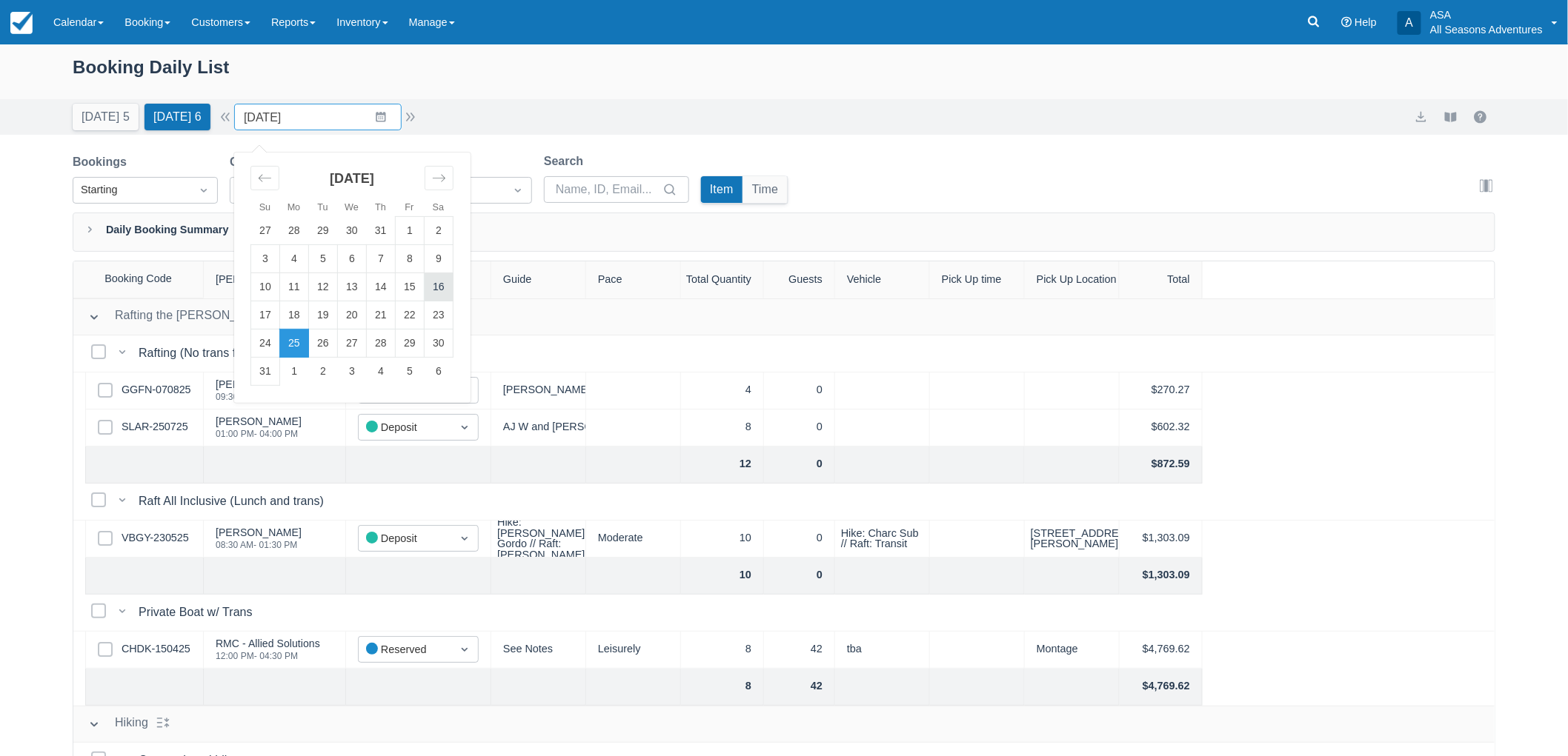
click at [448, 284] on td "16" at bounding box center [439, 287] width 29 height 28
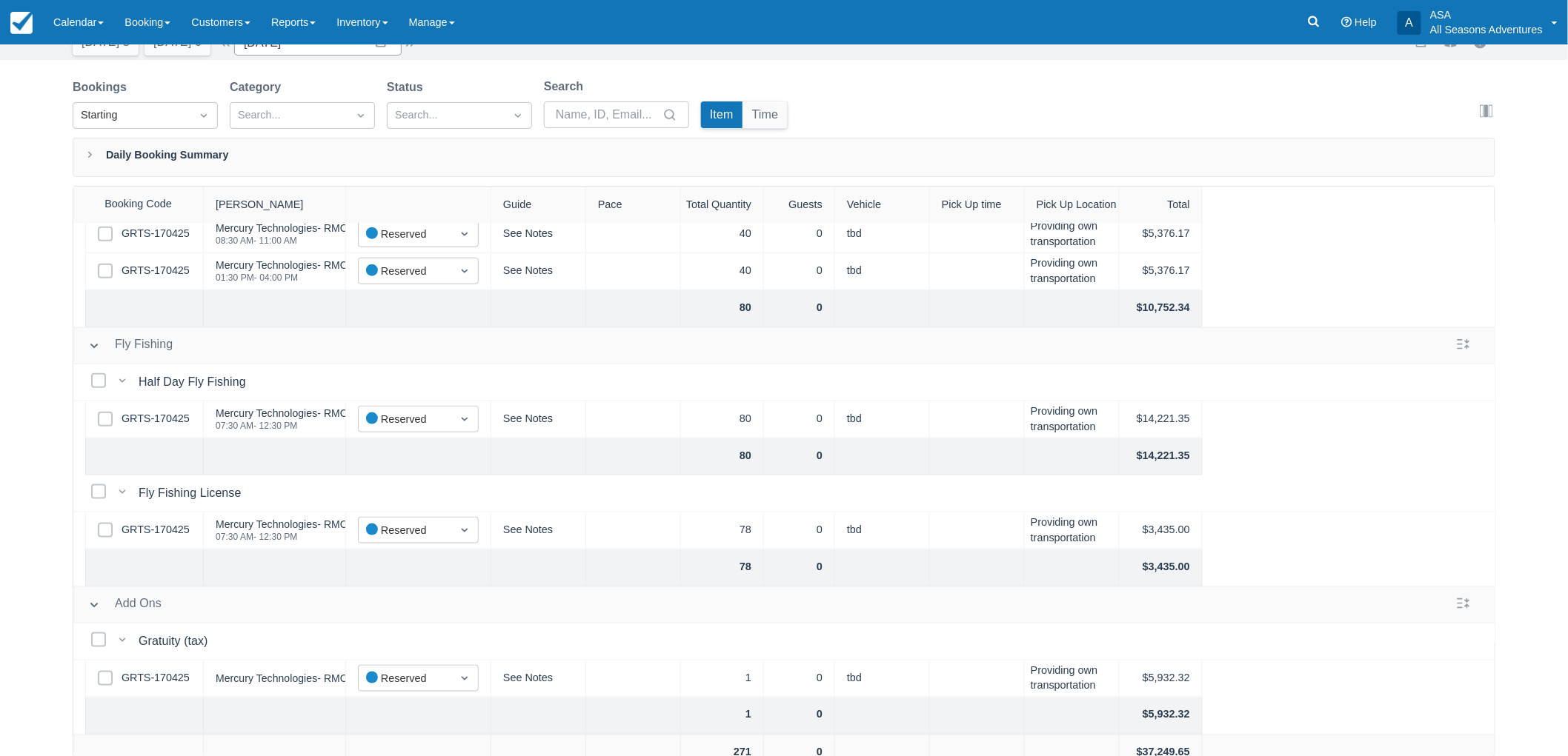
scroll to position [740, 0]
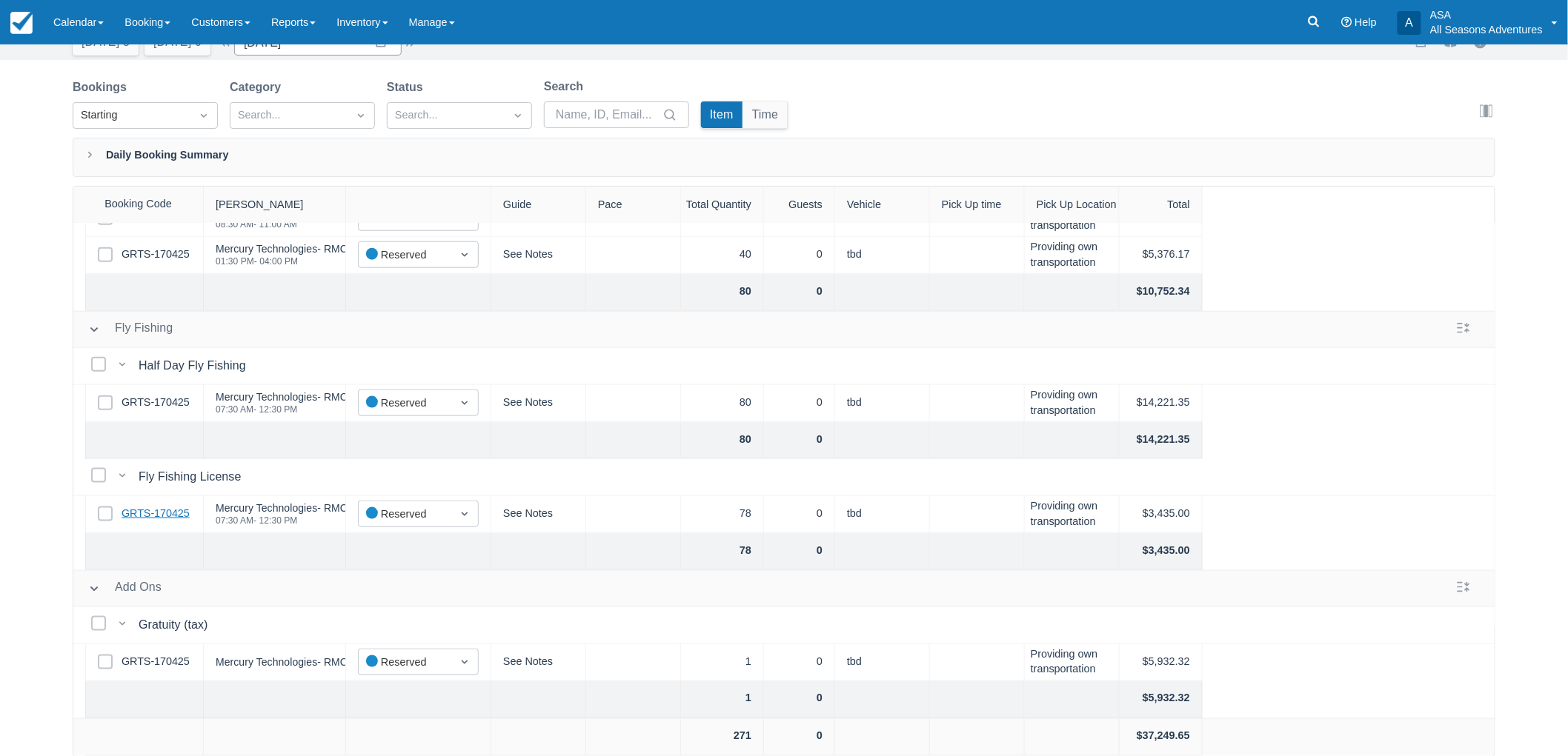
click at [184, 506] on link "GRTS-170425" at bounding box center [155, 514] width 68 height 16
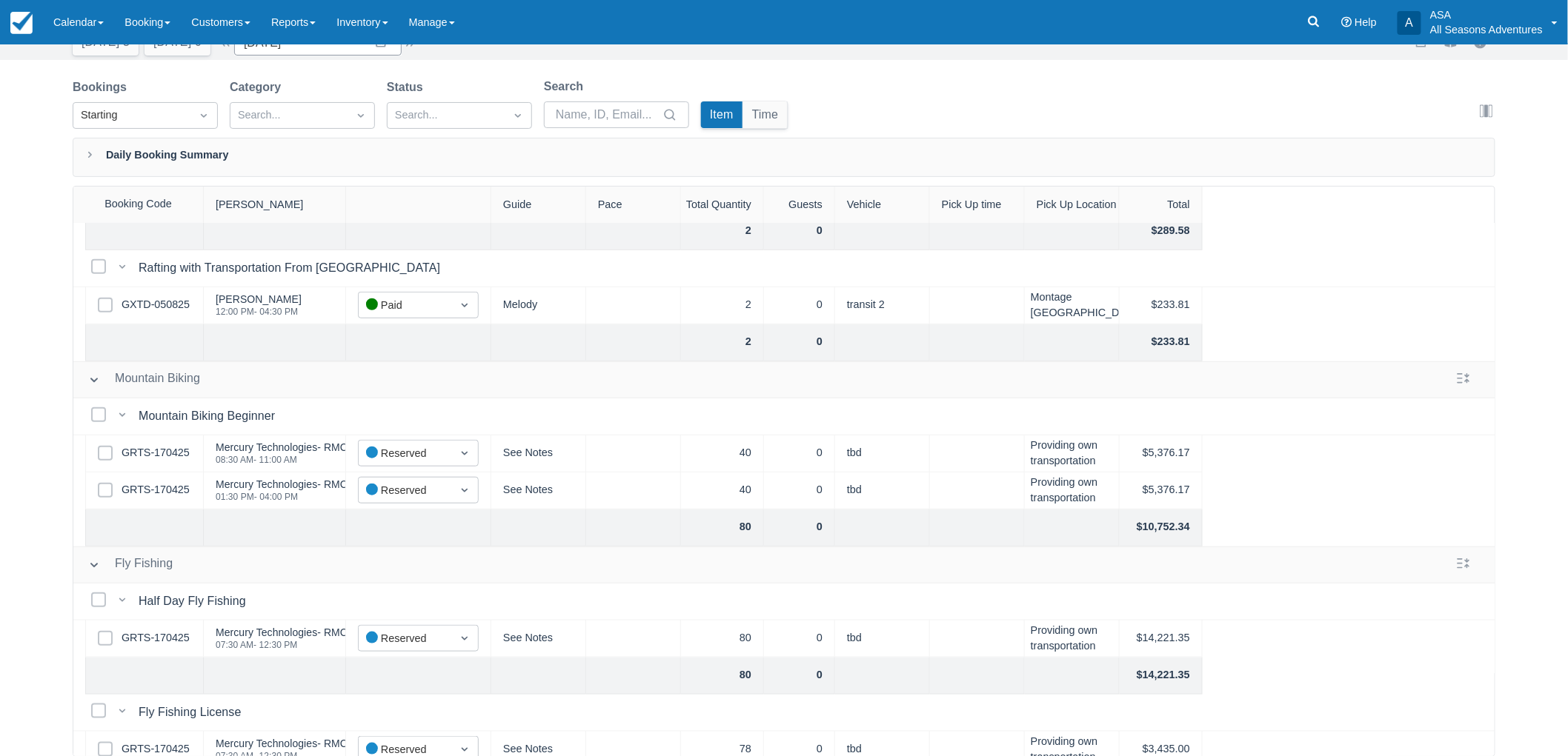
scroll to position [493, 0]
click at [191, 450] on div "Select Row GRTS-170425" at bounding box center [144, 453] width 118 height 37
click at [175, 454] on link "GRTS-170425" at bounding box center [155, 452] width 68 height 16
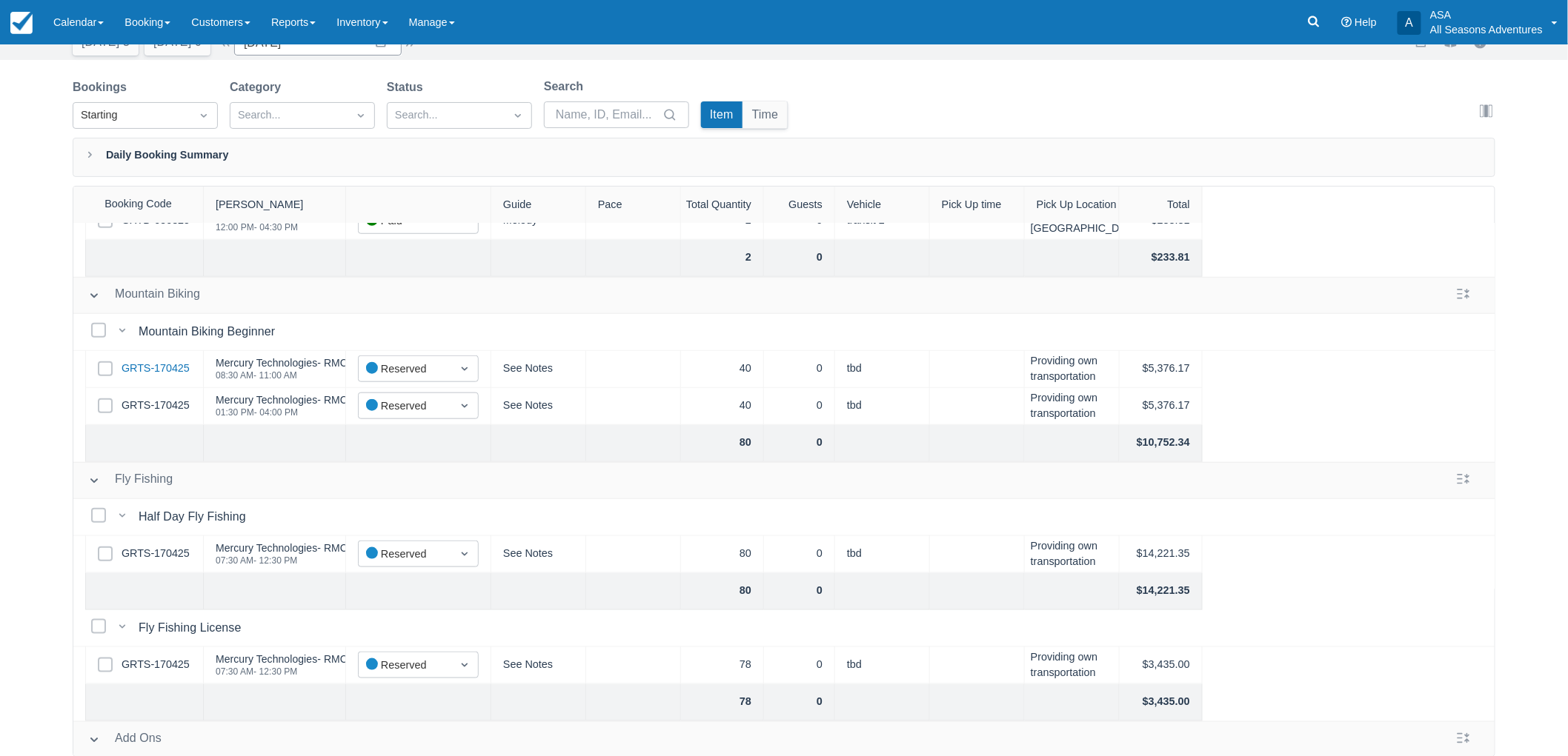
scroll to position [575, 0]
click at [175, 547] on link "GRTS-170425" at bounding box center [155, 555] width 68 height 16
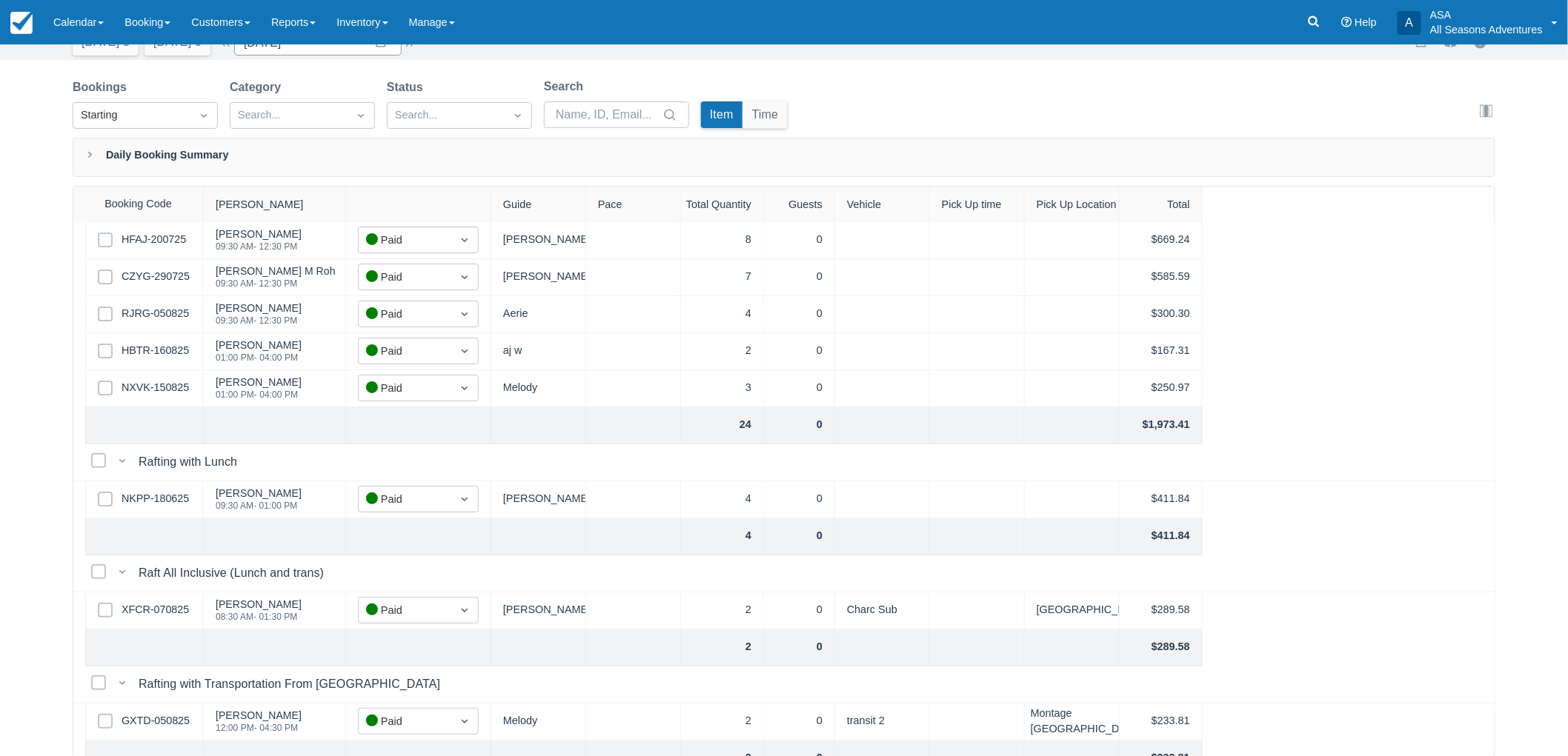
scroll to position [0, 0]
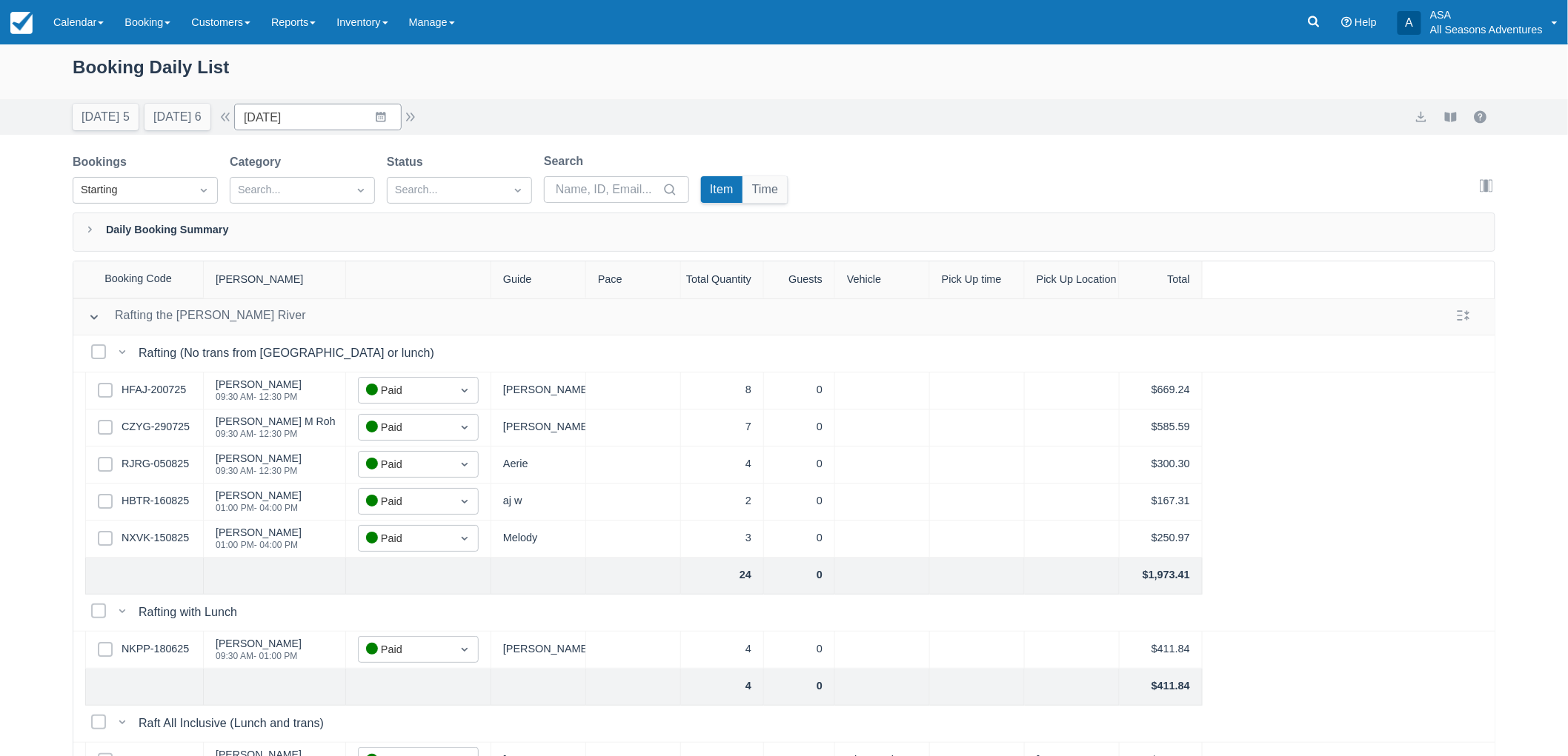
click at [425, 116] on div "Today 5 Tomorrow 6 Date 08/16/25 Navigate forward to interact with the calendar…" at bounding box center [784, 116] width 1423 height 27
click at [416, 112] on button "button" at bounding box center [411, 116] width 18 height 18
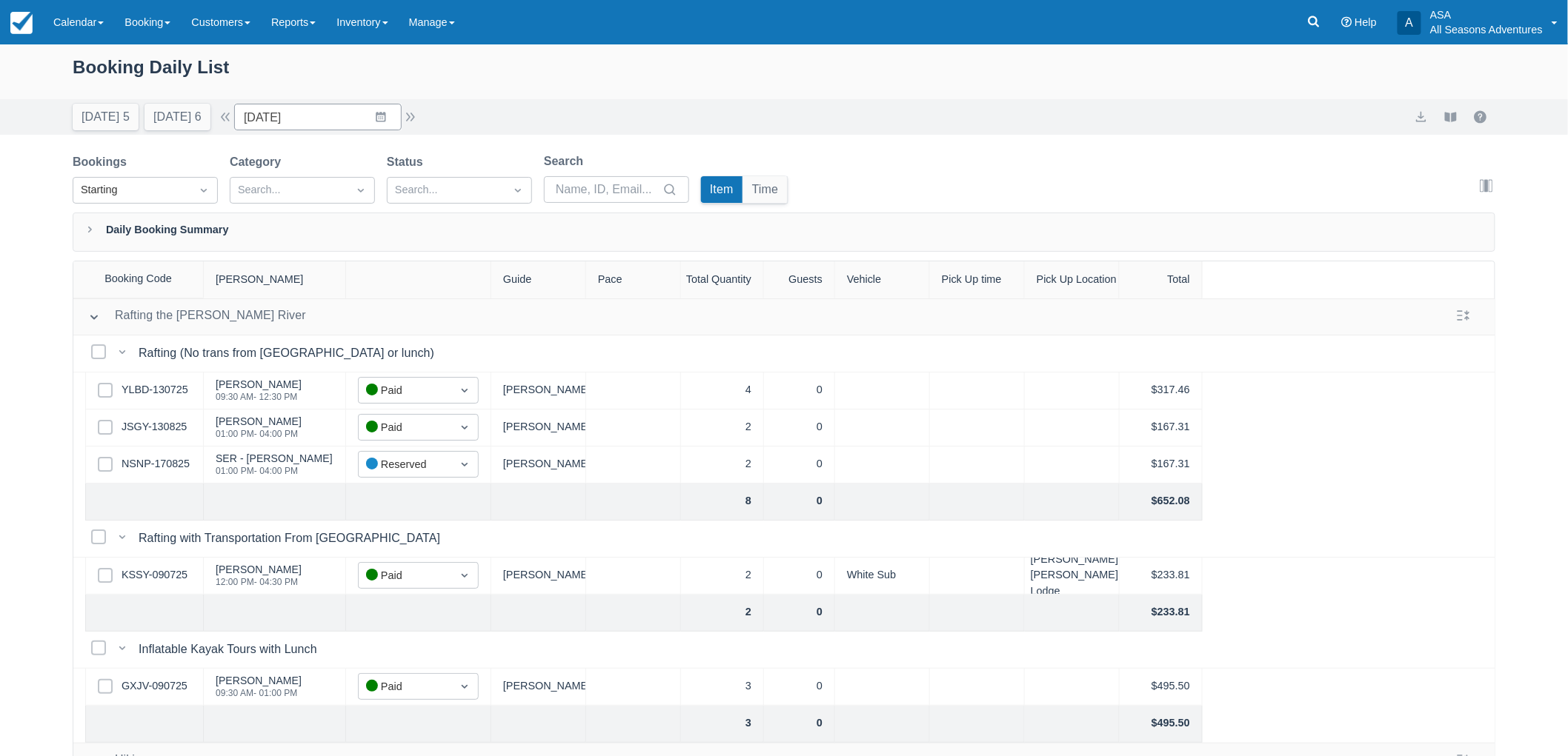
click at [419, 107] on div "Today 5 Tomorrow 6 Date 08/17/25 Navigate forward to interact with the calendar…" at bounding box center [246, 116] width 347 height 27
click at [419, 113] on button "button" at bounding box center [411, 116] width 18 height 18
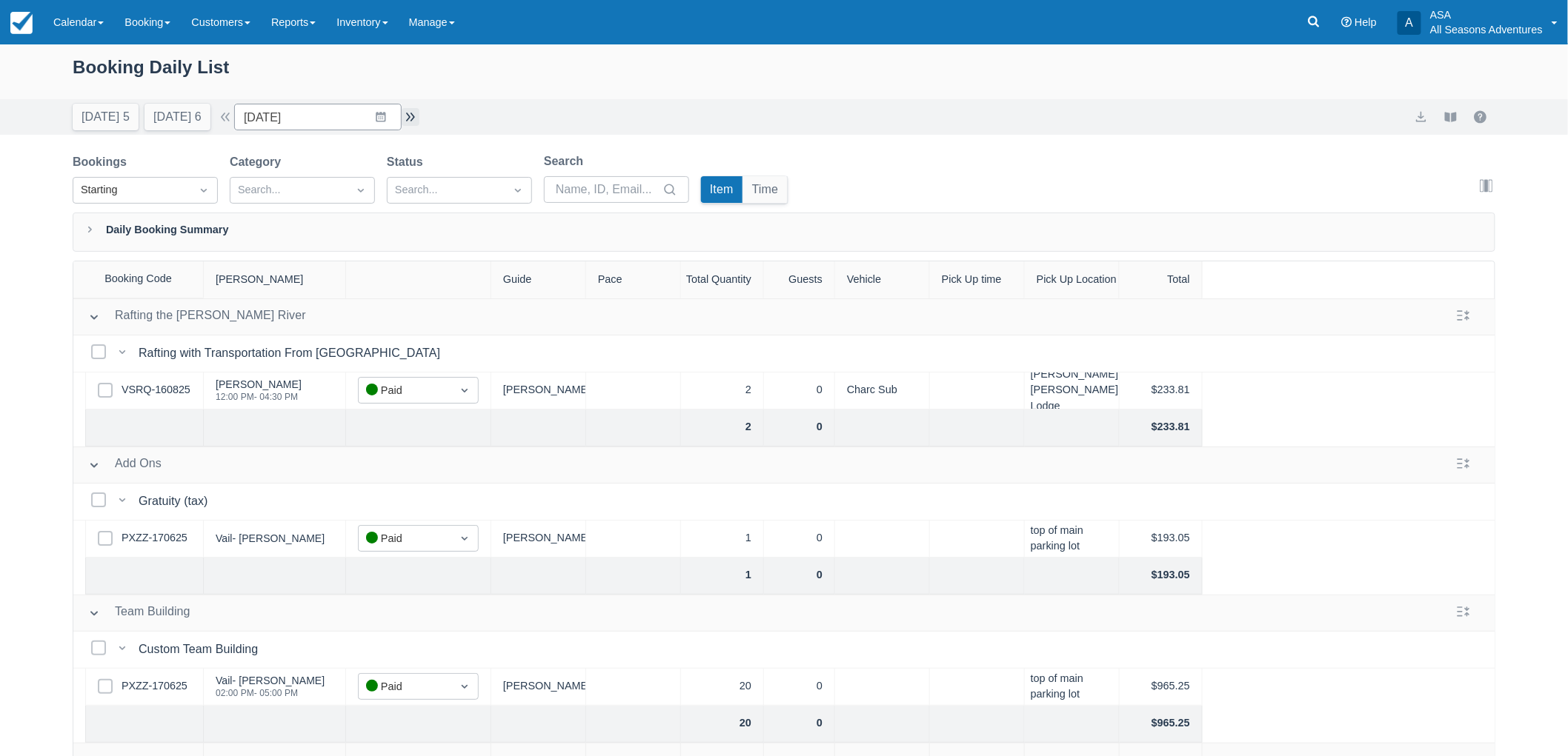
click at [417, 114] on button "button" at bounding box center [411, 116] width 18 height 18
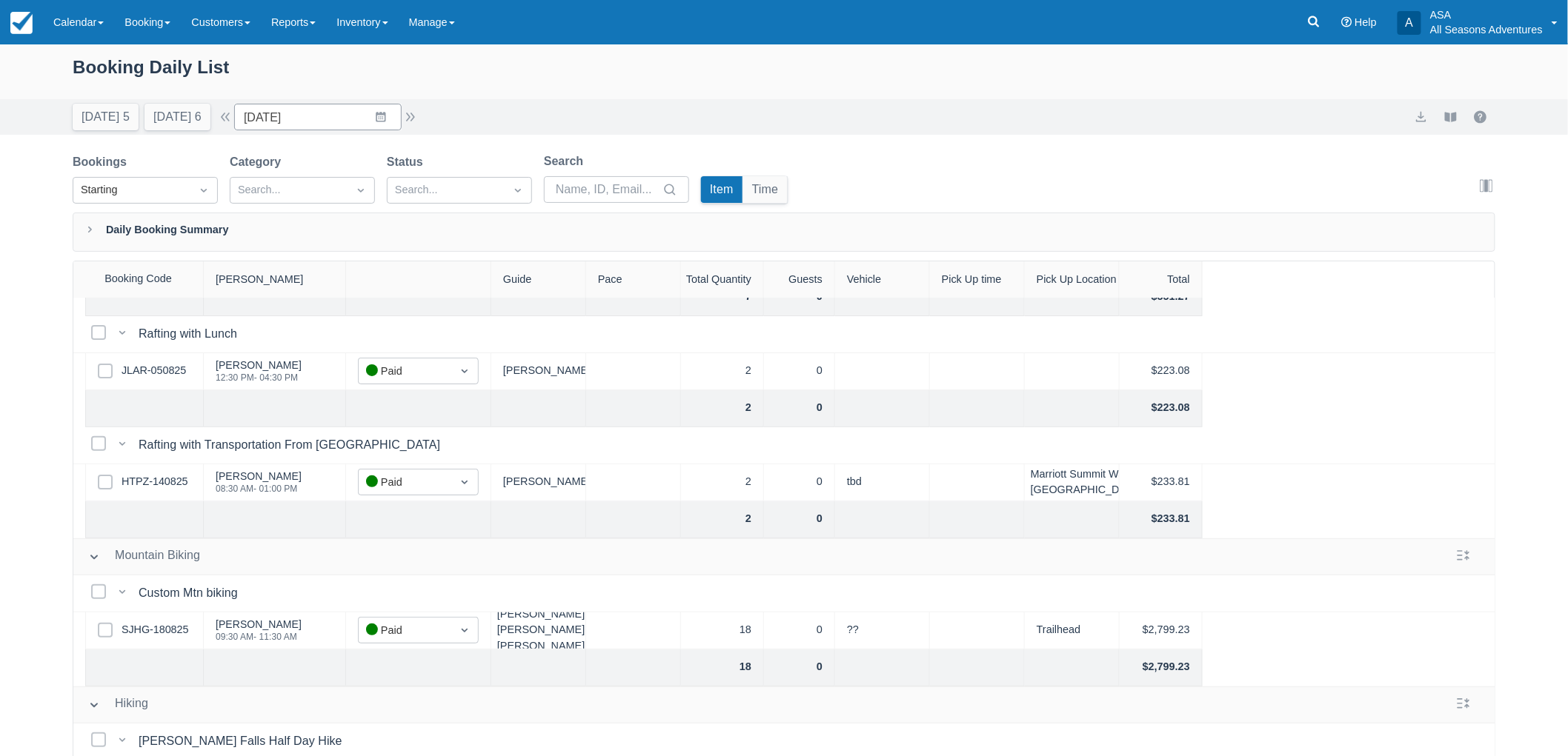
scroll to position [247, 0]
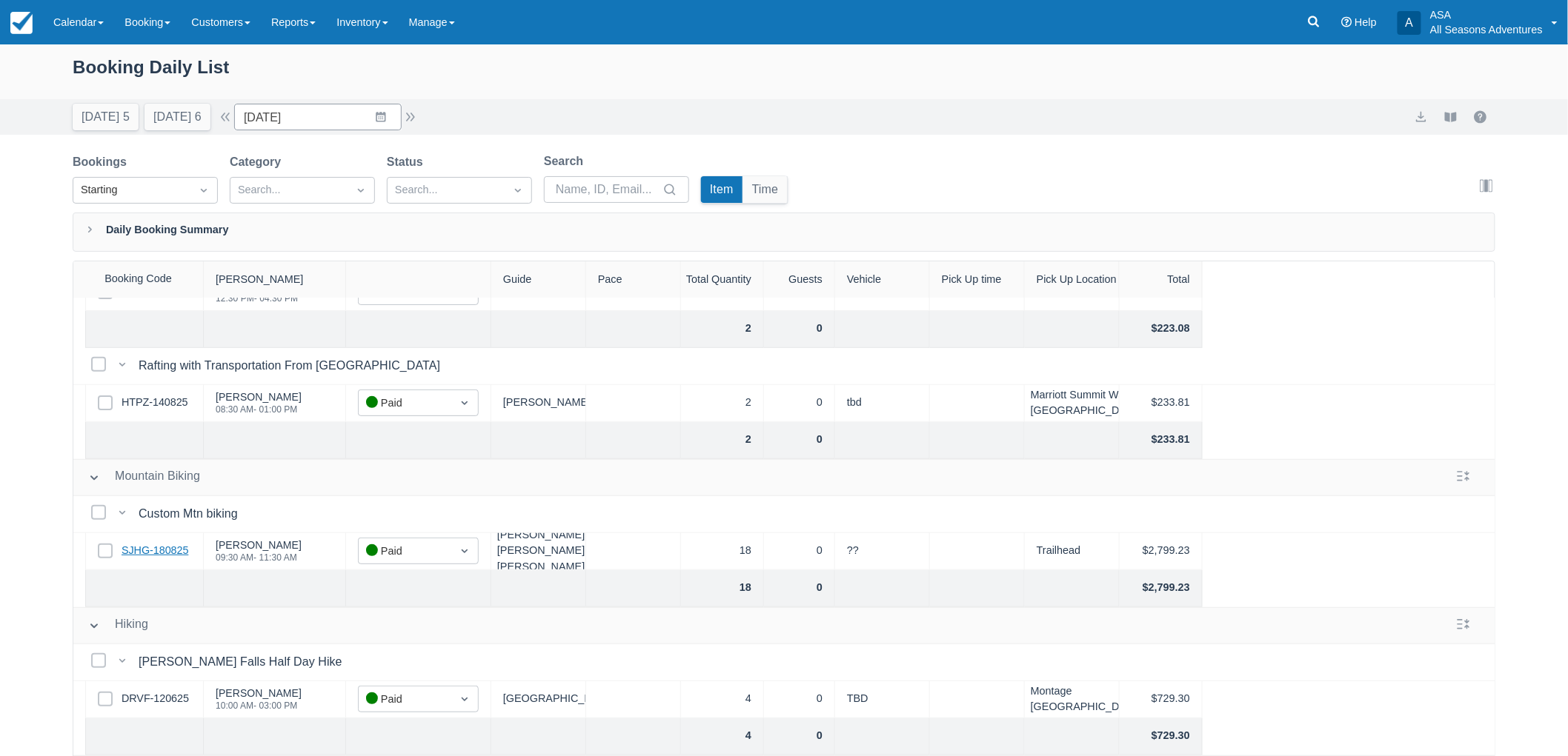
click at [148, 553] on link "SJHG-180825" at bounding box center [154, 551] width 66 height 16
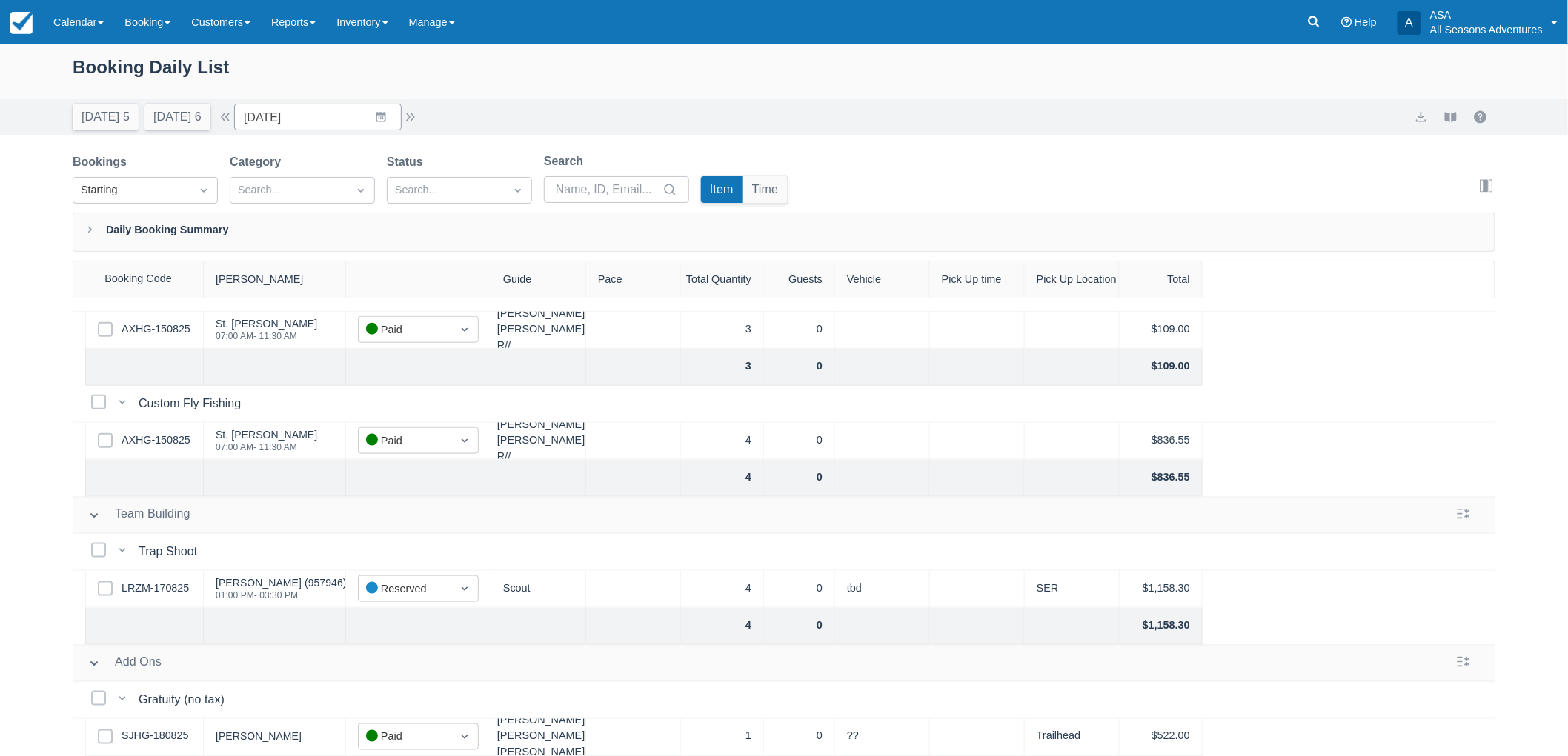
scroll to position [75, 0]
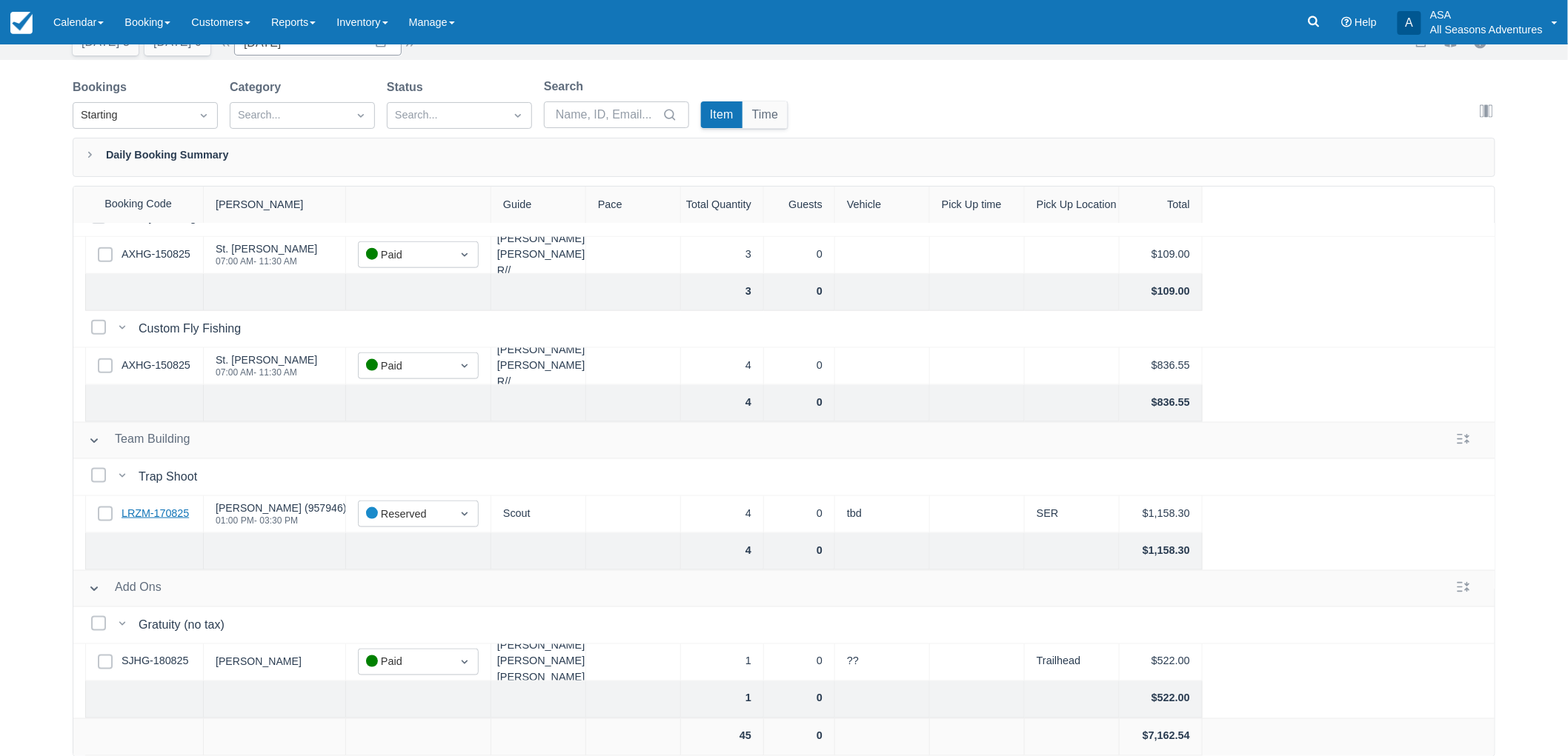
click at [182, 506] on link "LRZM-170825" at bounding box center [155, 514] width 67 height 16
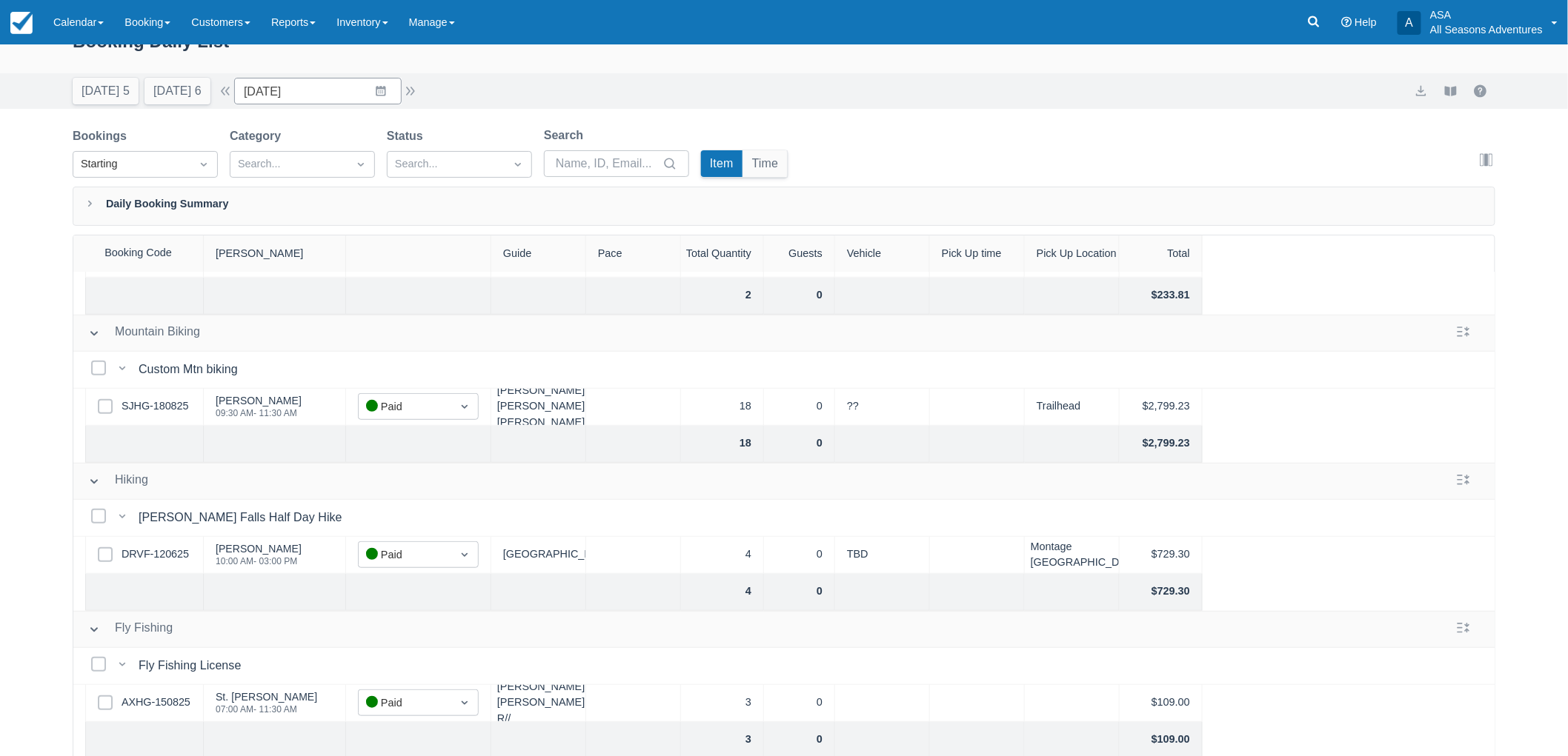
scroll to position [0, 0]
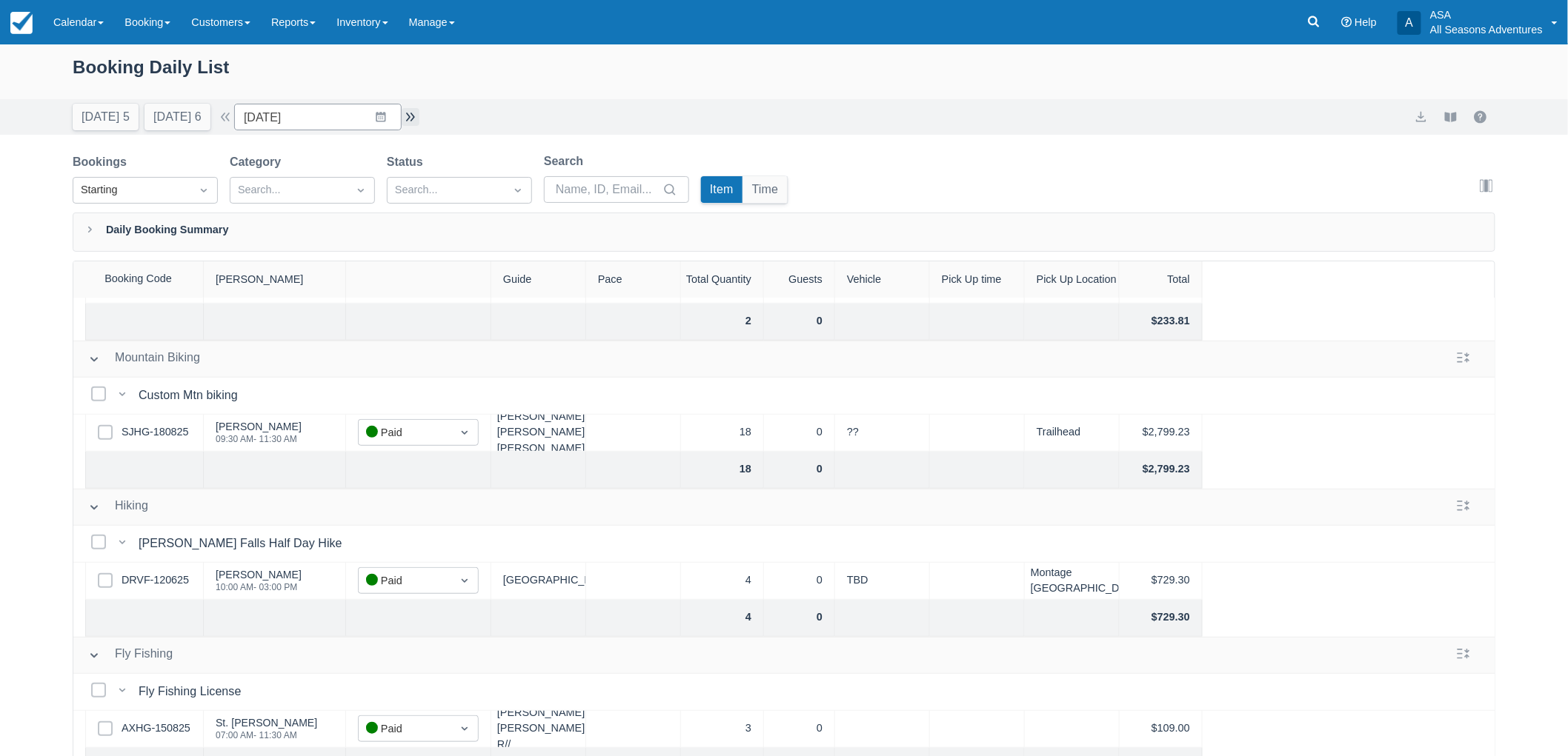
click at [410, 115] on button "button" at bounding box center [411, 116] width 18 height 18
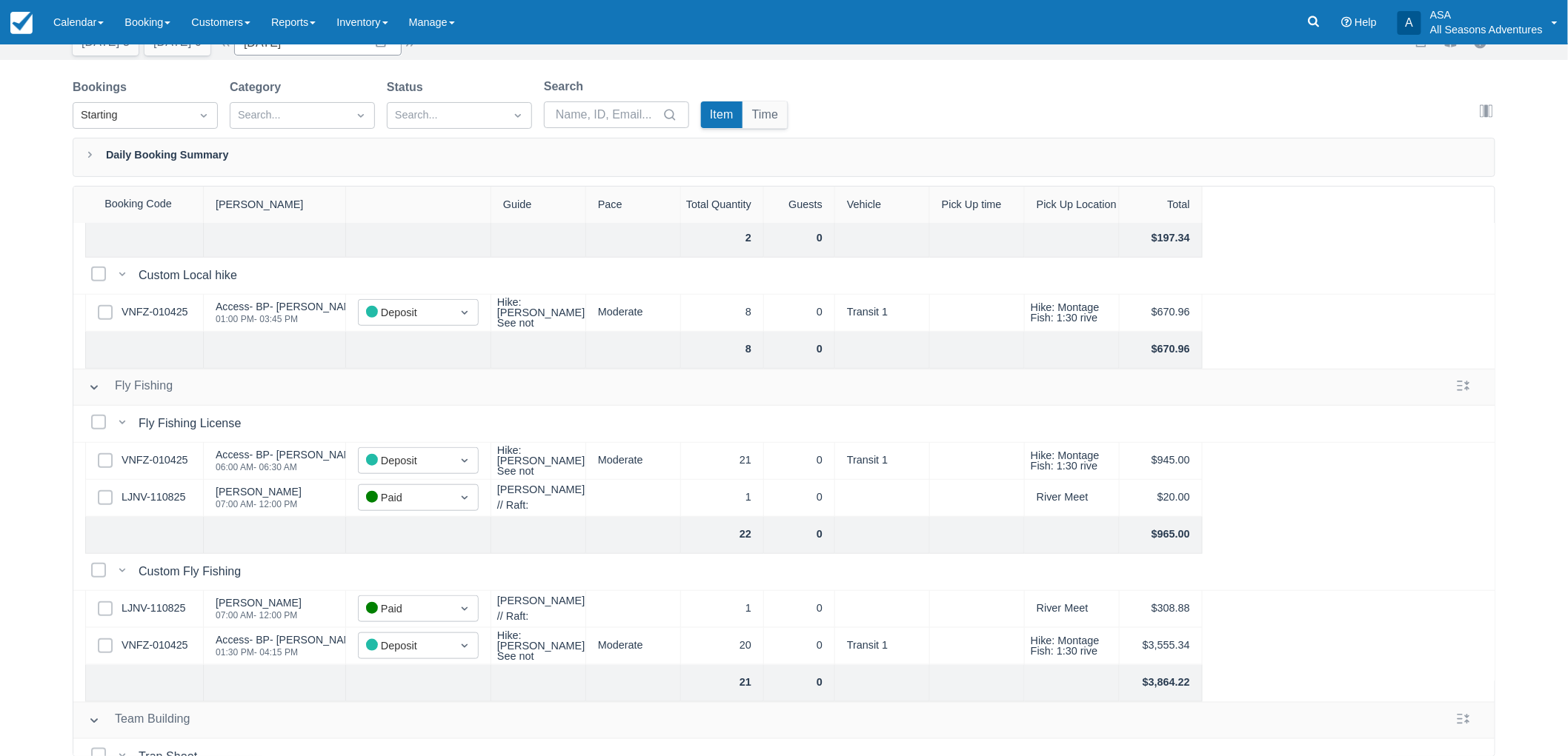
scroll to position [566, 0]
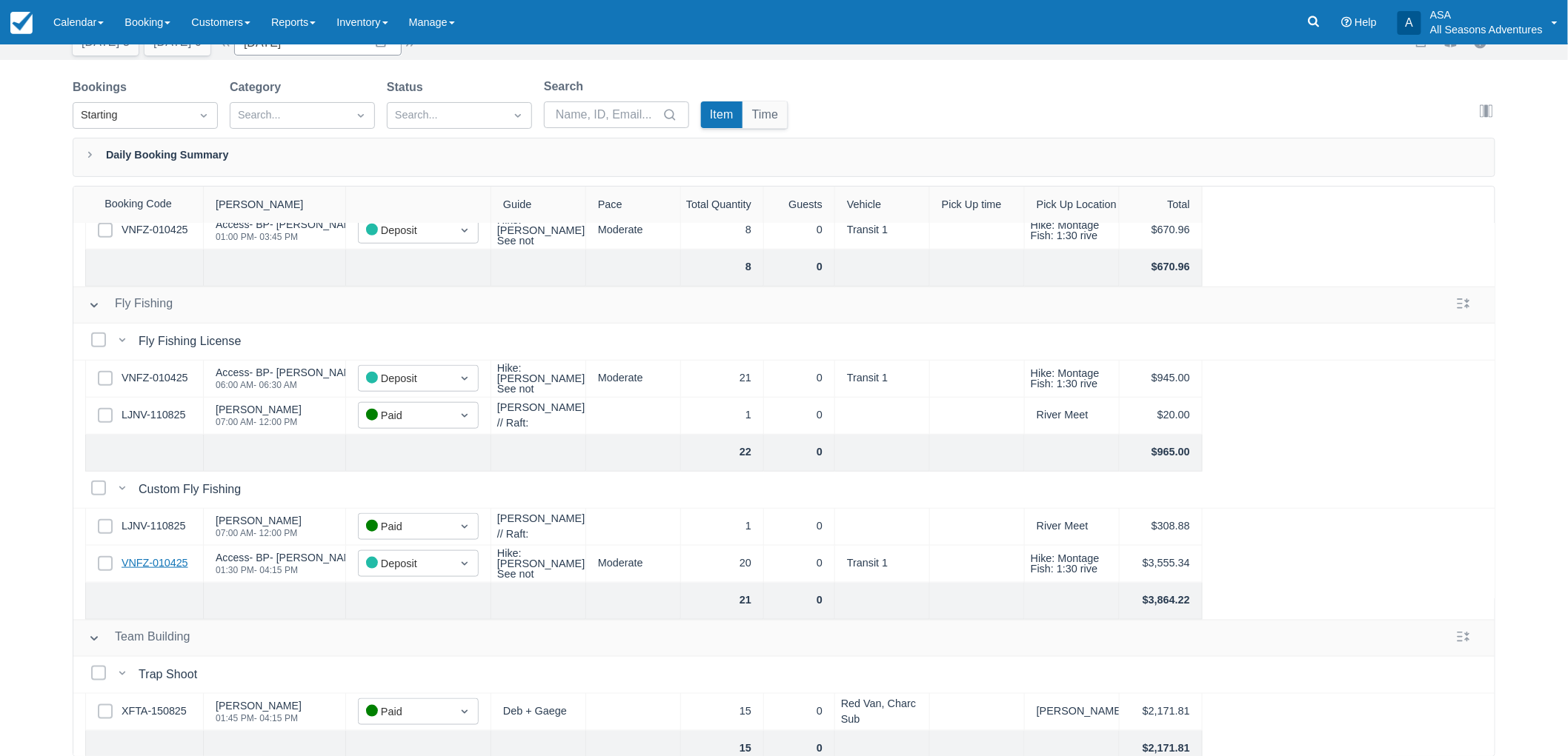
click at [181, 558] on link "VNFZ-010425" at bounding box center [154, 563] width 66 height 16
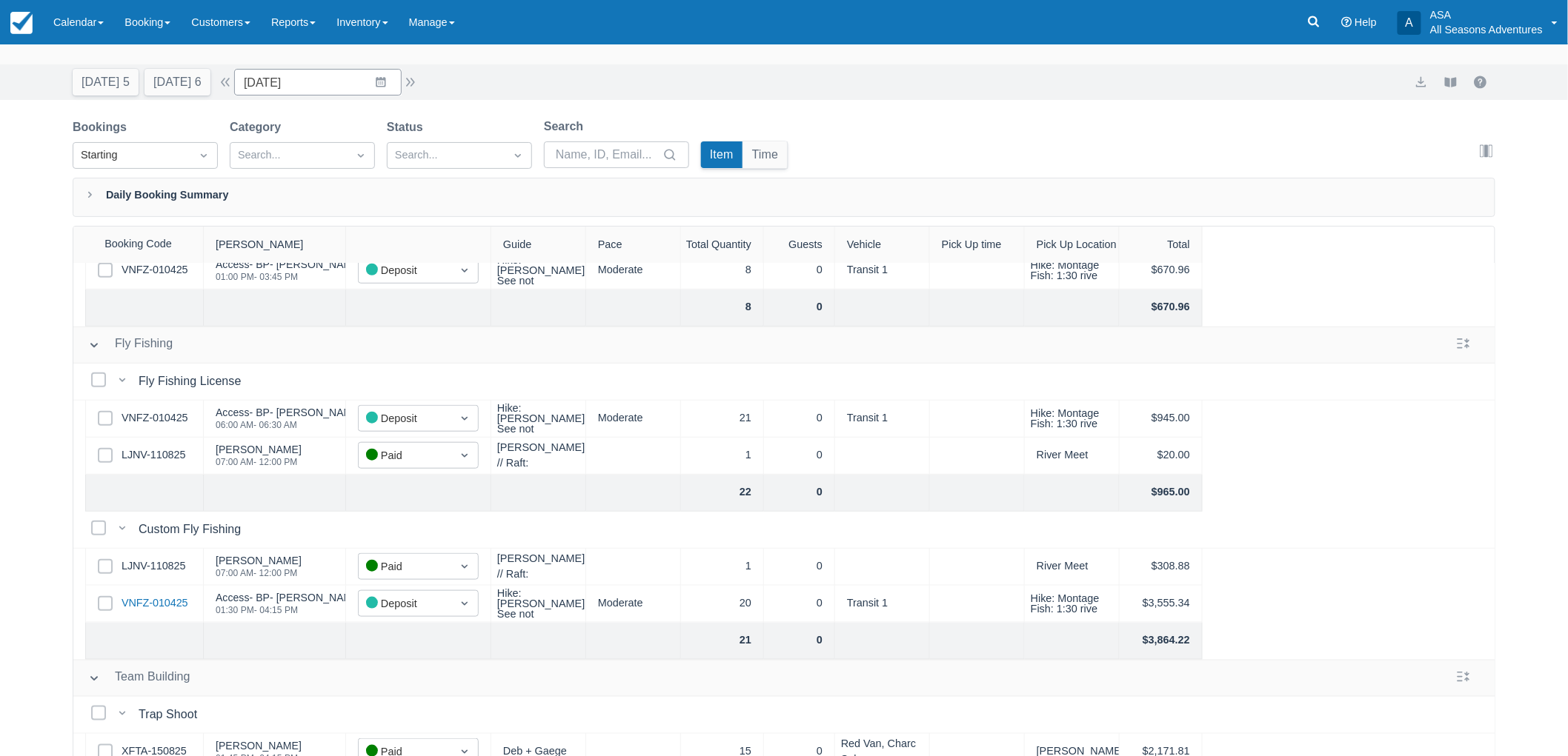
scroll to position [0, 0]
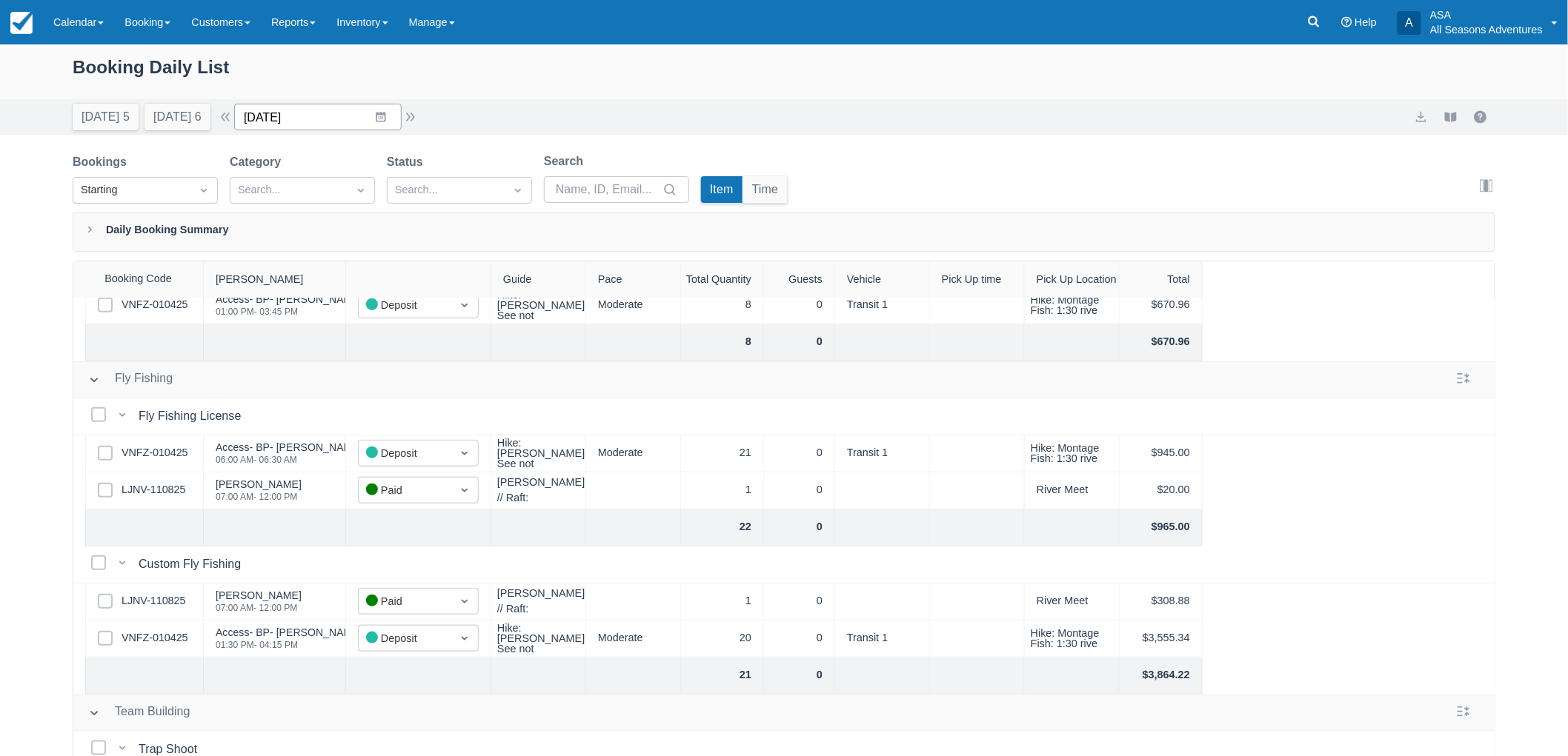
click at [374, 128] on input "08/20/25" at bounding box center [318, 116] width 167 height 27
click at [613, 90] on div "Booking Daily List" at bounding box center [784, 75] width 1423 height 43
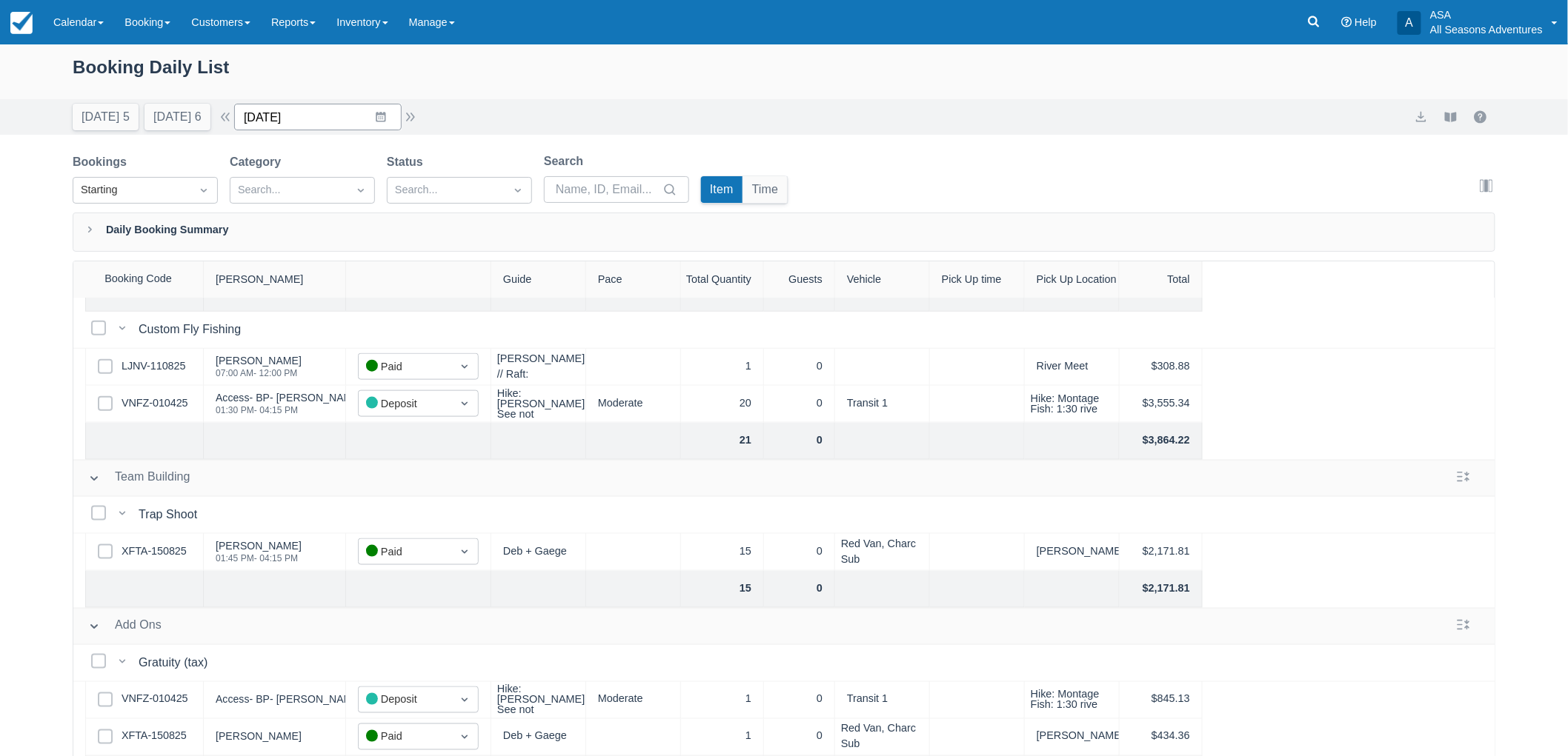
click at [392, 116] on input "08/20/25" at bounding box center [318, 116] width 167 height 27
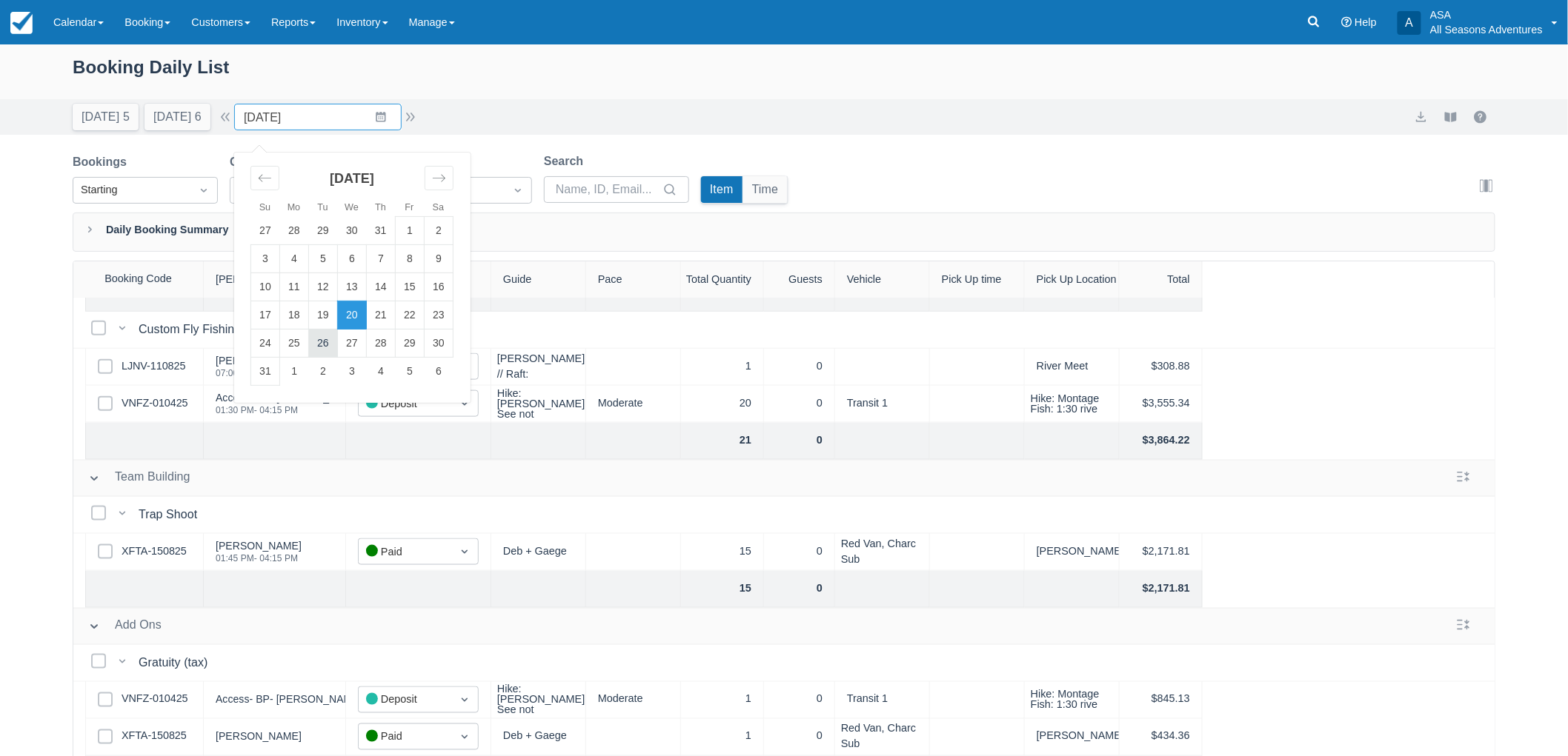
click at [336, 350] on td "26" at bounding box center [323, 343] width 29 height 28
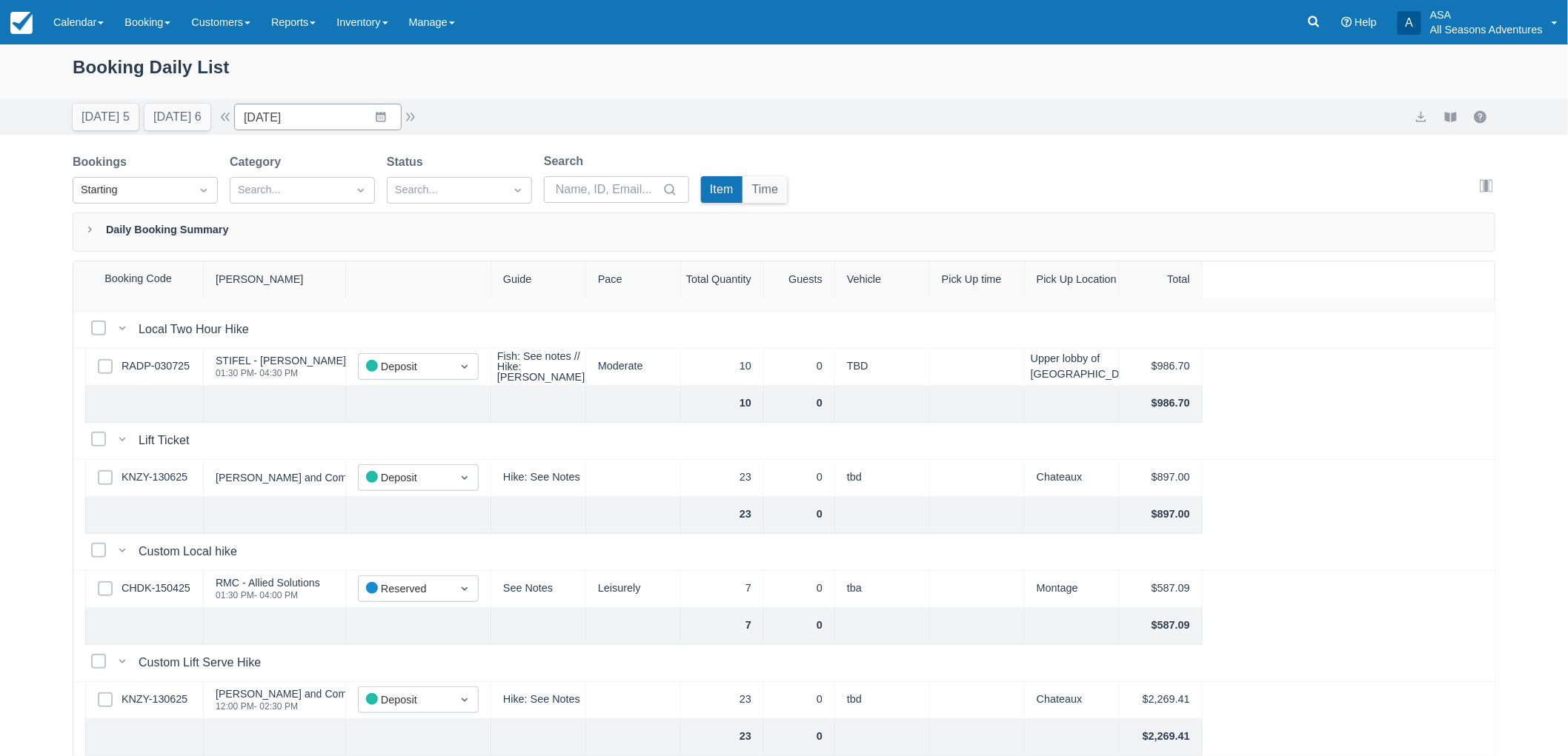
scroll to position [411, 0]
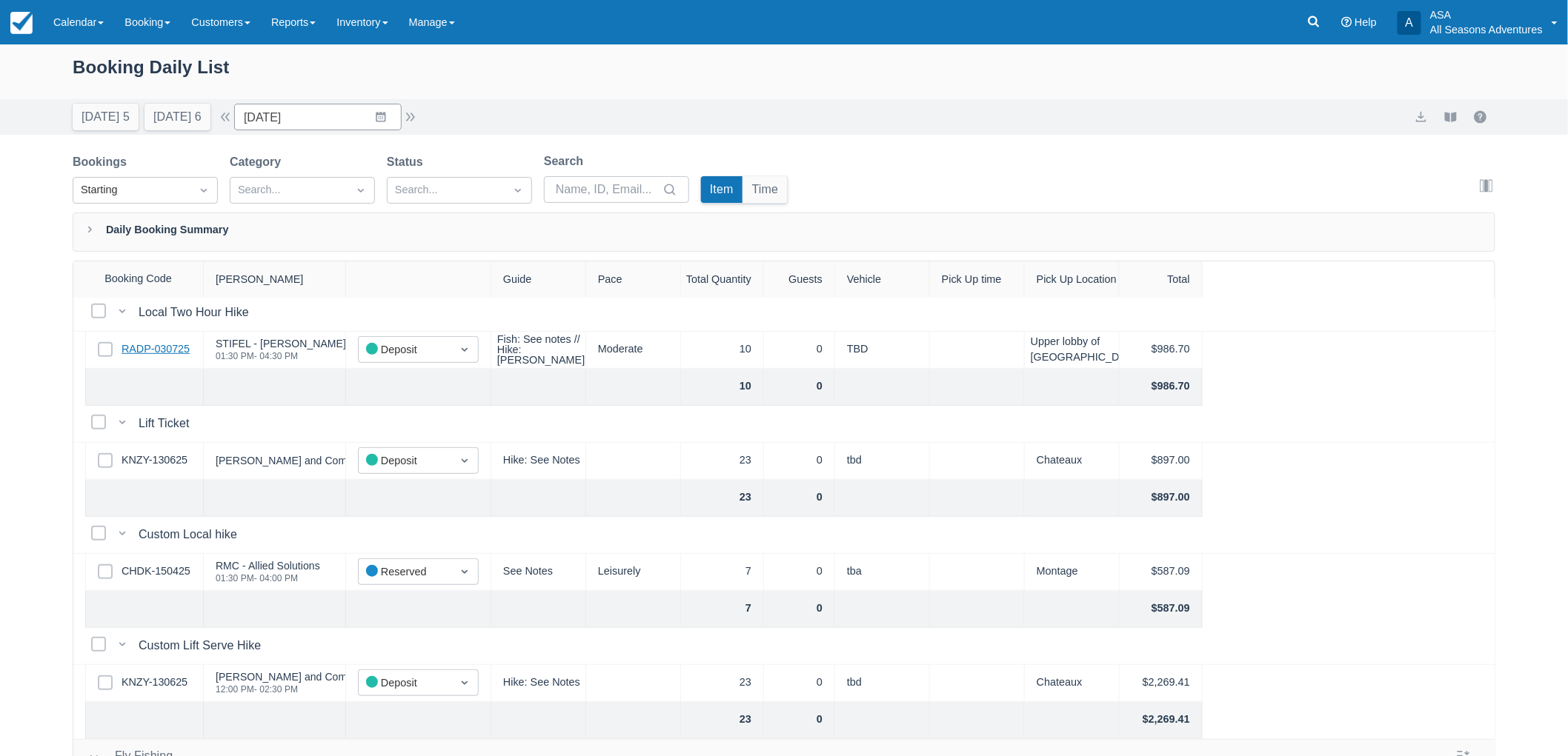
click at [176, 341] on link "RADP-030725" at bounding box center [155, 349] width 68 height 16
click at [402, 123] on input "08/26/25" at bounding box center [318, 116] width 167 height 27
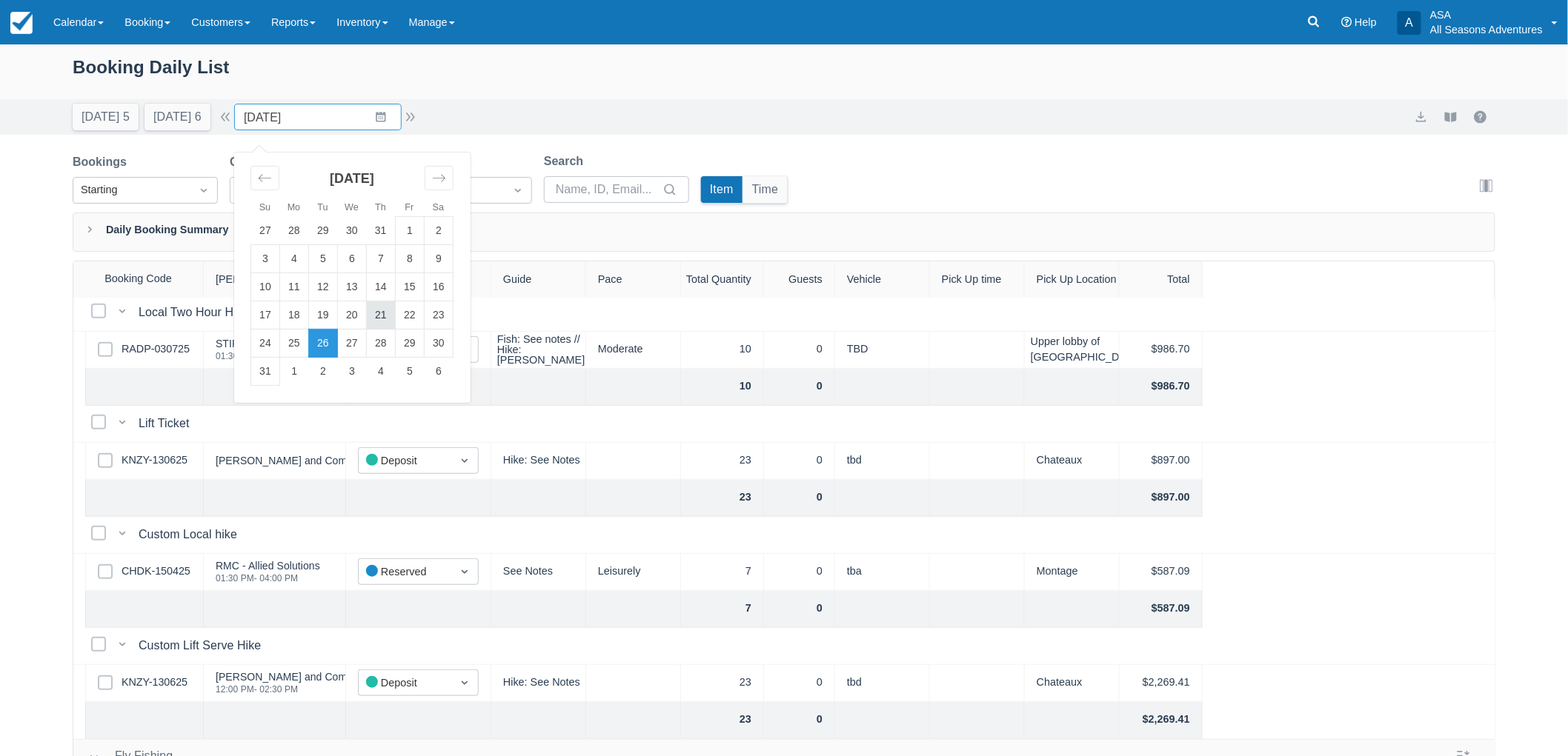
click at [394, 309] on td "21" at bounding box center [381, 316] width 29 height 28
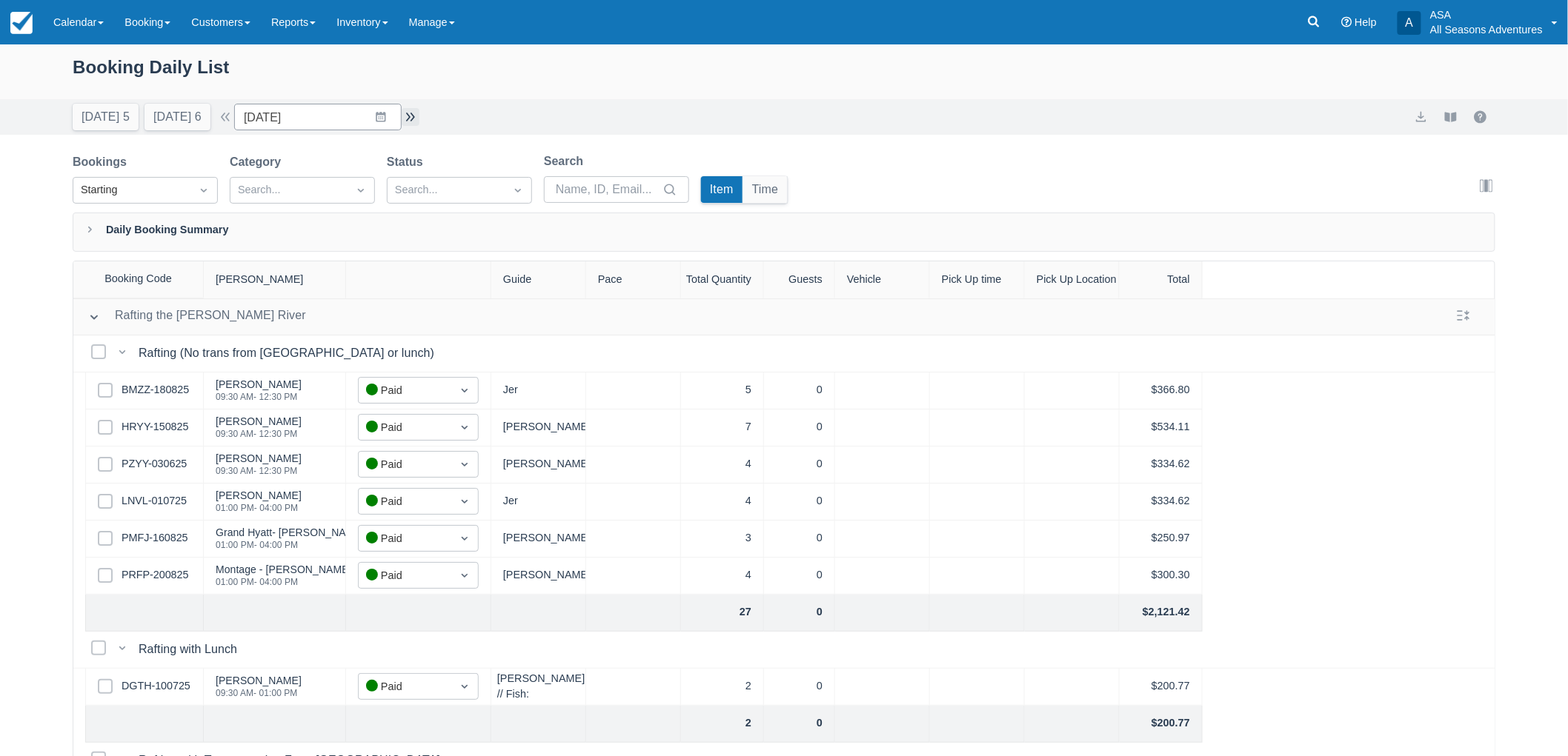
click at [416, 118] on button "button" at bounding box center [411, 116] width 18 height 18
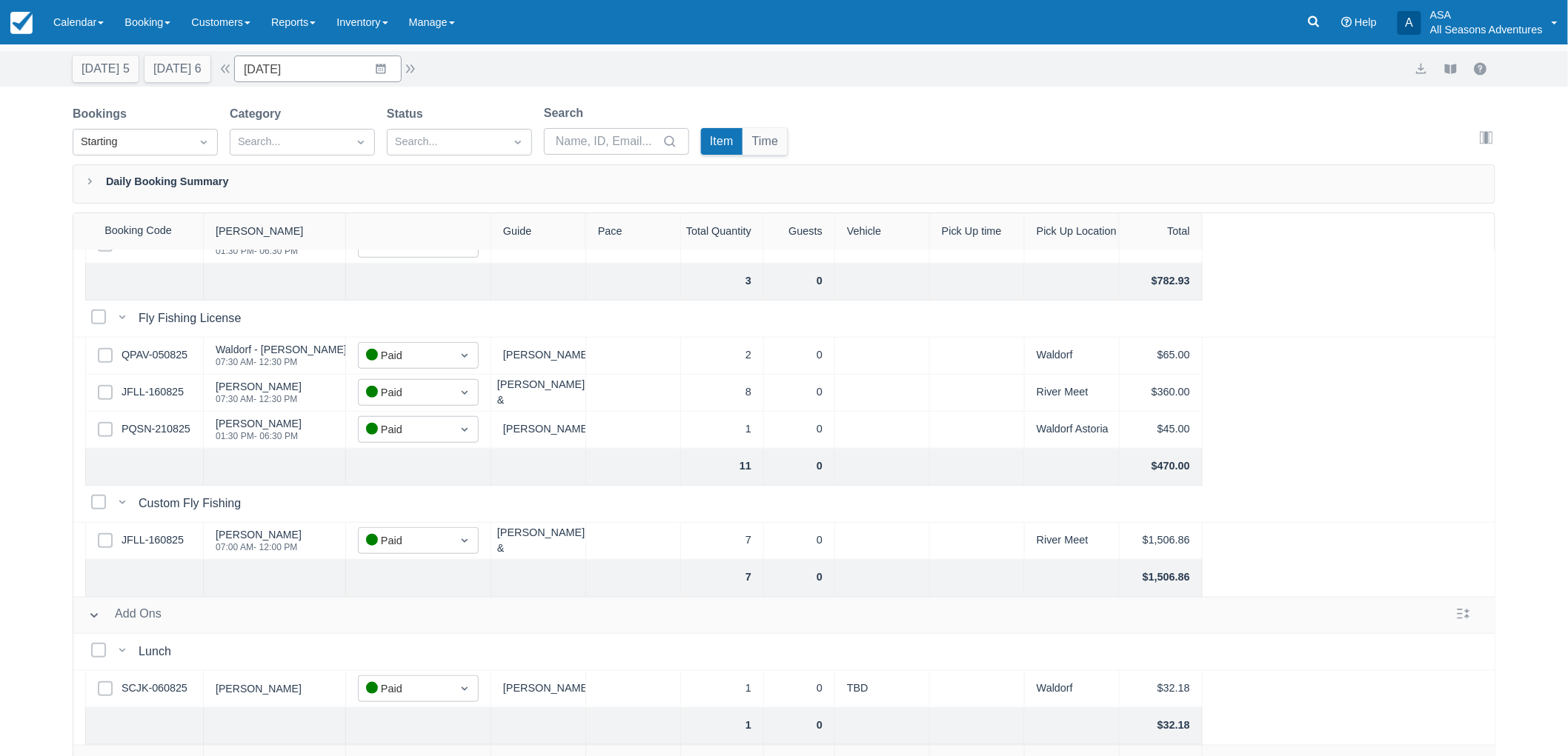
scroll to position [75, 0]
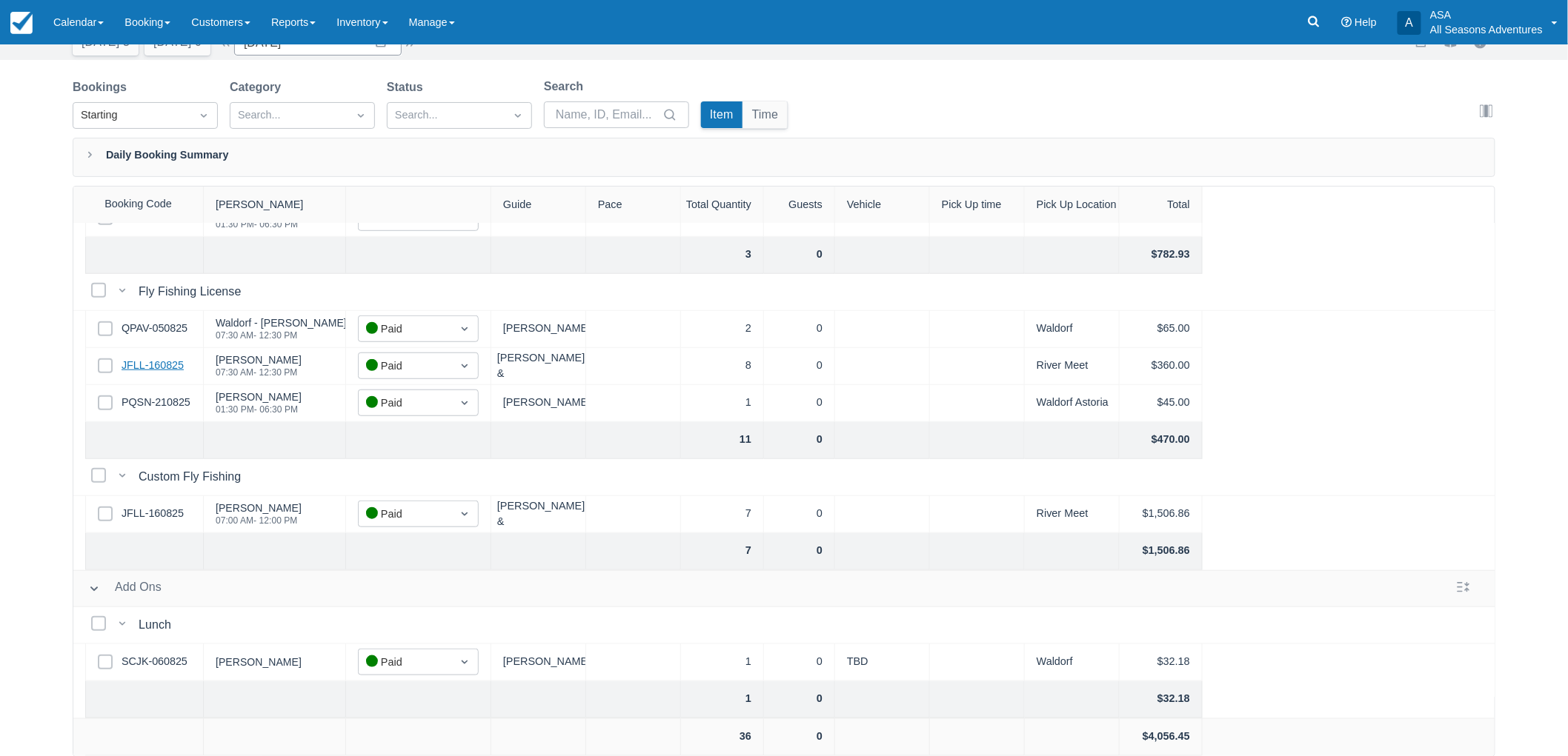
click at [145, 358] on link "JFLL-160825" at bounding box center [153, 366] width 62 height 16
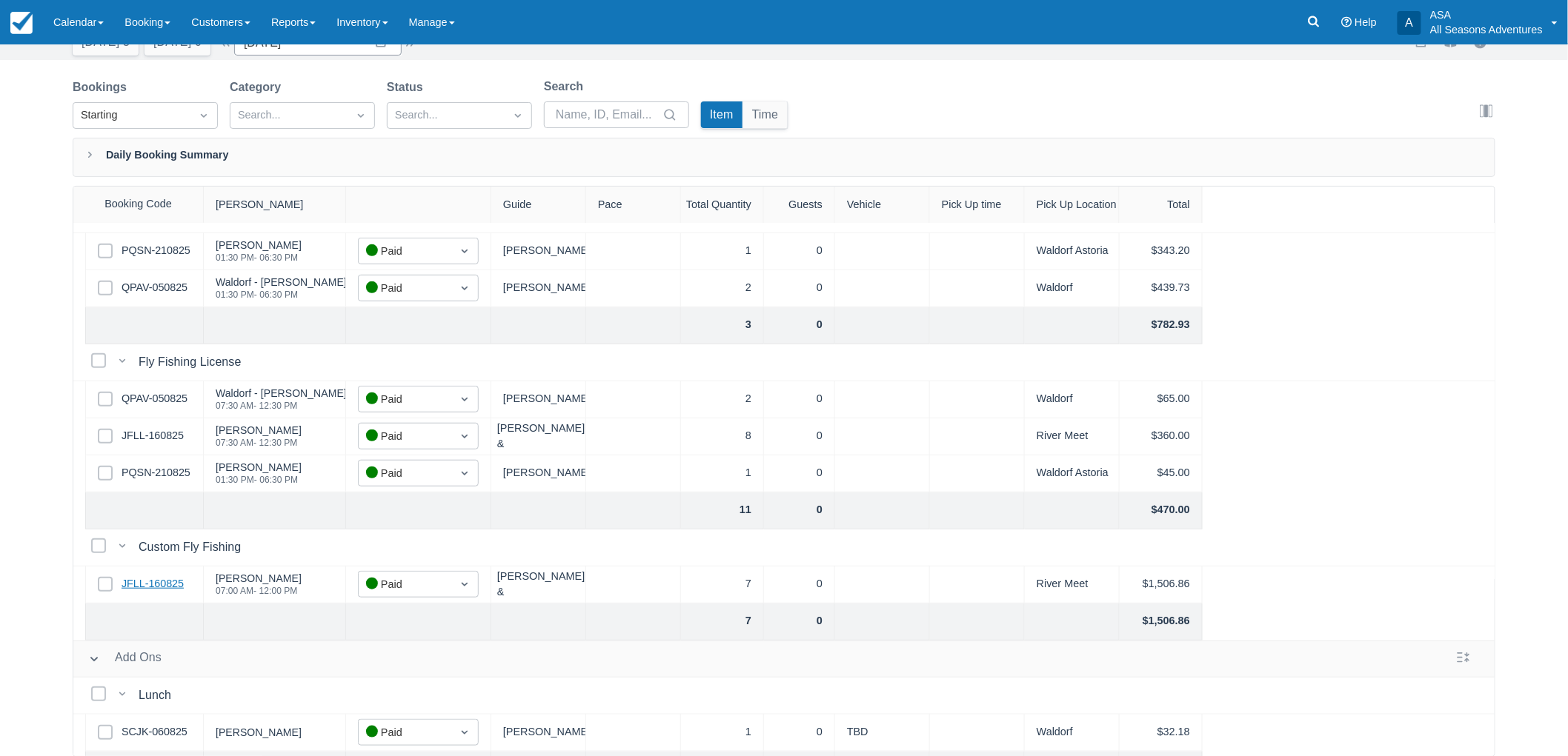
click at [172, 587] on link "JFLL-160825" at bounding box center [153, 584] width 62 height 16
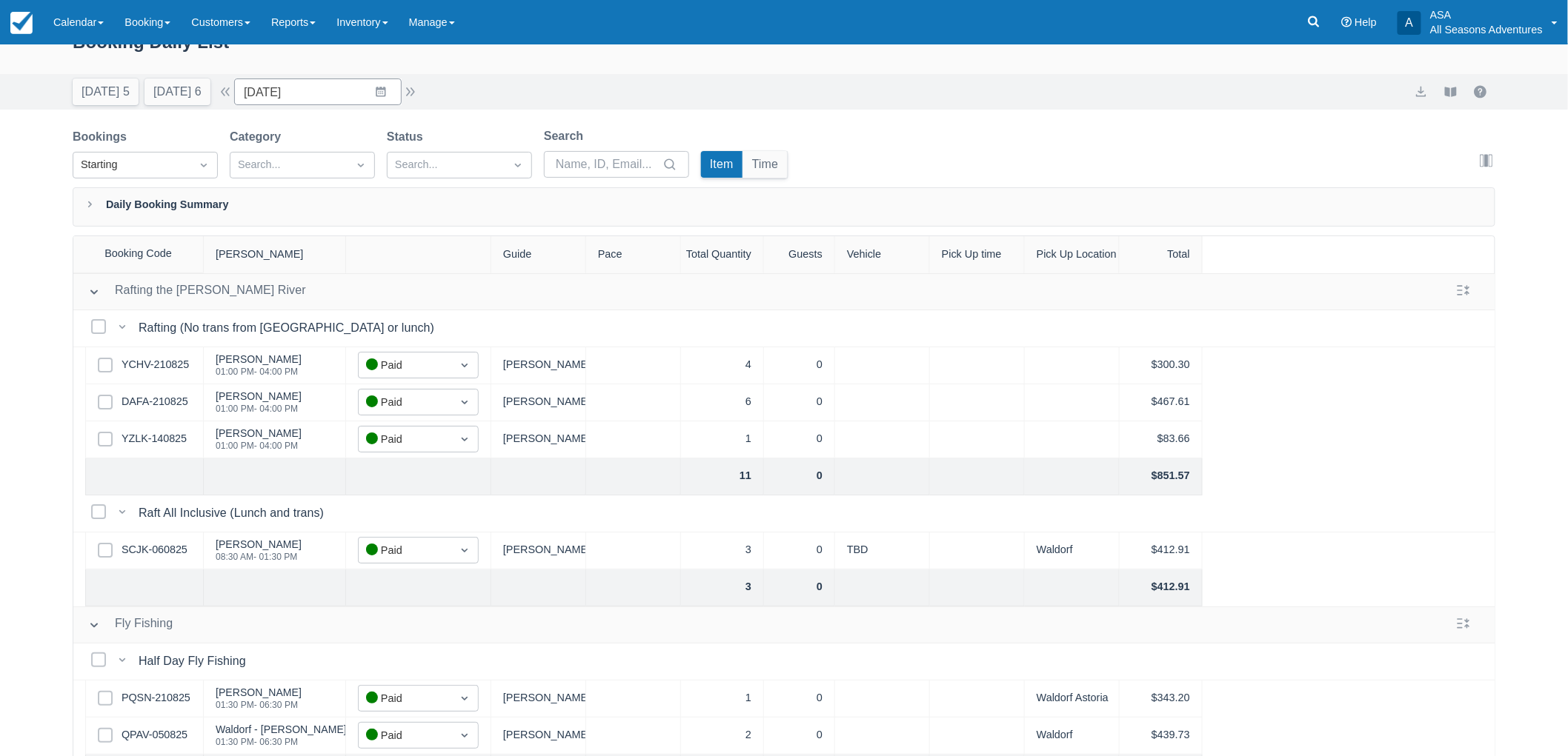
scroll to position [0, 0]
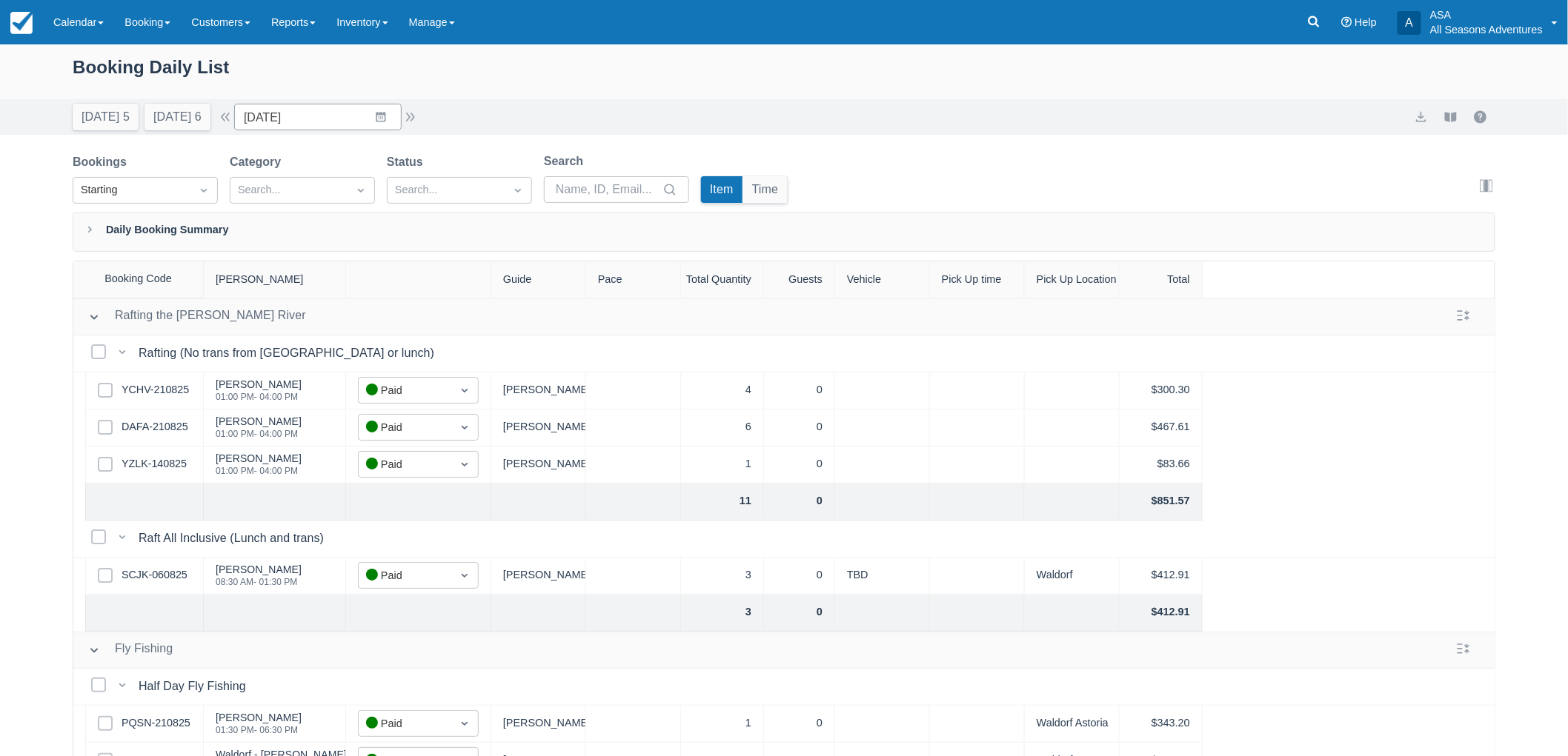
click at [412, 127] on div "Today 5 Tomorrow 6 Date 08/22/25 Navigate forward to interact with the calendar…" at bounding box center [246, 116] width 347 height 27
click at [419, 116] on button "button" at bounding box center [411, 116] width 18 height 18
click at [419, 104] on div "Today 5 Tomorrow 6 Date 08/23/25 Navigate forward to interact with the calendar…" at bounding box center [246, 116] width 347 height 27
click at [419, 108] on button "button" at bounding box center [411, 116] width 18 height 18
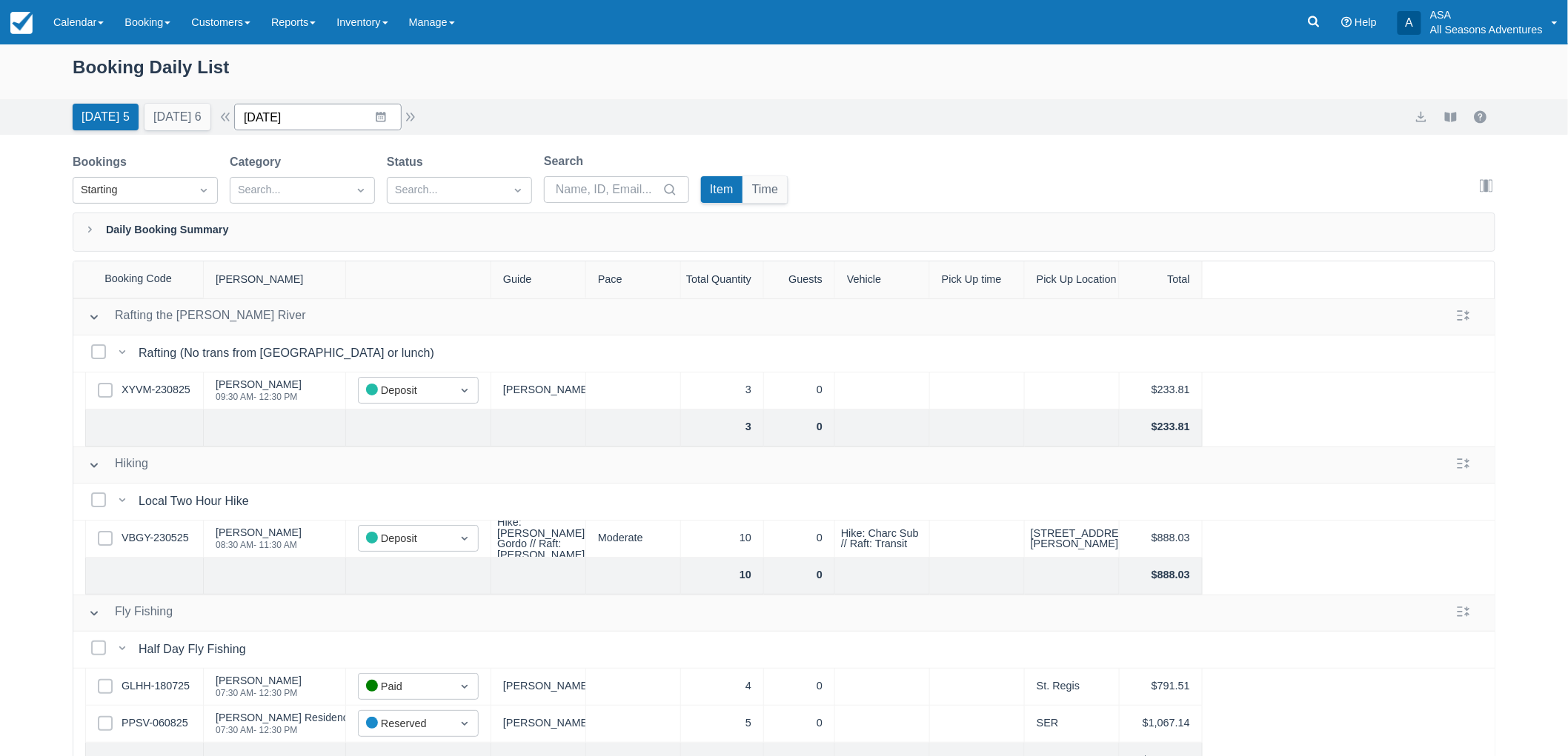
click at [375, 111] on input "08/24/25" at bounding box center [318, 116] width 167 height 27
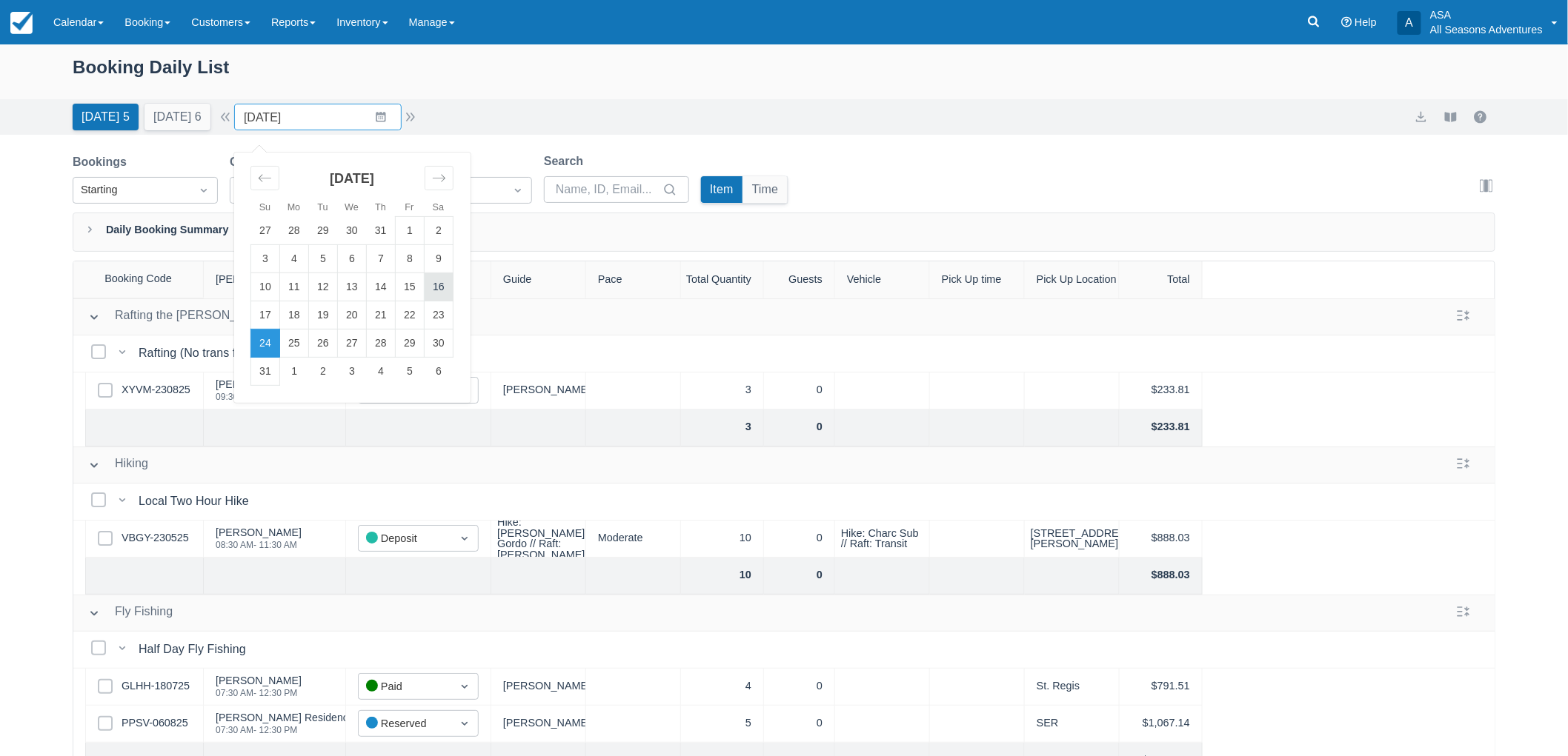
click at [447, 297] on td "16" at bounding box center [439, 287] width 29 height 28
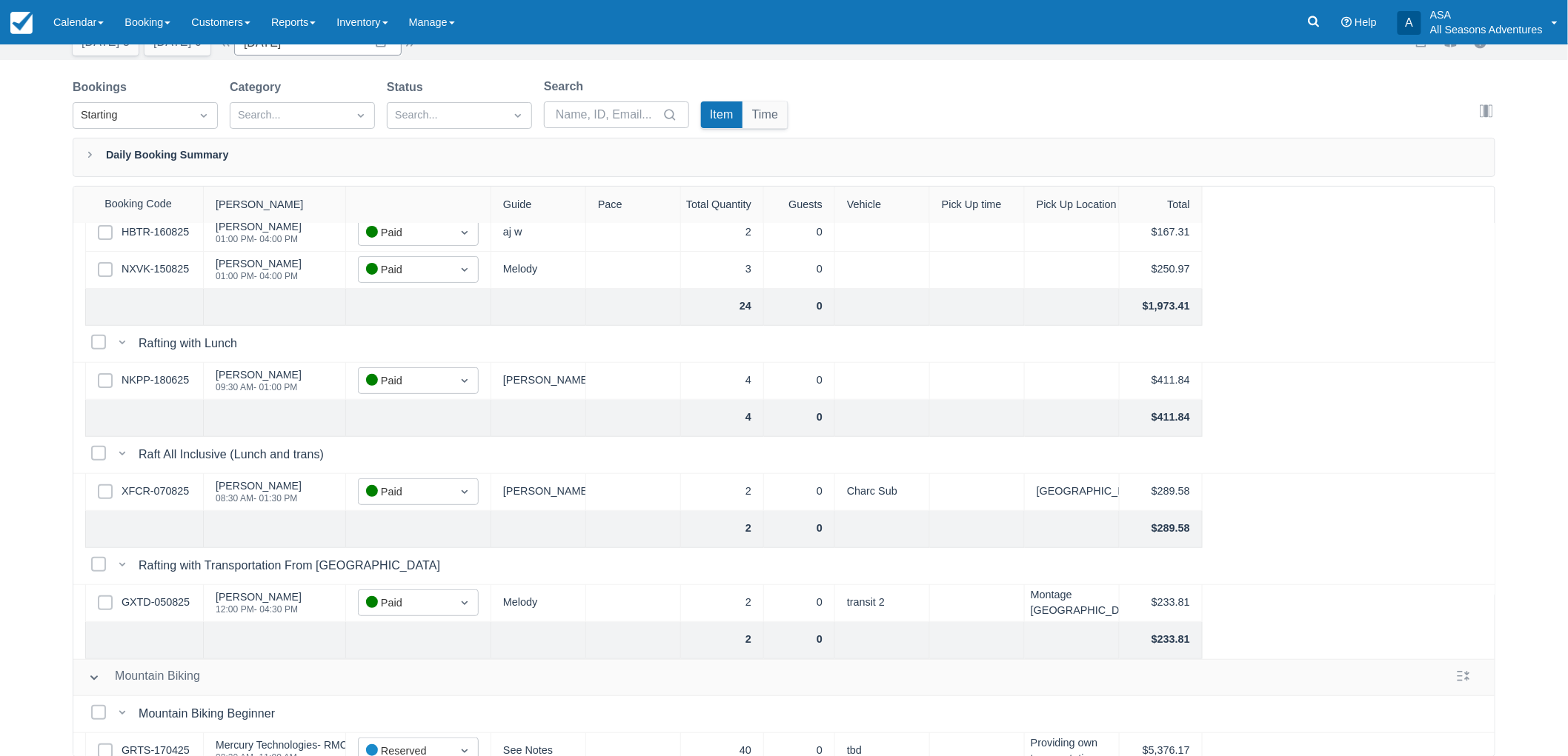
scroll to position [411, 0]
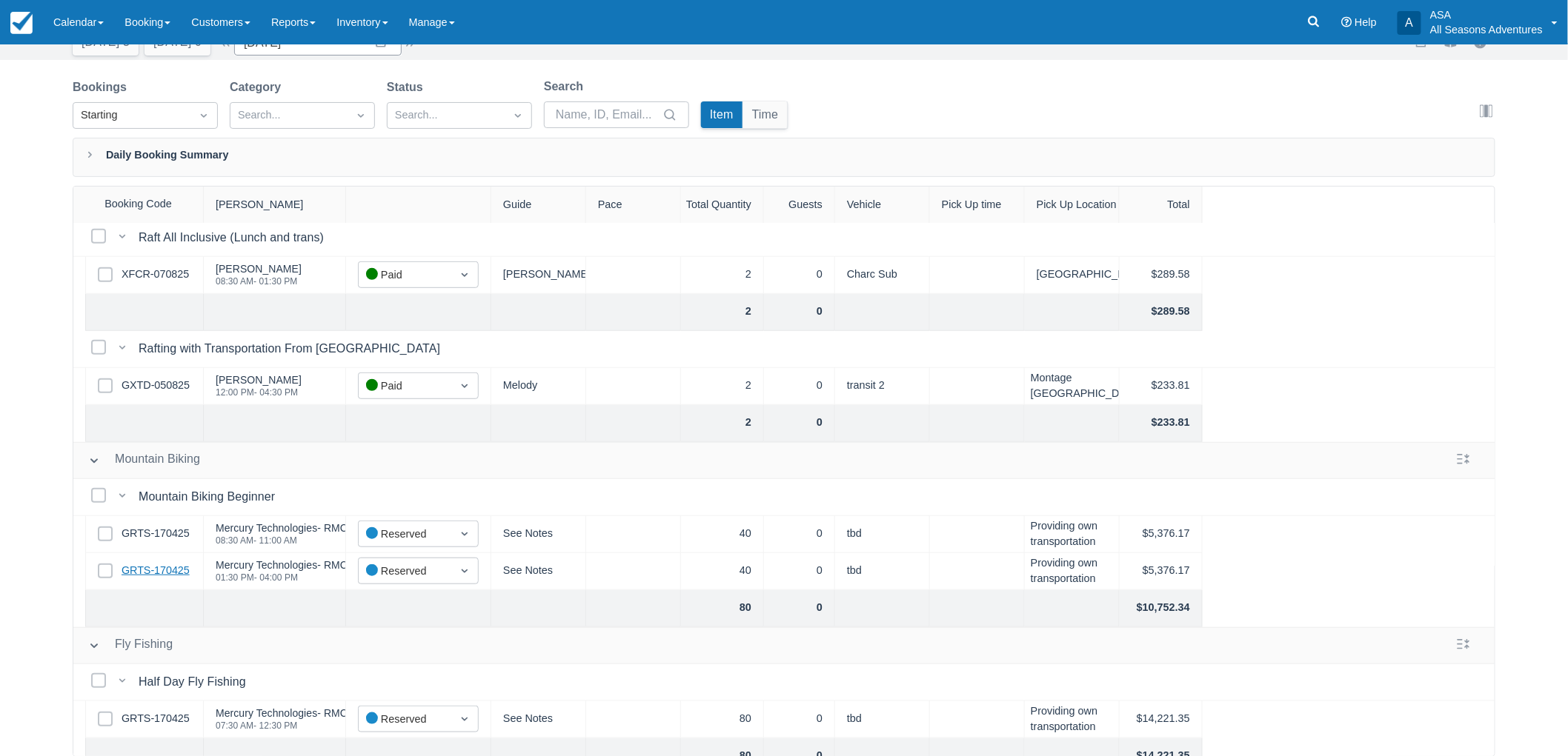
click at [178, 576] on link "GRTS-170425" at bounding box center [155, 571] width 68 height 16
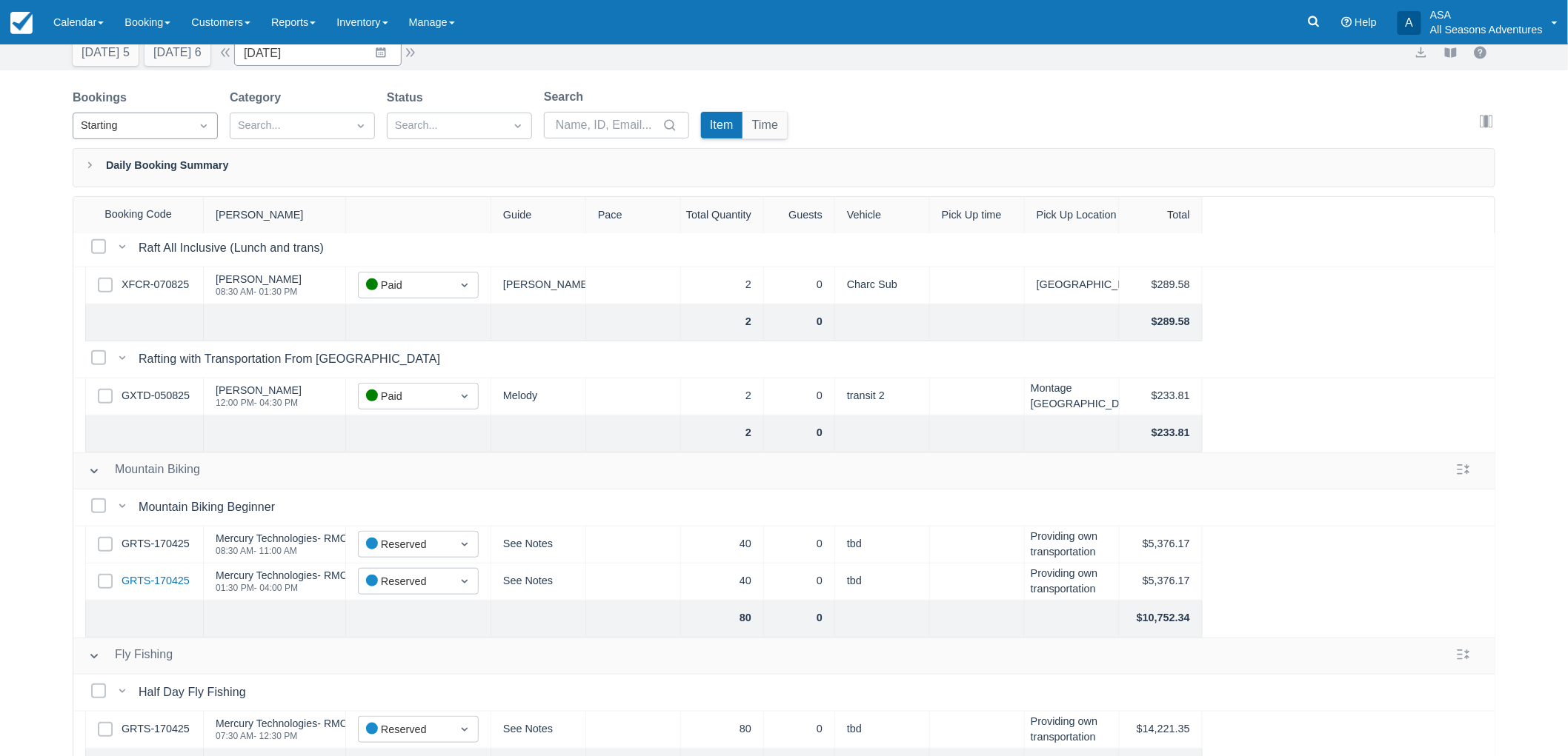
scroll to position [0, 0]
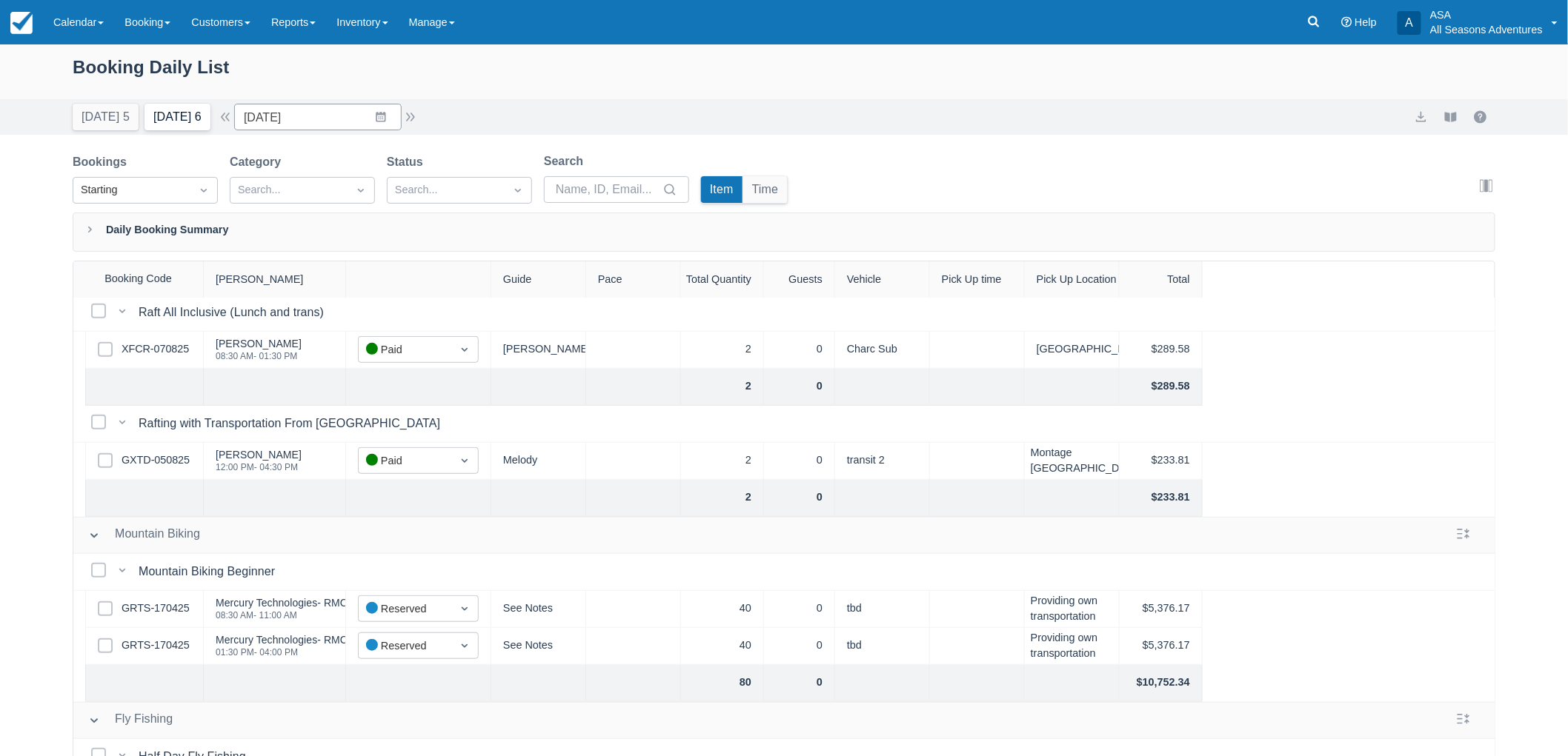
click at [198, 114] on button "Tomorrow 6" at bounding box center [178, 116] width 66 height 27
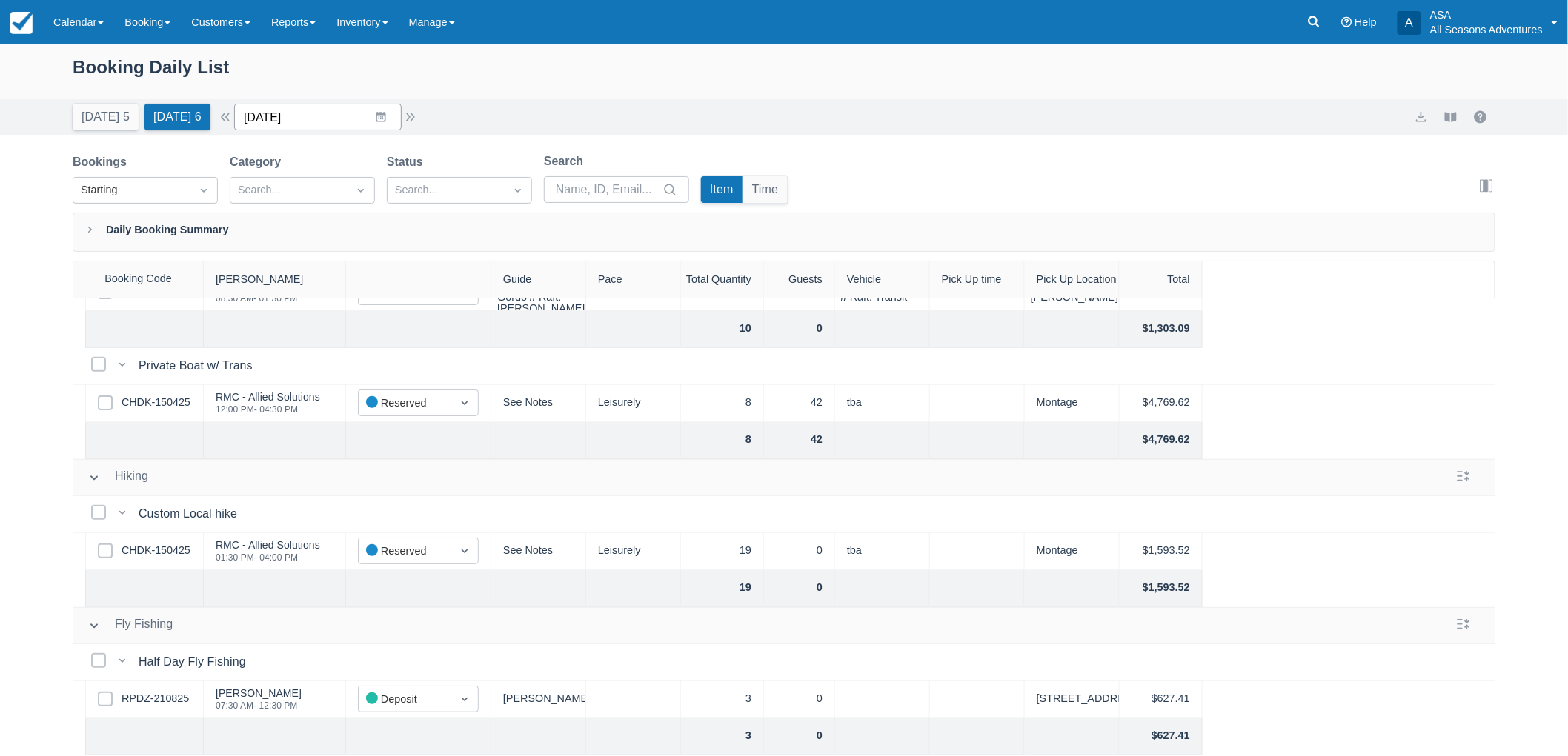
click at [394, 108] on input "08/25/25" at bounding box center [318, 116] width 167 height 27
click at [268, 312] on td "17" at bounding box center [266, 316] width 29 height 28
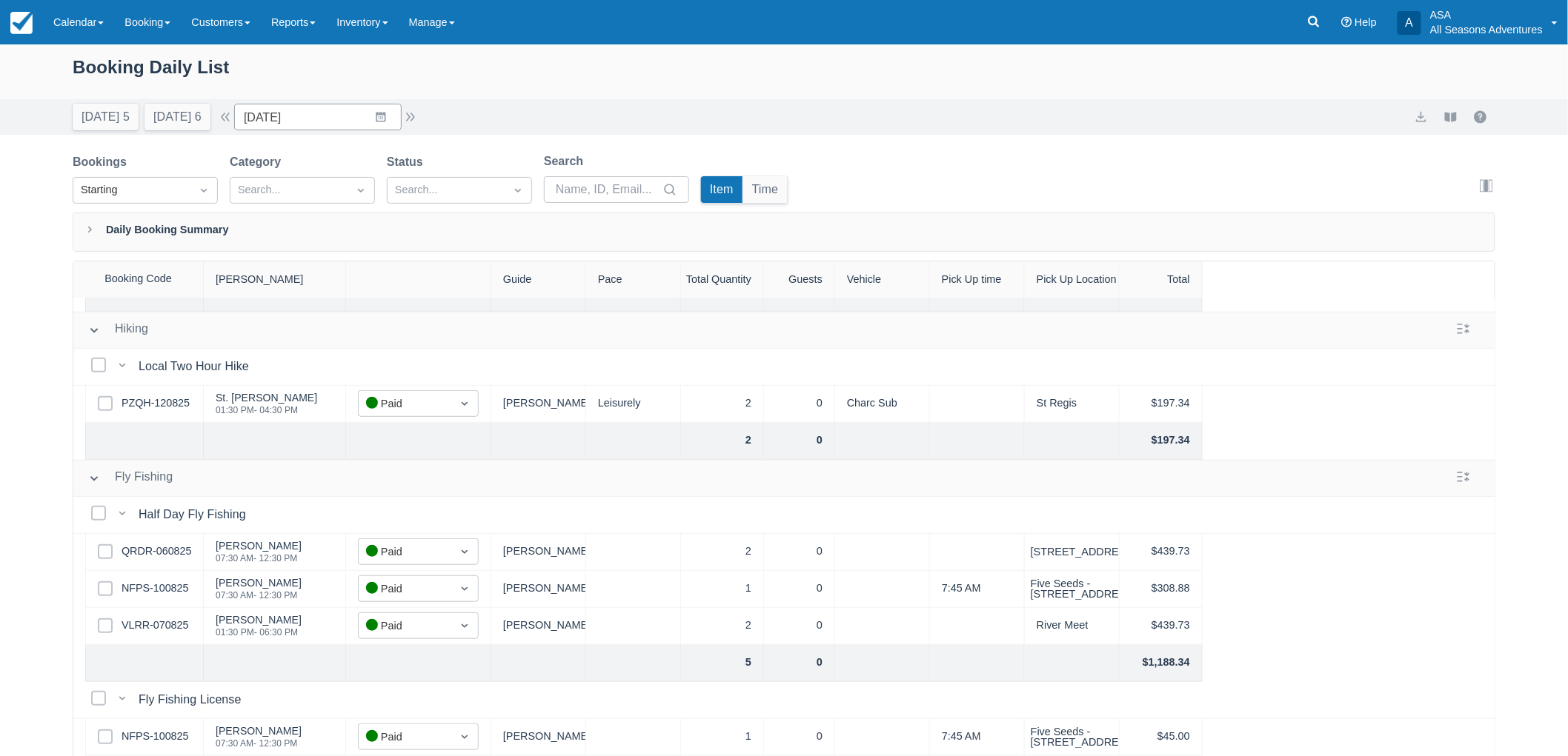
scroll to position [443, 0]
click at [156, 544] on link "QRDR-060825" at bounding box center [156, 552] width 70 height 16
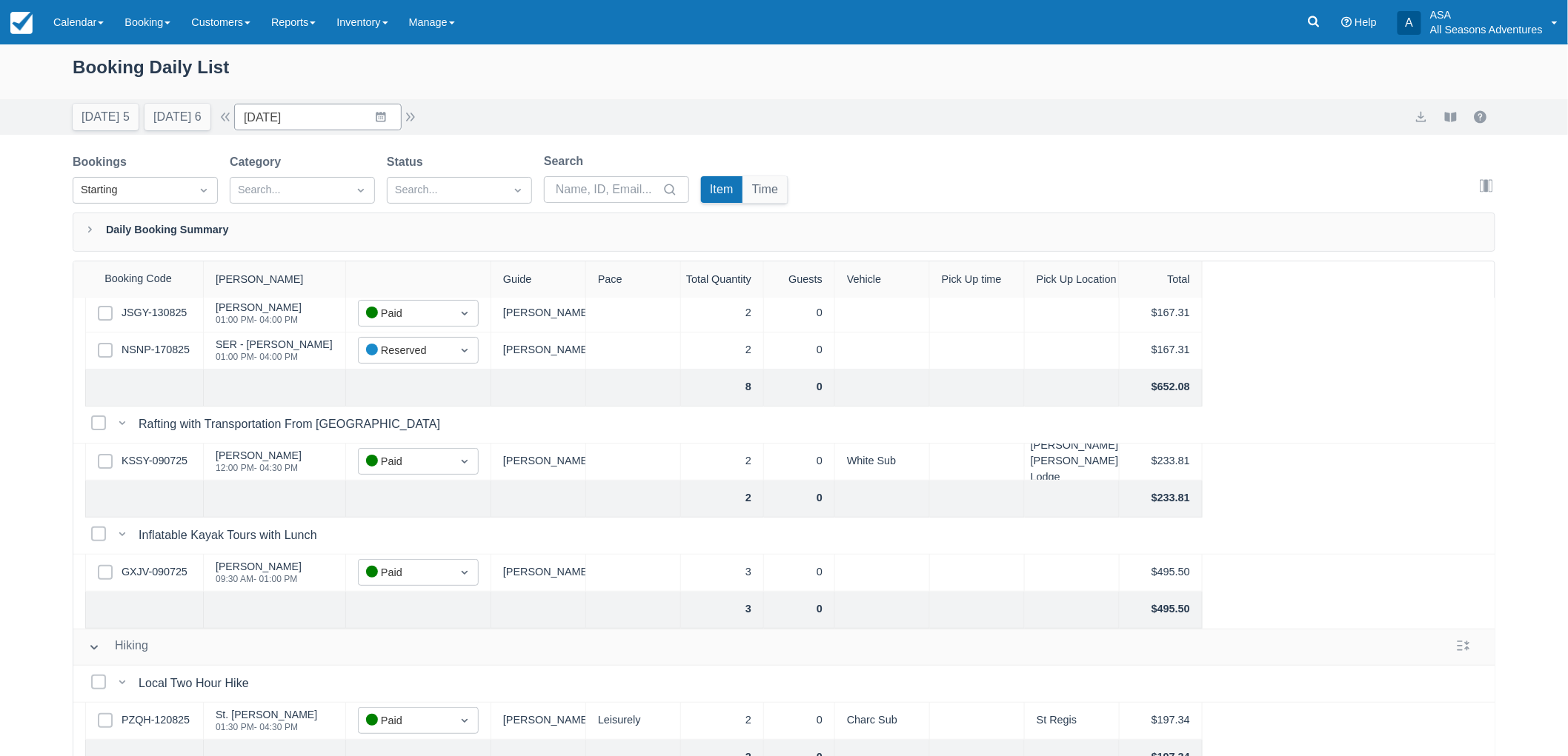
scroll to position [0, 0]
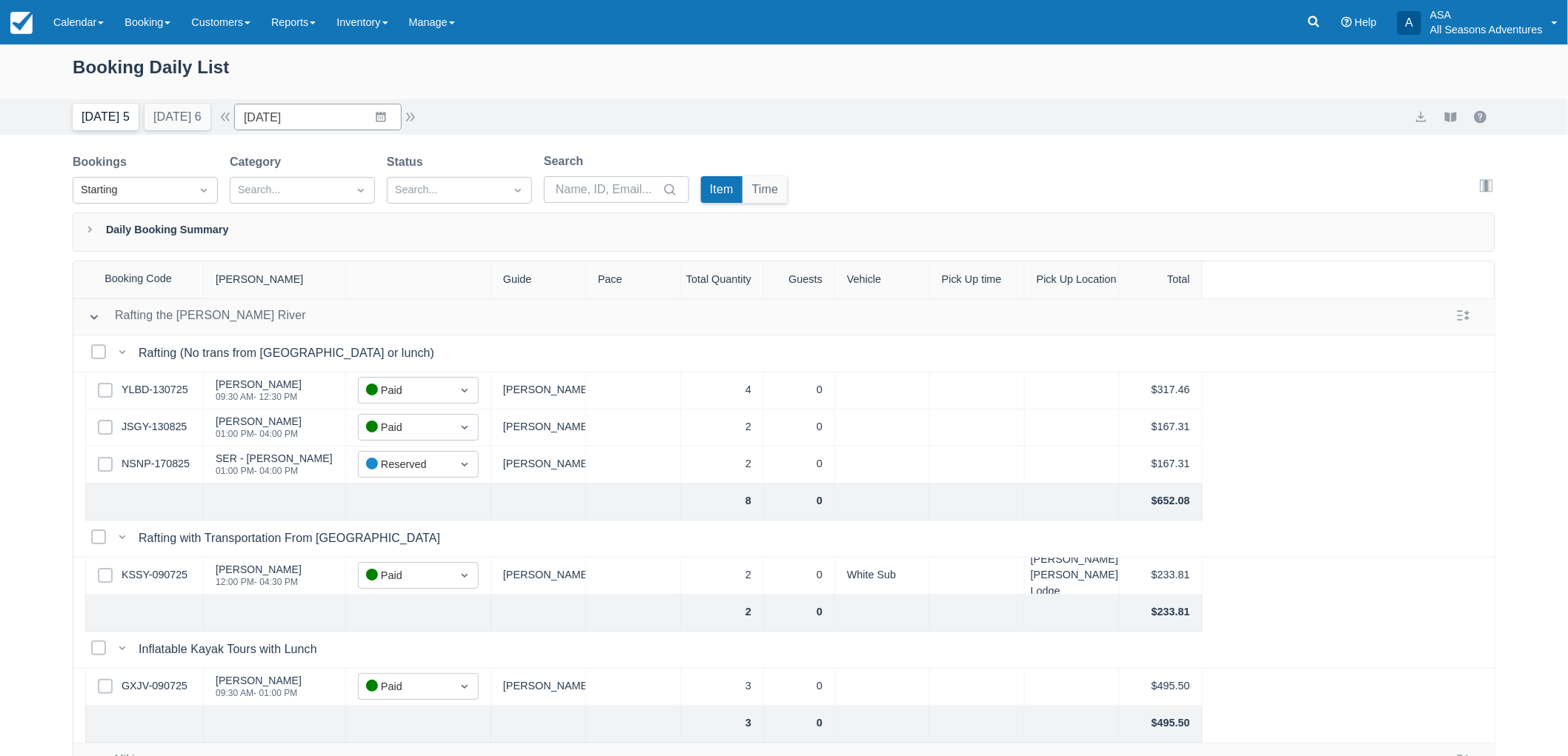
click at [98, 108] on button "Today 5" at bounding box center [105, 116] width 66 height 27
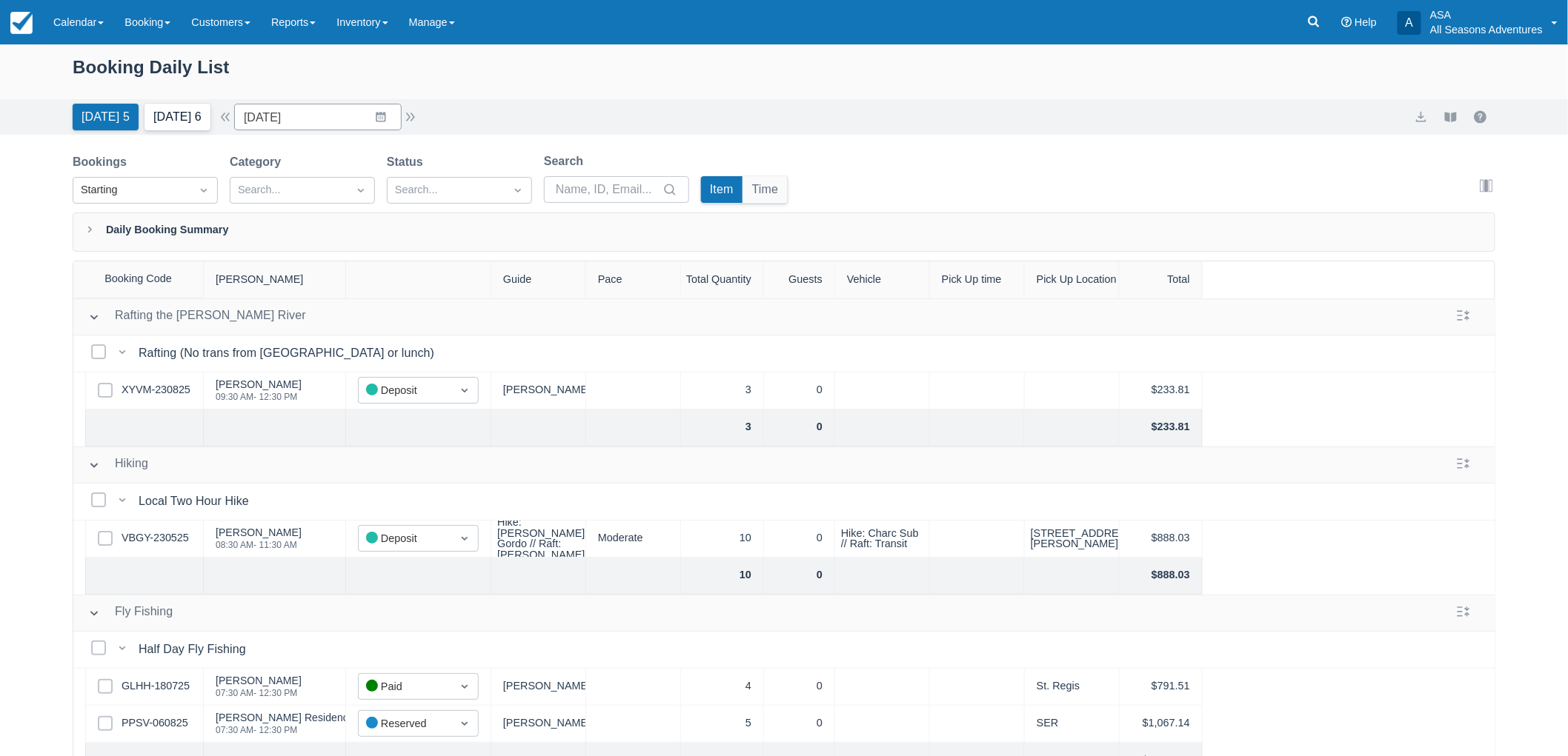
click at [205, 119] on button "Tomorrow 6" at bounding box center [178, 116] width 66 height 27
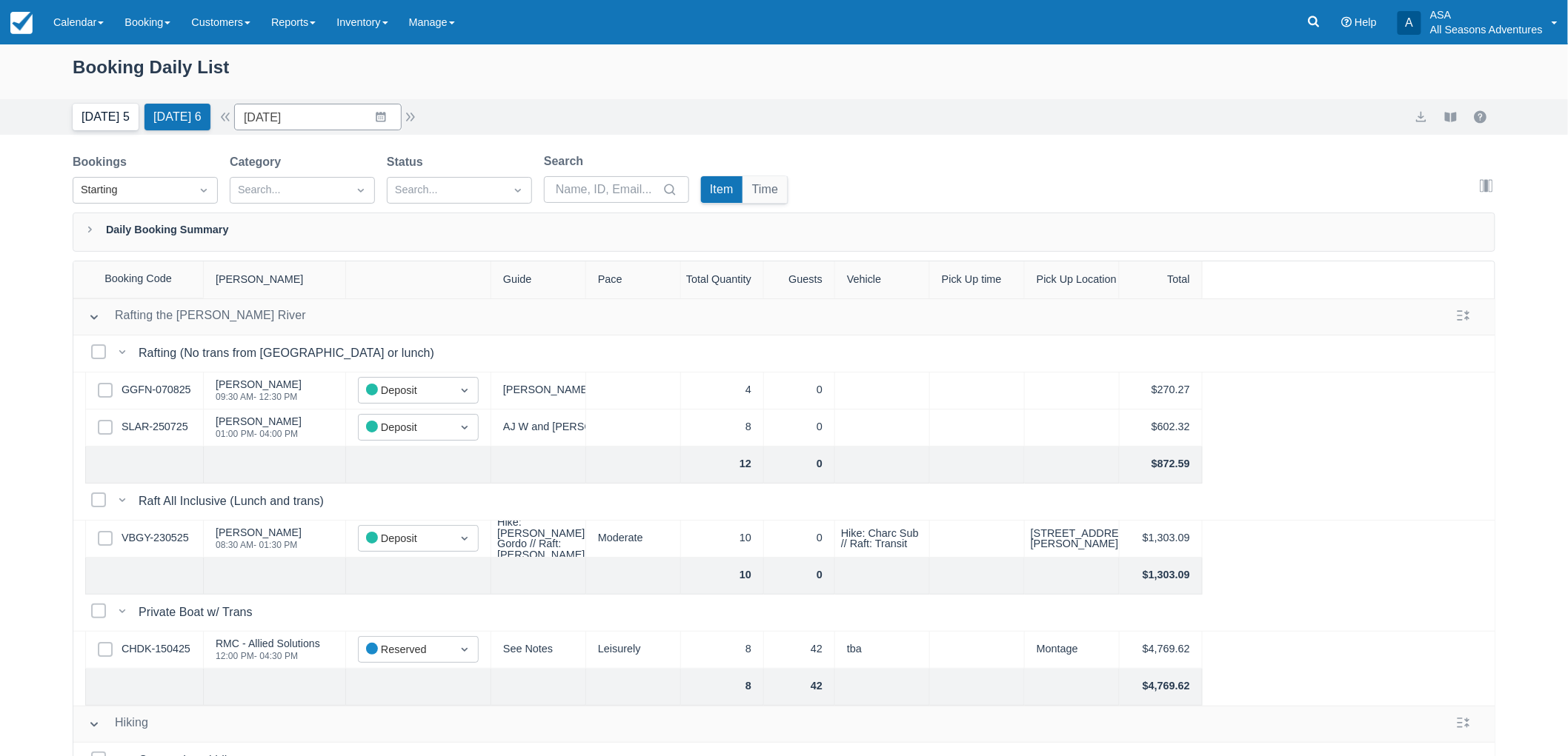
click at [97, 107] on button "Today 5" at bounding box center [105, 116] width 66 height 27
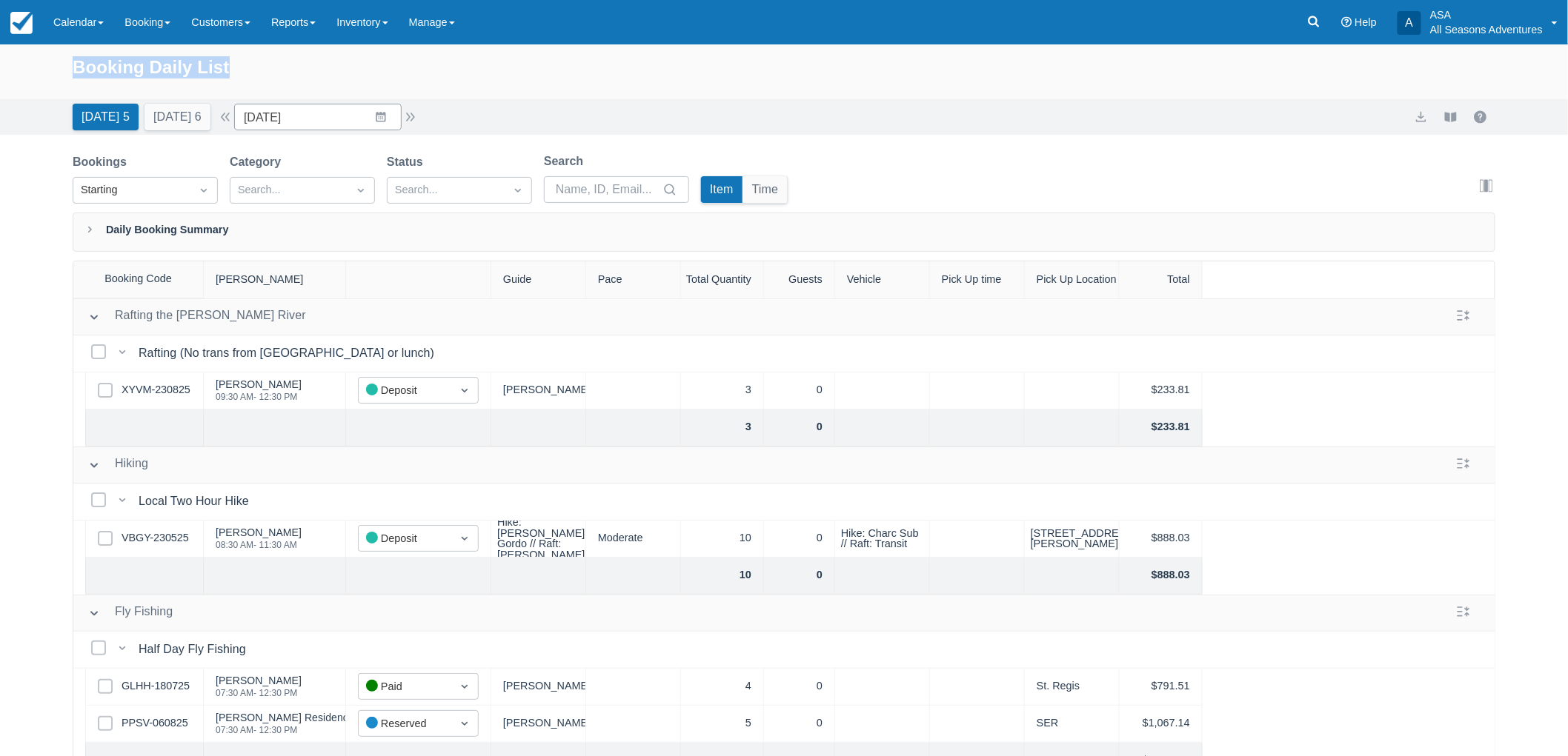
drag, startPoint x: 76, startPoint y: 61, endPoint x: 267, endPoint y: 55, distance: 191.1
click at [267, 55] on div "Booking Daily List" at bounding box center [784, 75] width 1423 height 43
click at [274, 62] on div "Booking Daily List" at bounding box center [784, 75] width 1423 height 43
drag, startPoint x: 67, startPoint y: 61, endPoint x: 442, endPoint y: 121, distance: 379.8
click at [442, 121] on div "Booking Daily List Today 5 Tomorrow 6 Date 08/24/25 Navigate forward to interac…" at bounding box center [784, 90] width 1568 height 91
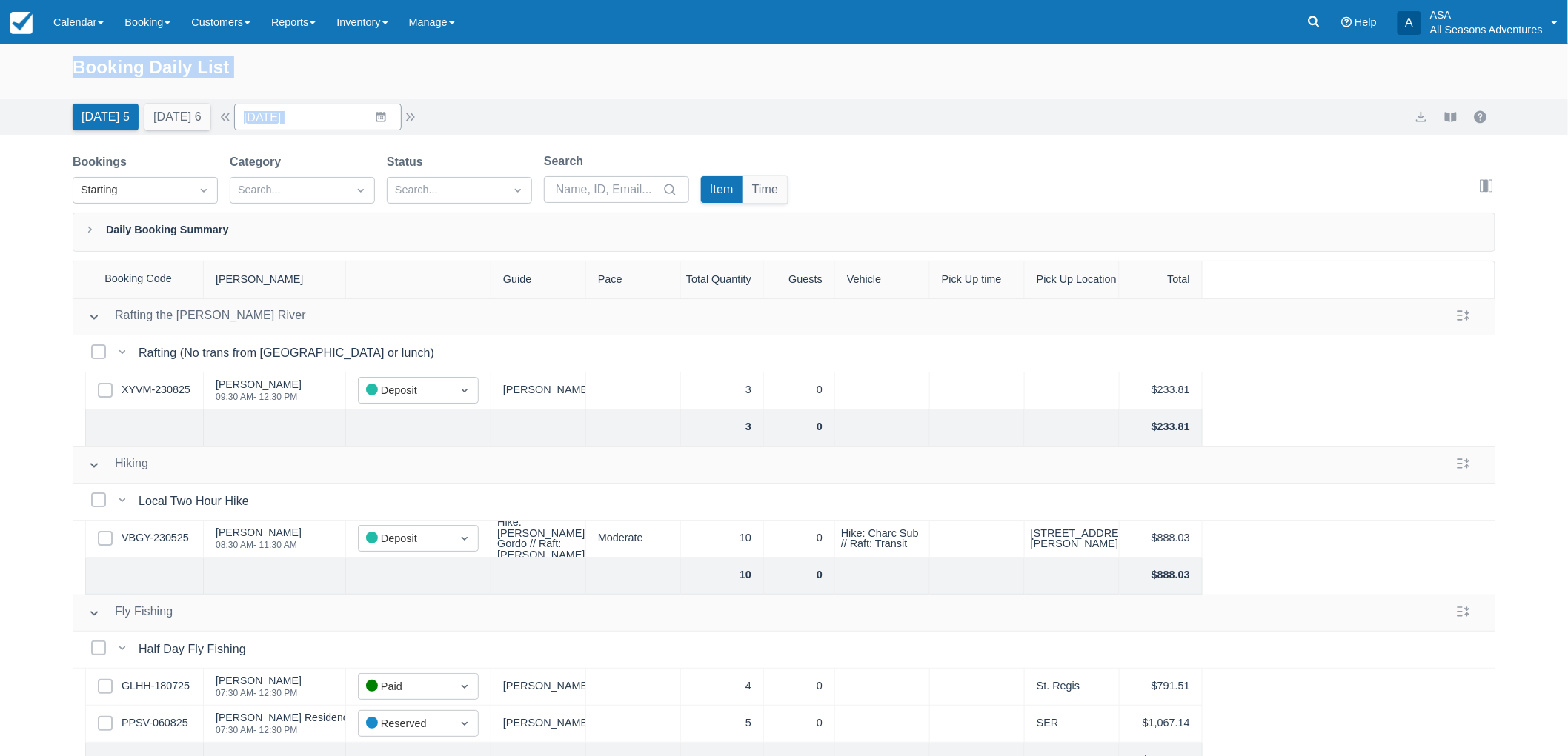
click at [461, 90] on div "Booking Daily List" at bounding box center [784, 75] width 1423 height 43
click at [98, 72] on div "Booking Daily List" at bounding box center [784, 75] width 1423 height 43
drag, startPoint x: 64, startPoint y: 61, endPoint x: 332, endPoint y: 67, distance: 268.1
click at [332, 67] on div "Booking Daily List" at bounding box center [784, 72] width 1568 height 55
click at [335, 69] on div "Booking Daily List" at bounding box center [784, 75] width 1423 height 43
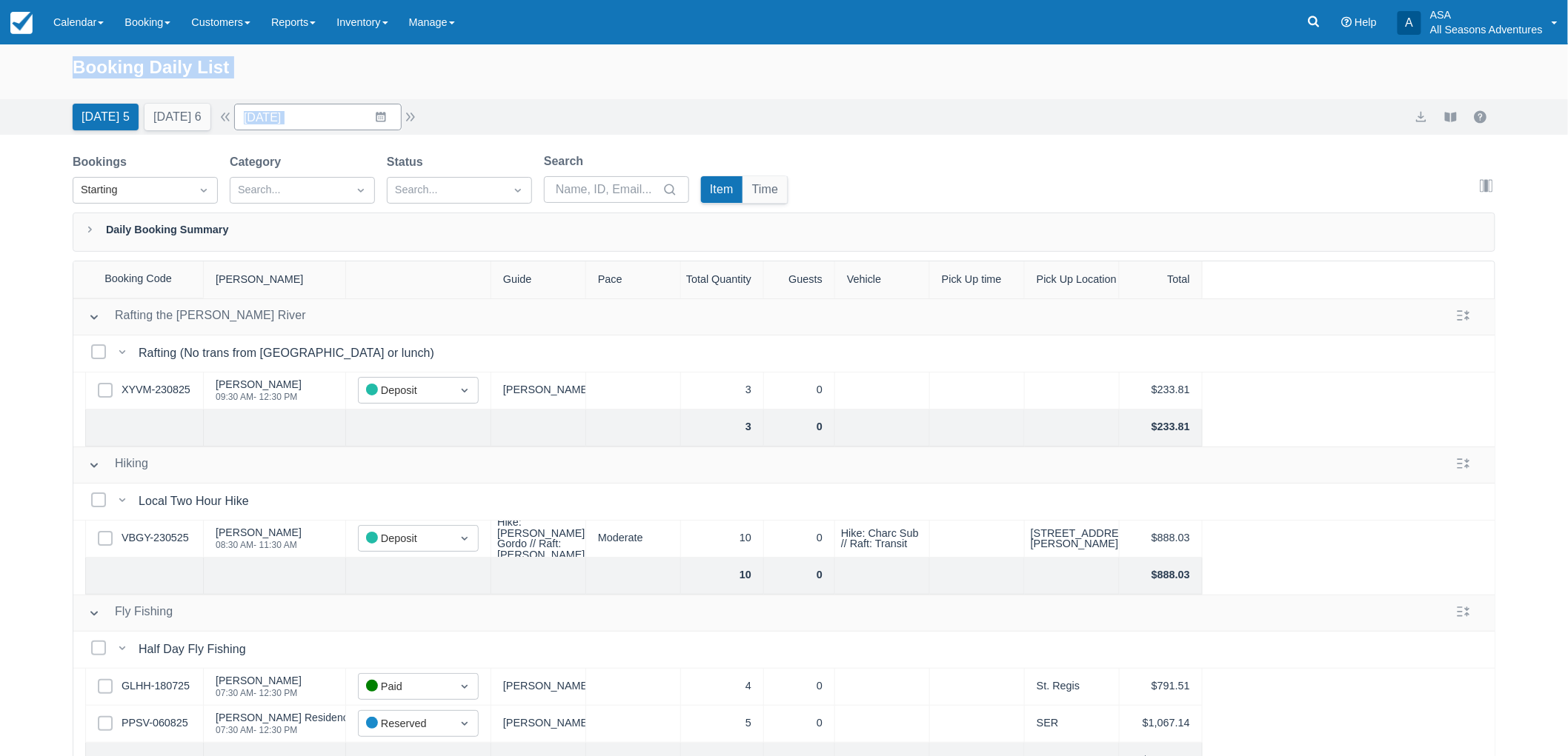
drag, startPoint x: 47, startPoint y: 64, endPoint x: 484, endPoint y: 134, distance: 442.6
click at [484, 134] on div "Booking Daily List Today 5 Tomorrow 6 Date 08/24/25 Navigate forward to interac…" at bounding box center [784, 90] width 1568 height 91
click at [498, 108] on div "Today 5 Tomorrow 6 Date 08/24/25 Navigate forward to interact with the calendar…" at bounding box center [784, 116] width 1423 height 27
drag, startPoint x: 69, startPoint y: 66, endPoint x: 367, endPoint y: 97, distance: 299.6
click at [367, 97] on div "Booking Daily List" at bounding box center [784, 72] width 1568 height 55
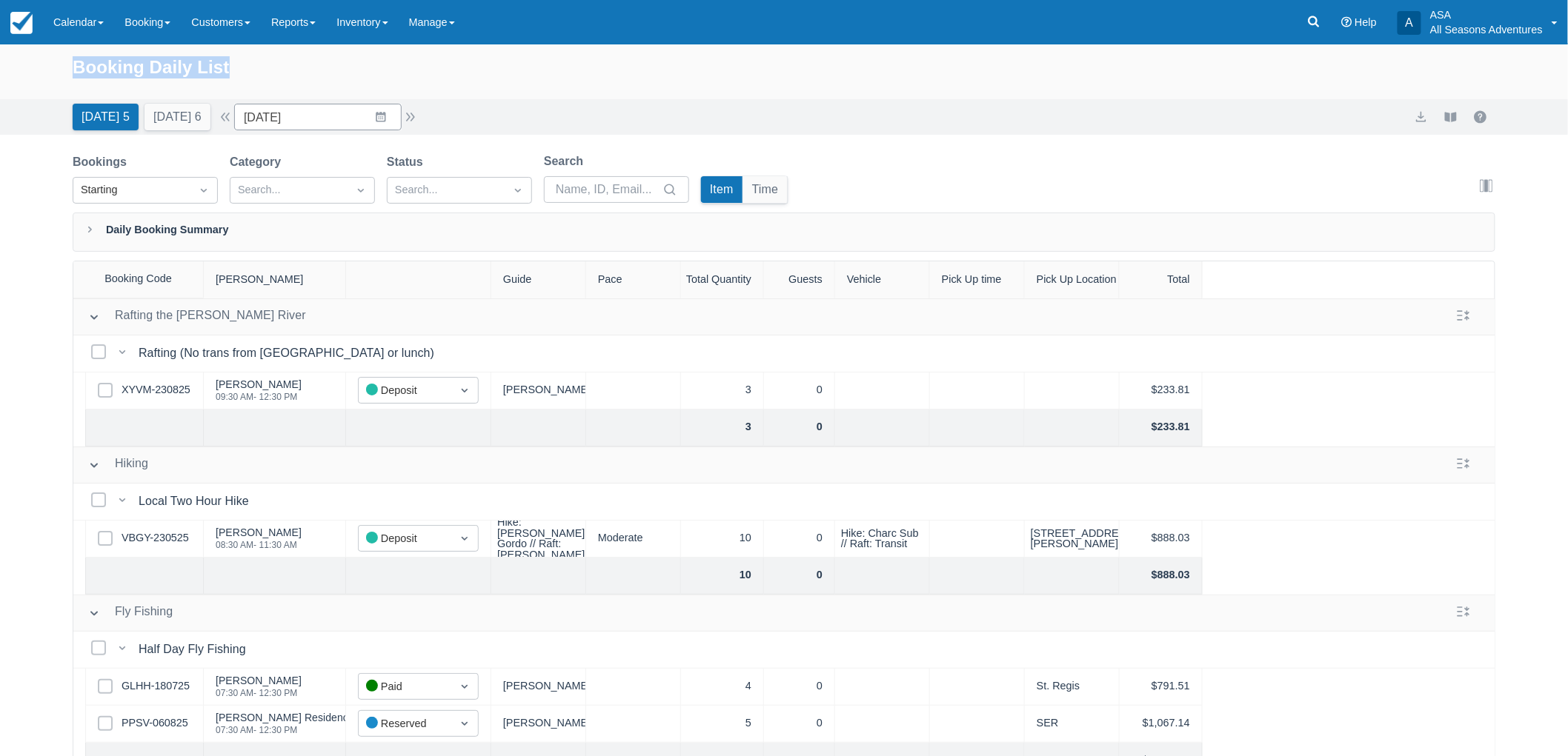
click at [282, 70] on div "Booking Daily List" at bounding box center [784, 75] width 1423 height 43
drag, startPoint x: 77, startPoint y: 82, endPoint x: 241, endPoint y: 92, distance: 164.3
click at [241, 92] on div "Booking Daily List" at bounding box center [784, 75] width 1423 height 43
click at [248, 87] on div "Booking Daily List" at bounding box center [784, 75] width 1423 height 43
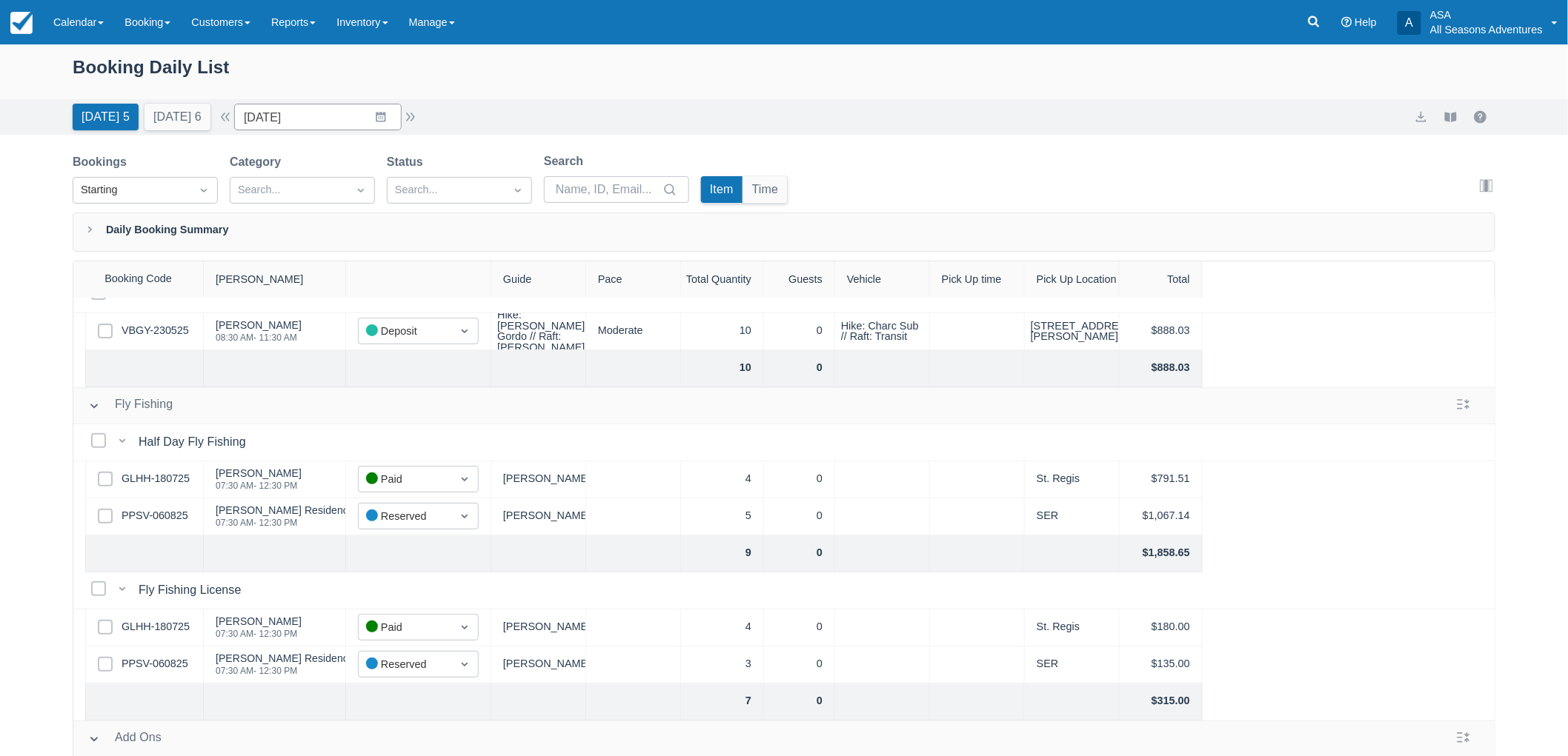
scroll to position [247, 0]
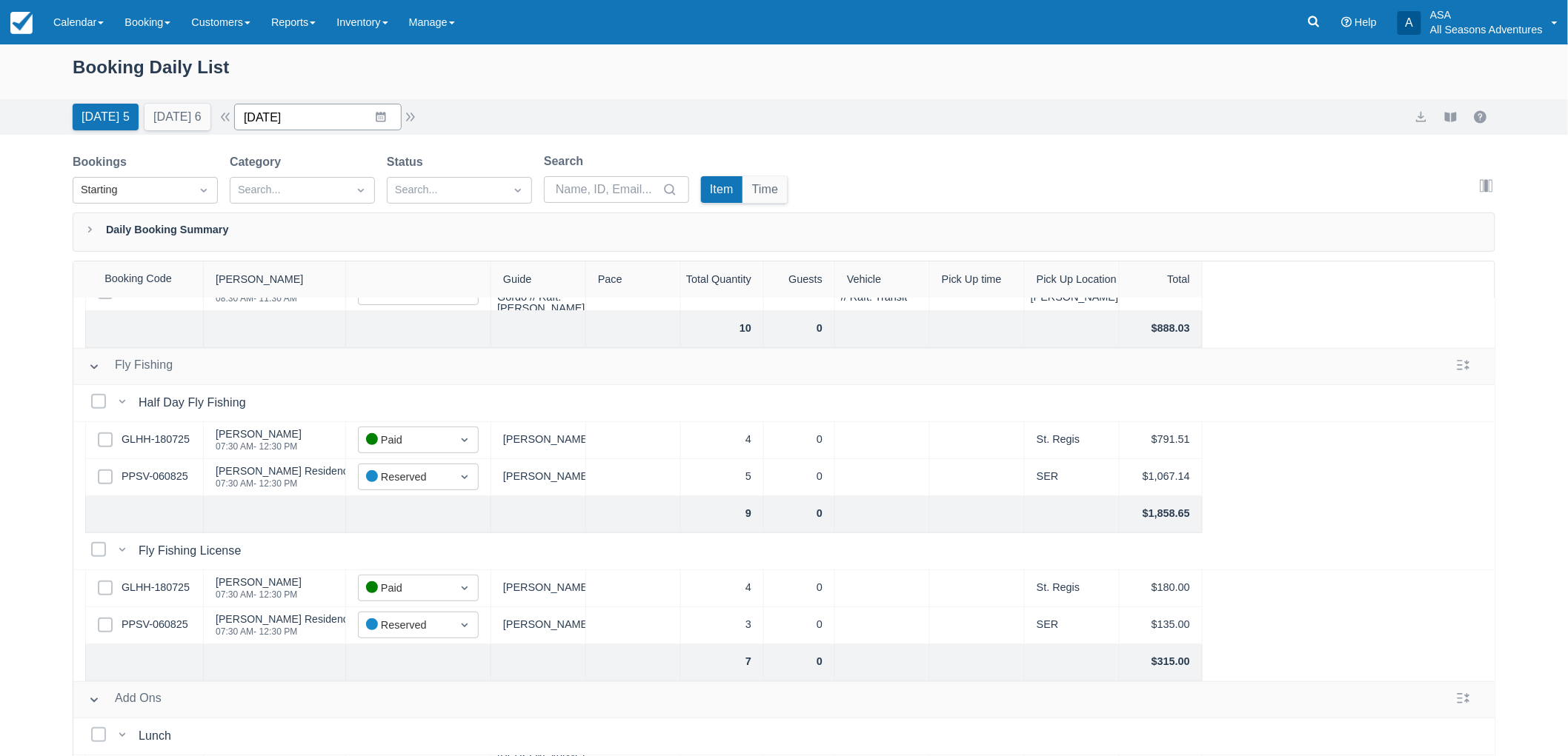
click at [392, 120] on input "08/24/25" at bounding box center [318, 116] width 167 height 27
click at [324, 309] on td "19" at bounding box center [323, 316] width 29 height 28
type input "08/19/25"
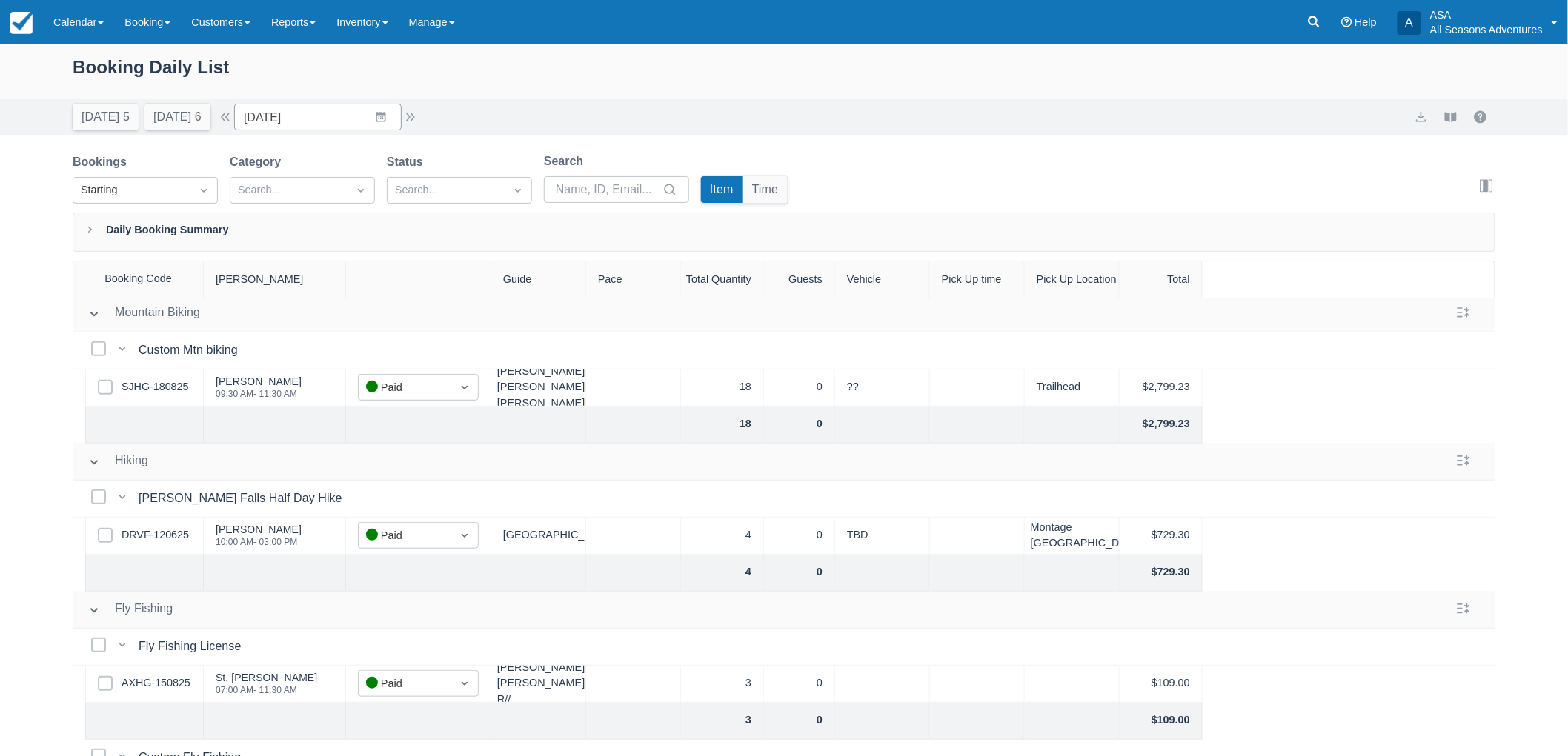
scroll to position [411, 0]
click at [168, 529] on link "DRVF-120625" at bounding box center [155, 534] width 67 height 16
click at [126, 16] on link "Booking" at bounding box center [147, 22] width 66 height 45
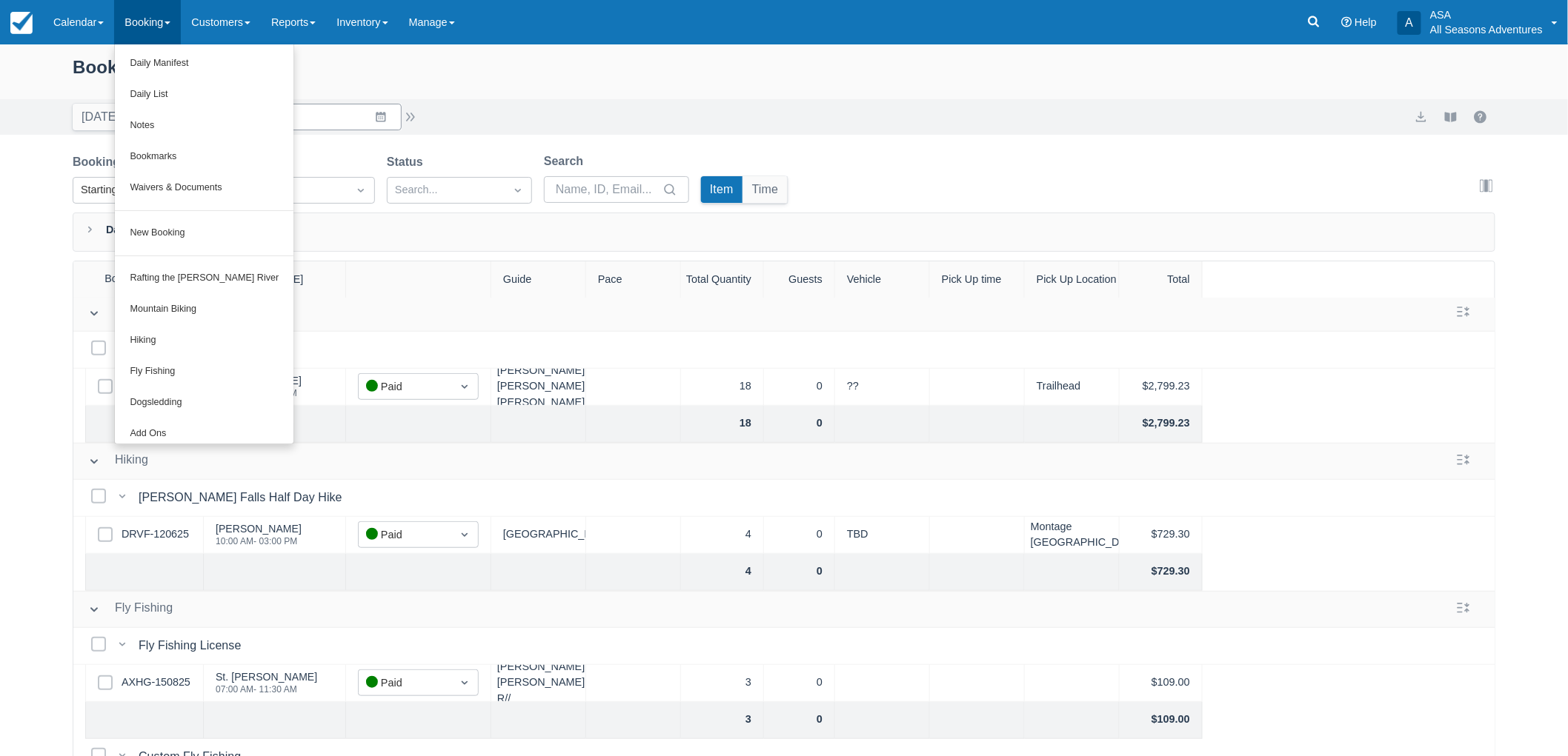
click at [423, 76] on div "Booking Daily List" at bounding box center [784, 75] width 1423 height 43
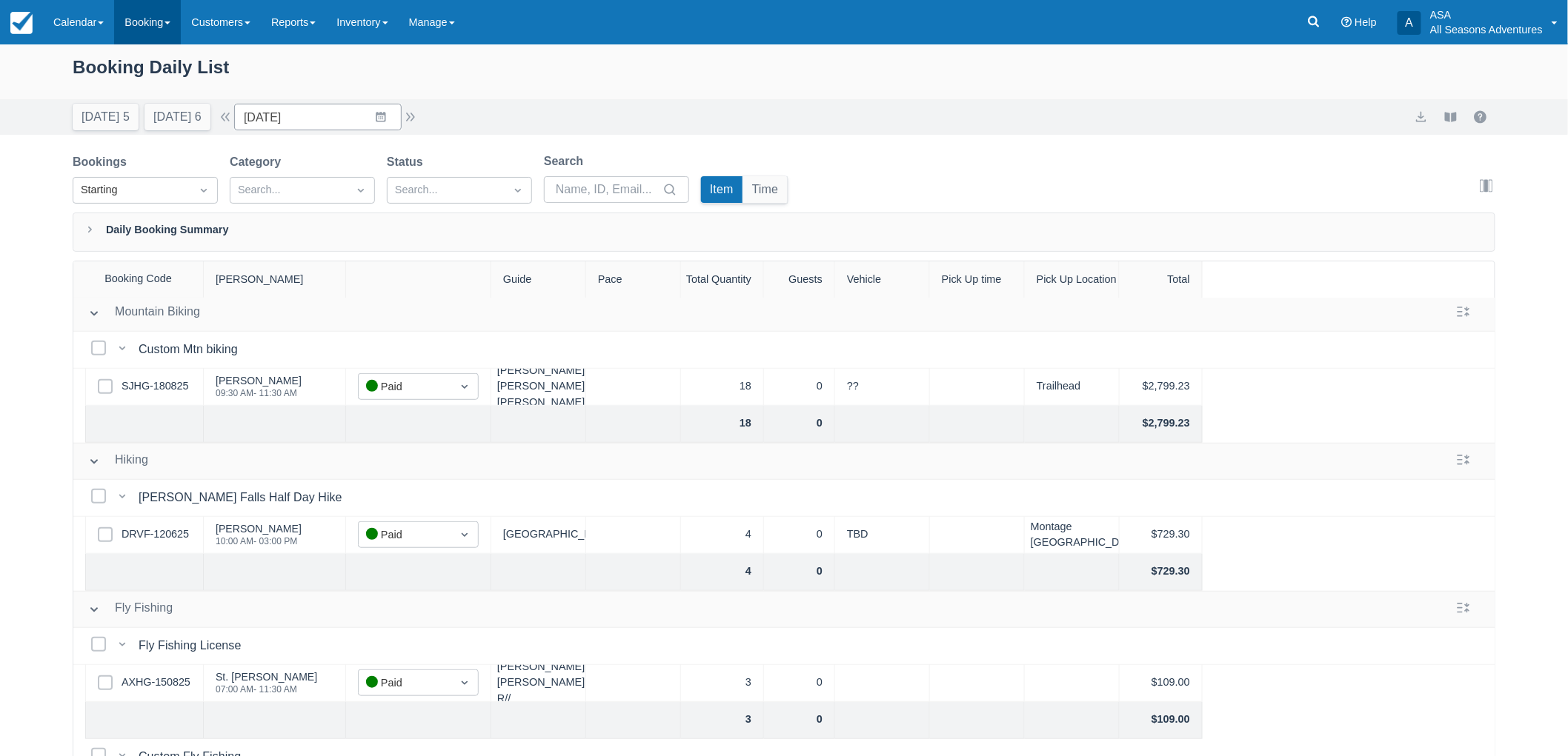
click at [175, 9] on link "Booking" at bounding box center [147, 22] width 66 height 45
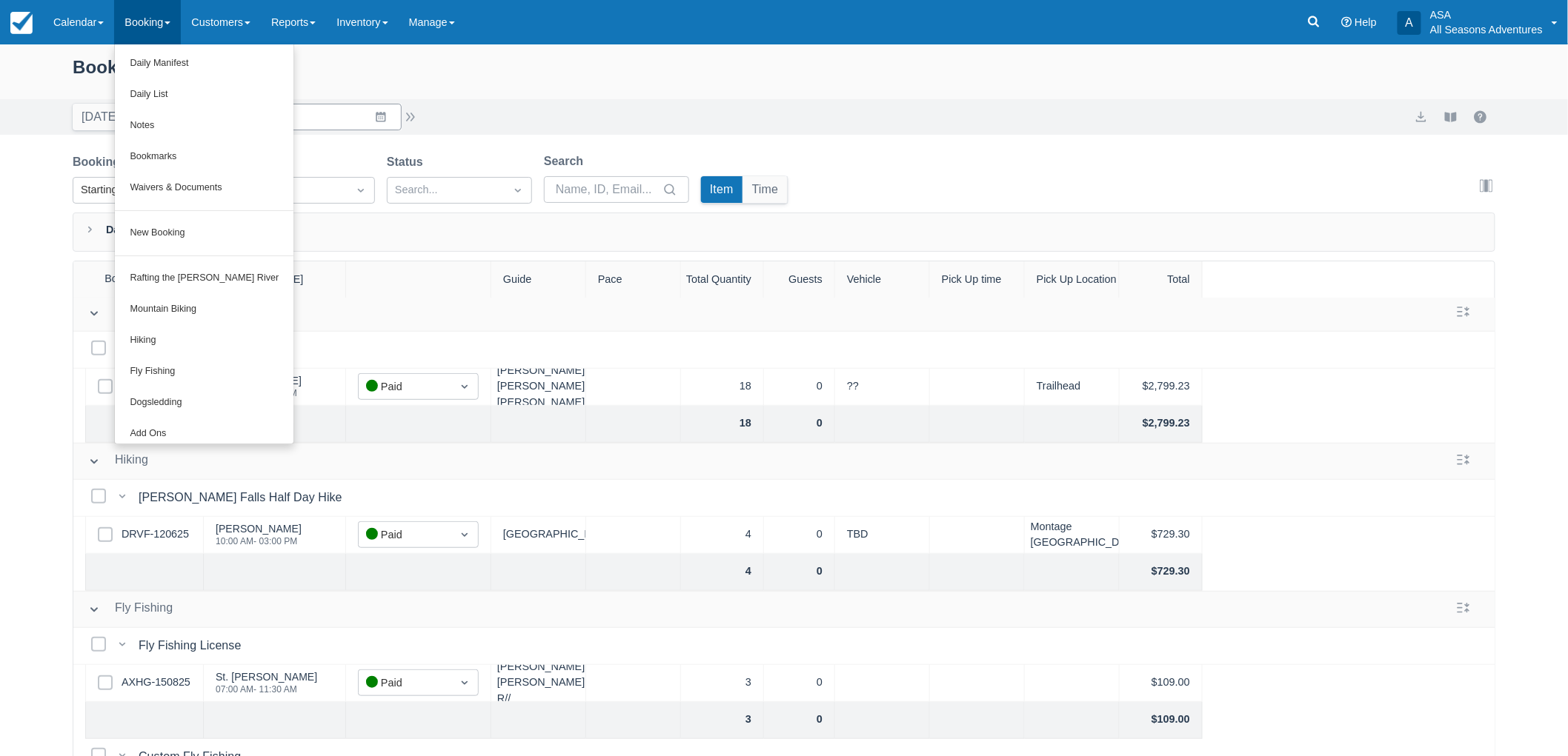
click at [23, 104] on div "Today 5 Tomorrow 6 Date 08/19/25 Navigate forward to interact with the calendar…" at bounding box center [784, 116] width 1568 height 35
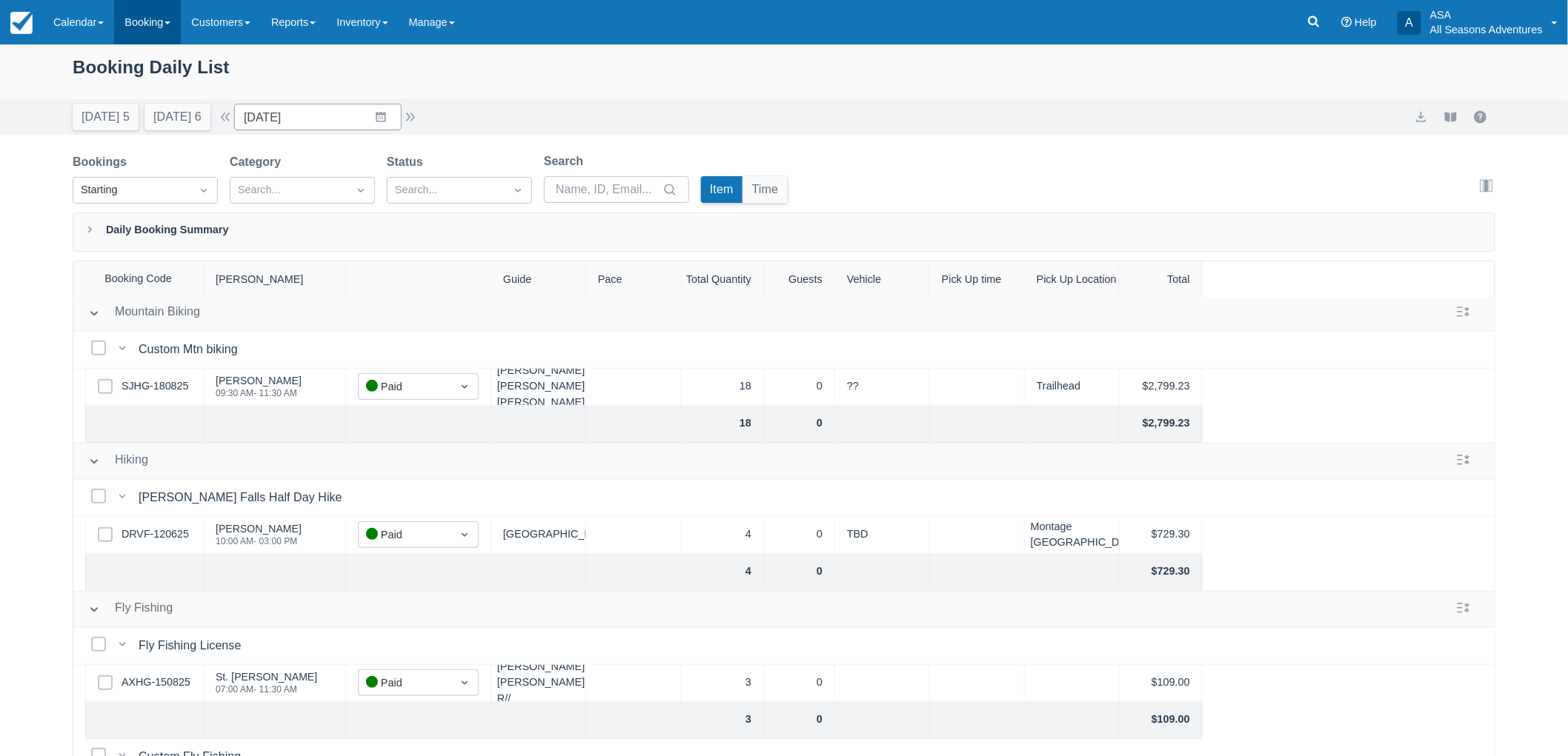
click at [158, 18] on link "Booking" at bounding box center [147, 22] width 66 height 45
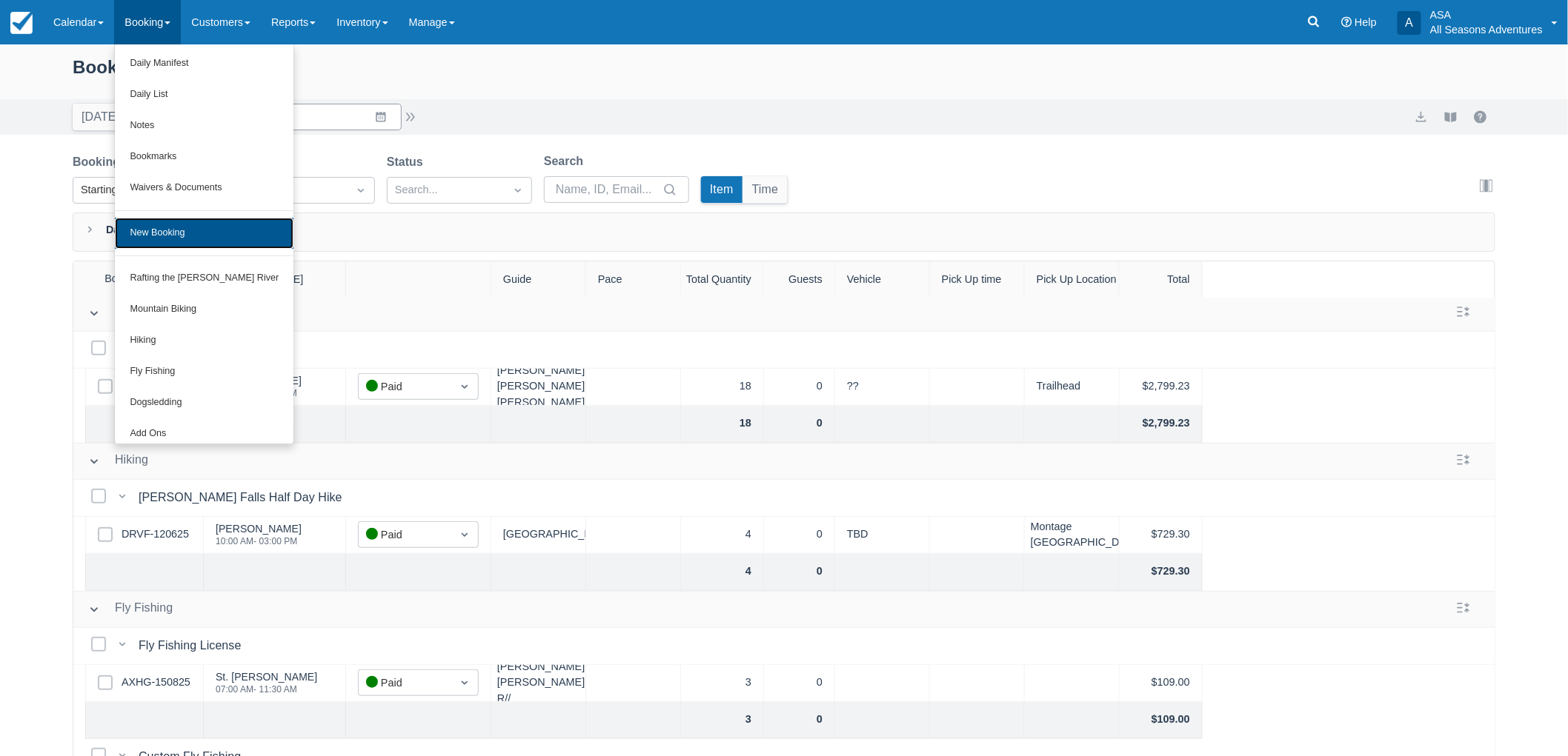
click at [187, 238] on link "New Booking" at bounding box center [204, 234] width 179 height 31
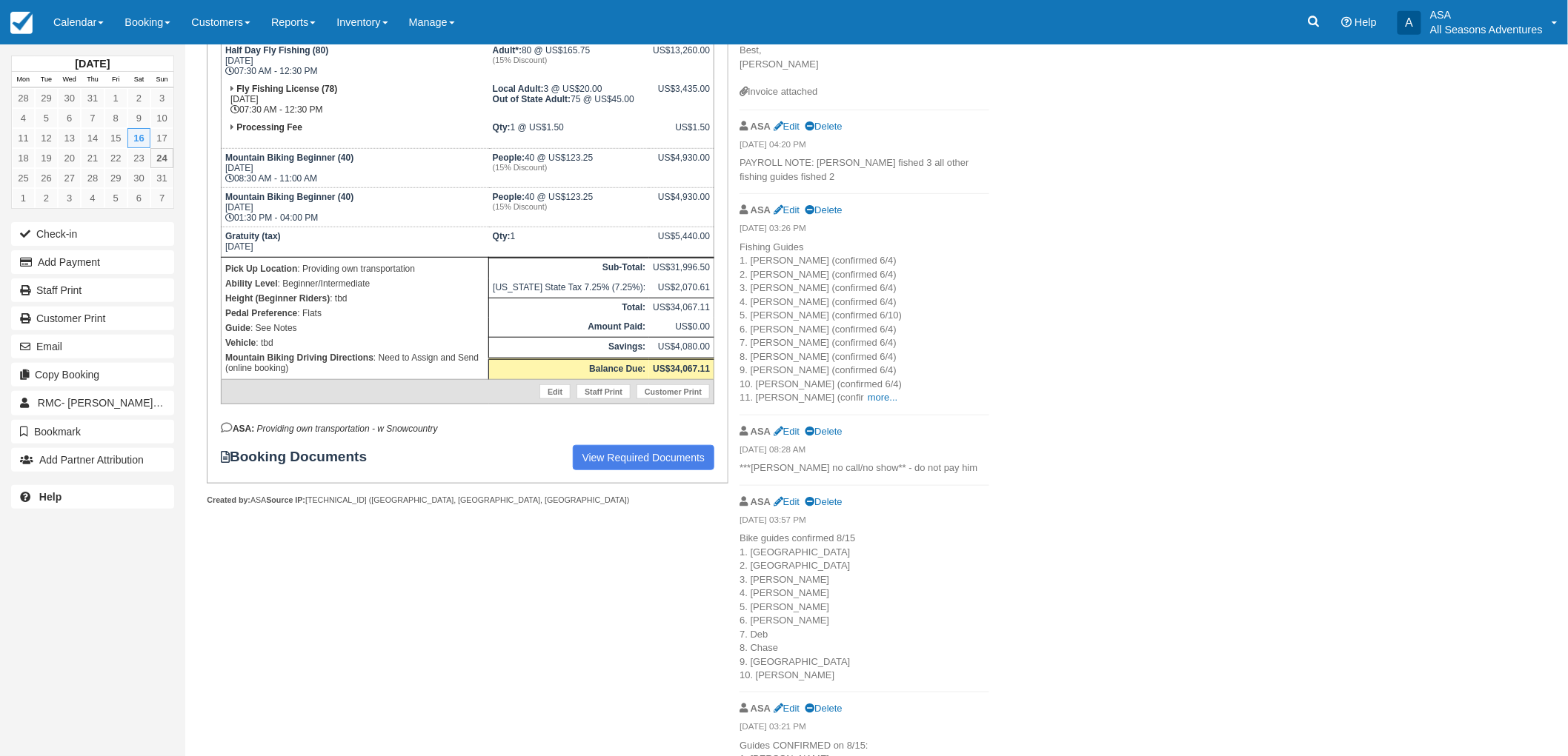
scroll to position [82, 0]
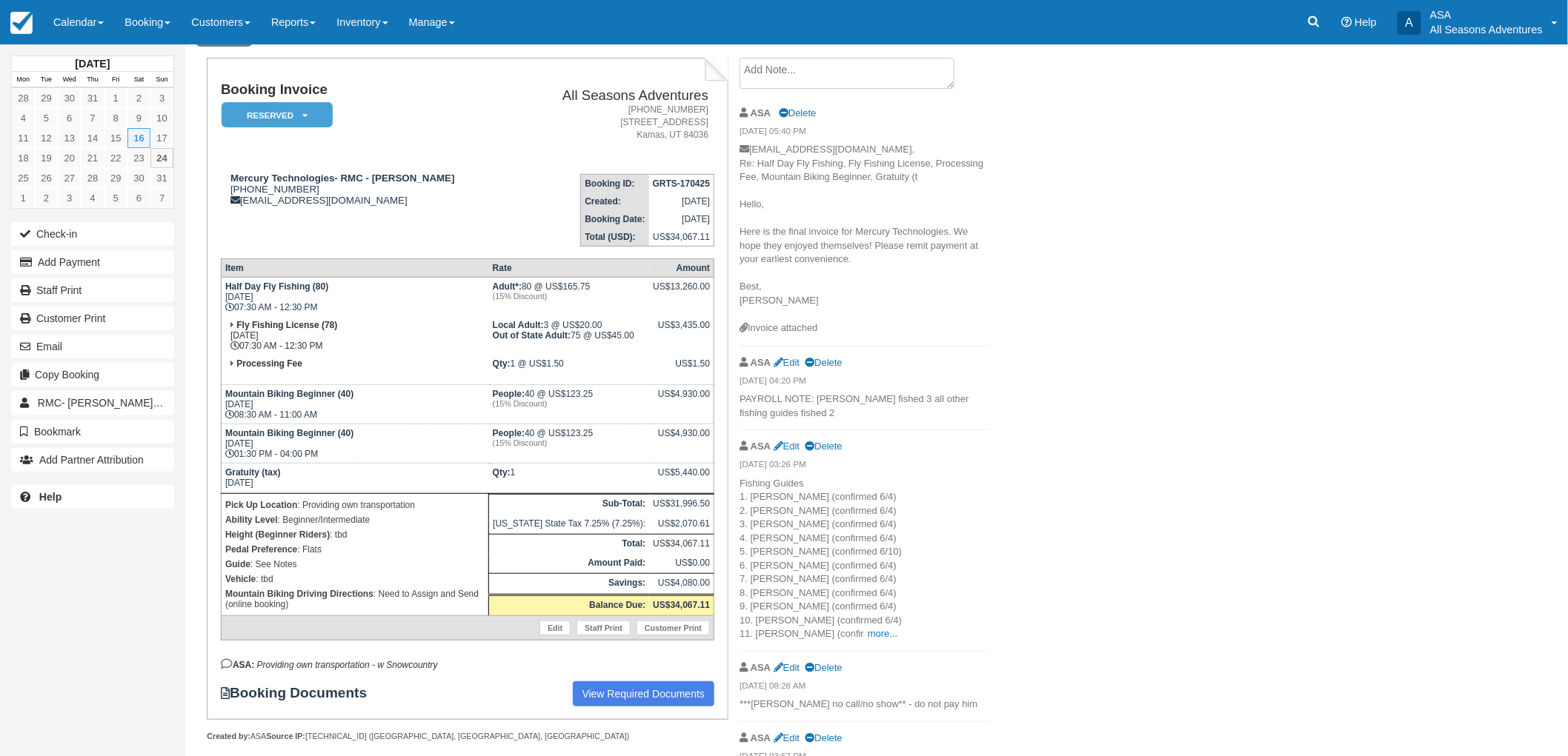
scroll to position [165, 0]
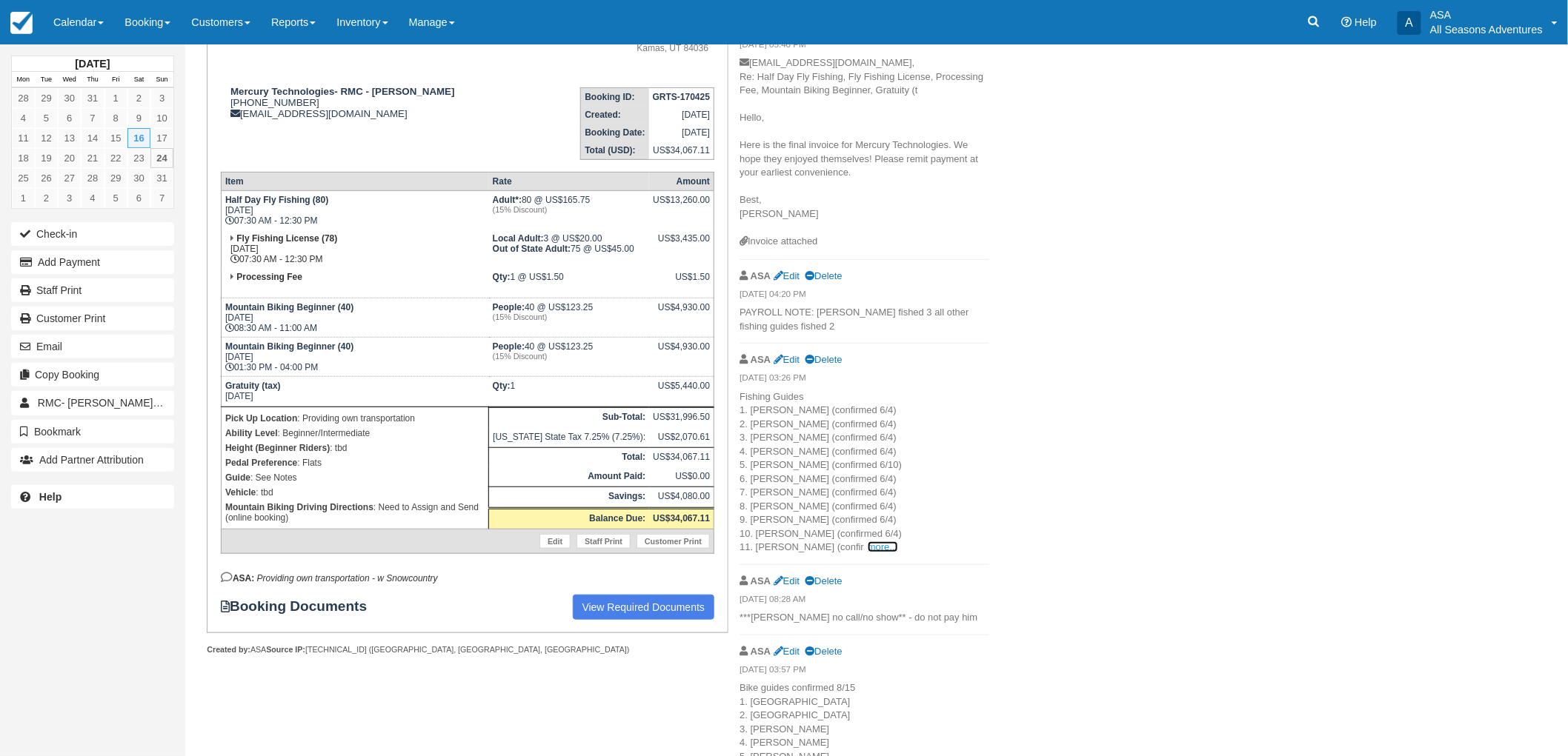
click at [868, 545] on link "more..." at bounding box center [882, 547] width 29 height 11
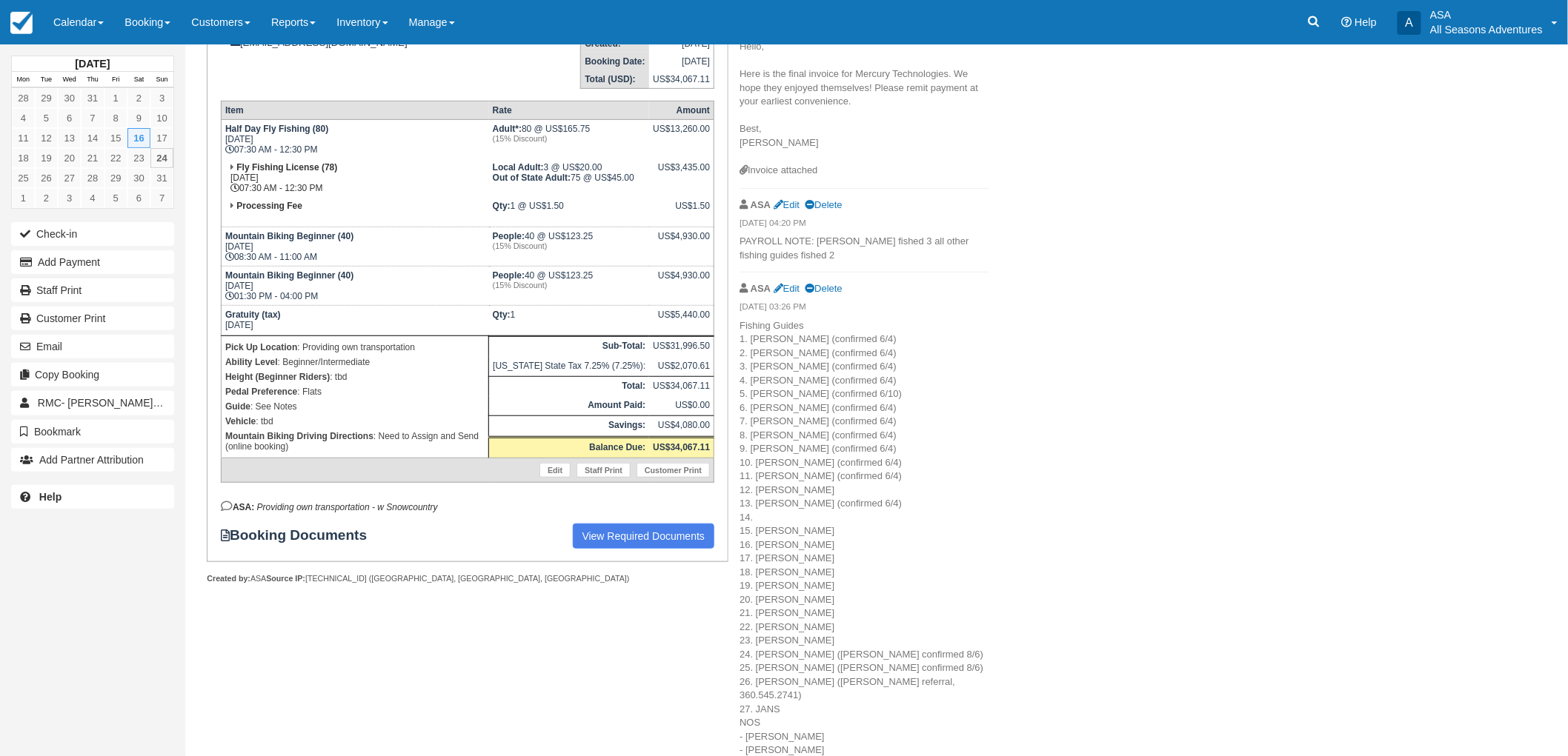
scroll to position [329, 0]
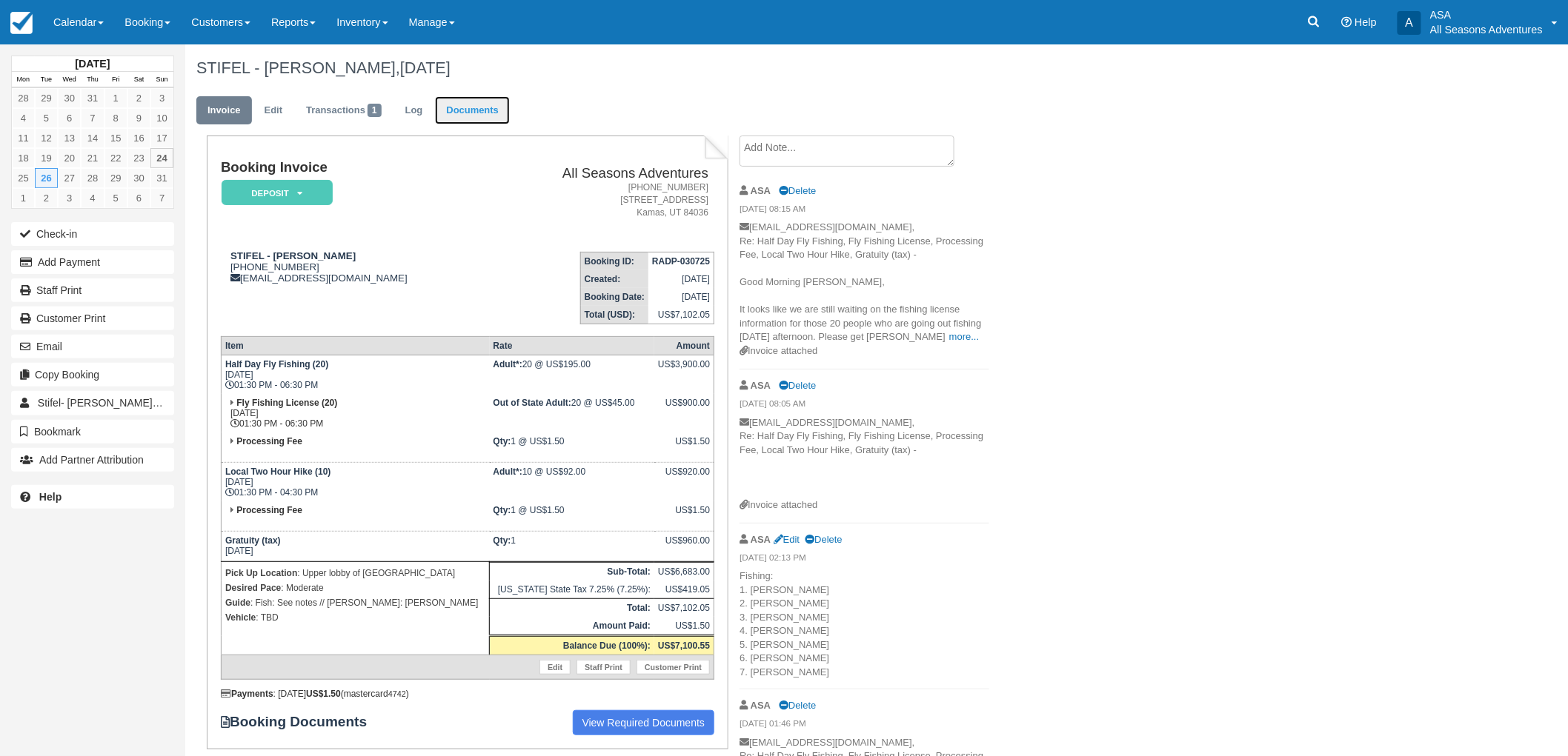
click at [472, 101] on link "Documents" at bounding box center [472, 111] width 75 height 29
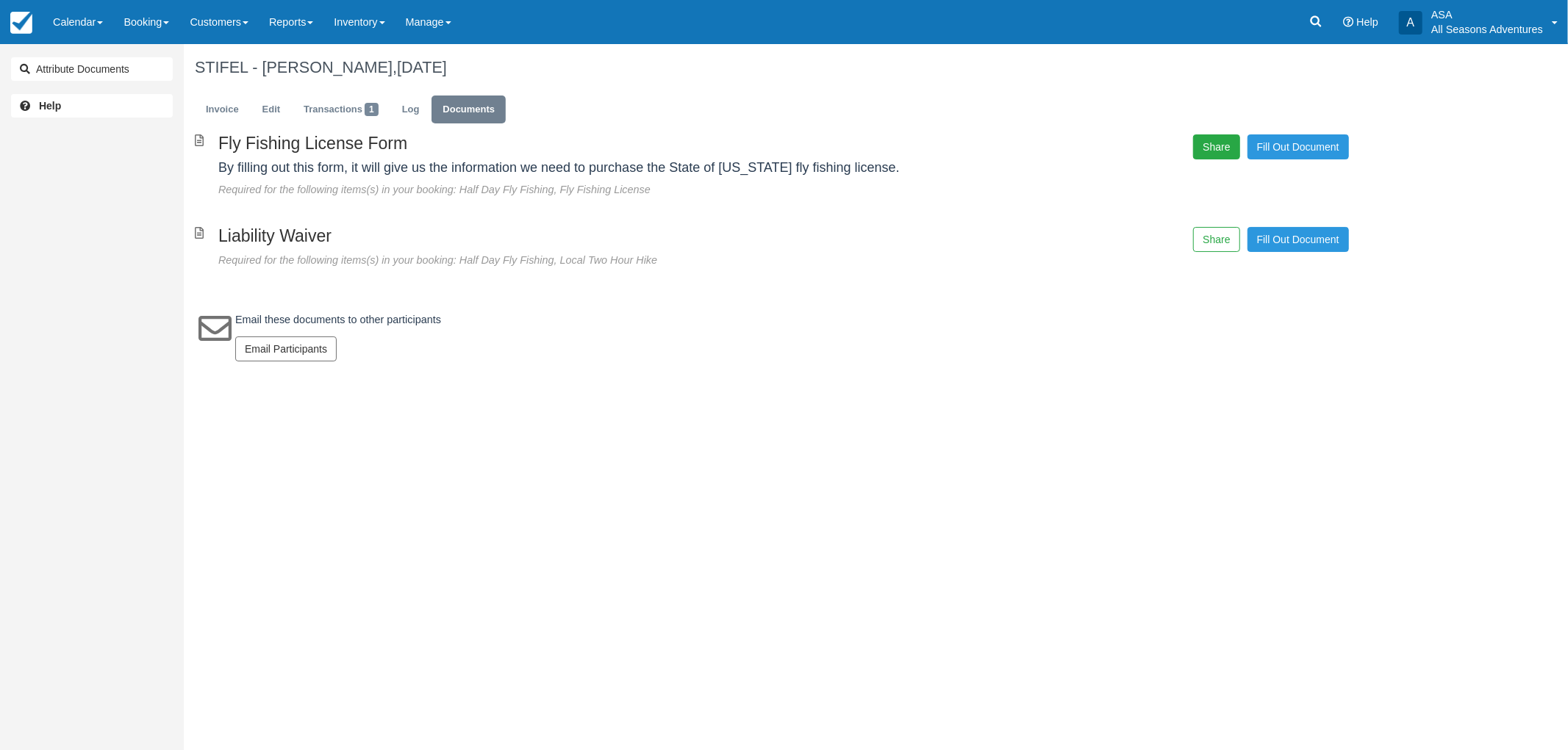
click at [1223, 139] on button "Share" at bounding box center [1216, 146] width 46 height 25
click at [1294, 98] on span "Copy" at bounding box center [1285, 106] width 43 height 25
click at [1220, 246] on button "Share" at bounding box center [1216, 239] width 46 height 25
click at [1267, 196] on span "Copy" at bounding box center [1285, 198] width 43 height 25
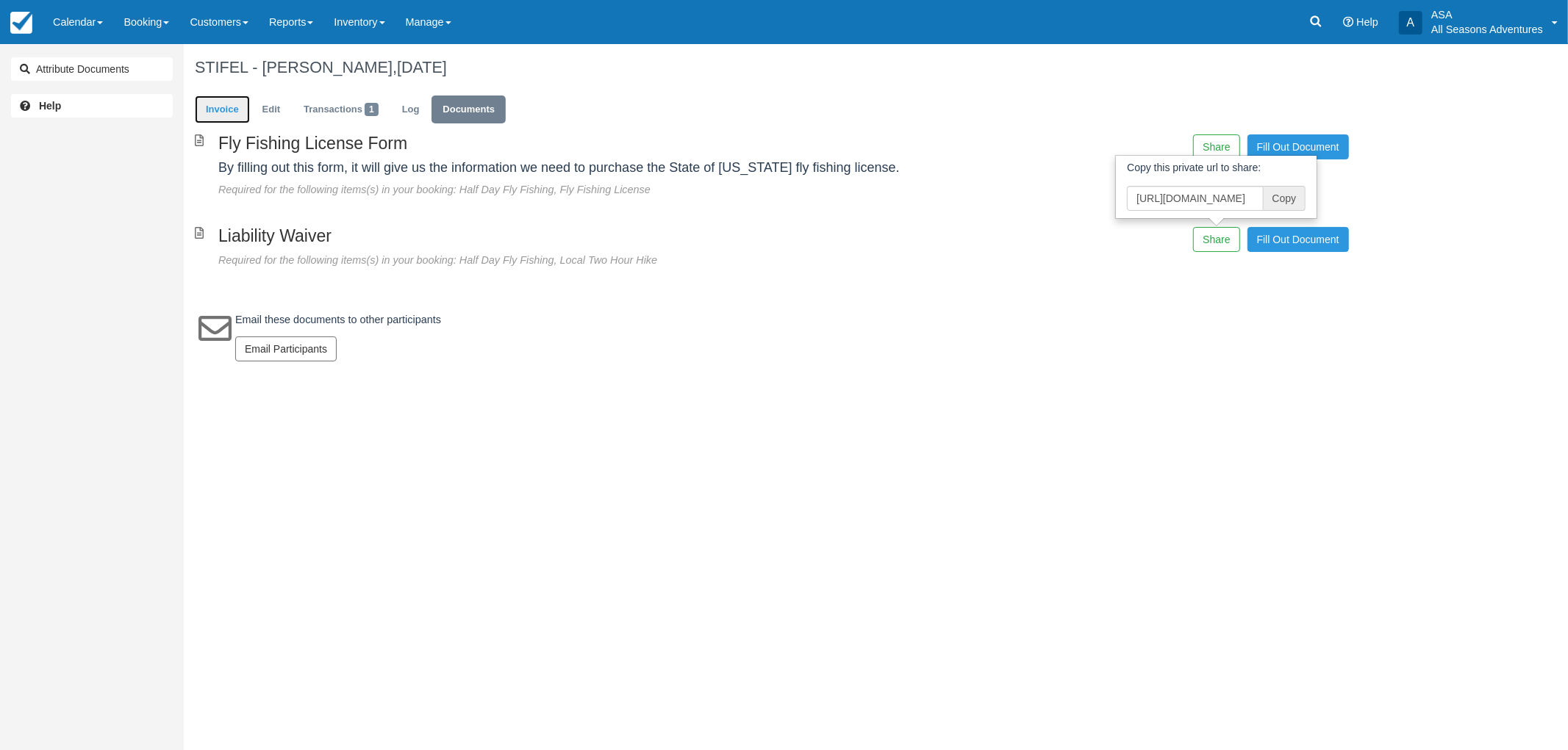
click at [228, 108] on link "Invoice" at bounding box center [222, 110] width 55 height 29
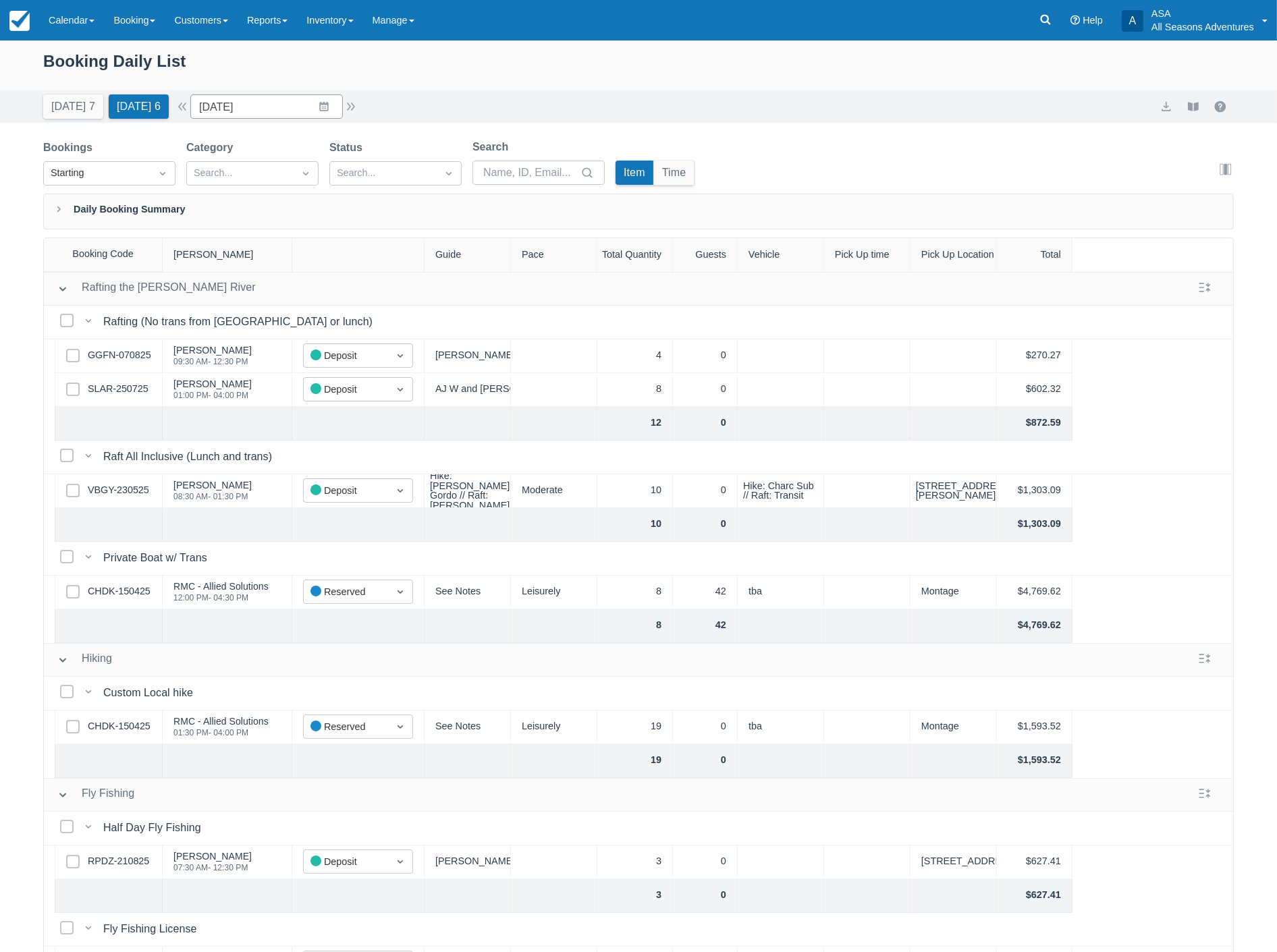
scroll to position [375, 0]
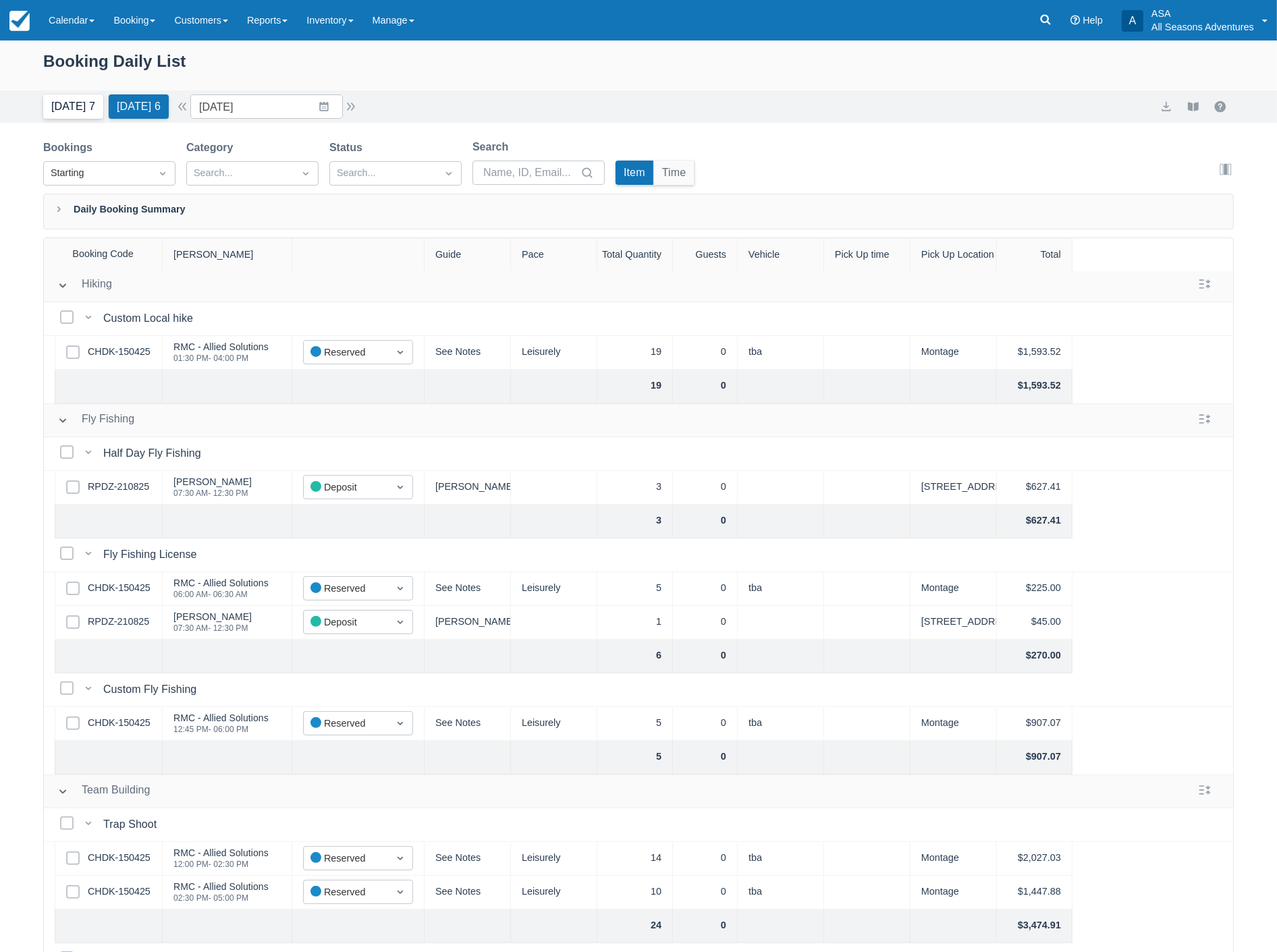
click at [64, 112] on button "Today 7" at bounding box center [73, 106] width 60 height 24
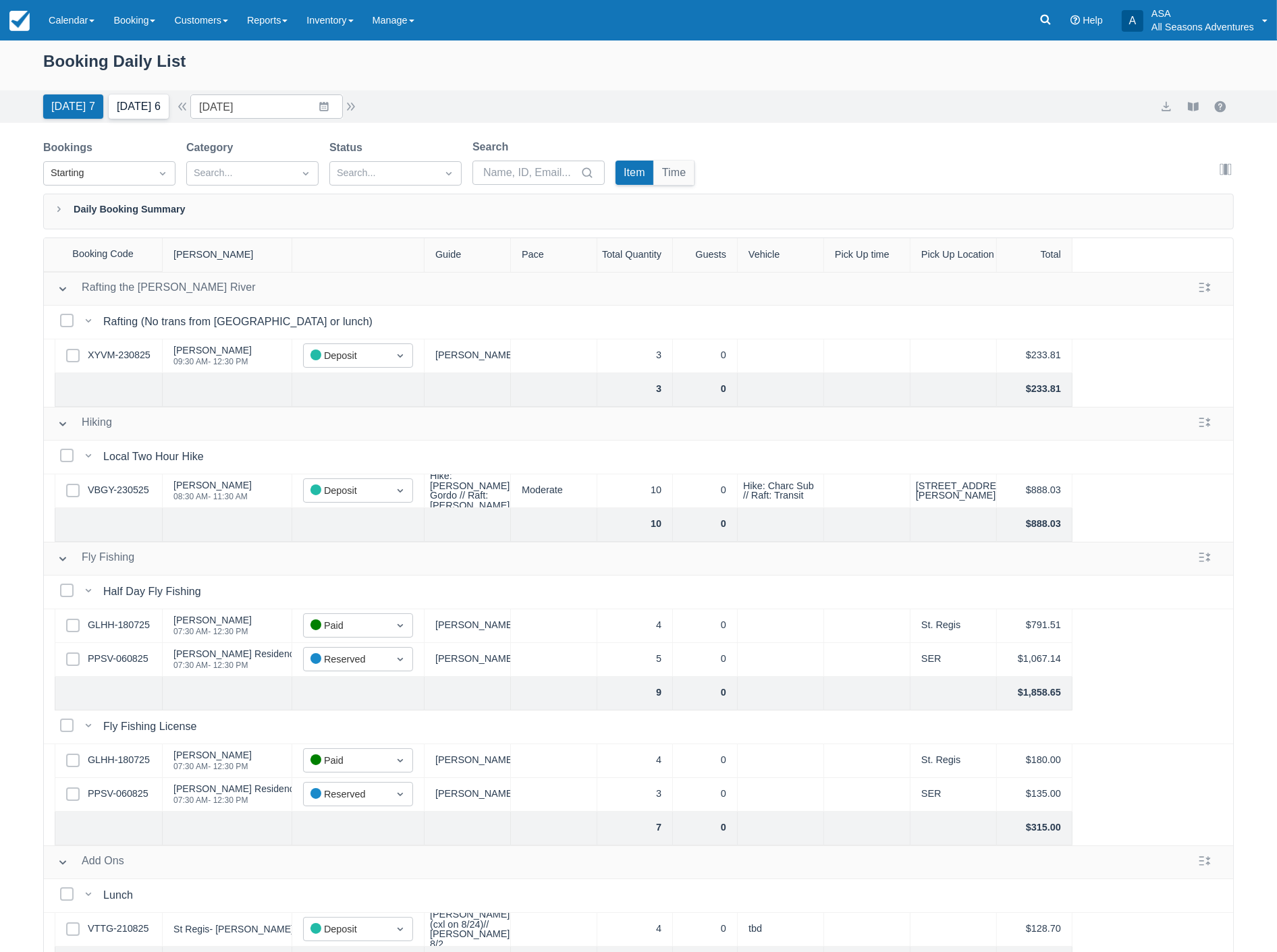
click at [137, 98] on button "Tomorrow 6" at bounding box center [138, 106] width 60 height 24
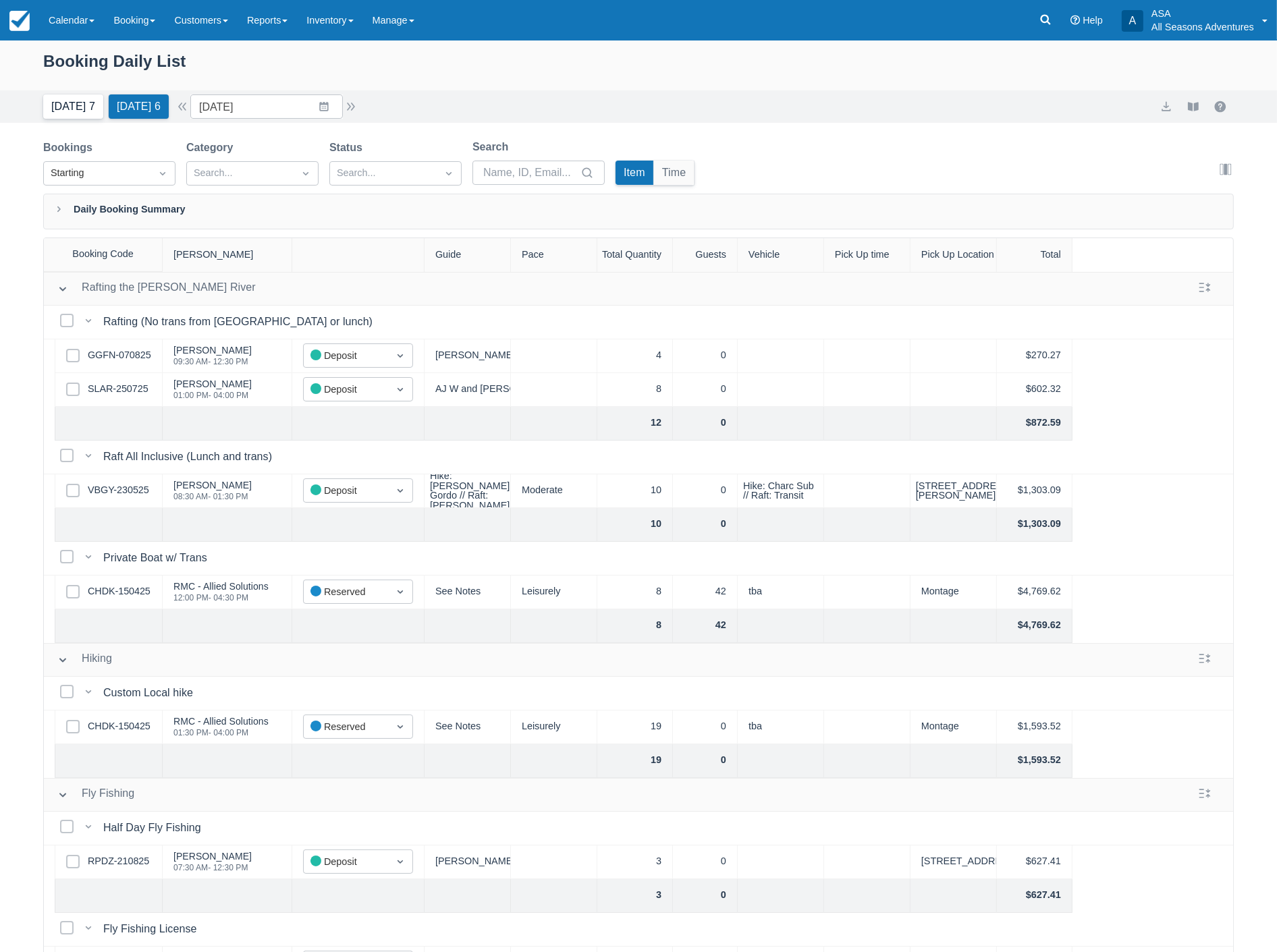
click at [81, 109] on button "Today 7" at bounding box center [73, 106] width 60 height 24
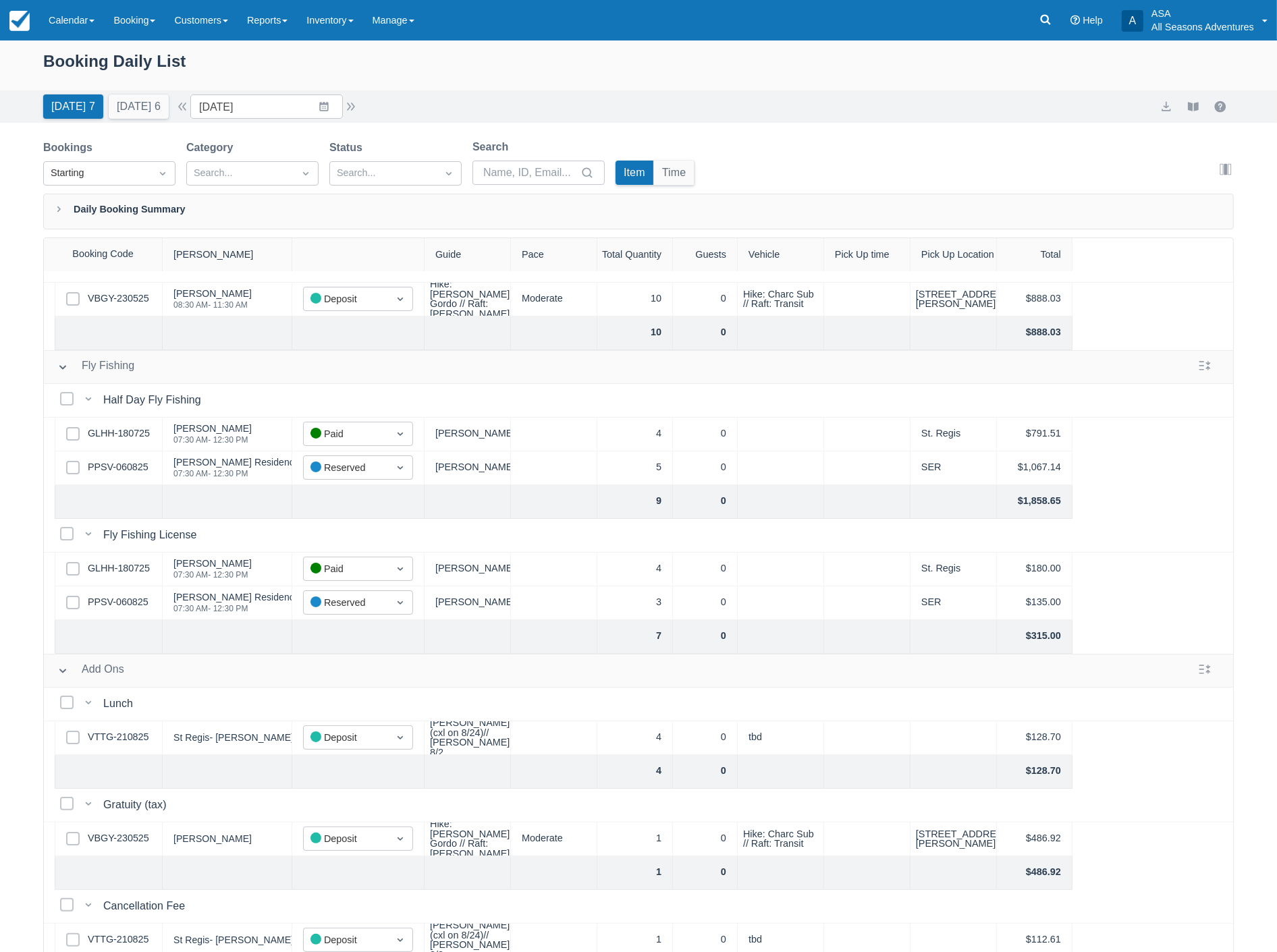
scroll to position [208, 0]
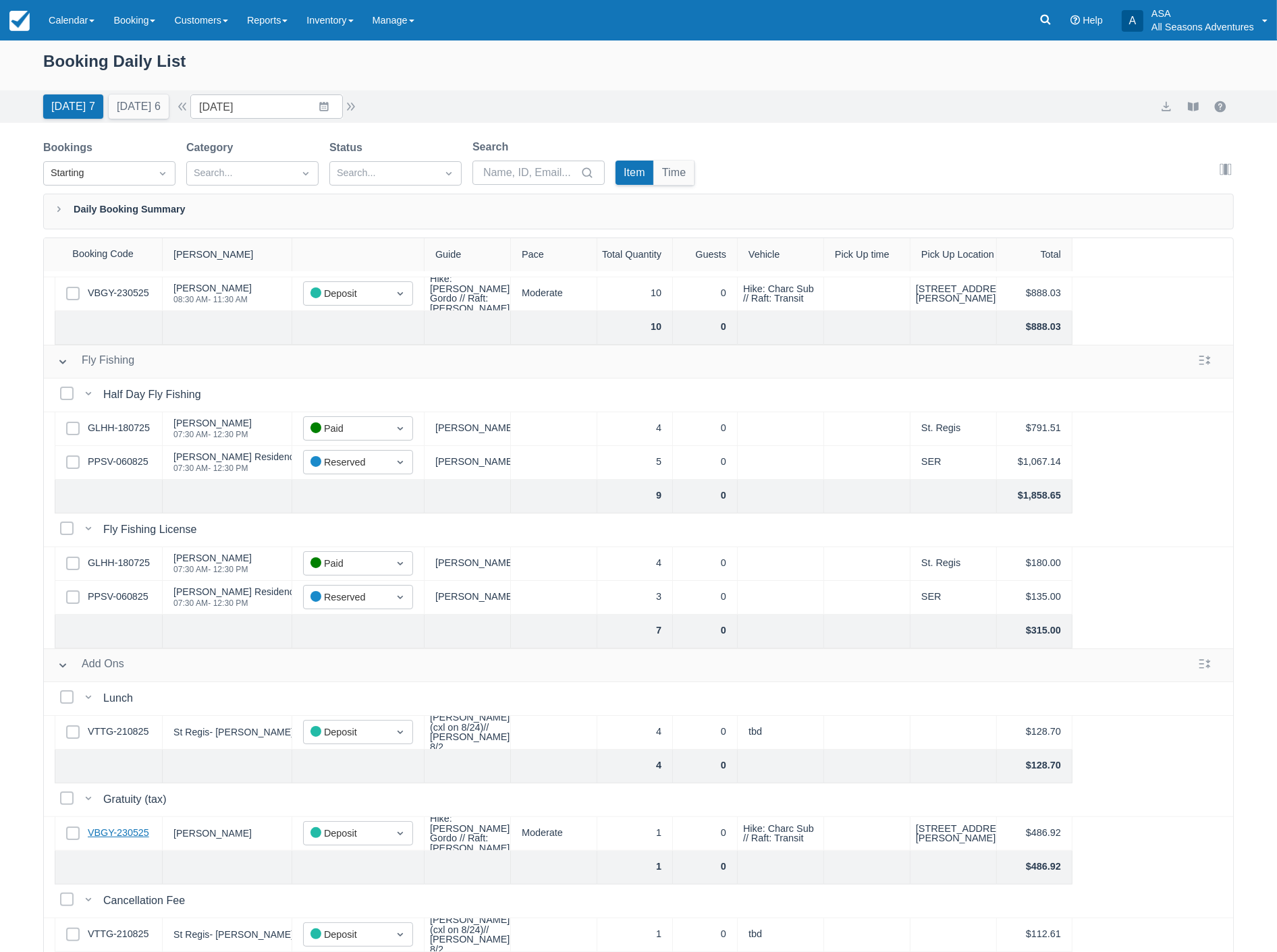
click at [127, 826] on link "VBGY-230525" at bounding box center [119, 833] width 61 height 15
click at [129, 103] on button "Tomorrow 6" at bounding box center [138, 106] width 60 height 24
type input "08/25/25"
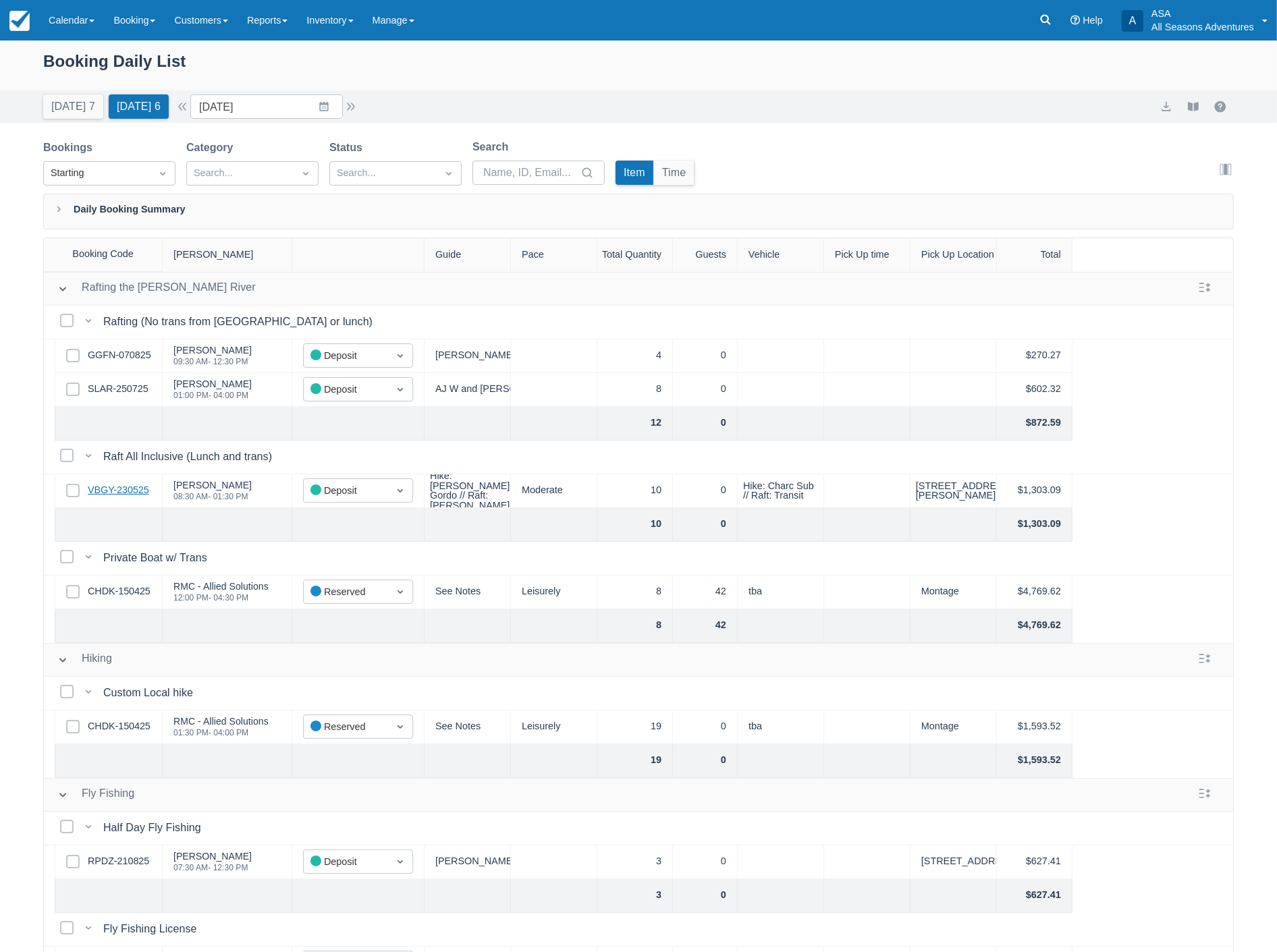
click at [126, 489] on link "VBGY-230525" at bounding box center [119, 490] width 61 height 15
click at [151, 106] on button "Tomorrow 6" at bounding box center [138, 106] width 60 height 24
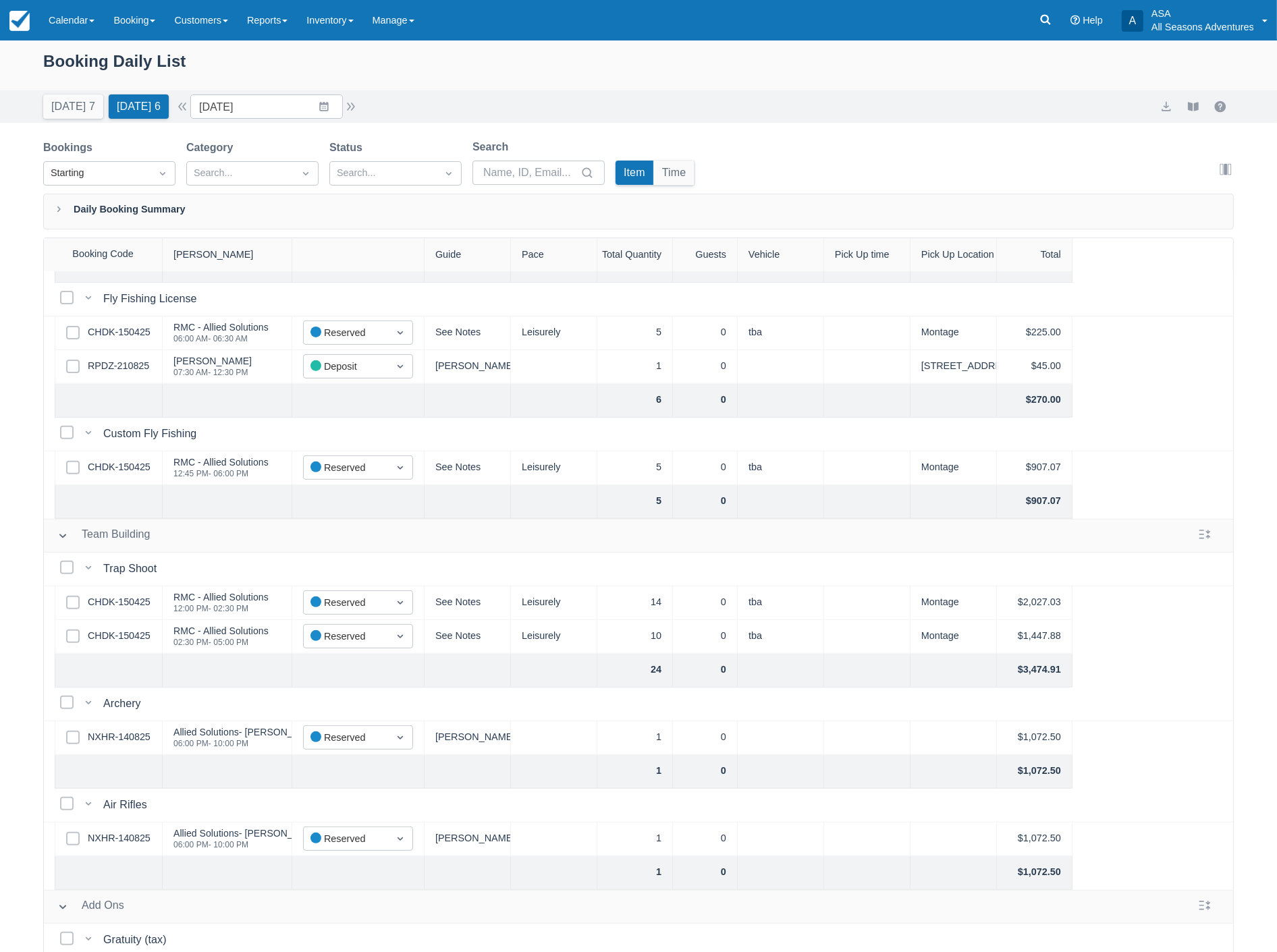
scroll to position [675, 0]
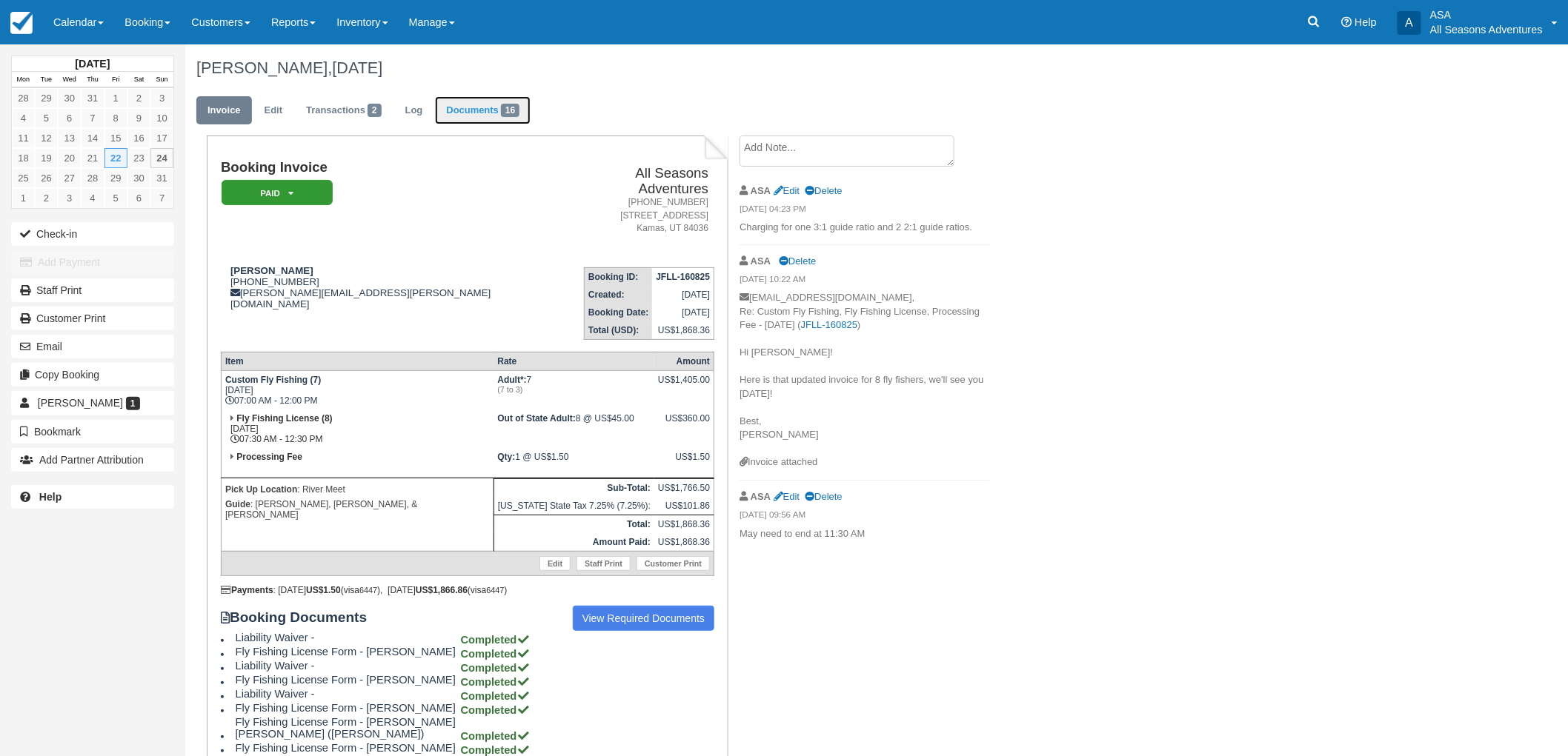
click at [513, 105] on span "16" at bounding box center [510, 109] width 18 height 13
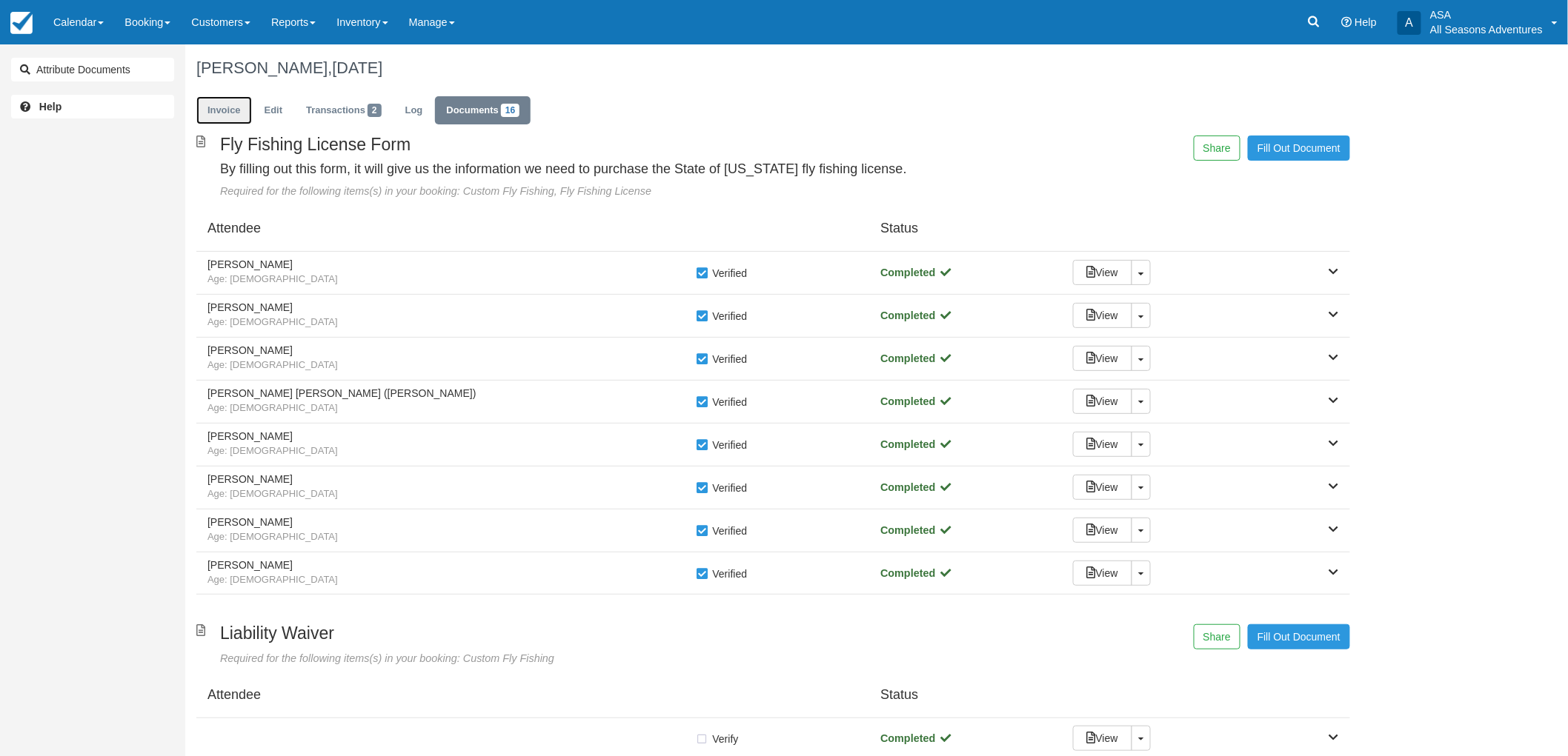
click at [241, 116] on link "Invoice" at bounding box center [224, 111] width 55 height 29
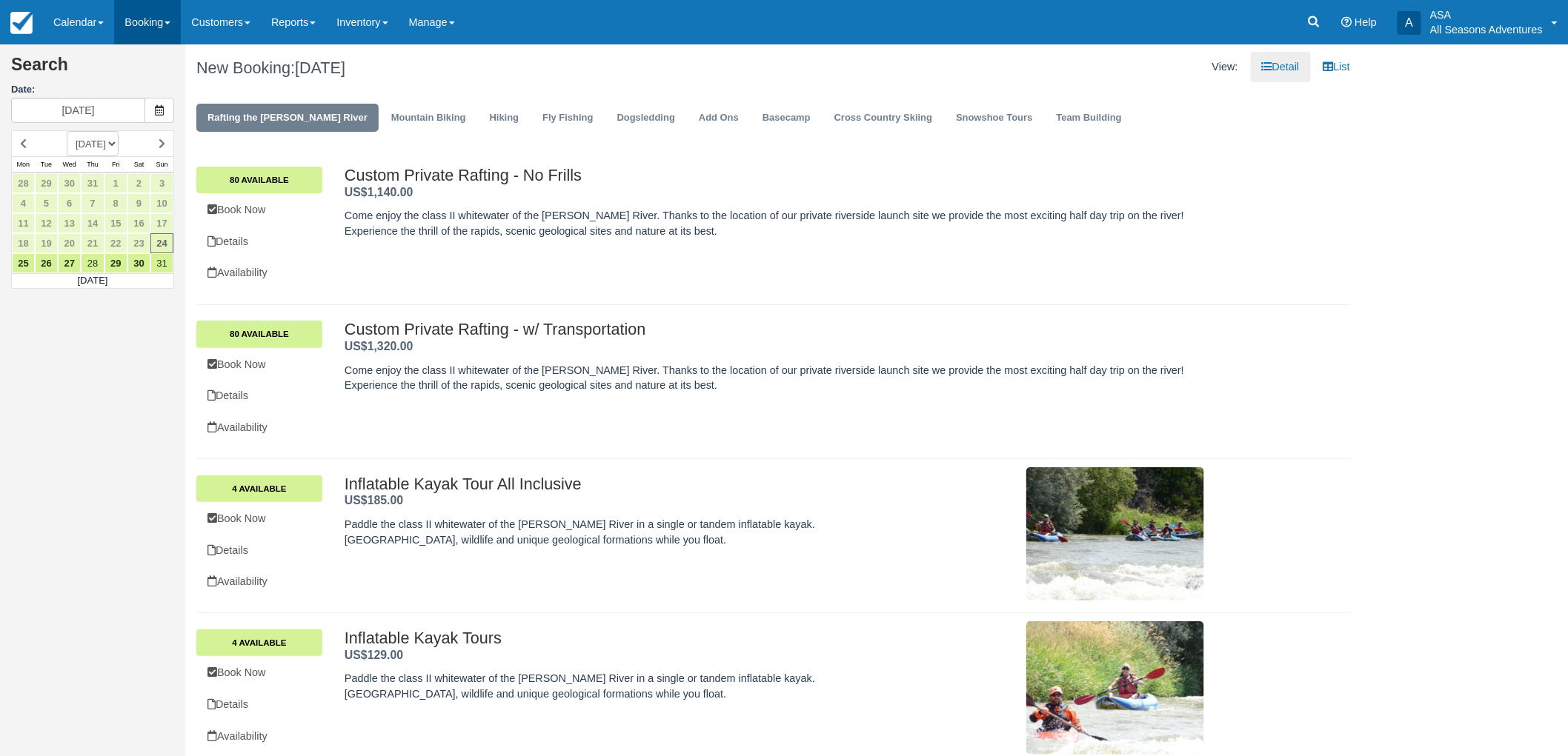
click at [141, 31] on link "Booking" at bounding box center [147, 22] width 66 height 45
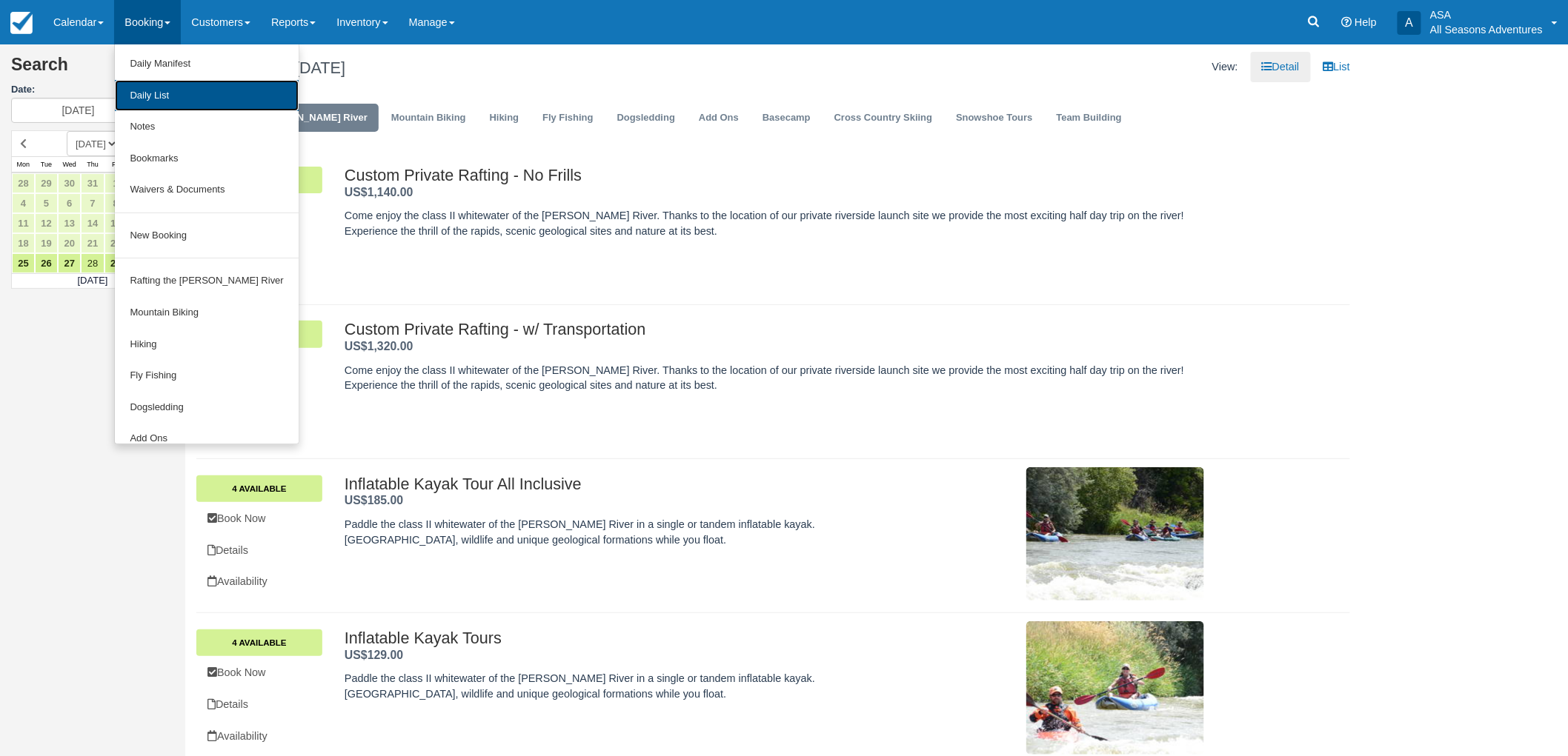
click at [179, 90] on link "Daily List" at bounding box center [206, 96] width 183 height 32
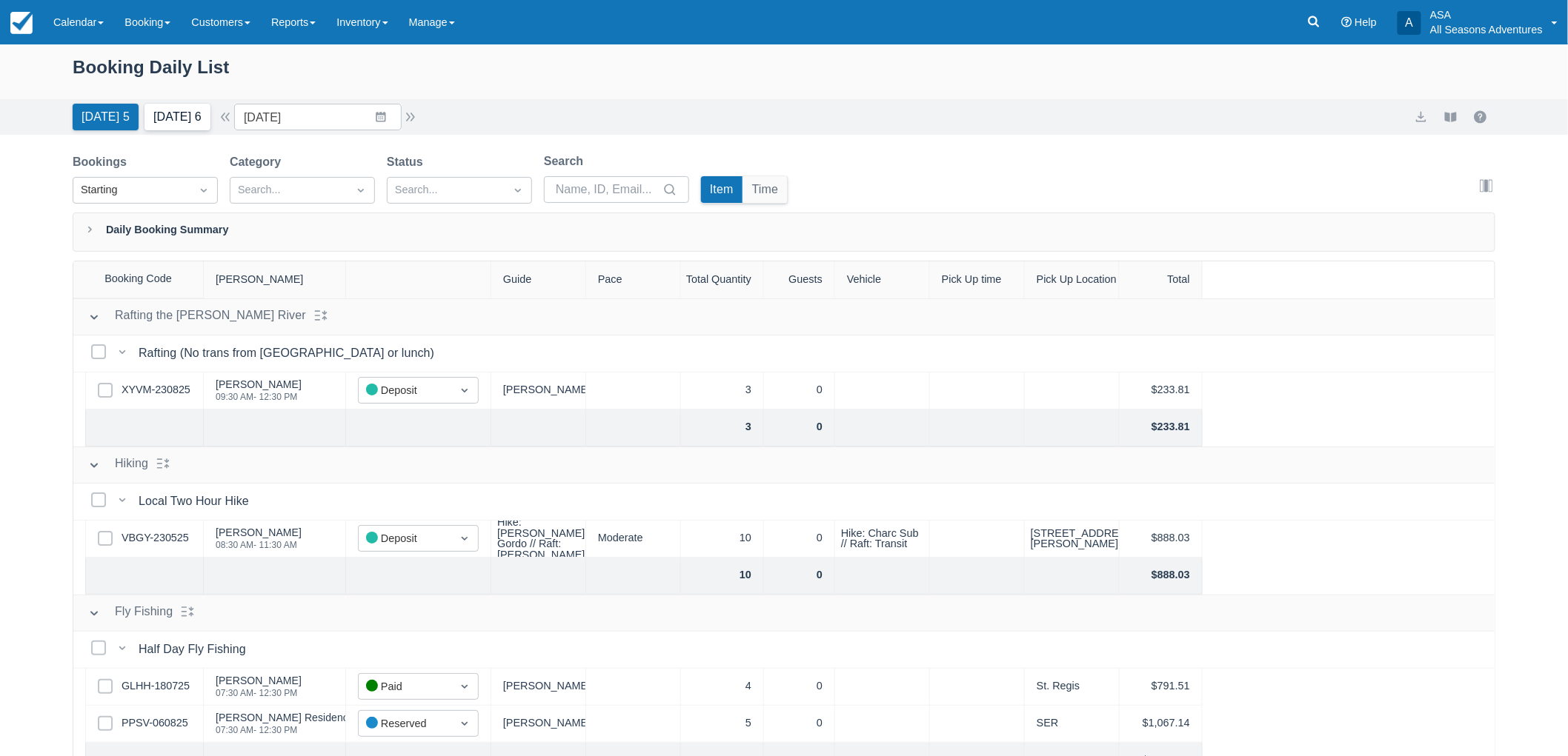
click at [179, 120] on button "[DATE] 6" at bounding box center [178, 116] width 66 height 27
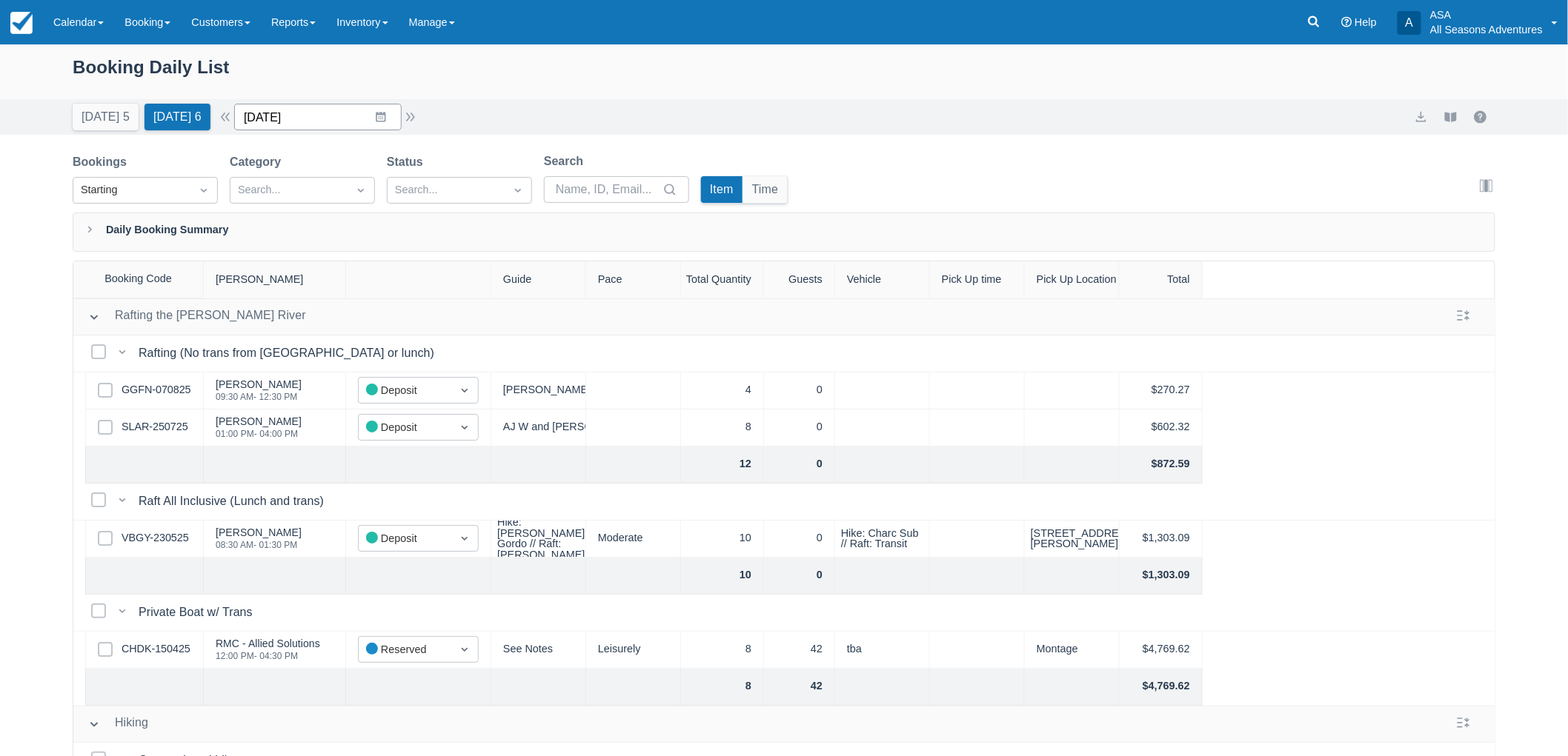
click at [380, 117] on input "[DATE]" at bounding box center [318, 116] width 167 height 27
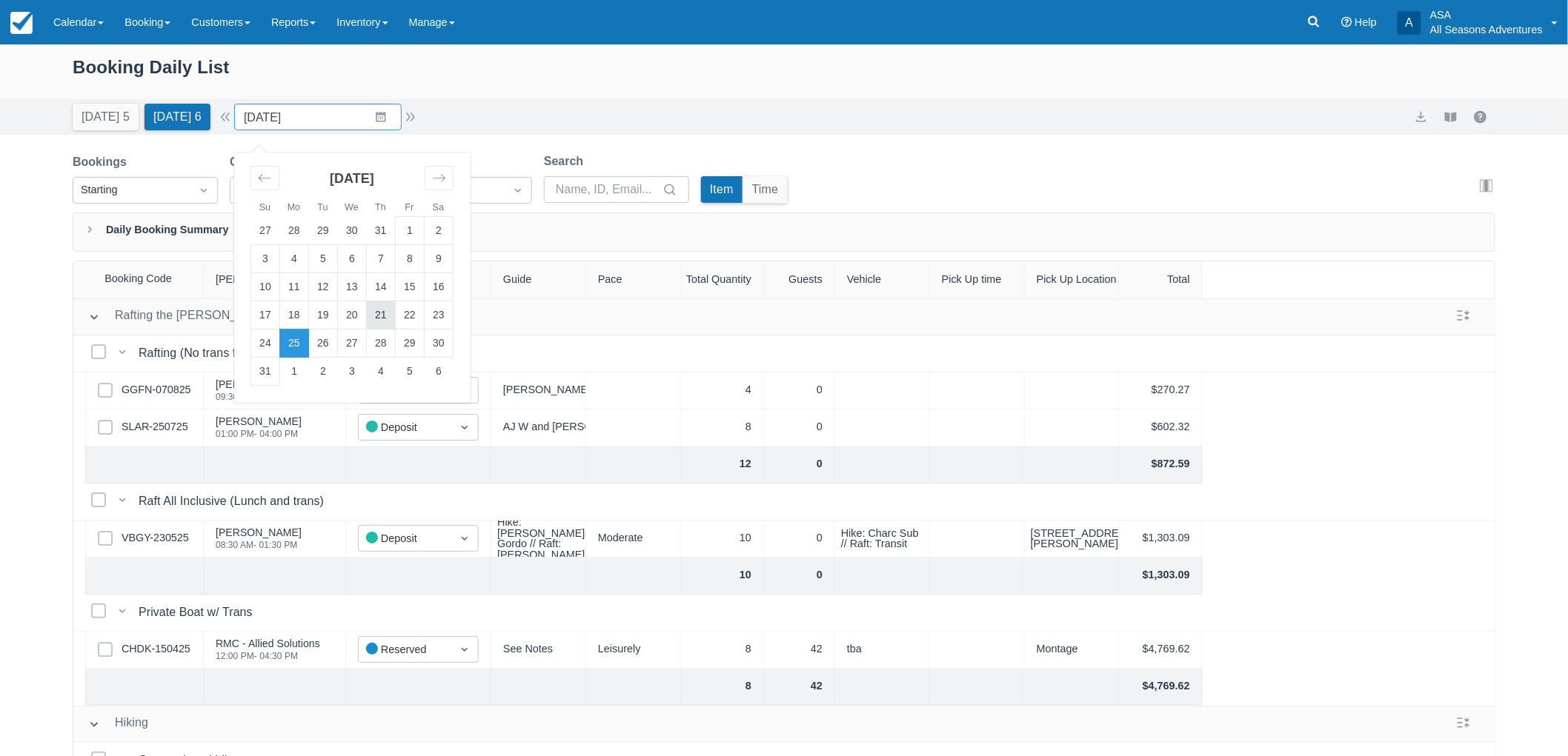
click at [386, 311] on td "21" at bounding box center [381, 316] width 29 height 28
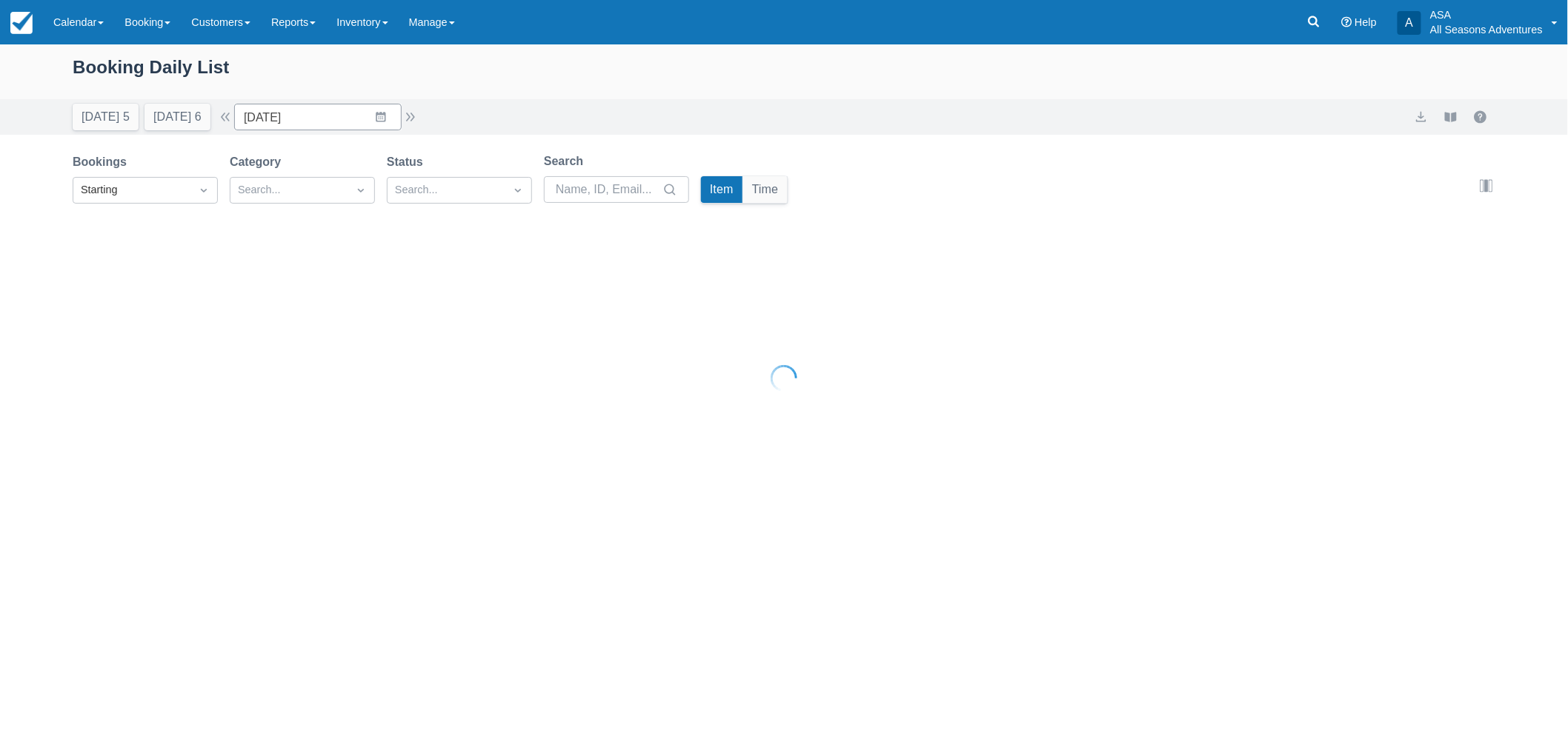
type input "08/21/25"
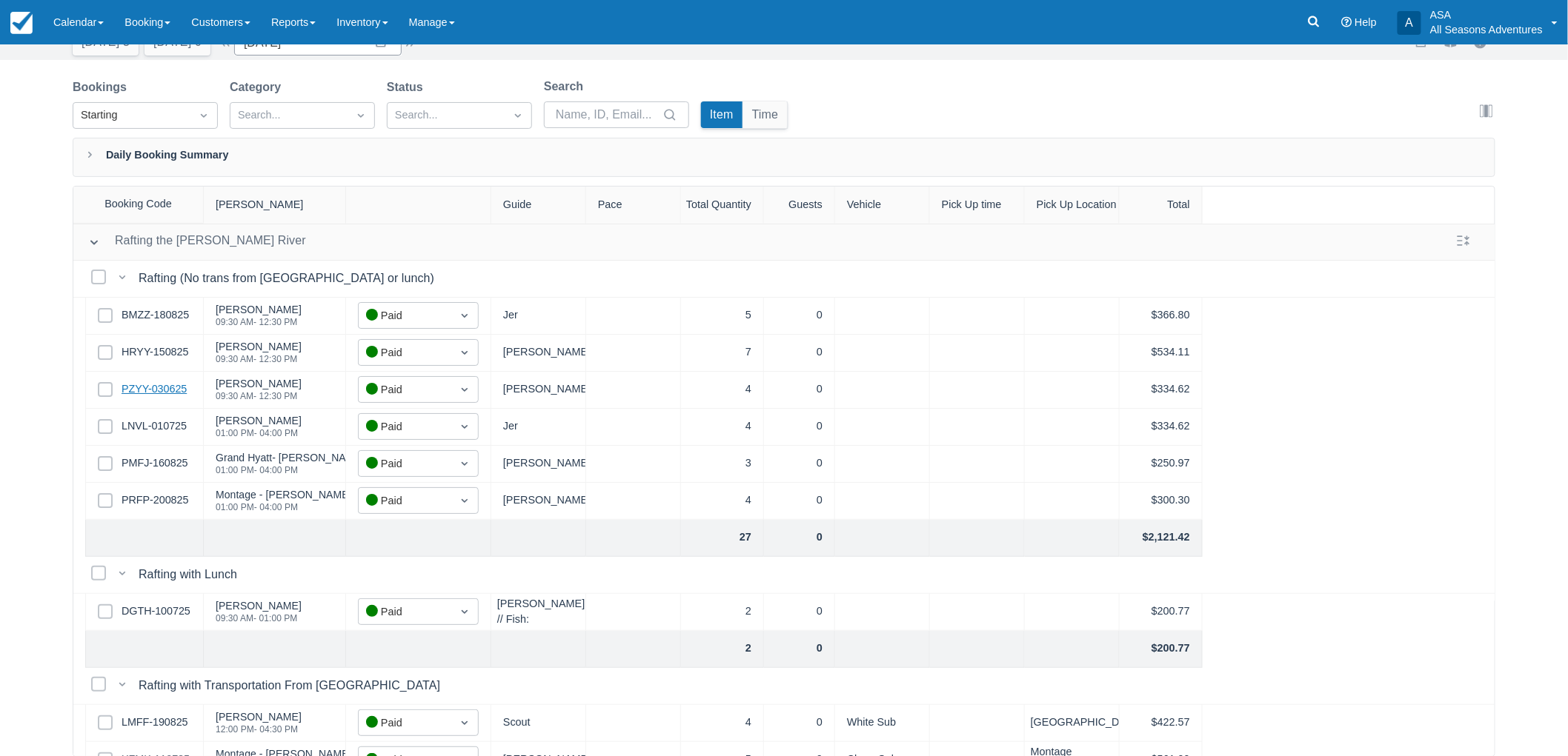
click at [167, 384] on link "PZYY-030625" at bounding box center [154, 390] width 66 height 16
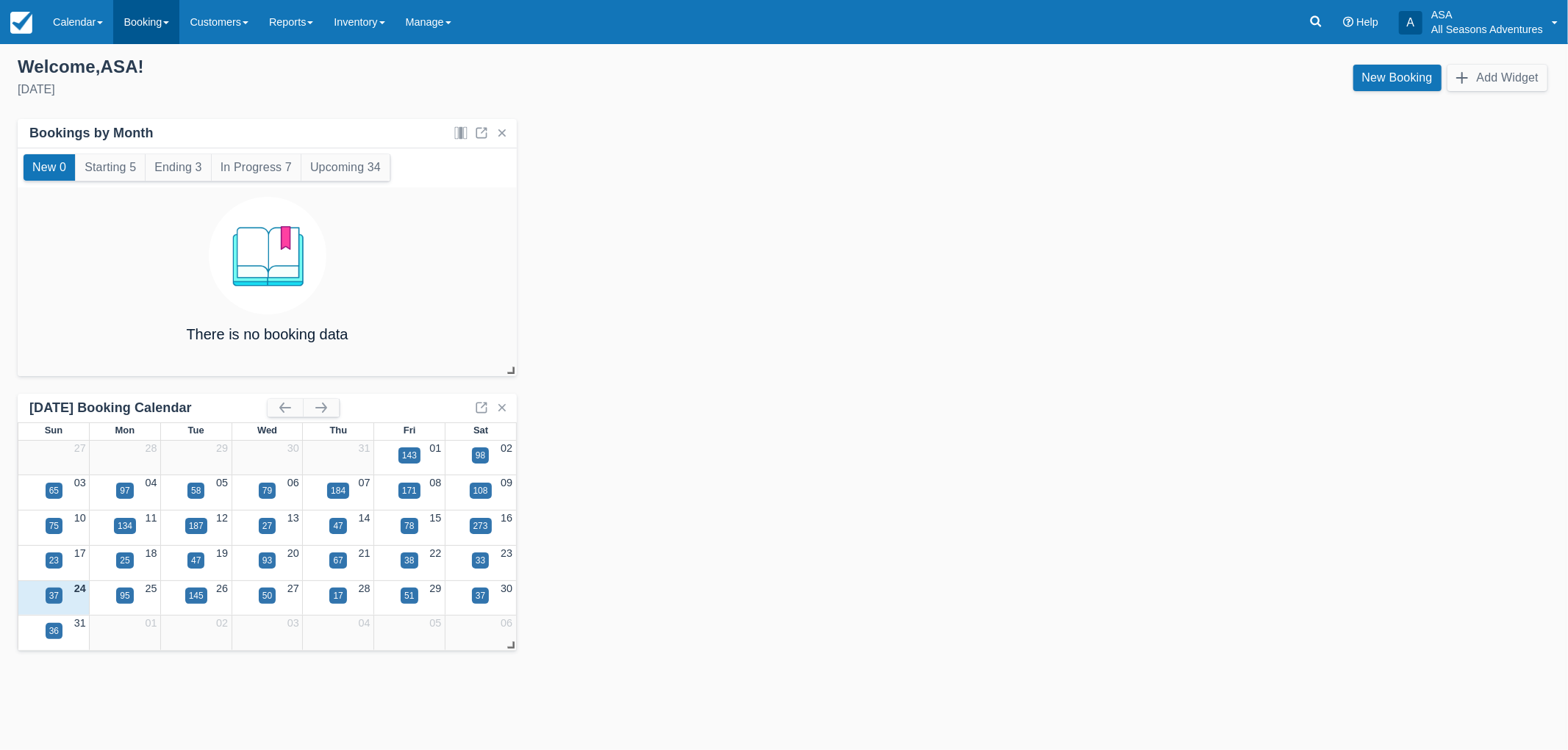
click at [143, 30] on link "Booking" at bounding box center [145, 22] width 66 height 44
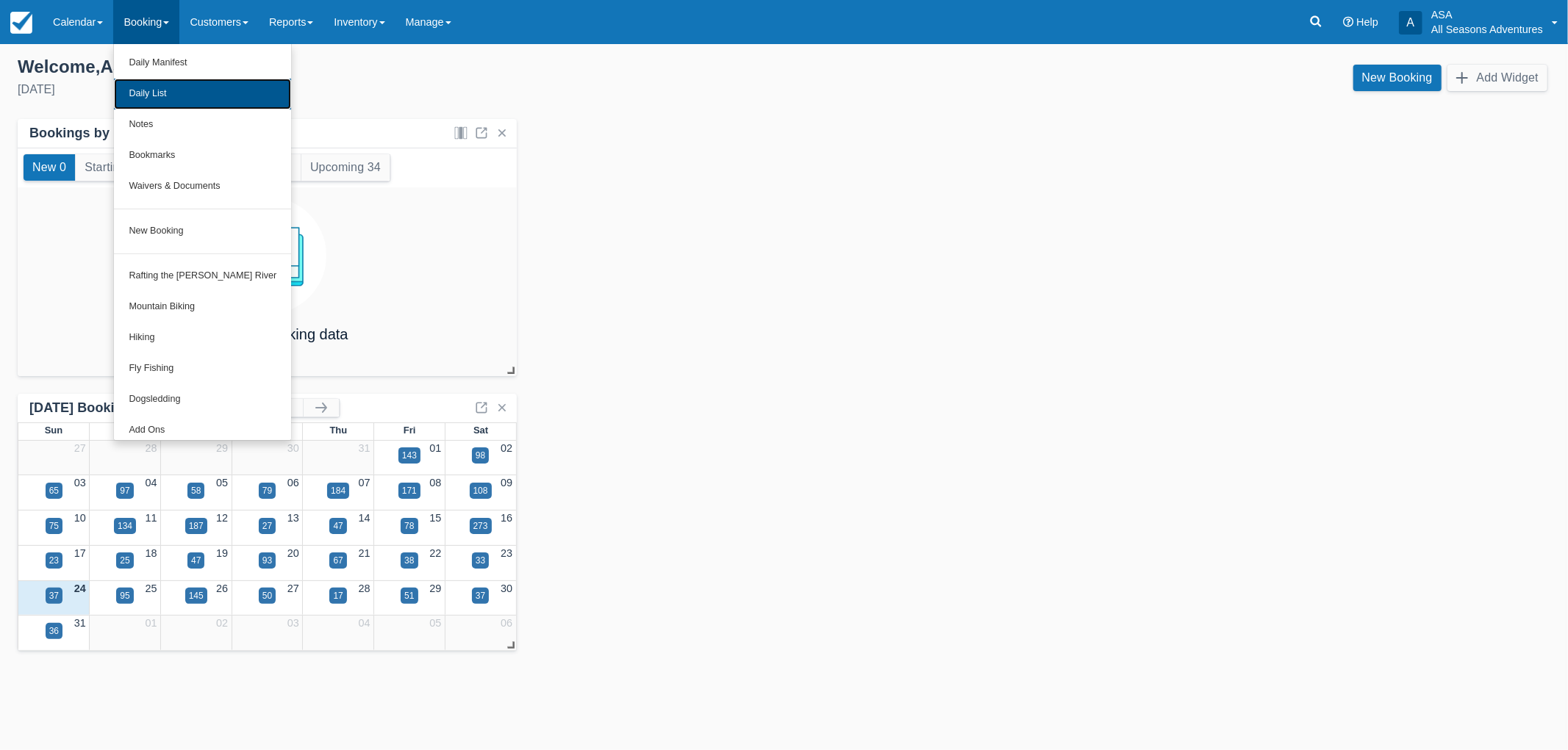
click at [172, 92] on link "Daily List" at bounding box center [202, 94] width 177 height 31
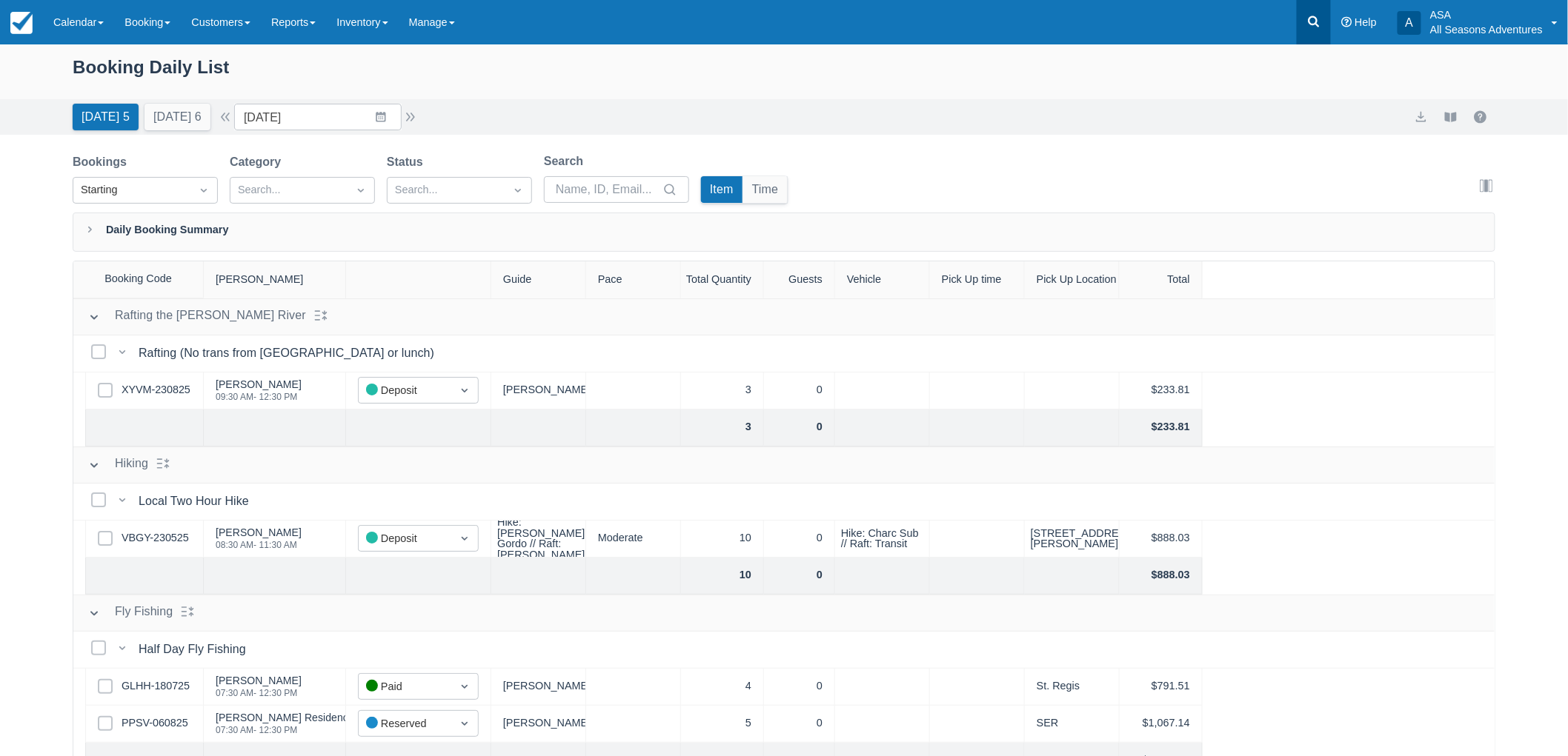
click at [1303, 22] on link at bounding box center [1314, 22] width 34 height 45
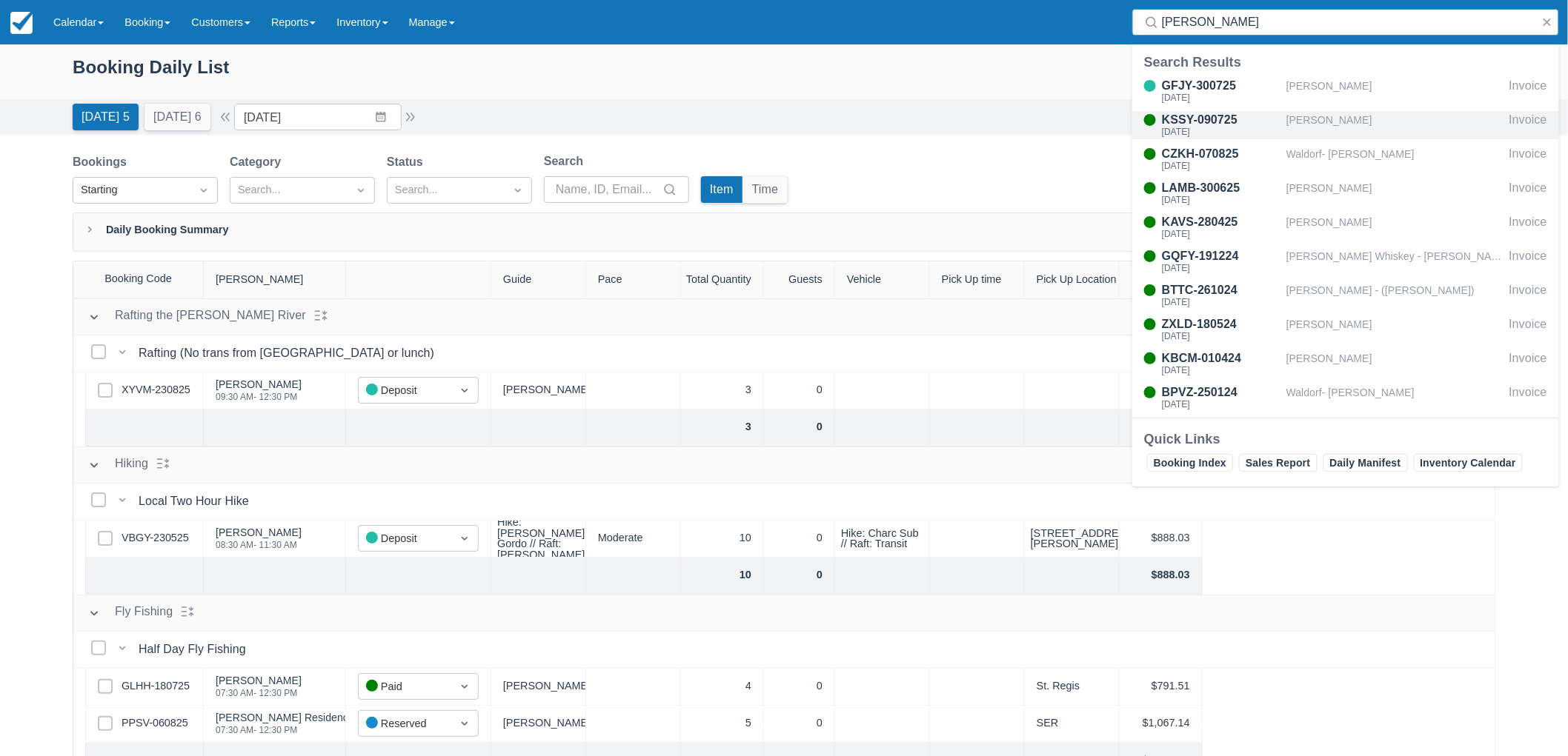
type input "[PERSON_NAME]"
click at [1266, 123] on div "KSSY-090725" at bounding box center [1220, 120] width 118 height 18
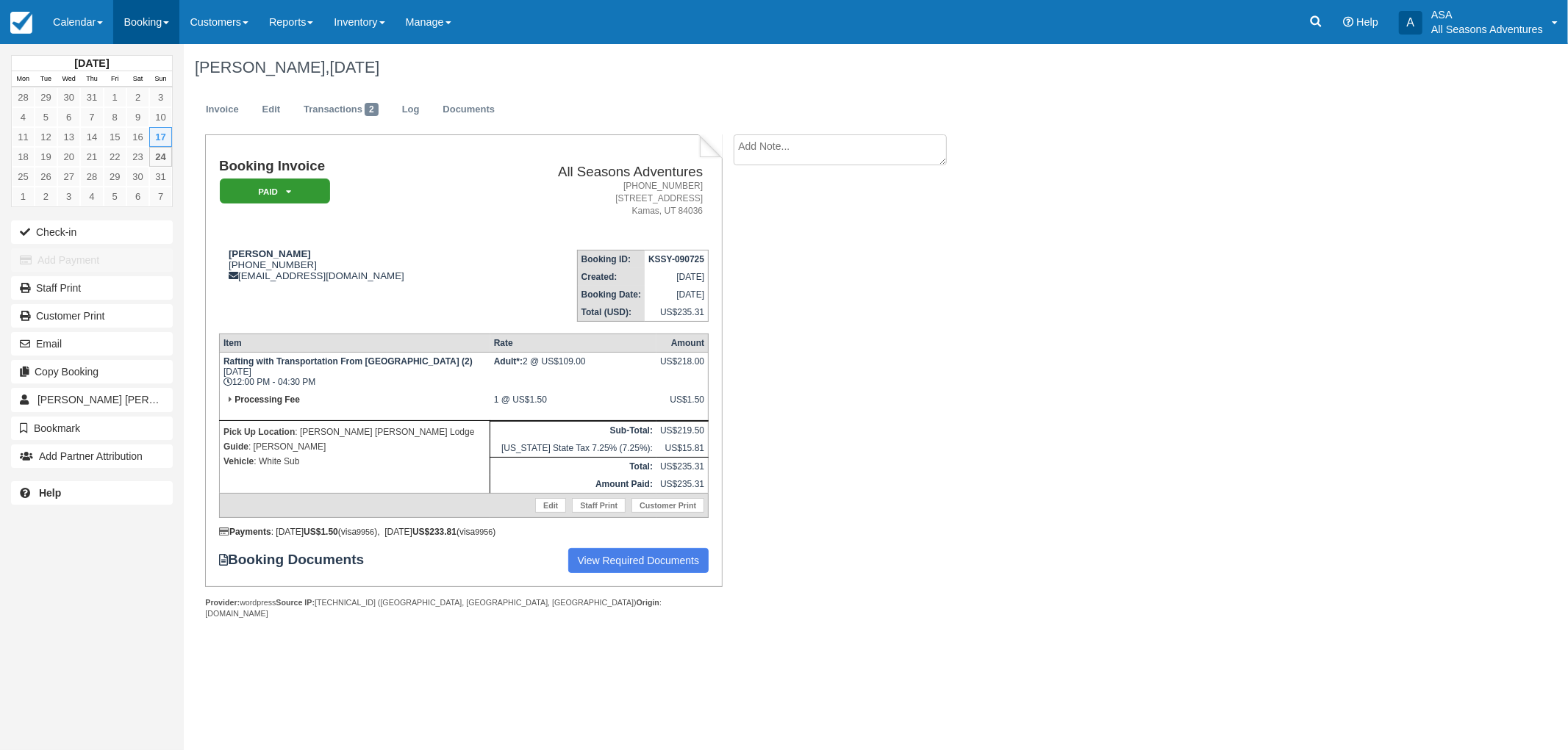
click at [151, 10] on link "Booking" at bounding box center [145, 22] width 66 height 44
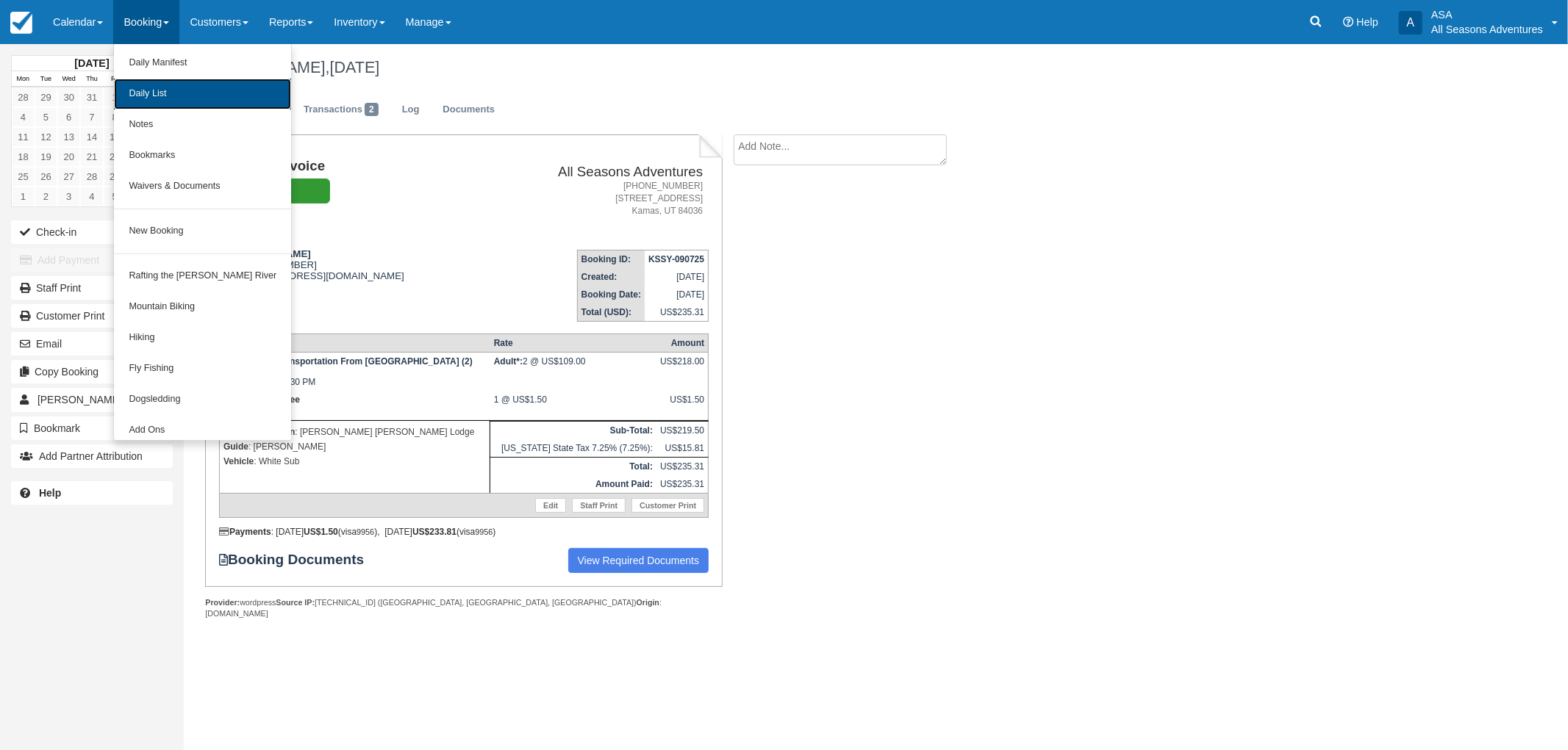
click at [169, 81] on link "Daily List" at bounding box center [202, 94] width 177 height 31
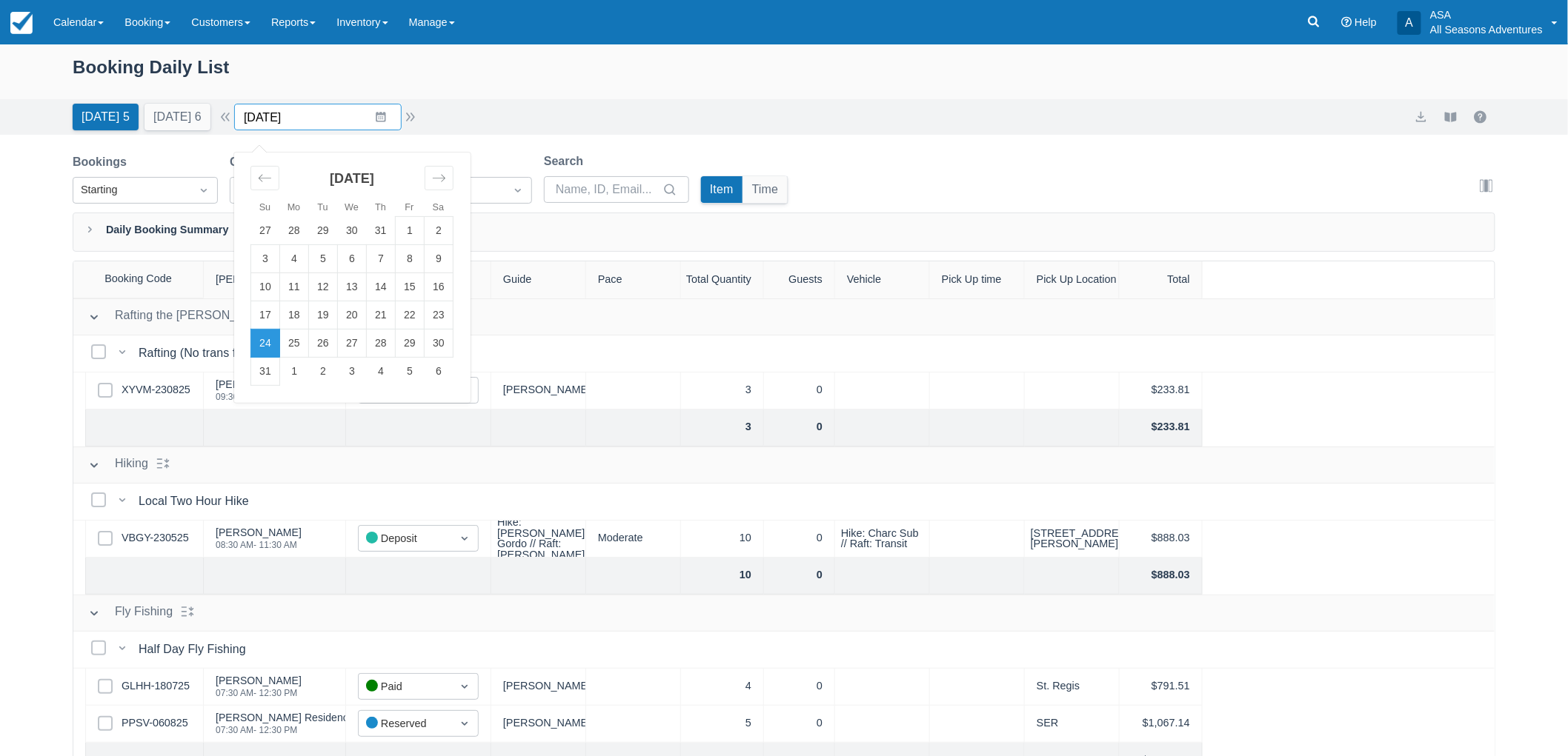
click at [391, 113] on input "[DATE]" at bounding box center [318, 116] width 167 height 27
click at [366, 303] on td "20" at bounding box center [353, 316] width 29 height 28
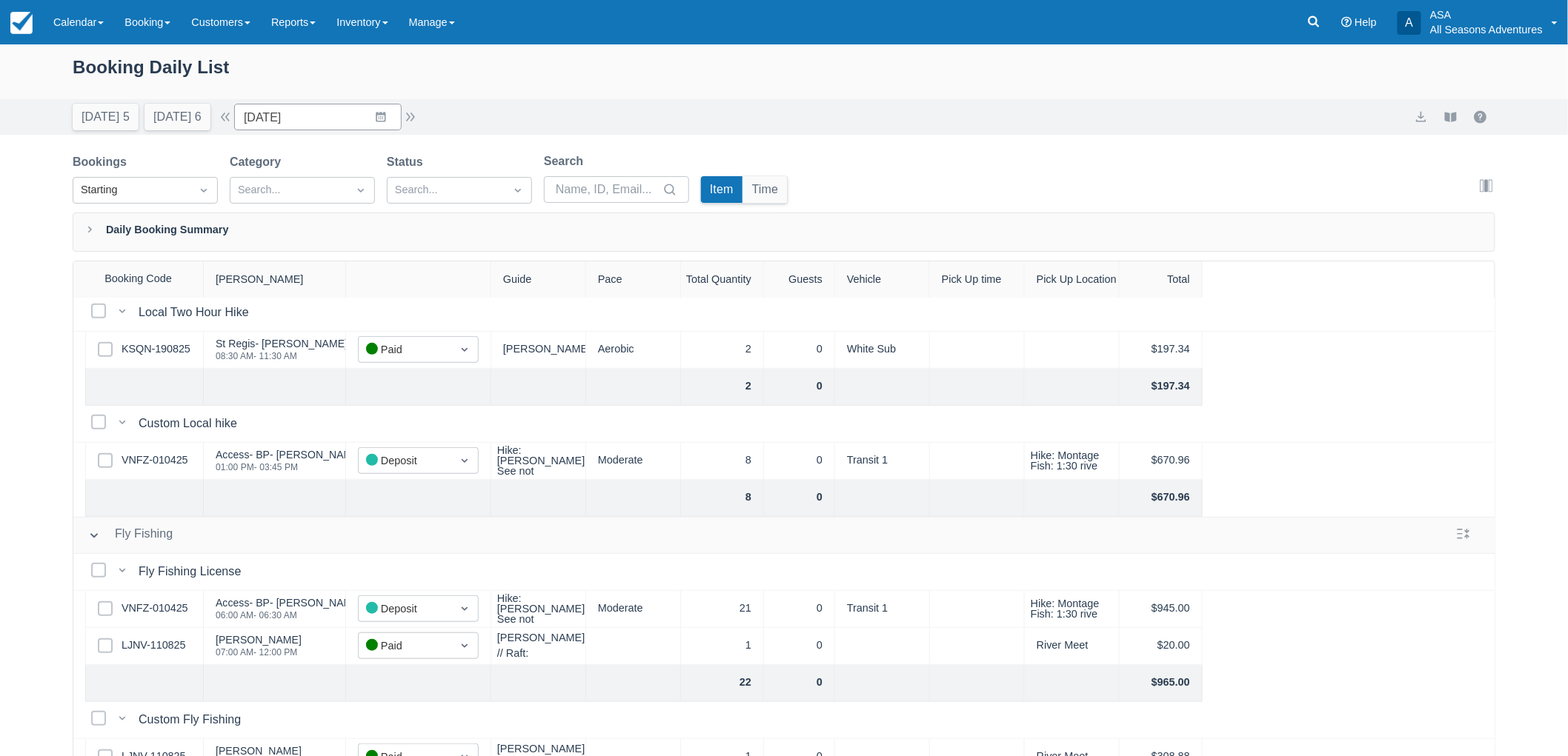
scroll to position [493, 0]
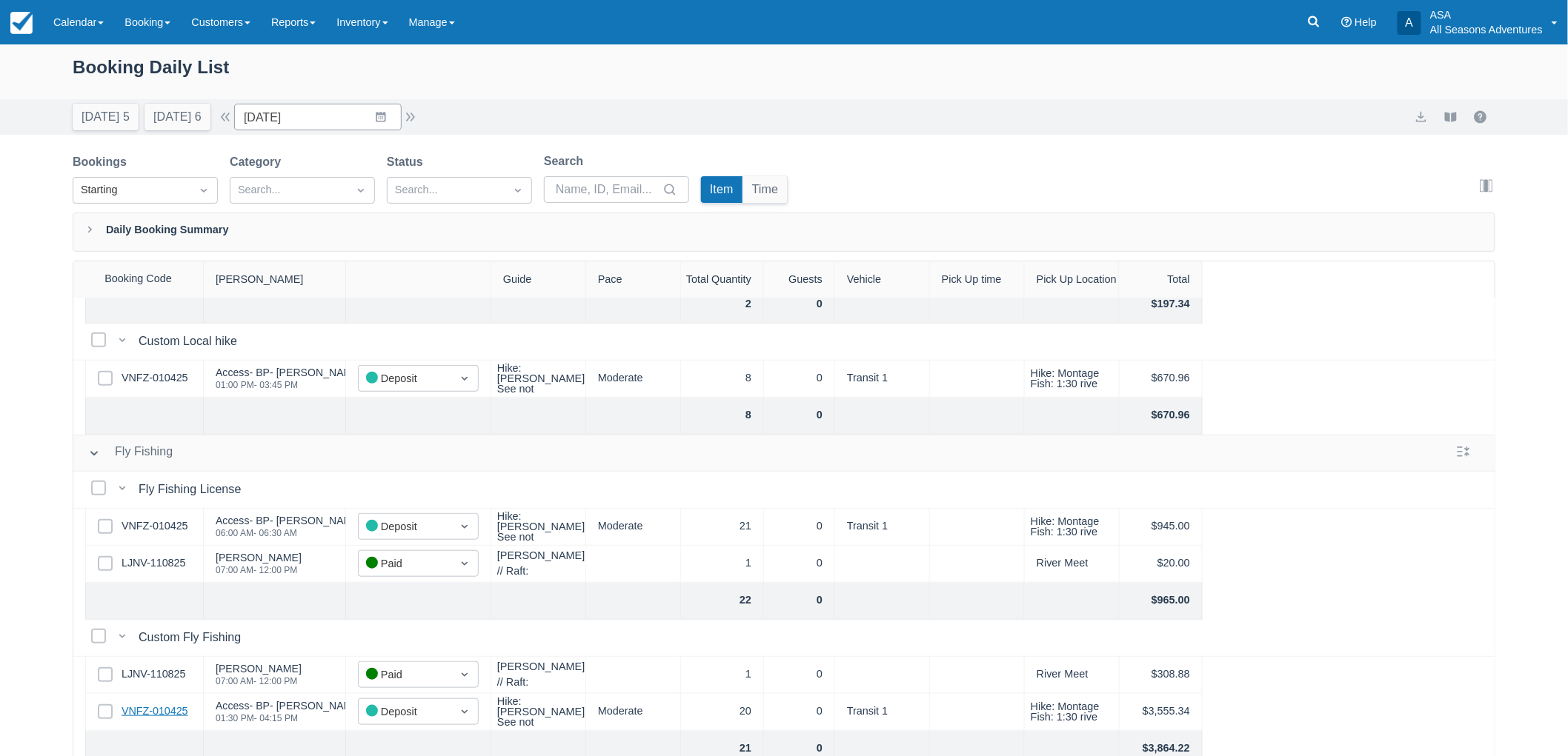
click at [161, 713] on link "VNFZ-010425" at bounding box center [154, 711] width 66 height 16
click at [175, 122] on button "[DATE] 6" at bounding box center [178, 116] width 66 height 27
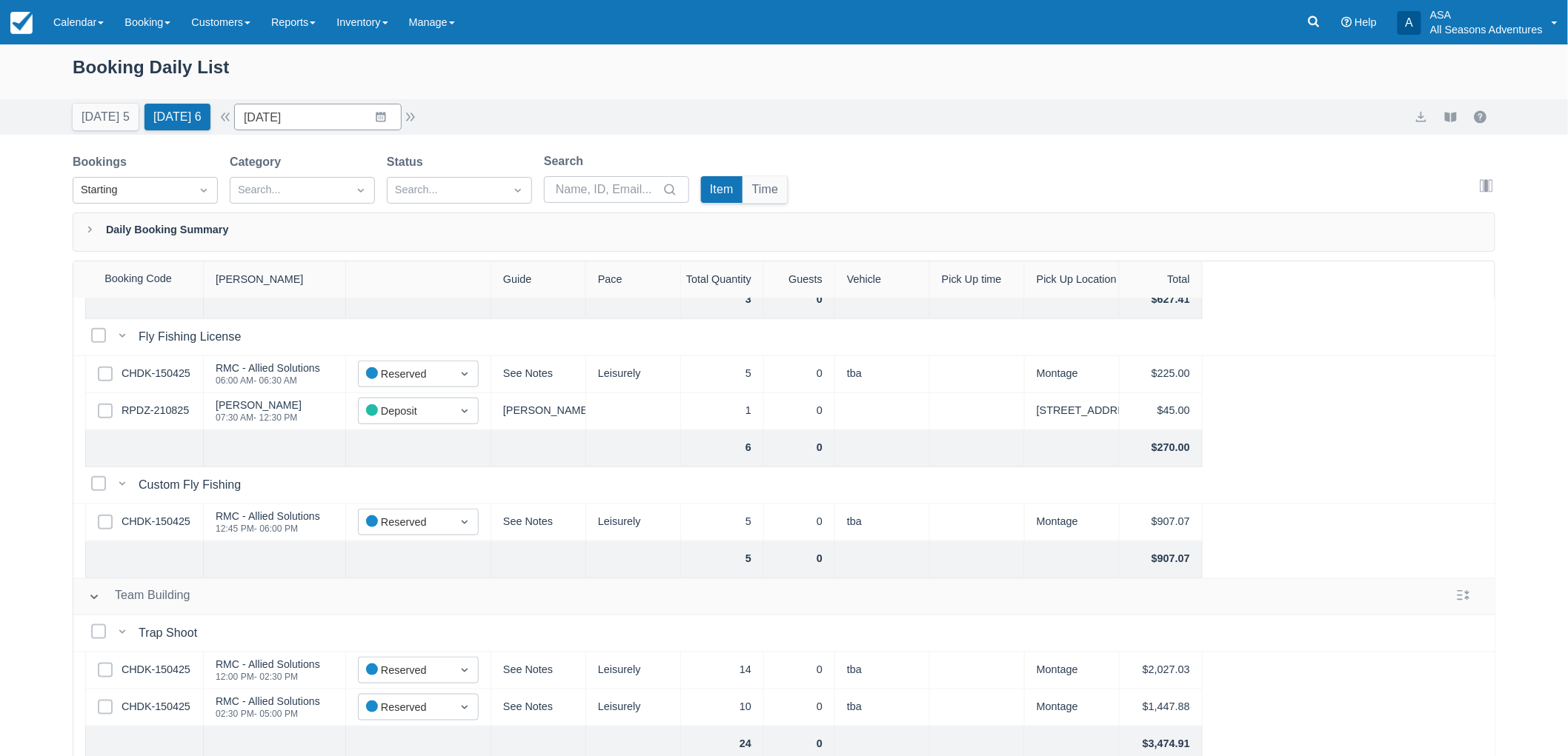
scroll to position [658, 0]
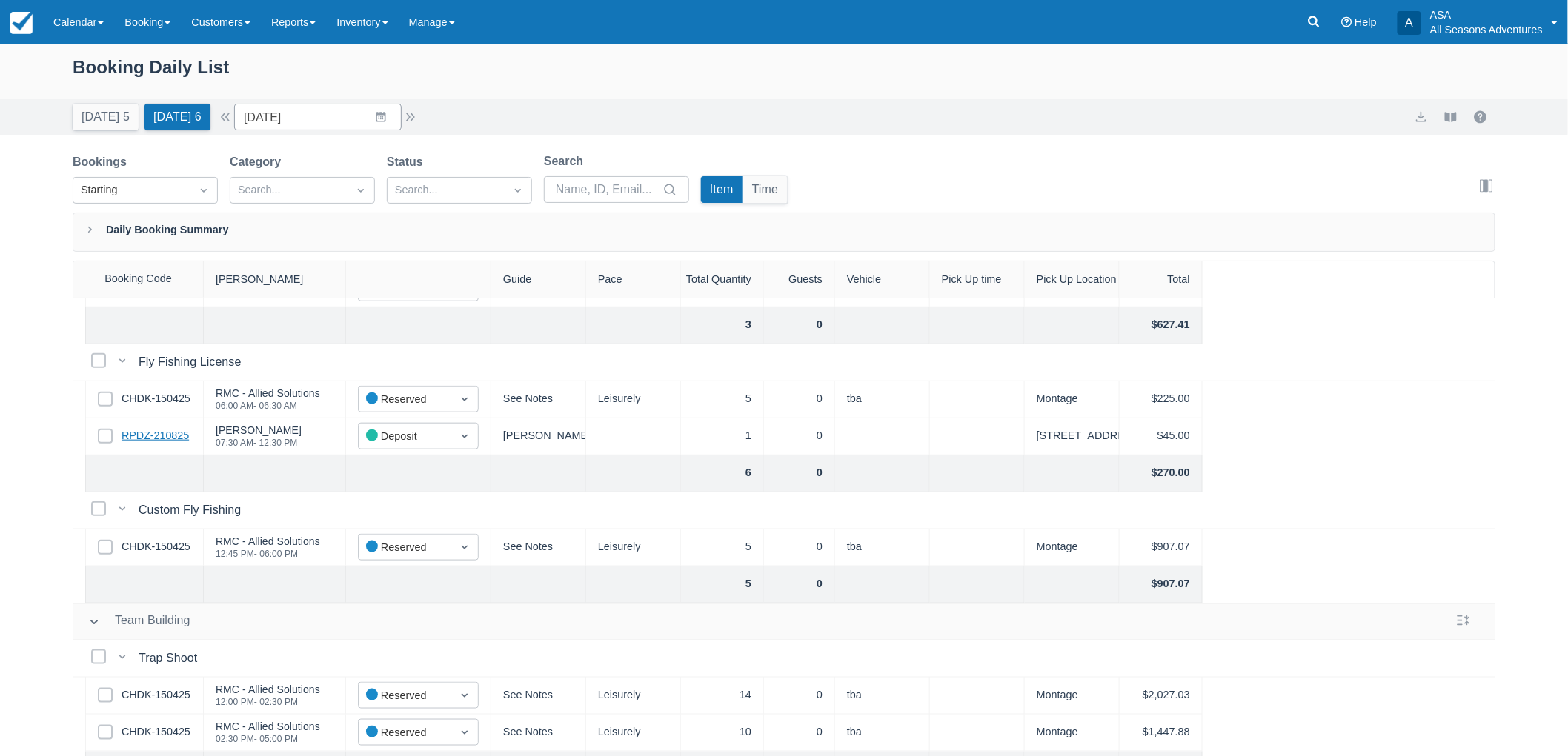
click at [174, 440] on link "RPDZ-210825" at bounding box center [155, 436] width 67 height 16
click at [371, 108] on input "[DATE]" at bounding box center [318, 116] width 167 height 27
click at [354, 312] on td "20" at bounding box center [353, 316] width 29 height 28
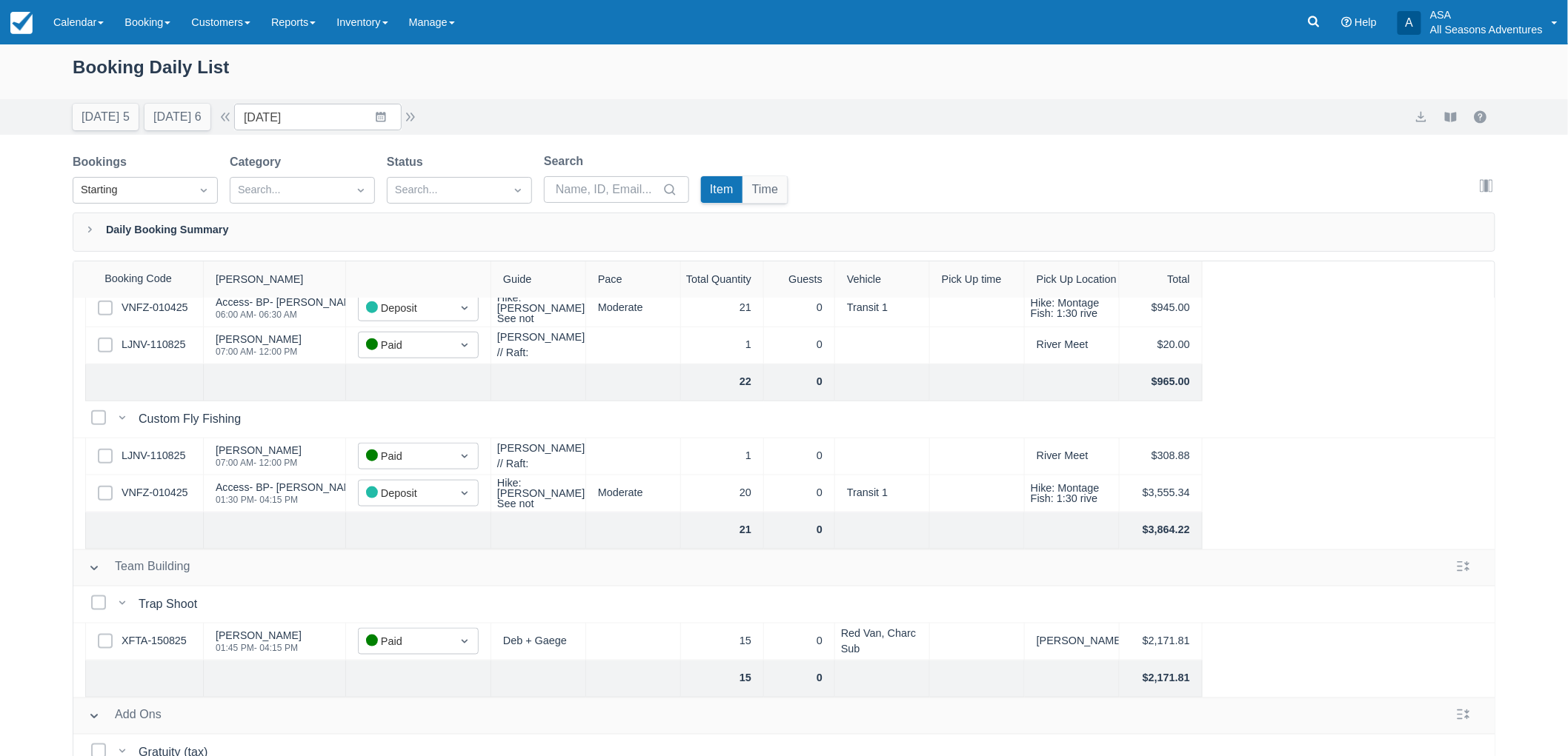
scroll to position [740, 0]
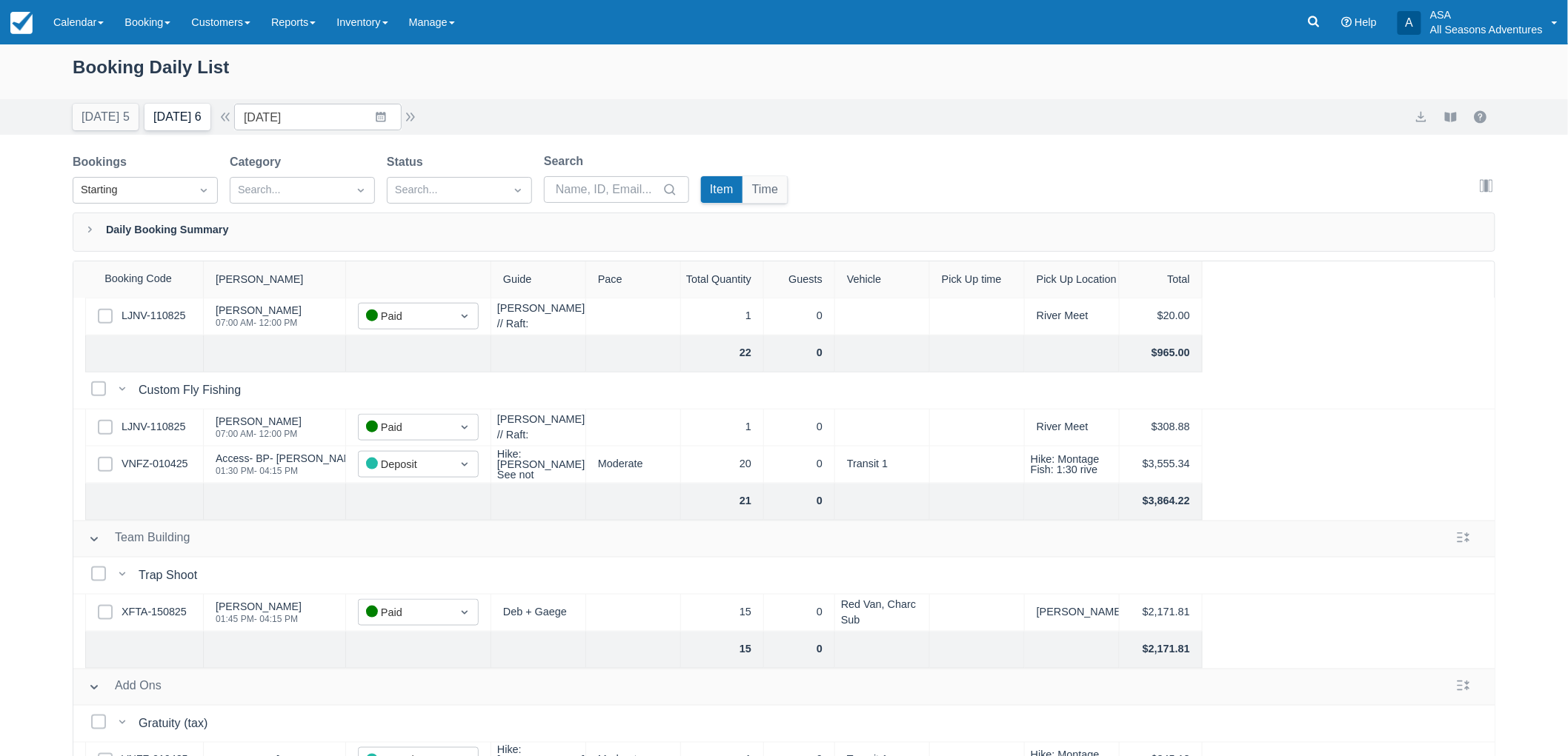
click at [176, 118] on button "[DATE] 6" at bounding box center [178, 116] width 66 height 27
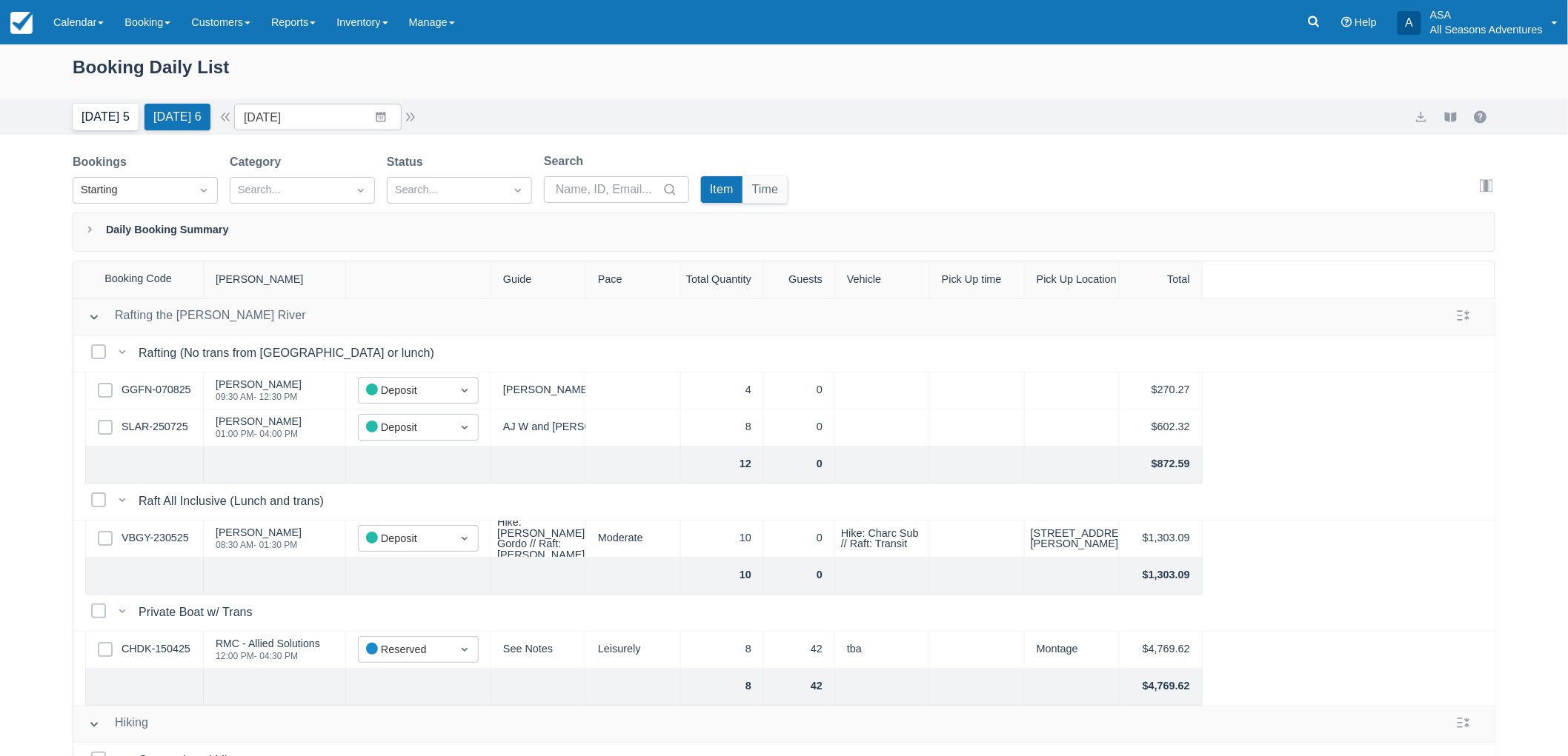
click at [128, 112] on button "[DATE] 5" at bounding box center [105, 116] width 66 height 27
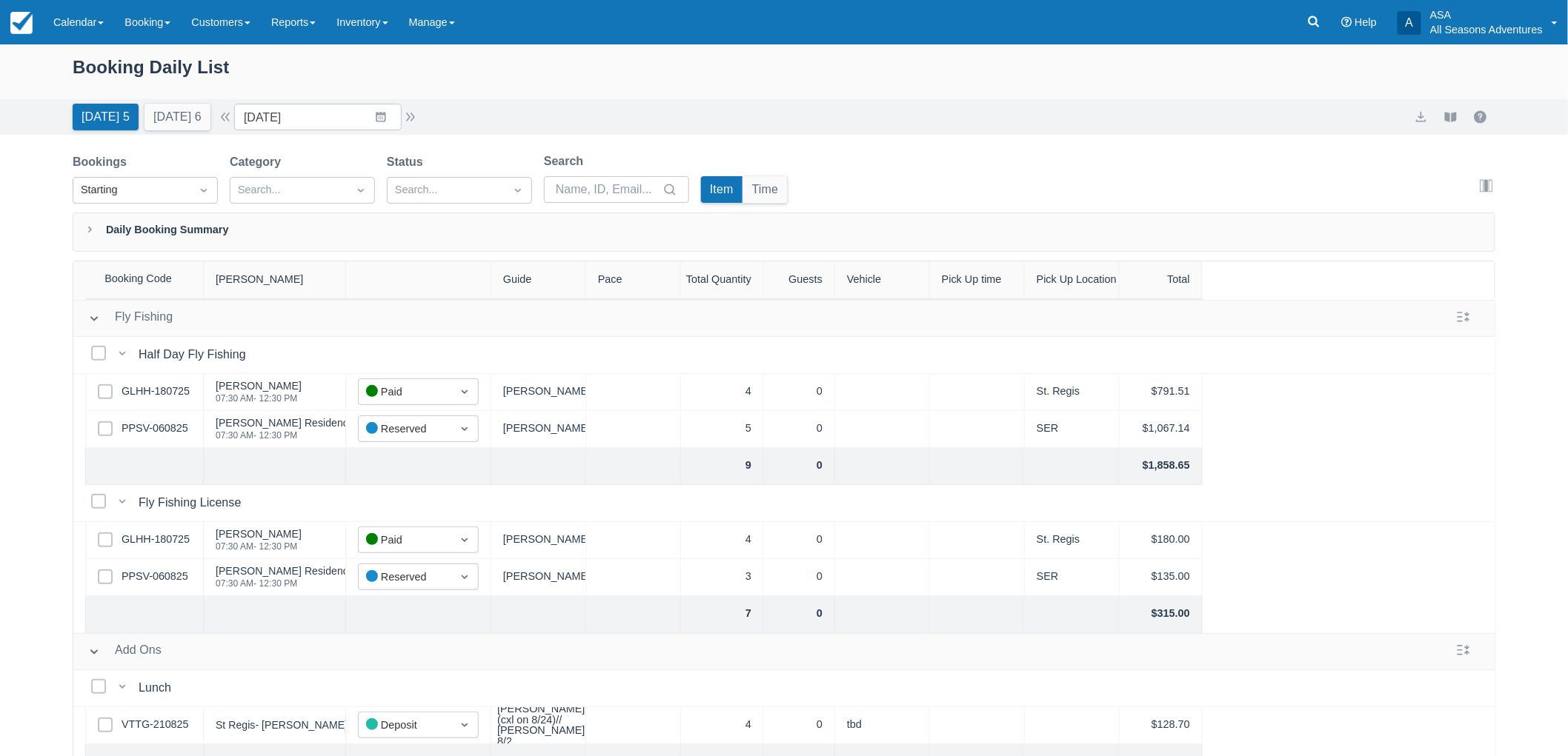
scroll to position [271, 0]
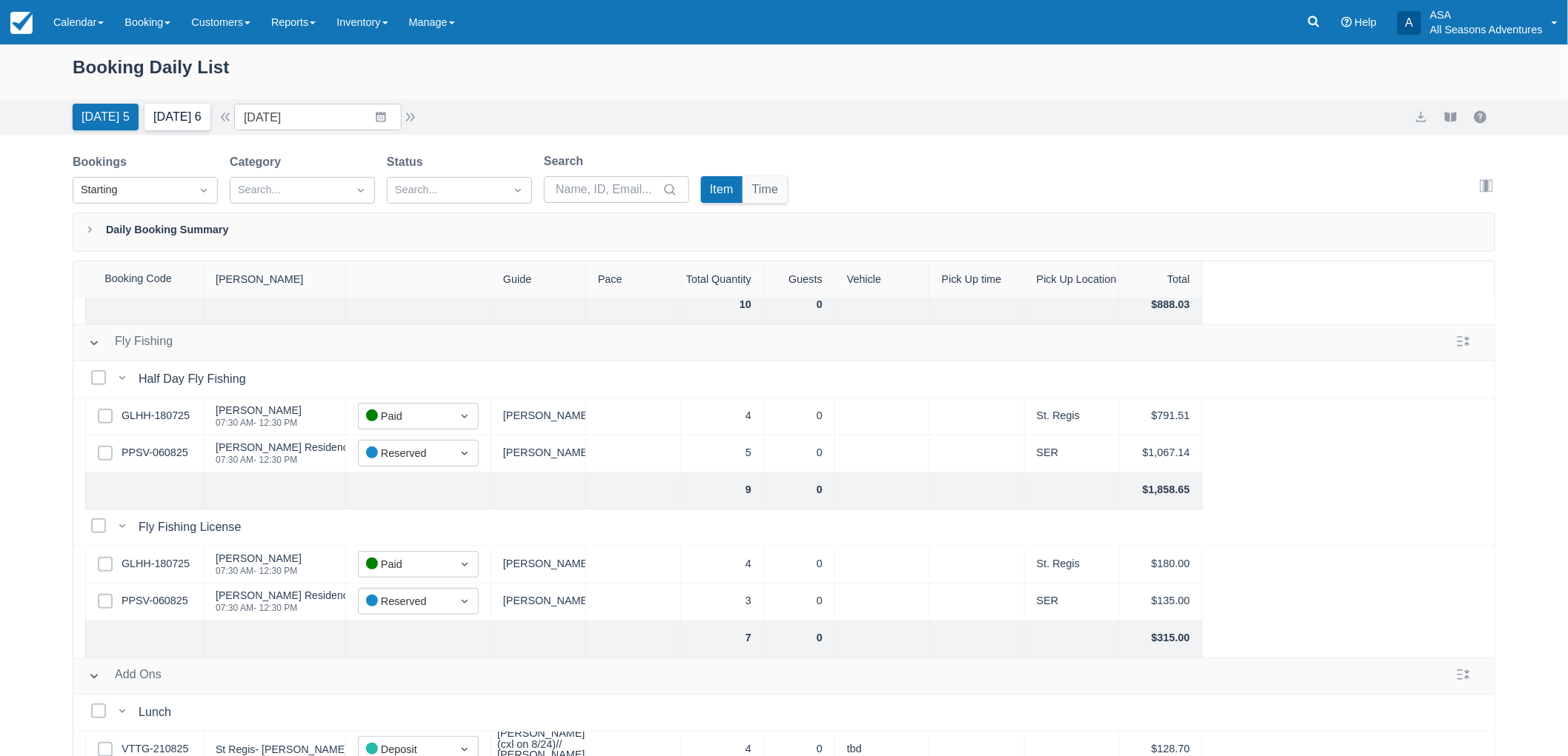
click at [160, 111] on button "[DATE] 6" at bounding box center [178, 116] width 66 height 27
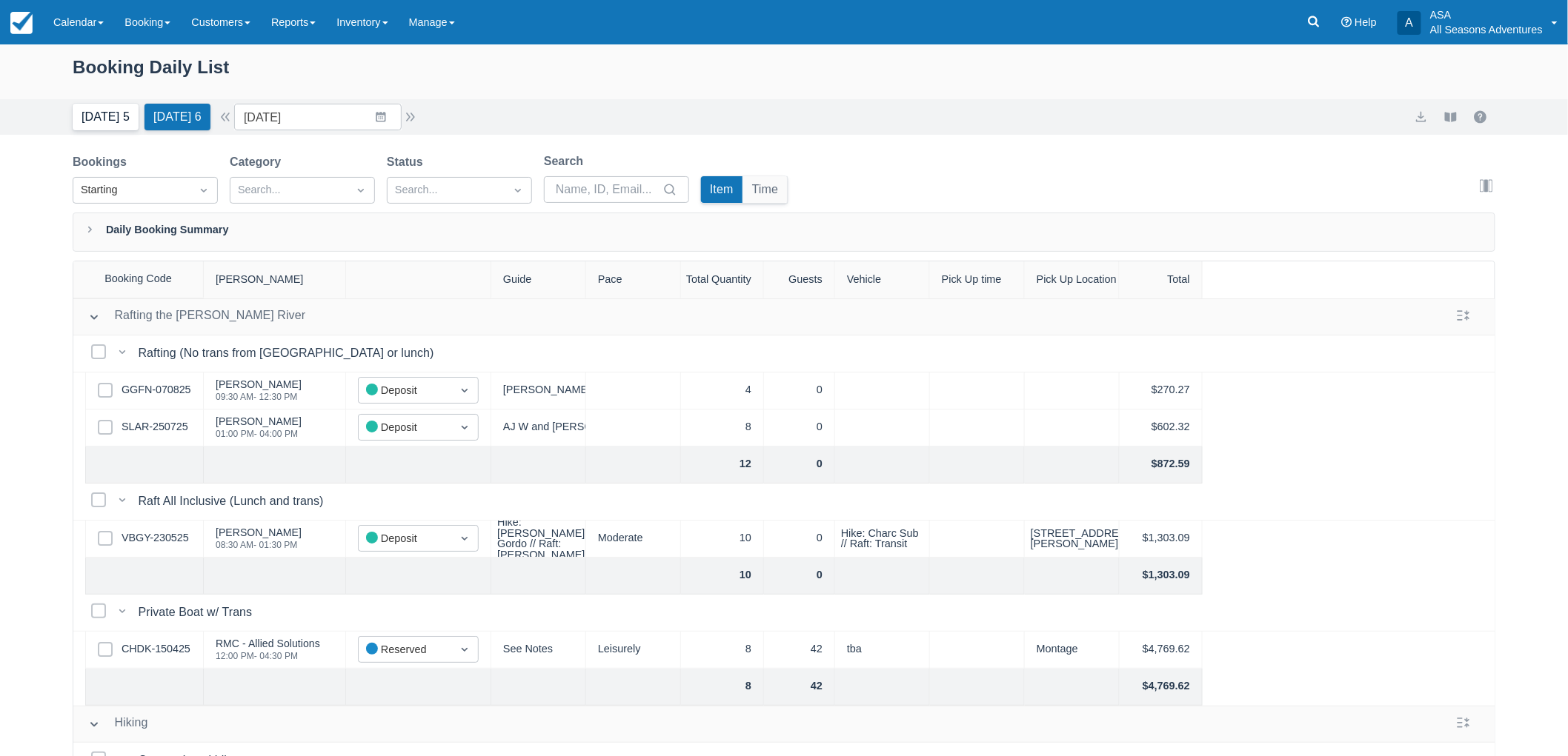
click at [98, 117] on button "[DATE] 5" at bounding box center [105, 116] width 66 height 27
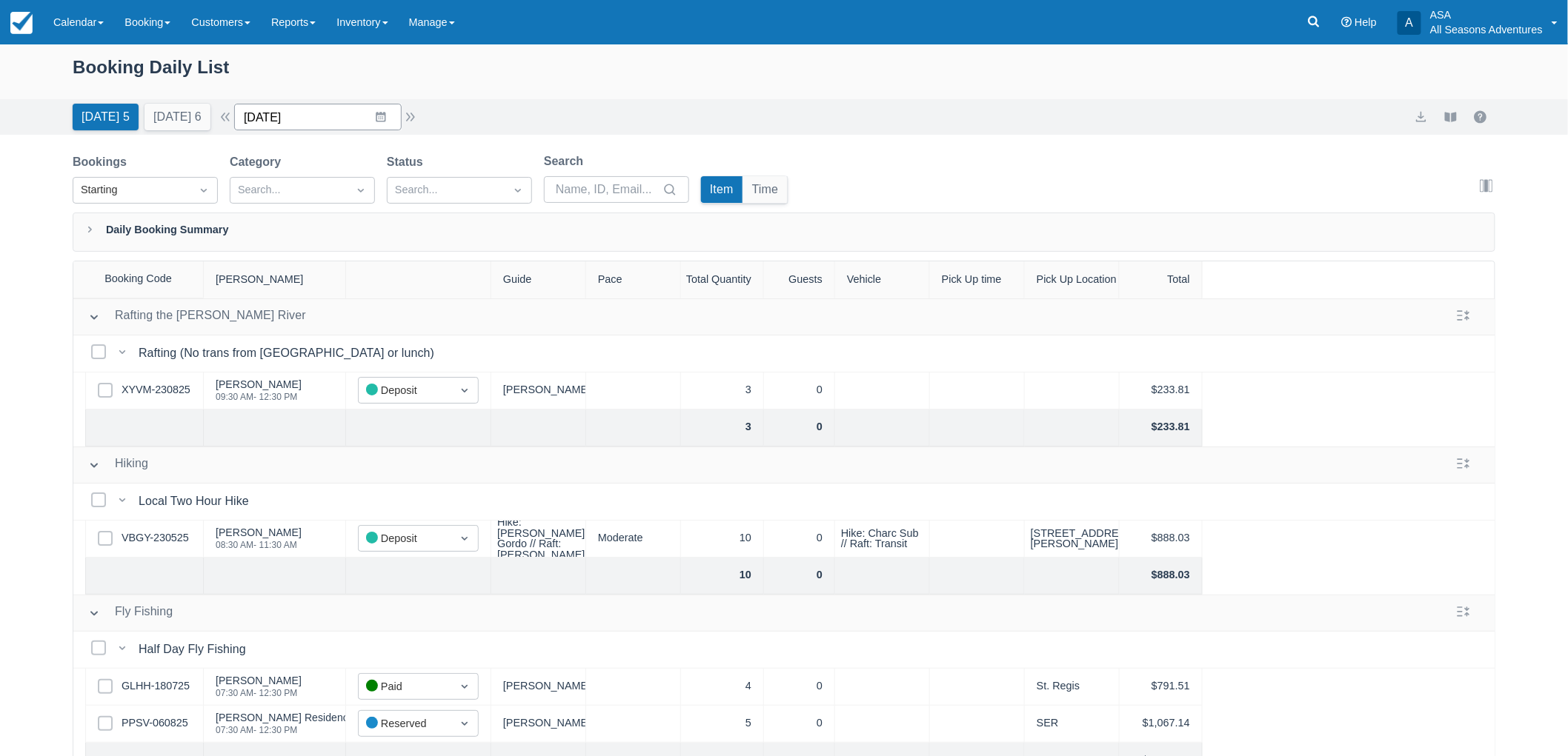
click at [389, 122] on input "[DATE]" at bounding box center [318, 116] width 167 height 27
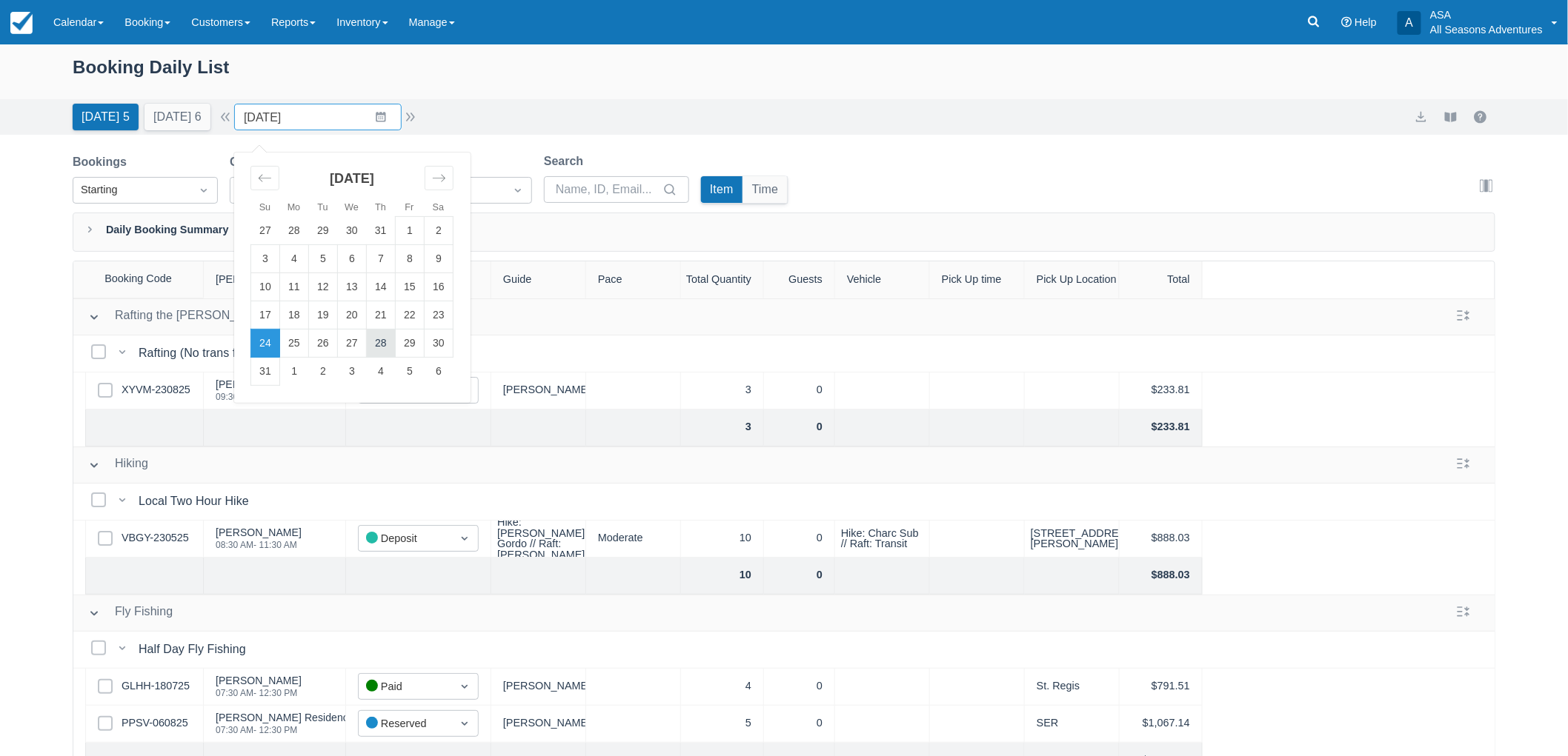
click at [381, 347] on td "28" at bounding box center [381, 343] width 29 height 28
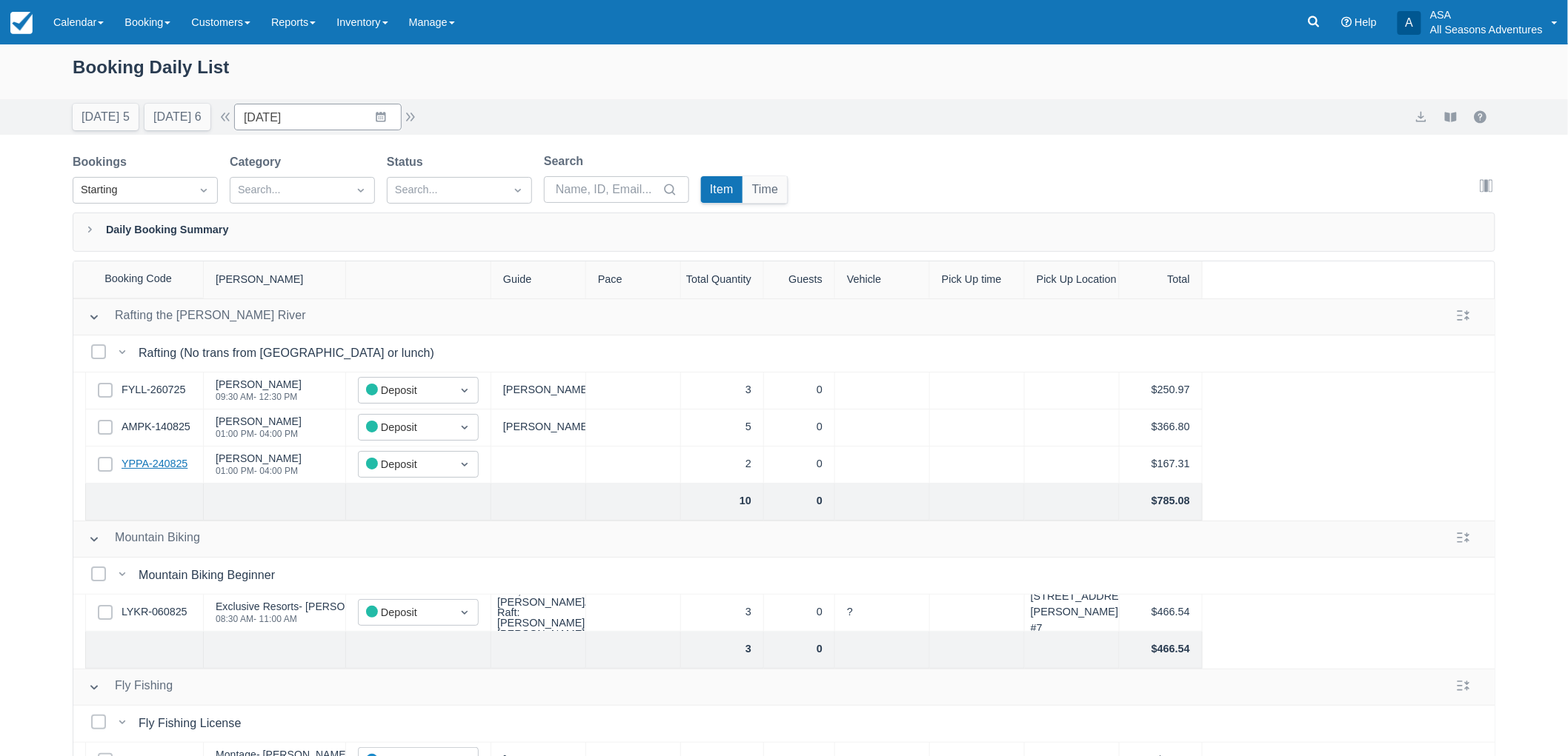
click at [160, 456] on link "YPPA-240825" at bounding box center [154, 464] width 66 height 16
click at [123, 119] on button "[DATE] 5" at bounding box center [105, 116] width 66 height 27
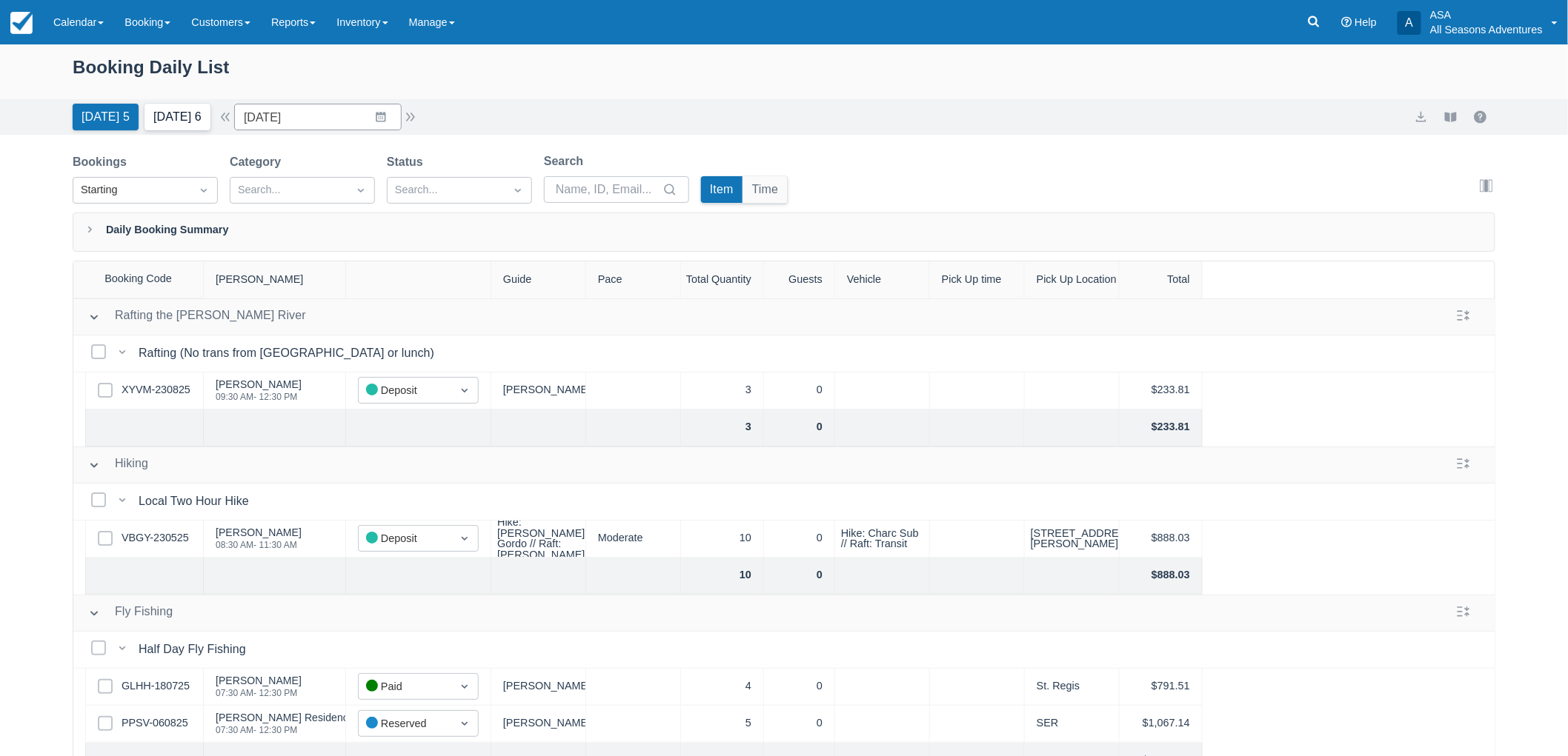
click at [191, 123] on button "[DATE] 6" at bounding box center [178, 116] width 66 height 27
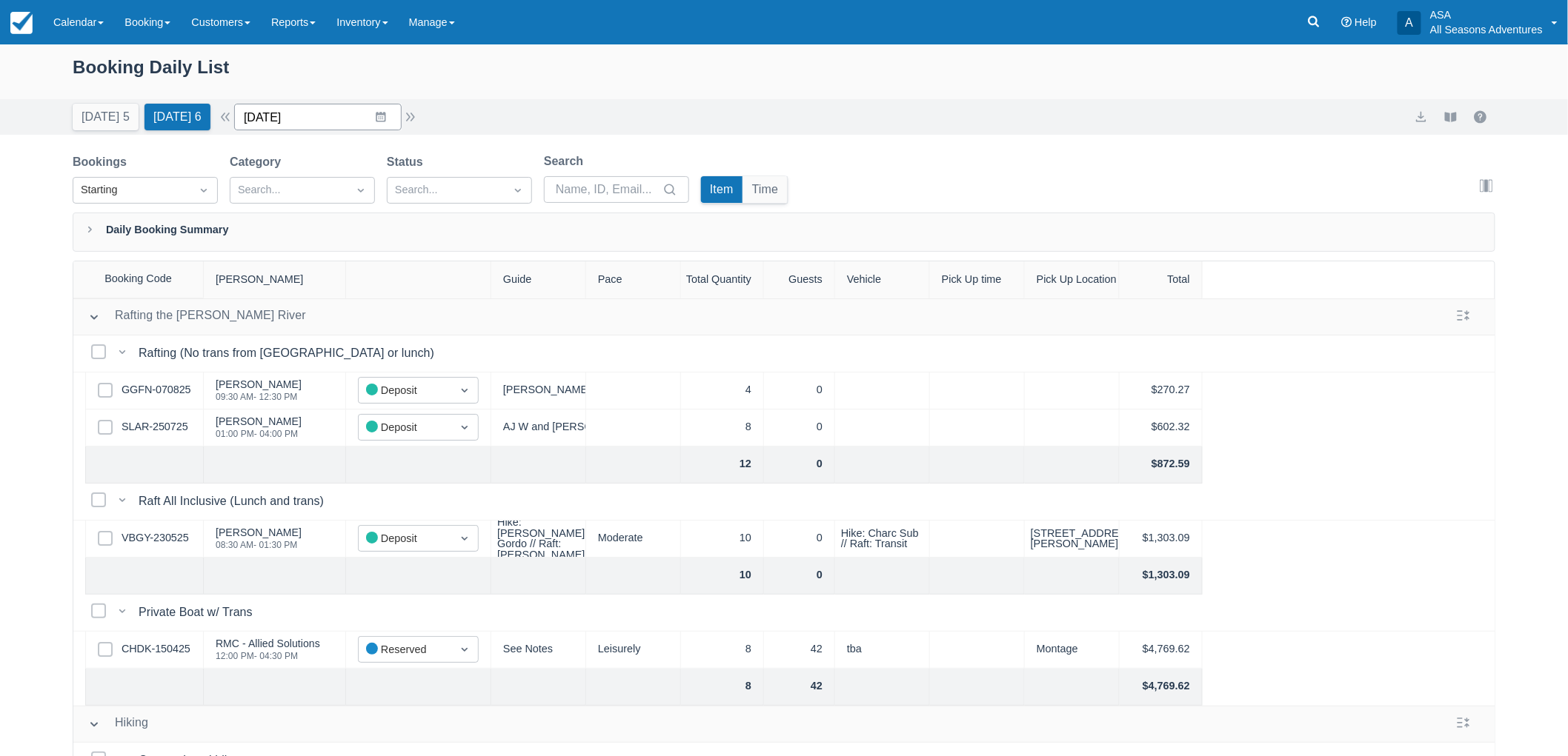
click at [349, 127] on input "[DATE]" at bounding box center [318, 116] width 167 height 27
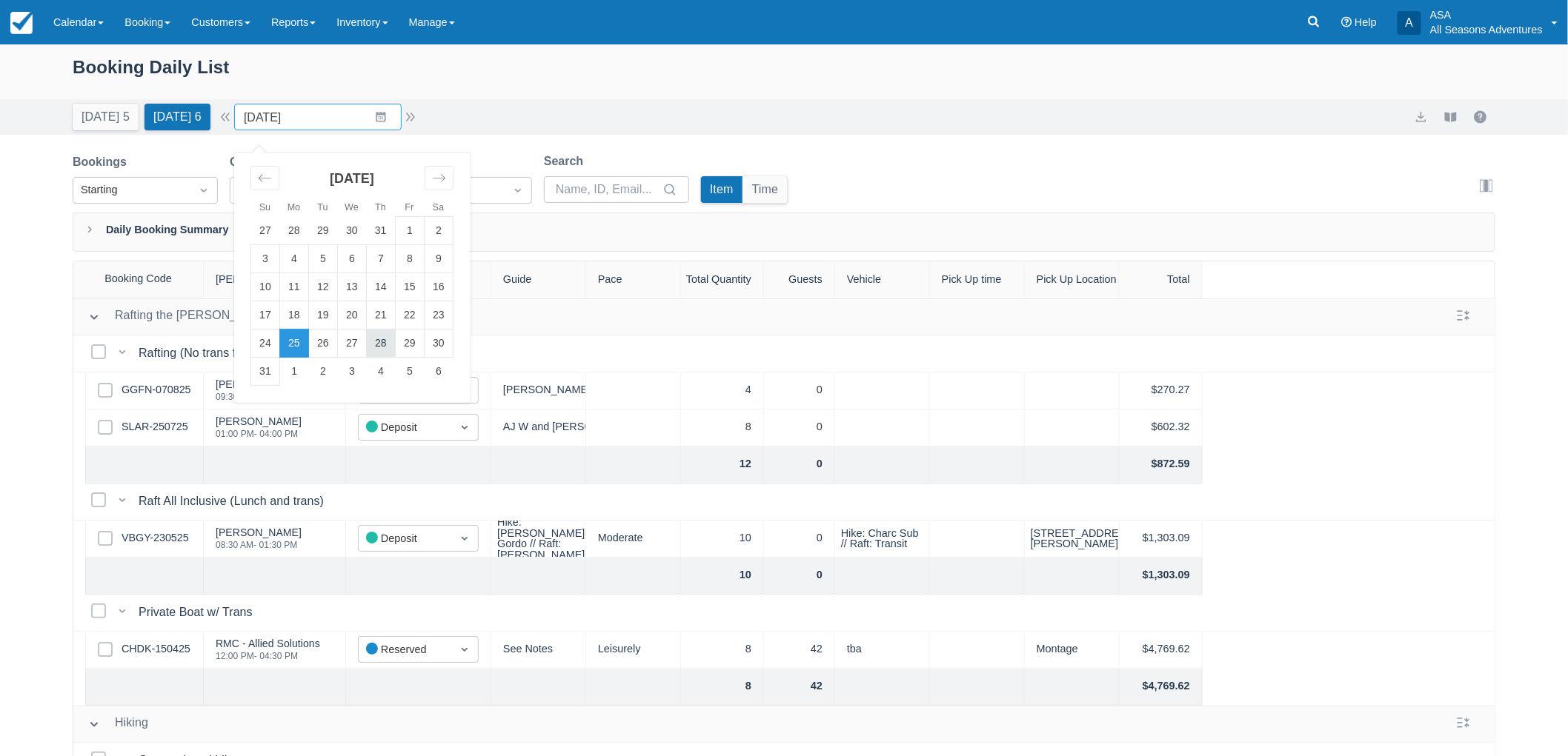
click at [396, 345] on td "28" at bounding box center [381, 343] width 29 height 28
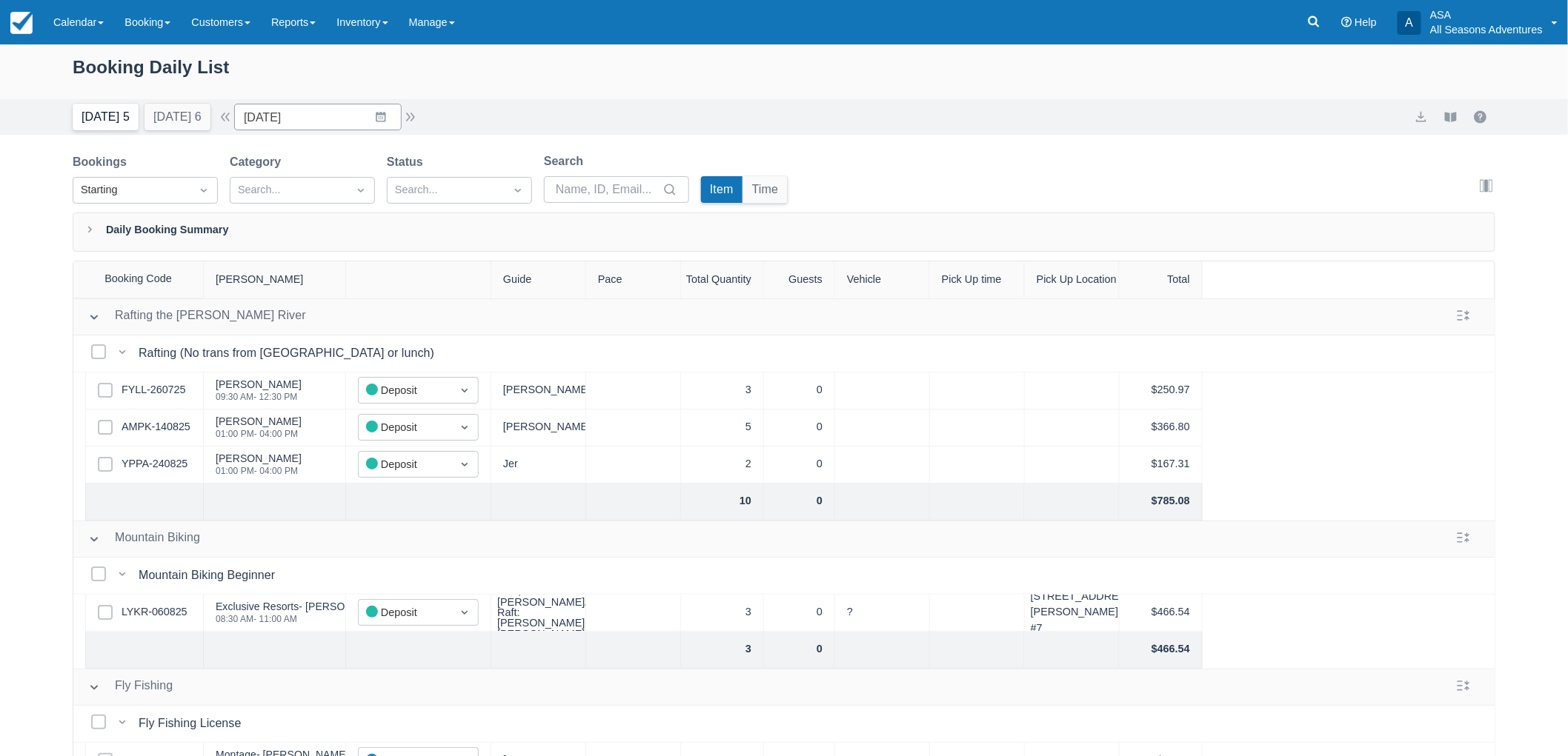
click at [99, 104] on button "[DATE] 5" at bounding box center [105, 116] width 66 height 27
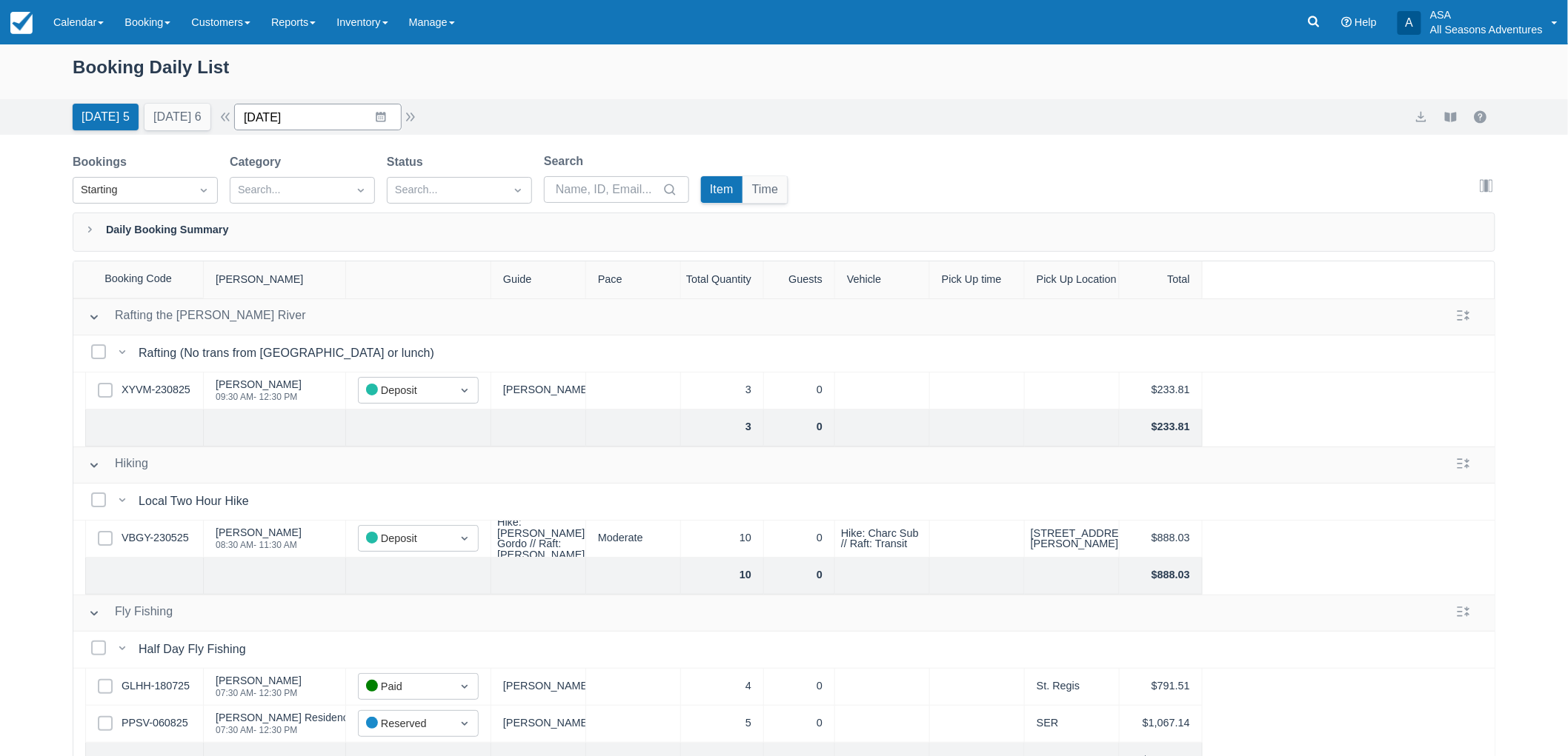
click at [363, 117] on input "[DATE]" at bounding box center [318, 116] width 167 height 27
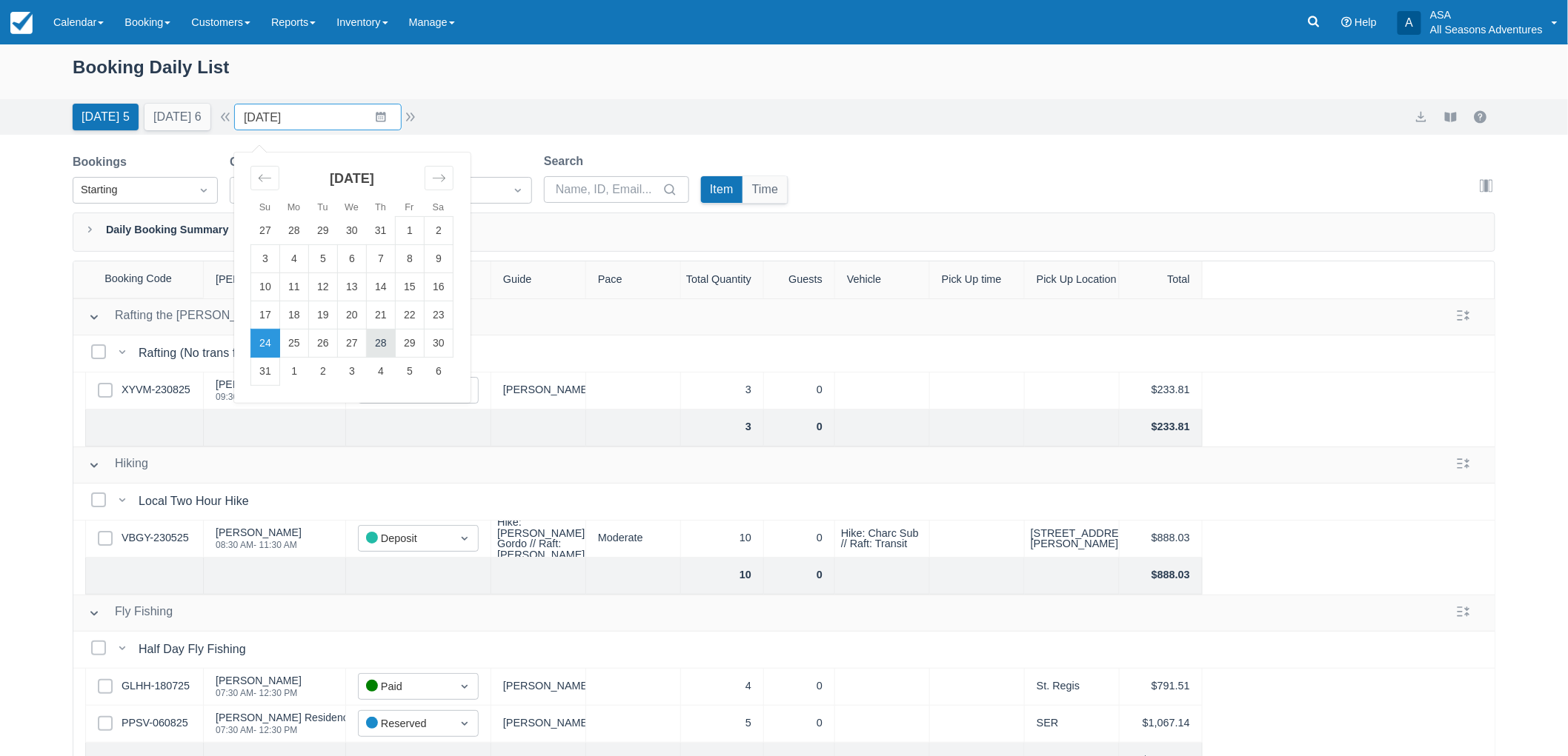
click at [386, 339] on td "28" at bounding box center [381, 343] width 29 height 28
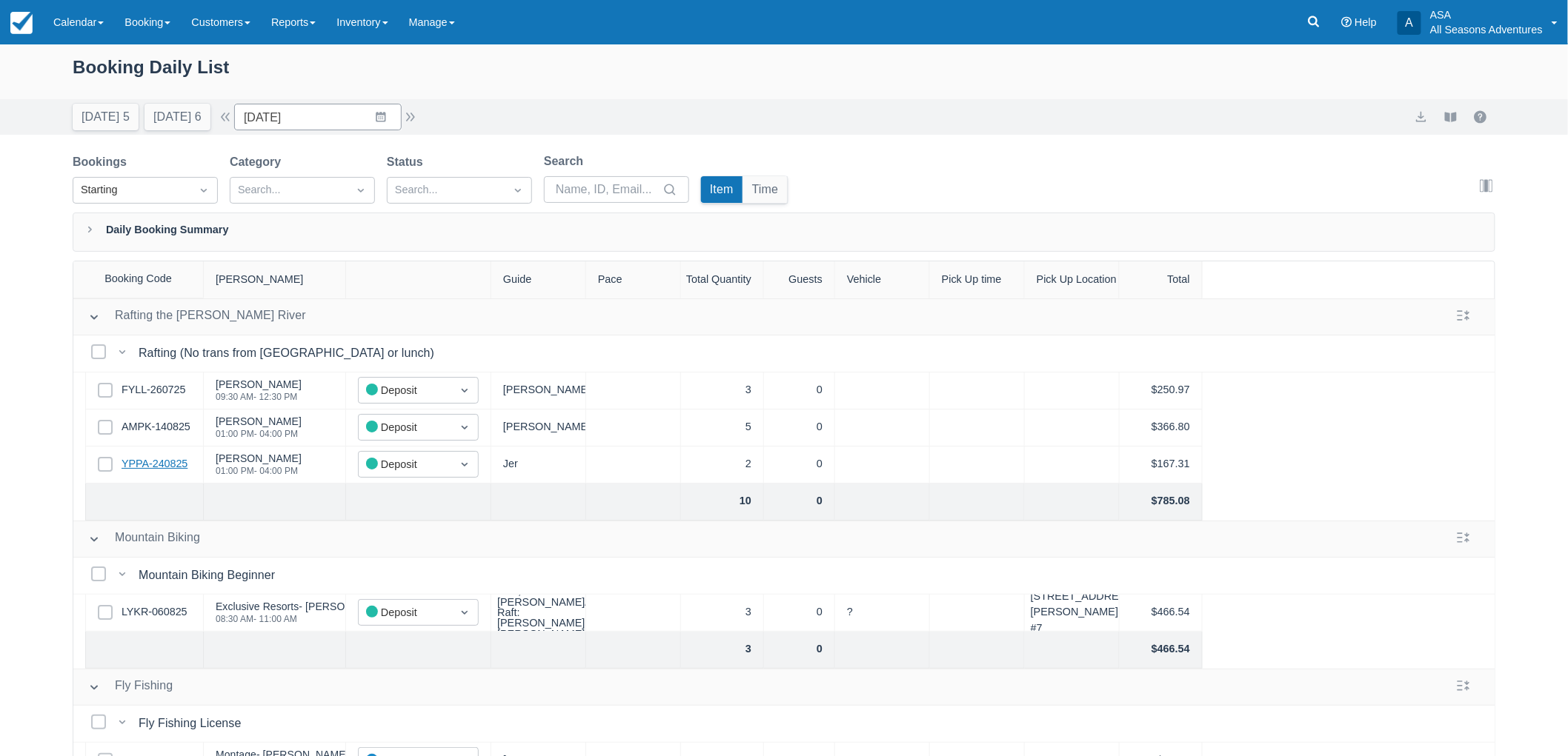
click at [150, 465] on link "YPPA-240825" at bounding box center [154, 464] width 66 height 16
drag, startPoint x: 316, startPoint y: 475, endPoint x: 215, endPoint y: 455, distance: 103.0
click at [215, 455] on div "[PERSON_NAME] 01:00 PM - 04:00 PM" at bounding box center [274, 465] width 142 height 37
click at [241, 461] on div "[PERSON_NAME]" at bounding box center [259, 459] width 86 height 10
click at [0, 418] on div "Booking Daily List [DATE] 5 [DATE] 6 Date [DATE] Navigate forward to interact w…" at bounding box center [784, 438] width 1568 height 787
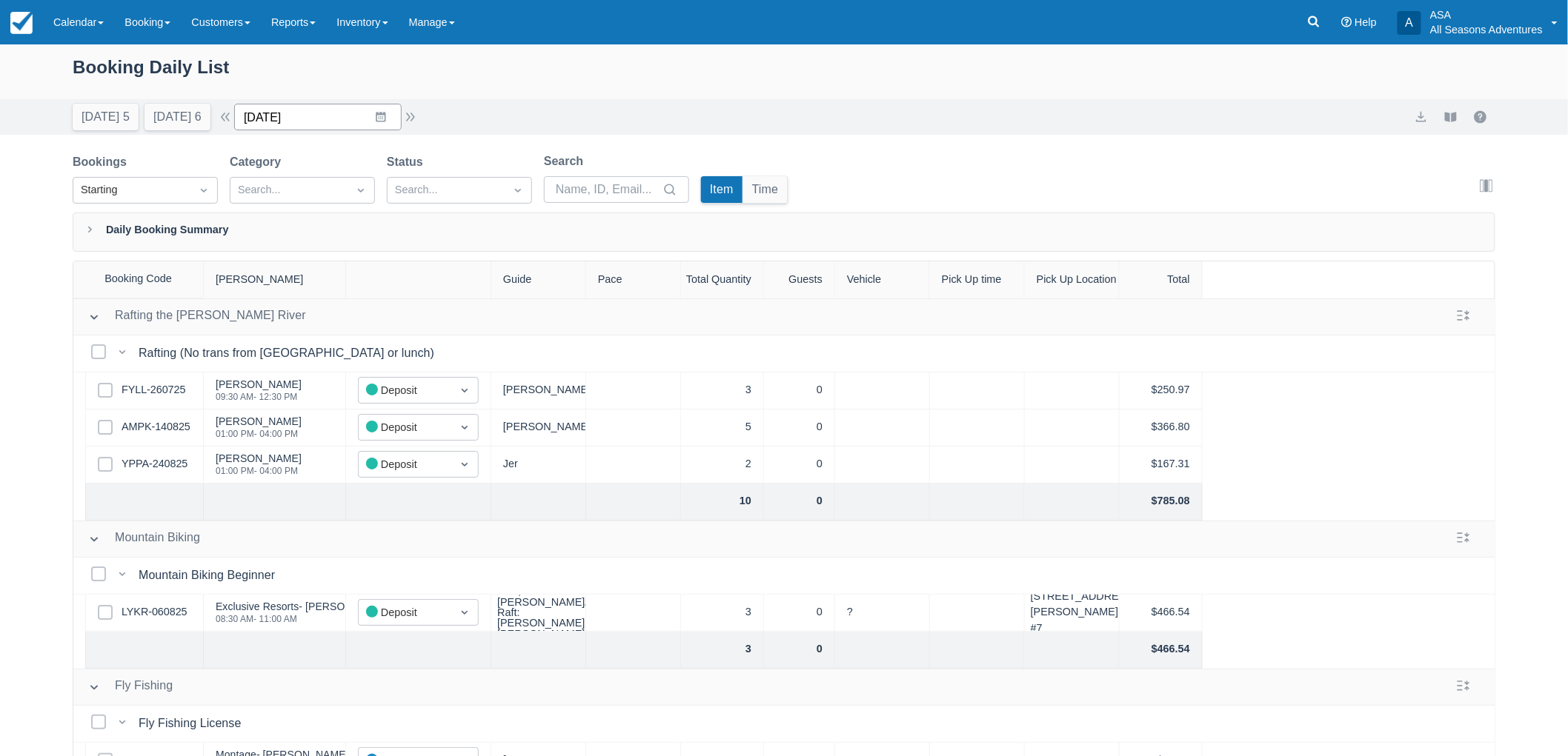
click at [328, 109] on input "[DATE]" at bounding box center [318, 116] width 167 height 27
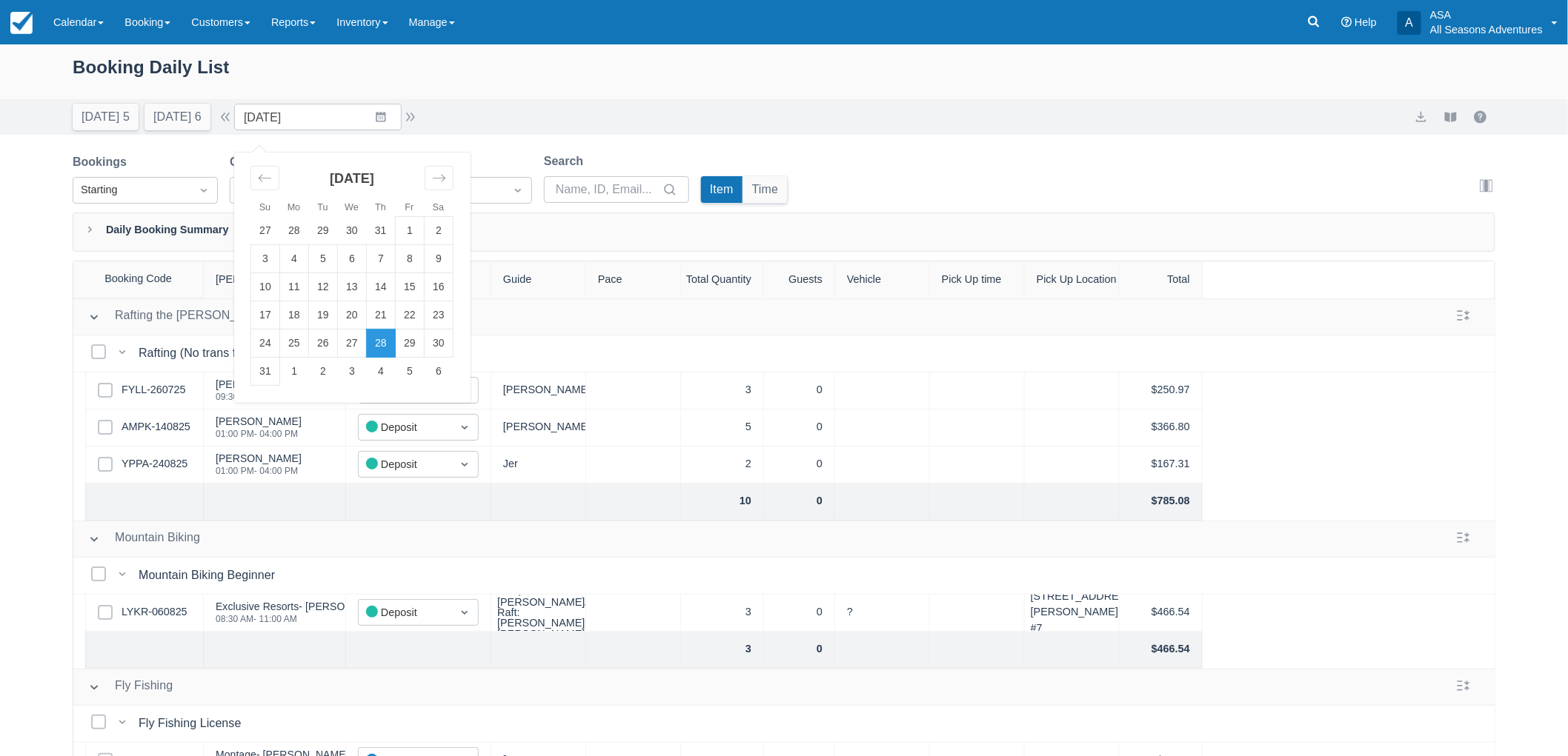
click at [292, 60] on div "Booking Daily List" at bounding box center [784, 75] width 1423 height 43
click at [372, 109] on input "[DATE]" at bounding box center [318, 116] width 167 height 27
click at [445, 178] on icon "Move forward to switch to the next month." at bounding box center [439, 178] width 13 height 8
click at [323, 280] on td "16" at bounding box center [323, 287] width 29 height 28
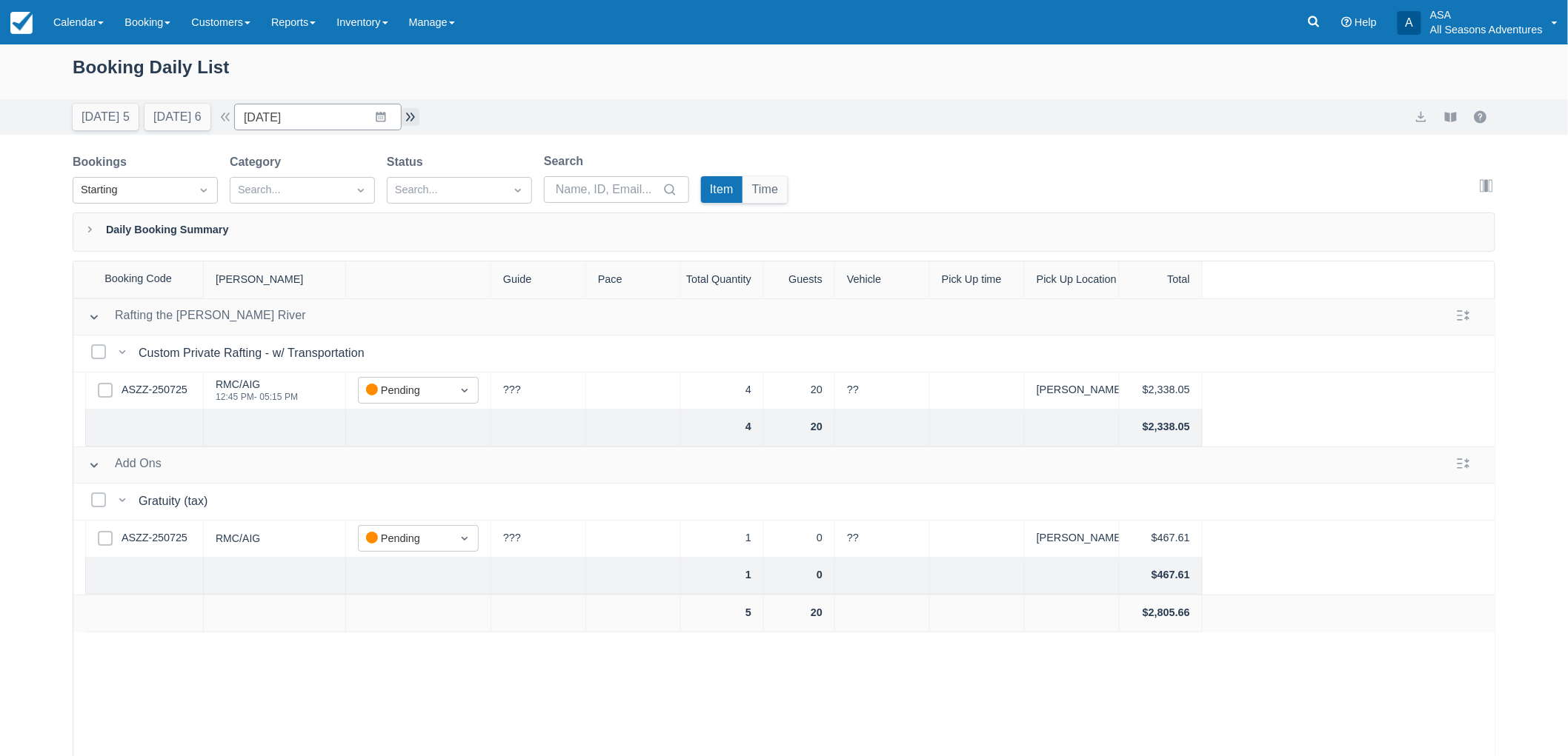
click at [415, 117] on button "button" at bounding box center [411, 116] width 18 height 18
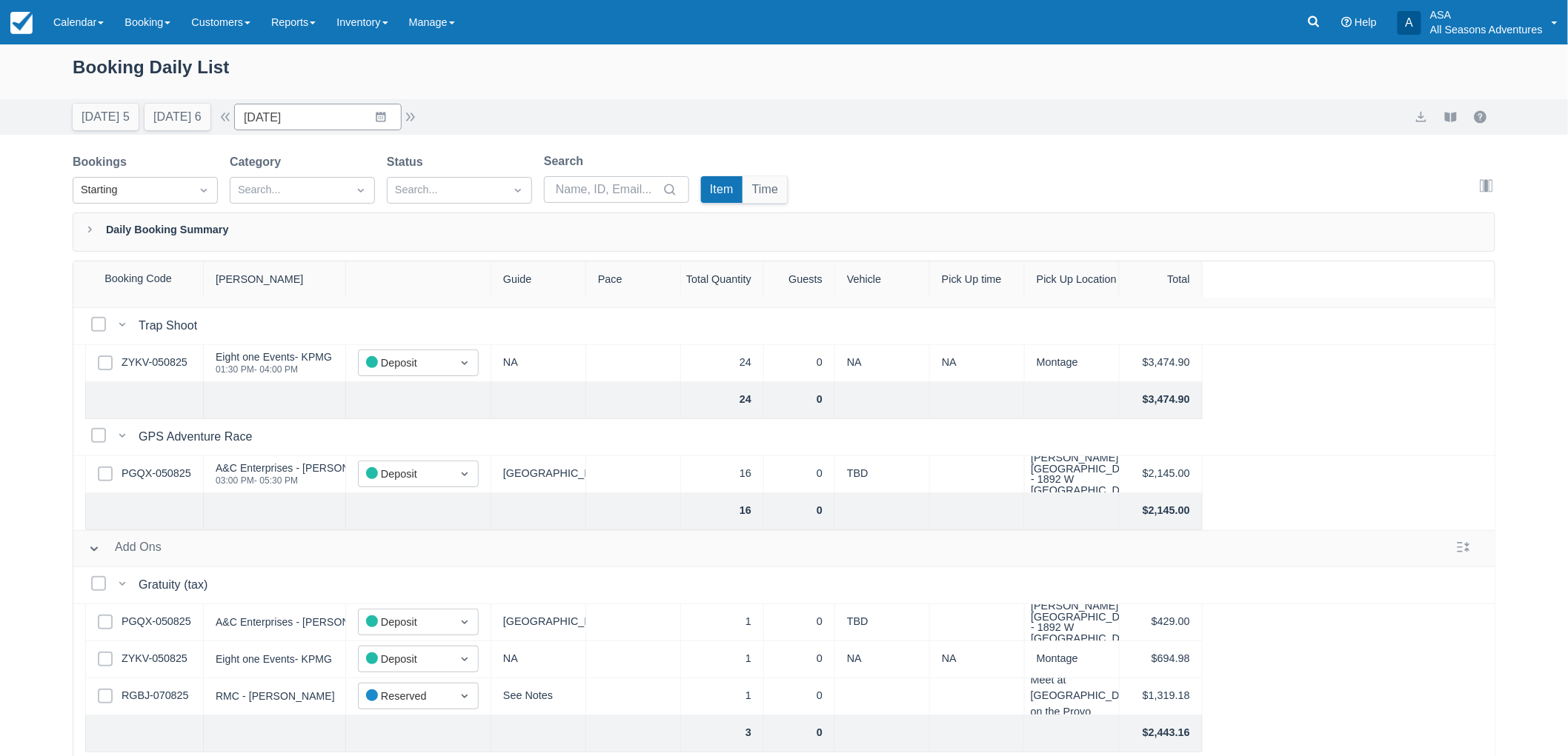
scroll to position [204, 0]
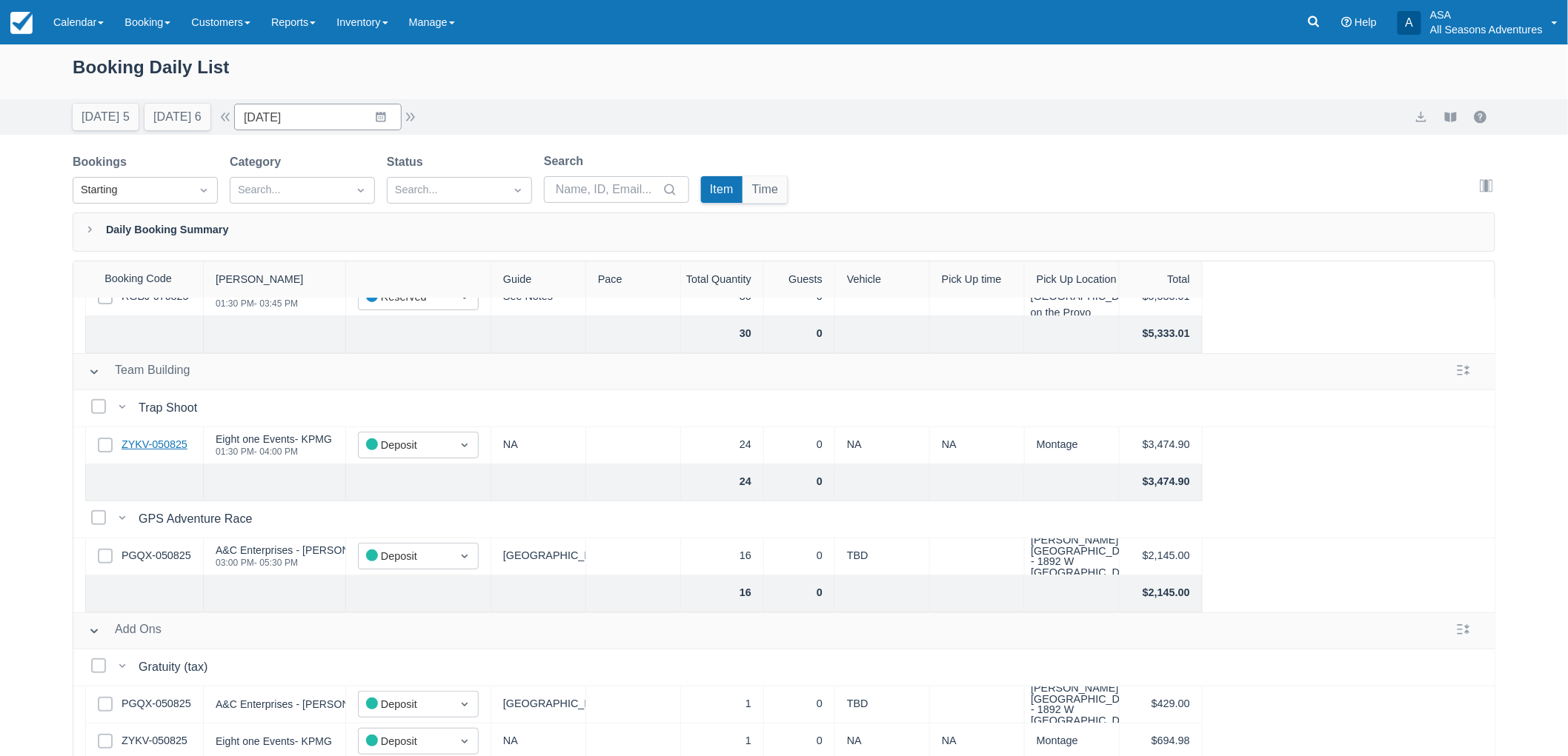
click at [149, 441] on link "ZYKV-050825" at bounding box center [154, 445] width 66 height 16
click at [168, 117] on button "[DATE] 6" at bounding box center [178, 116] width 66 height 27
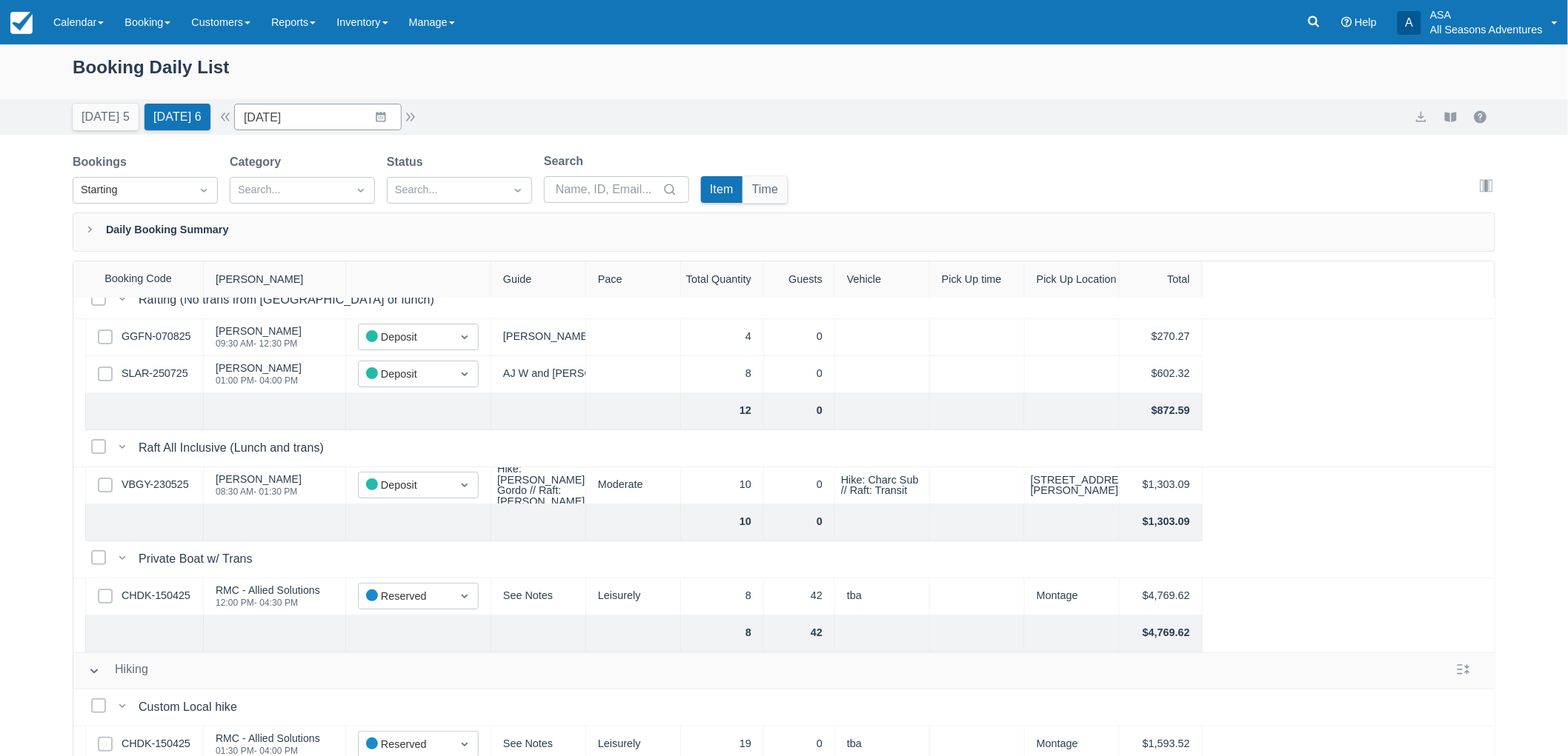
scroll to position [82, 0]
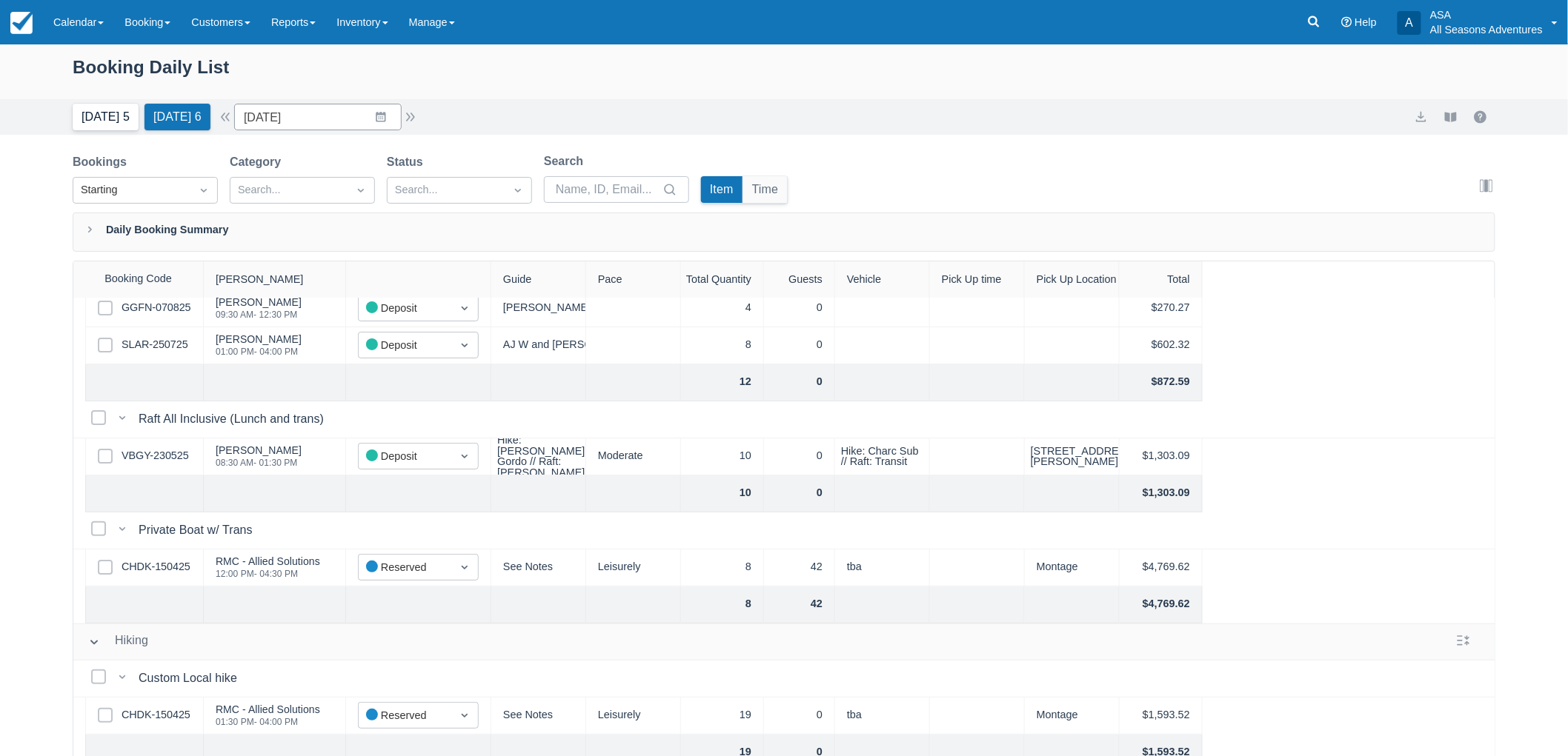
click at [128, 109] on button "[DATE] 5" at bounding box center [105, 116] width 66 height 27
type input "[DATE]"
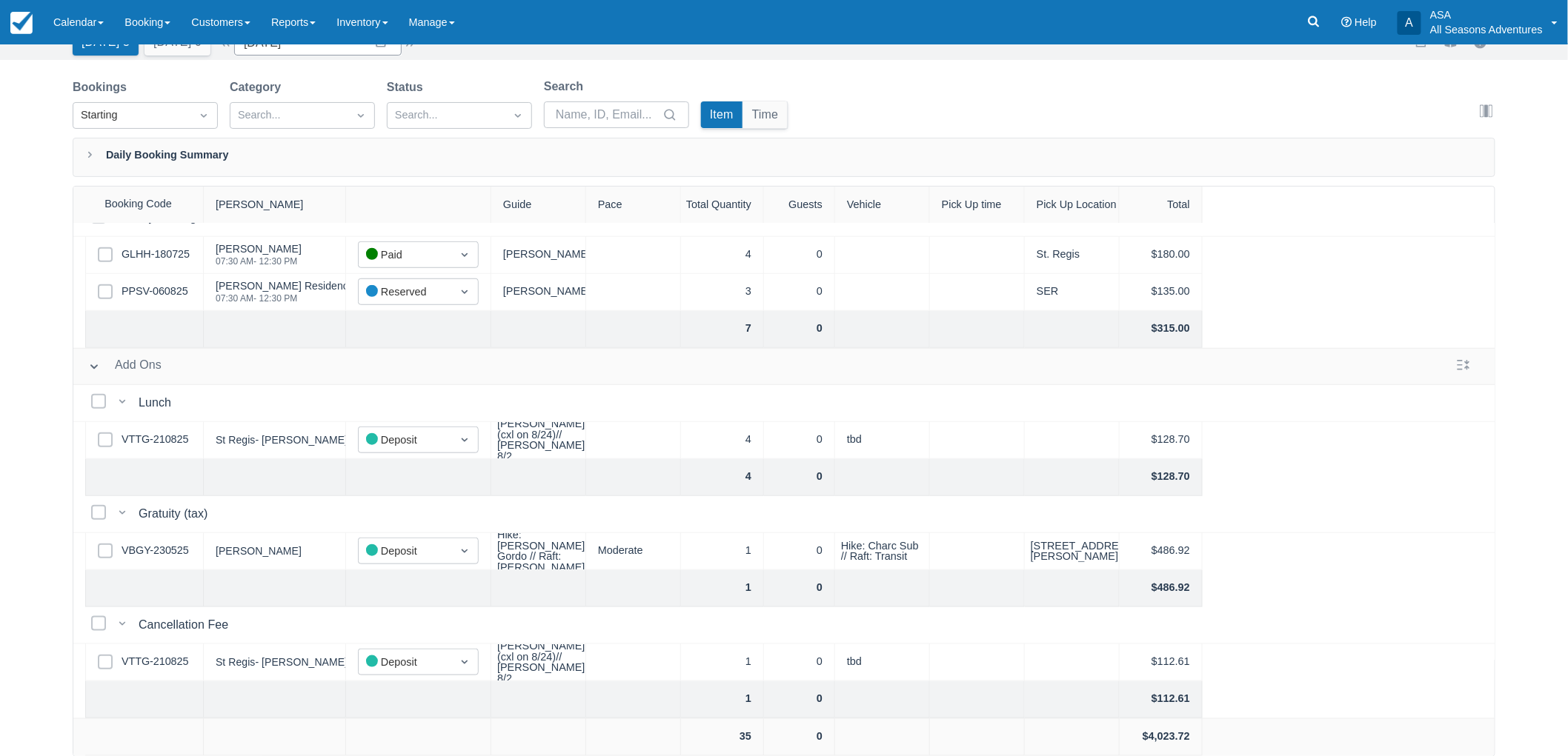
scroll to position [517, 0]
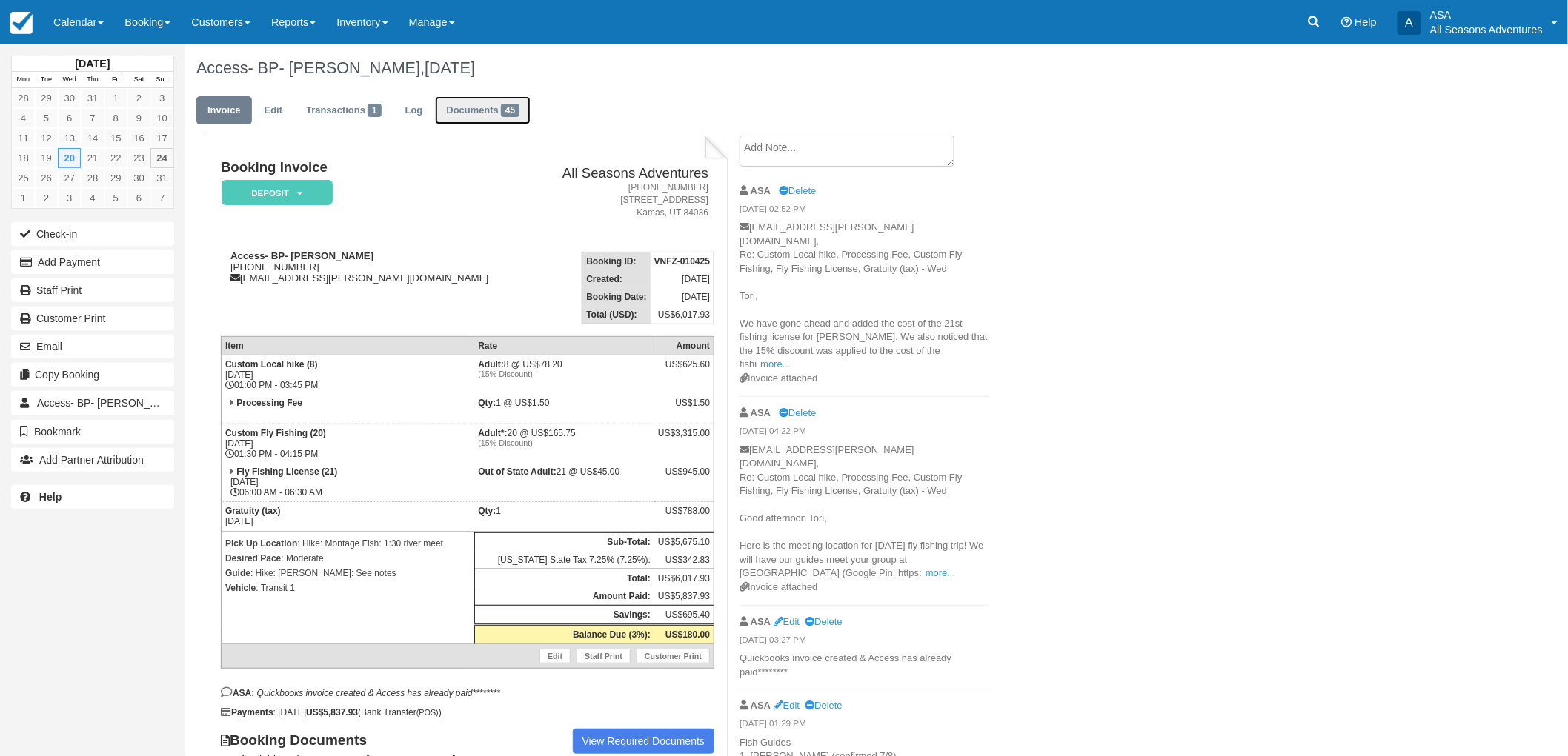
click at [499, 114] on link "Documents 45" at bounding box center [482, 111] width 96 height 29
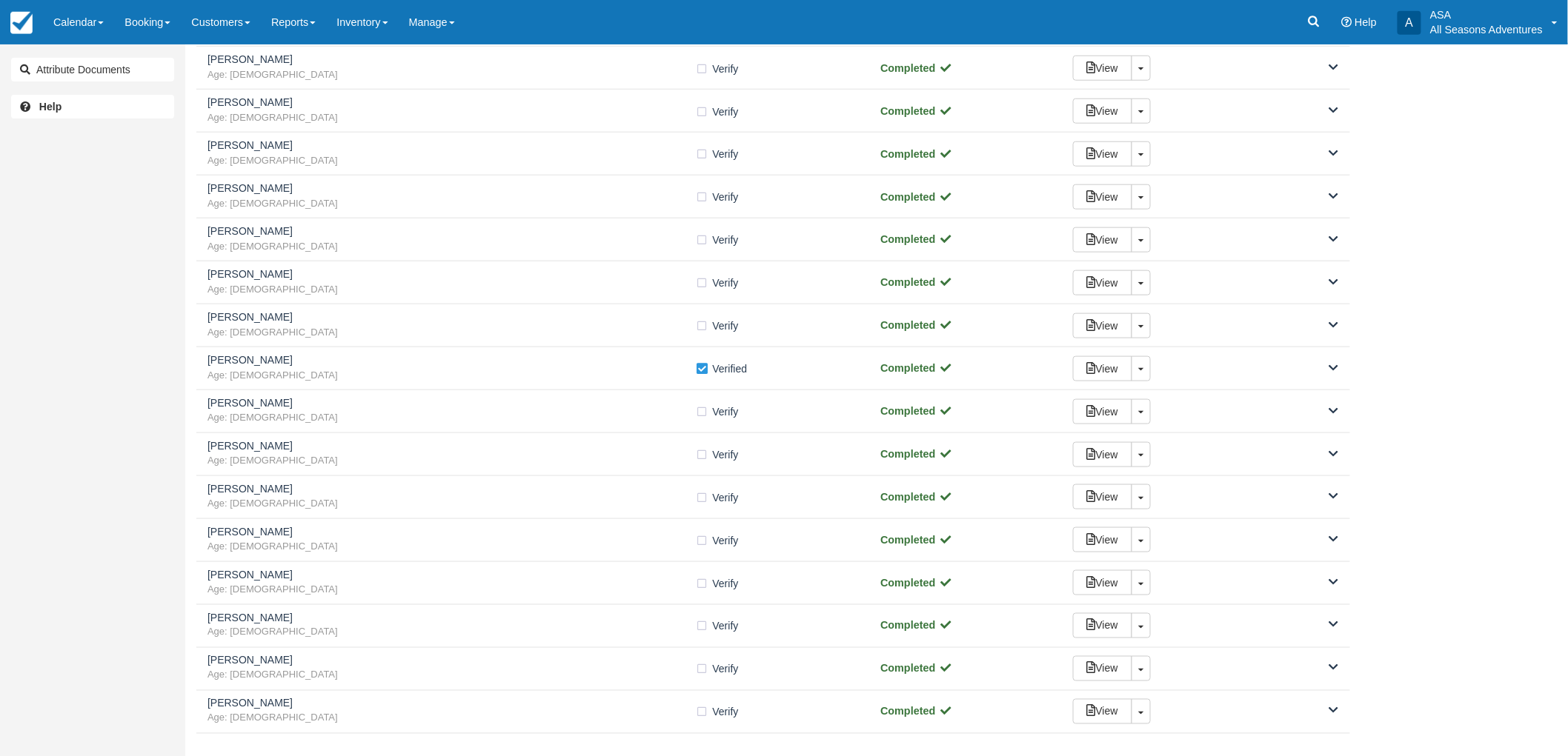
scroll to position [576, 0]
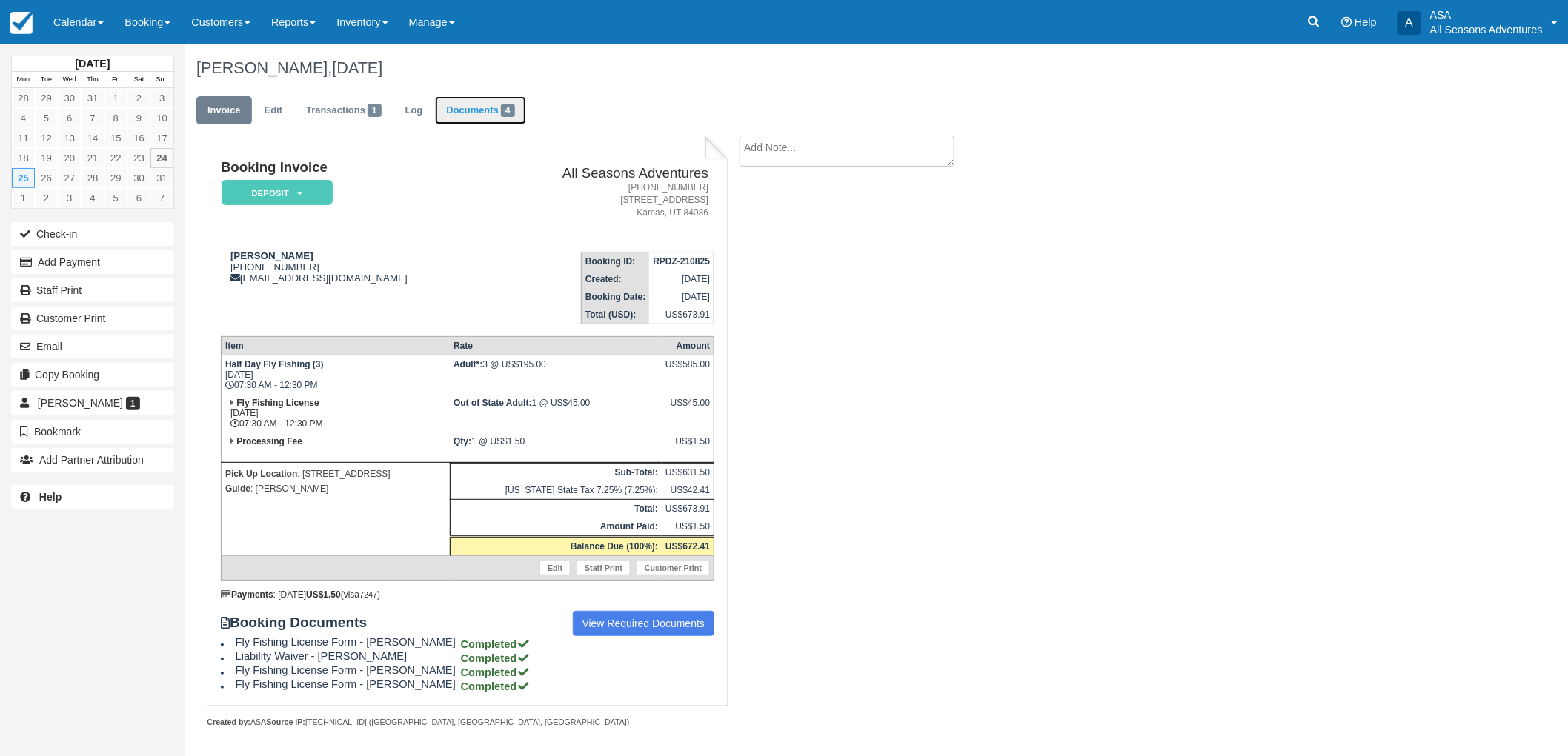
click at [497, 109] on link "Documents 4" at bounding box center [480, 111] width 91 height 29
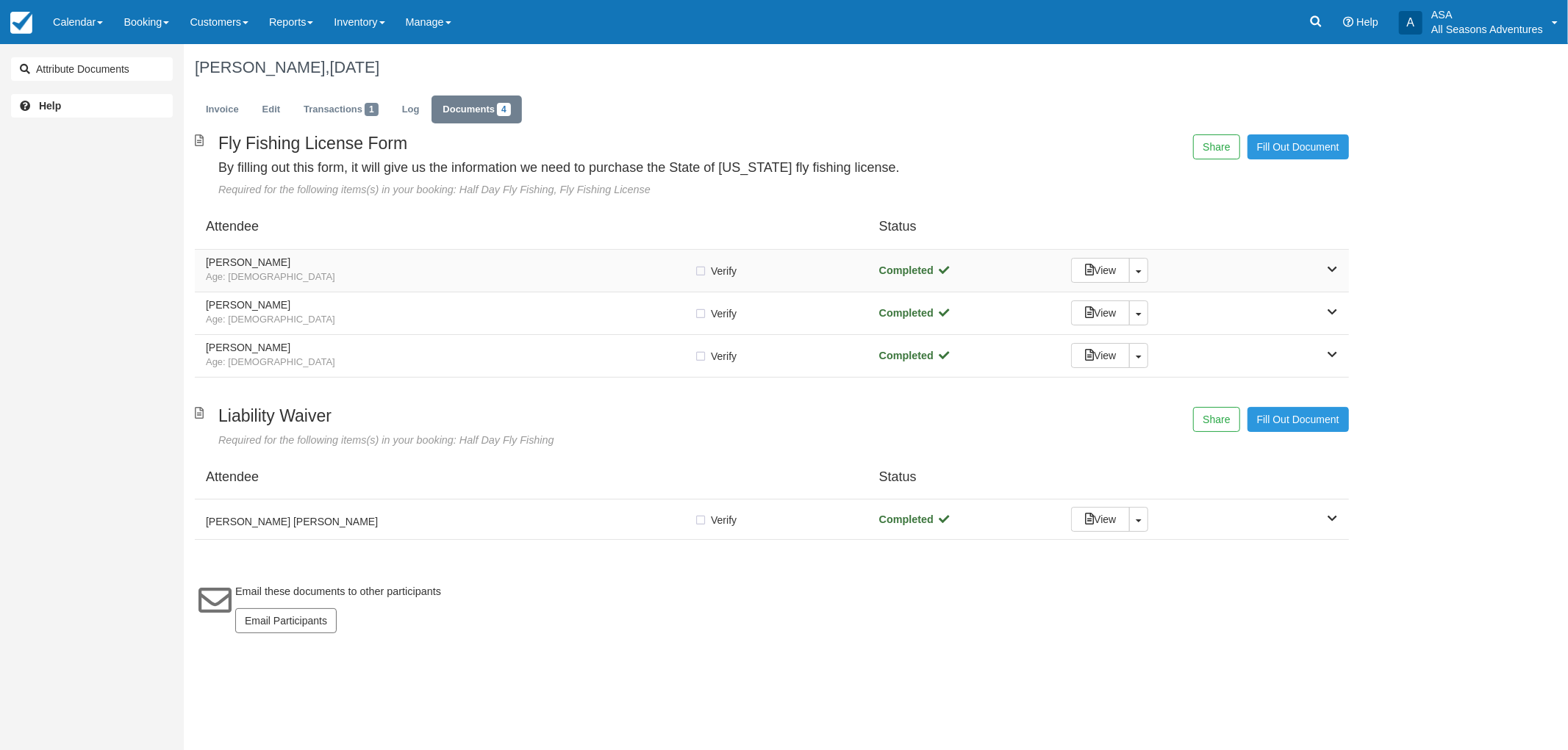
click at [512, 273] on span "Age: [DEMOGRAPHIC_DATA]" at bounding box center [450, 277] width 488 height 14
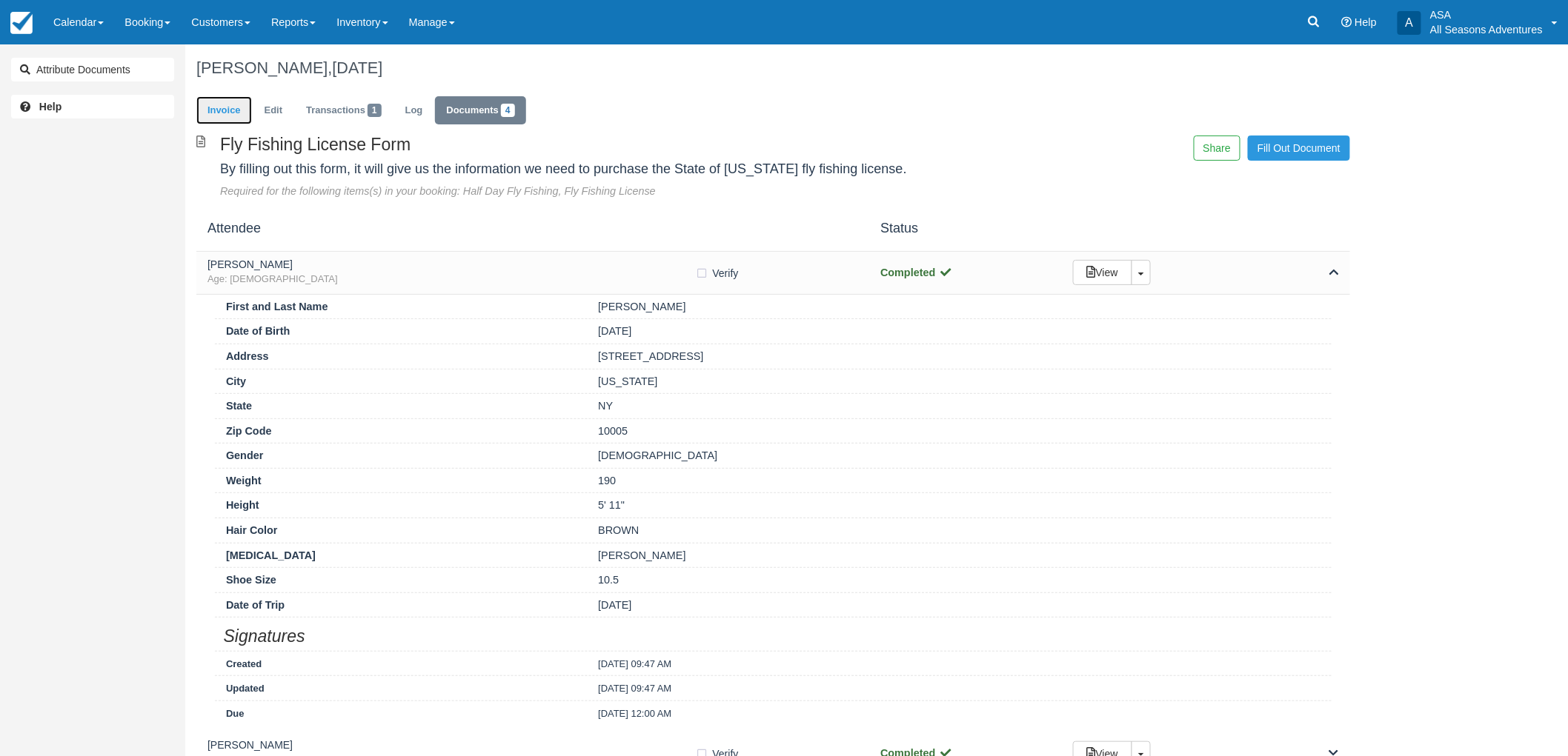
click at [223, 111] on link "Invoice" at bounding box center [224, 111] width 55 height 29
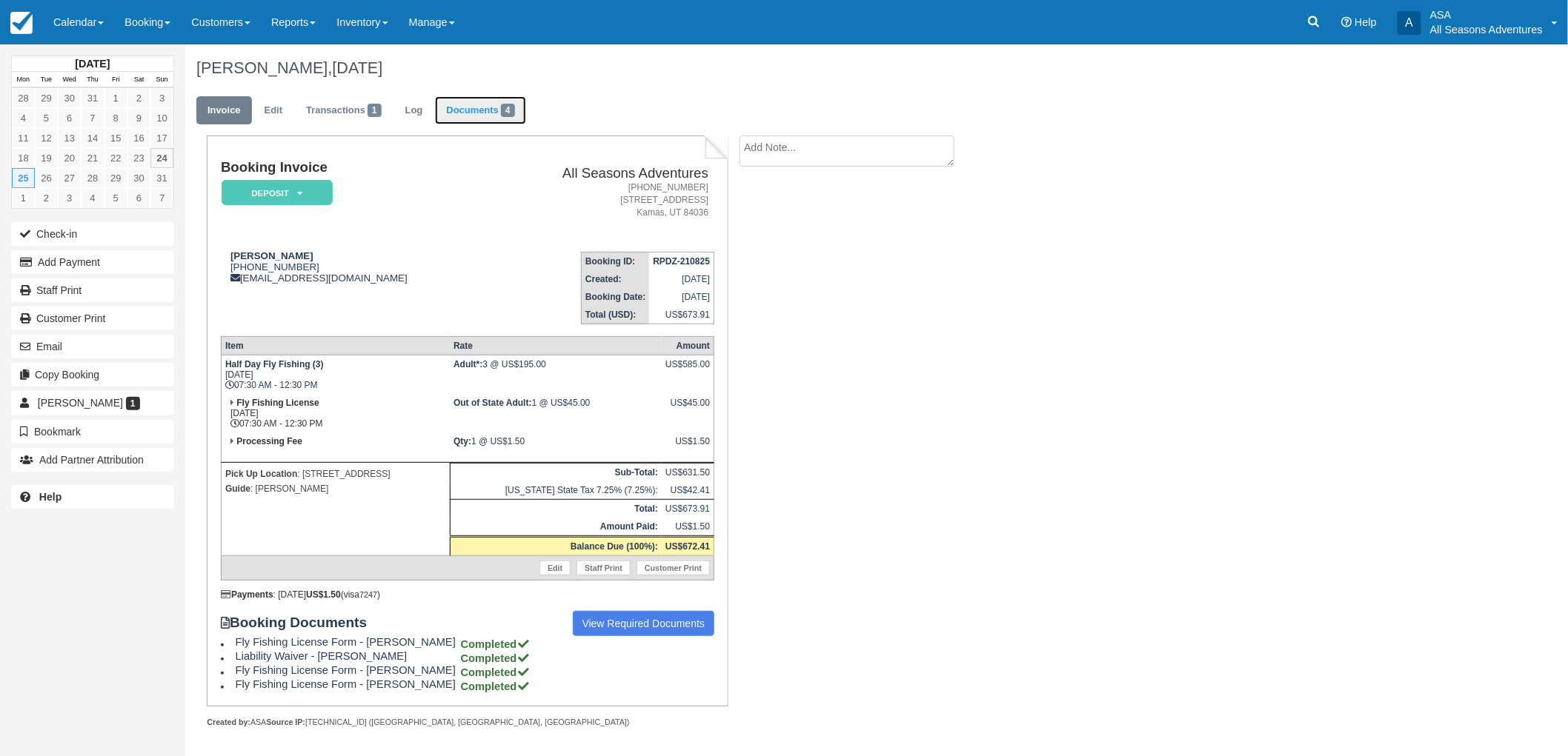
click at [479, 113] on link "Documents 4" at bounding box center [480, 111] width 91 height 29
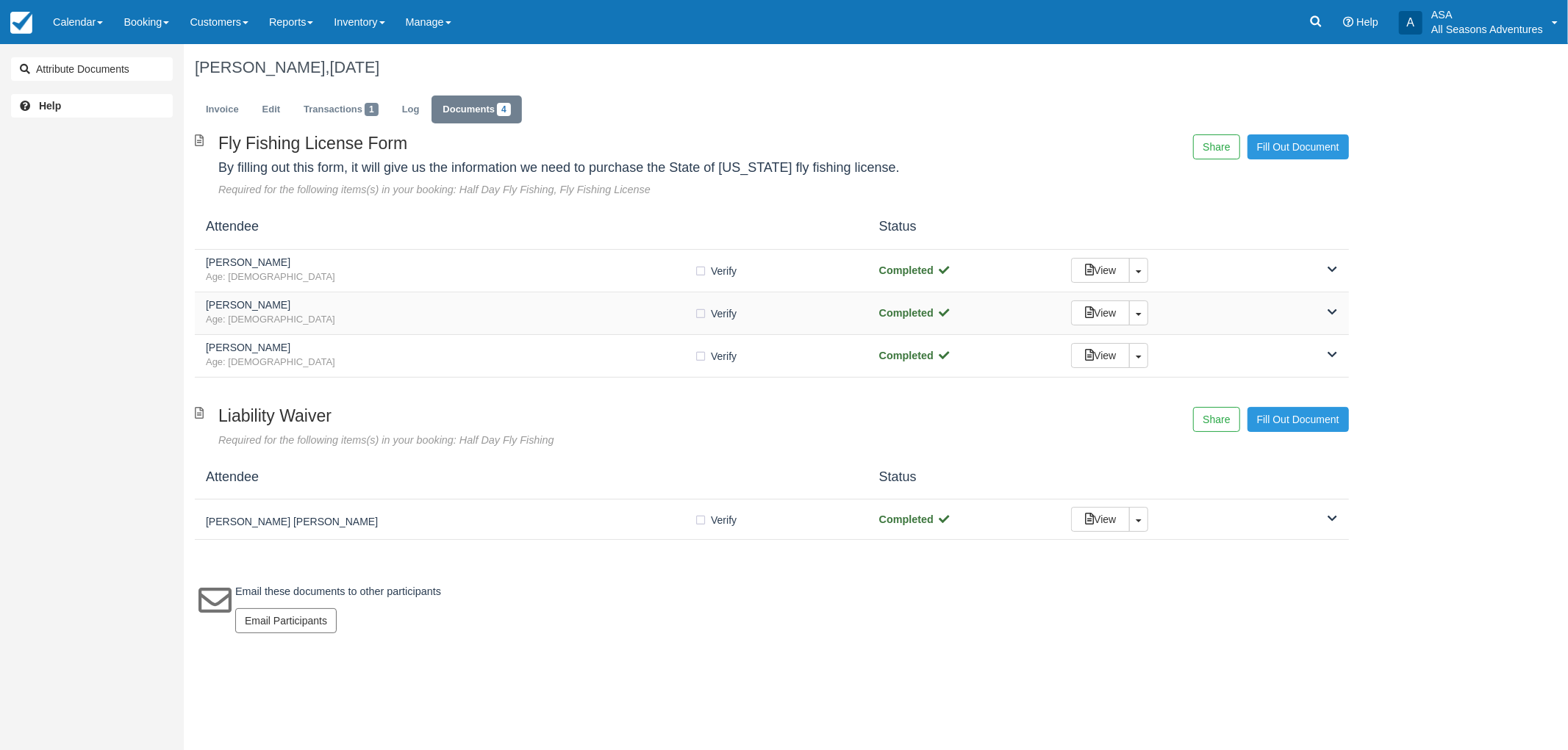
click at [1240, 304] on div "View Toggle Dropdown Detach" at bounding box center [1204, 312] width 288 height 25
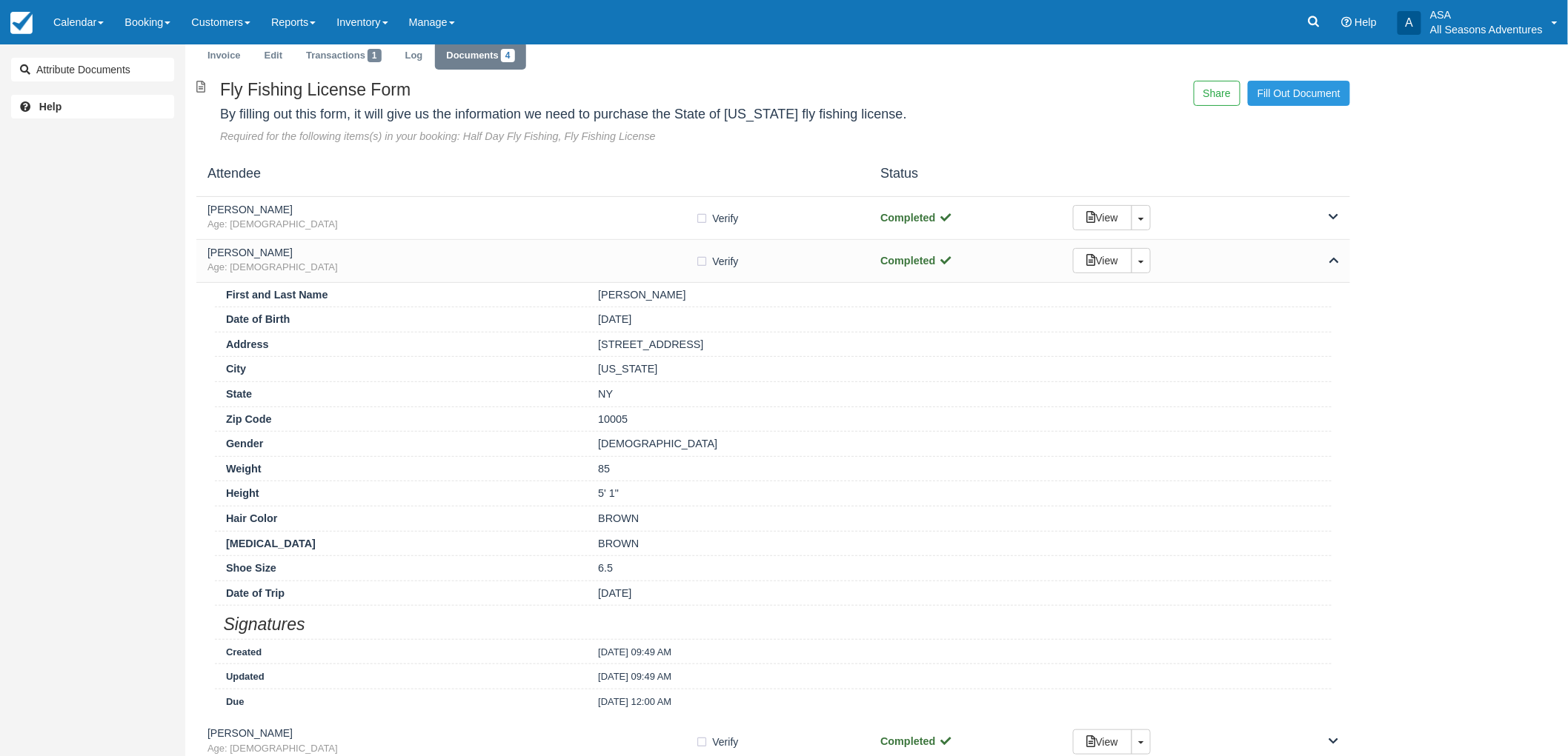
scroll to position [82, 0]
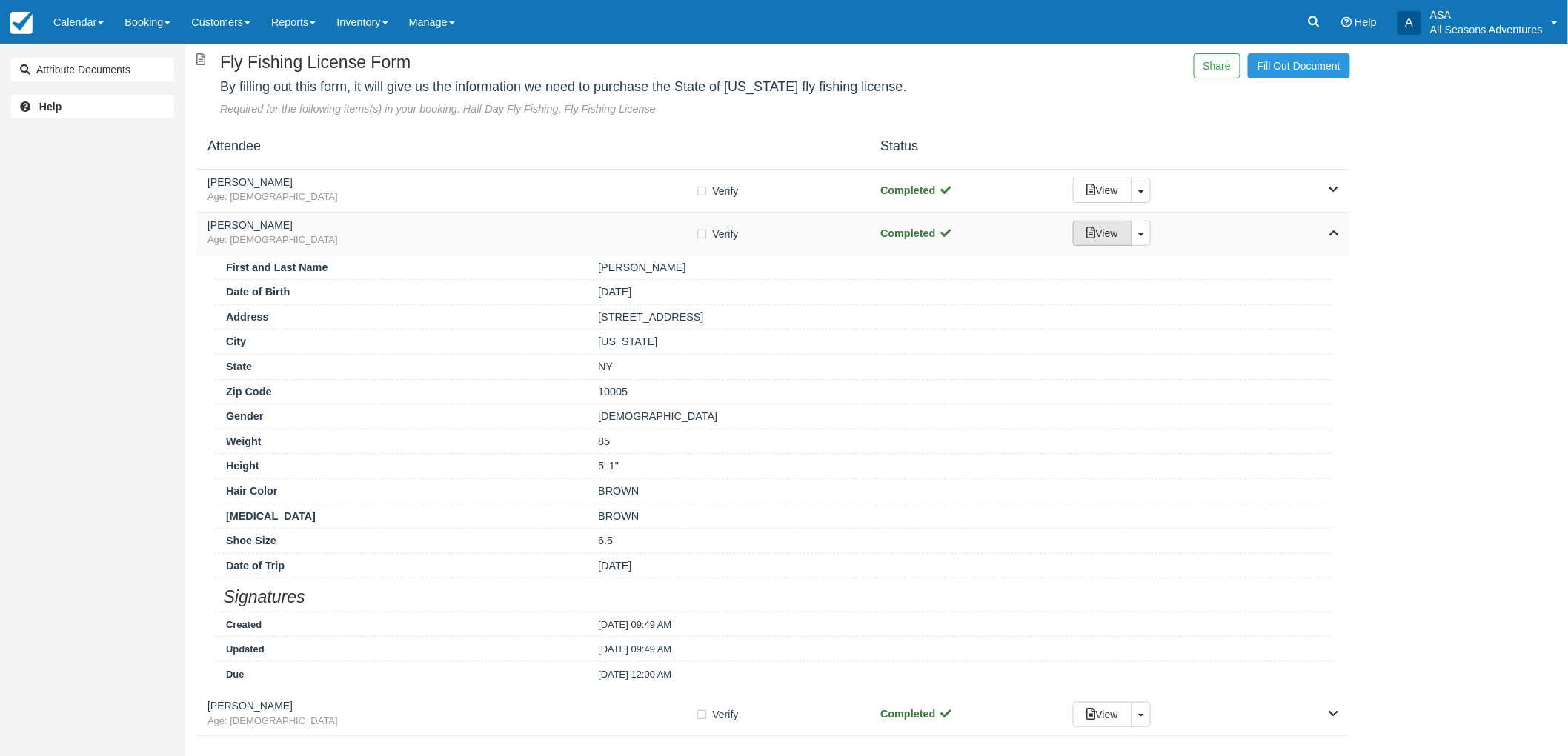
click at [1107, 226] on link "View" at bounding box center [1102, 233] width 60 height 25
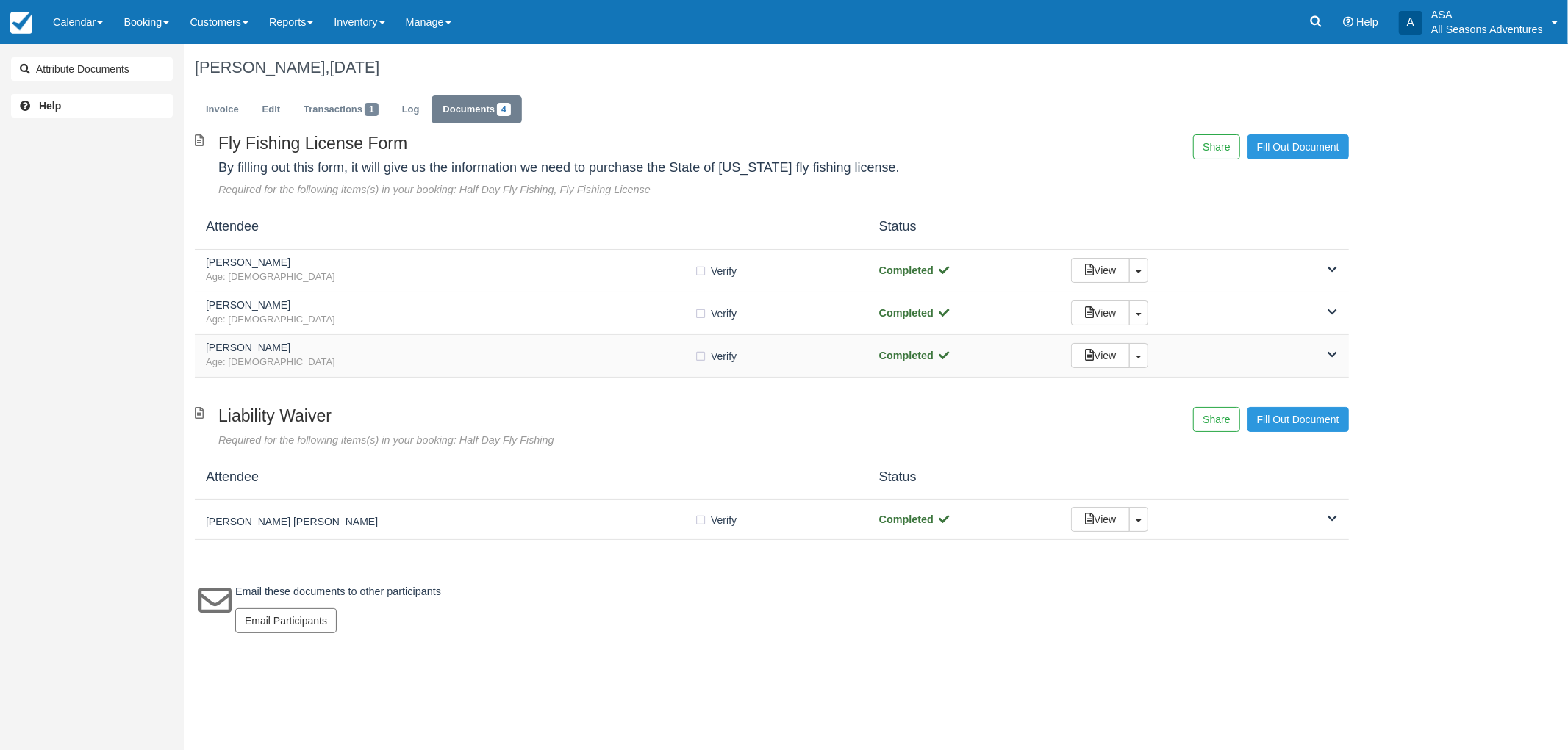
click at [550, 343] on h5 "[PERSON_NAME]" at bounding box center [450, 347] width 488 height 11
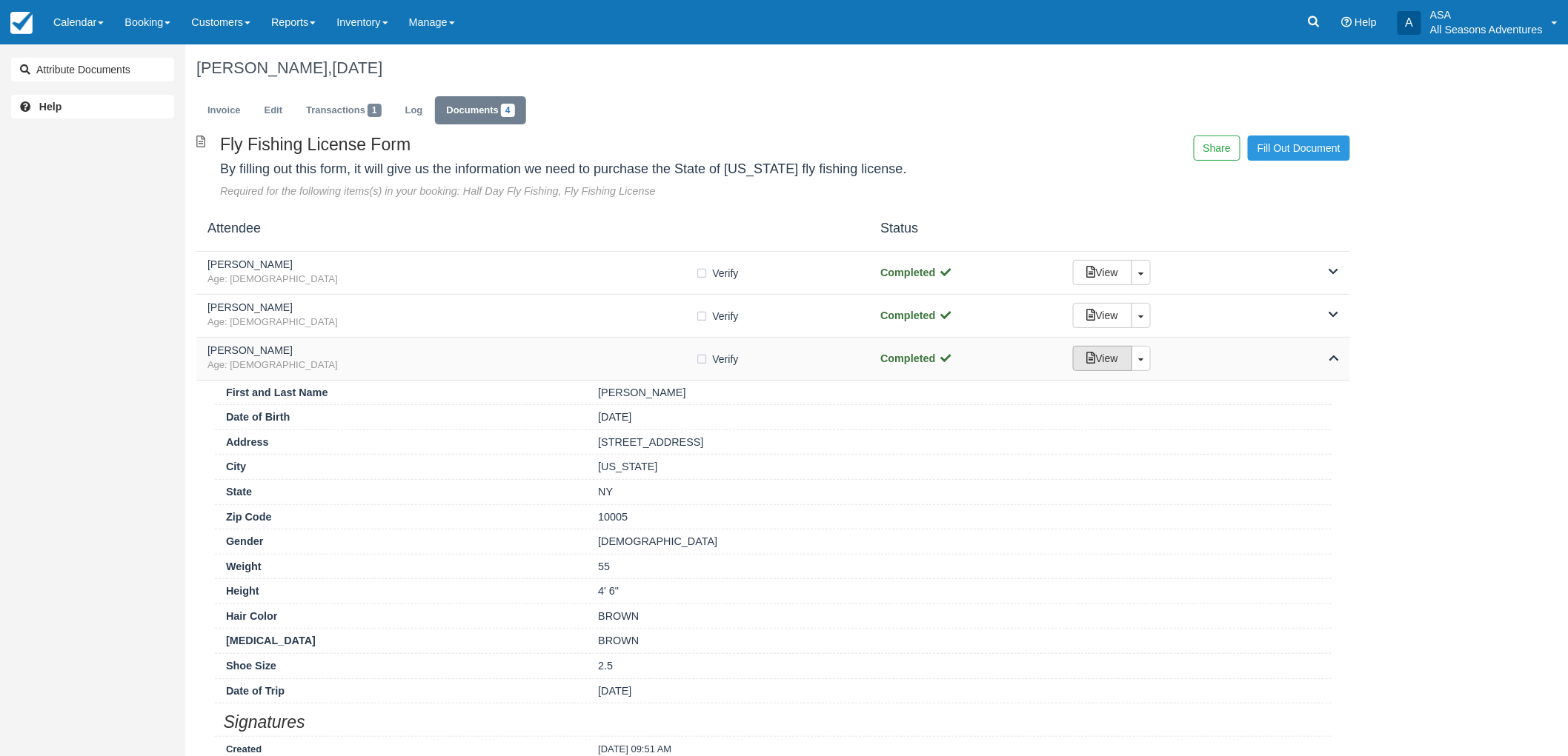
click at [1085, 349] on link "View" at bounding box center [1102, 358] width 60 height 25
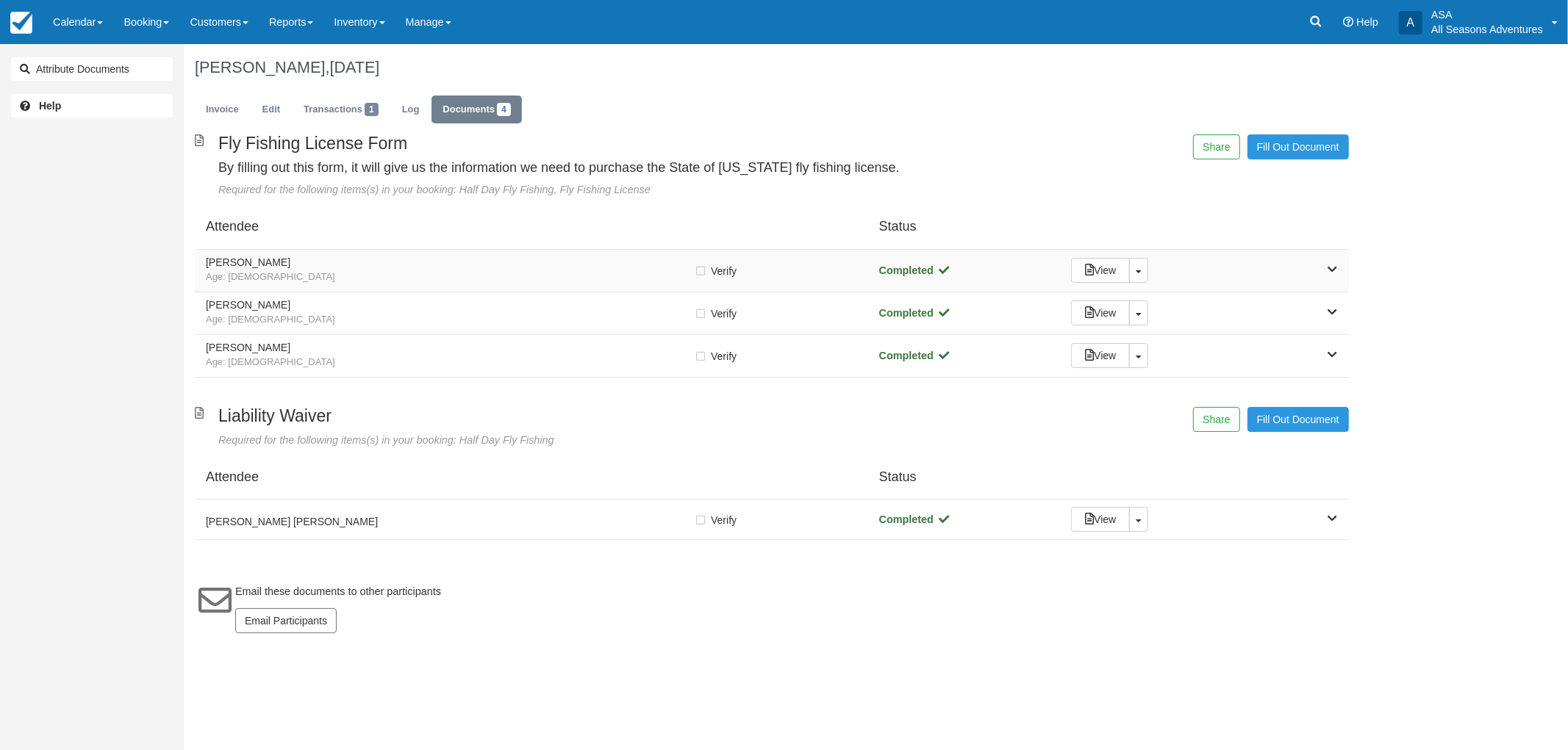
click at [437, 263] on h5 "[PERSON_NAME]" at bounding box center [450, 263] width 488 height 11
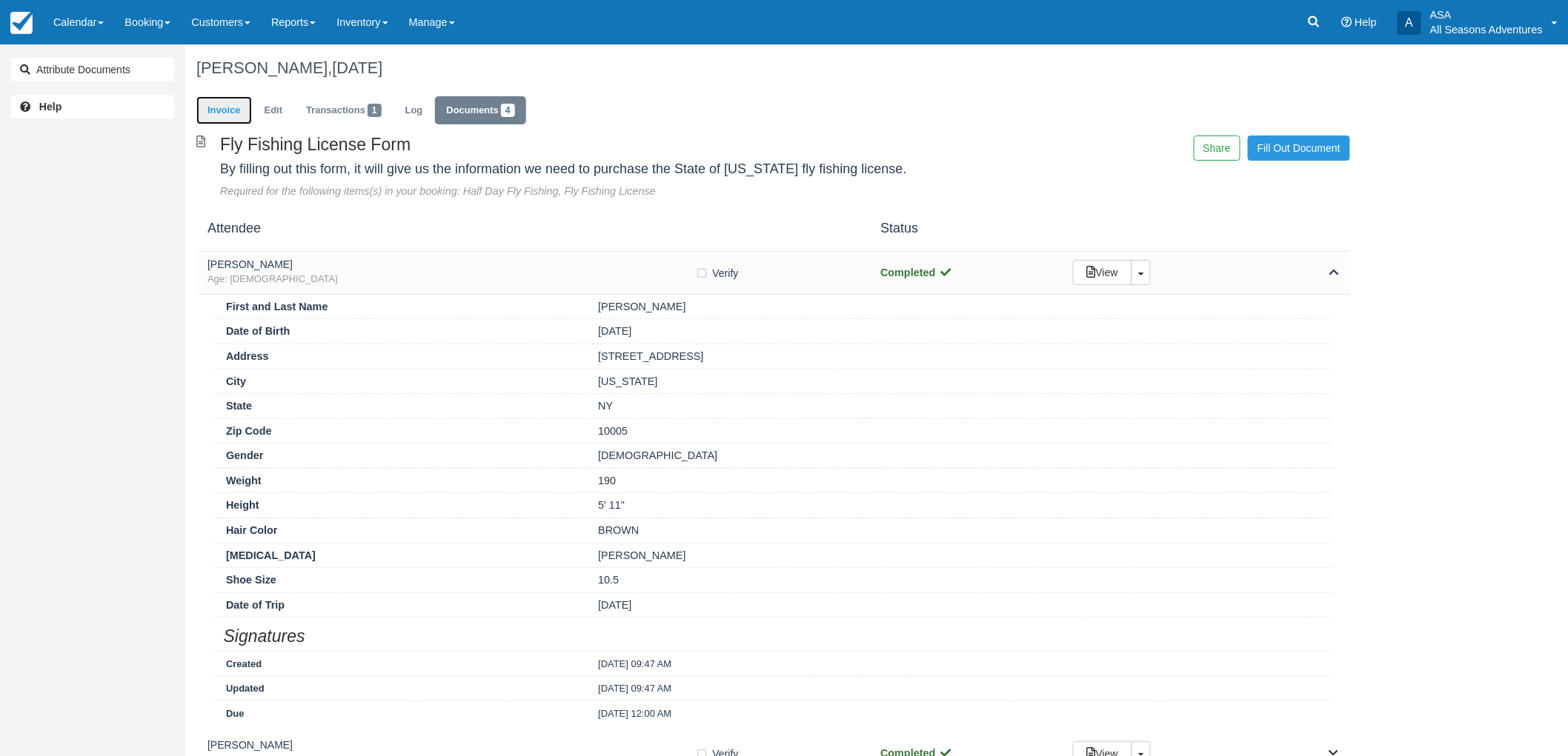
click at [223, 105] on link "Invoice" at bounding box center [224, 111] width 55 height 29
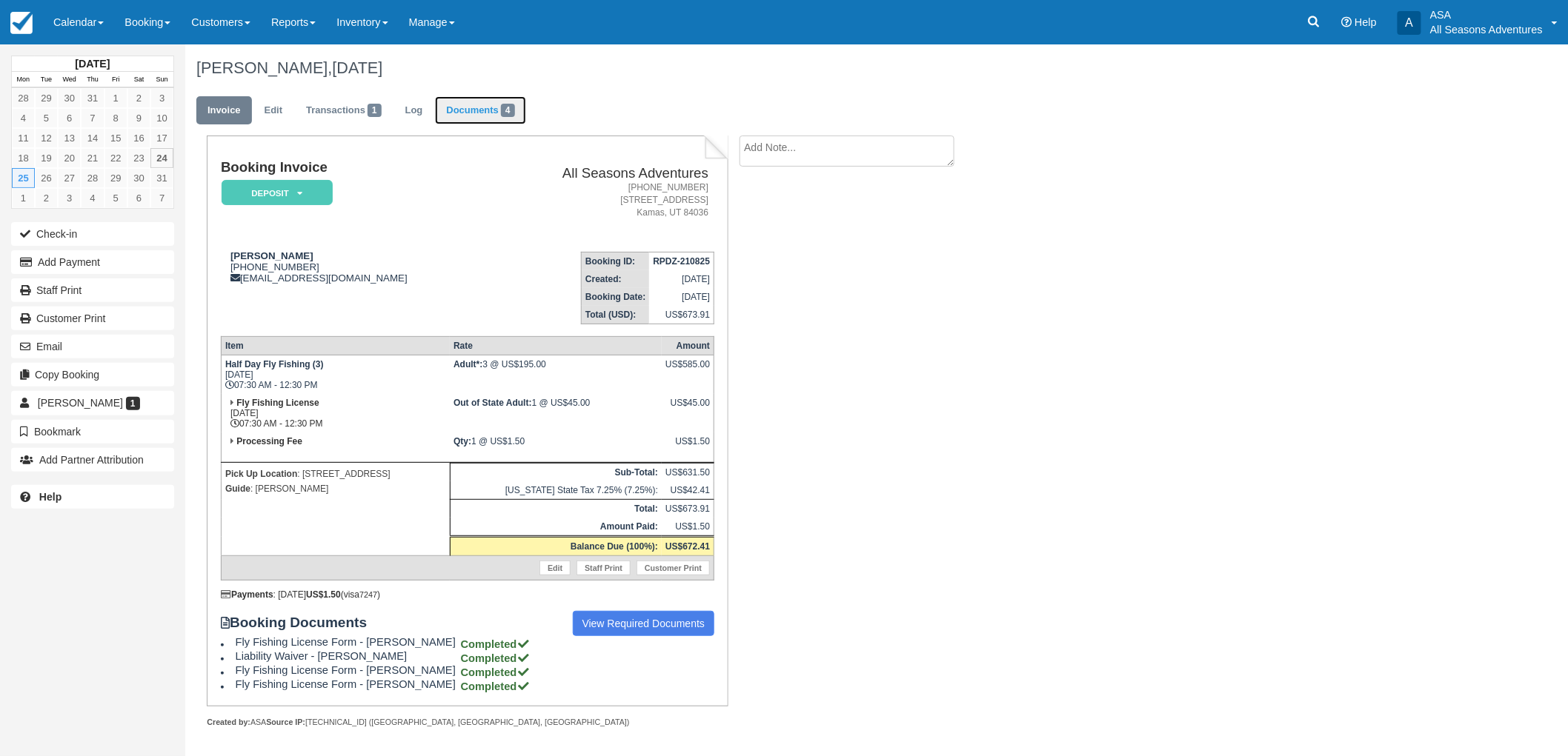
click at [501, 102] on link "Documents 4" at bounding box center [480, 111] width 91 height 29
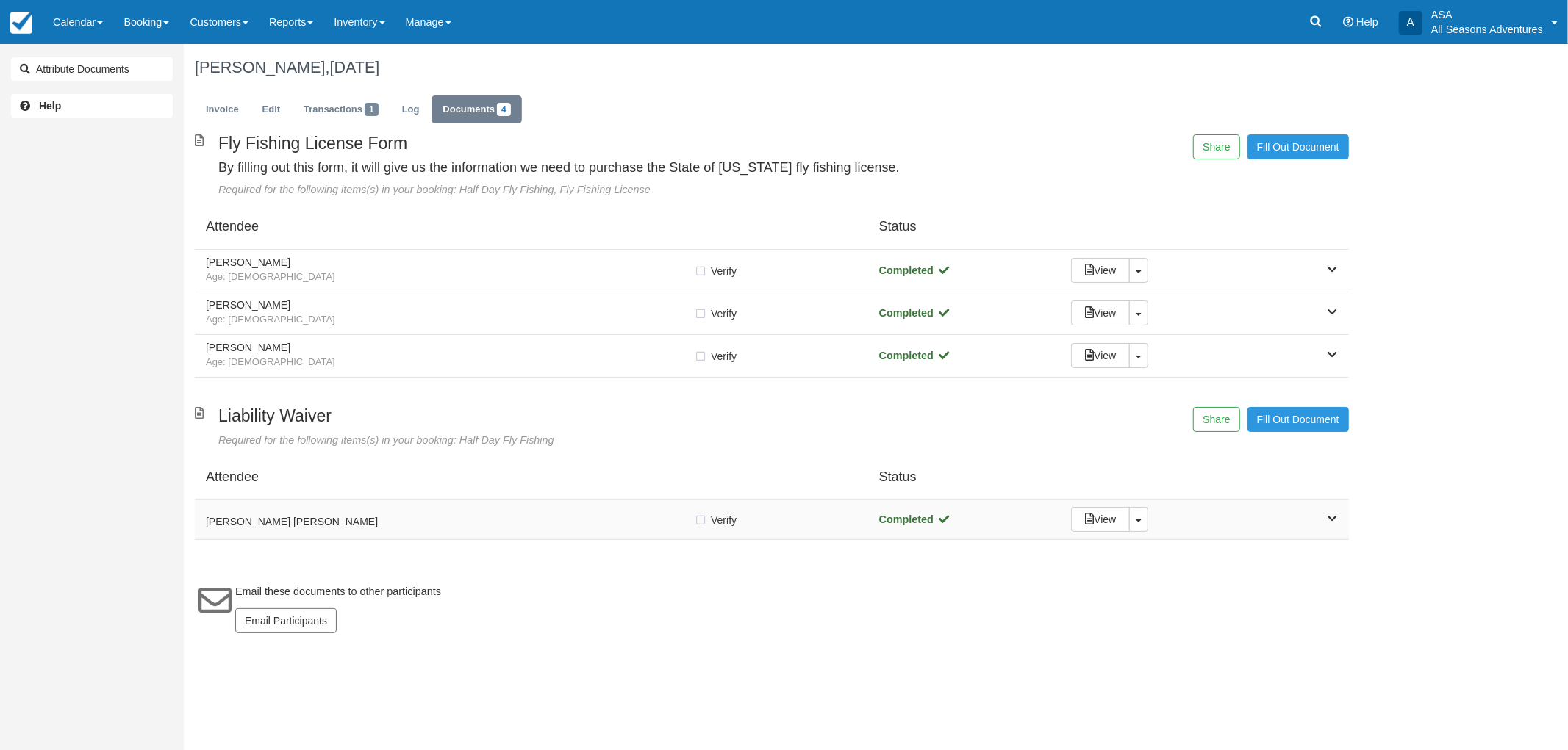
click at [436, 522] on h5 "NOAH PIERMONT ZACH PIERMONT" at bounding box center [450, 522] width 488 height 11
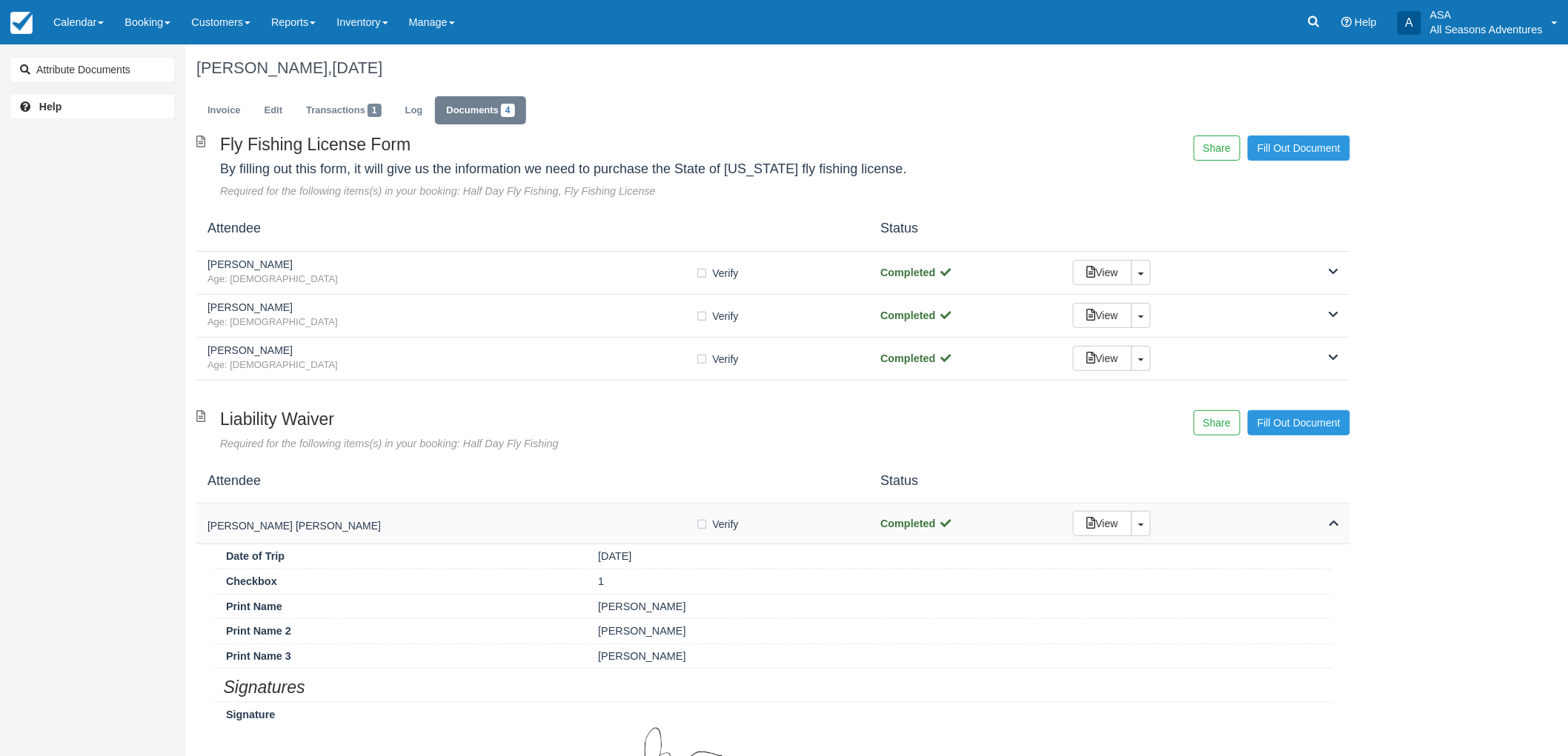
click at [440, 526] on h5 "NOAH PIERMONT ZACH PIERMONT" at bounding box center [452, 526] width 488 height 11
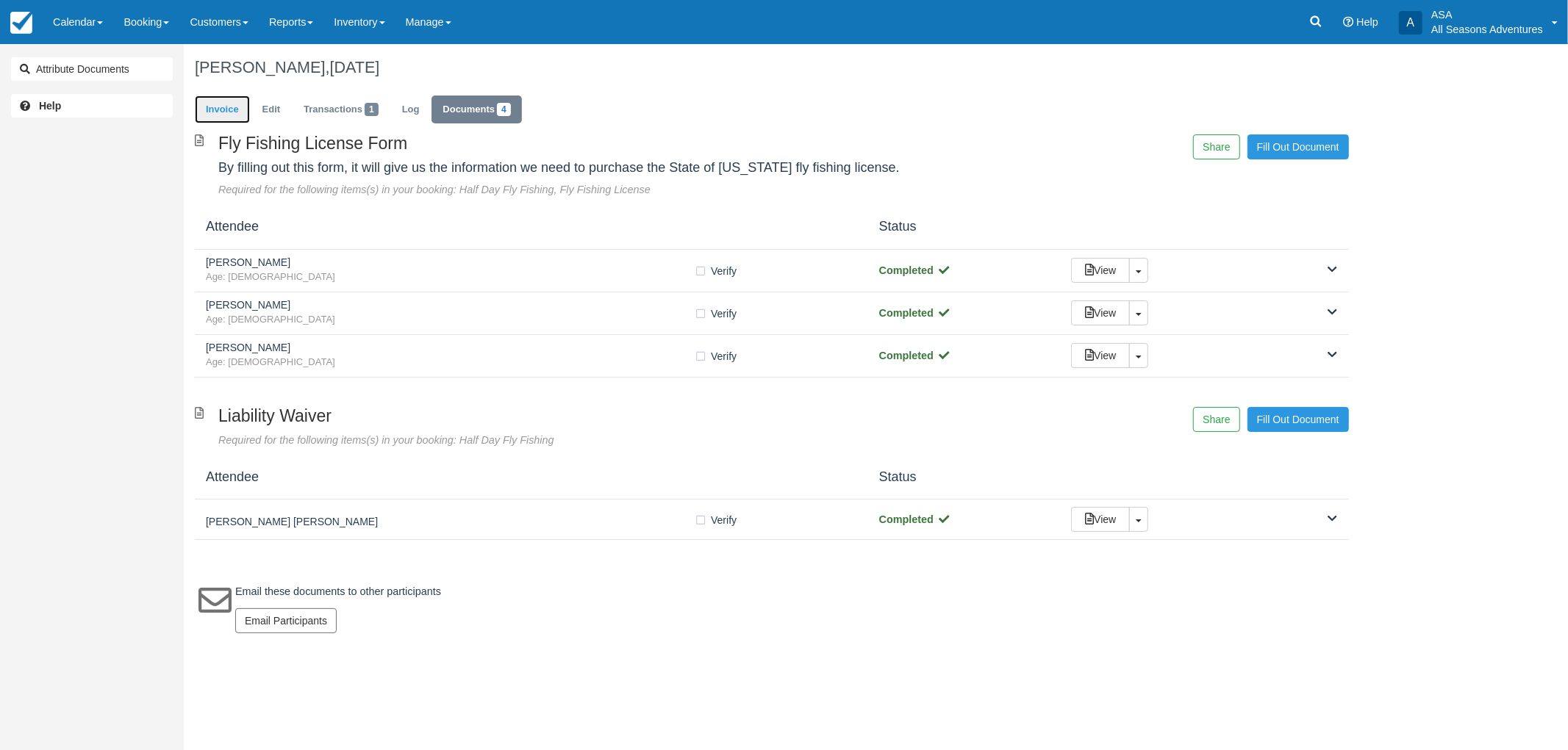
click at [233, 103] on link "Invoice" at bounding box center [222, 110] width 55 height 29
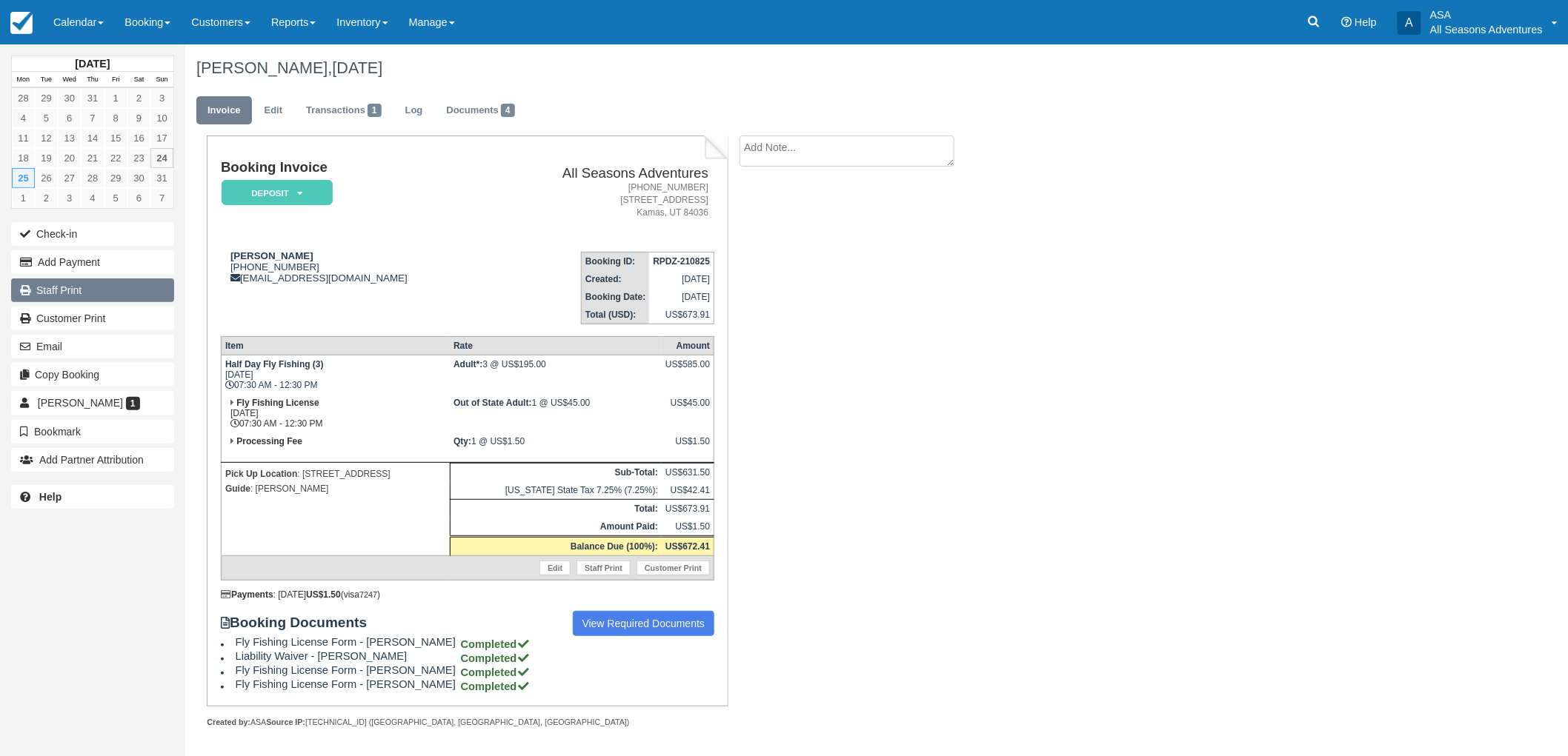
click at [89, 297] on link "Staff Print" at bounding box center [92, 290] width 163 height 23
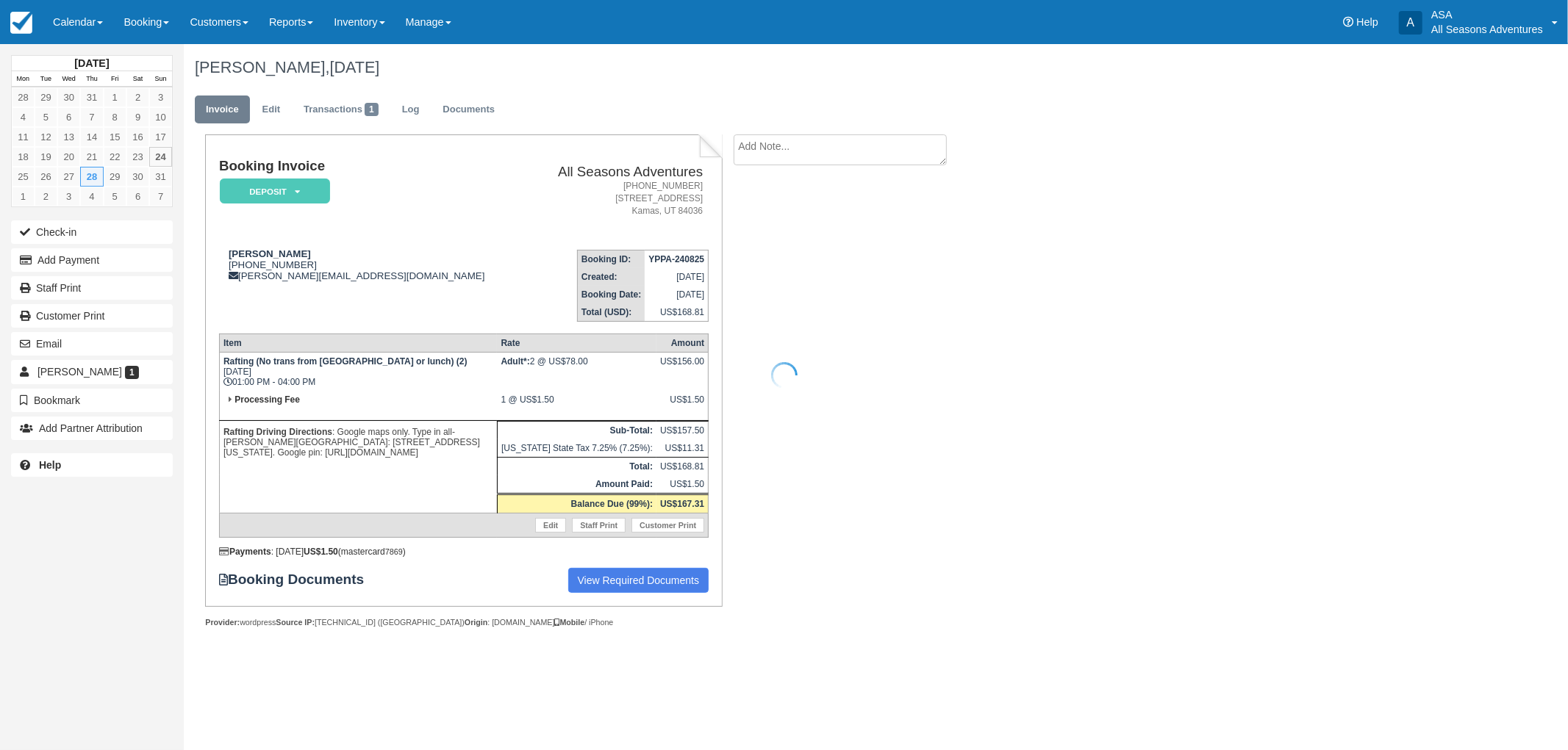
click at [278, 98] on div at bounding box center [784, 375] width 1568 height 750
click at [274, 112] on link "Edit" at bounding box center [271, 110] width 39 height 29
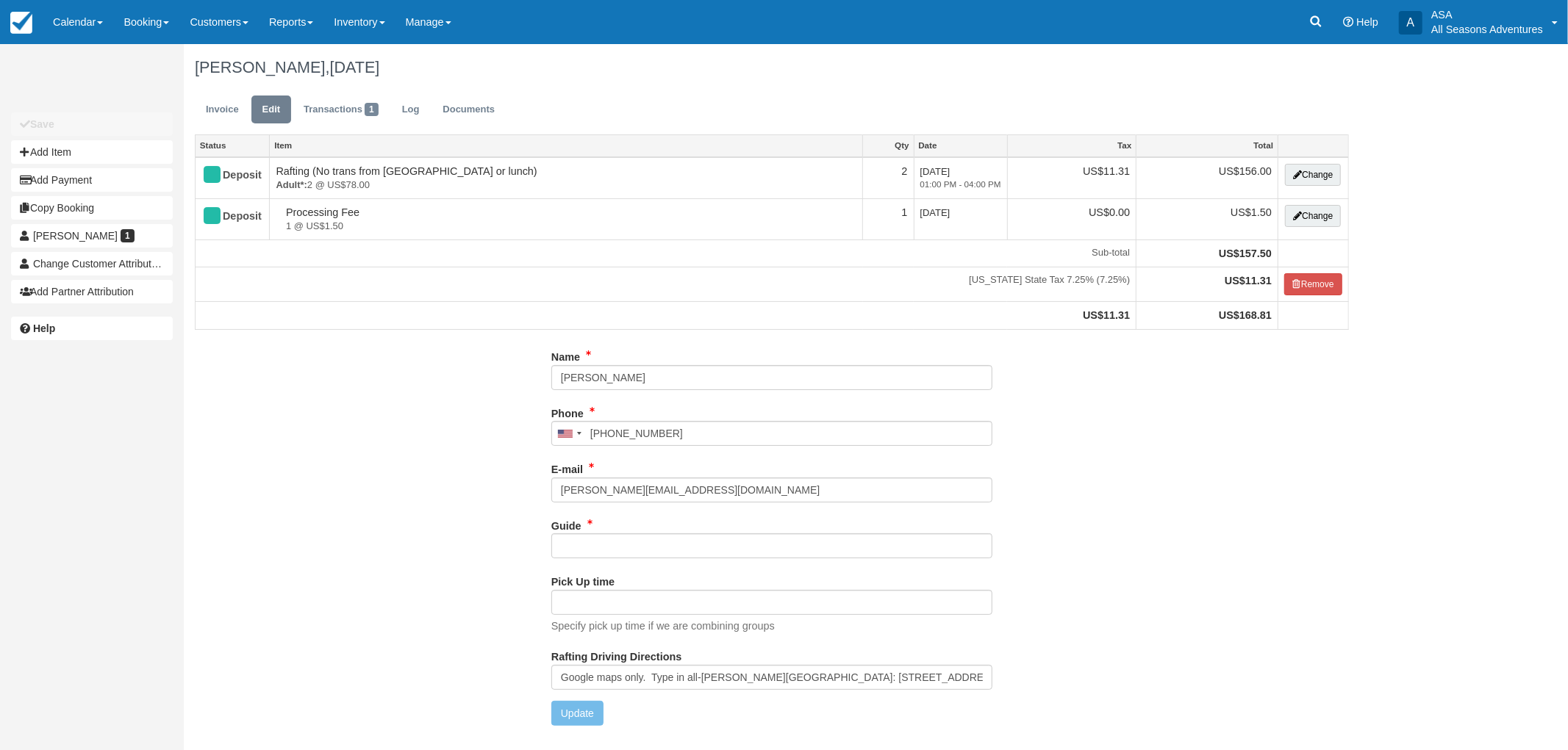
type input "[PHONE_NUMBER]"
click at [618, 545] on input "Guide" at bounding box center [772, 546] width 441 height 25
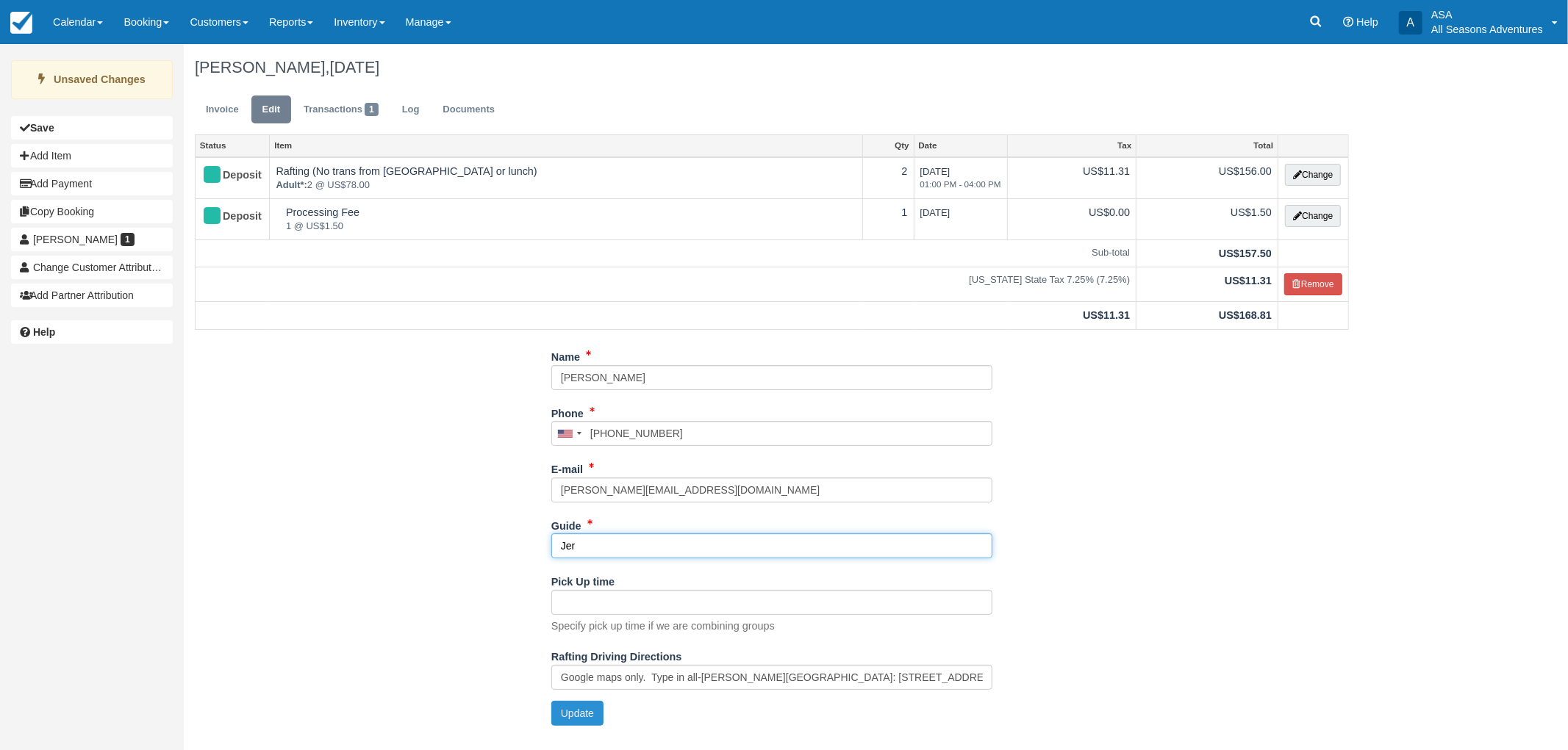
type input "Jer"
drag, startPoint x: 590, startPoint y: 717, endPoint x: 478, endPoint y: 473, distance: 268.5
click at [590, 717] on button "Update" at bounding box center [577, 713] width 52 height 25
type input "[PHONE_NUMBER]"
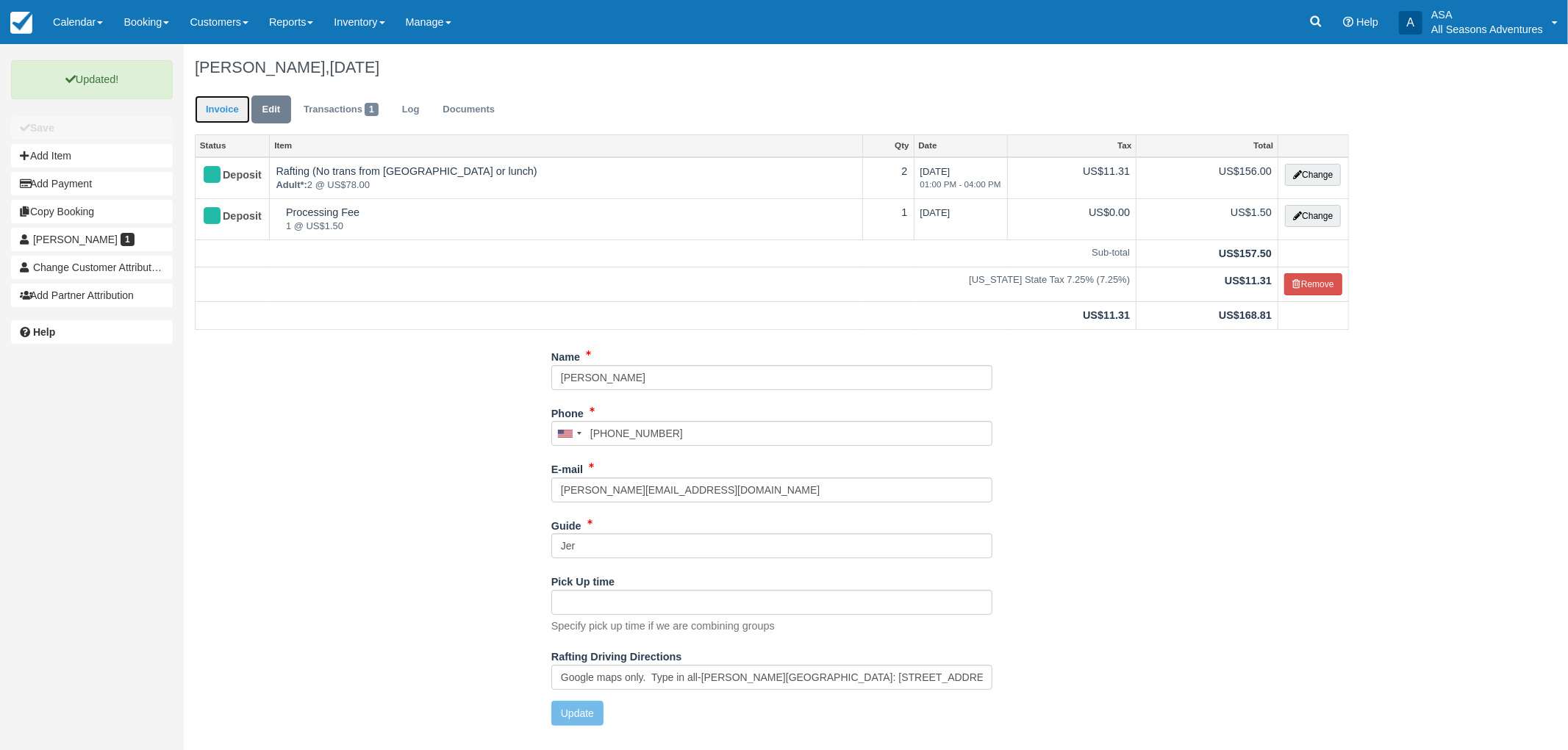
click at [228, 97] on link "Invoice" at bounding box center [222, 110] width 55 height 29
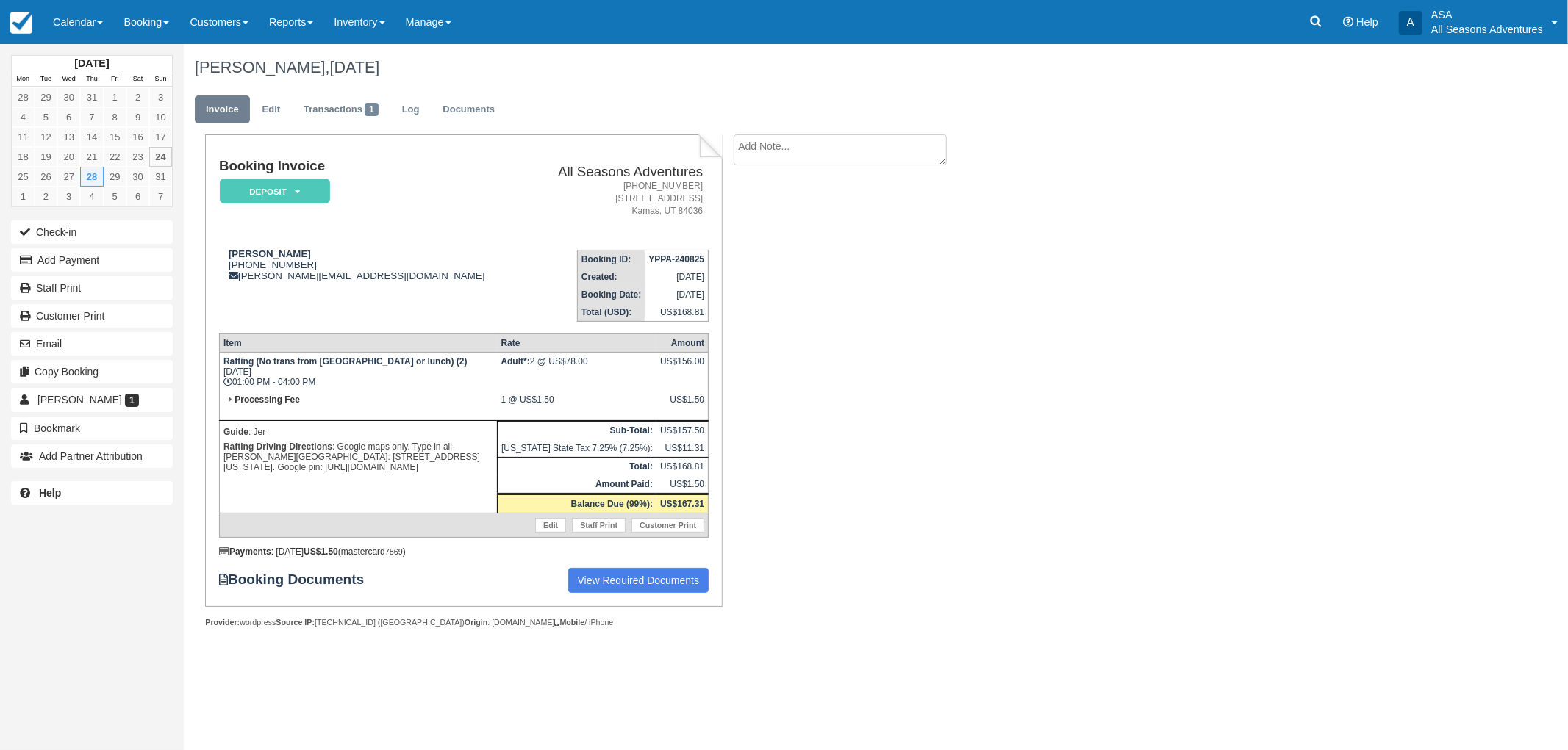
drag, startPoint x: 405, startPoint y: 467, endPoint x: 219, endPoint y: 425, distance: 190.7
click at [219, 425] on td "Guide : Jer Rafting Driving Directions : Google maps only. Type in all-Weber Cr…" at bounding box center [358, 467] width 278 height 92
click at [268, 449] on p "Rafting Driving Directions : Google maps only. Type in all-Weber Crossing Campg…" at bounding box center [358, 457] width 269 height 35
drag, startPoint x: 403, startPoint y: 466, endPoint x: 222, endPoint y: 425, distance: 185.6
click at [222, 425] on td "Guide : Jer Rafting Driving Directions : Google maps only. Type in all-Weber Cr…" at bounding box center [358, 467] width 278 height 92
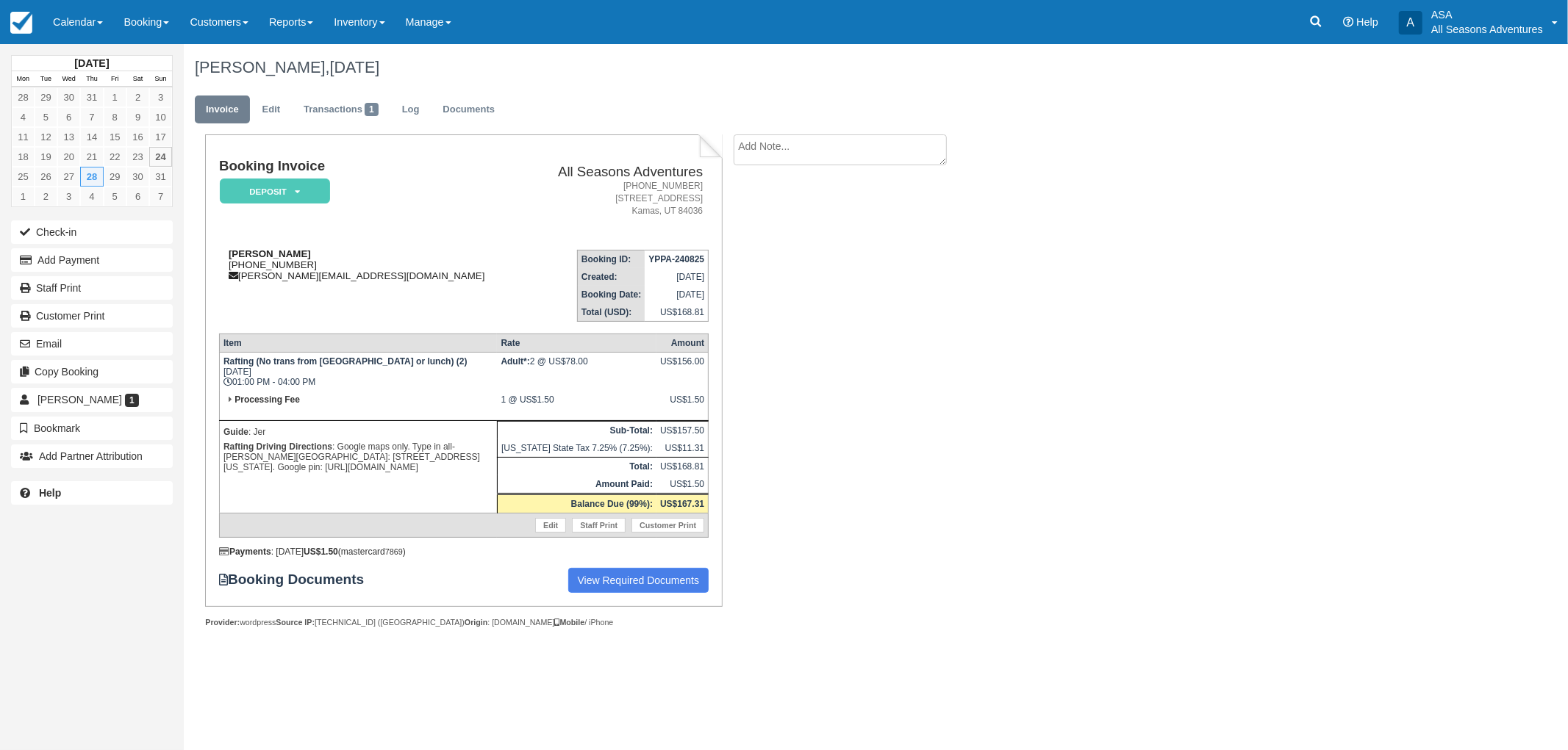
click at [236, 254] on strong "David Miller" at bounding box center [269, 253] width 82 height 11
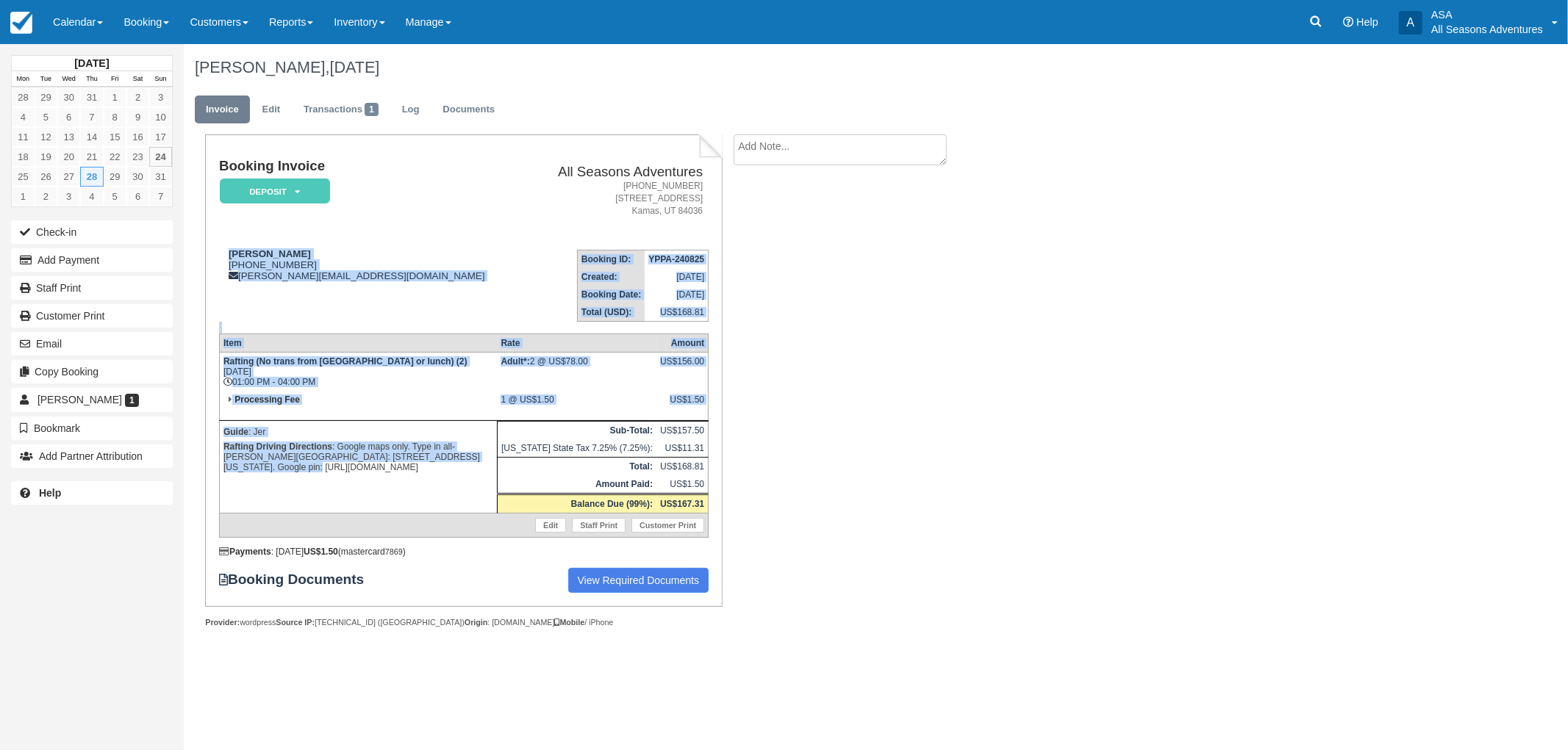
drag, startPoint x: 229, startPoint y: 248, endPoint x: 464, endPoint y: 457, distance: 314.5
click at [464, 457] on div "Booking Invoice Deposit   Pending Reserved Paid Waiting Cancelled All Seasons A…" at bounding box center [464, 376] width 489 height 434
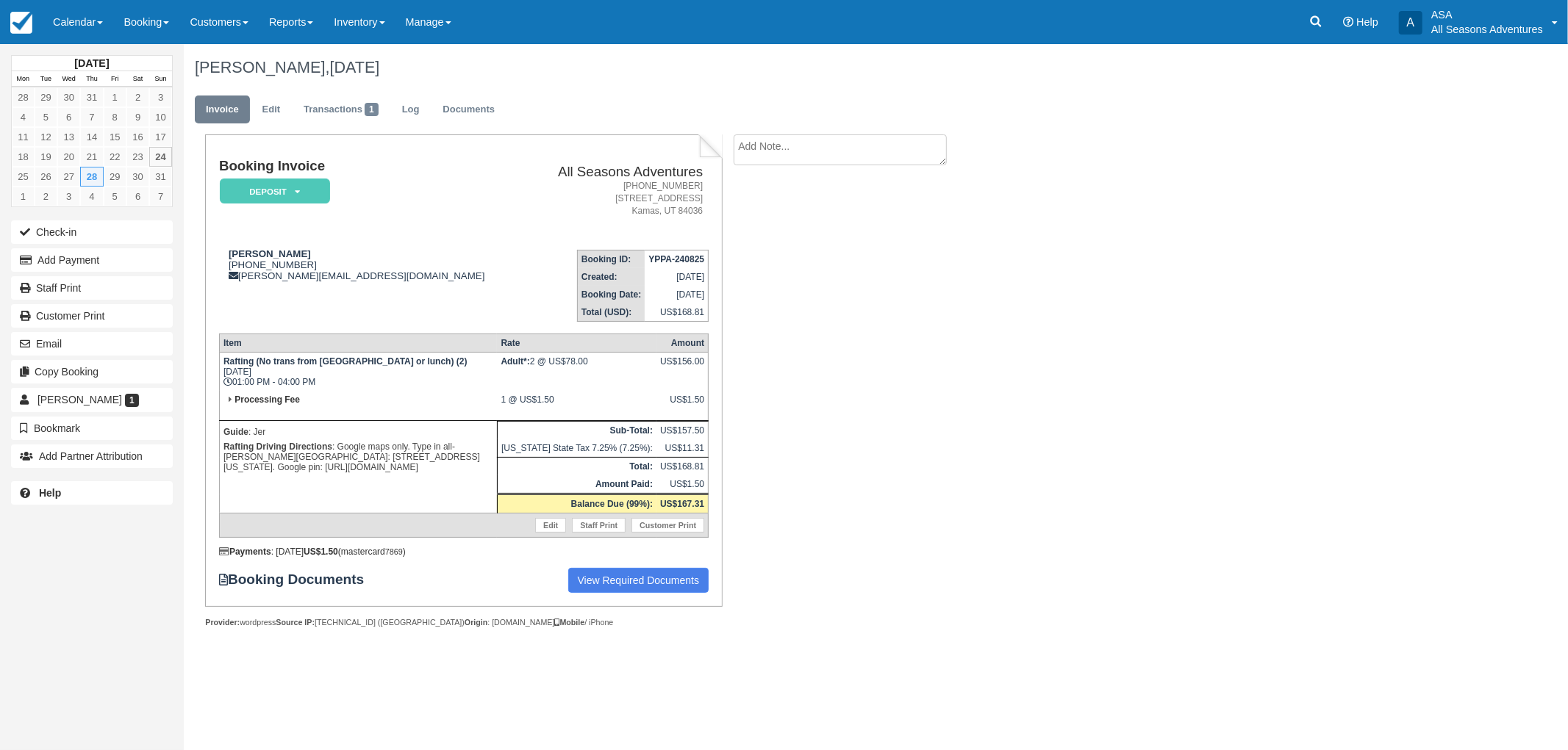
click at [447, 468] on p "Rafting Driving Directions : Google maps only. Type in all-Weber Crossing Campg…" at bounding box center [358, 457] width 269 height 35
drag, startPoint x: 399, startPoint y: 465, endPoint x: 216, endPoint y: 272, distance: 266.0
click at [216, 272] on div "Booking Invoice Deposit   Pending Reserved Paid Waiting Cancelled All Seasons A…" at bounding box center [464, 370] width 517 height 472
click at [322, 316] on td "David Miller 1 (310) 717-3475 david.miller122365@gmail.com" at bounding box center [373, 280] width 308 height 84
click at [302, 441] on strong "Rafting Driving Directions" at bounding box center [277, 446] width 109 height 10
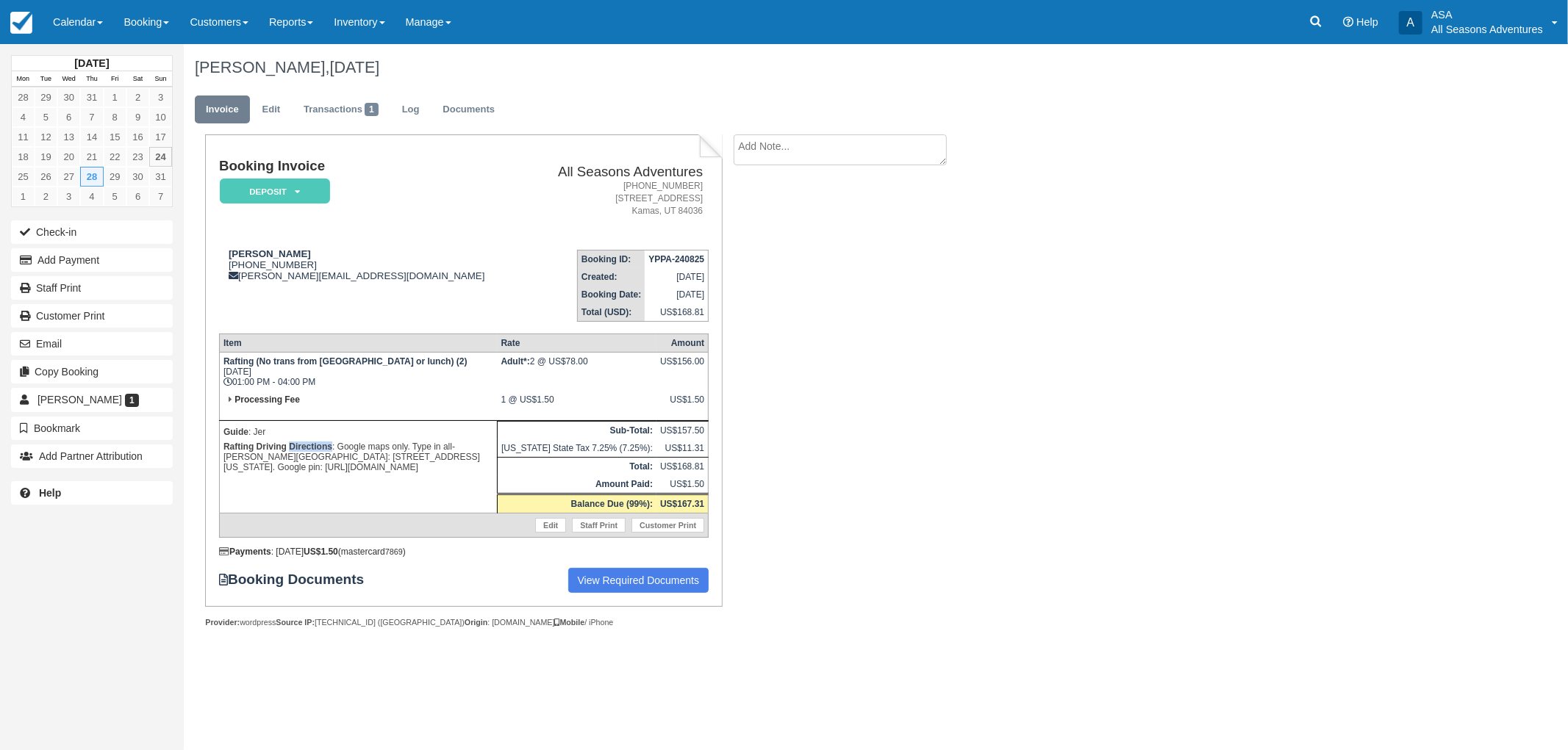
click at [302, 441] on strong "Rafting Driving Directions" at bounding box center [277, 446] width 109 height 10
click at [368, 441] on p "Rafting Driving Directions : Google maps only. Type in all-Weber Crossing Campg…" at bounding box center [358, 457] width 269 height 35
drag, startPoint x: 597, startPoint y: 616, endPoint x: 187, endPoint y: 600, distance: 410.3
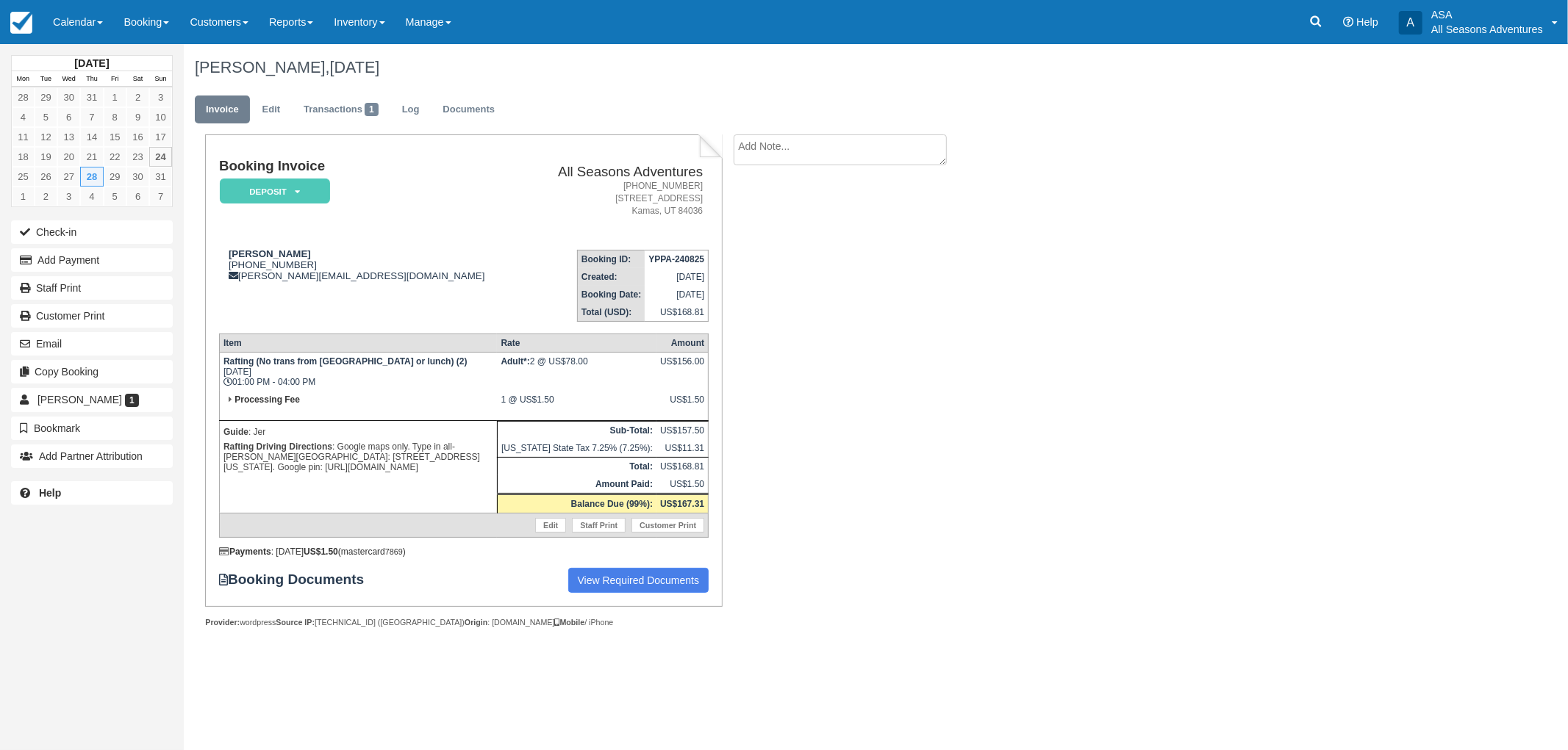
click at [187, 600] on div "Booking Invoice Deposit   Pending Reserved Paid Waiting Cancelled All Seasons A…" at bounding box center [453, 397] width 539 height 525
click at [185, 593] on div "Booking Invoice Deposit   Pending Reserved Paid Waiting Cancelled All Seasons A…" at bounding box center [453, 397] width 539 height 525
click at [289, 539] on div "Booking Invoice Deposit   Pending Reserved Paid Waiting Cancelled All Seasons A…" at bounding box center [464, 376] width 489 height 434
drag, startPoint x: 611, startPoint y: 618, endPoint x: 240, endPoint y: 307, distance: 484.1
click at [240, 307] on div "Booking Invoice Deposit   Pending Reserved Paid Waiting Cancelled All Seasons A…" at bounding box center [464, 381] width 517 height 493
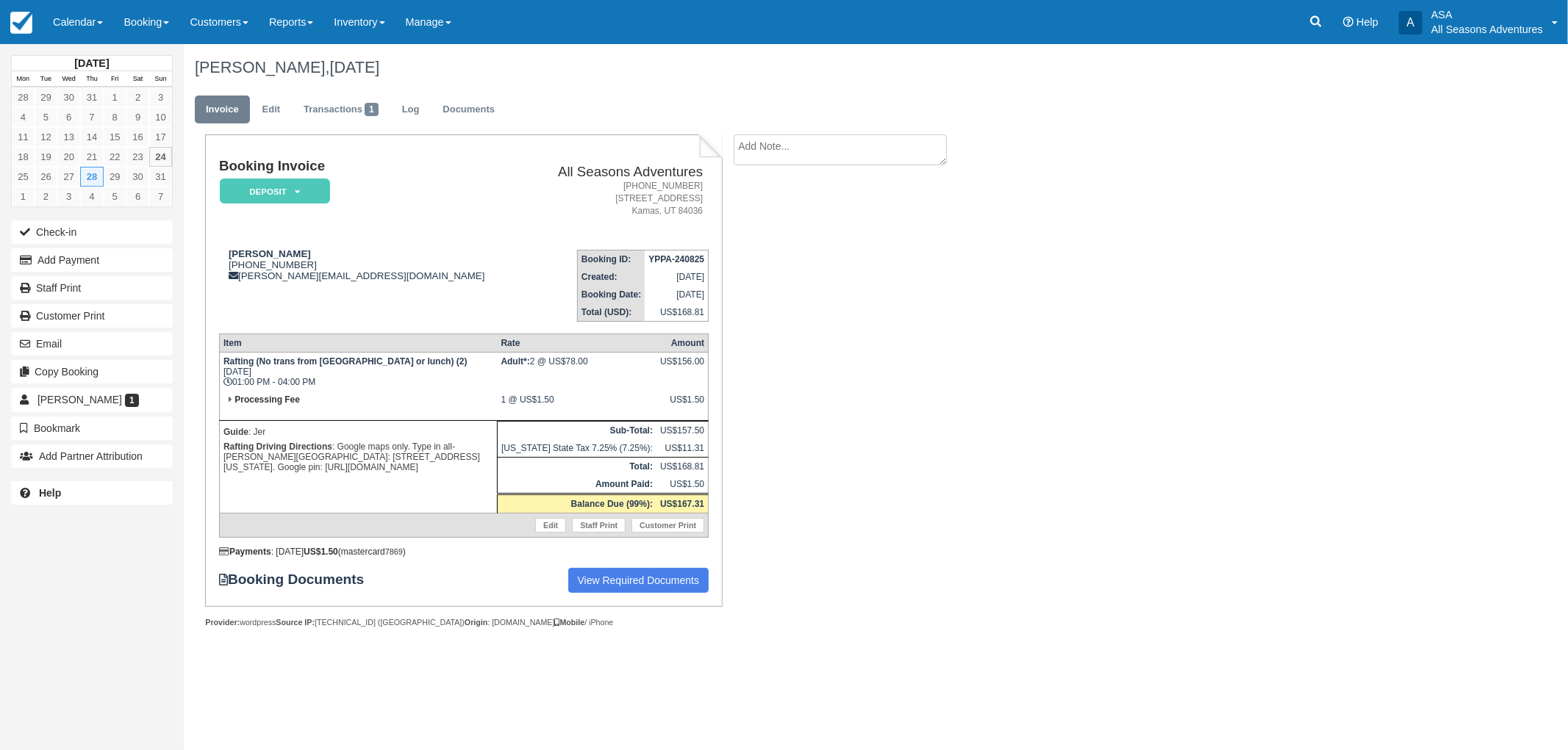
click at [240, 307] on td "David Miller 1 (310) 717-3475 david.miller122365@gmail.com" at bounding box center [373, 280] width 308 height 84
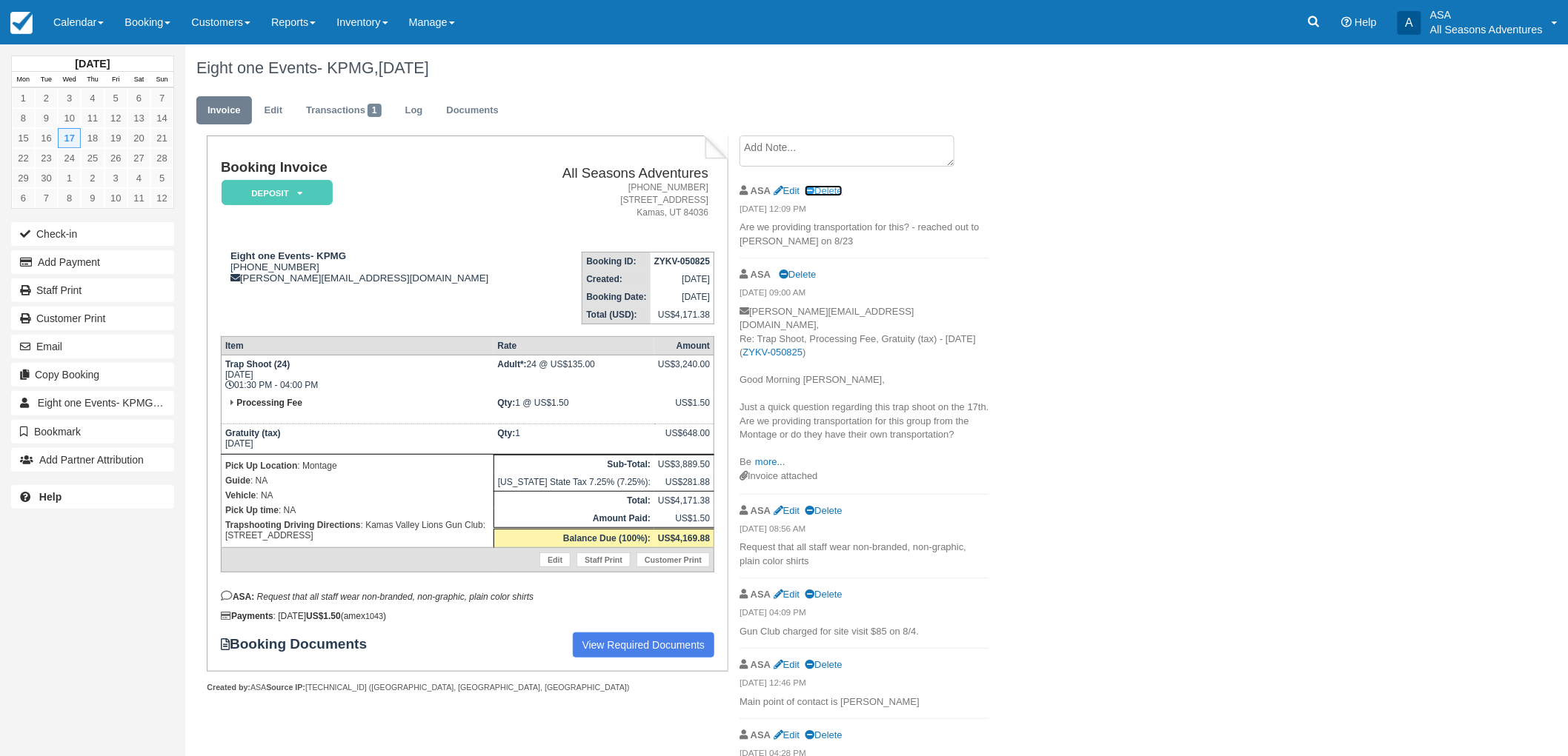
click at [820, 186] on link "Delete" at bounding box center [823, 191] width 37 height 11
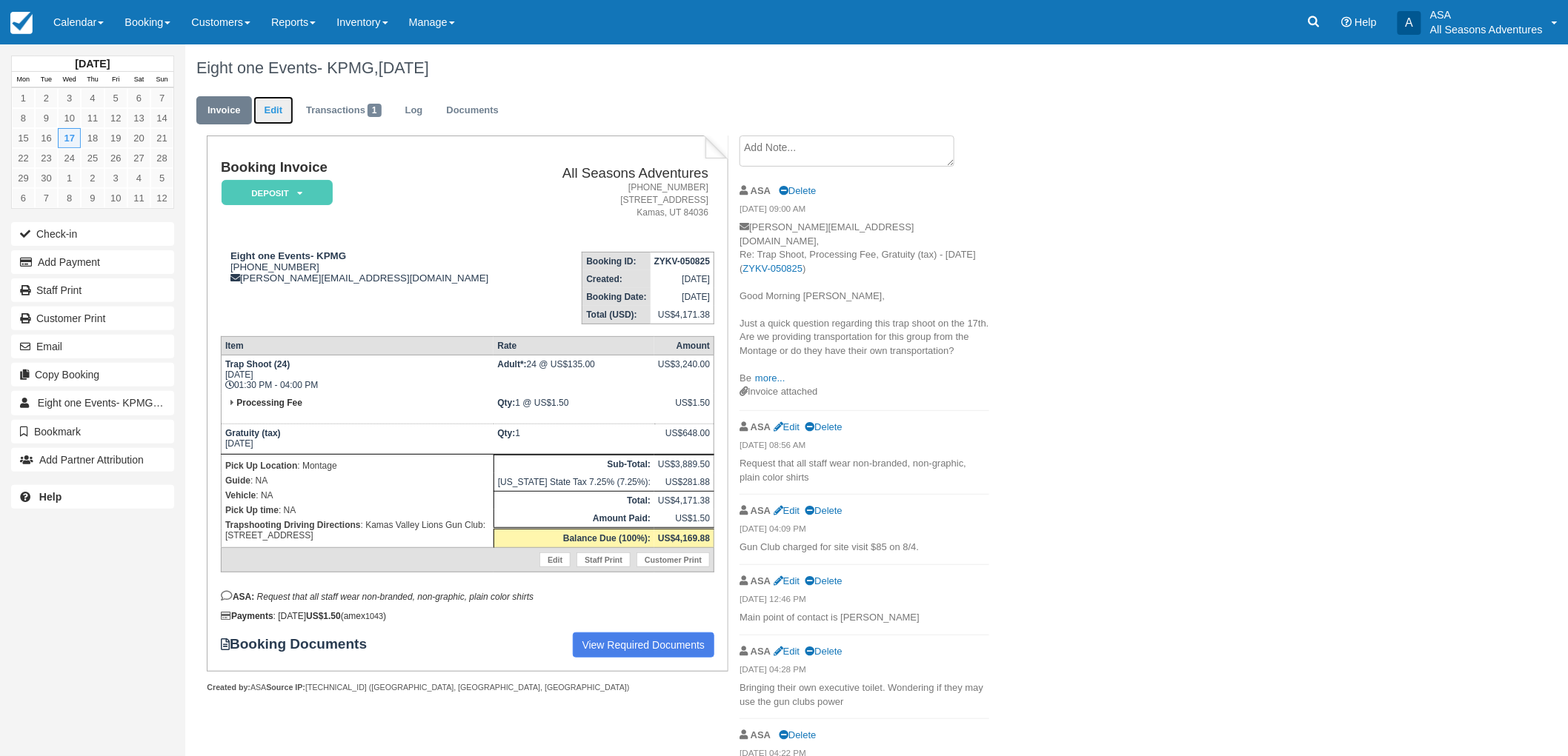
click at [286, 97] on link "Edit" at bounding box center [273, 111] width 40 height 29
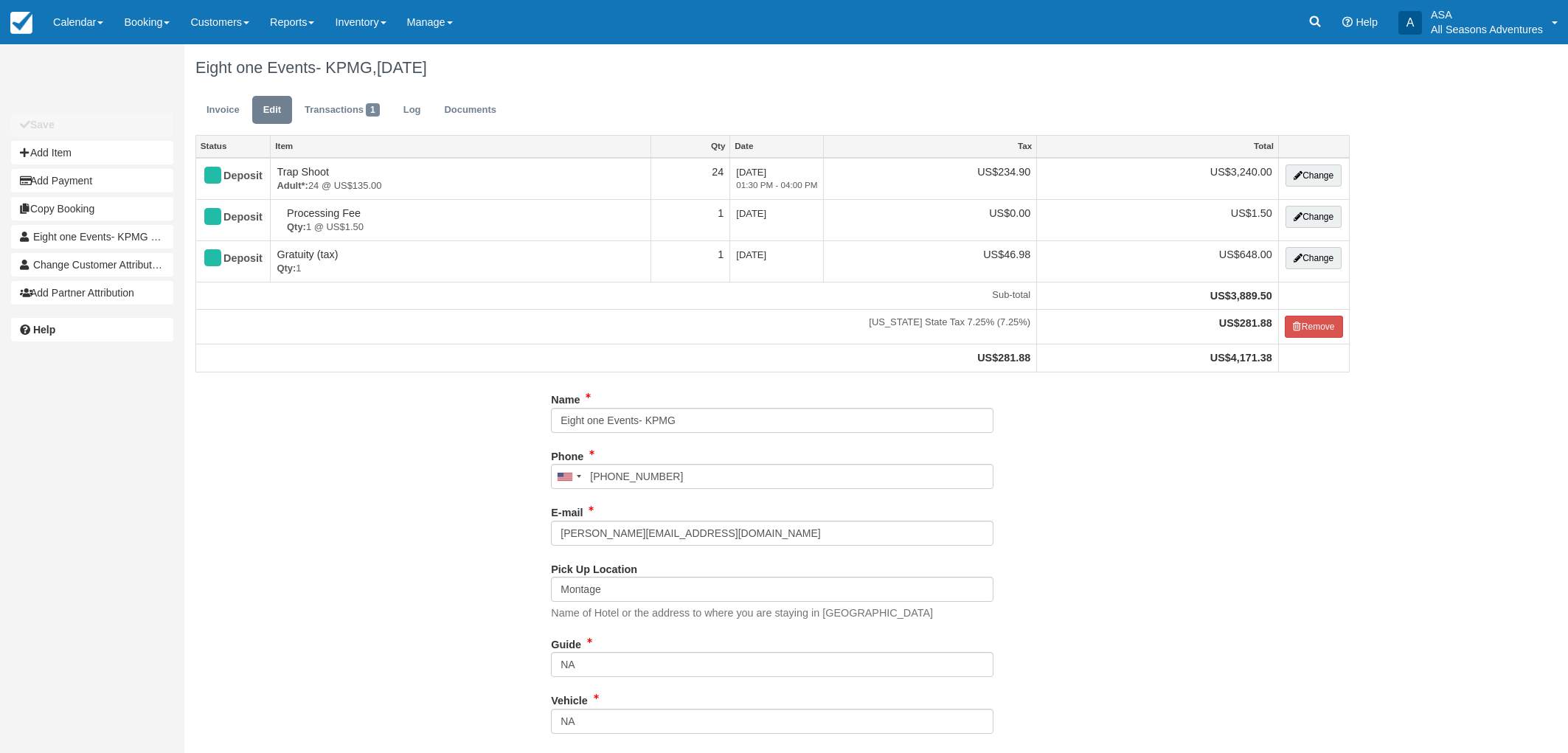
select select "Kamas Valley Lions Gun Club: 3050 W 200S, Kamas, UT"
click at [640, 716] on input "NA" at bounding box center [772, 721] width 443 height 25
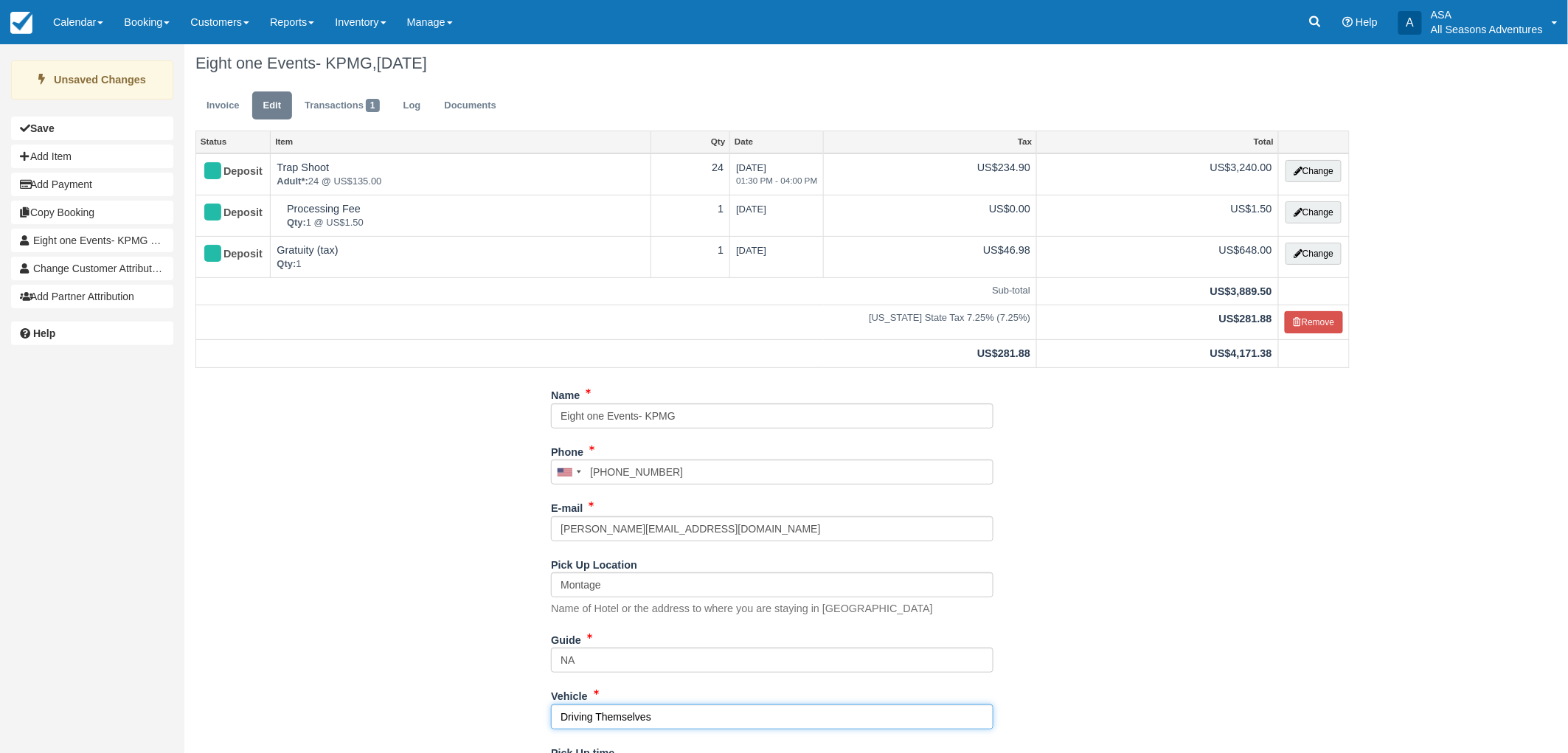
scroll to position [160, 0]
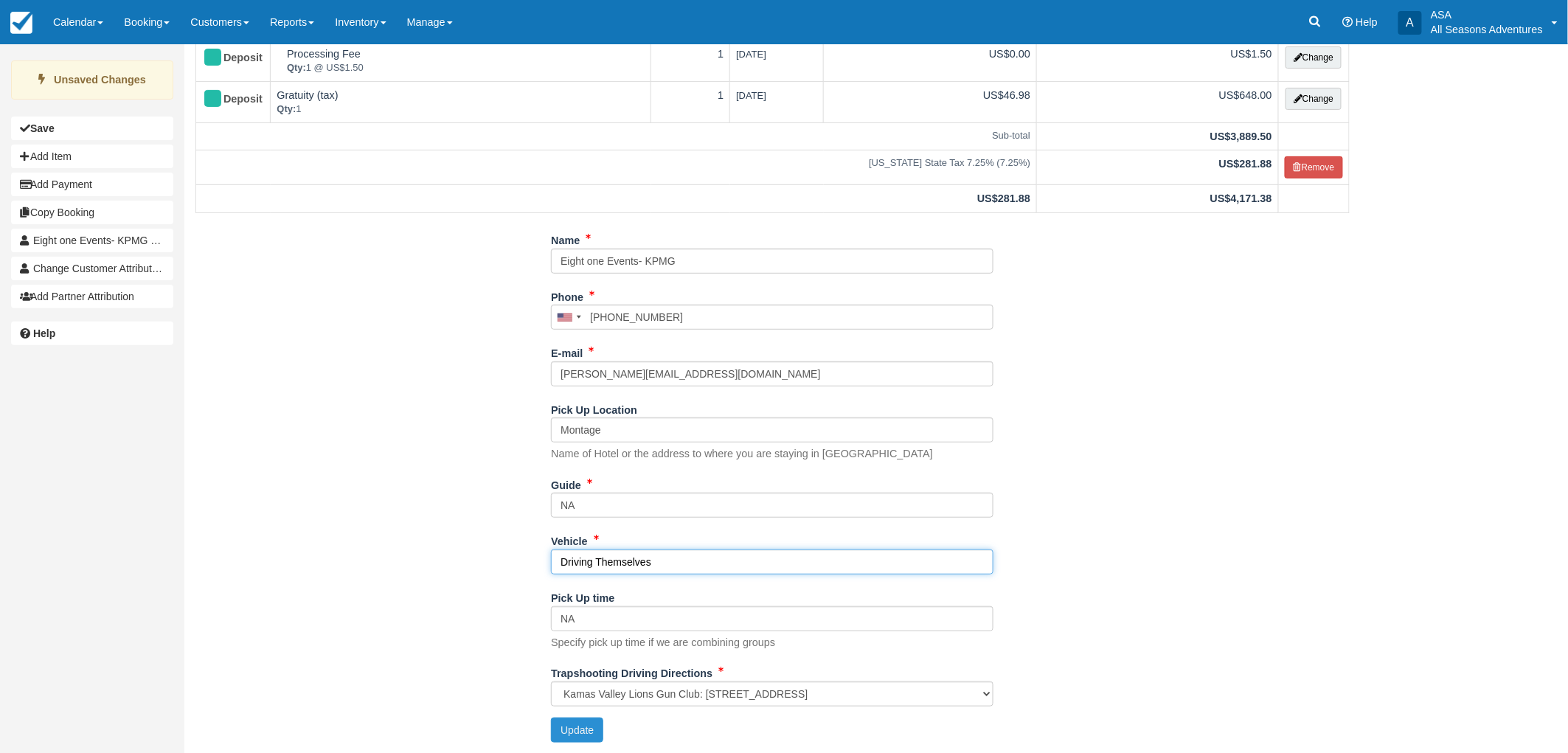
type input "Driving Themselves"
click at [566, 723] on button "Update" at bounding box center [577, 730] width 52 height 25
type input "+17196617940"
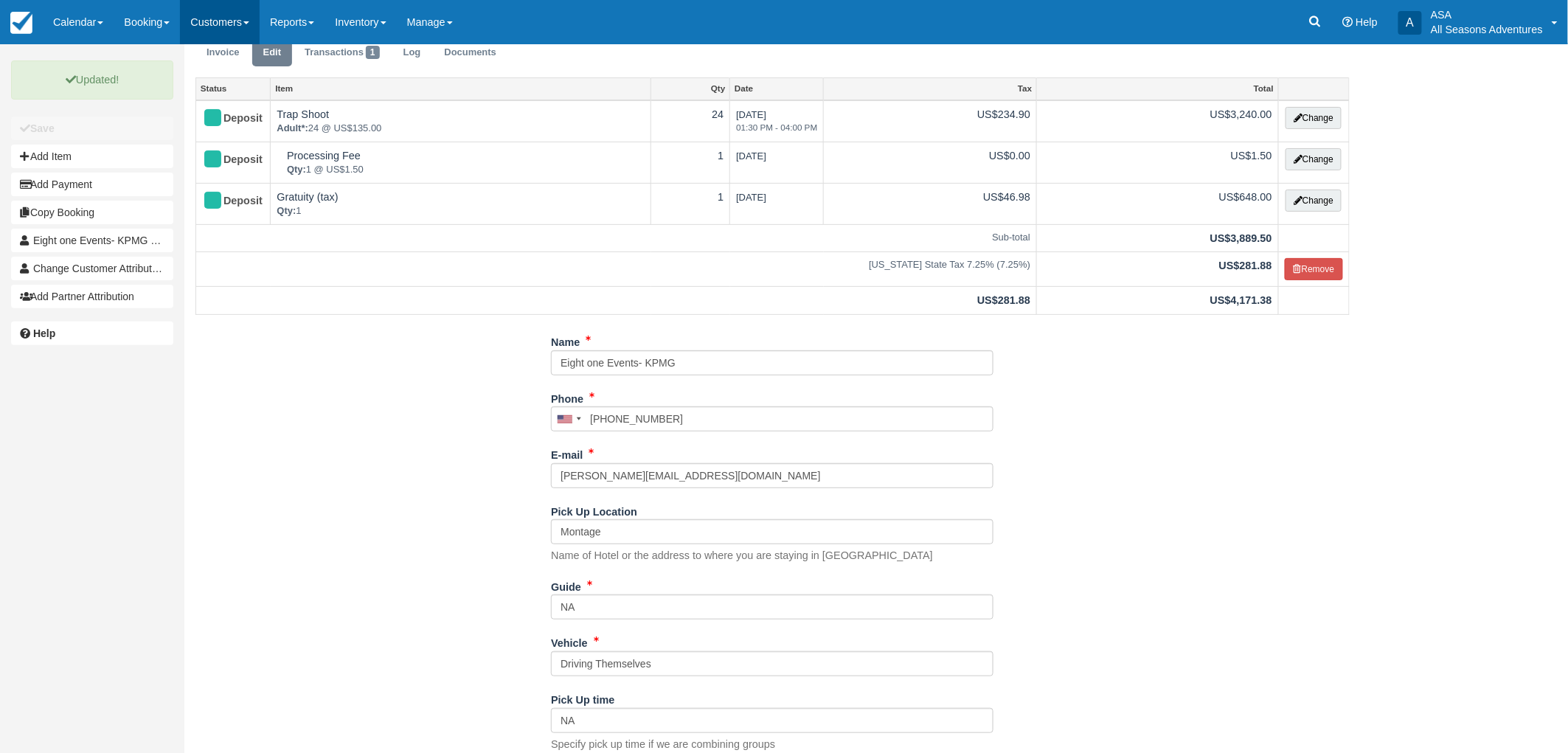
scroll to position [0, 0]
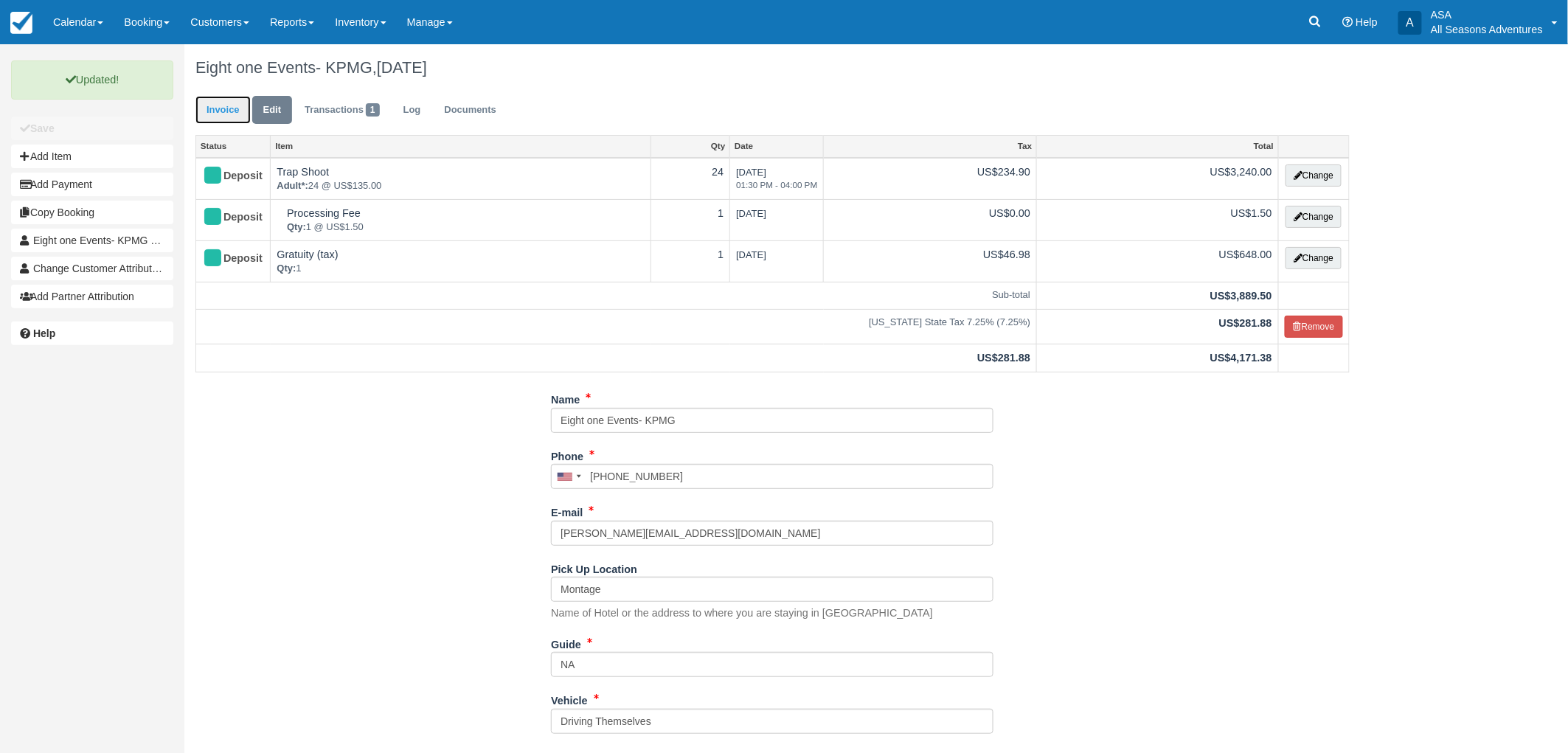
click at [233, 103] on link "Invoice" at bounding box center [223, 111] width 55 height 29
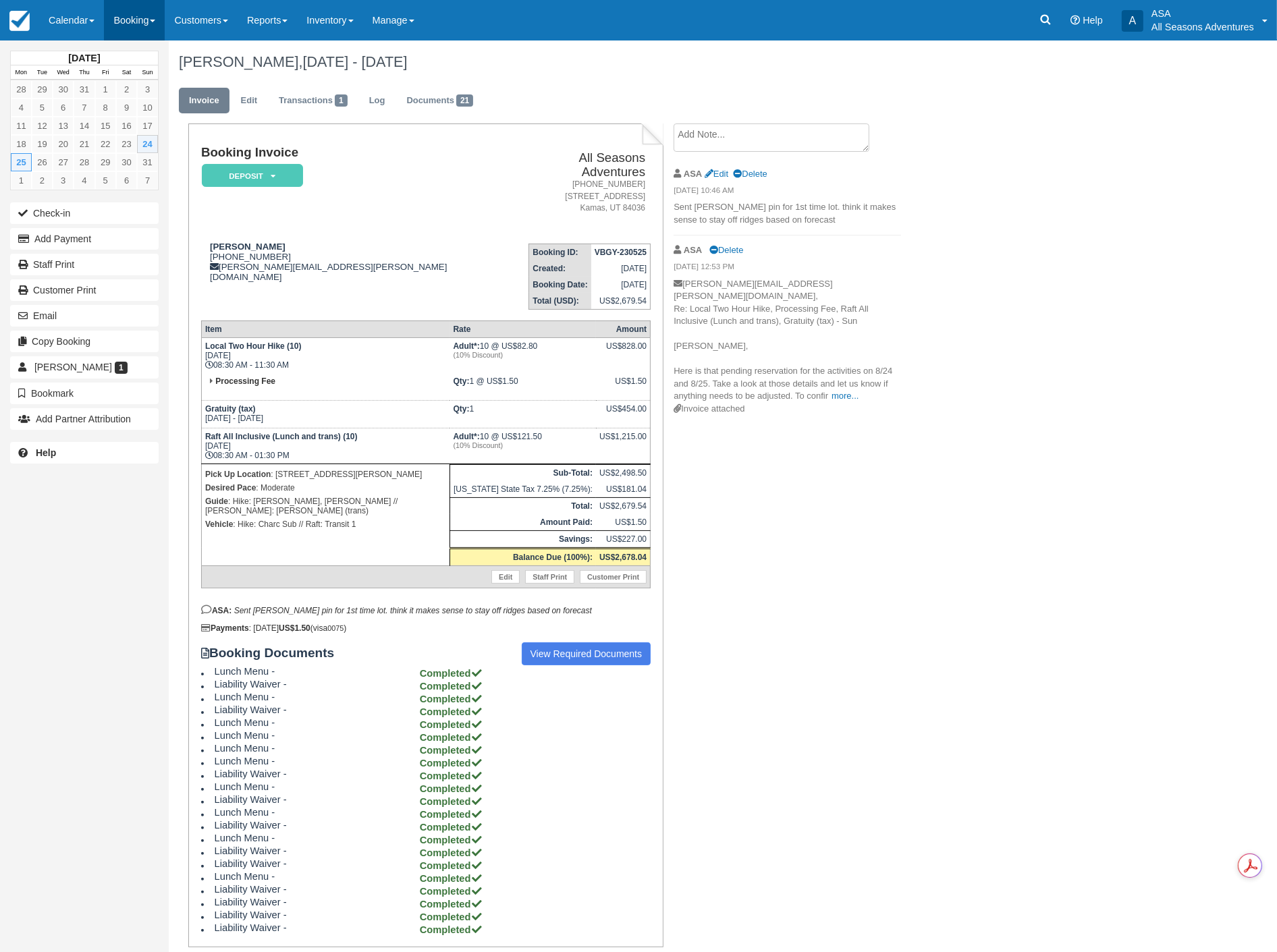
click at [137, 19] on link "Booking" at bounding box center [134, 20] width 60 height 41
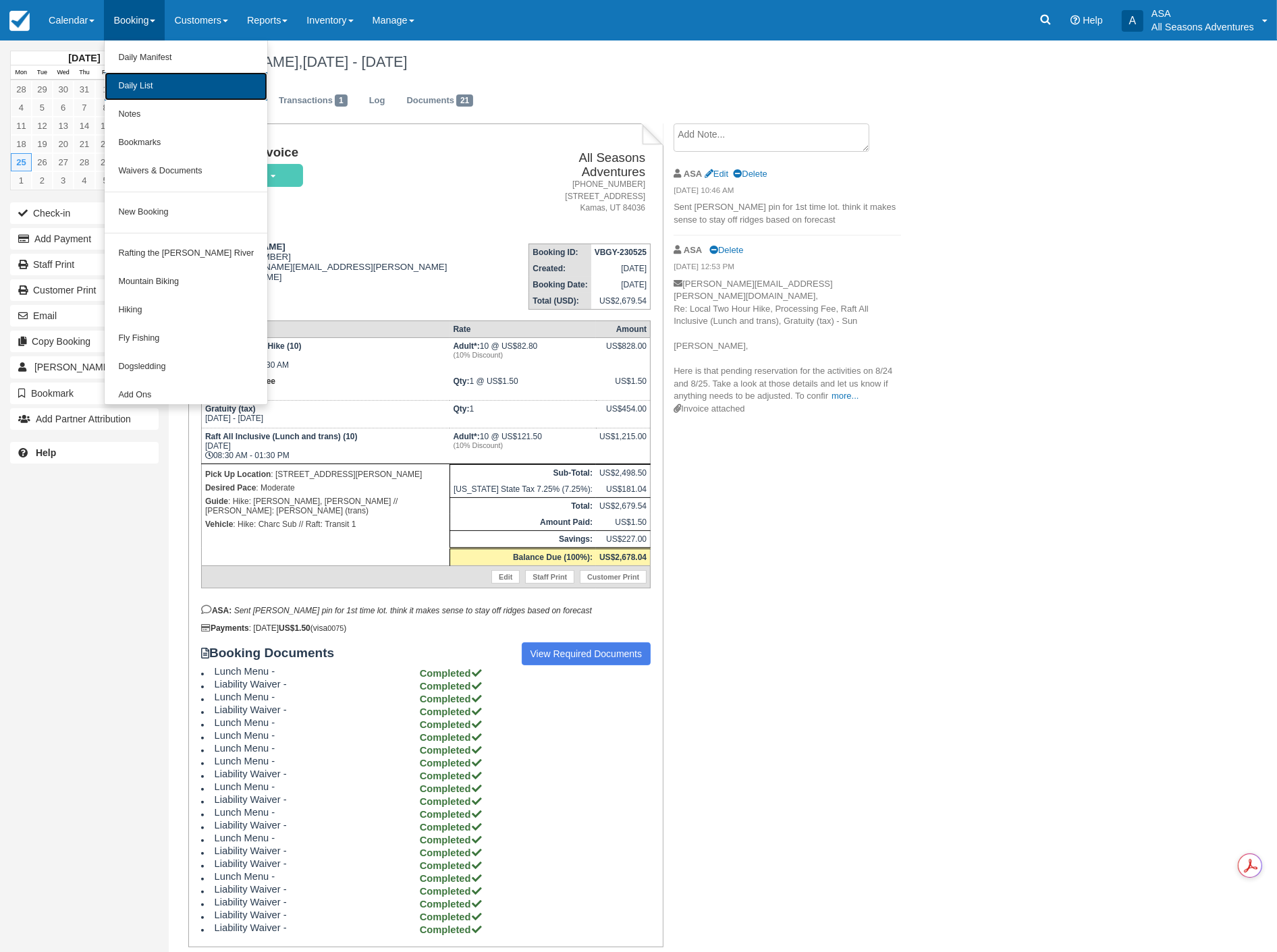
click at [162, 89] on link "Daily List" at bounding box center [185, 86] width 163 height 28
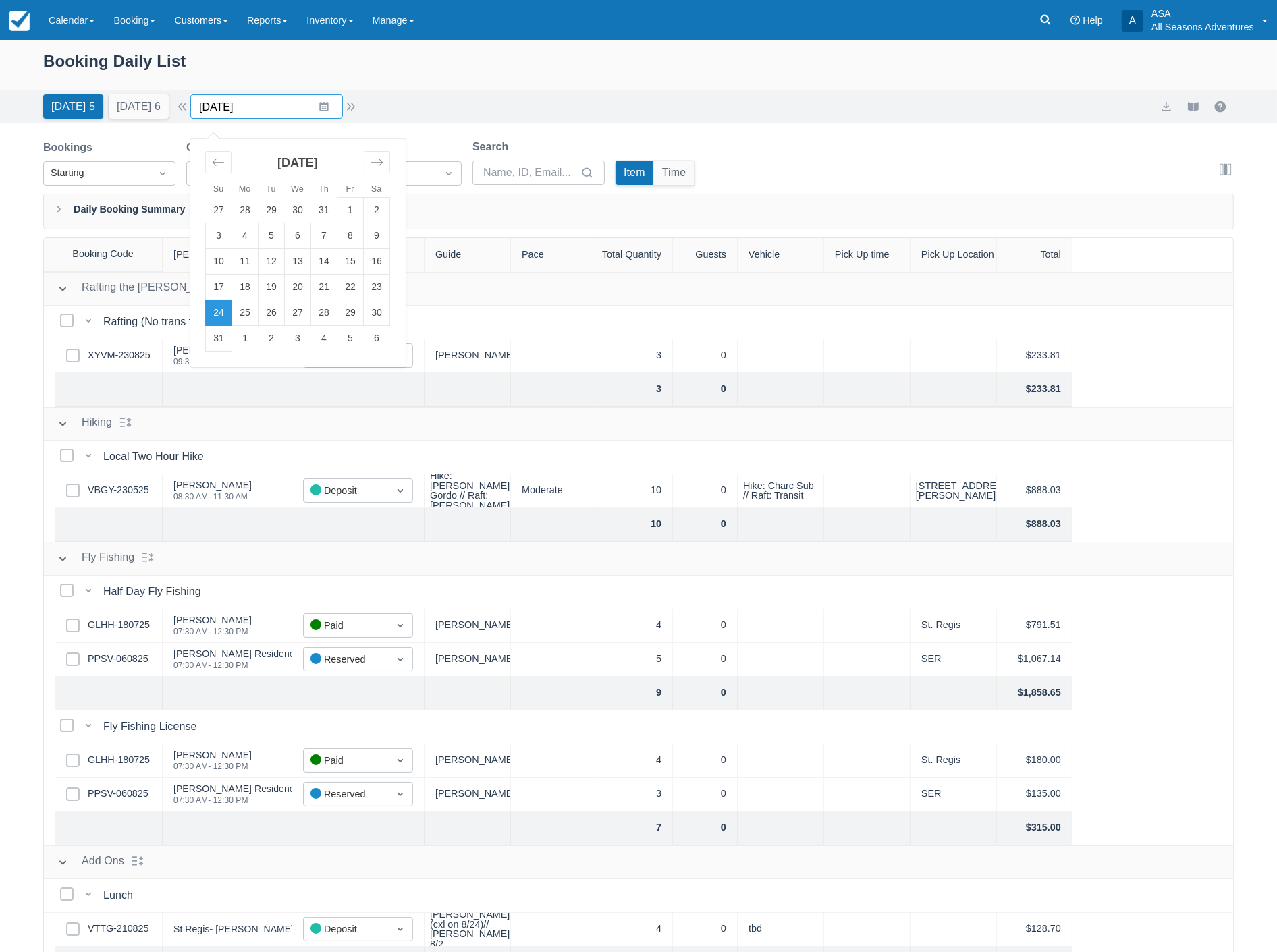
click at [276, 103] on input "08/24/25" at bounding box center [266, 106] width 152 height 24
click at [390, 154] on div "Move forward to switch to the next month." at bounding box center [377, 162] width 27 height 22
click at [310, 254] on td "17" at bounding box center [298, 262] width 27 height 26
type input "09/17/25"
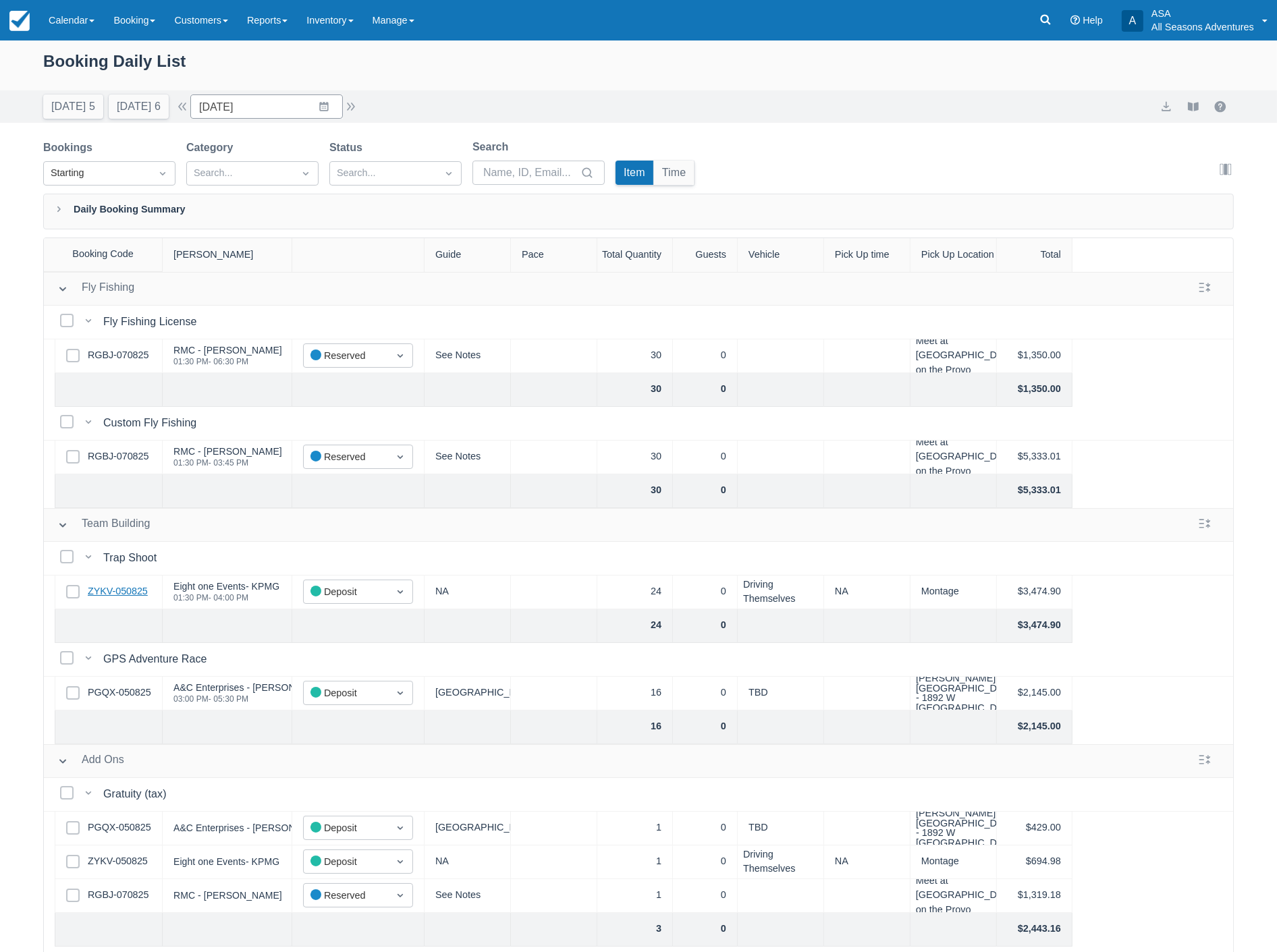
click at [134, 591] on link "ZYKV-050825" at bounding box center [118, 591] width 60 height 15
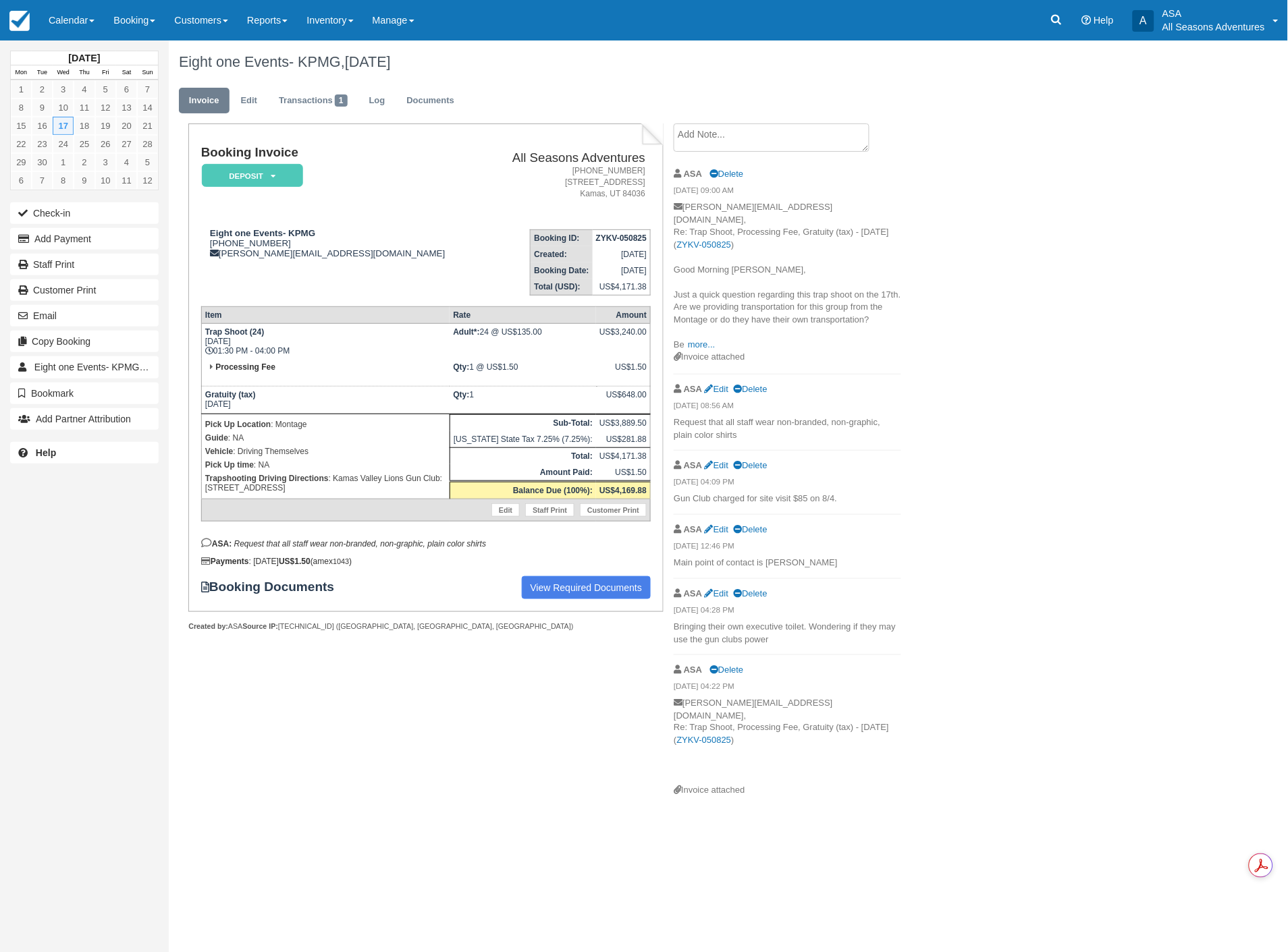
click at [118, 590] on div "[DATE] Mon Tue Wed Thu Fri Sat Sun 1 2 3 4 5 6 7 8 9 10 11 12 13 14 15 16 17 18…" at bounding box center [84, 476] width 169 height 952
